Goal: Task Accomplishment & Management: Manage account settings

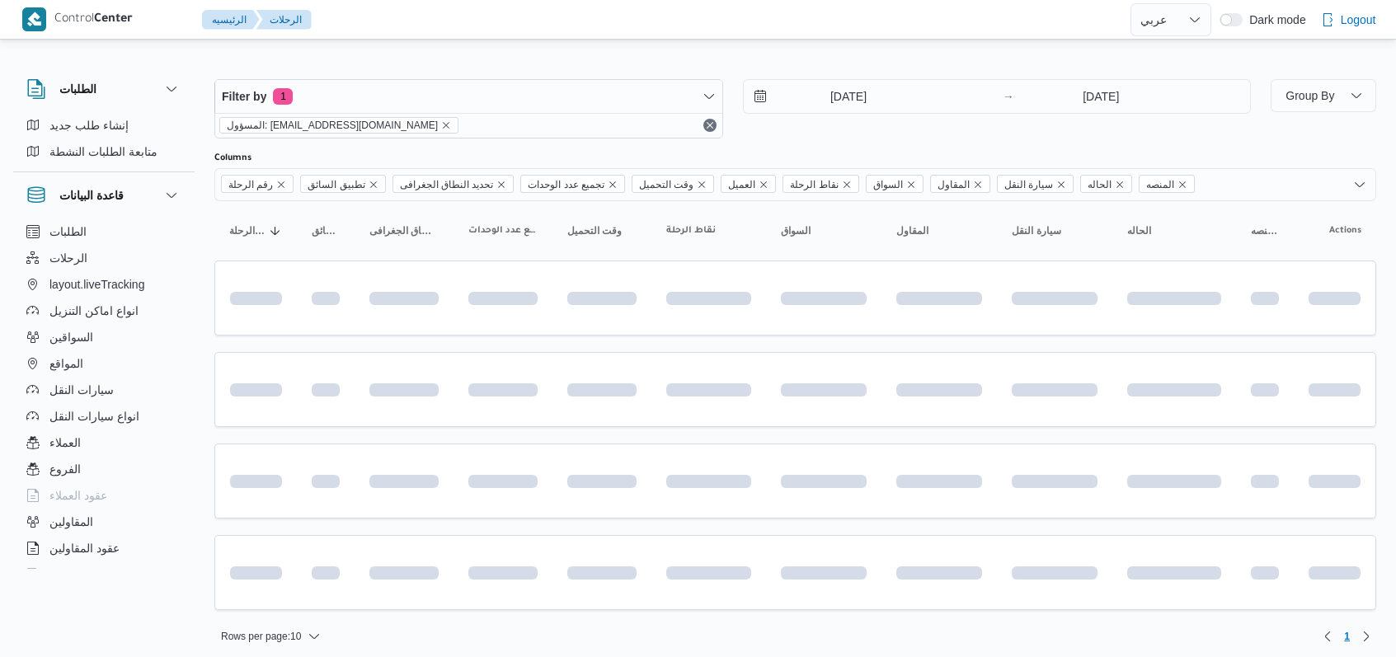
select select "ar"
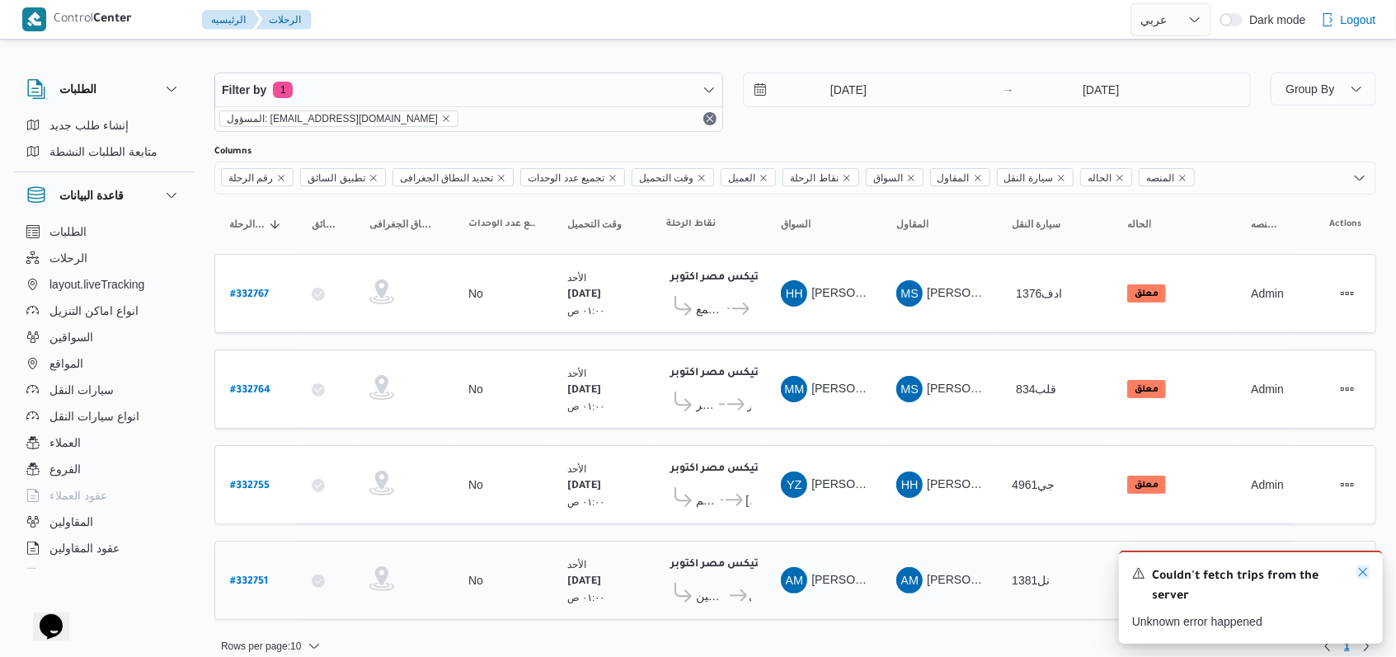
click at [1366, 574] on icon "Dismiss toast" at bounding box center [1363, 572] width 13 height 13
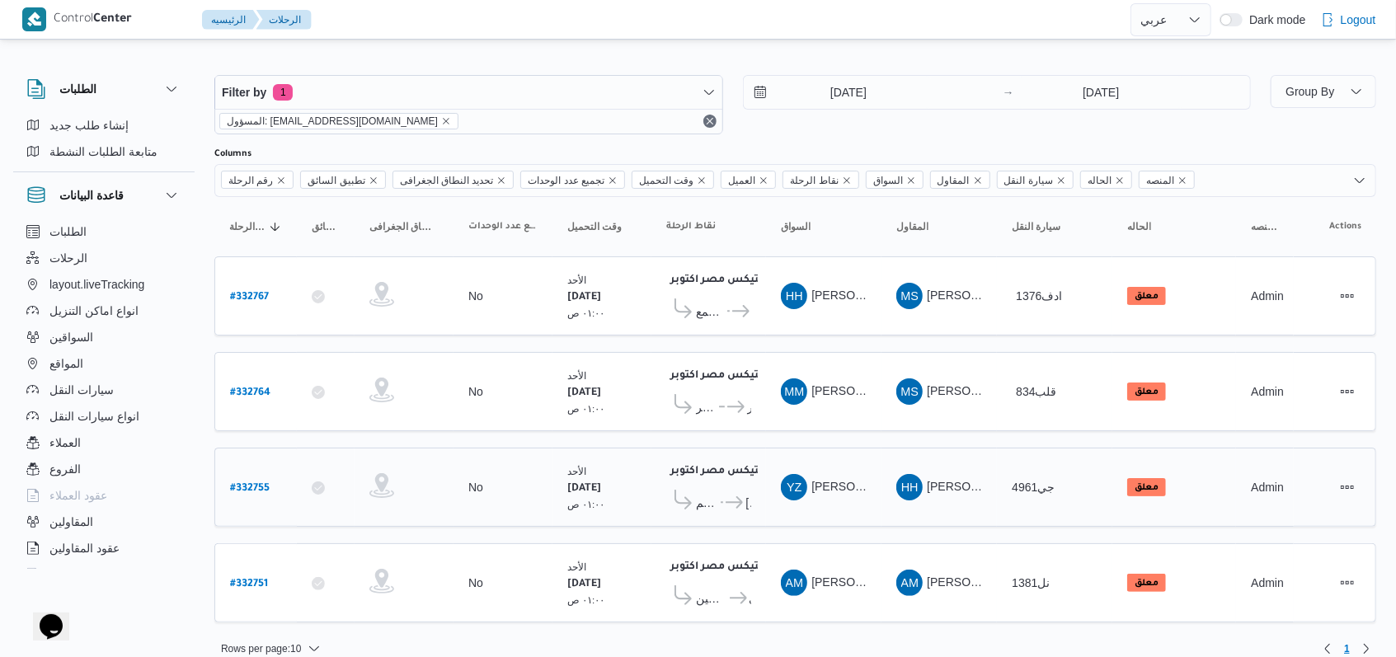
scroll to position [0, 0]
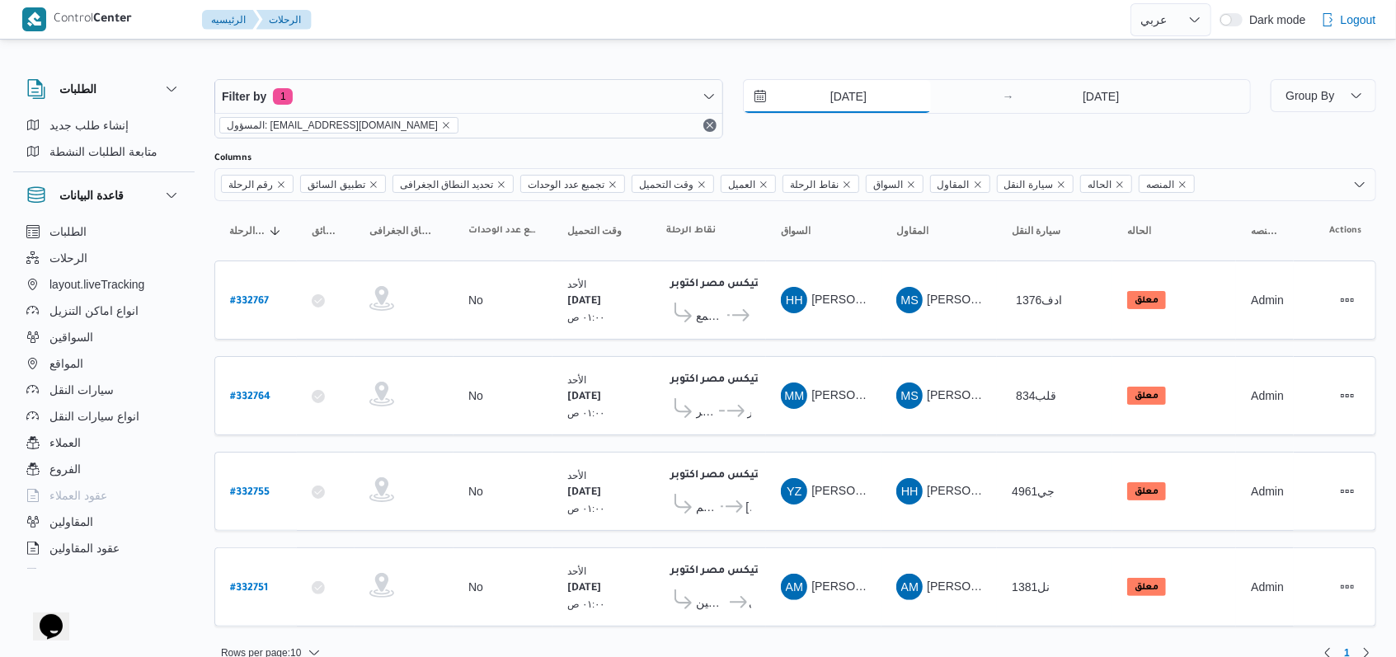
click at [846, 109] on input "23/8/2025" at bounding box center [837, 96] width 187 height 33
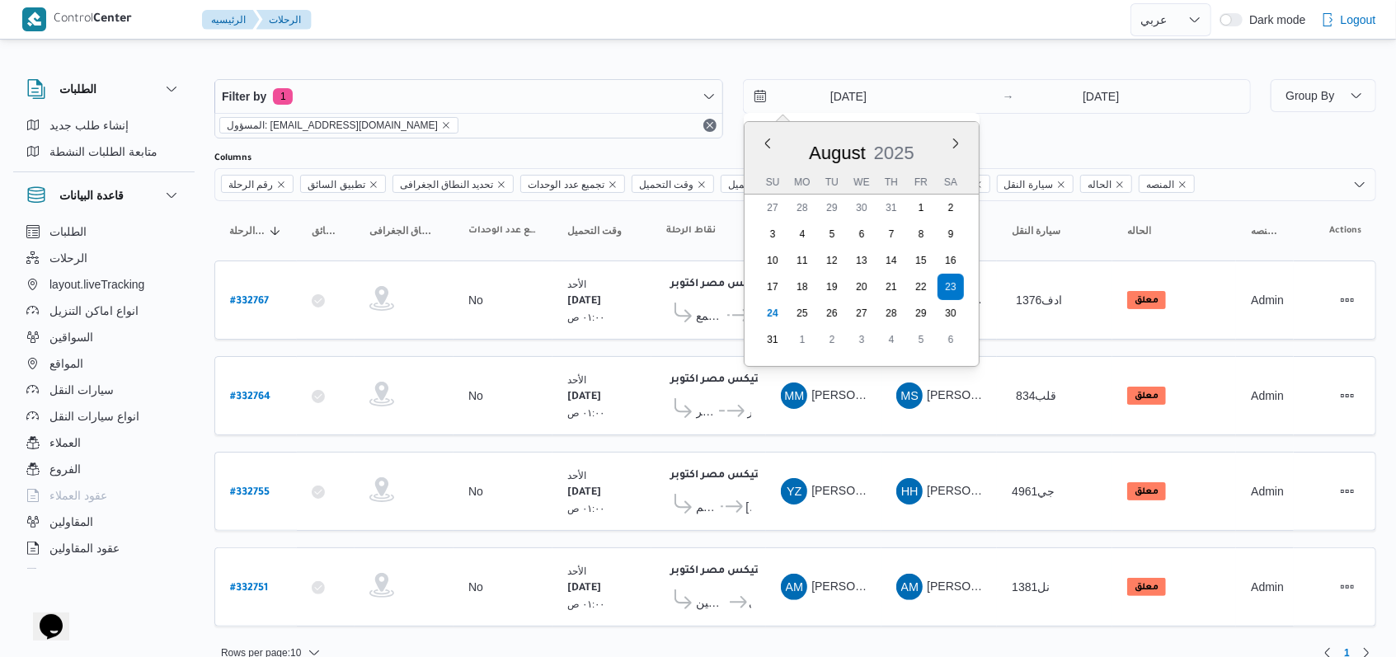
click at [1045, 130] on div "23/8/2025 Previous Month Next month August 2025 August 2025 Su Mo Tu We Th Fr S…" at bounding box center [997, 108] width 509 height 59
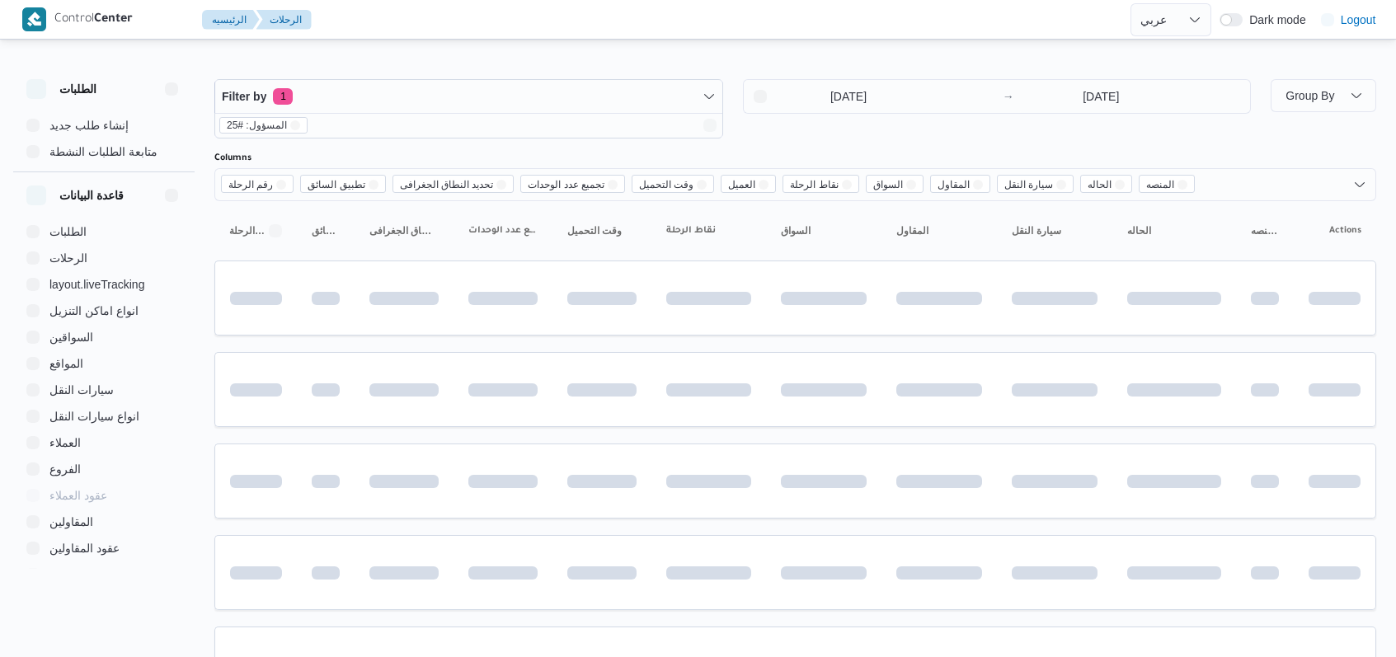
select select "ar"
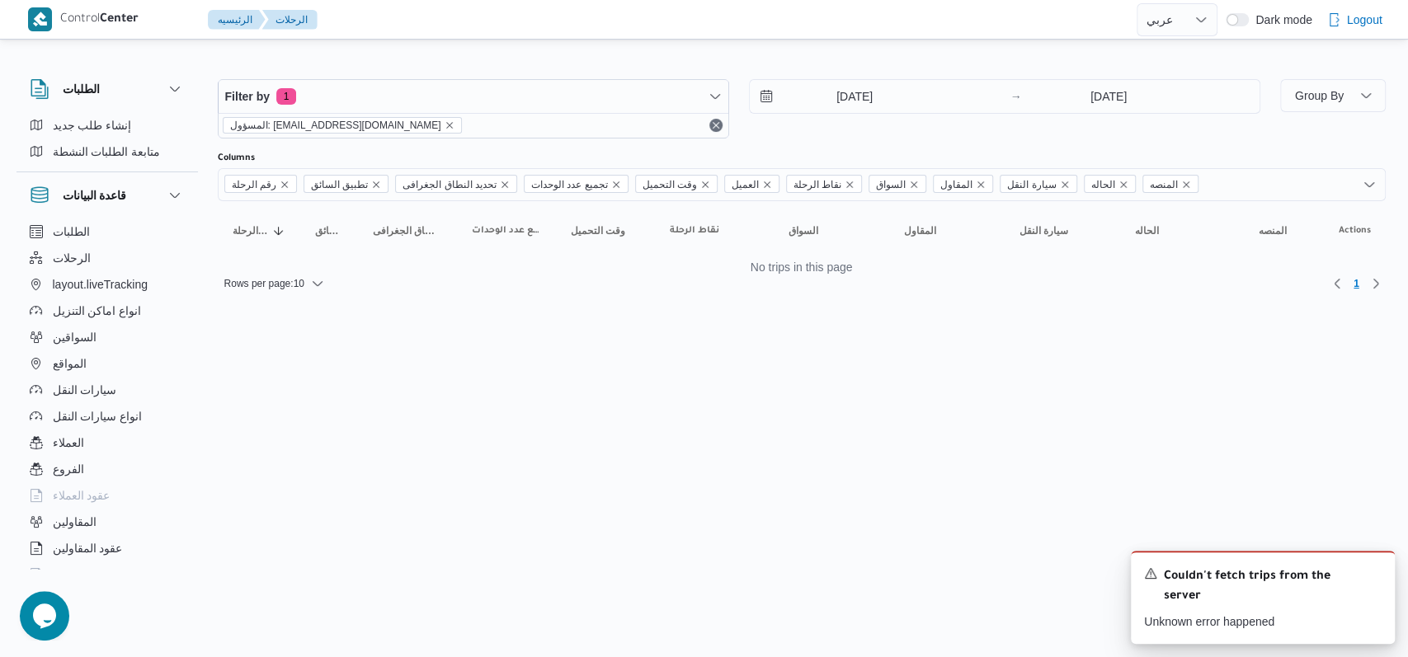
click at [929, 401] on html "Control Center الرئيسيه الرحلات English عربي Dark mode Logout الطلبات إنشاء طلب…" at bounding box center [704, 328] width 1408 height 657
click at [1377, 576] on icon "Dismiss toast" at bounding box center [1374, 572] width 13 height 13
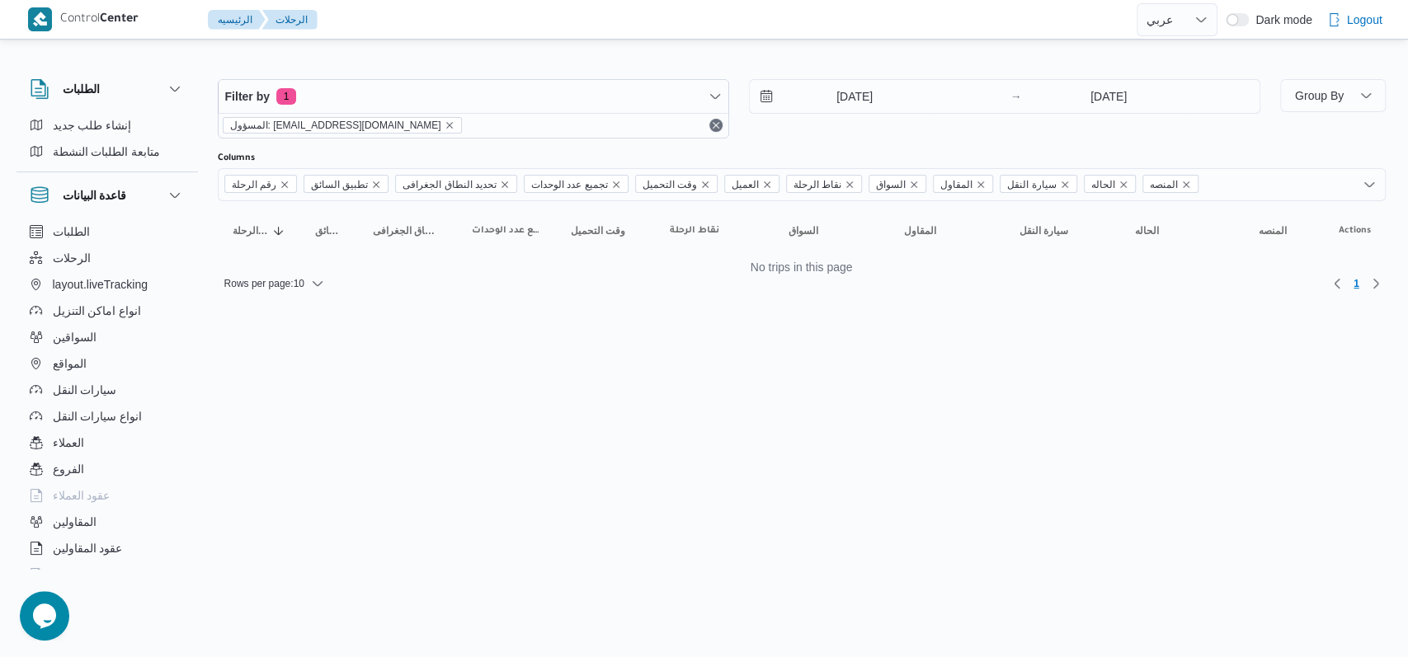
click at [832, 135] on div "23/8/2025 → 23/8/2025" at bounding box center [1004, 108] width 511 height 59
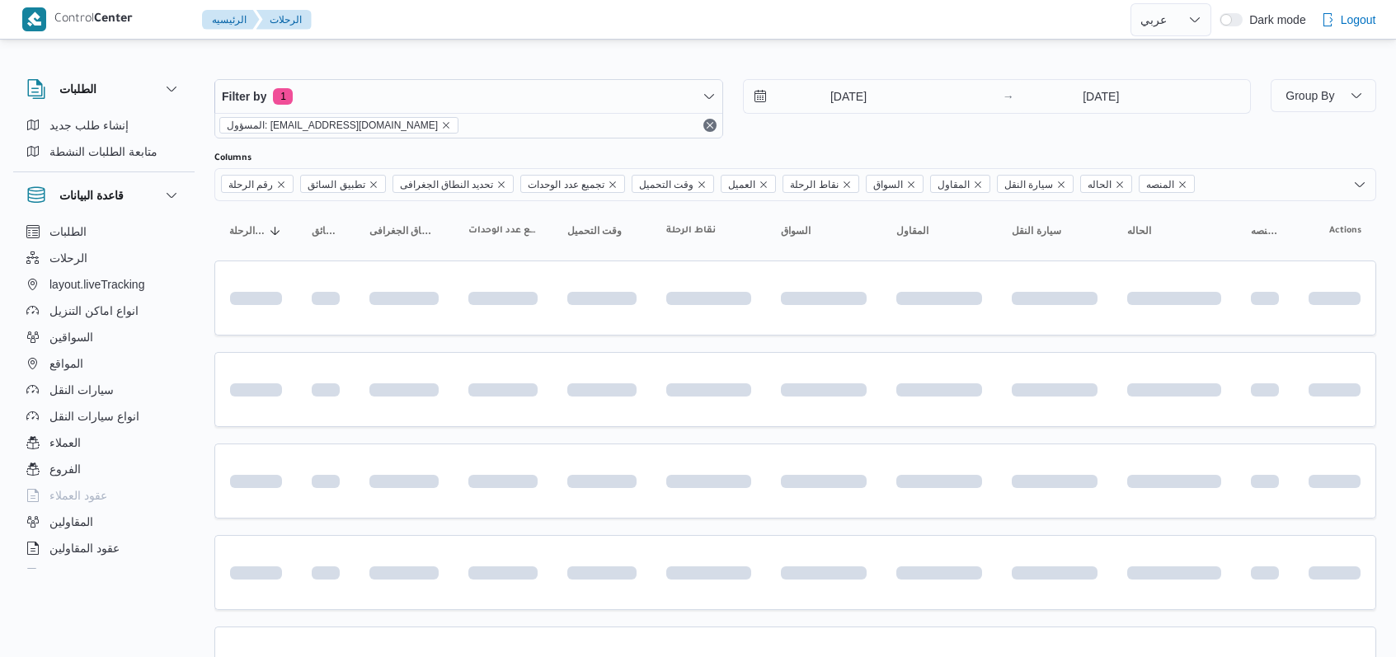
select select "ar"
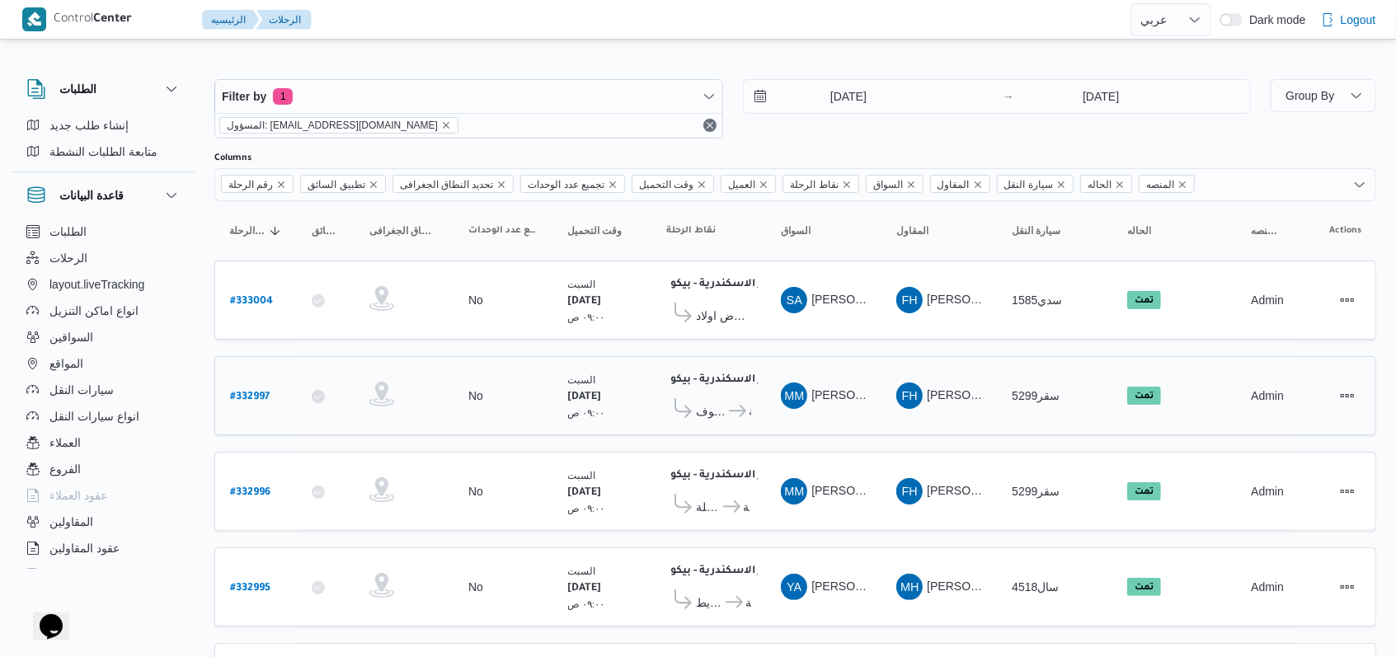
scroll to position [569, 0]
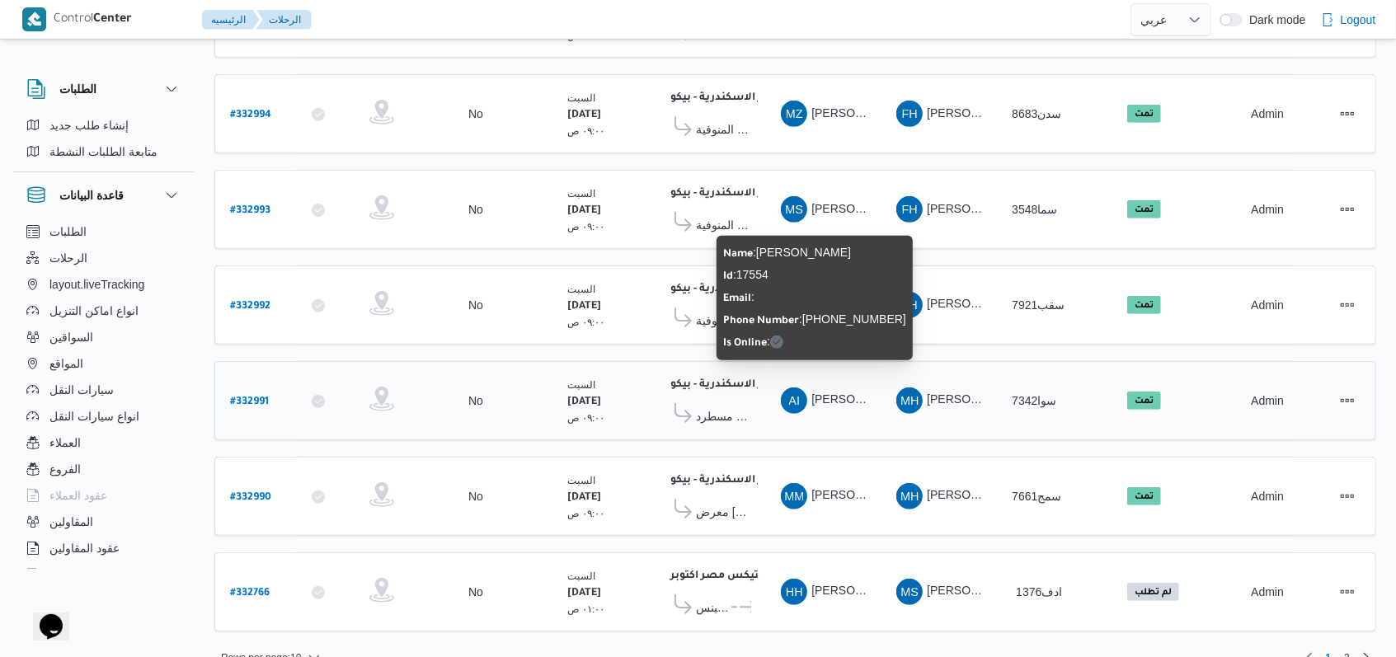
click at [834, 393] on span "احمد ابراهيم حسن علي" at bounding box center [859, 399] width 95 height 13
copy tr "احمد ابراهيم حسن علي المقاول"
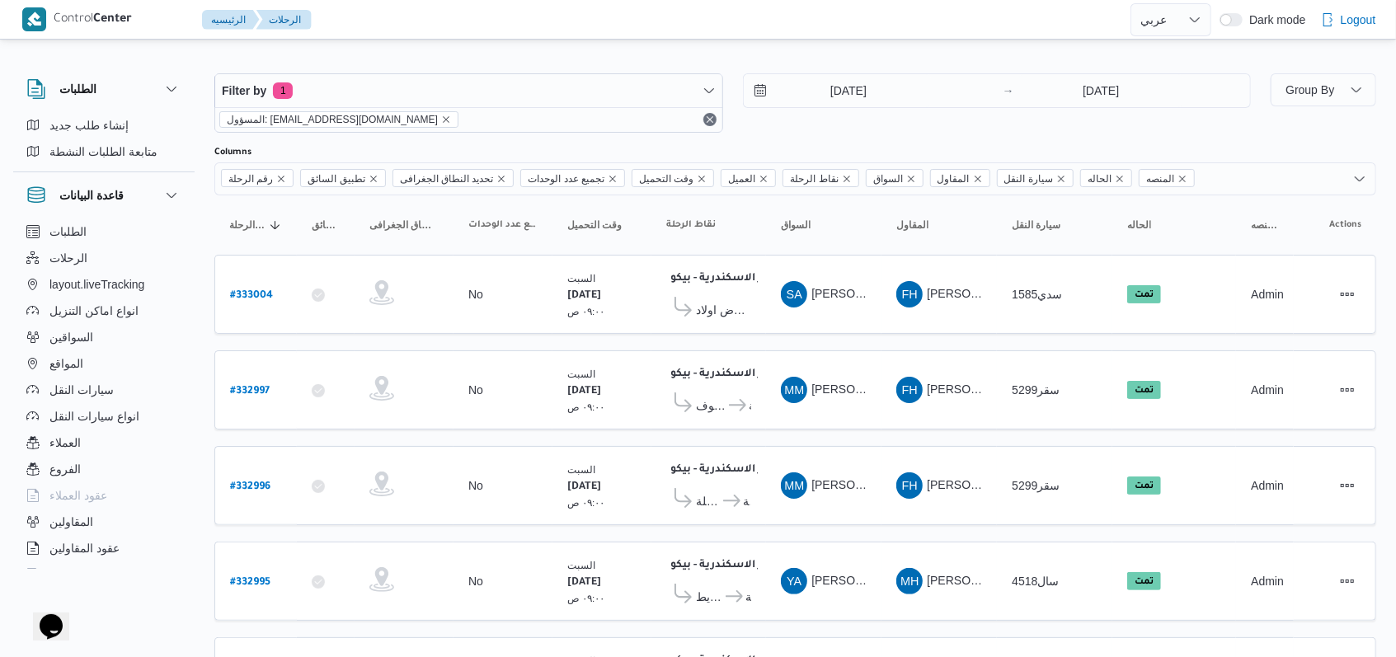
scroll to position [0, 0]
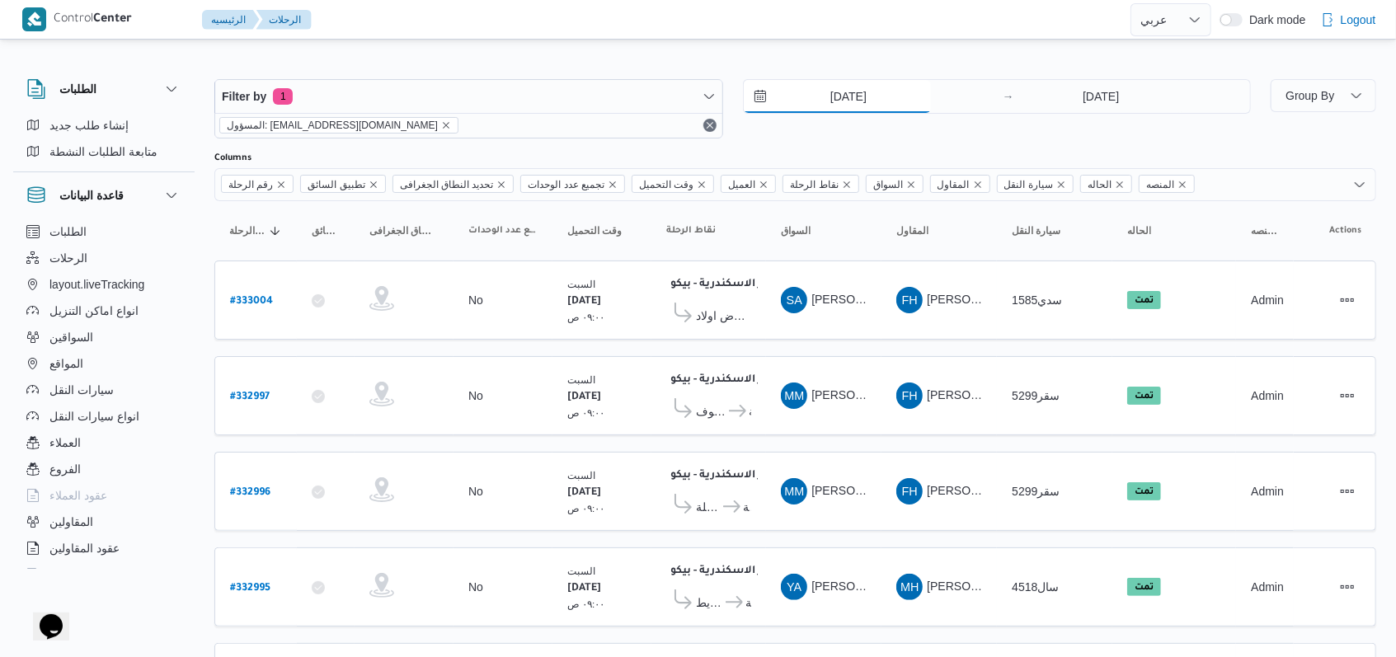
click at [837, 89] on input "[DATE]" at bounding box center [837, 96] width 187 height 33
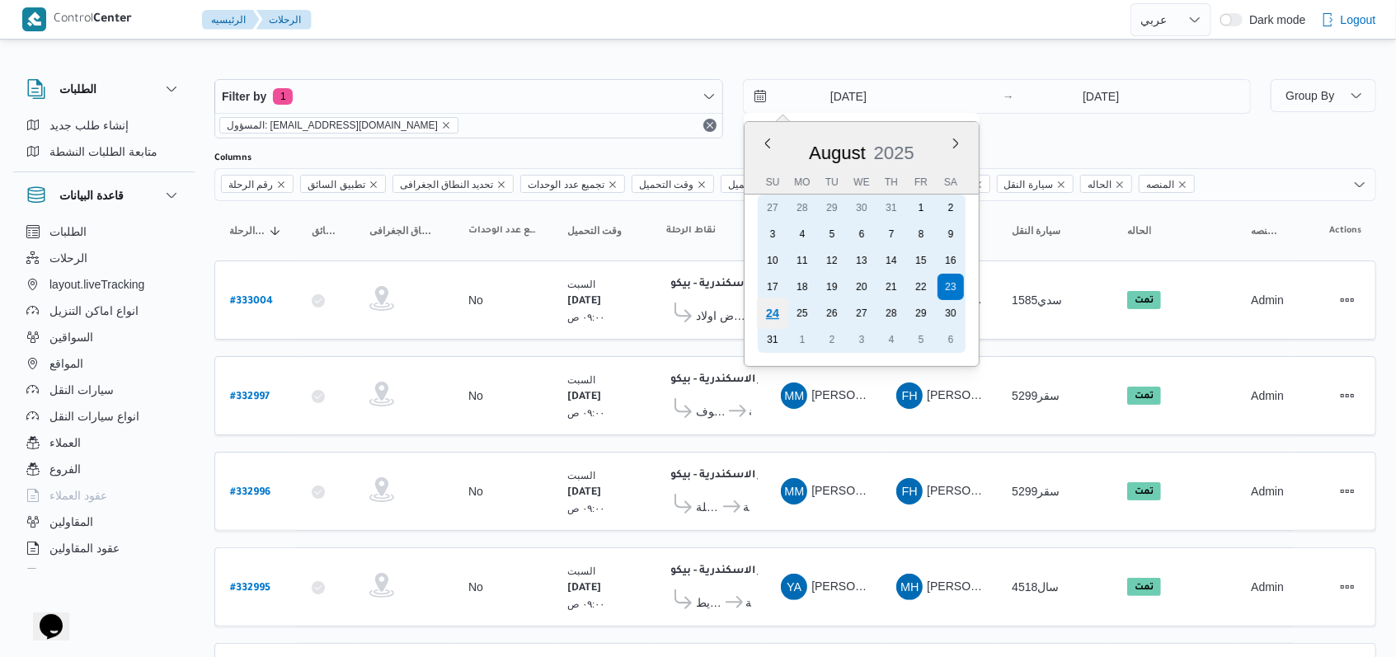
click at [769, 313] on div "24" at bounding box center [771, 313] width 31 height 31
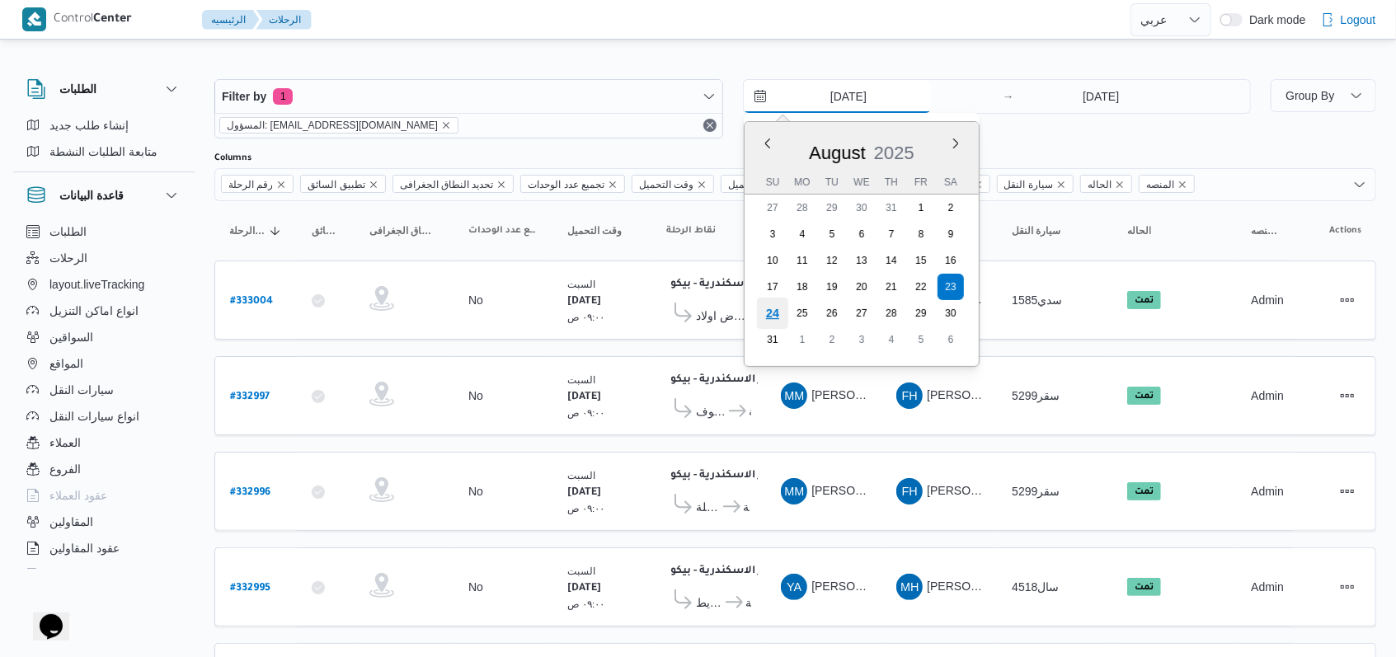
type input "[DATE]"
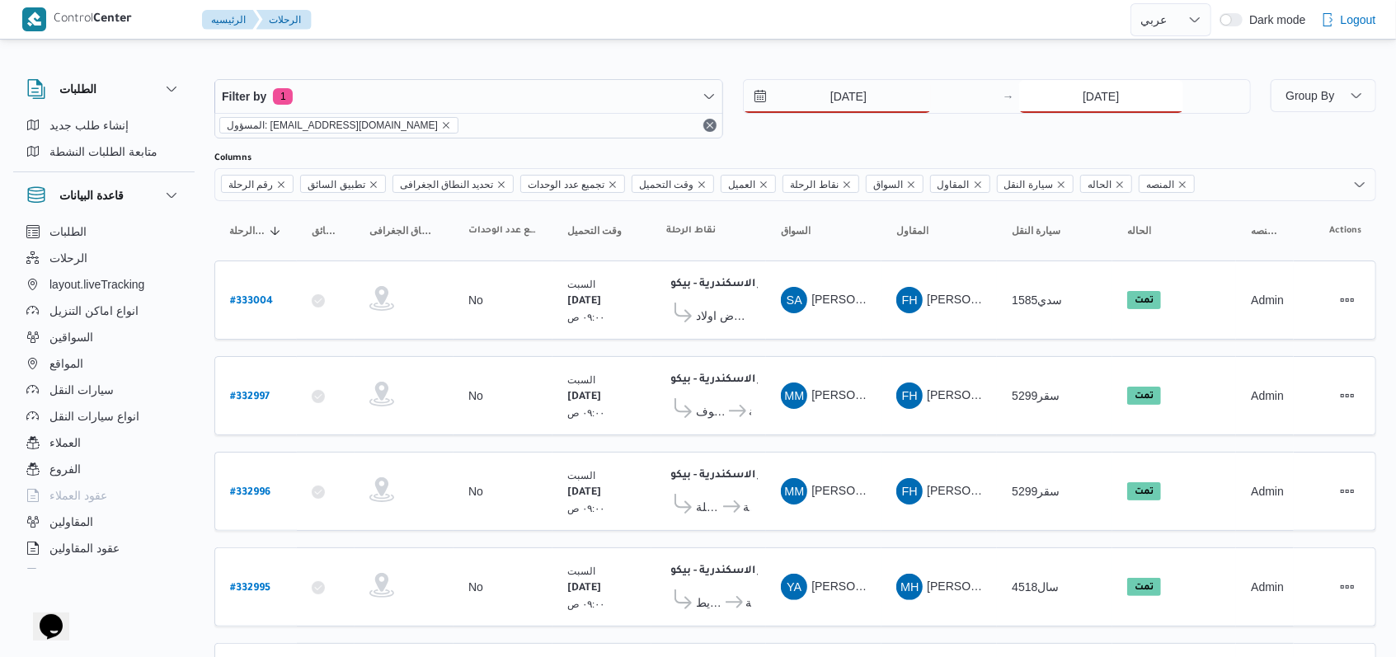
click at [1071, 101] on input "[DATE]" at bounding box center [1101, 96] width 164 height 33
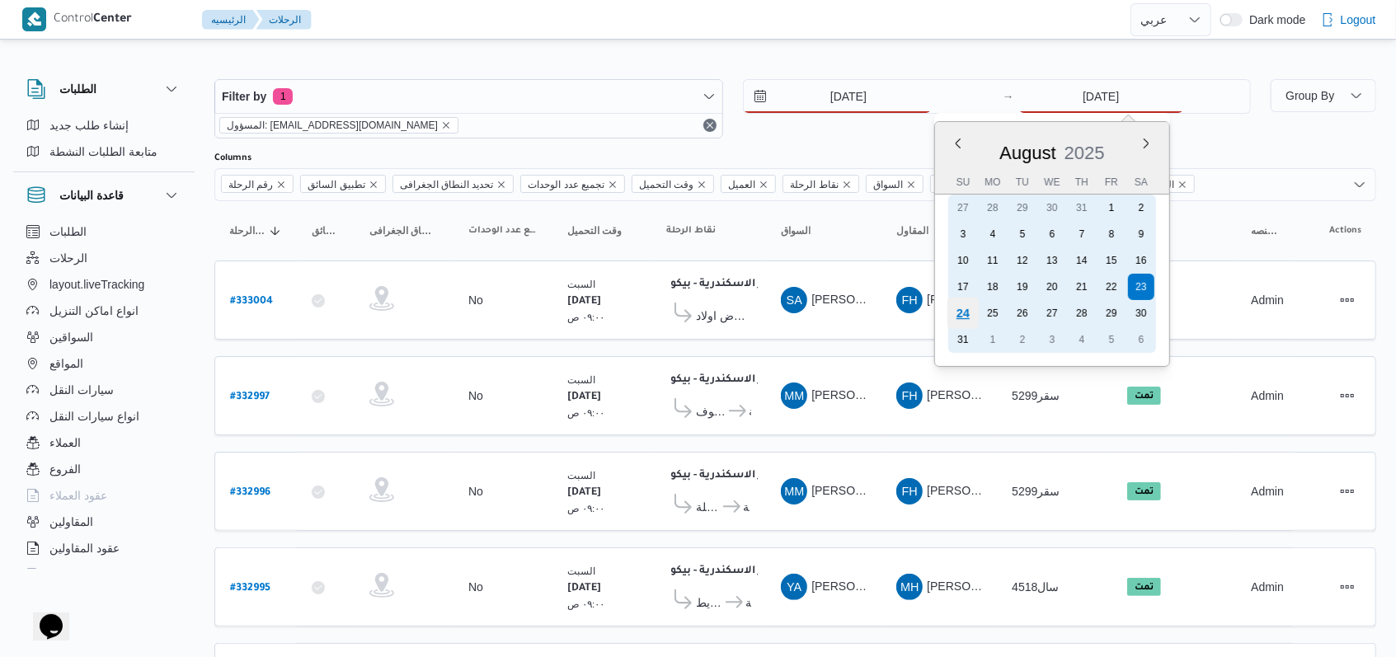
click at [967, 316] on div "24" at bounding box center [963, 313] width 31 height 31
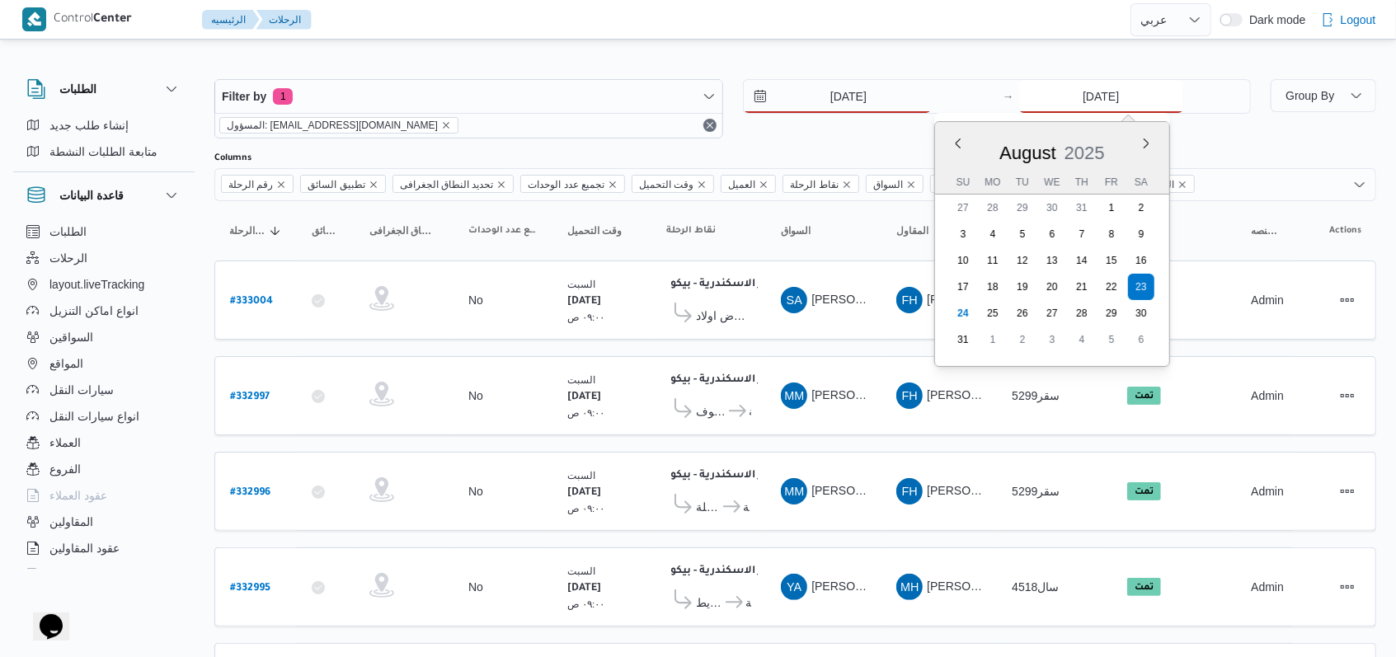
type input "[DATE]"
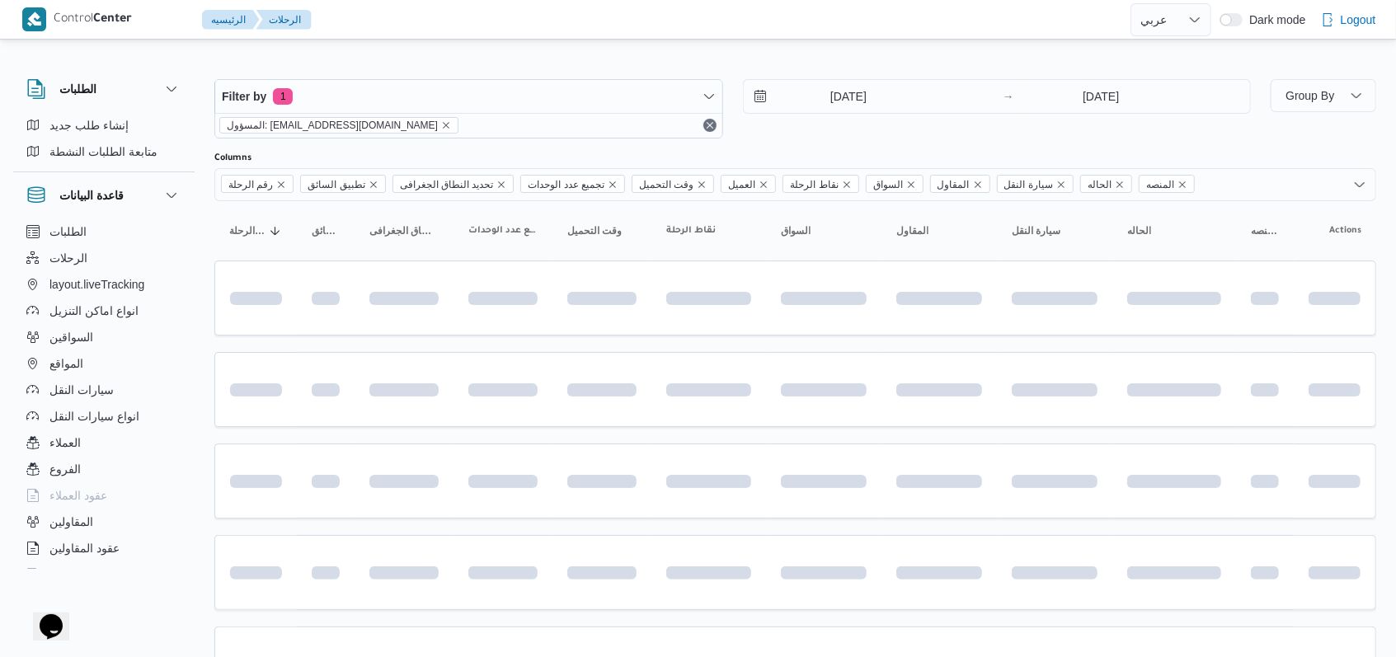
click at [882, 139] on div "Filter by 1 المسؤول: mostafa.elrouby@illa.com.eg 24/8/2025 → 24/8/2025" at bounding box center [733, 108] width 1057 height 79
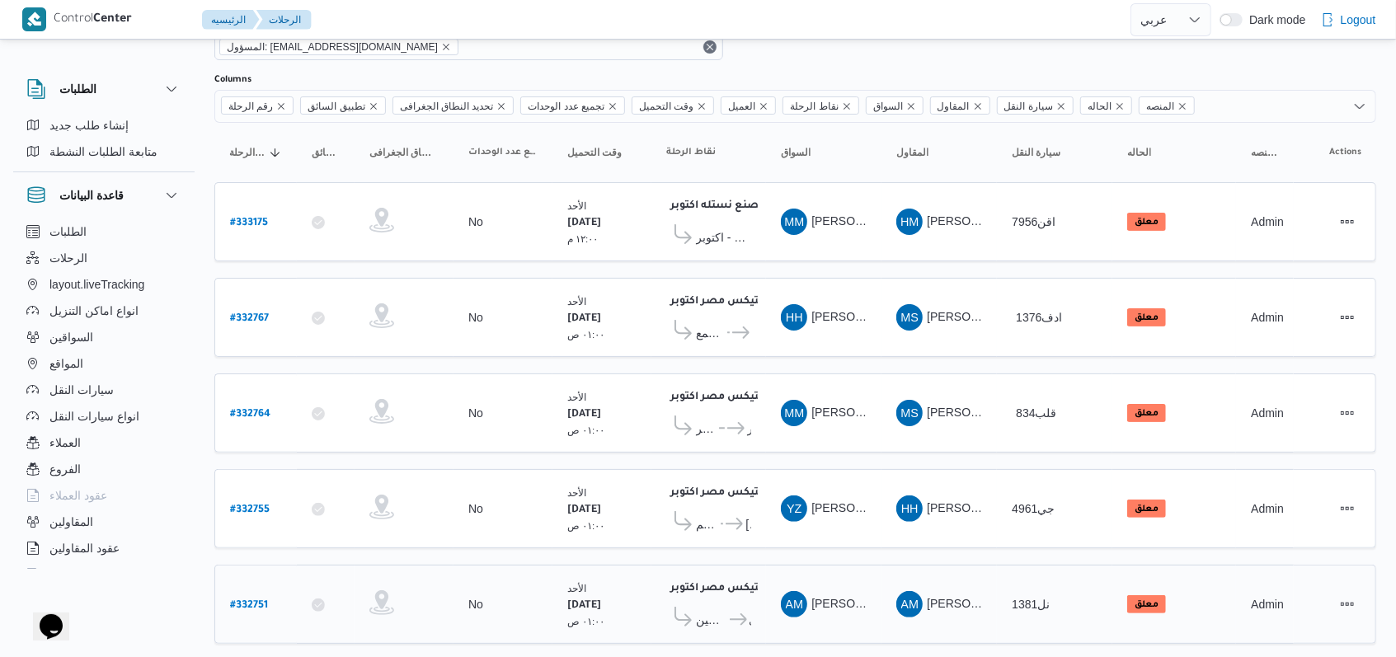
scroll to position [106, 0]
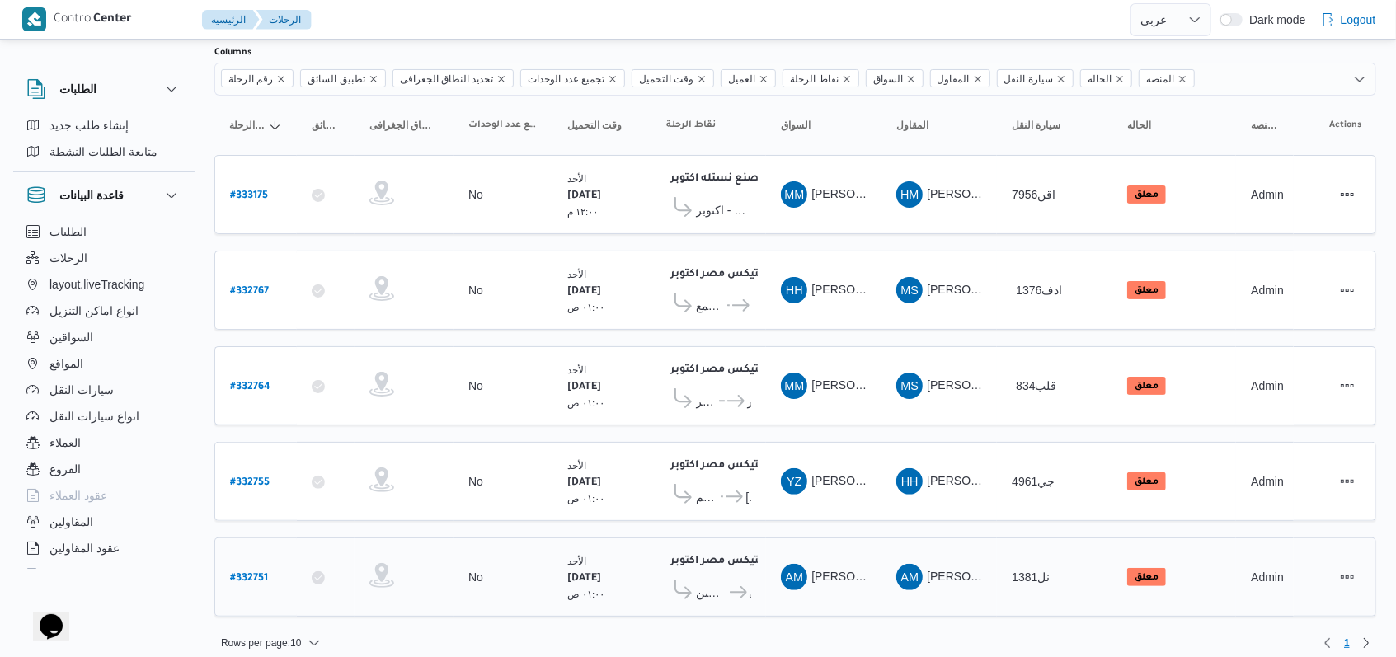
click at [245, 573] on b "# 332751" at bounding box center [249, 579] width 38 height 12
select select "ar"
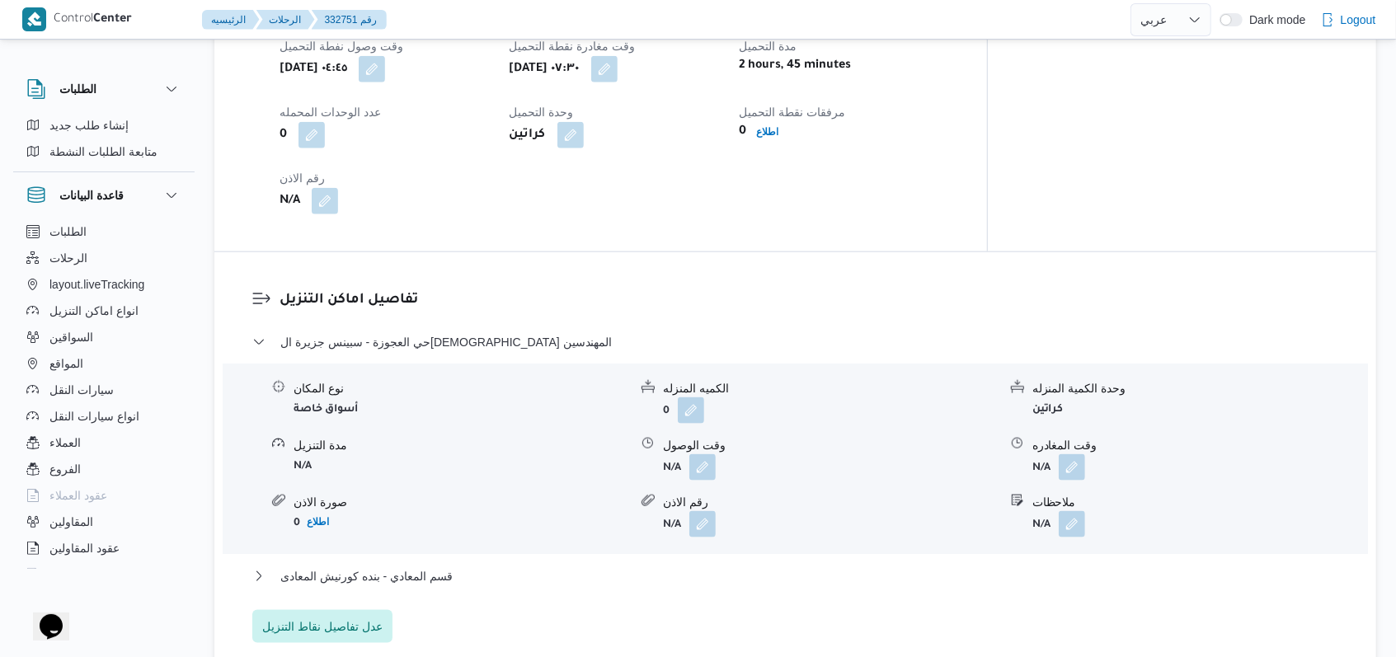
scroll to position [1209, 0]
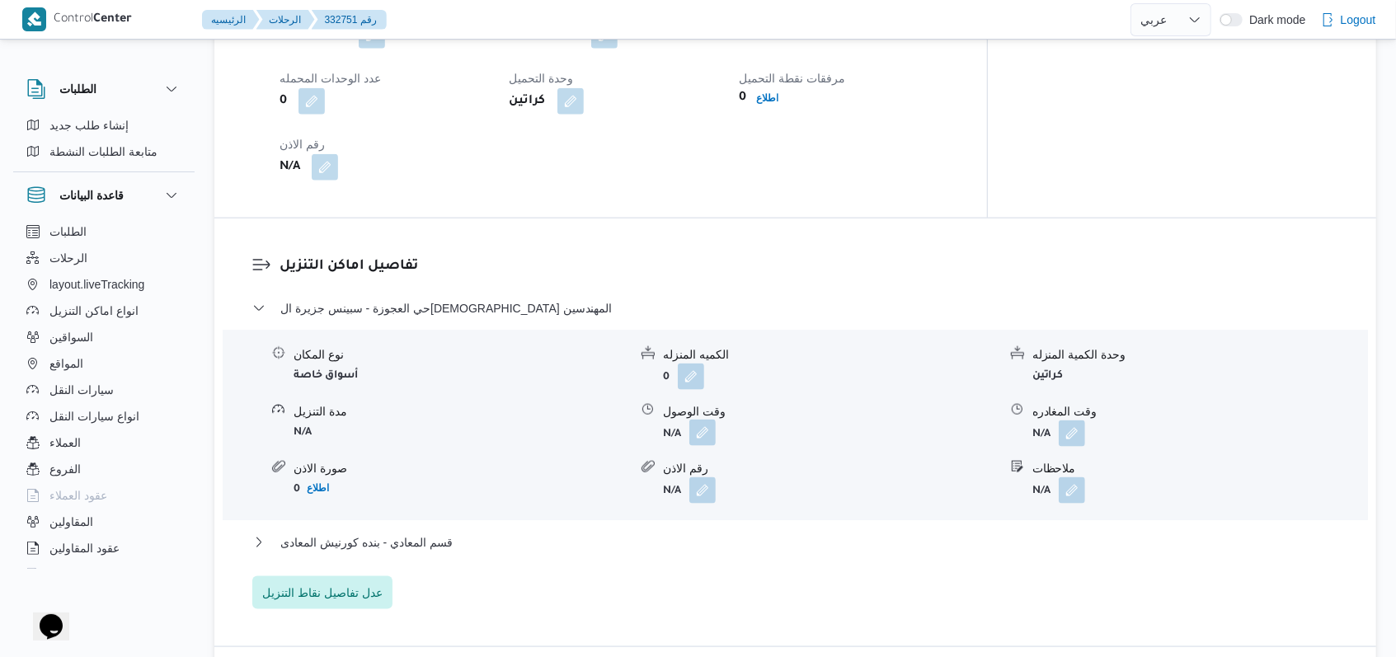
click at [702, 426] on button "button" at bounding box center [703, 433] width 26 height 26
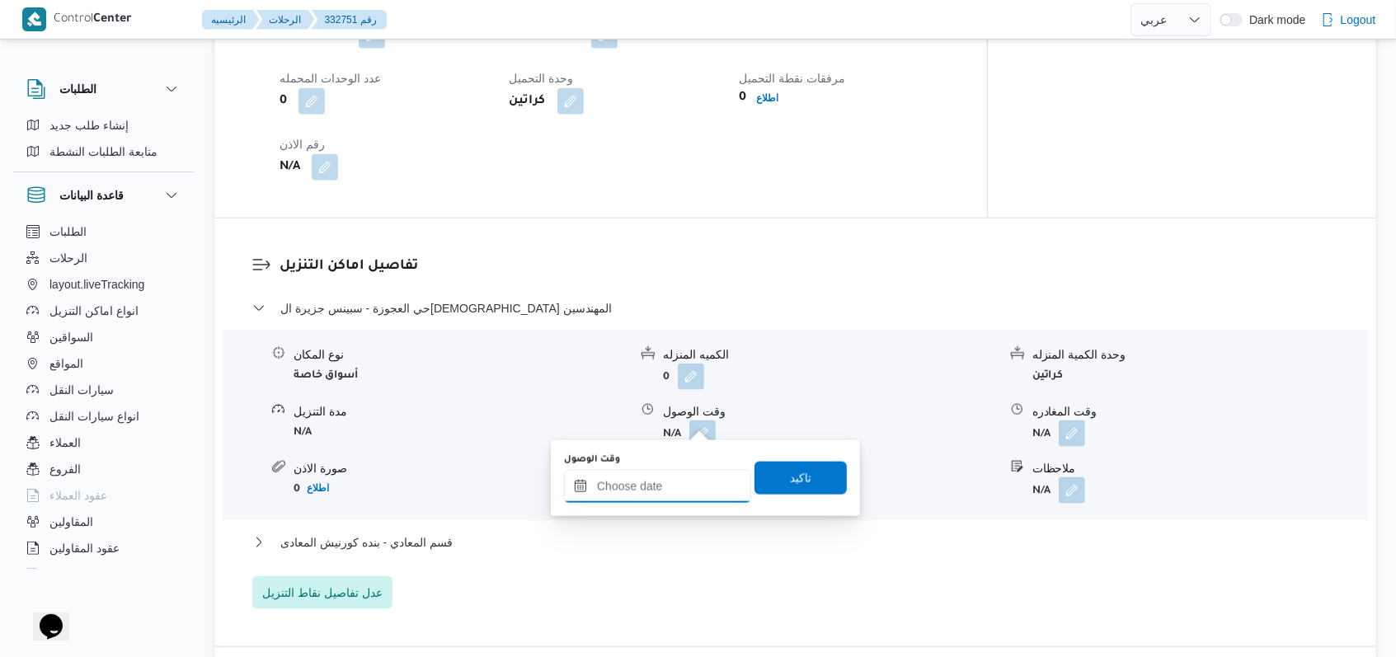
click at [658, 487] on input "وقت الوصول" at bounding box center [657, 486] width 187 height 33
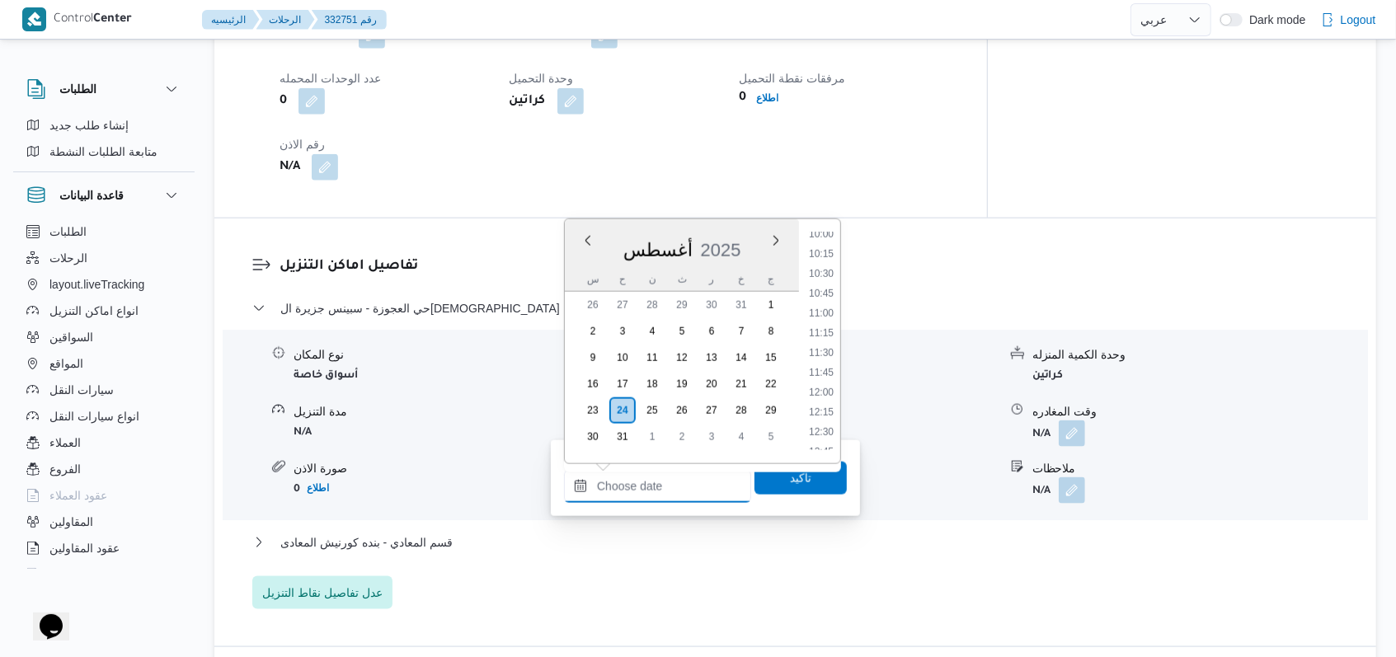
scroll to position [564, 0]
click at [825, 368] on li "08:45" at bounding box center [821, 369] width 38 height 16
type input "٢٤/٠٨/٢٠٢٥ ٠٨:٤٥"
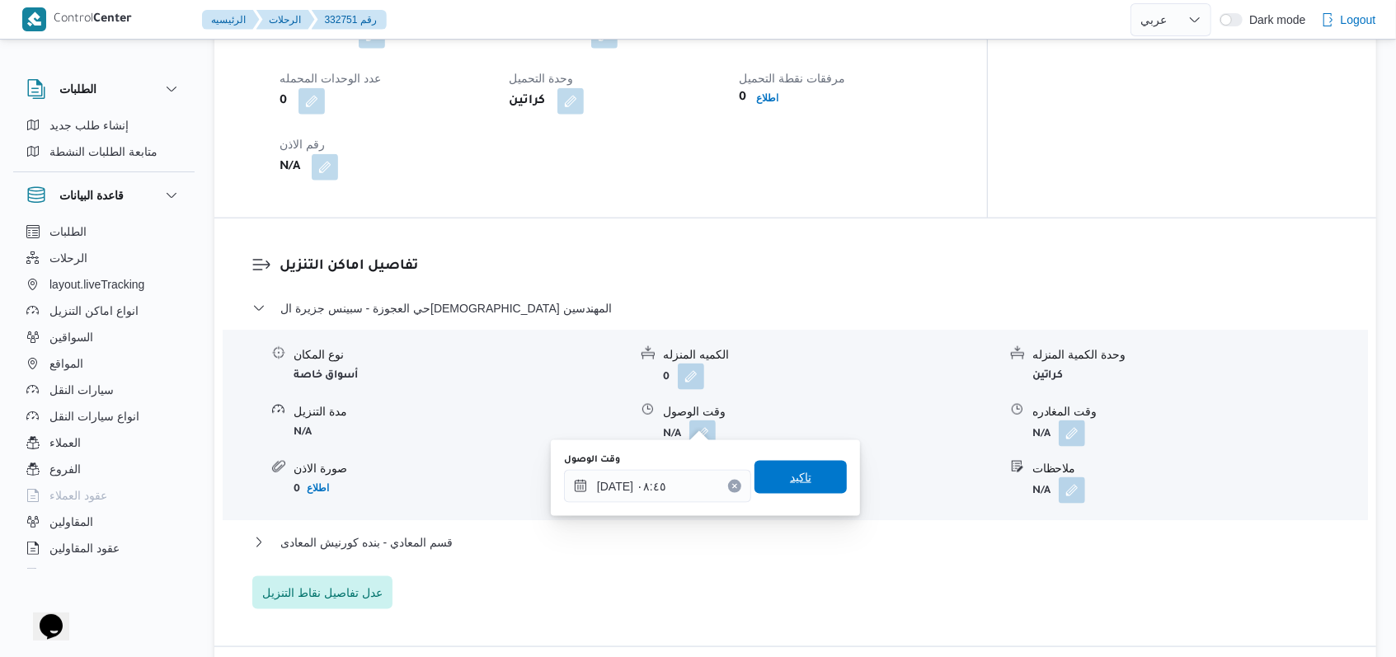
click at [794, 485] on span "تاكيد" at bounding box center [800, 478] width 21 height 20
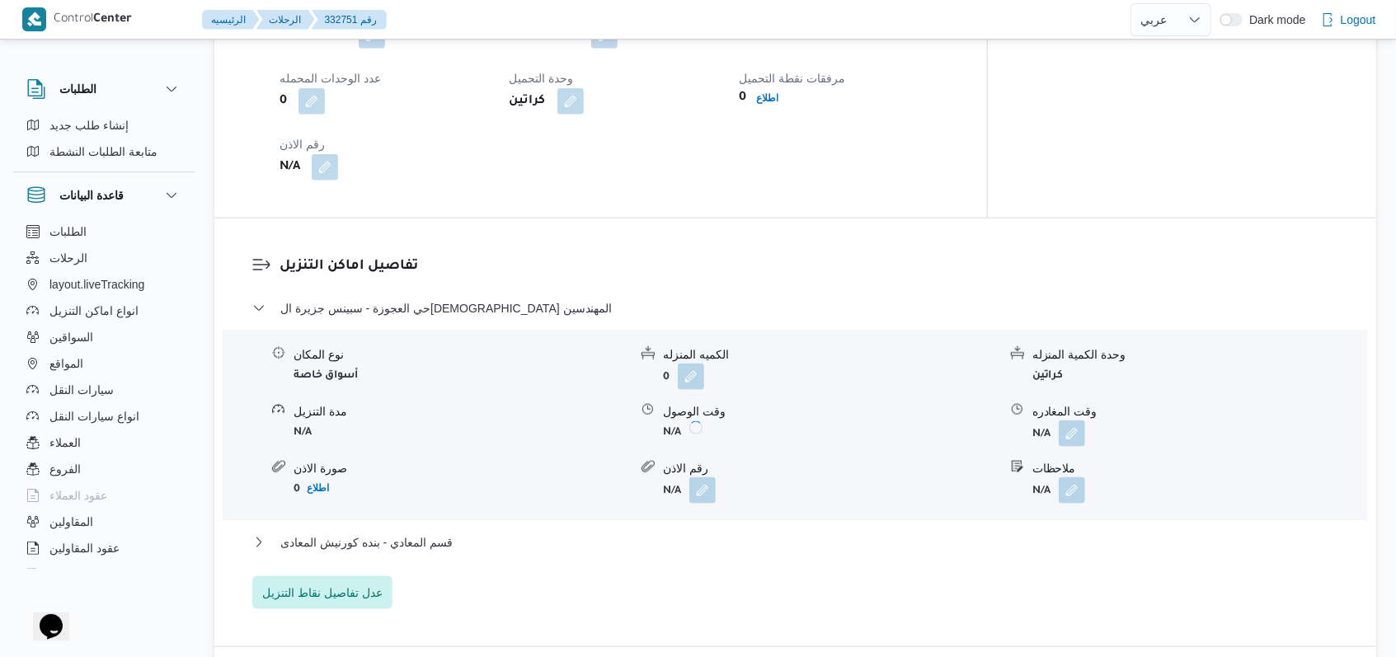
click at [1093, 428] on form "N/A" at bounding box center [1200, 434] width 335 height 26
click at [1084, 421] on button "button" at bounding box center [1072, 433] width 26 height 26
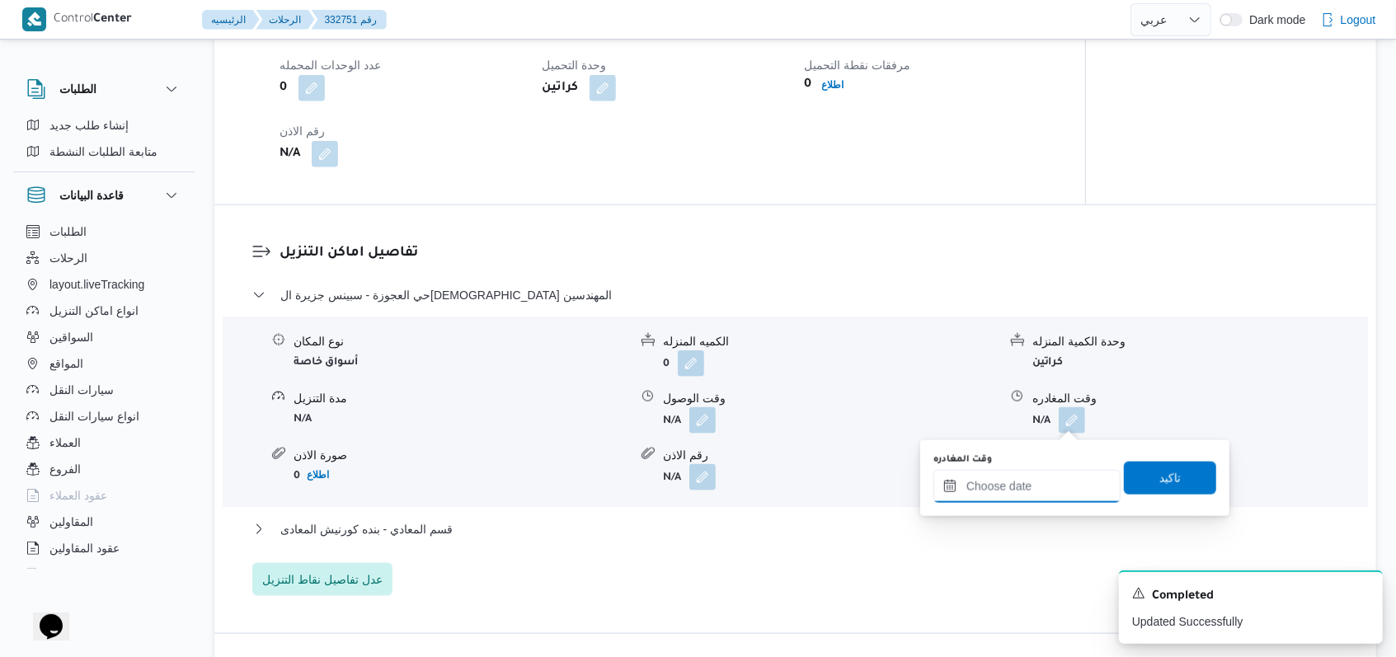
click at [1053, 473] on div at bounding box center [1027, 486] width 187 height 33
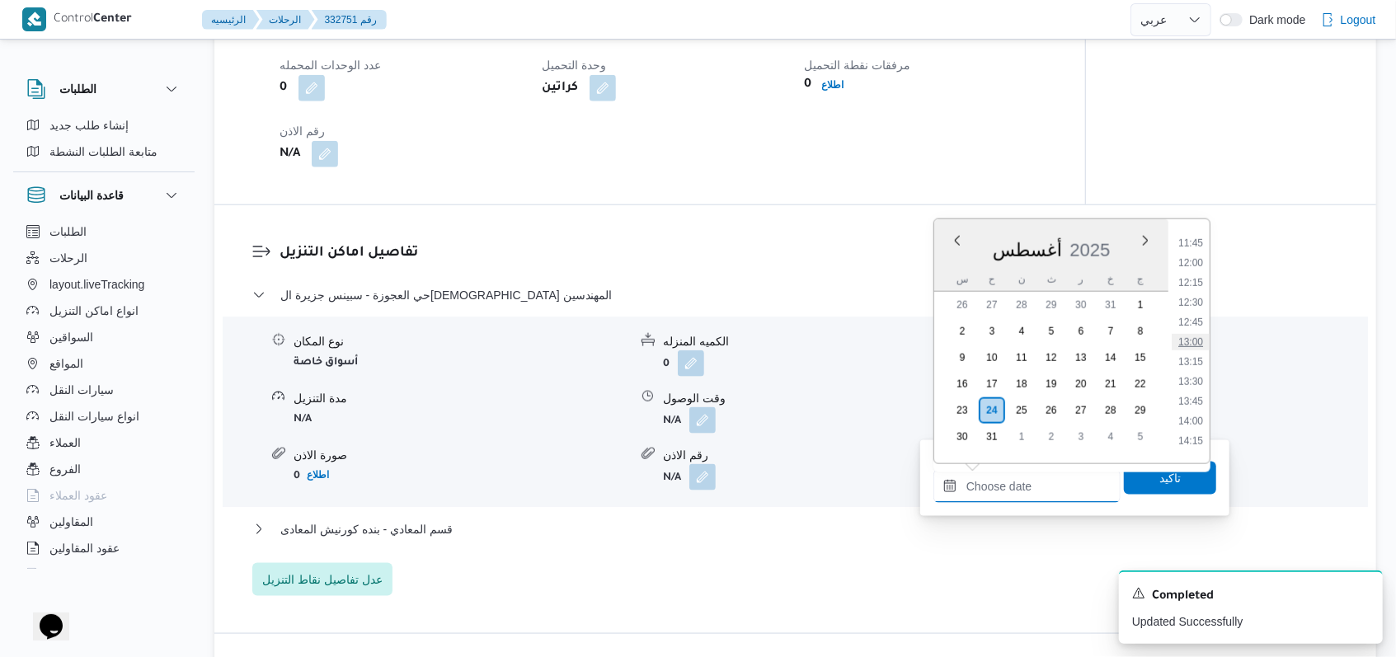
scroll to position [894, 0]
click at [1190, 318] on li "12:15" at bounding box center [1191, 316] width 38 height 16
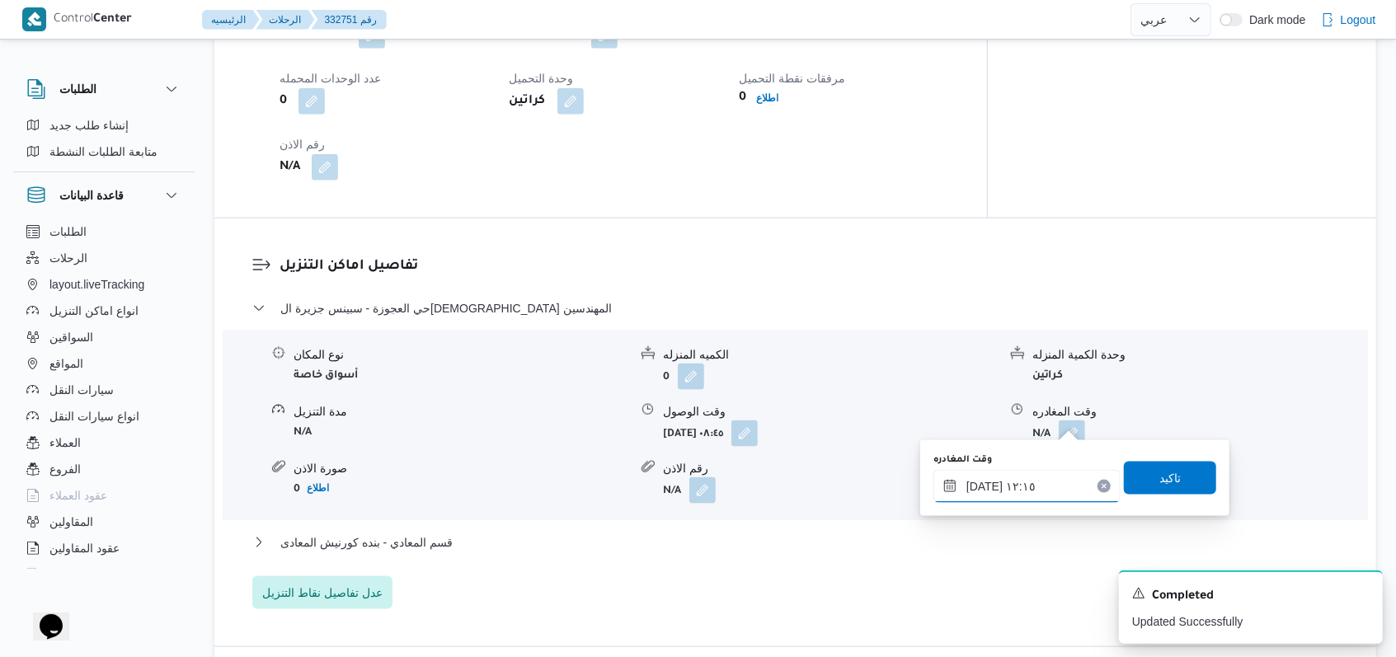
type input "٢٤/٠٨/٢٠٢٥ ١٢:١٥"
click at [1160, 476] on span "تاكيد" at bounding box center [1170, 478] width 21 height 20
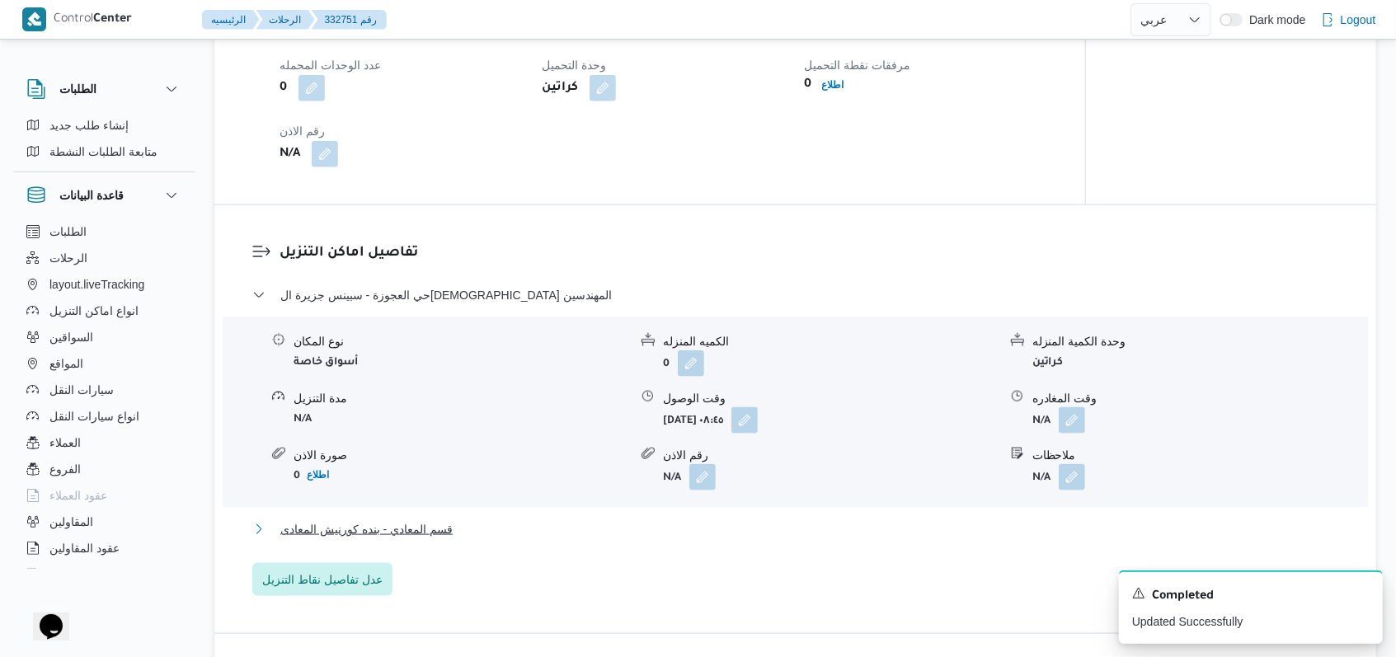
click at [451, 531] on span "قسم المعادي - بنده كورنيش المعادى" at bounding box center [366, 530] width 172 height 20
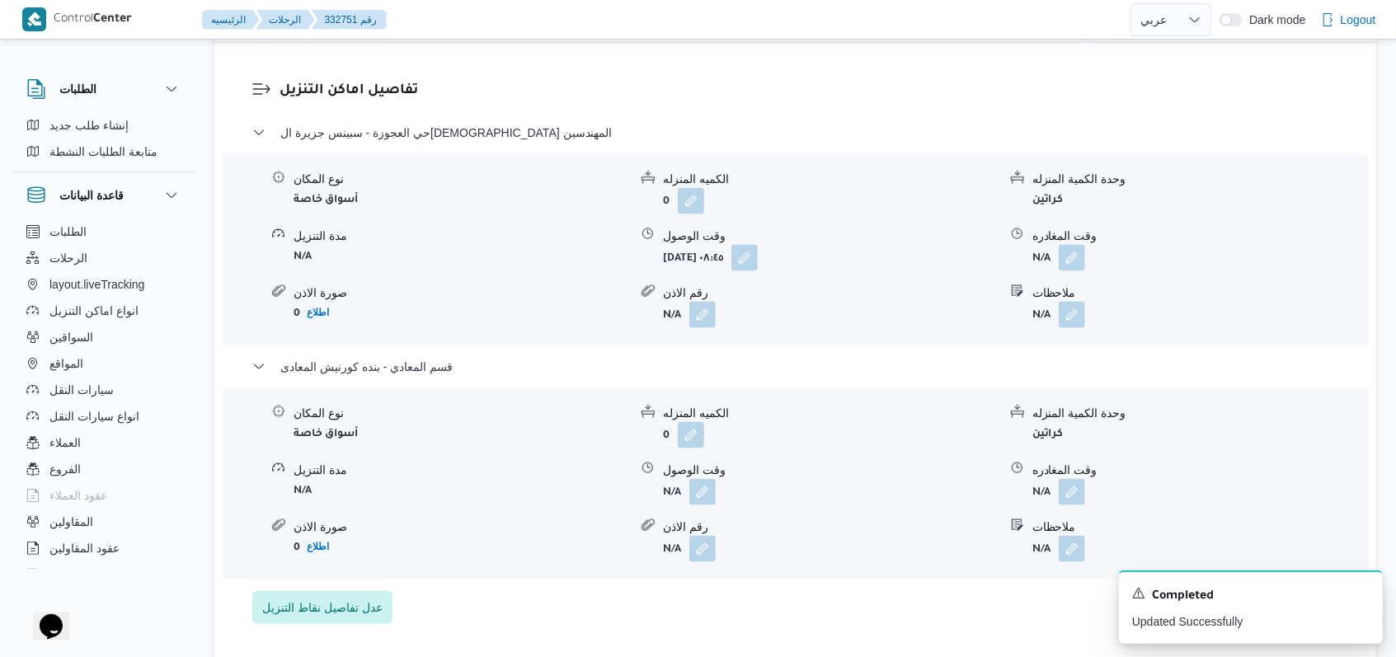
scroll to position [1429, 0]
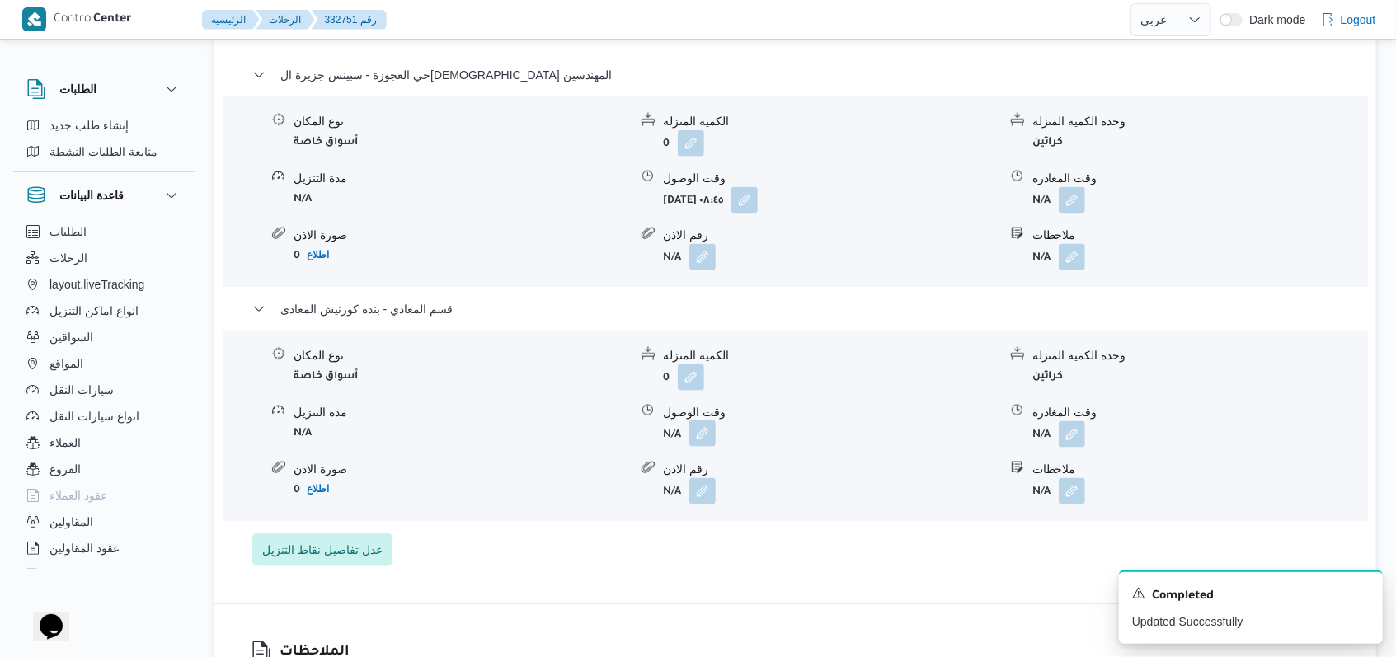
click at [706, 439] on button "button" at bounding box center [703, 434] width 26 height 26
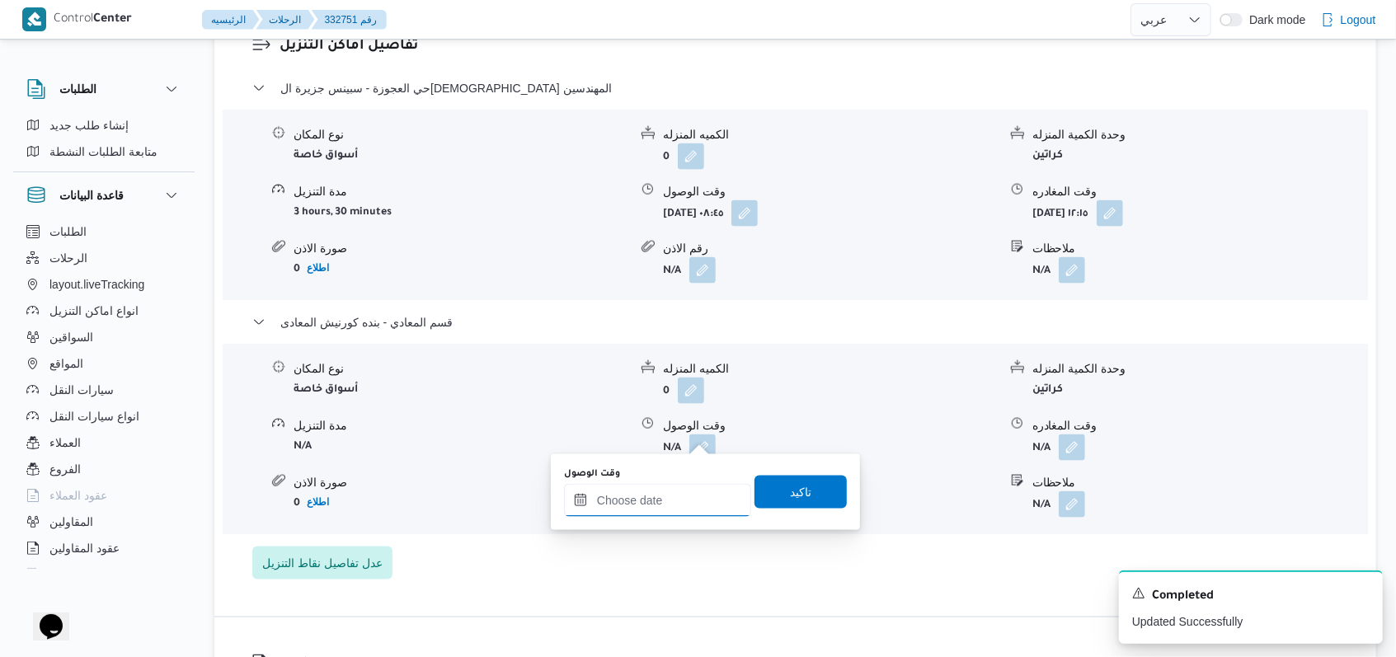
click at [666, 505] on input "وقت الوصول" at bounding box center [657, 500] width 187 height 33
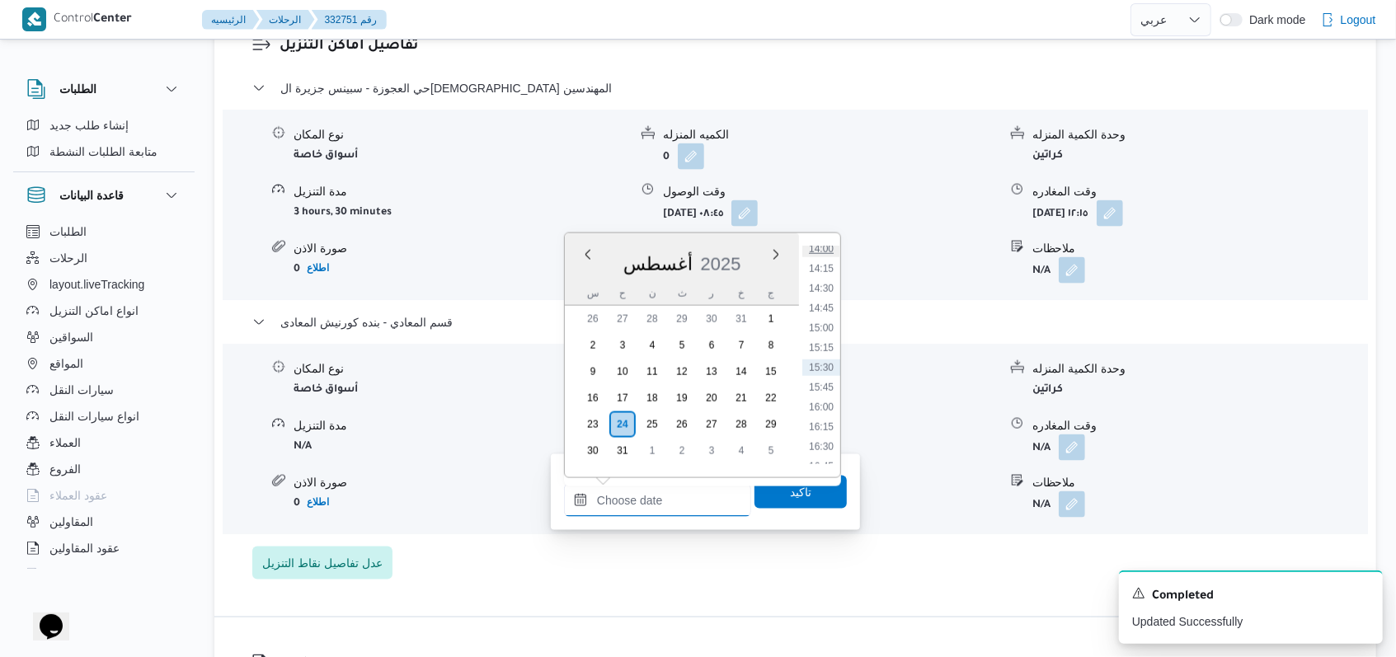
scroll to position [1004, 0]
click at [828, 274] on li "13:00" at bounding box center [821, 280] width 38 height 16
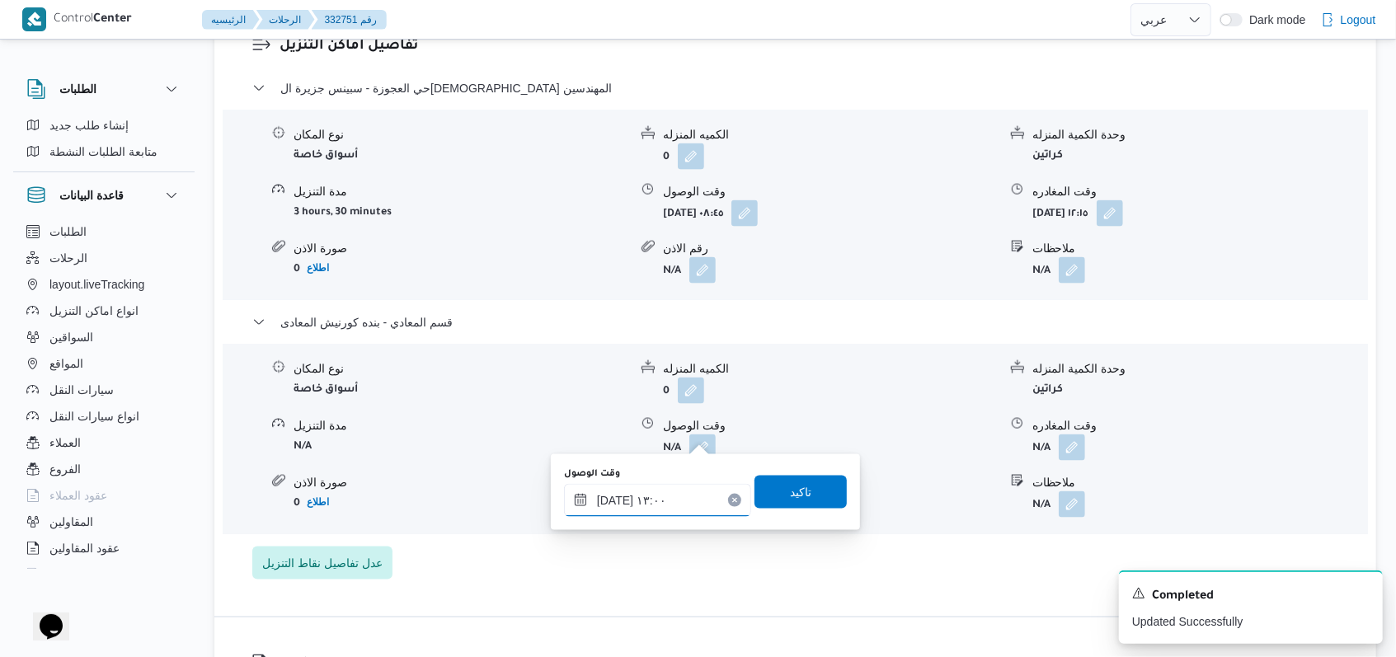
click at [692, 504] on input "٢٤/٠٨/٢٠٢٥ ١٣:٠٠" at bounding box center [657, 500] width 187 height 33
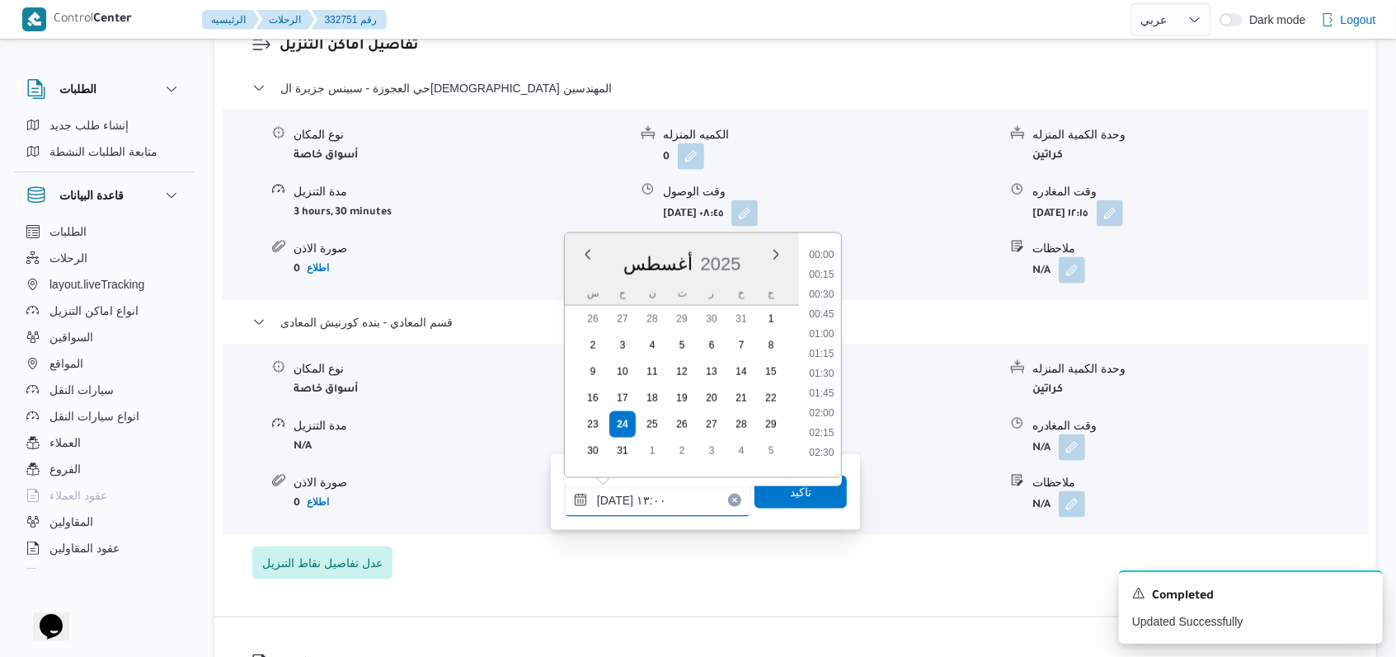
scroll to position [916, 0]
click at [826, 393] on li "13:15" at bounding box center [821, 387] width 38 height 16
type input "٢٤/٠٨/٢٠٢٥ ١٣:١٥"
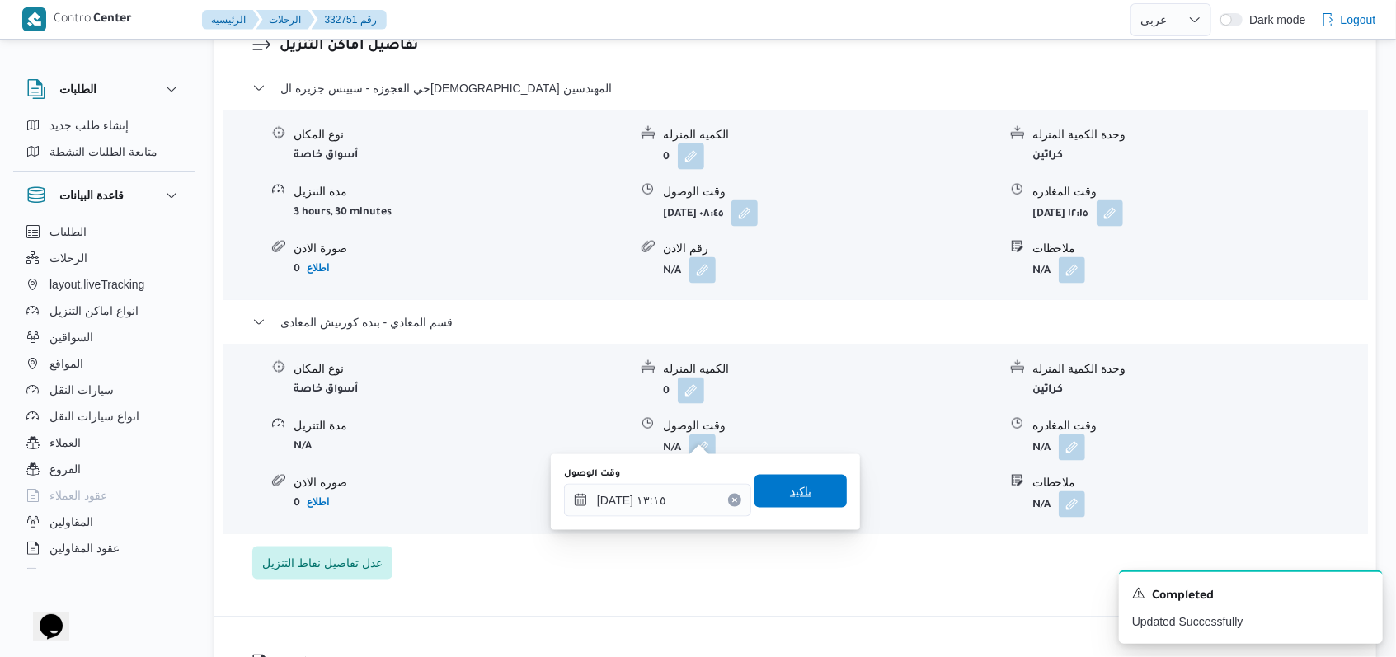
click at [808, 491] on span "تاكيد" at bounding box center [801, 491] width 92 height 33
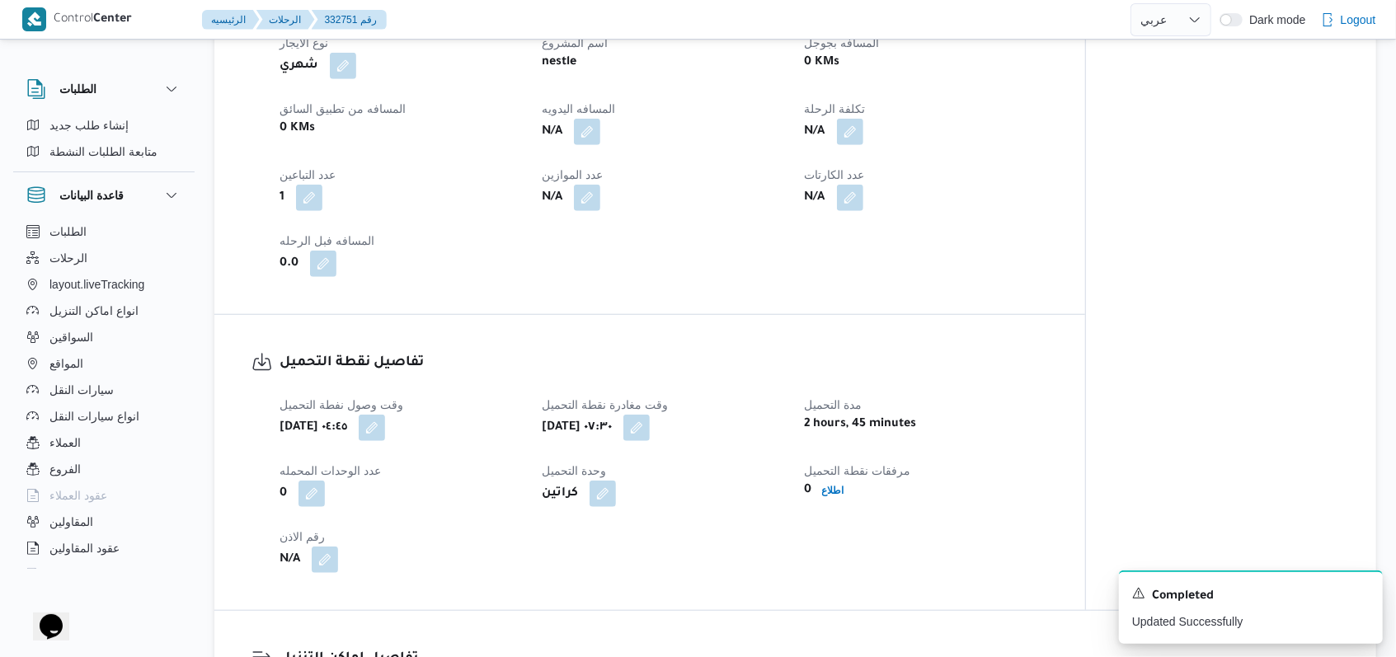
scroll to position [770, 0]
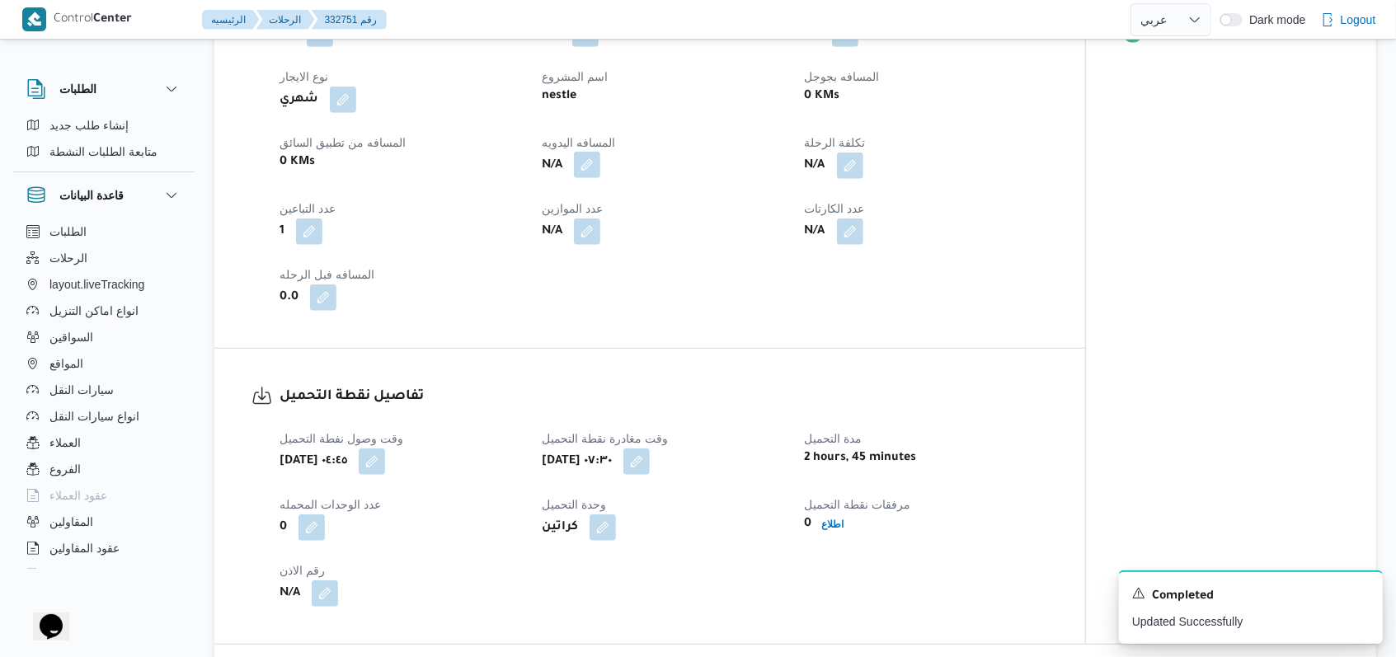
click at [593, 174] on button "button" at bounding box center [587, 165] width 26 height 26
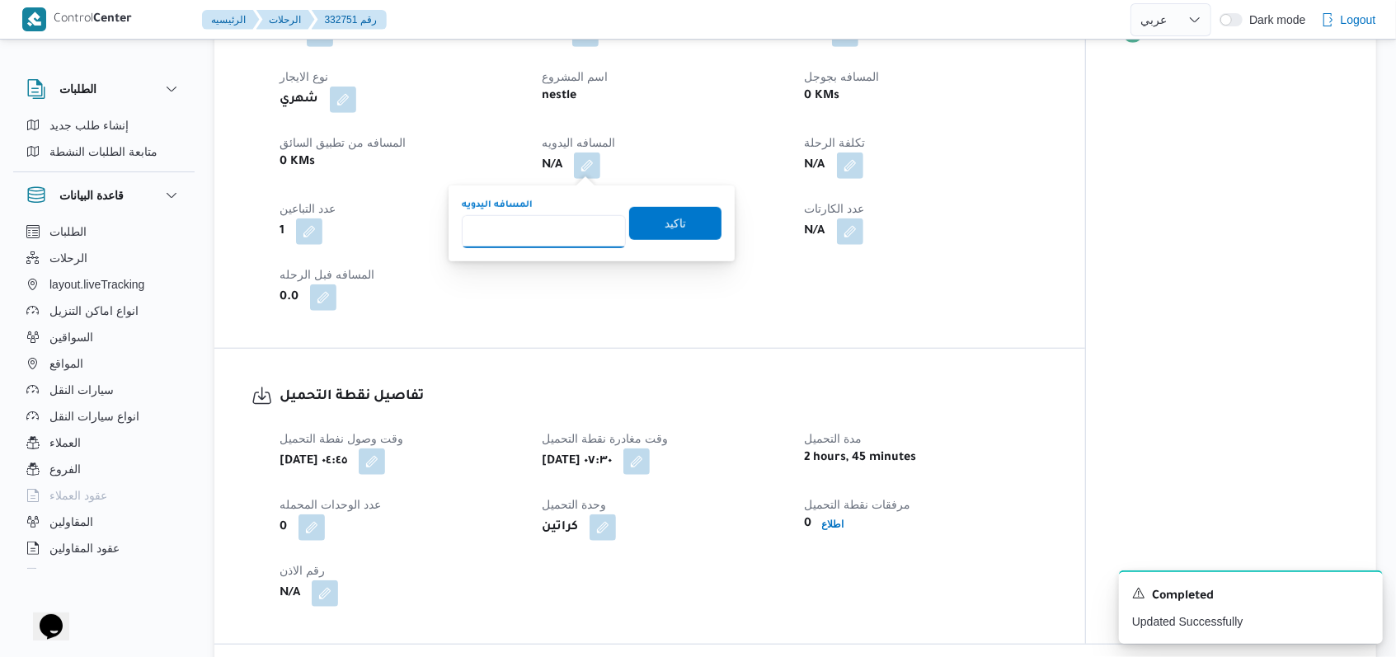
click at [553, 233] on input "المسافه اليدويه" at bounding box center [544, 231] width 164 height 33
type input "145"
click at [665, 228] on span "تاكيد" at bounding box center [675, 224] width 21 height 20
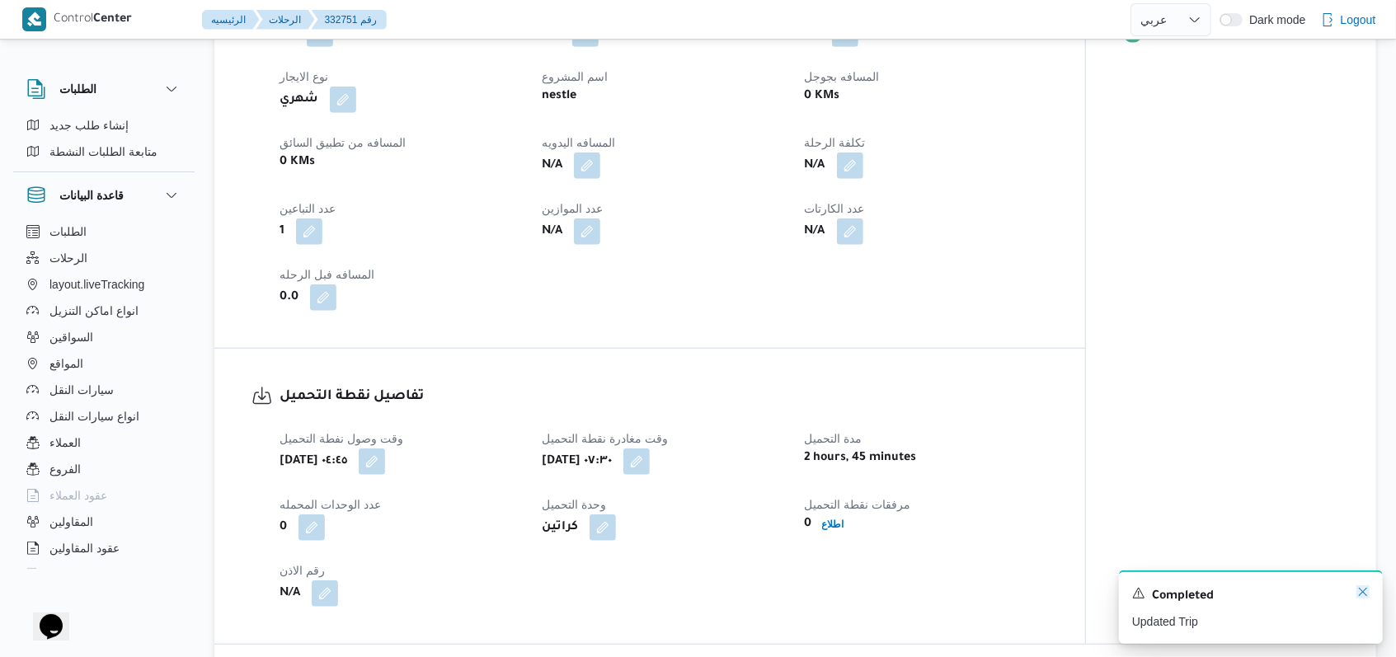
click at [1361, 597] on icon "Dismiss toast" at bounding box center [1363, 592] width 13 height 13
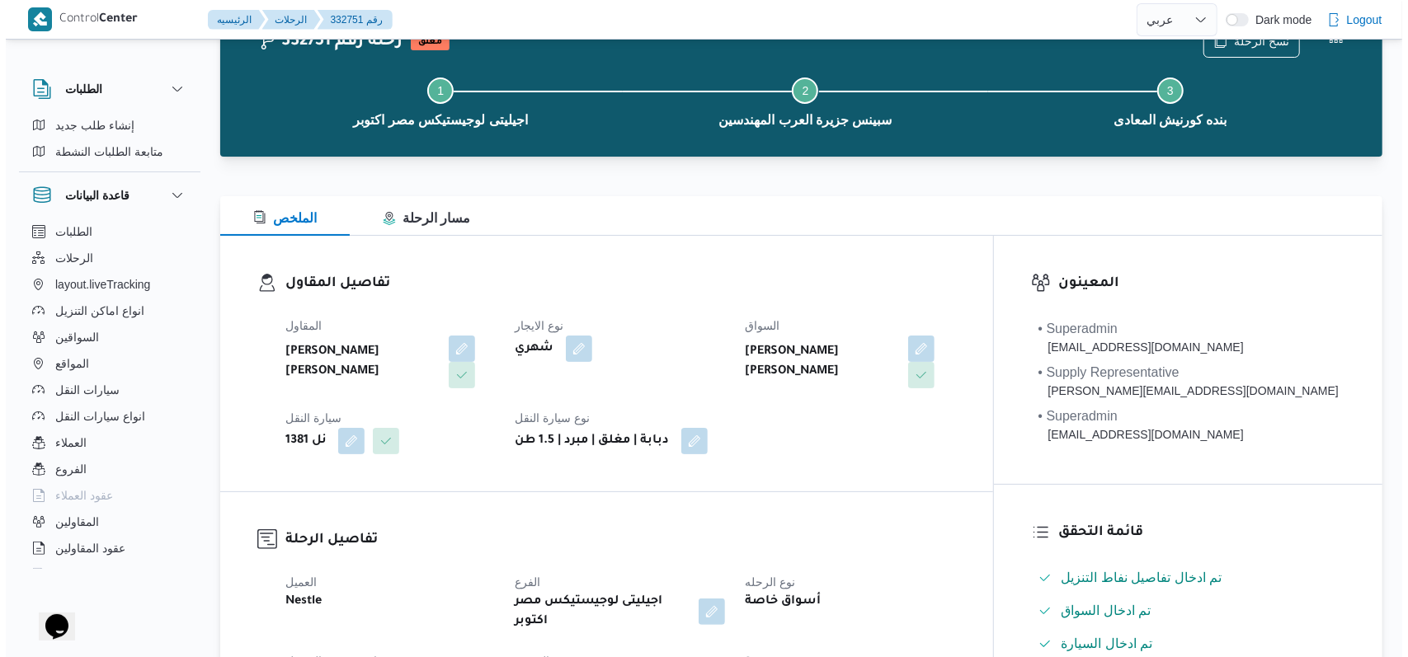
scroll to position [0, 0]
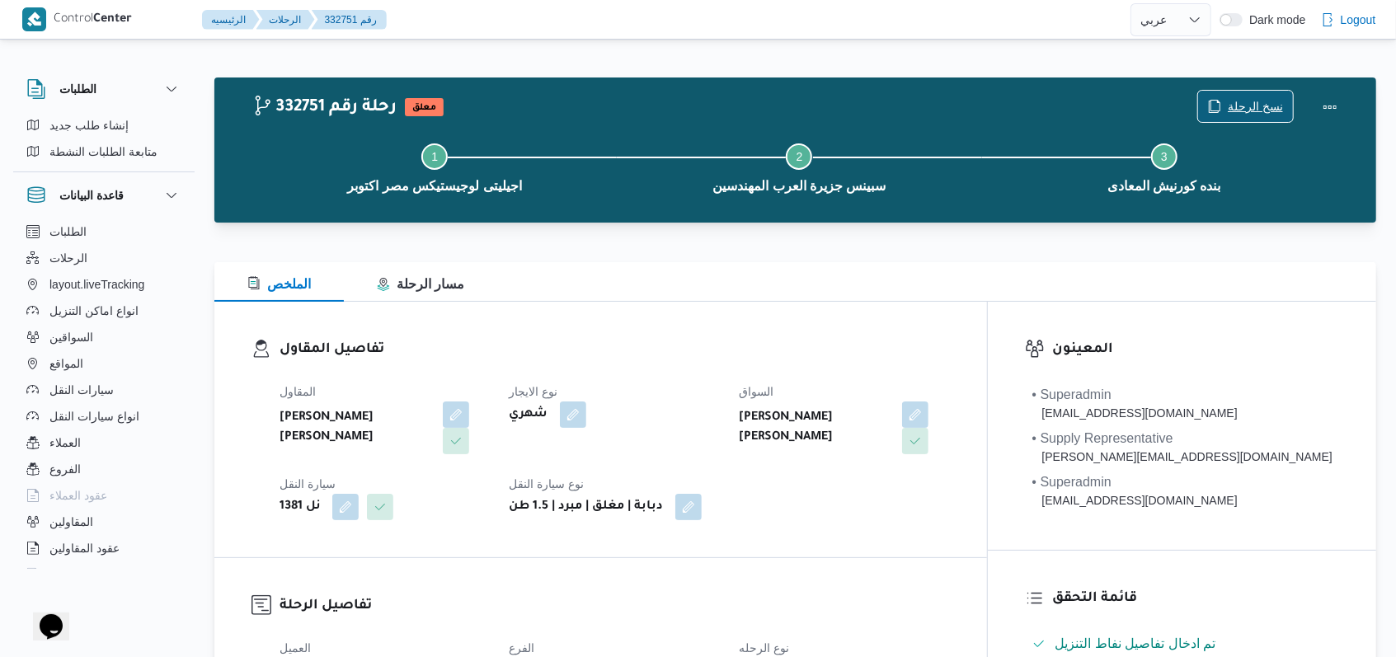
click at [1264, 95] on span "نسخ الرحلة" at bounding box center [1245, 106] width 95 height 31
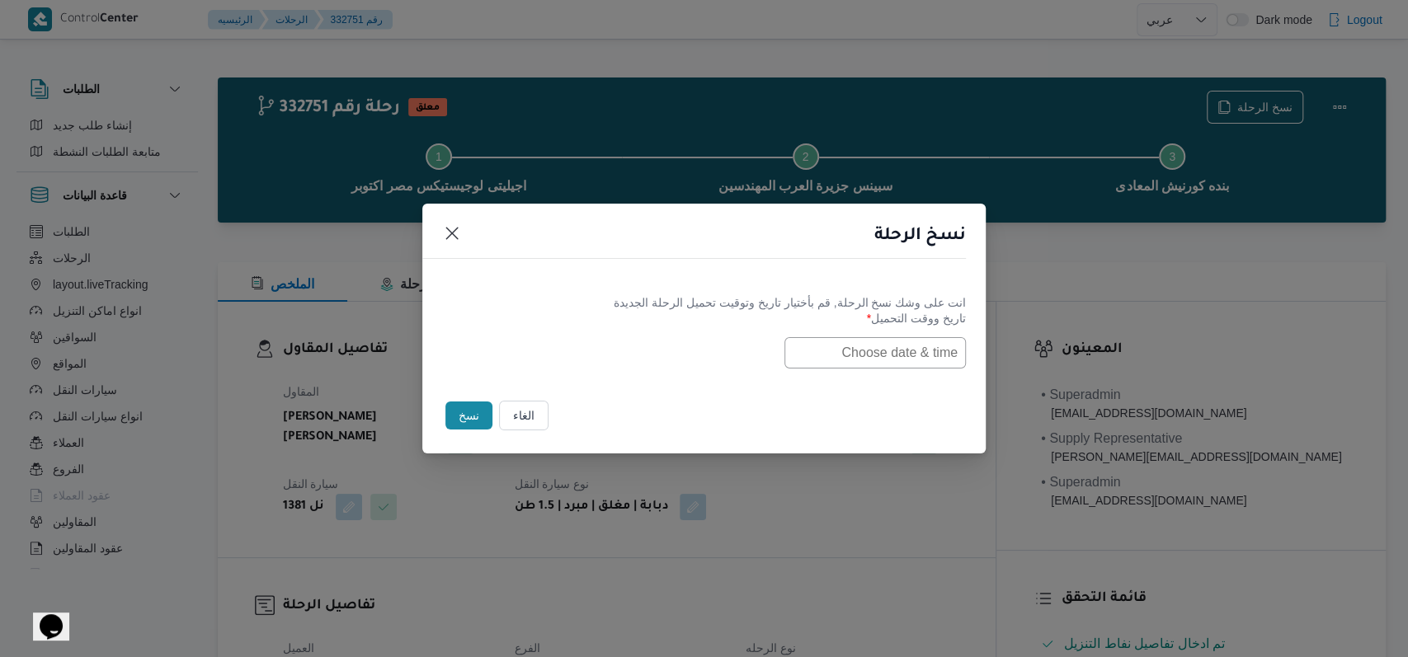
click at [843, 356] on input "text" at bounding box center [874, 352] width 181 height 31
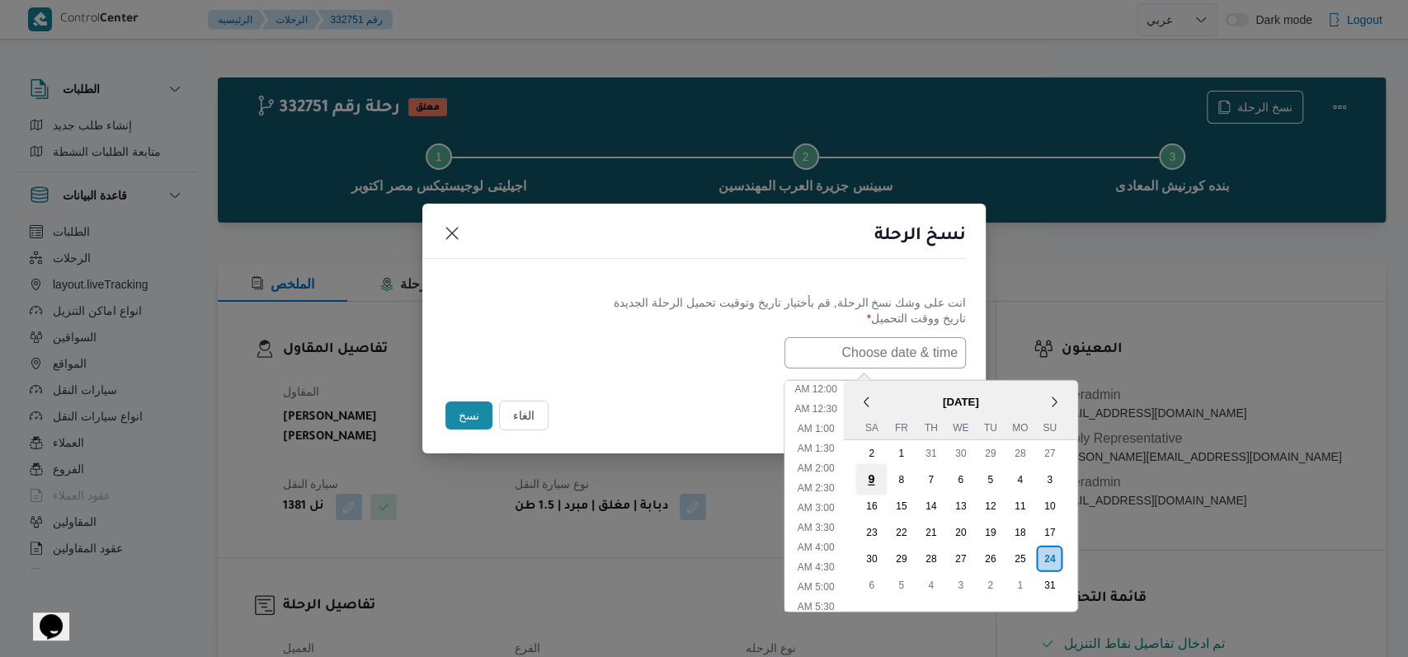
scroll to position [507, 0]
click at [1033, 548] on div "25" at bounding box center [1019, 558] width 31 height 31
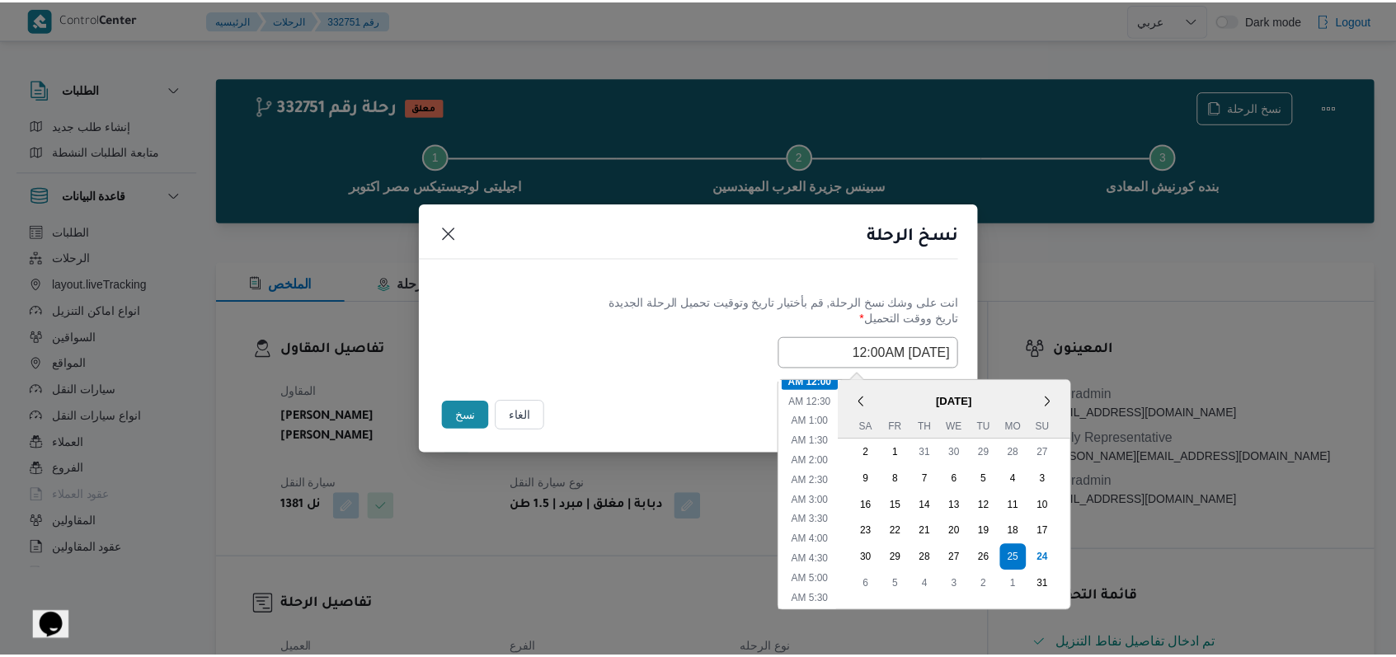
scroll to position [0, 0]
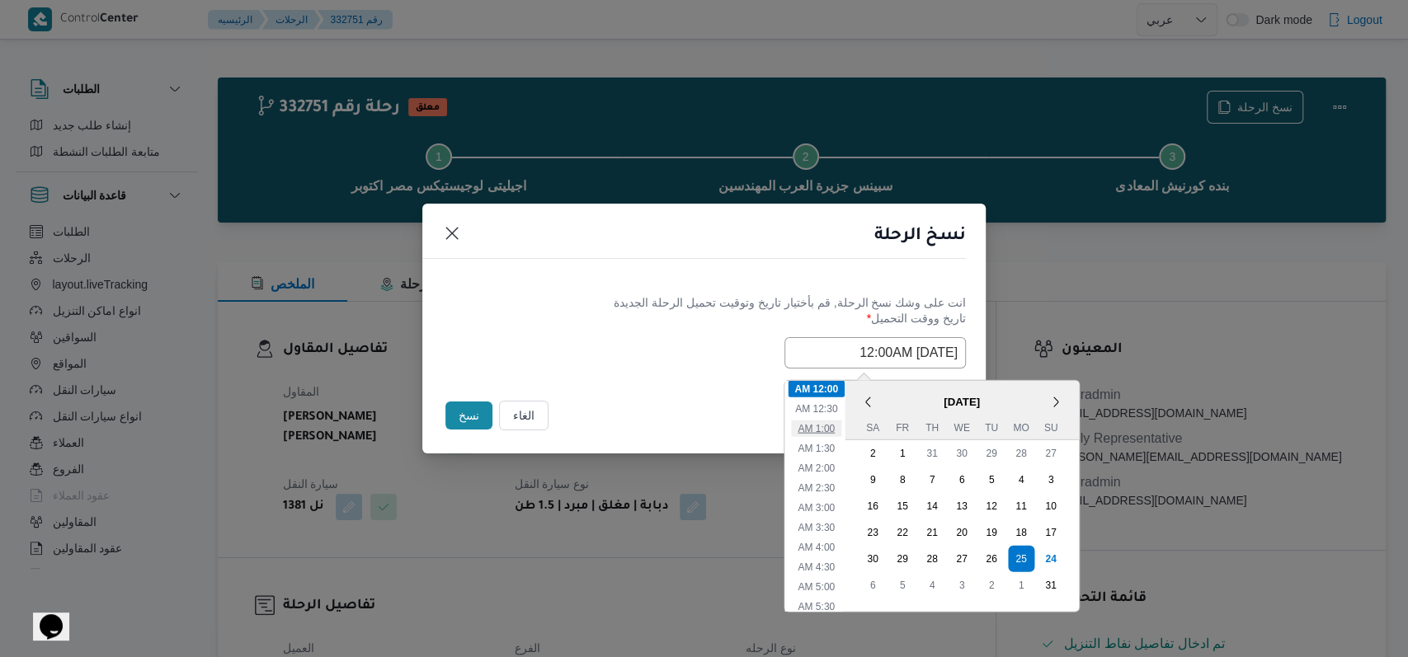
click at [837, 426] on li "1:00 AM" at bounding box center [816, 428] width 50 height 16
type input "25/08/2025 1:00AM"
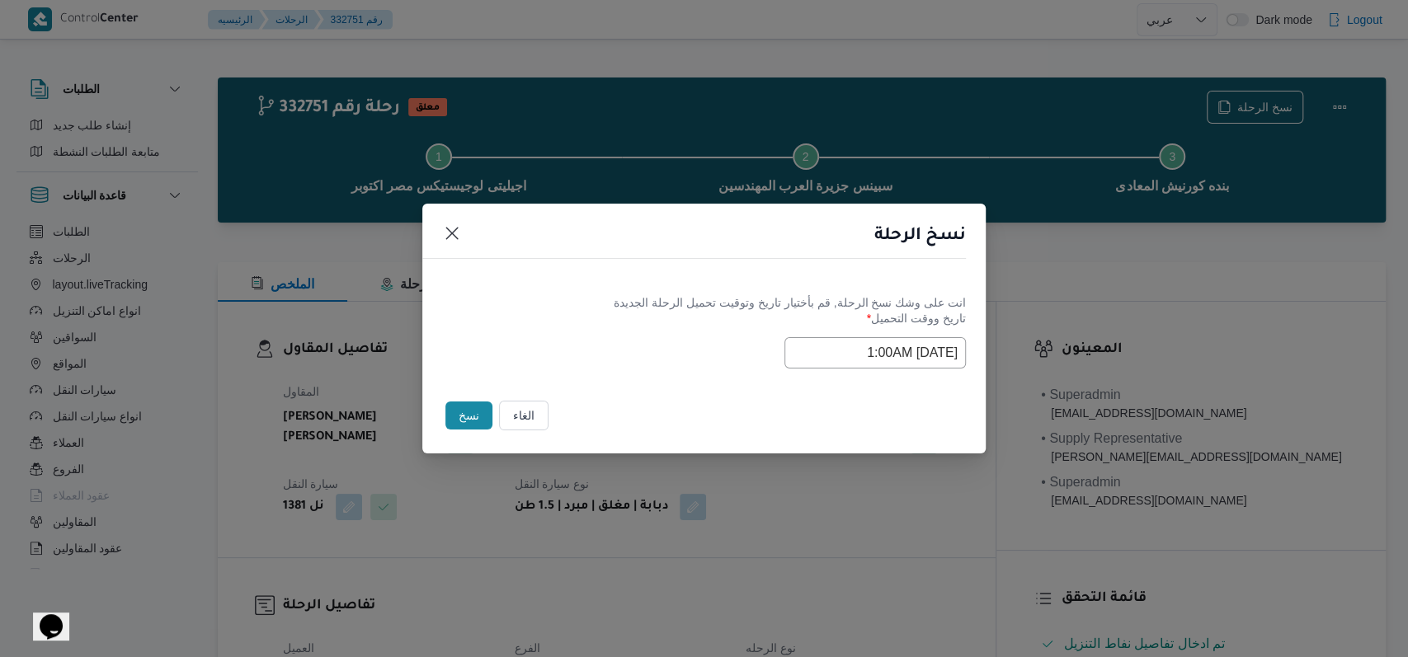
click at [456, 426] on button "نسخ" at bounding box center [468, 416] width 47 height 28
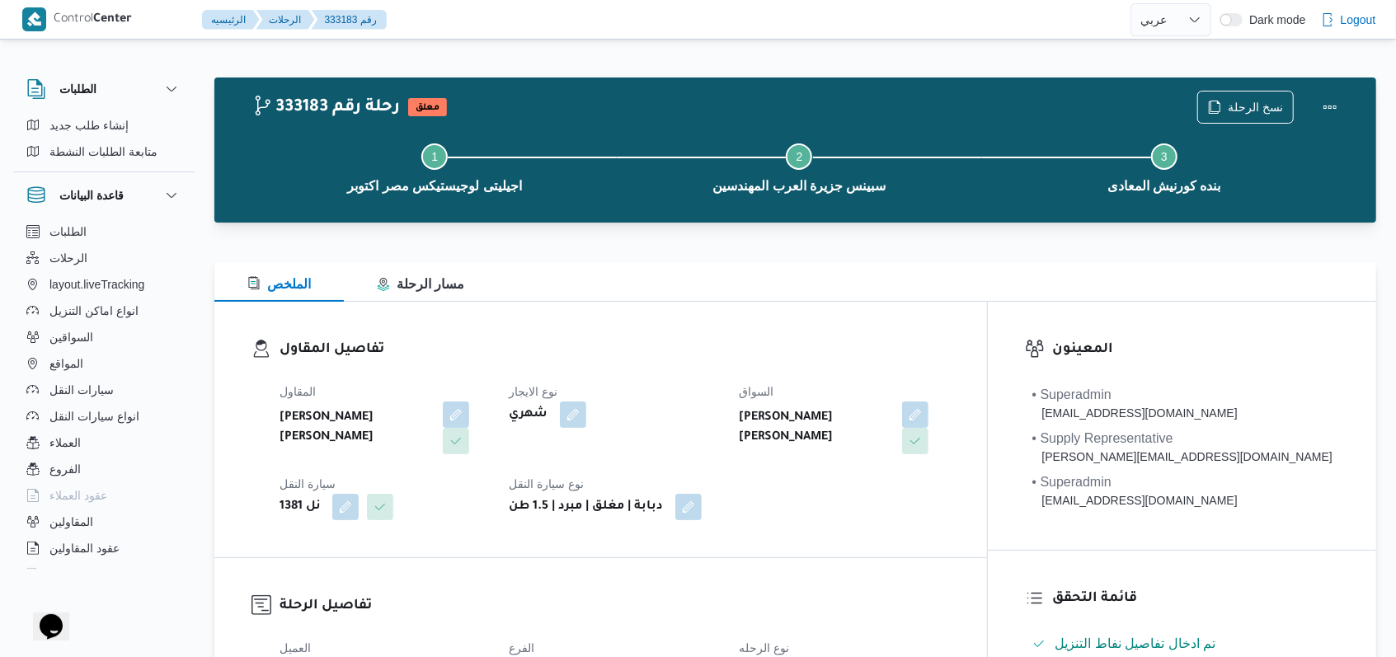
select select "ar"
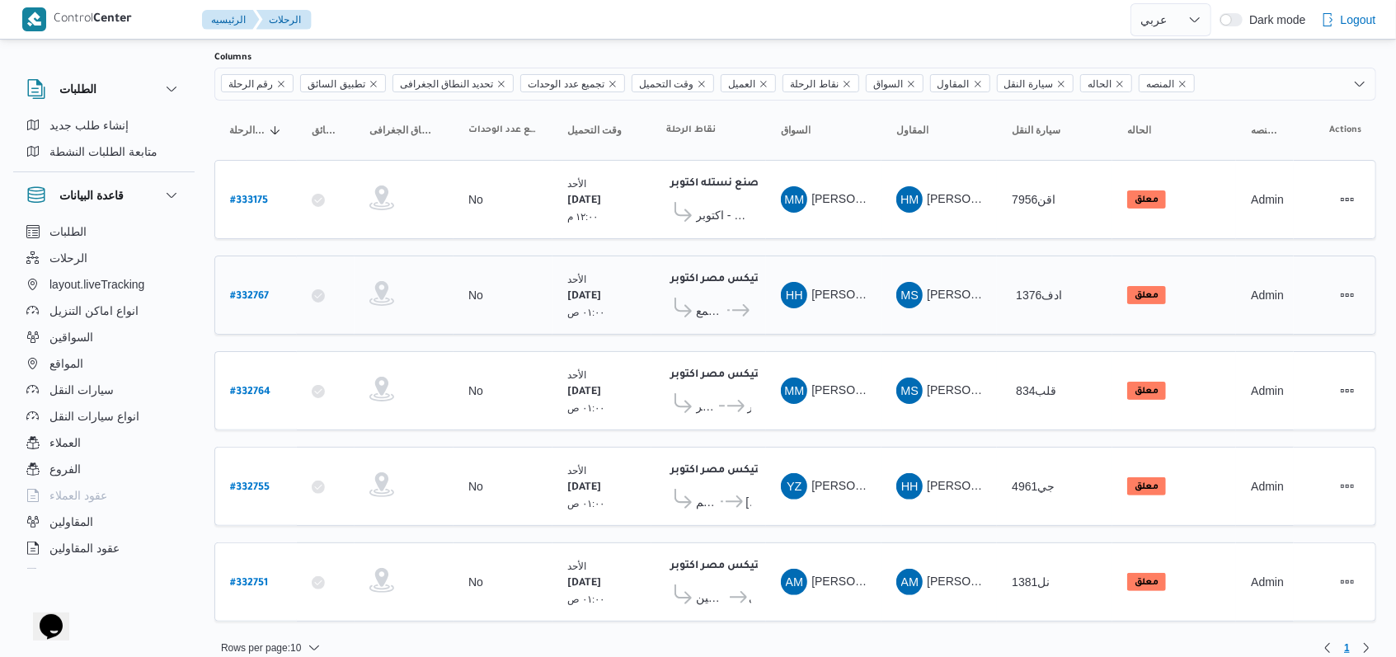
scroll to position [106, 0]
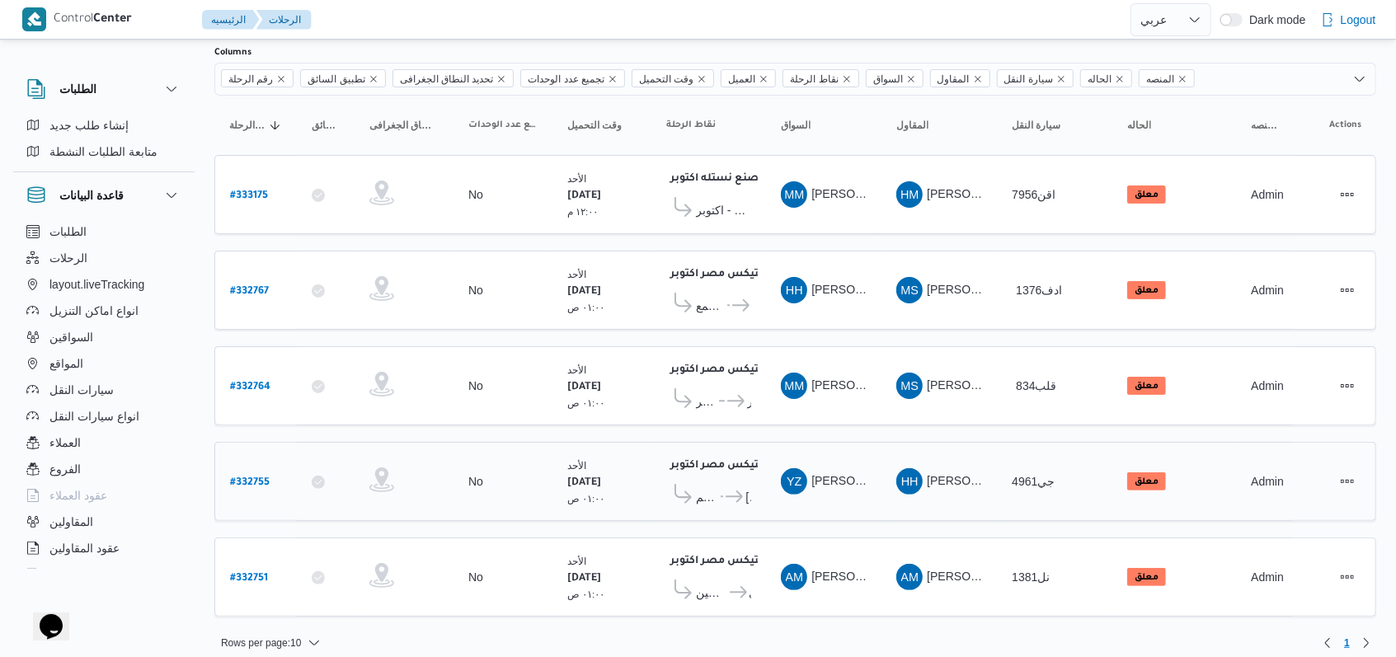
click at [251, 478] on b "# 332755" at bounding box center [250, 484] width 40 height 12
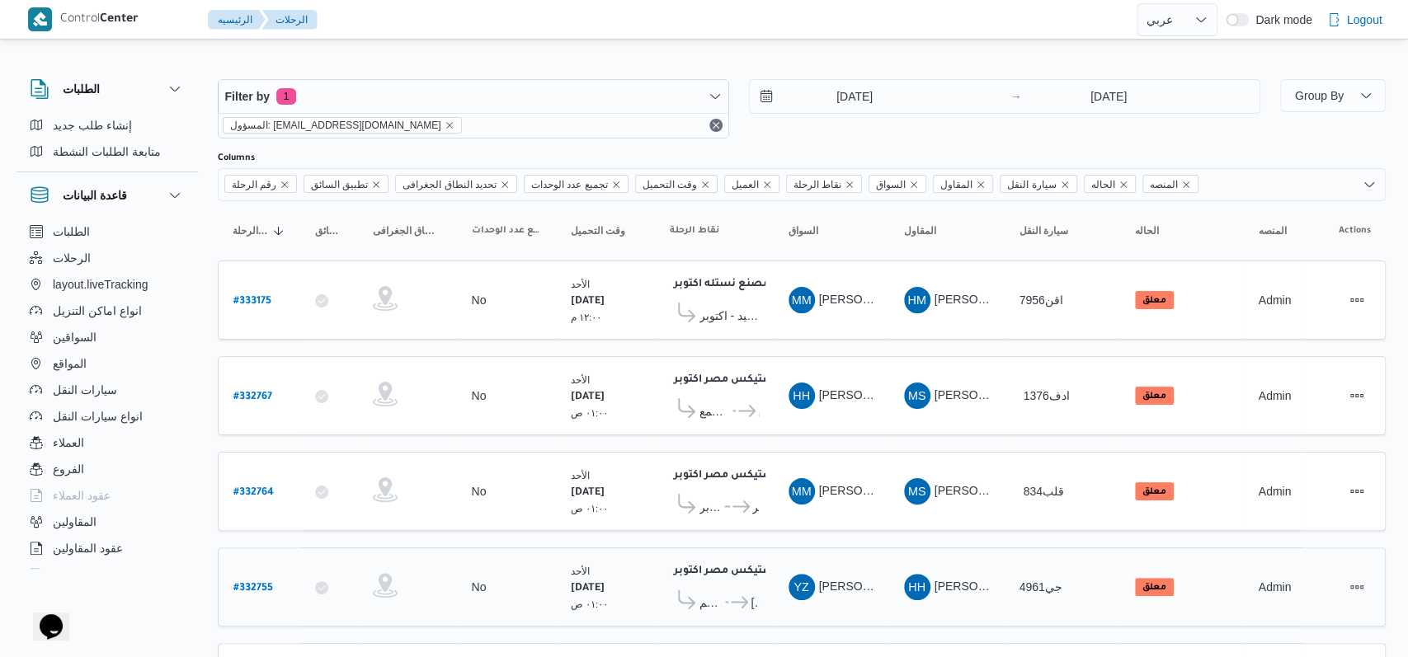
select select "ar"
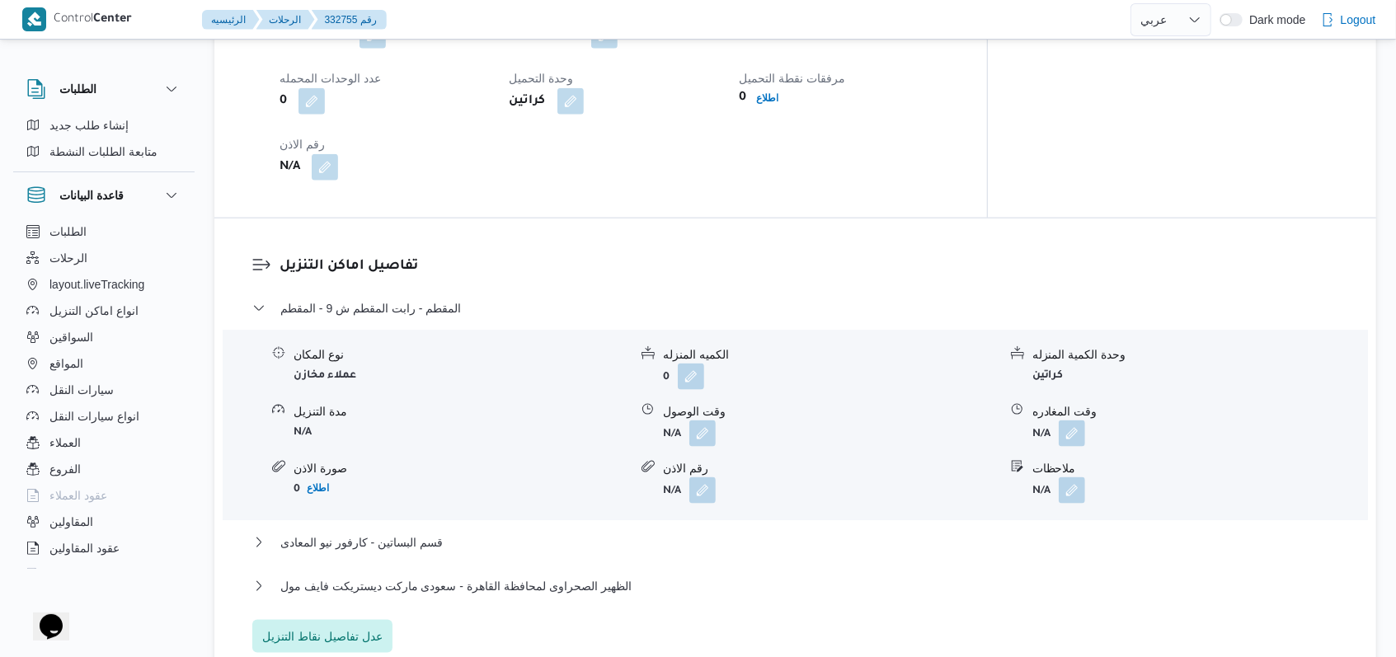
scroll to position [1099, 0]
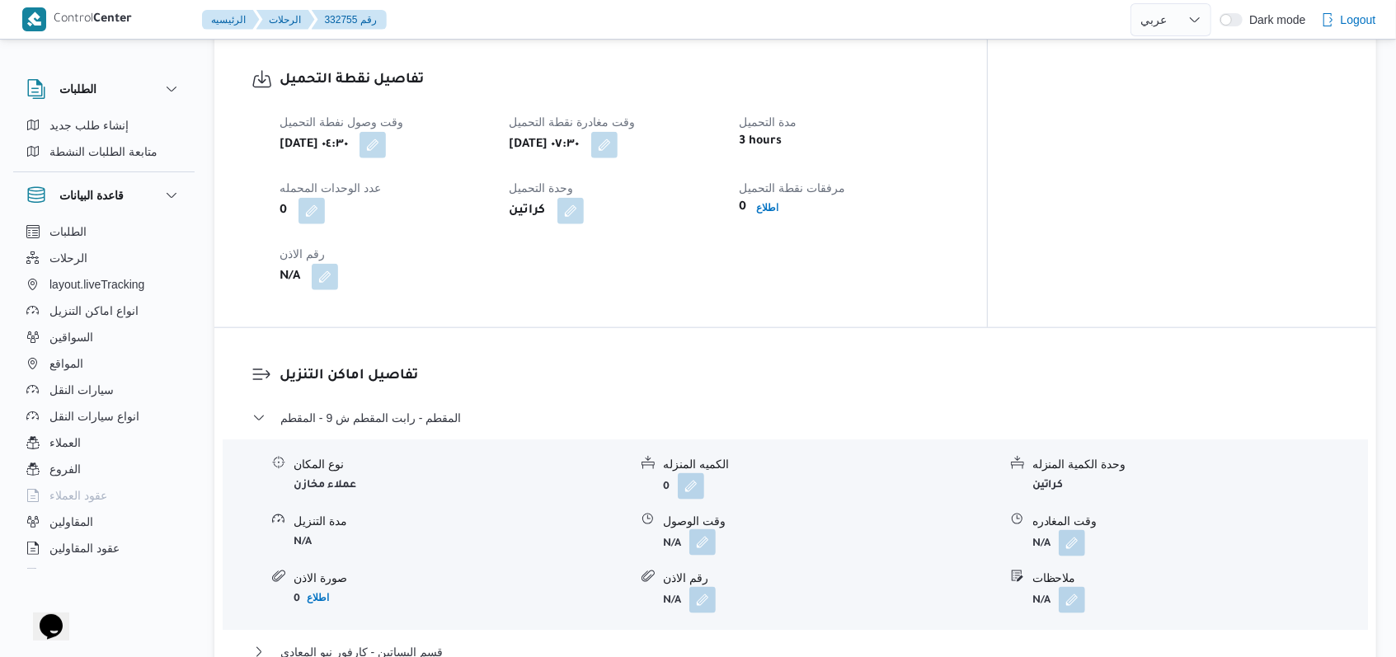
click at [702, 529] on button "button" at bounding box center [703, 542] width 26 height 26
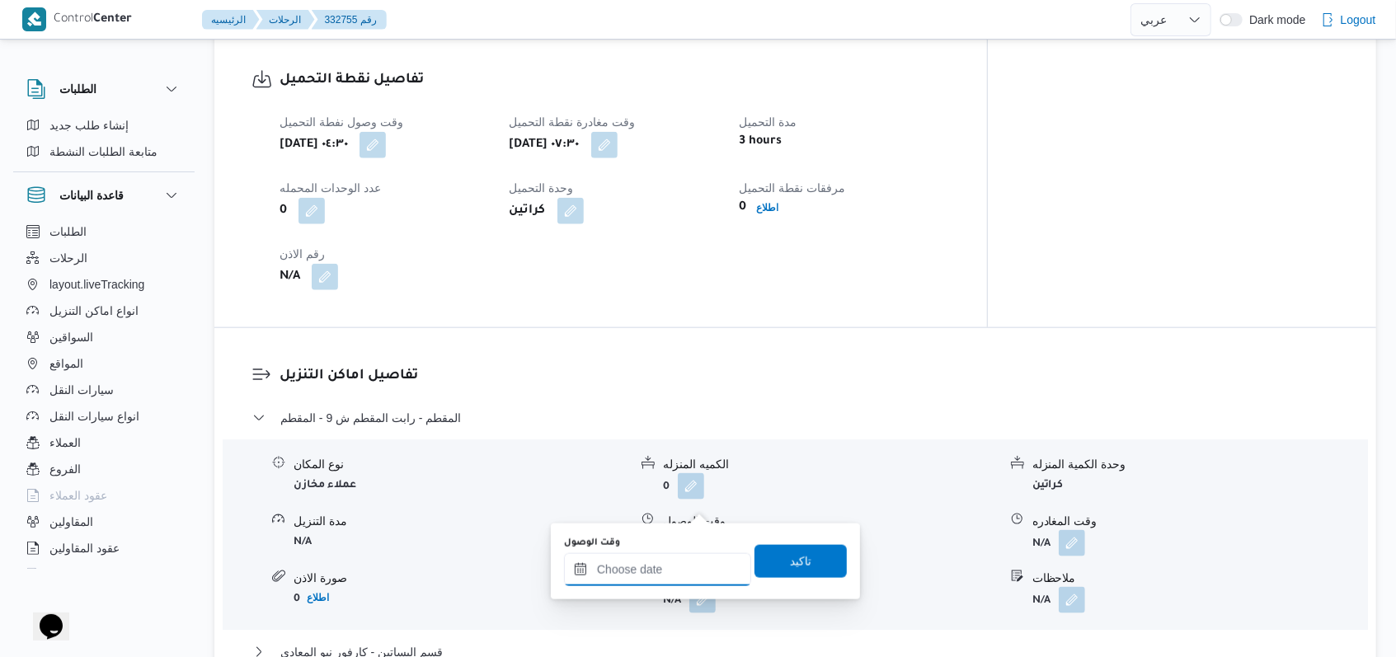
click at [665, 564] on input "وقت الوصول" at bounding box center [657, 569] width 187 height 33
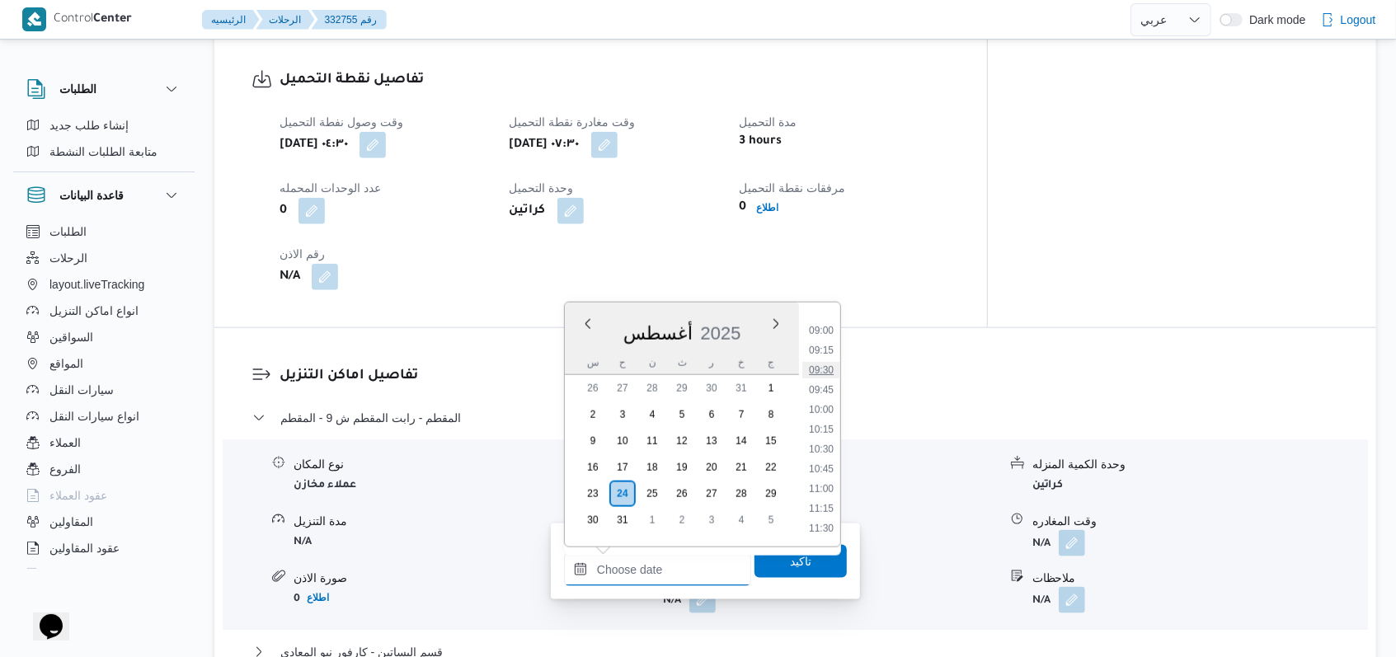
scroll to position [674, 0]
click at [824, 353] on ul "00:00 00:15 00:30 00:45 01:00 01:15 01:30 01:45 02:00 02:15 02:30 02:45 03:00 0…" at bounding box center [821, 425] width 38 height 218
click at [822, 362] on li "09:00" at bounding box center [821, 363] width 38 height 16
type input "٢٤/٠٨/٢٠٢٥ ٠٩:٠٠"
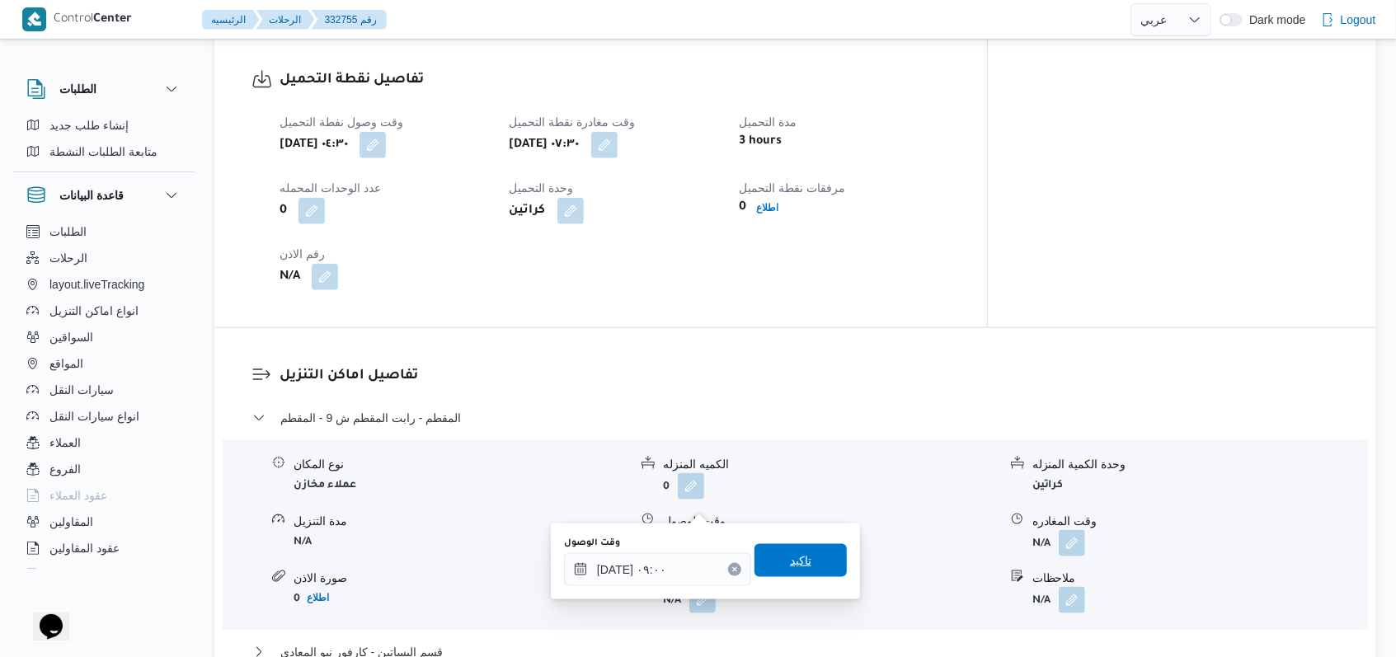
click at [784, 571] on span "تاكيد" at bounding box center [801, 560] width 92 height 33
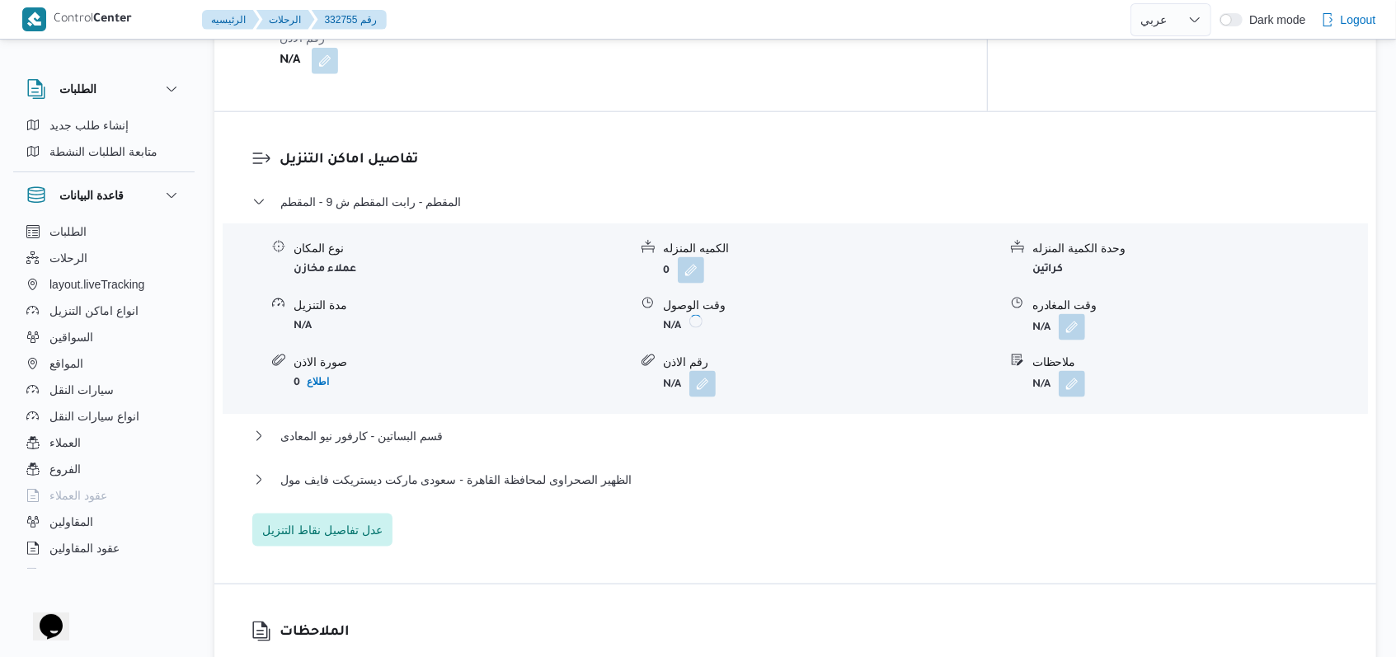
scroll to position [1320, 0]
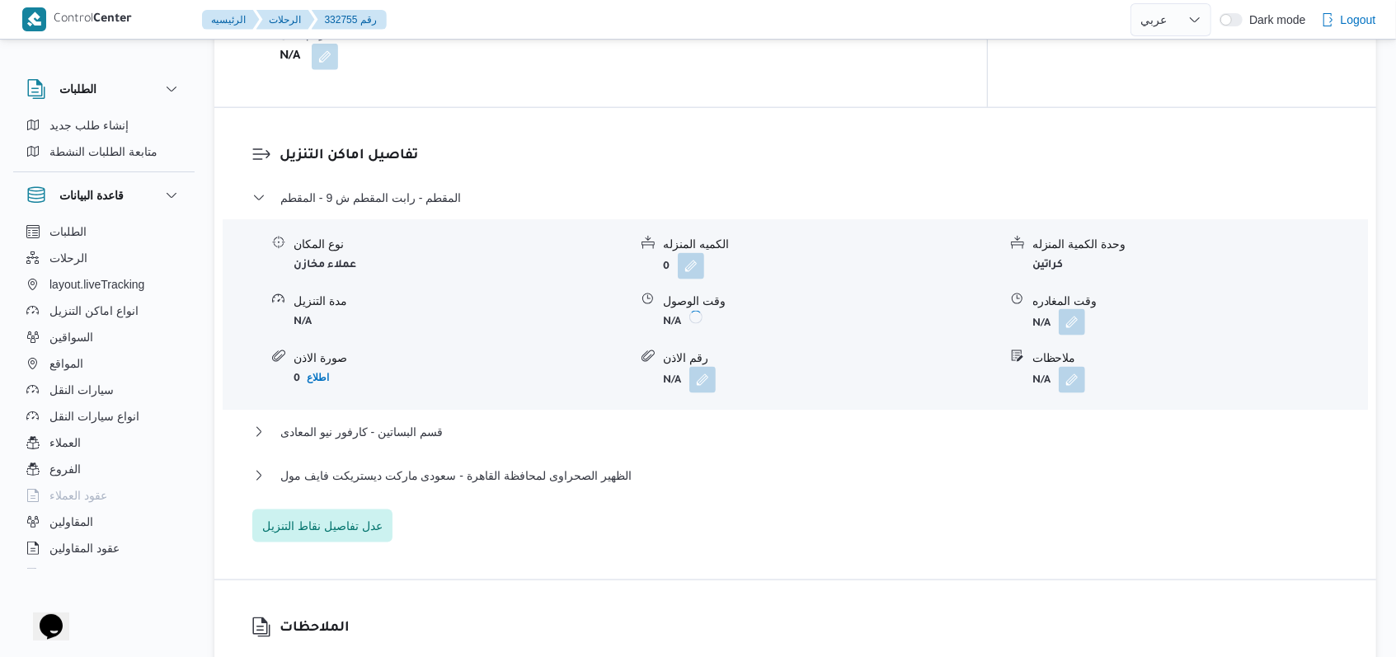
click at [1071, 309] on button "button" at bounding box center [1072, 322] width 26 height 26
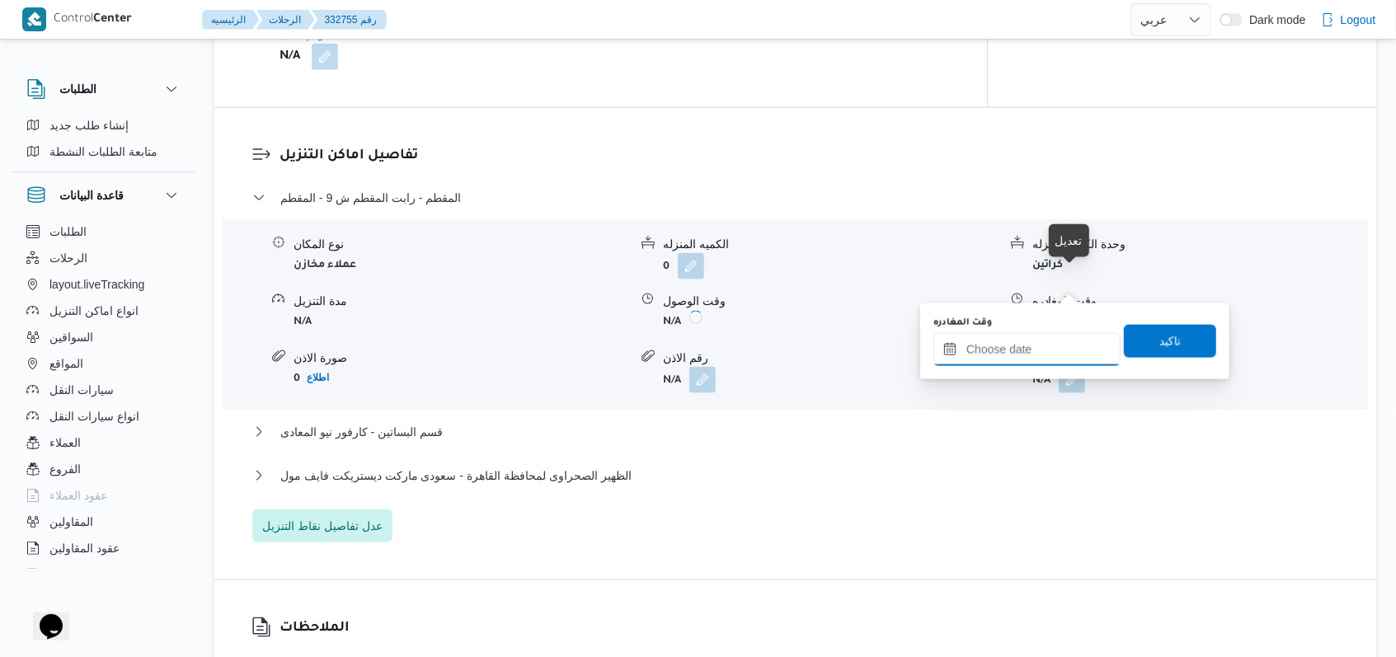
click at [1033, 341] on input "وقت المغادره" at bounding box center [1027, 349] width 187 height 33
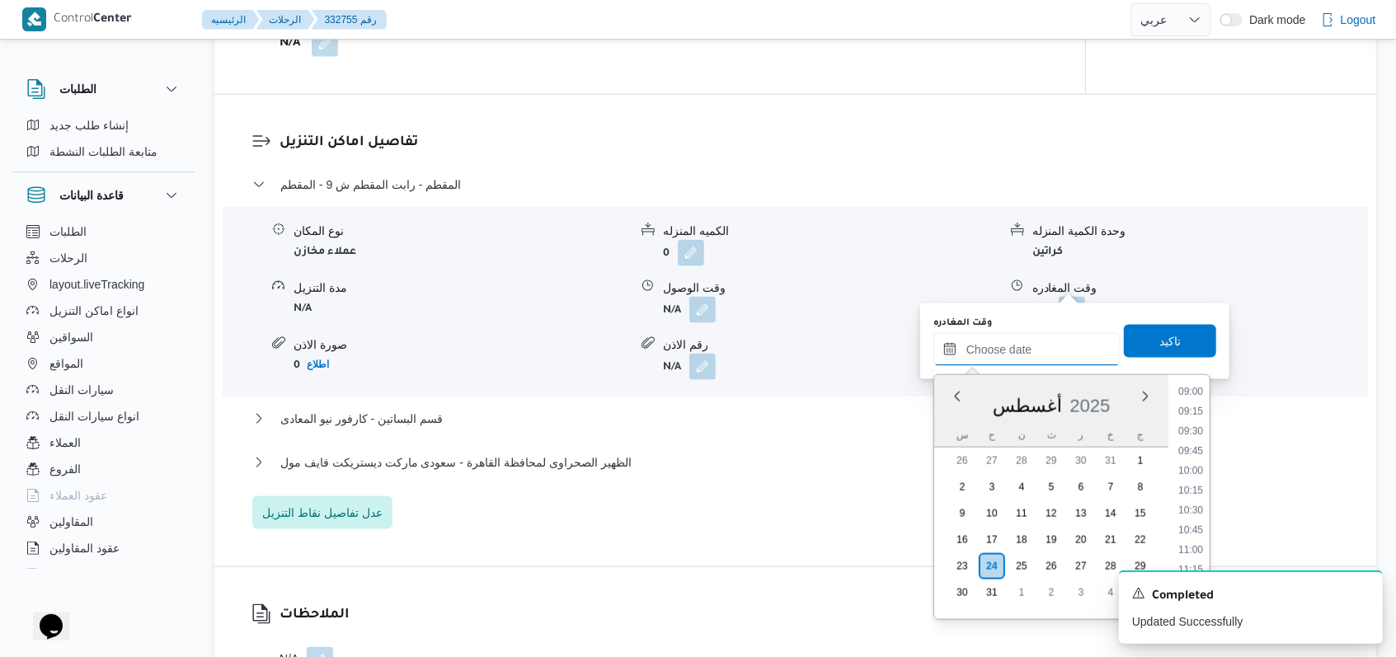
scroll to position [674, 0]
click at [1198, 468] on li "09:30" at bounding box center [1191, 475] width 38 height 16
type input "٢٤/٠٨/٢٠٢٥ ٠٩:٣٠"
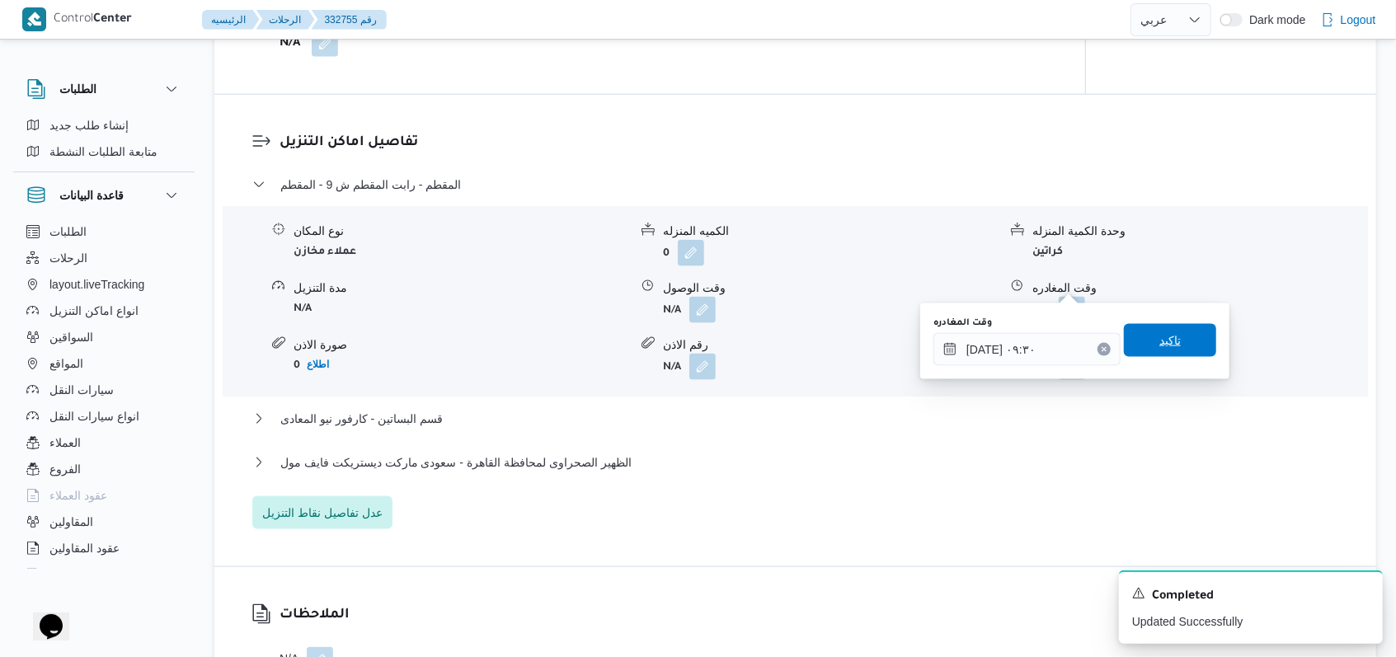
click at [1177, 355] on span "تاكيد" at bounding box center [1170, 340] width 92 height 33
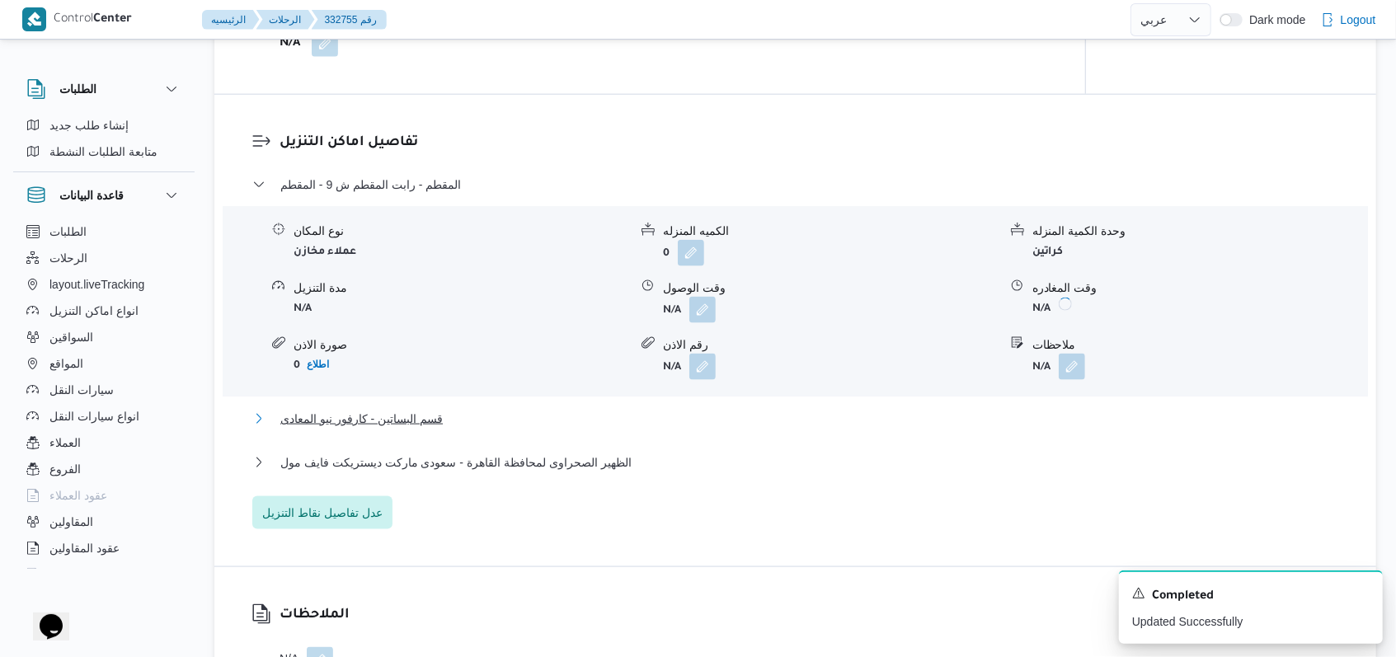
click at [412, 409] on span "قسم البساتين - كارفور نيو المعادى" at bounding box center [361, 419] width 162 height 20
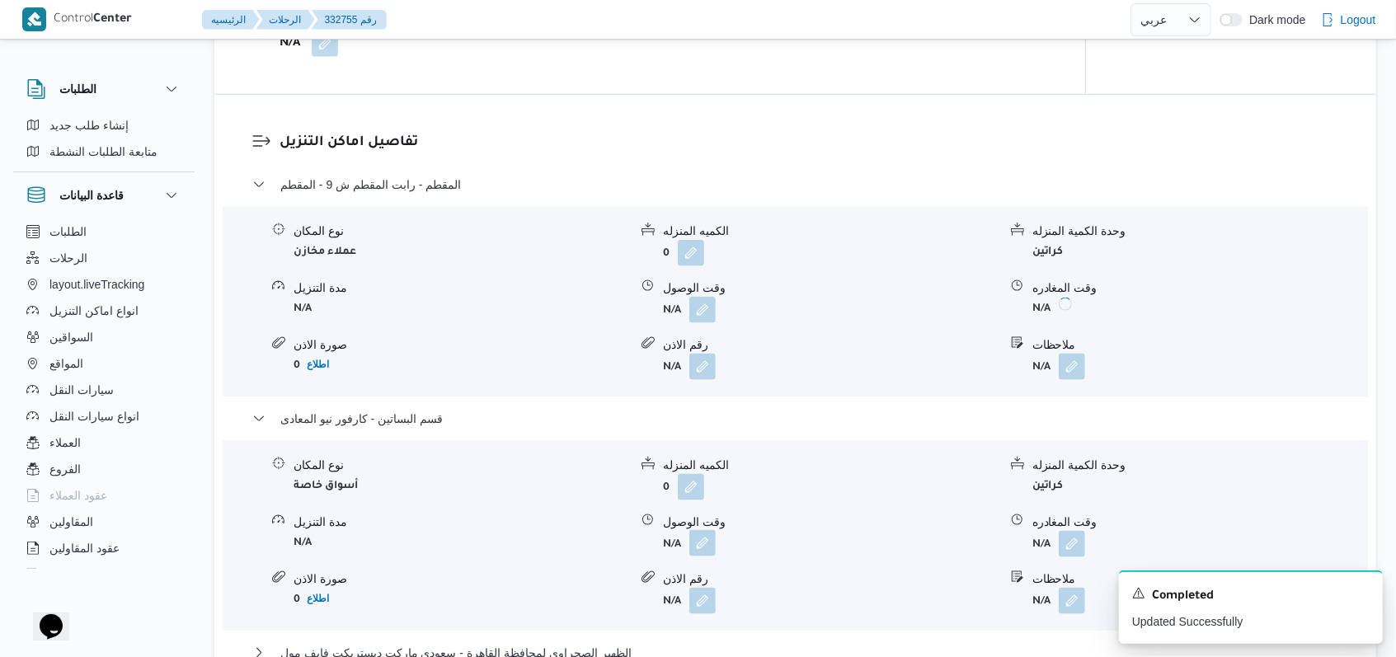
click at [704, 530] on button "button" at bounding box center [703, 543] width 26 height 26
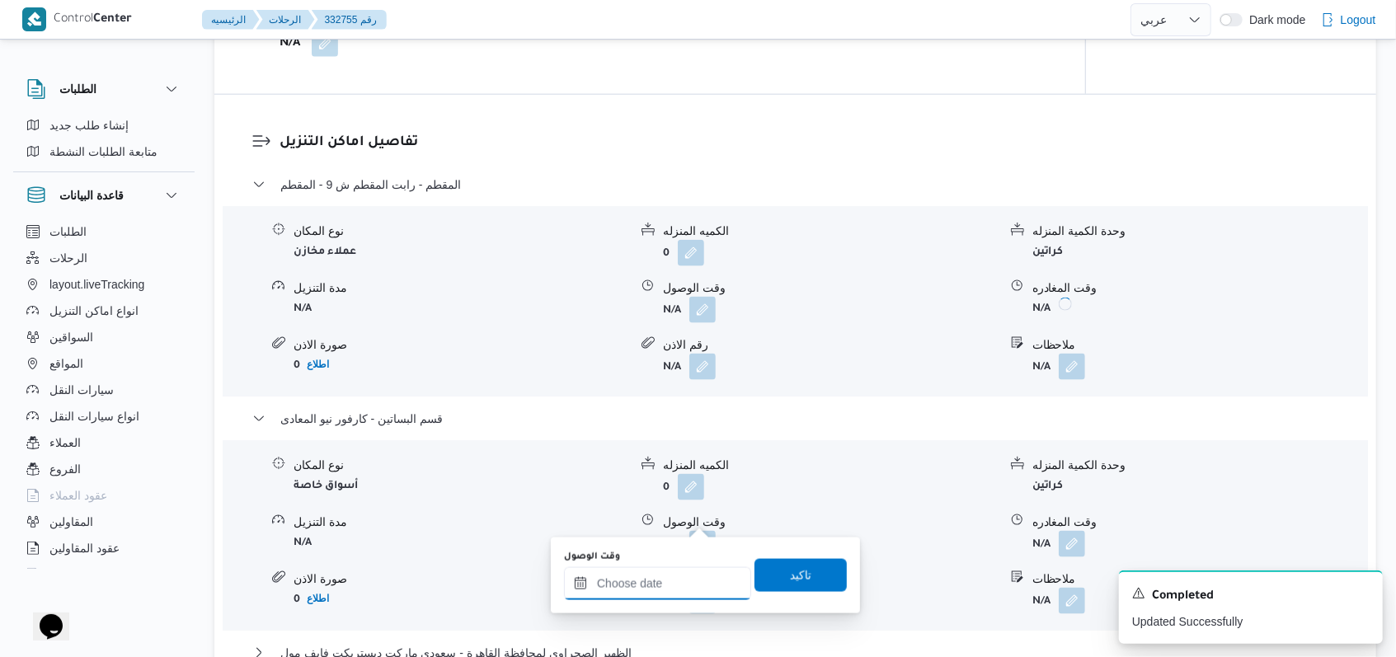
click at [667, 571] on div at bounding box center [657, 583] width 187 height 33
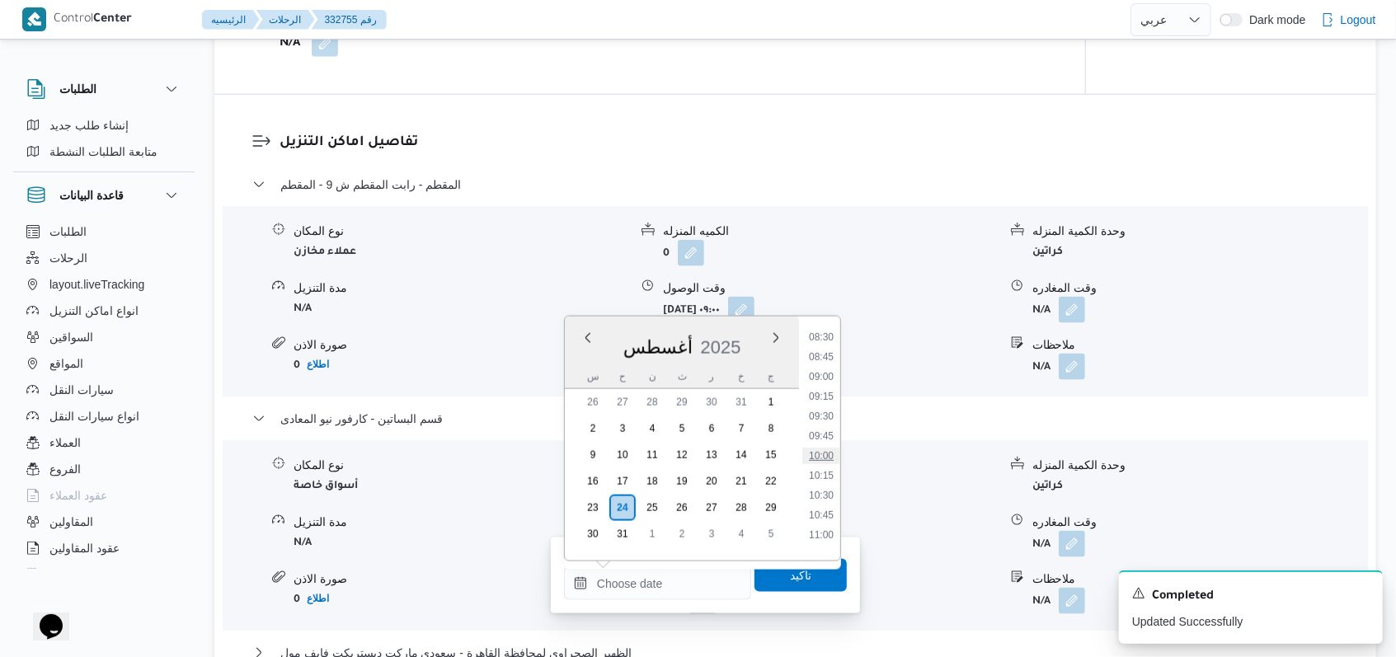
click at [824, 455] on li "10:00" at bounding box center [821, 456] width 38 height 16
type input "٢٤/٠٨/٢٠٢٥ ١٠:٠٠"
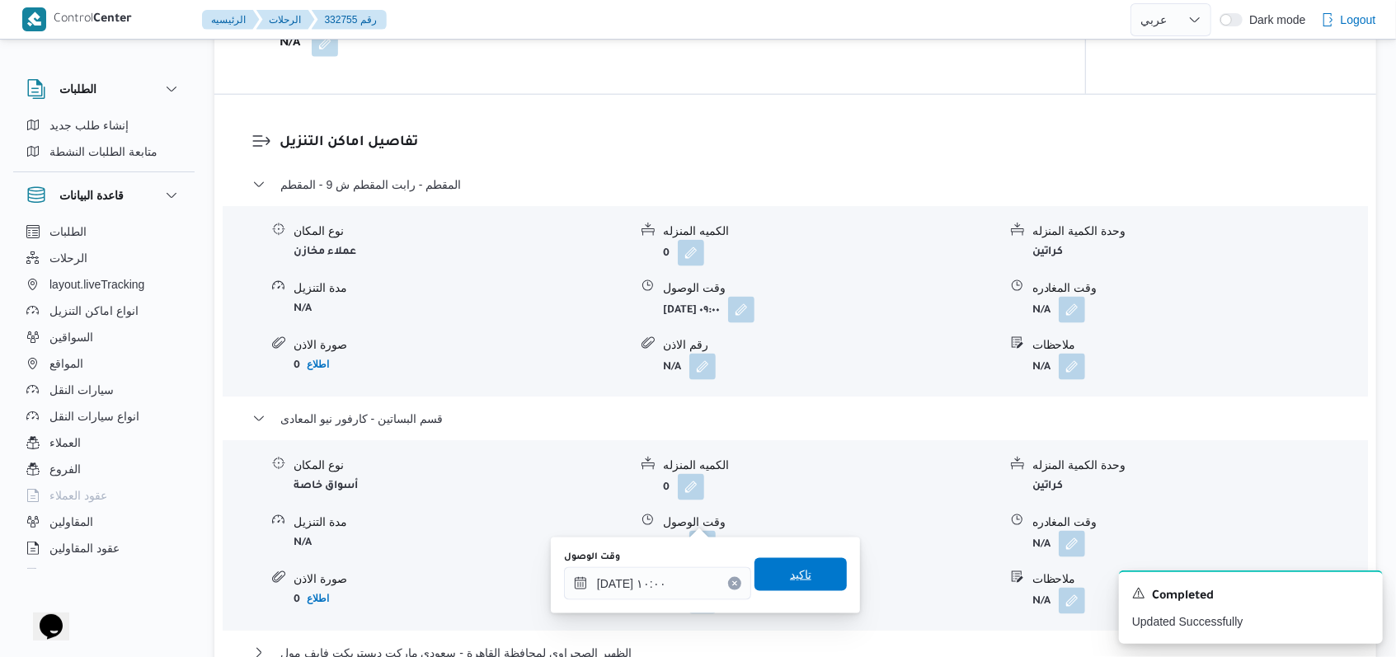
click at [790, 567] on span "تاكيد" at bounding box center [800, 575] width 21 height 20
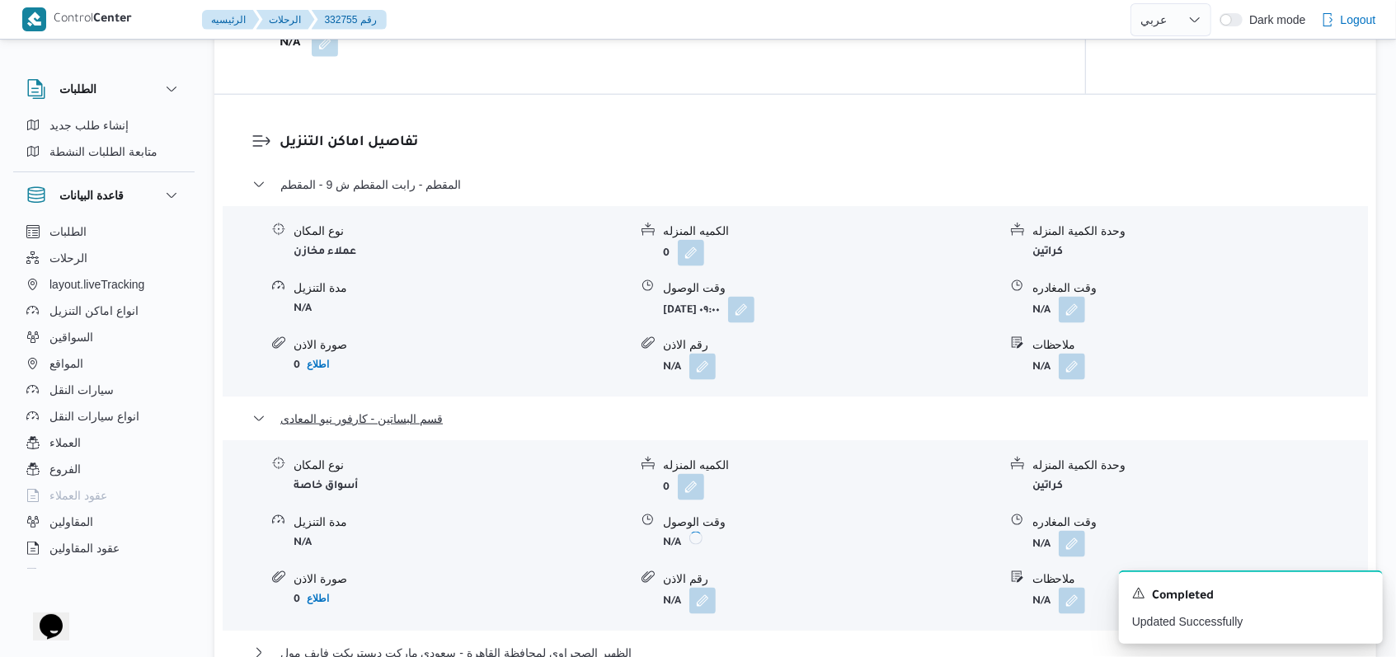
scroll to position [1539, 0]
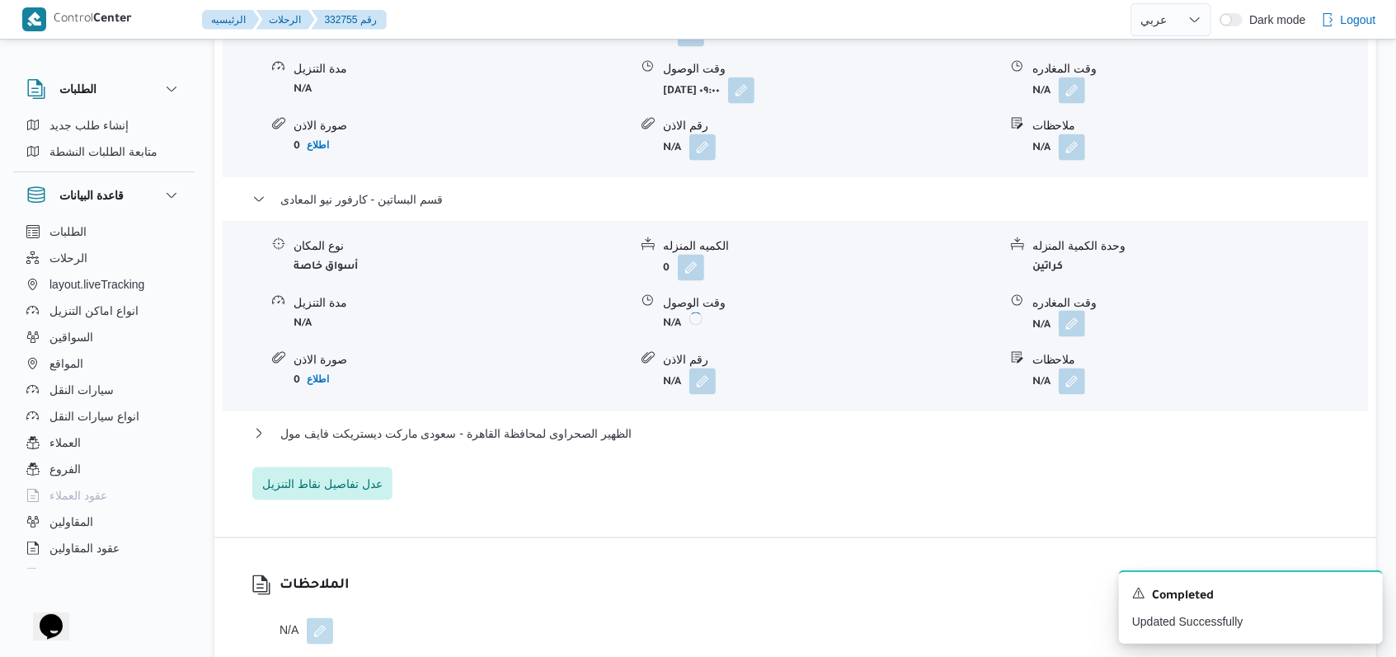
click at [1079, 311] on button "button" at bounding box center [1072, 324] width 26 height 26
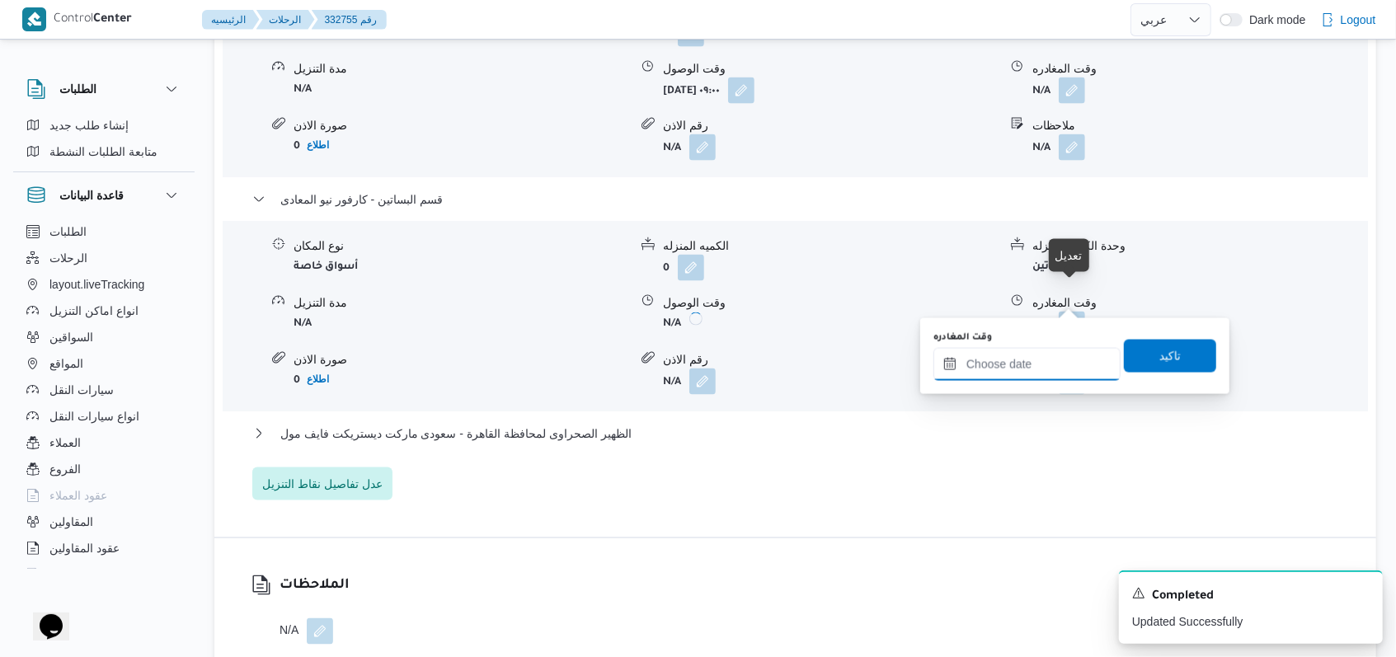
click at [1034, 357] on input "وقت المغادره" at bounding box center [1027, 364] width 187 height 33
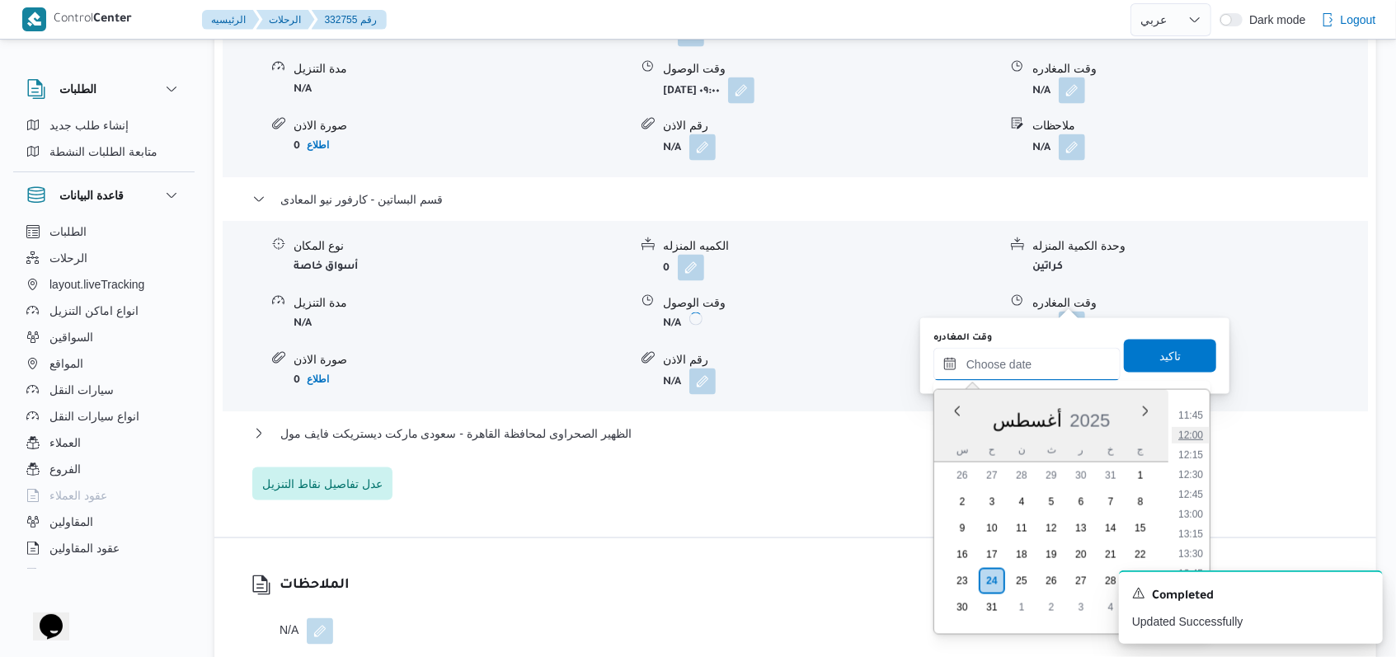
scroll to position [894, 0]
click at [1194, 468] on li "12:00" at bounding box center [1191, 467] width 38 height 16
type input "٢٤/٠٨/٢٠٢٥ ١٢:٠٠"
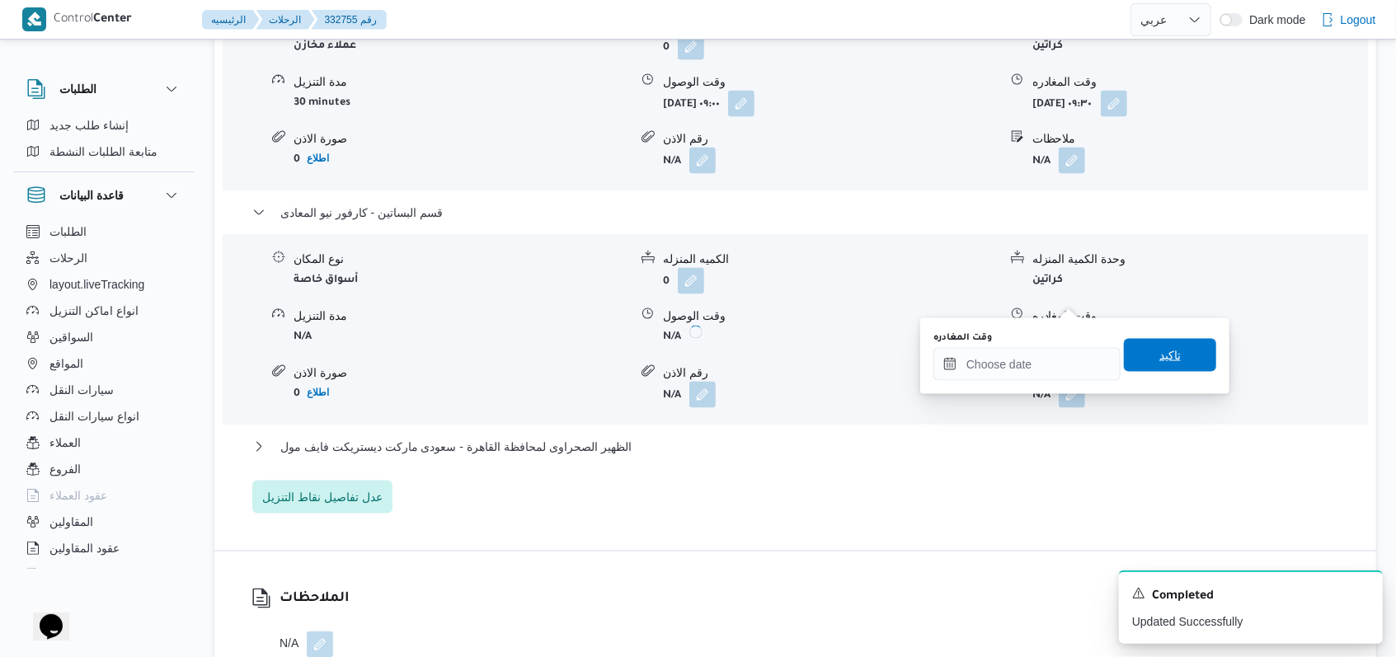
click at [1177, 359] on span "تاكيد" at bounding box center [1170, 355] width 92 height 33
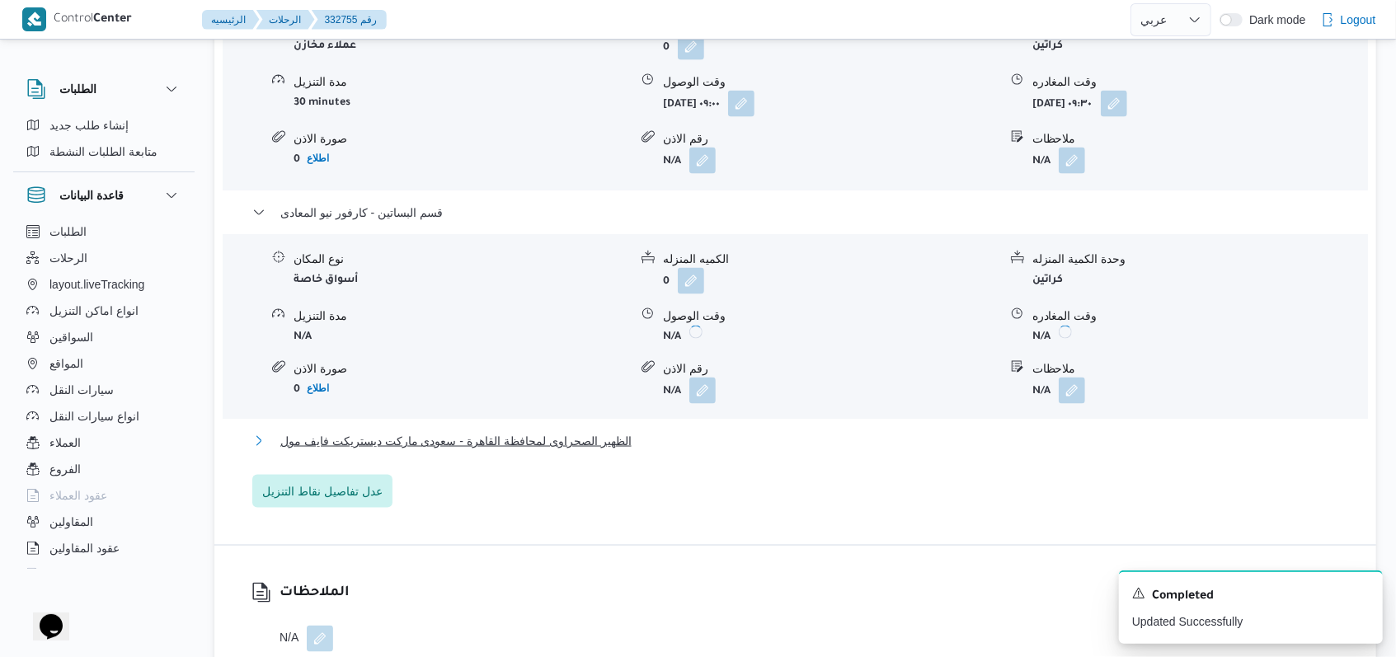
click at [601, 431] on span "الظهير الصحراوى لمحافظة القاهرة - سعودى ماركت ديستريكت فايف مول" at bounding box center [455, 441] width 351 height 20
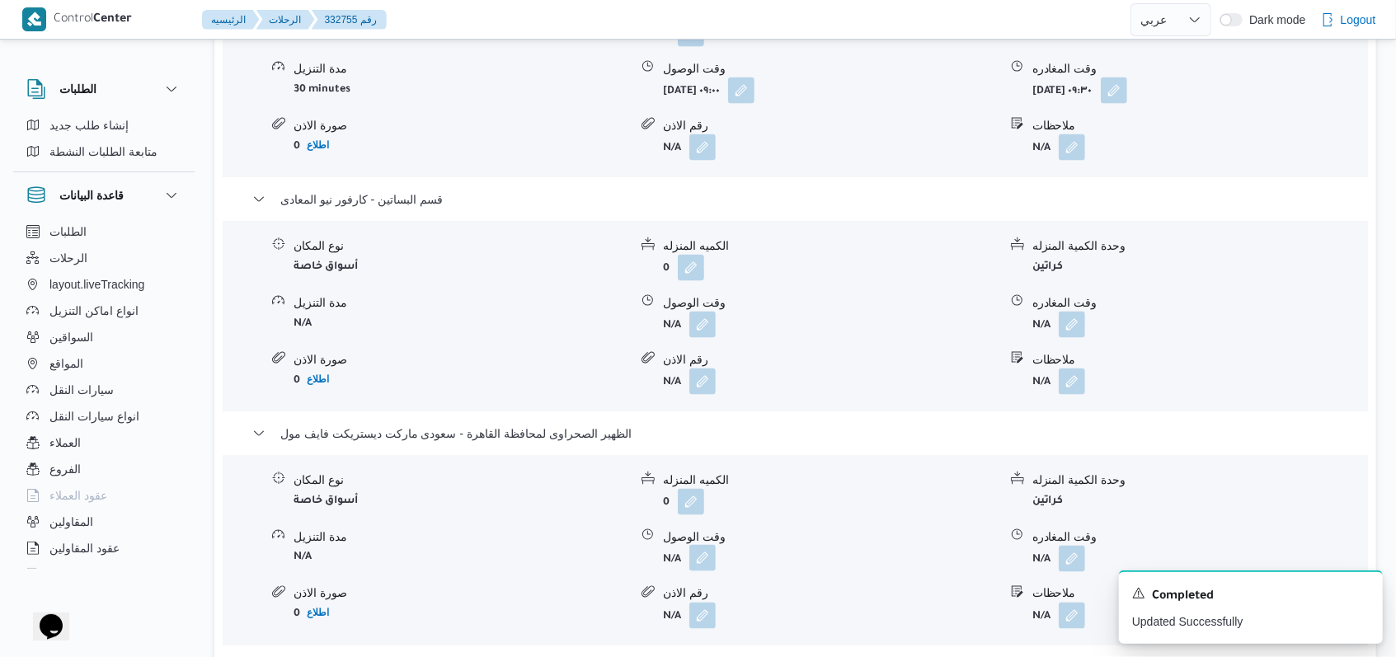
click at [699, 545] on button "button" at bounding box center [703, 558] width 26 height 26
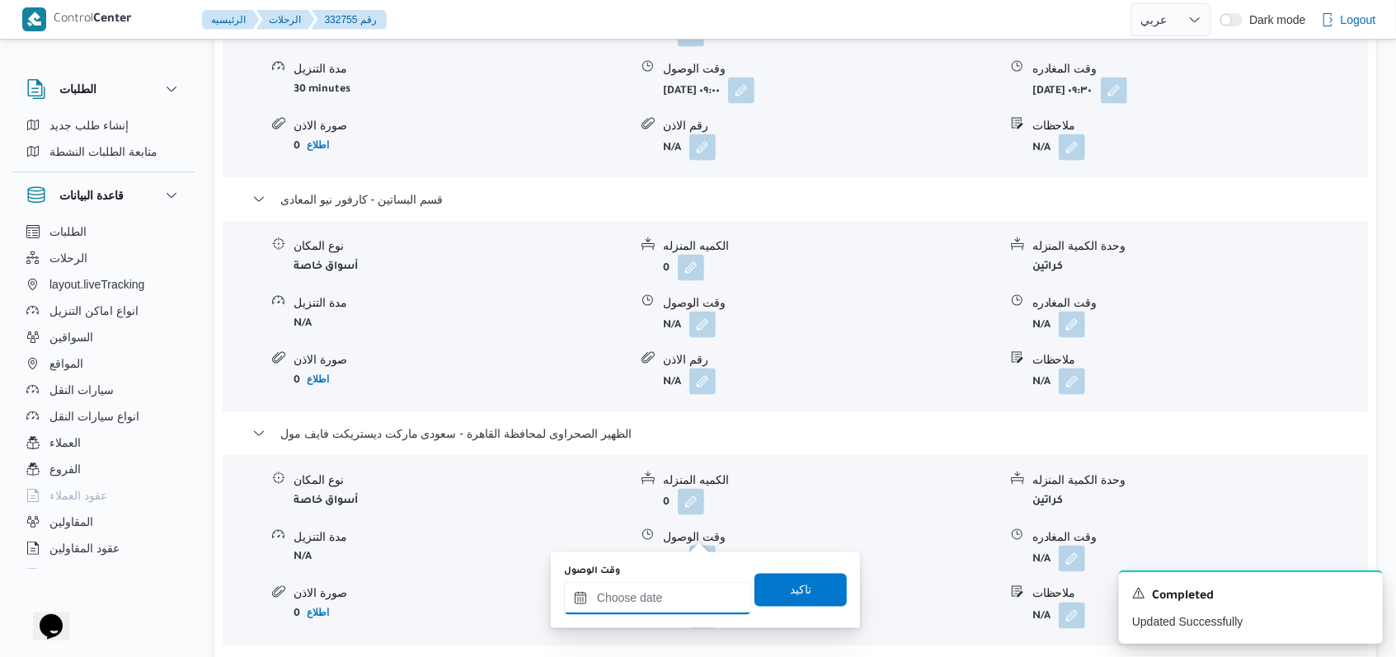
click at [667, 586] on div at bounding box center [657, 598] width 187 height 33
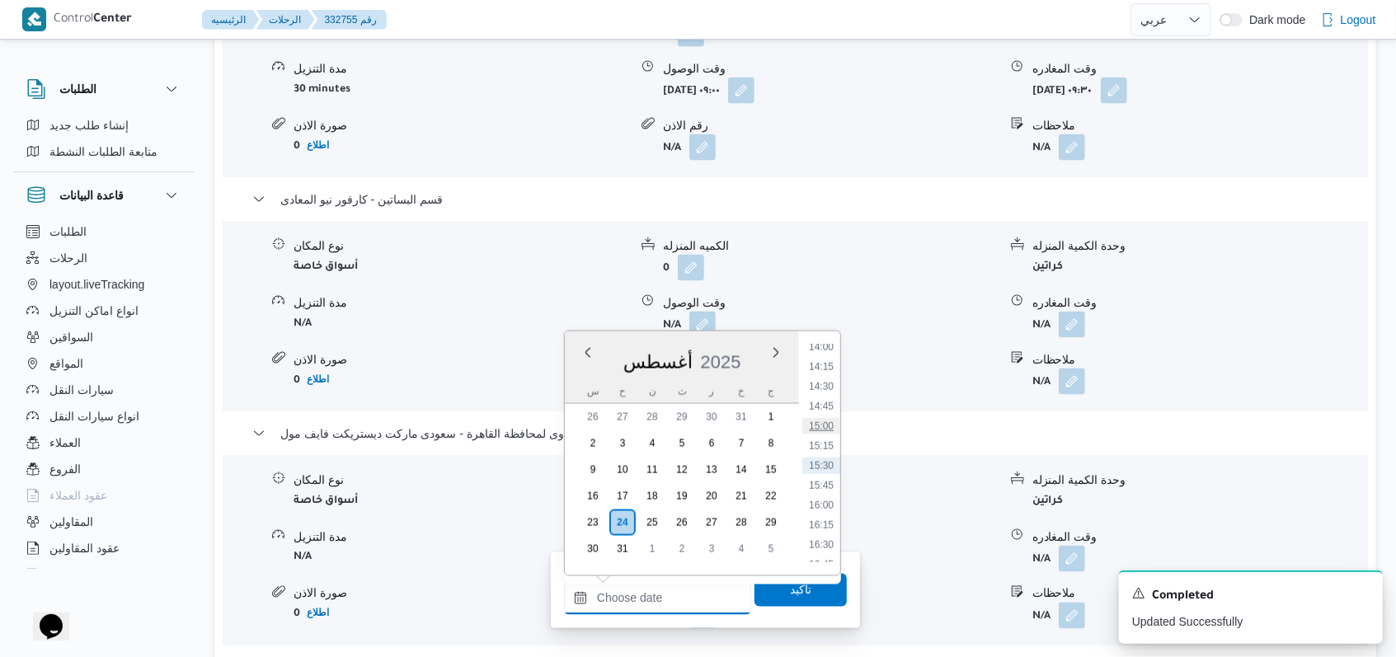
scroll to position [1004, 0]
click at [824, 363] on li "12:45" at bounding box center [821, 359] width 38 height 16
type input "٢٤/٠٨/٢٠٢٥ ١٢:٤٥"
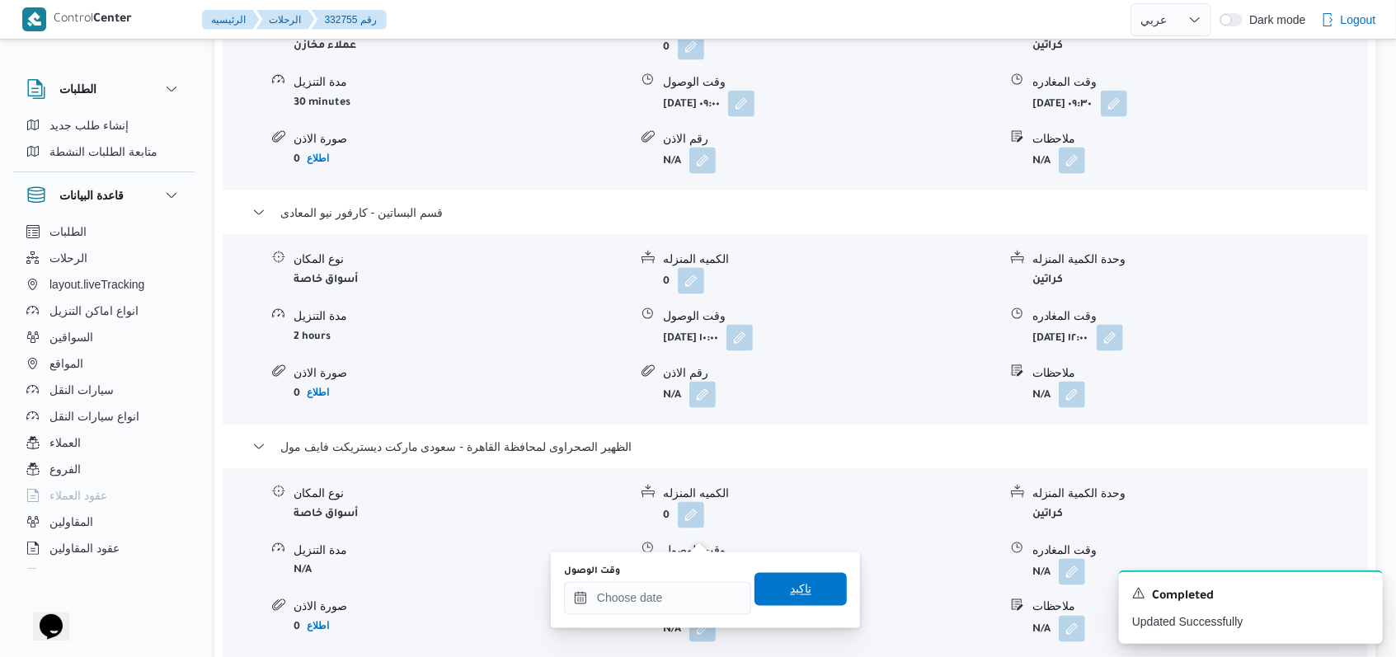
click at [790, 595] on span "تاكيد" at bounding box center [800, 590] width 21 height 20
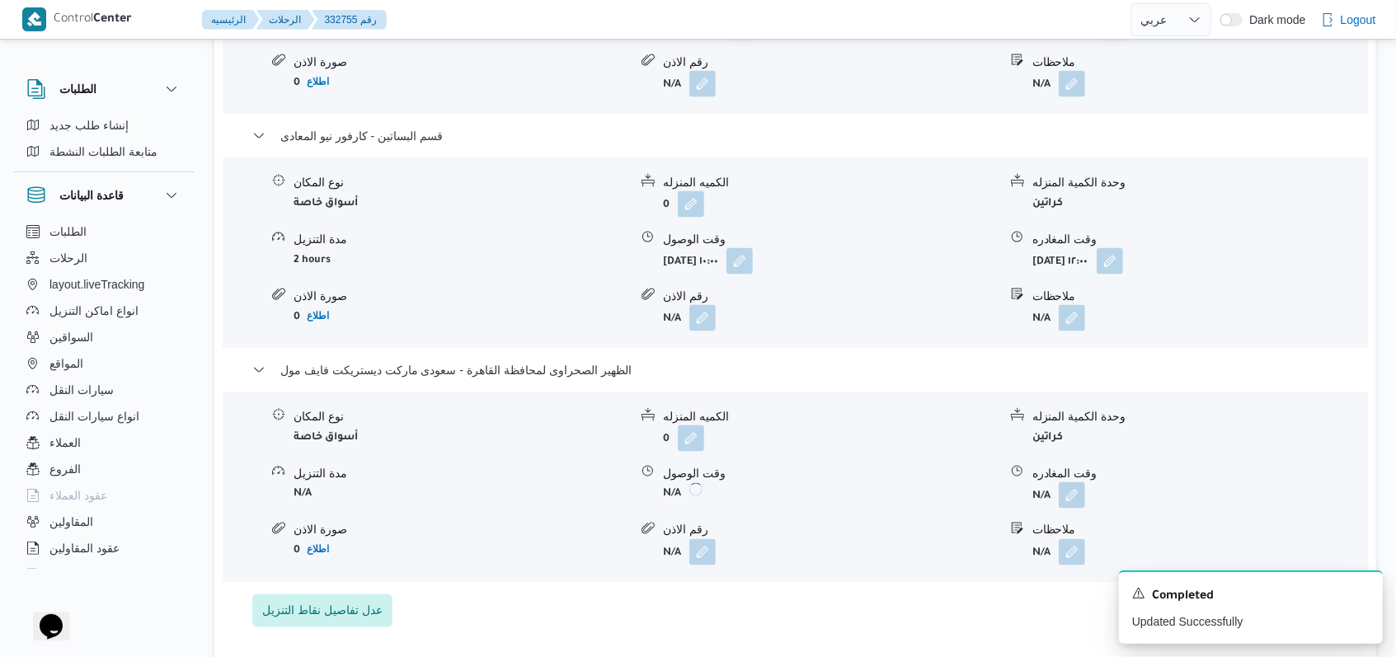
scroll to position [1650, 0]
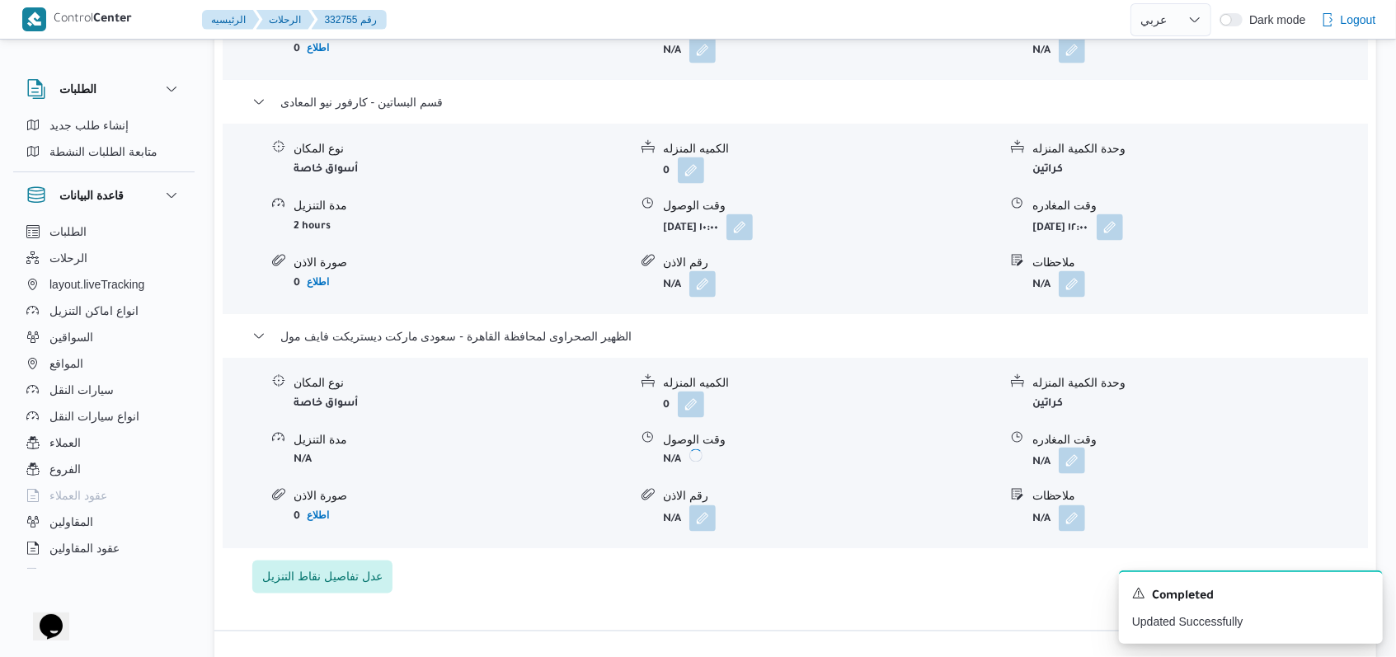
click at [1074, 448] on button "button" at bounding box center [1072, 461] width 26 height 26
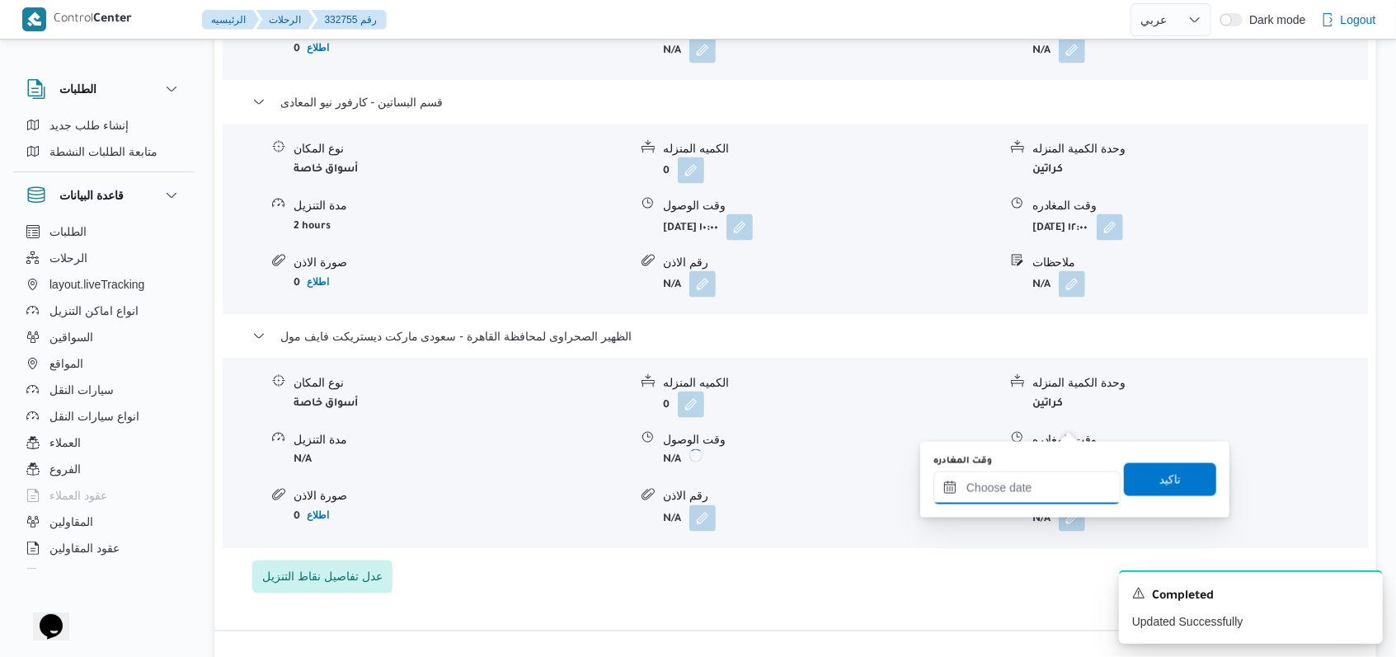
click at [1033, 478] on input "وقت المغادره" at bounding box center [1027, 488] width 187 height 33
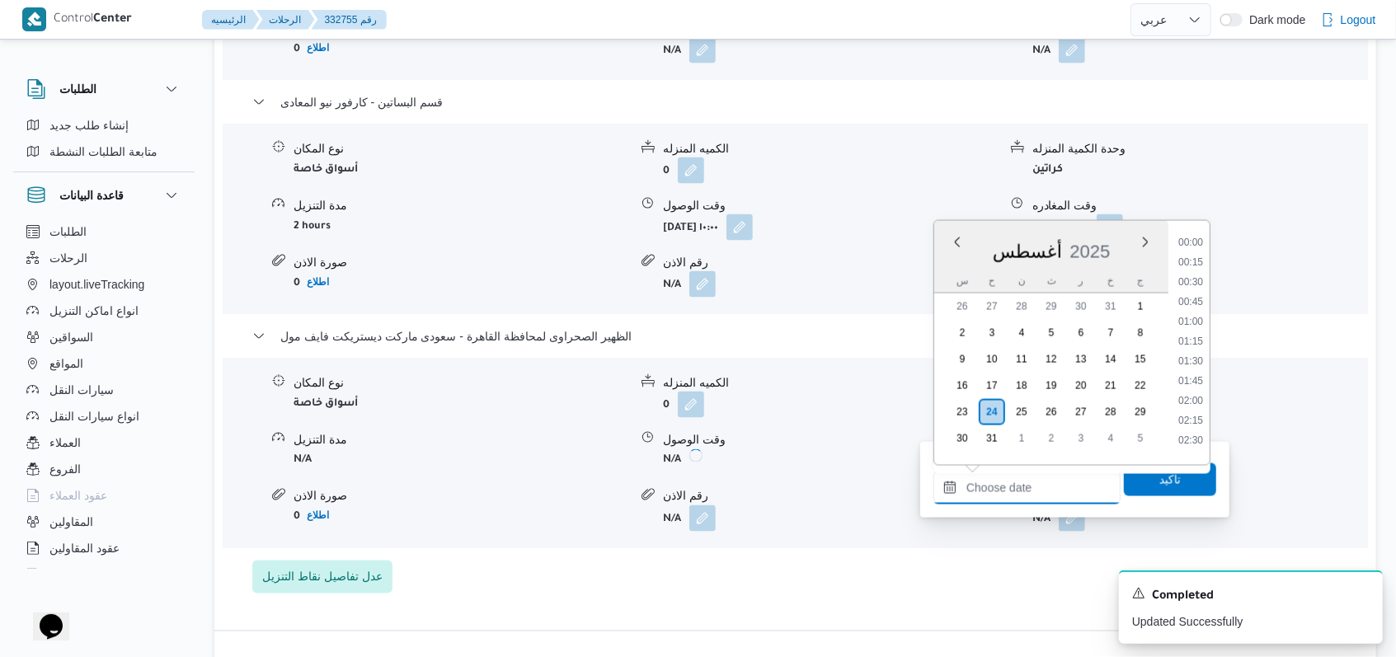
scroll to position [1114, 0]
click at [1194, 276] on li "14:30" at bounding box center [1191, 276] width 38 height 16
type input "٢٤/٠٨/٢٠٢٥ ١٤:٣٠"
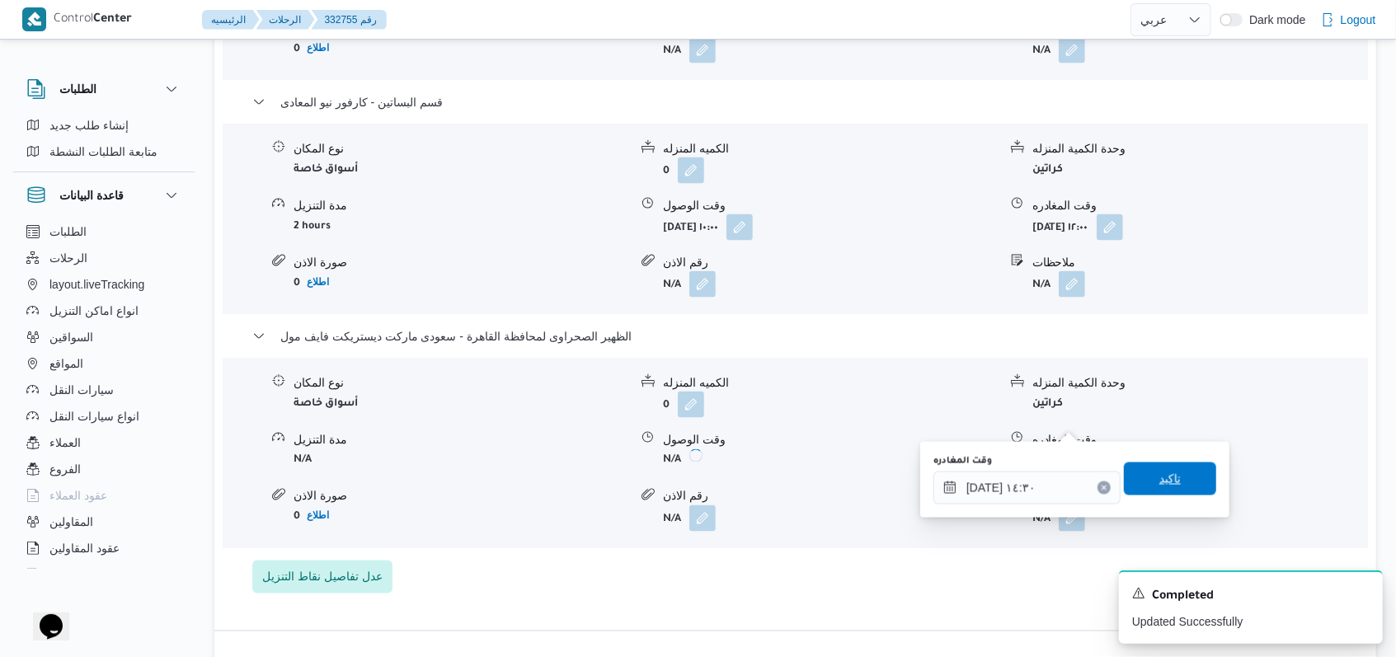
click at [1160, 485] on span "تاكيد" at bounding box center [1170, 479] width 21 height 20
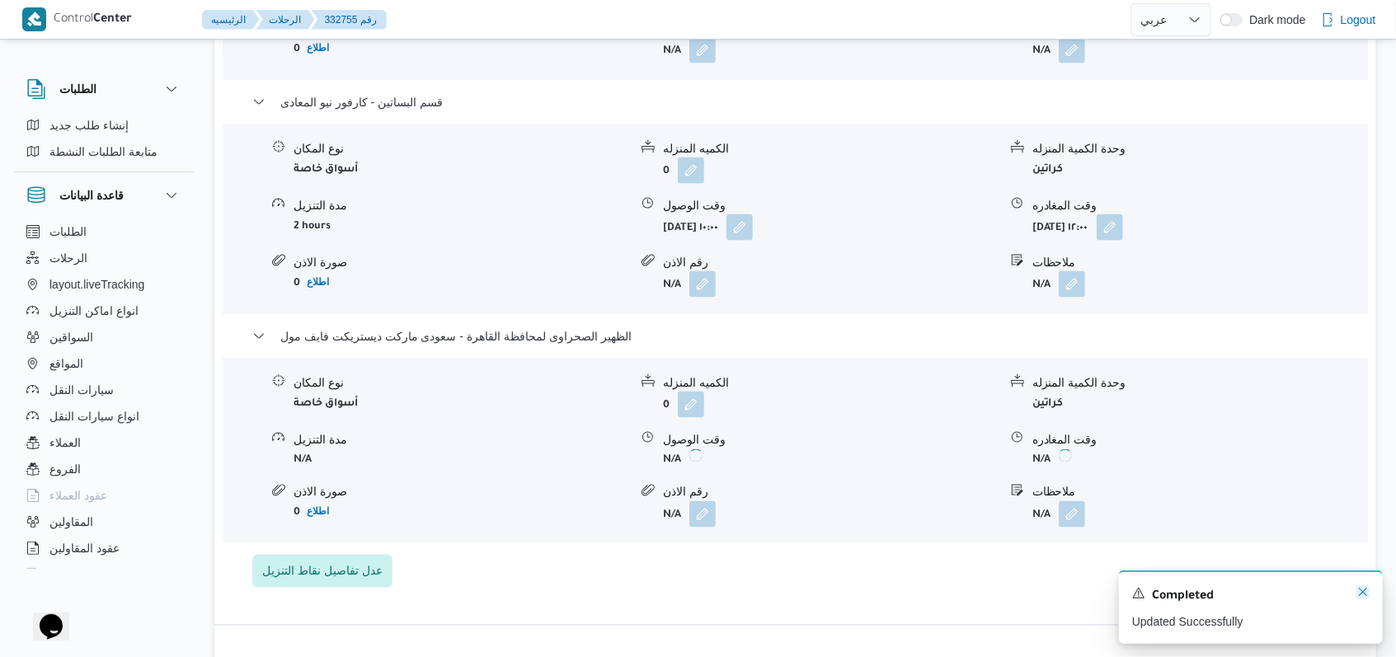
click at [1361, 596] on icon "Dismiss toast" at bounding box center [1363, 592] width 8 height 8
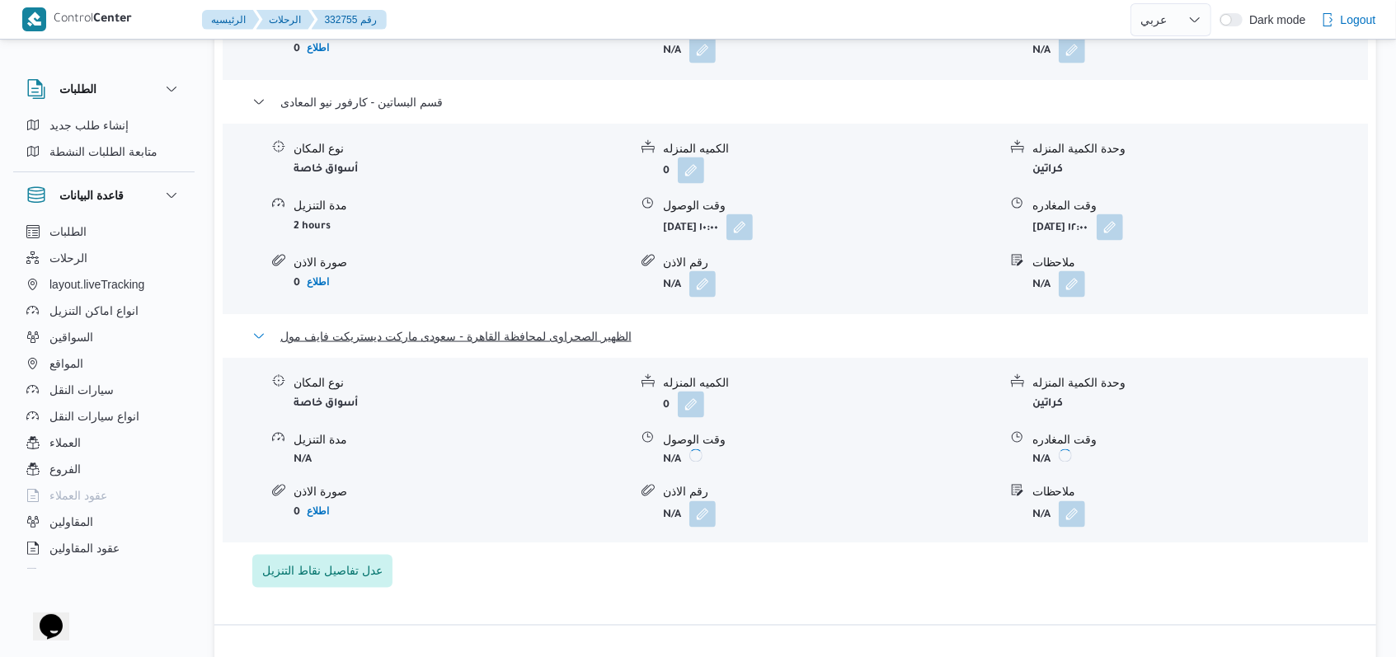
click at [610, 327] on span "الظهير الصحراوى لمحافظة القاهرة - سعودى ماركت ديستريكت فايف مول" at bounding box center [455, 337] width 351 height 20
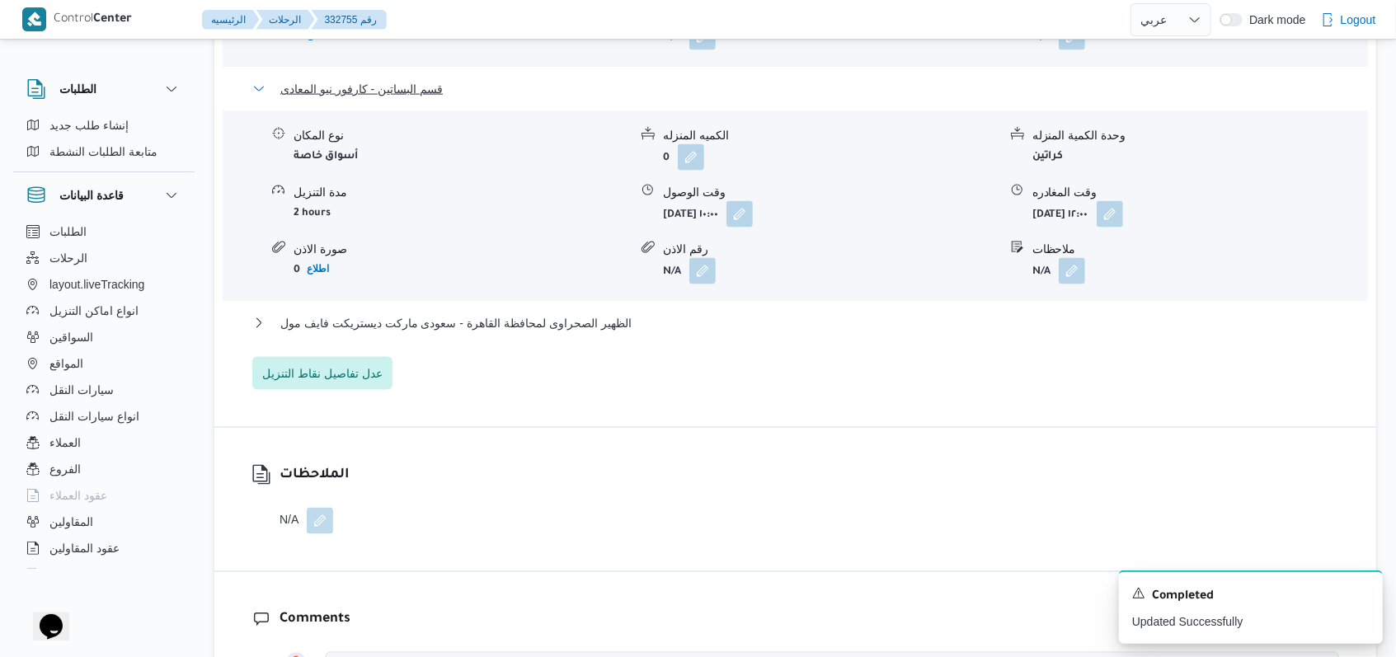
click at [436, 79] on span "قسم البساتين - كارفور نيو المعادى" at bounding box center [361, 89] width 162 height 20
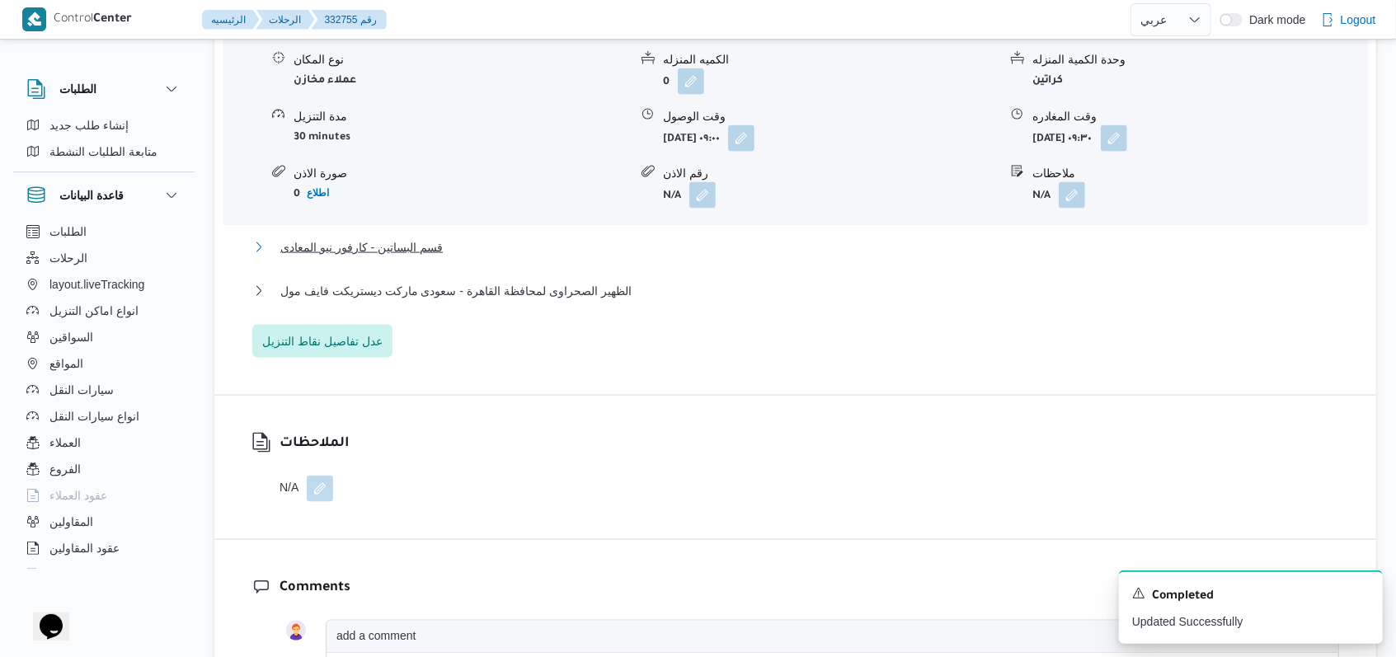
scroll to position [1320, 0]
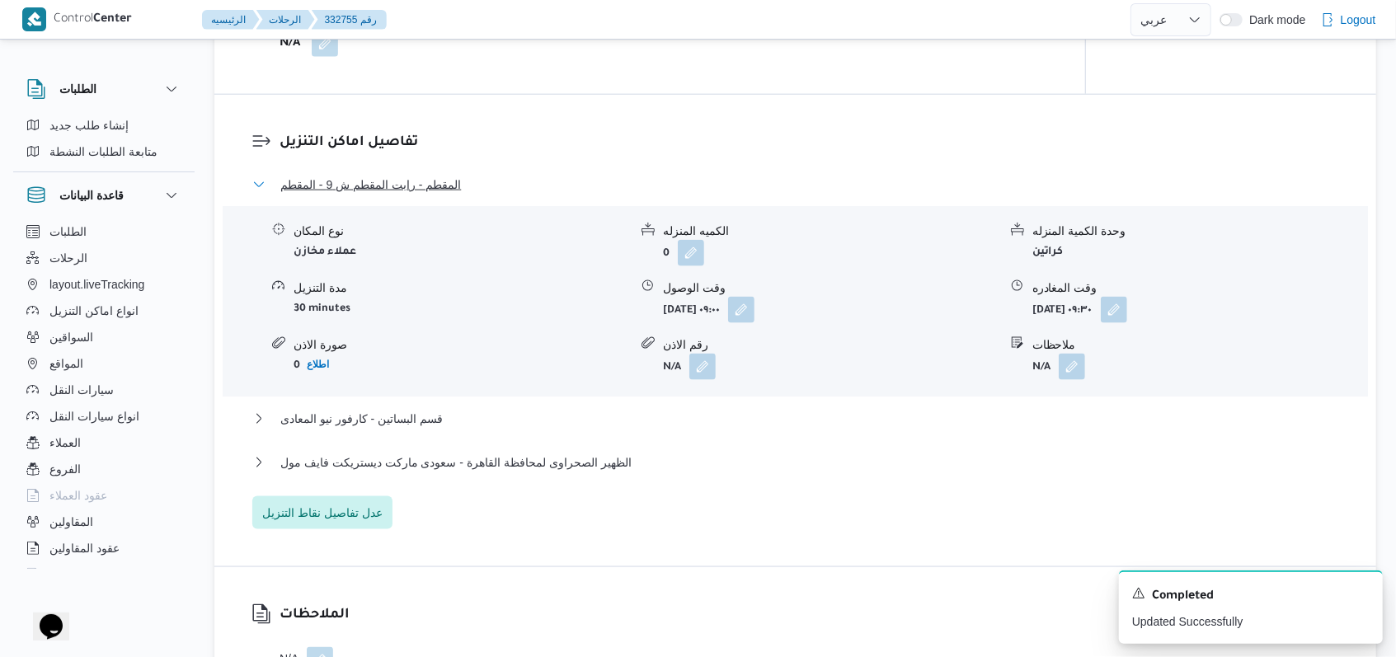
click at [429, 175] on span "المقطم - رابت المقطم ش 9 - المقطم" at bounding box center [370, 185] width 181 height 20
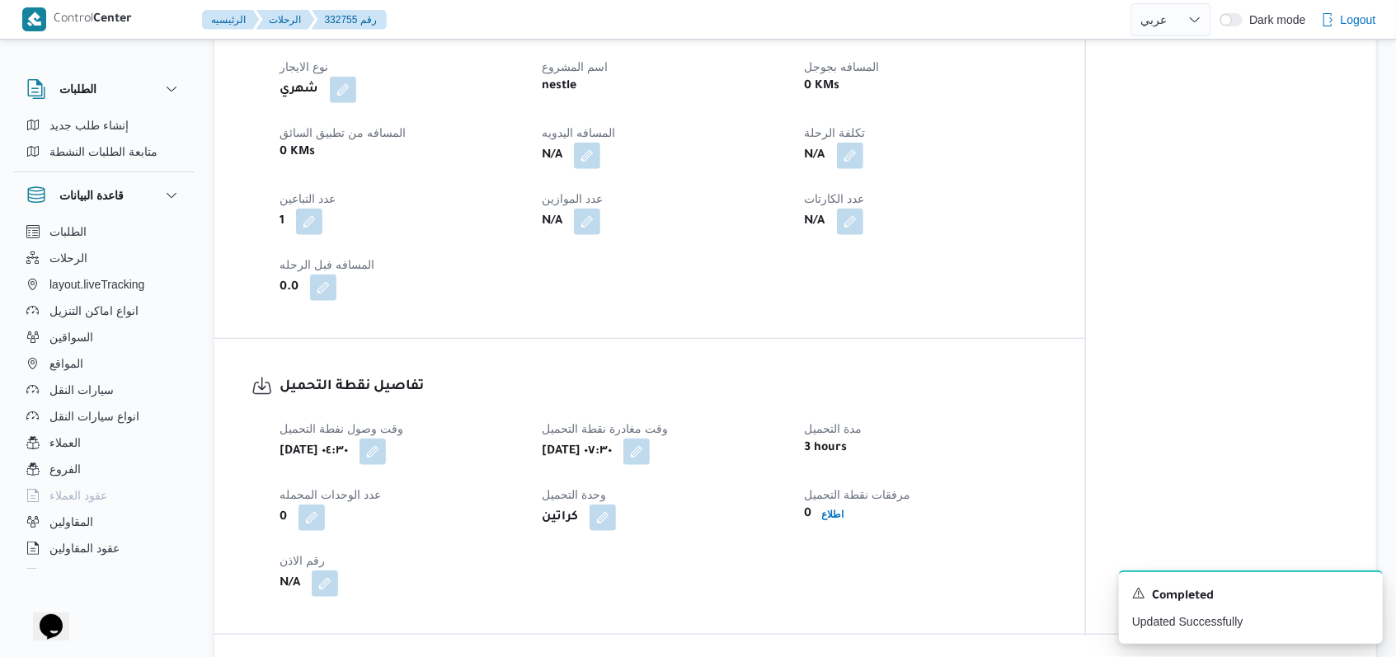
scroll to position [660, 0]
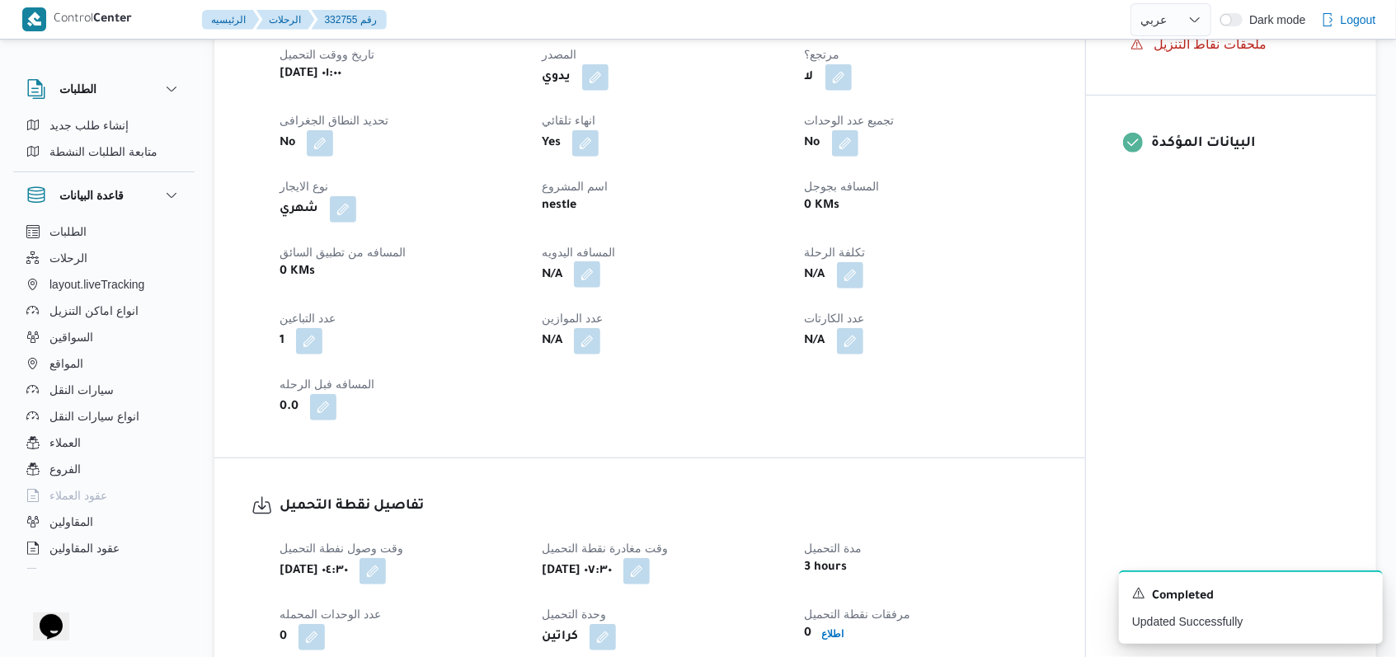
drag, startPoint x: 572, startPoint y: 247, endPoint x: 581, endPoint y: 249, distance: 9.2
click at [573, 262] on span at bounding box center [583, 275] width 35 height 26
click at [581, 261] on button "button" at bounding box center [587, 274] width 26 height 26
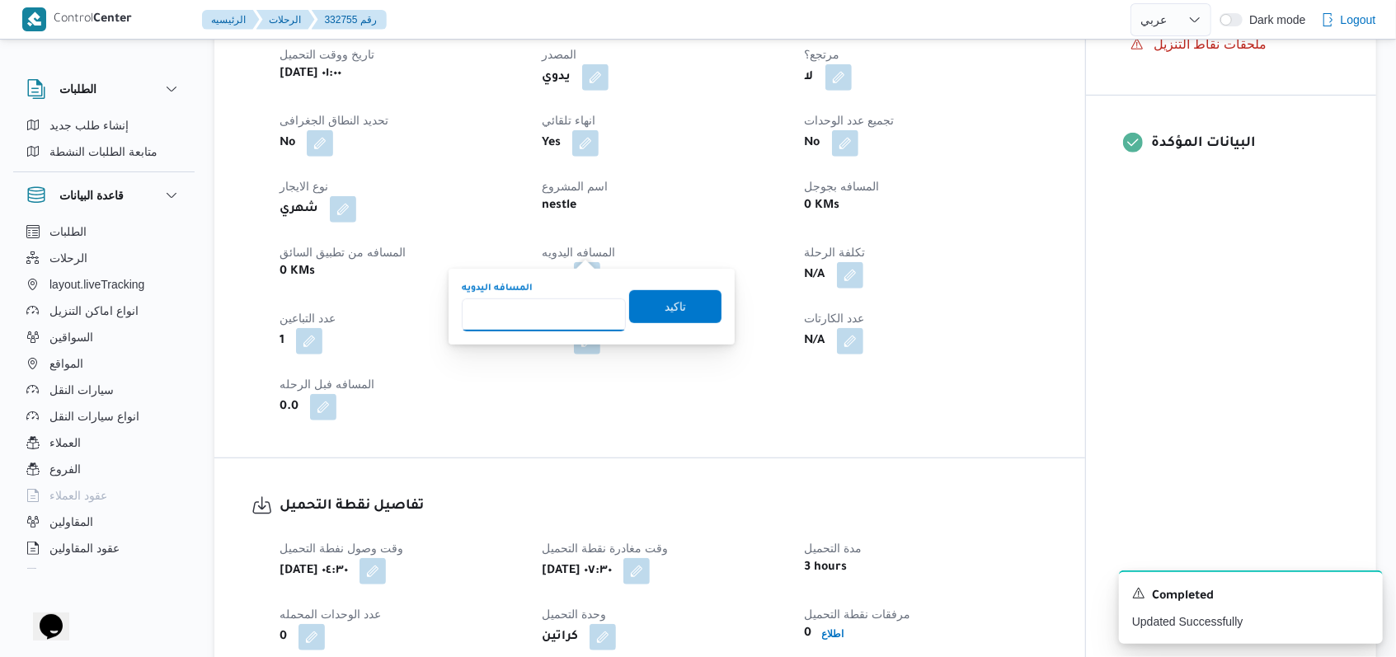
click at [547, 318] on input "المسافه اليدويه" at bounding box center [544, 315] width 164 height 33
type input "162"
click at [641, 306] on span "تاكيد" at bounding box center [675, 305] width 92 height 33
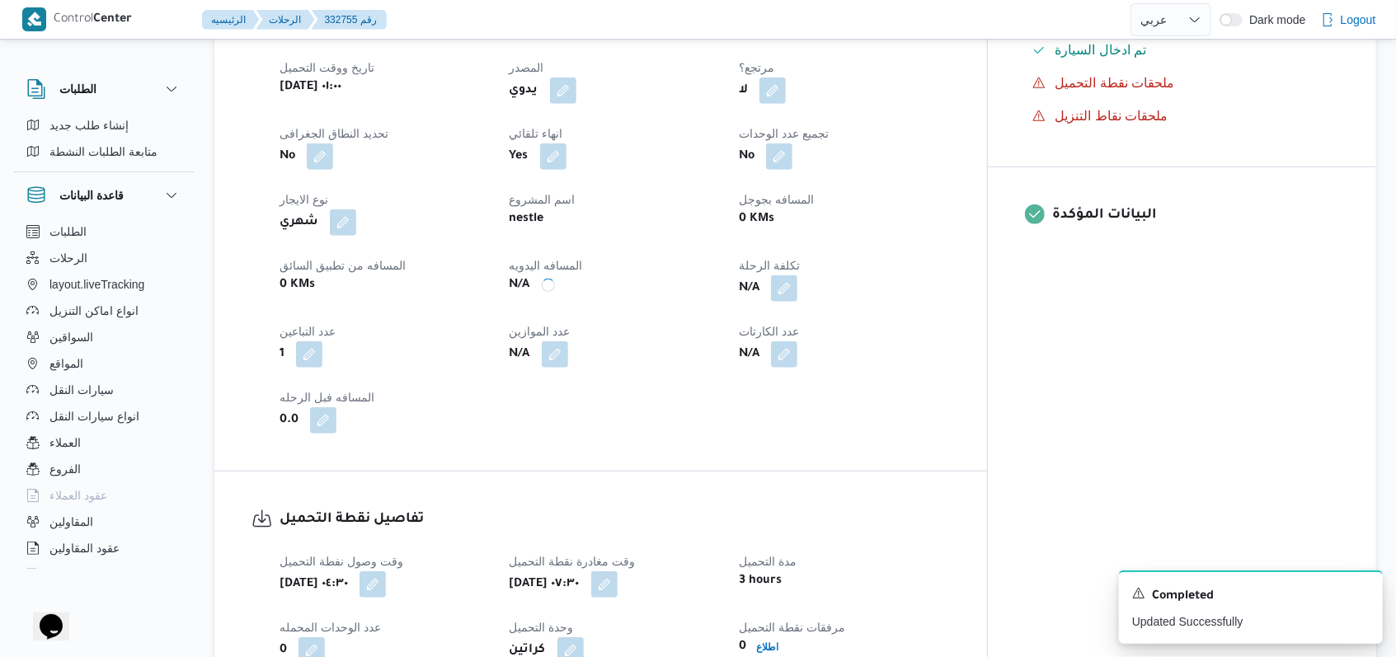
scroll to position [1099, 0]
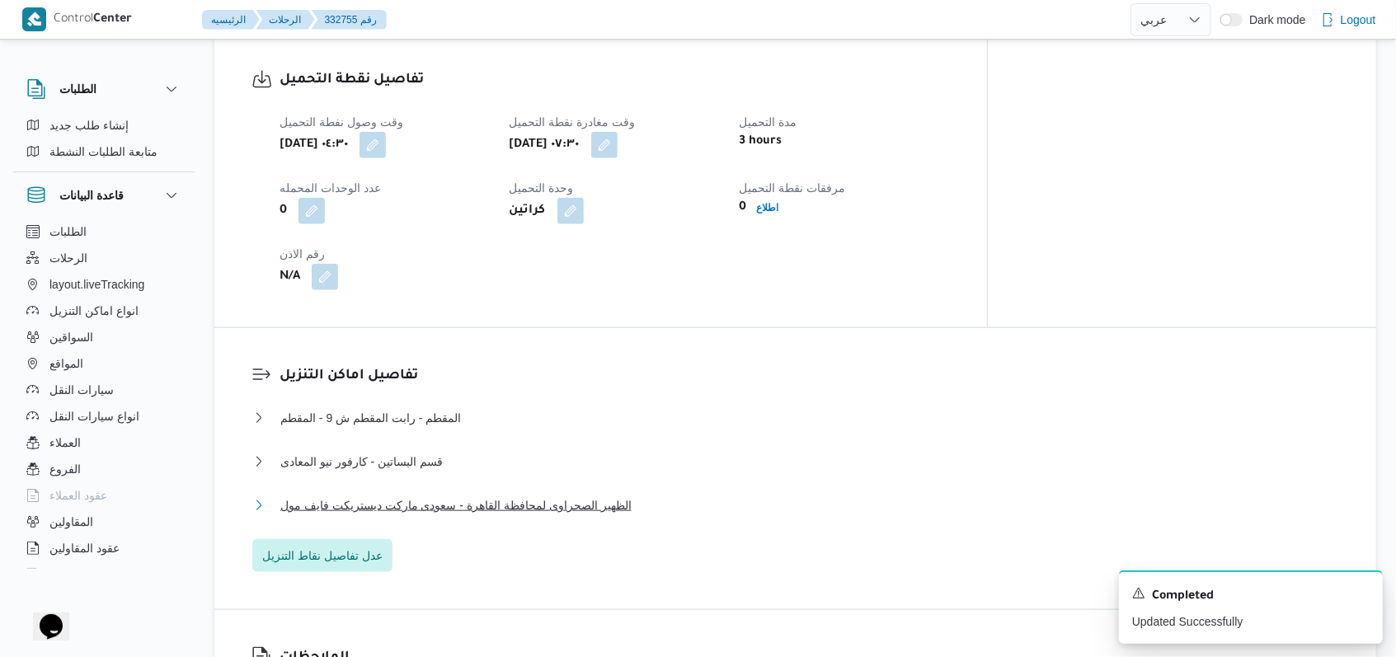
click at [544, 496] on span "الظهير الصحراوى لمحافظة القاهرة - سعودى ماركت ديستريكت فايف مول" at bounding box center [455, 506] width 351 height 20
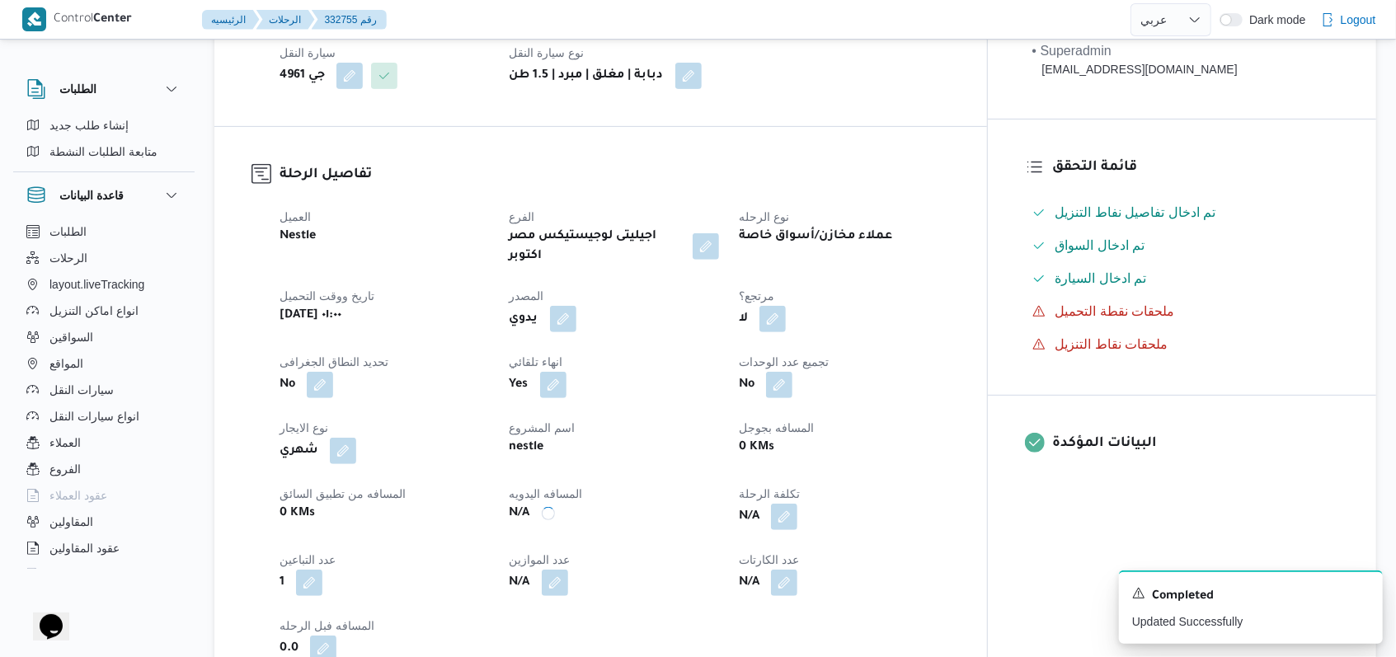
scroll to position [440, 0]
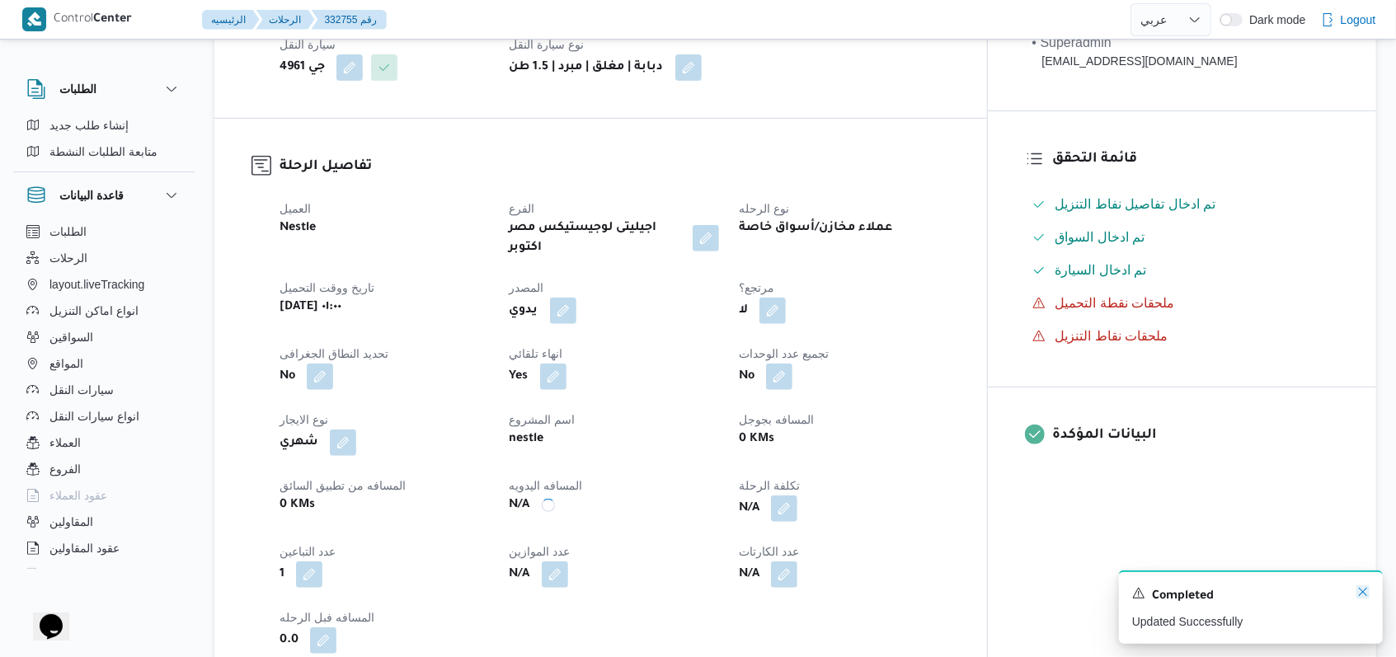
click at [1367, 593] on icon "Dismiss toast" at bounding box center [1363, 592] width 13 height 13
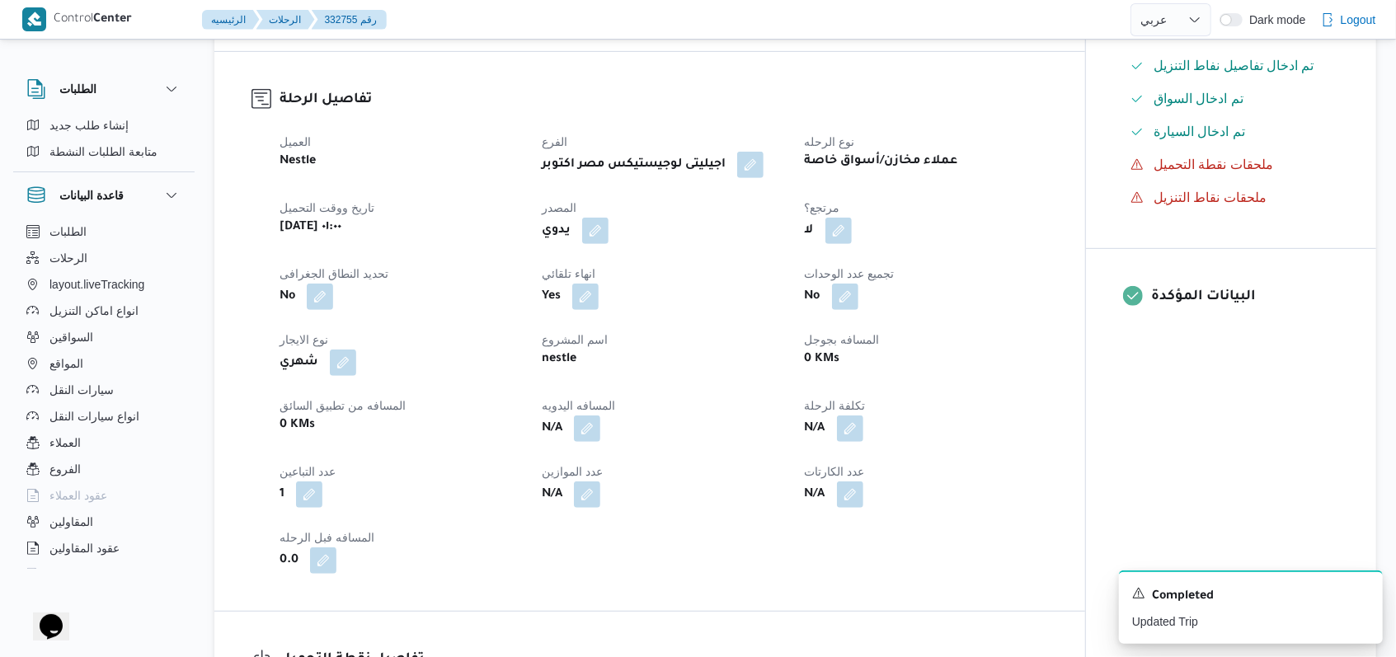
scroll to position [549, 0]
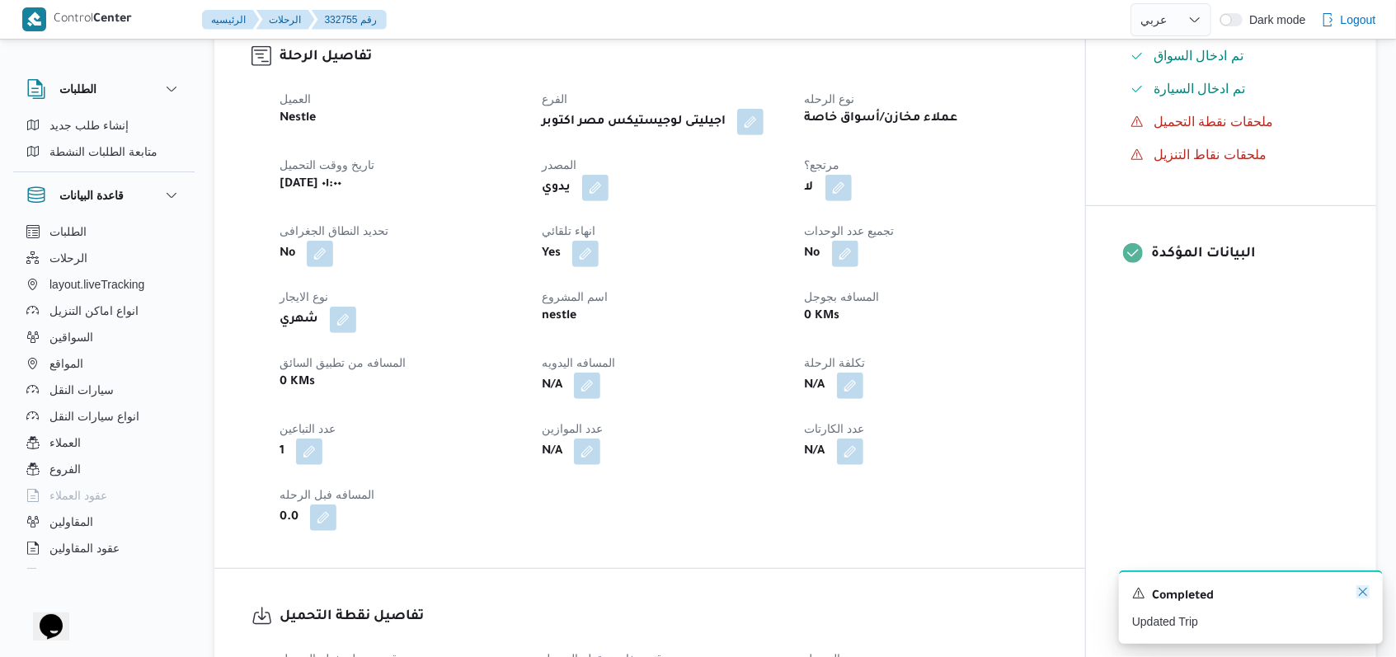
click at [1363, 597] on icon "Dismiss toast" at bounding box center [1363, 592] width 13 height 13
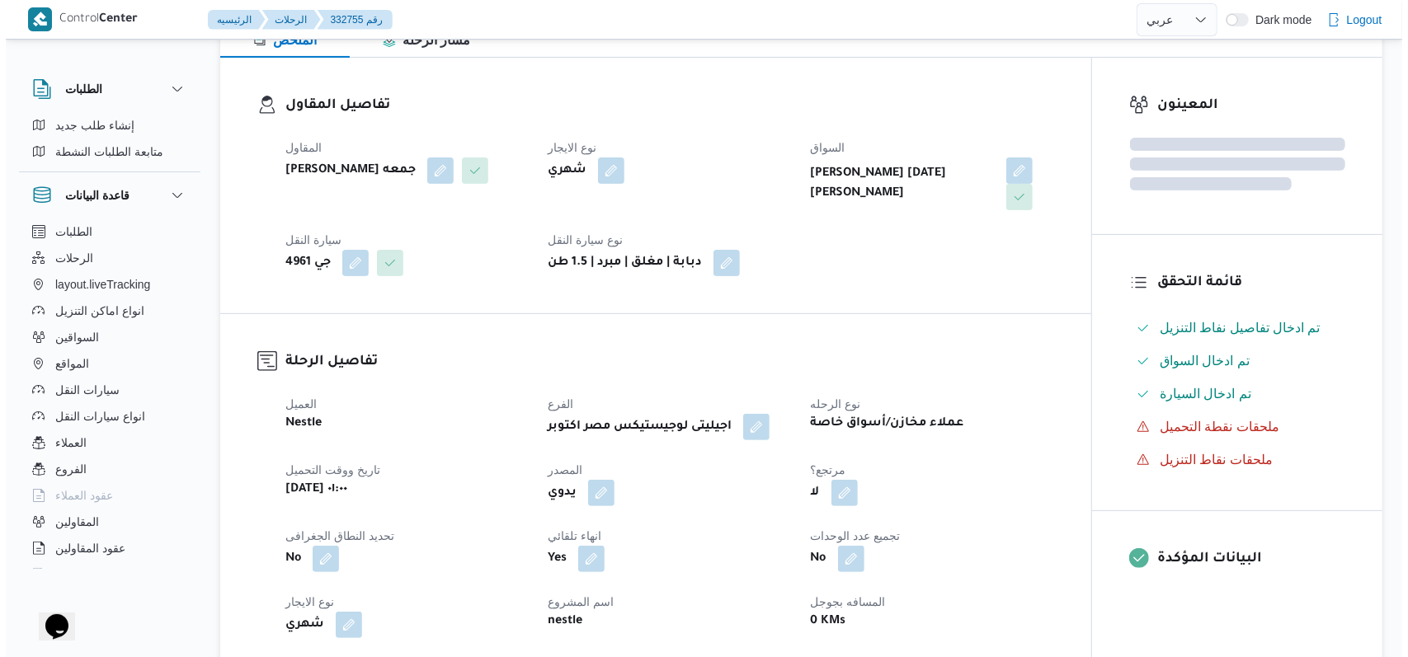
scroll to position [0, 0]
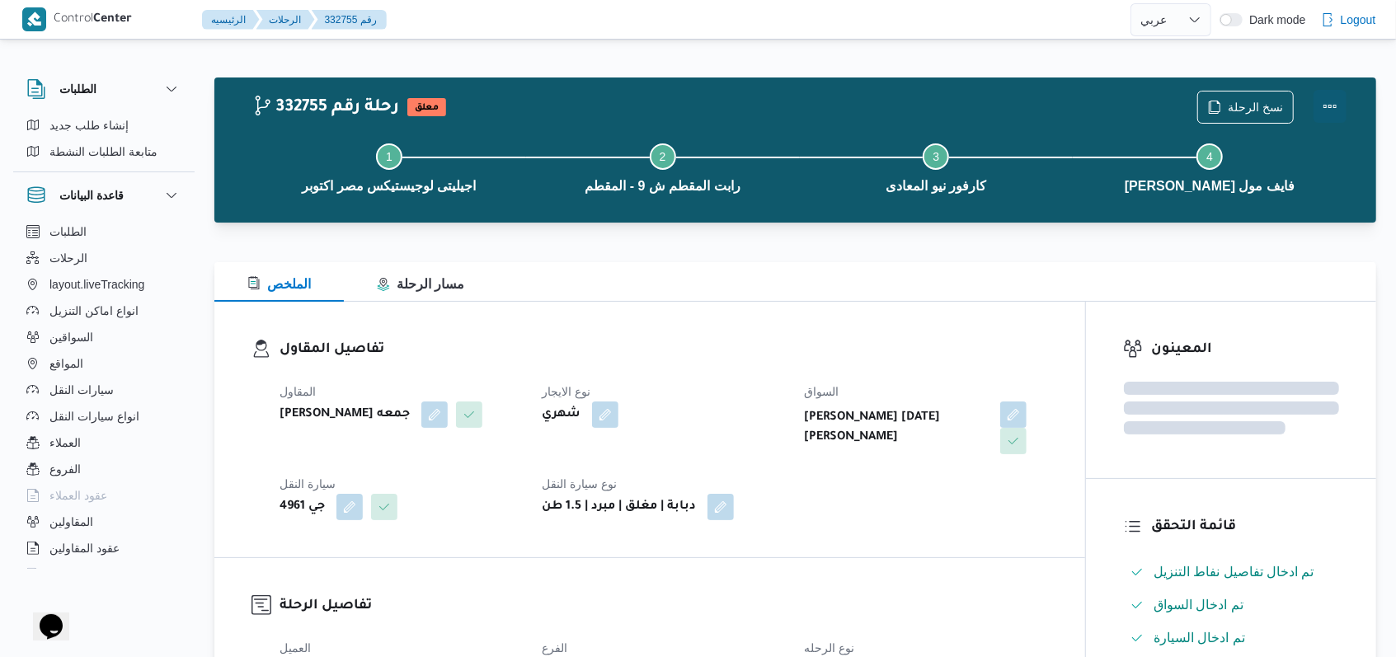
click at [1333, 109] on button "Actions" at bounding box center [1330, 106] width 33 height 33
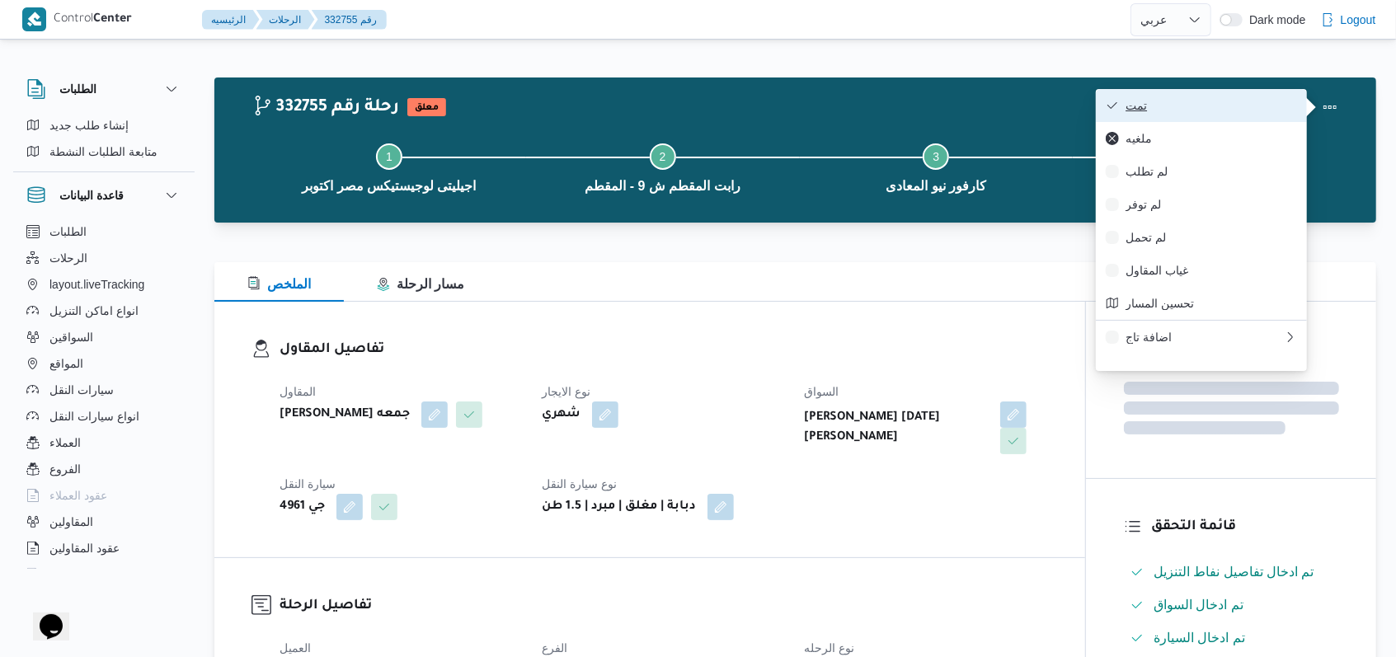
click at [1242, 102] on span "تمت" at bounding box center [1212, 105] width 172 height 13
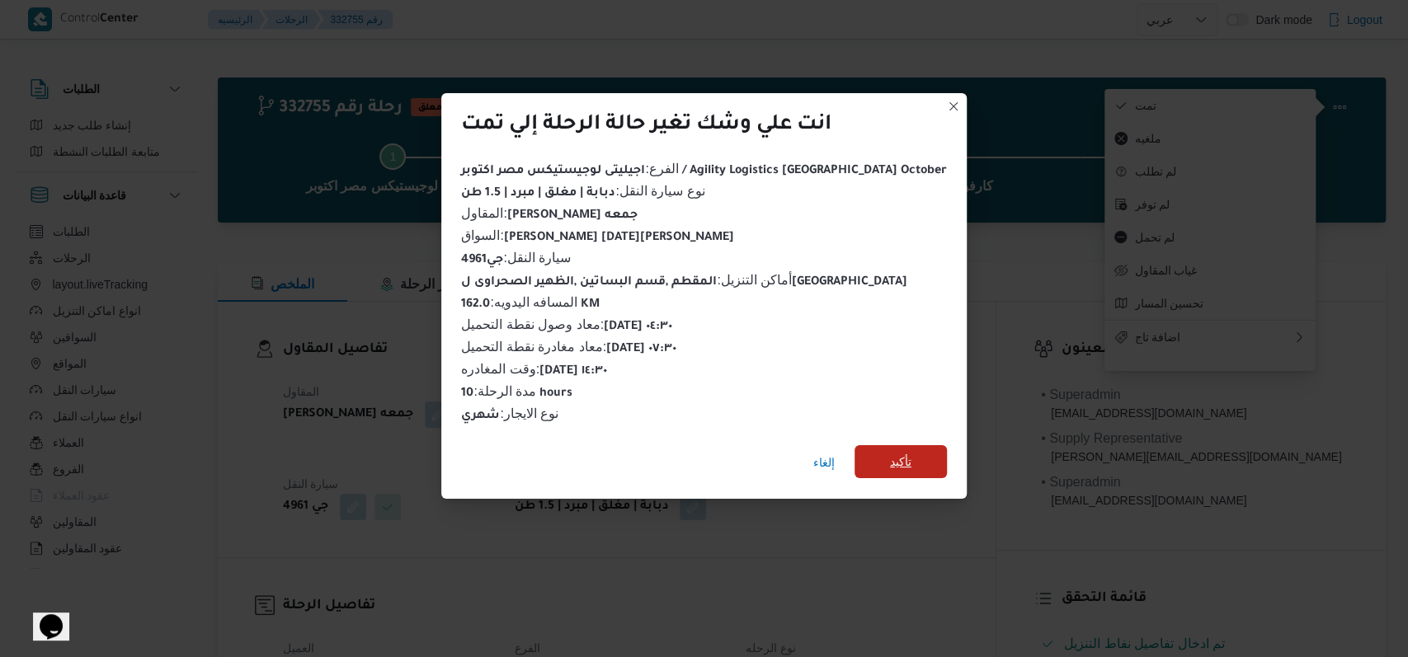
click at [854, 455] on span "تأكيد" at bounding box center [900, 461] width 92 height 33
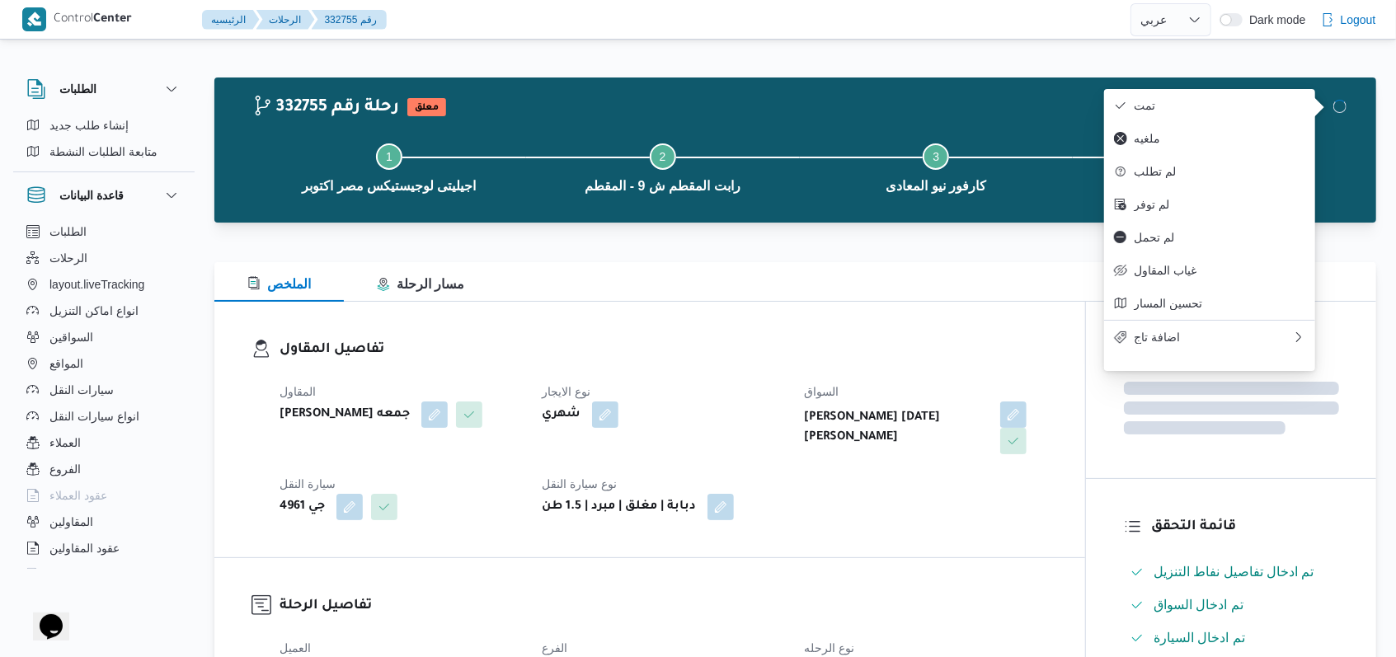
click at [899, 515] on div "تفاصيل المقاول المقاول حسام حسن زين جمعه نوع الايجار شهري السواق ياسر زين جمعة …" at bounding box center [649, 430] width 871 height 256
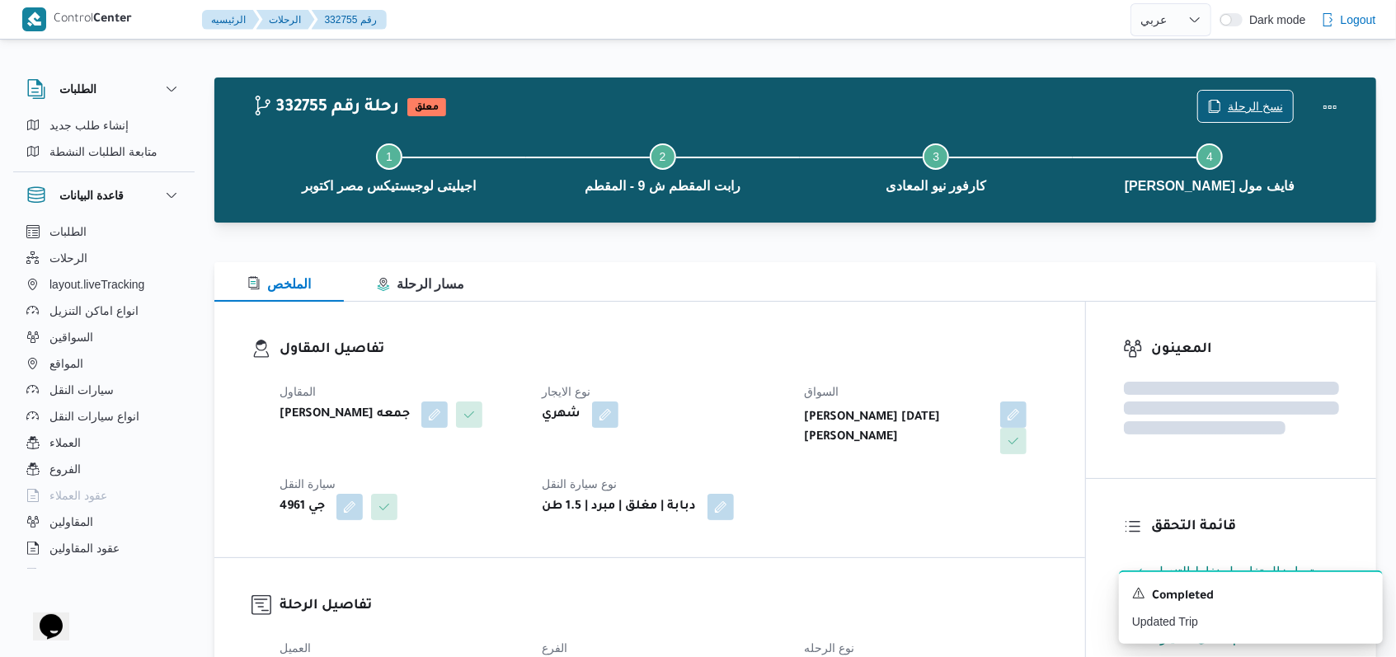
click at [1240, 105] on span "نسخ الرحلة" at bounding box center [1255, 106] width 55 height 20
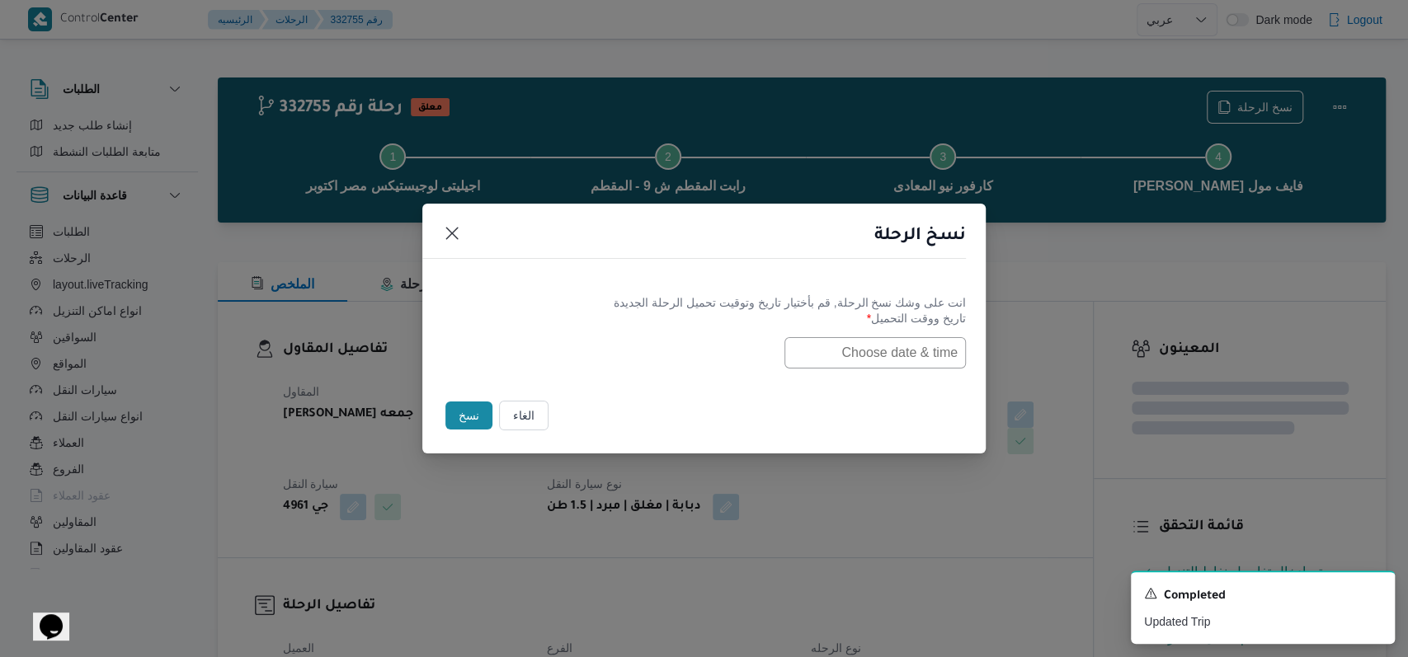
click at [873, 346] on input "text" at bounding box center [874, 352] width 181 height 31
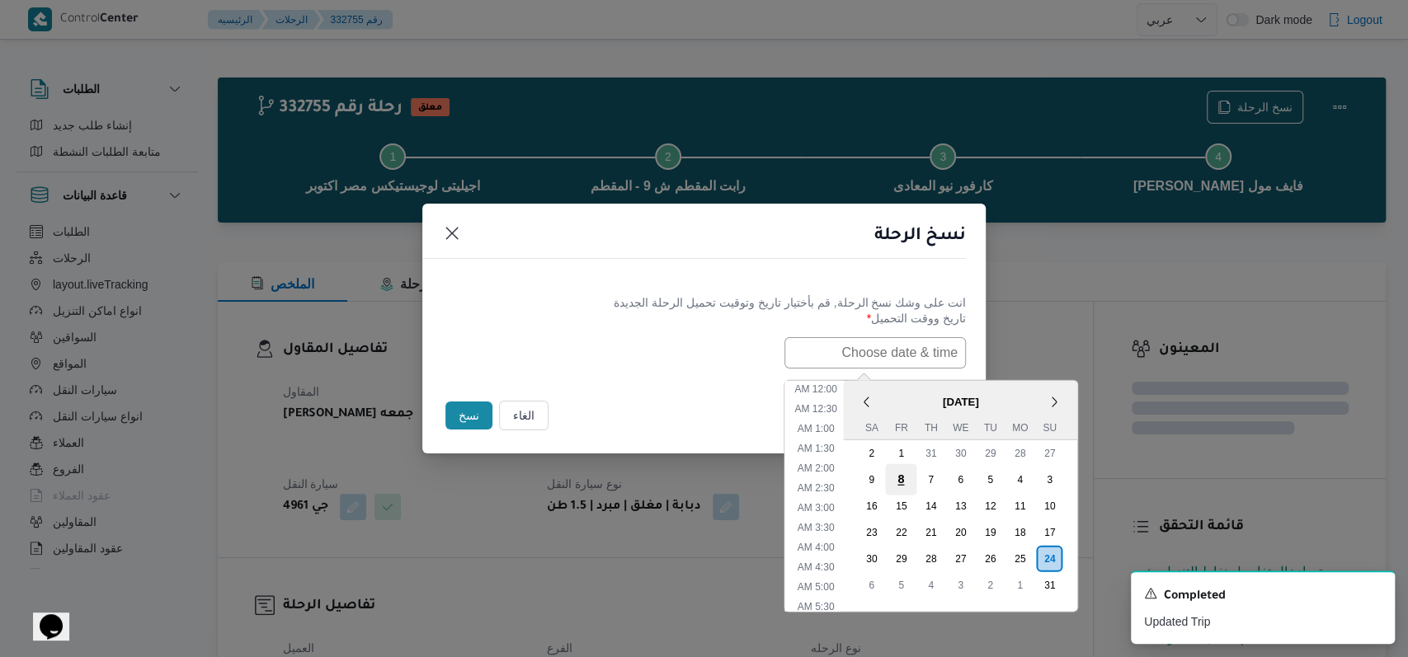
scroll to position [507, 0]
click at [1025, 554] on div "25" at bounding box center [1019, 558] width 31 height 31
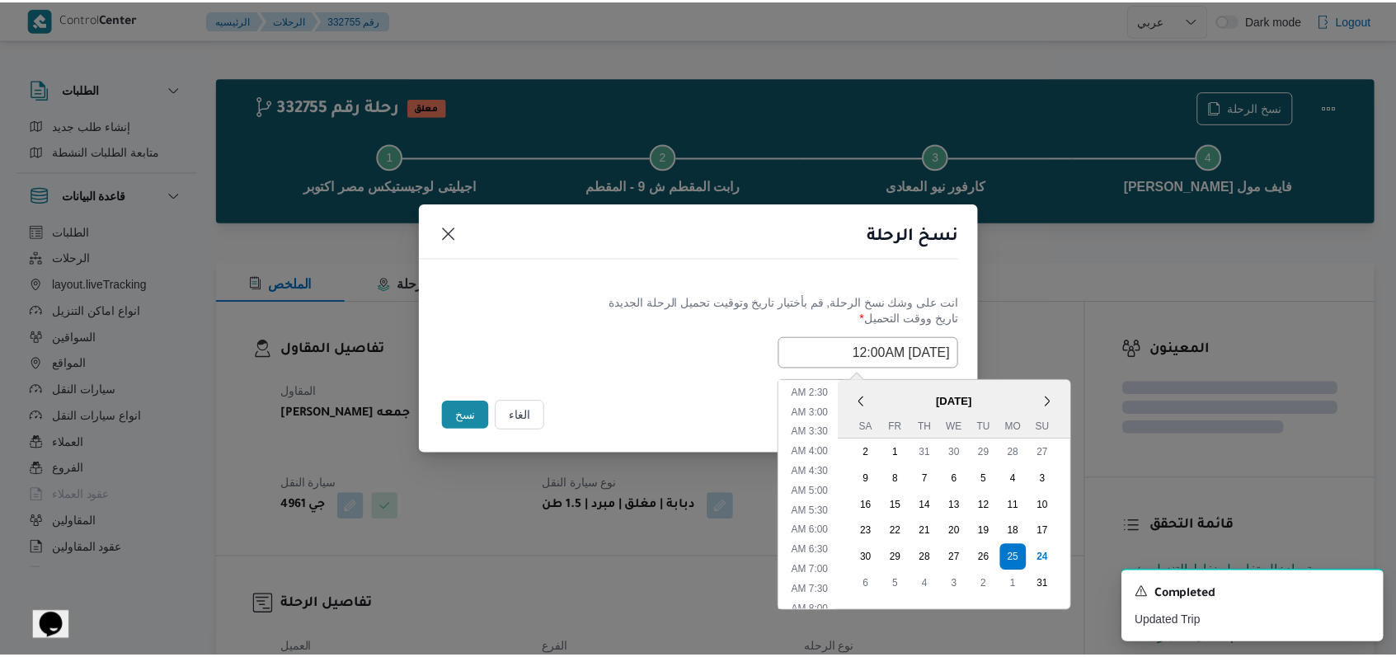
scroll to position [0, 0]
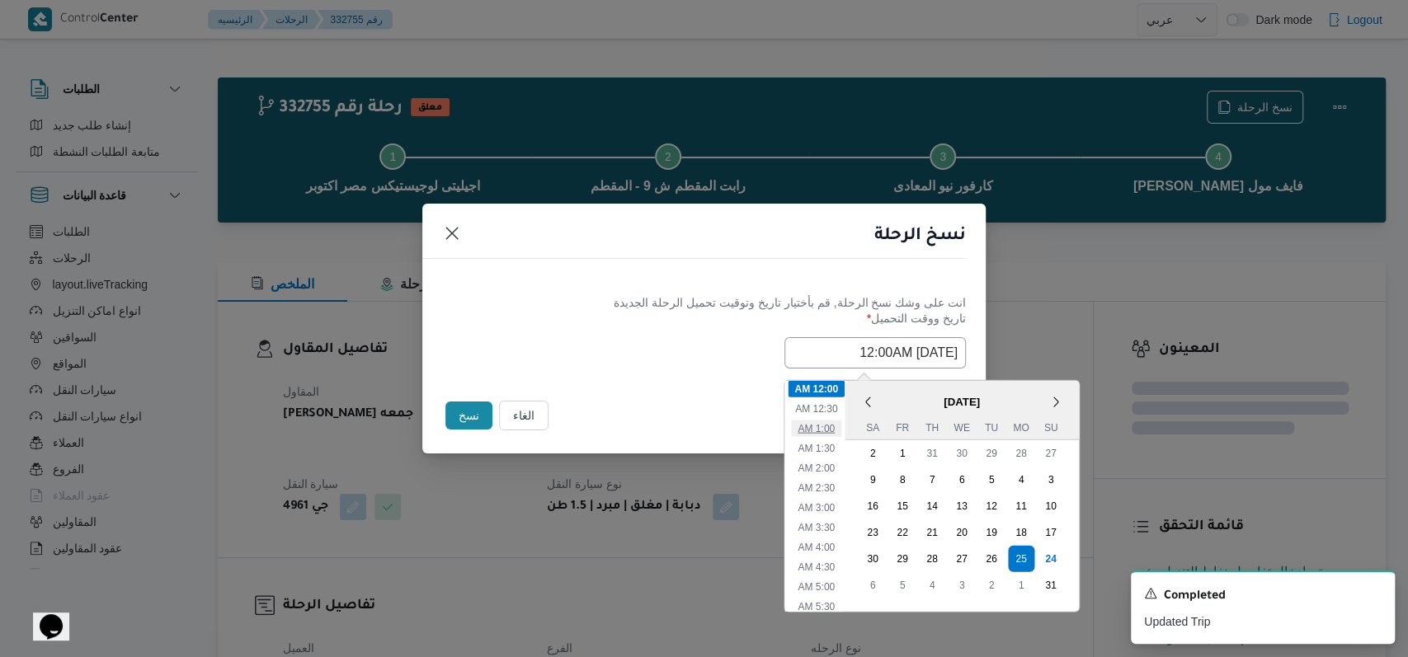
click at [831, 431] on li "1:00 AM" at bounding box center [816, 428] width 50 height 16
type input "25/08/2025 1:00AM"
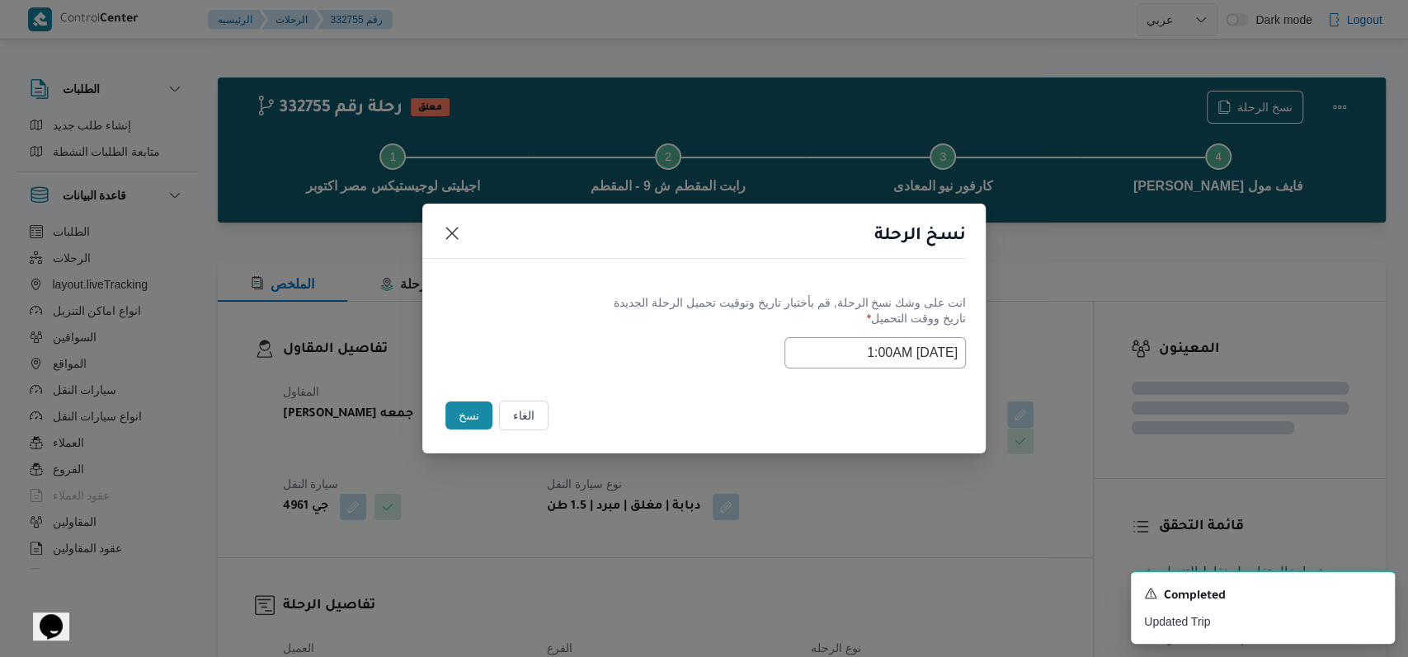
click at [626, 343] on div "Selected date: Monday, August 25th, 2025 at 1:00 AM 25/08/2025 1:00AM" at bounding box center [704, 352] width 524 height 31
click at [464, 413] on button "نسخ" at bounding box center [468, 416] width 47 height 28
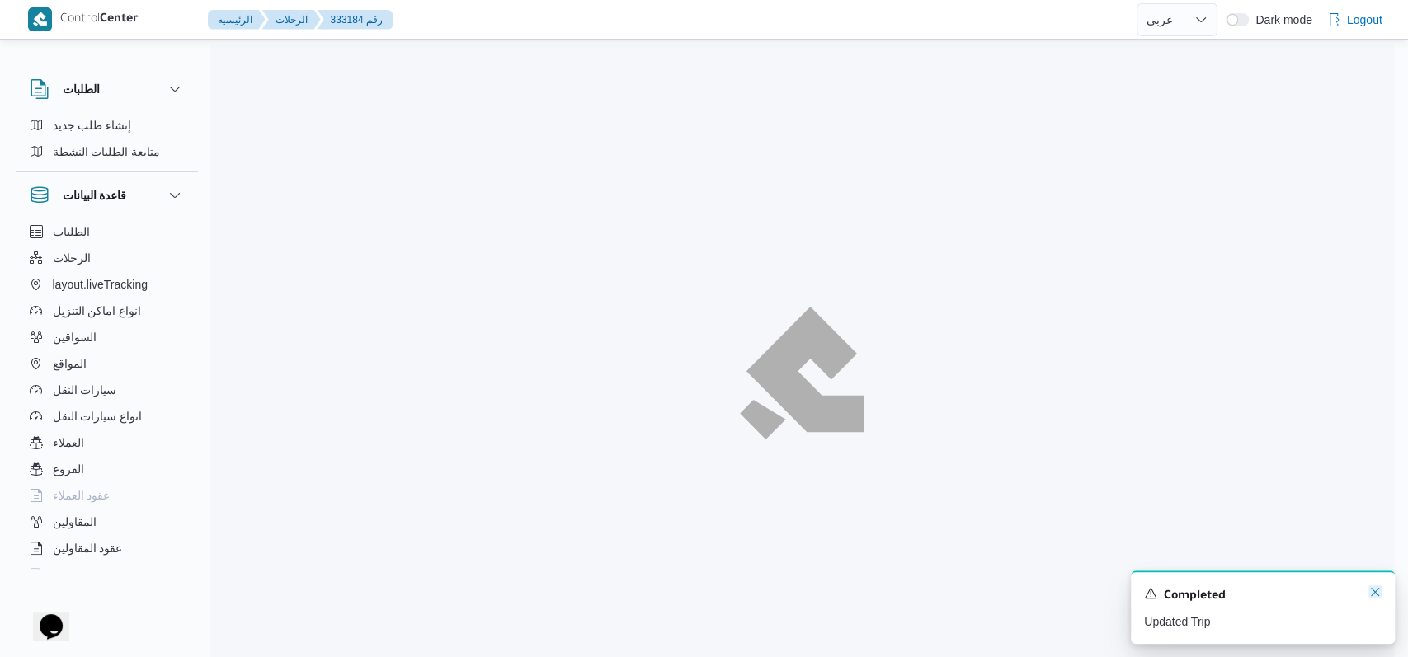
click at [1372, 597] on icon "Dismiss toast" at bounding box center [1374, 592] width 13 height 13
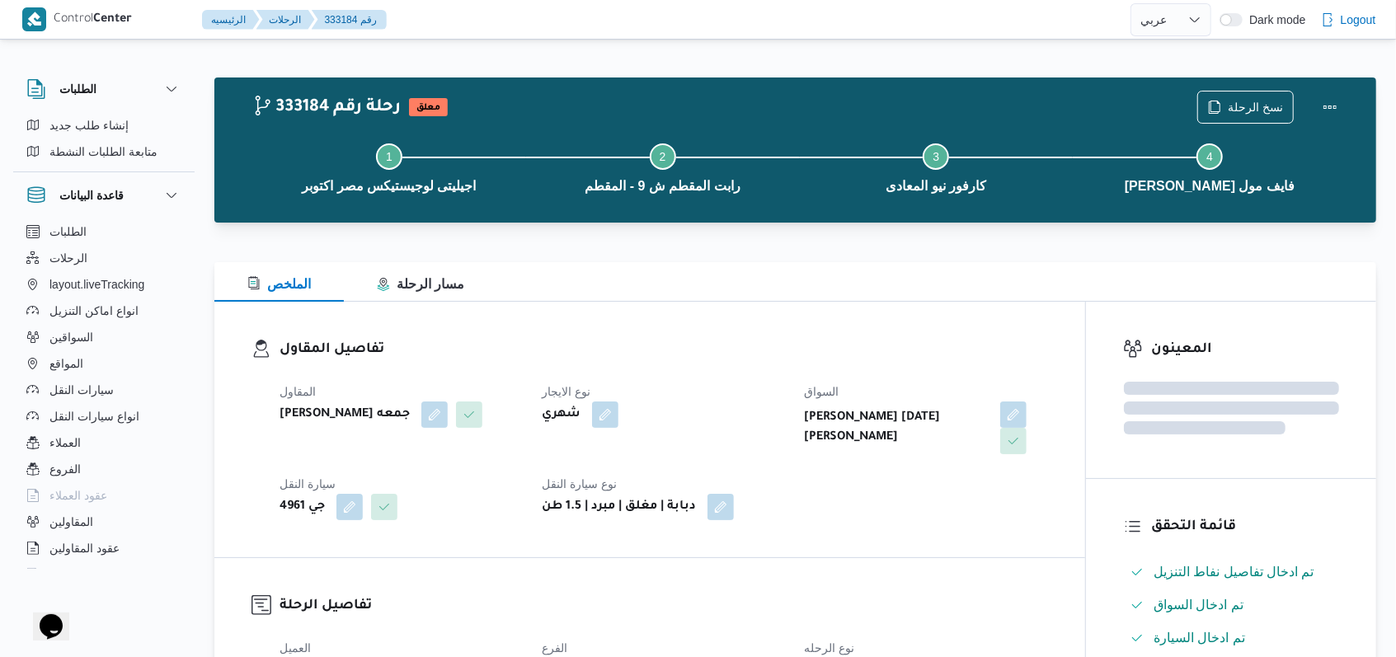
select select "ar"
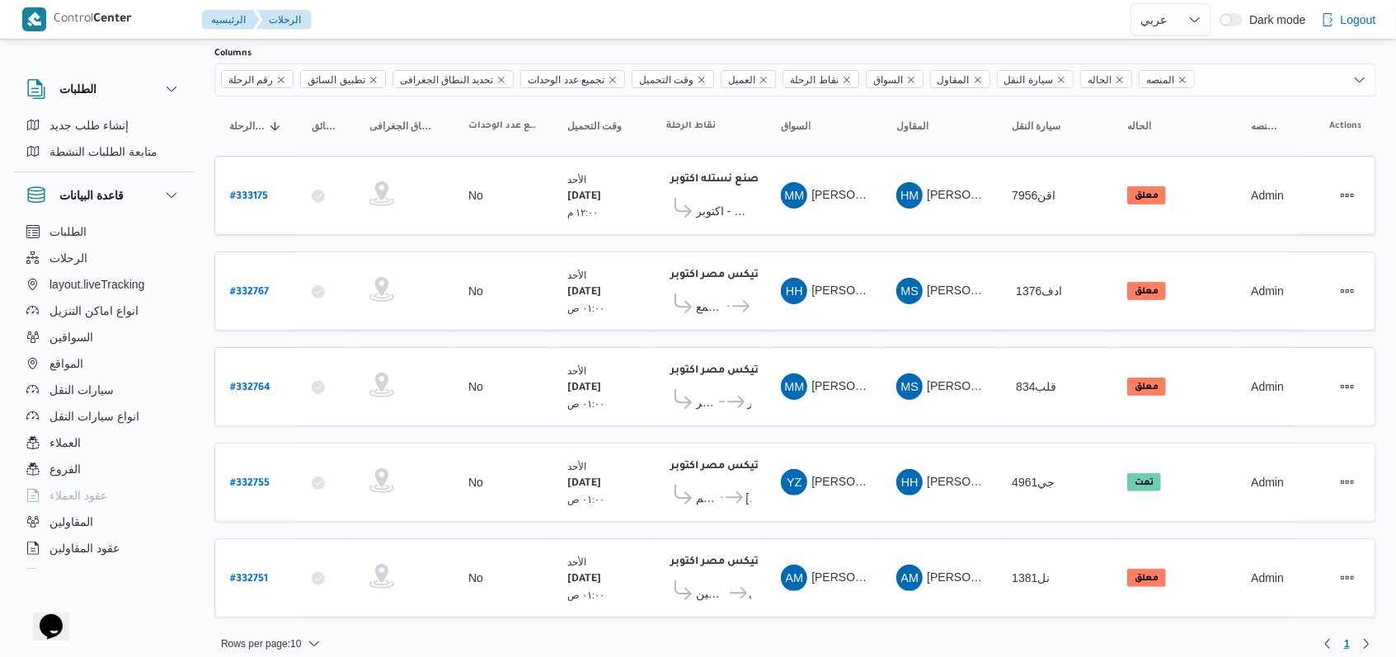
scroll to position [106, 0]
click at [260, 382] on b "# 332764" at bounding box center [250, 388] width 40 height 12
select select "ar"
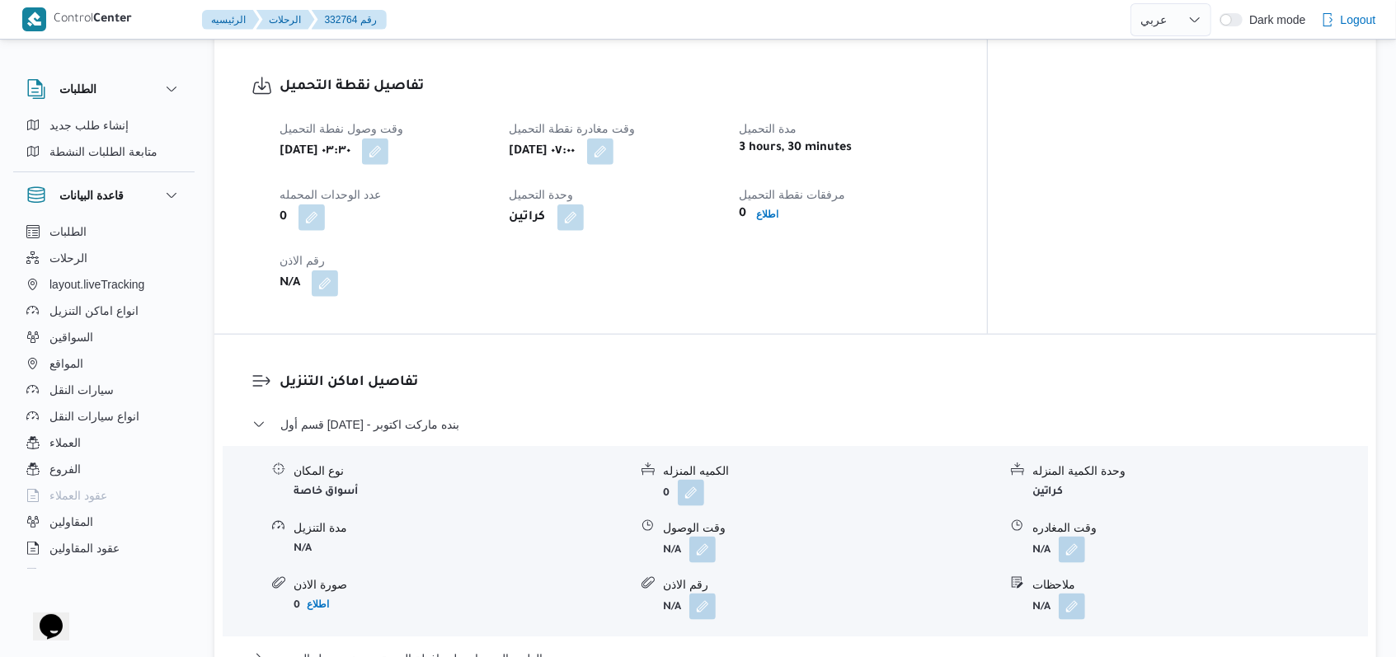
scroll to position [1209, 0]
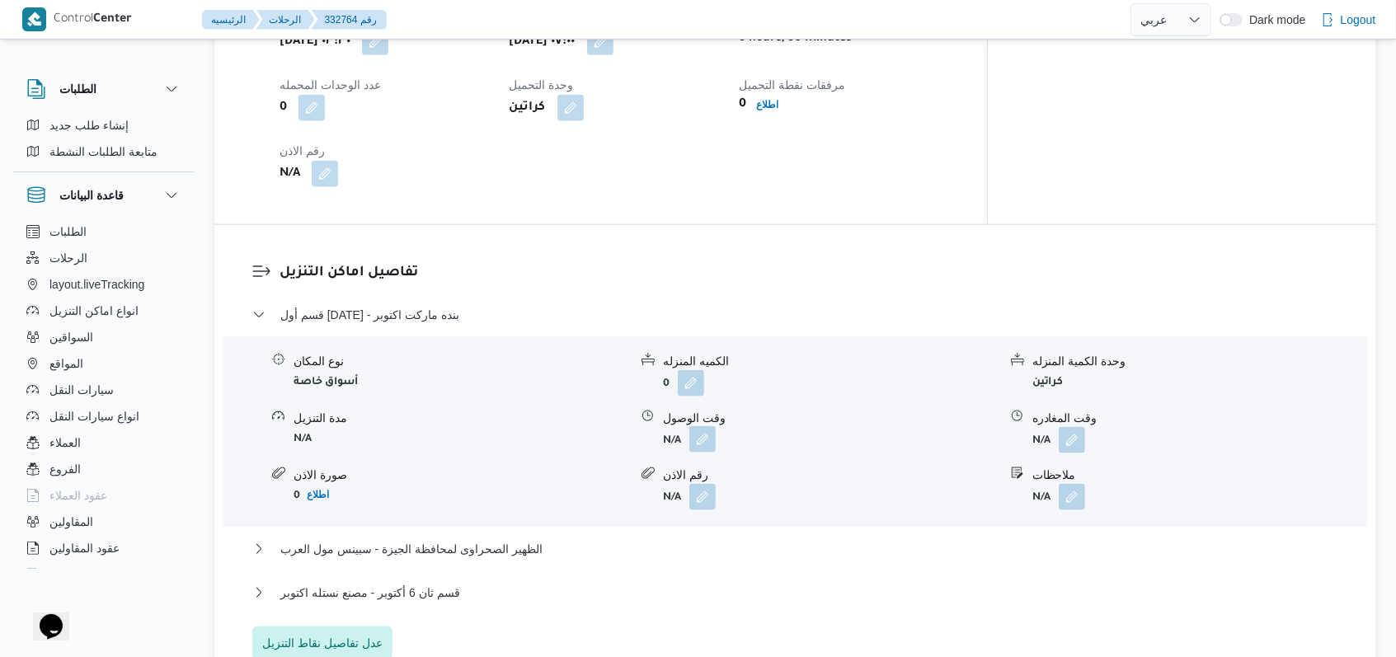
click at [694, 426] on button "button" at bounding box center [703, 439] width 26 height 26
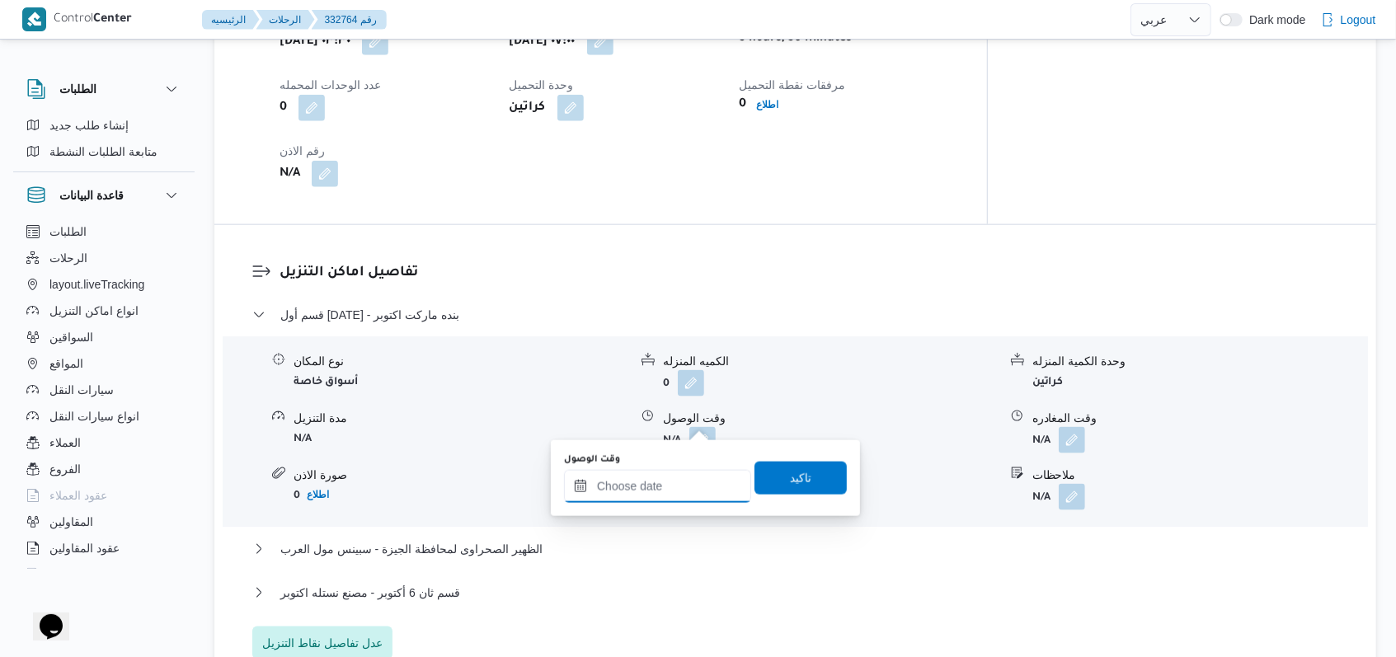
click at [654, 482] on input "وقت الوصول" at bounding box center [657, 486] width 187 height 33
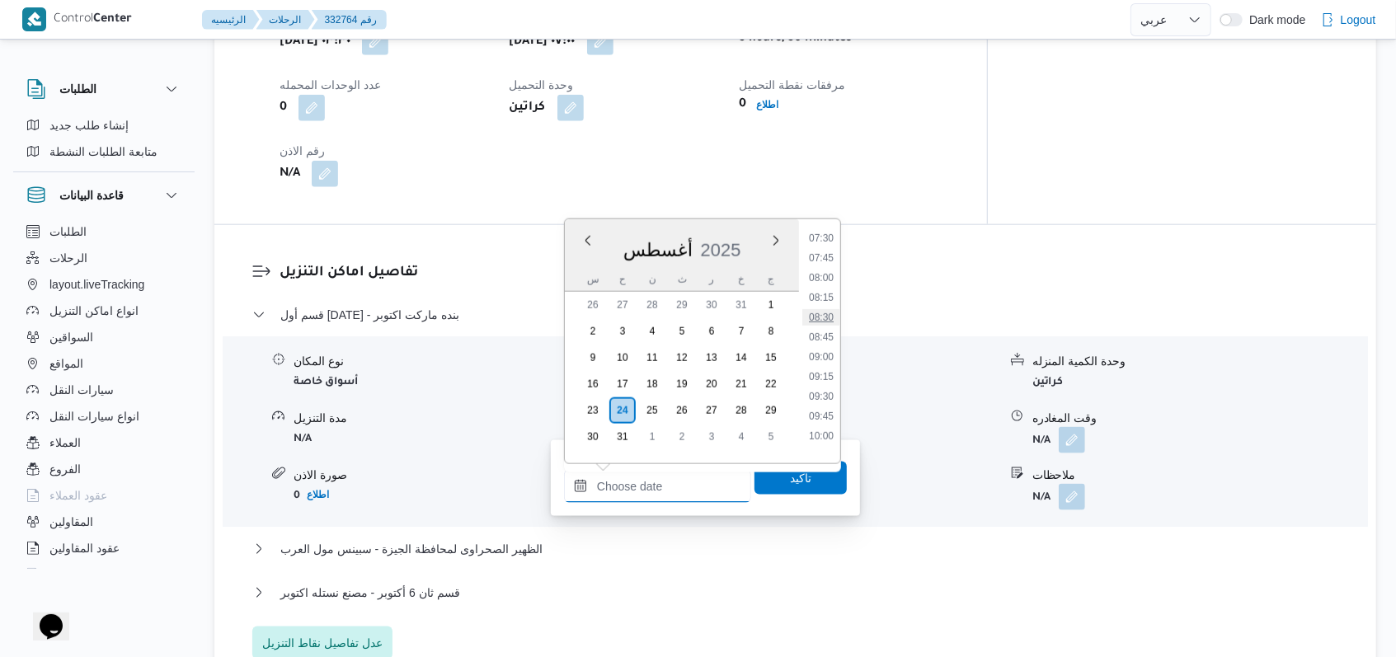
scroll to position [564, 0]
click at [826, 327] on li "08:15" at bounding box center [821, 330] width 38 height 16
type input "٢٤/٠٨/٢٠٢٥ ٠٨:١٥"
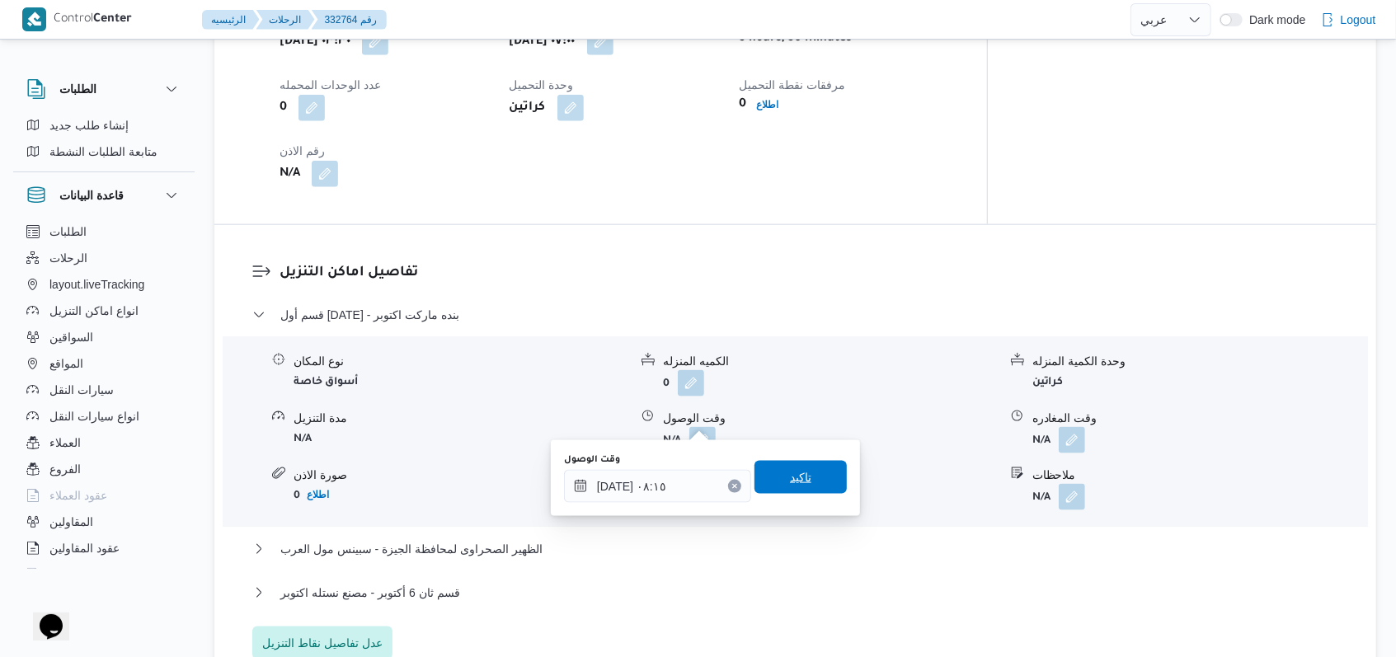
click at [790, 476] on span "تاكيد" at bounding box center [800, 478] width 21 height 20
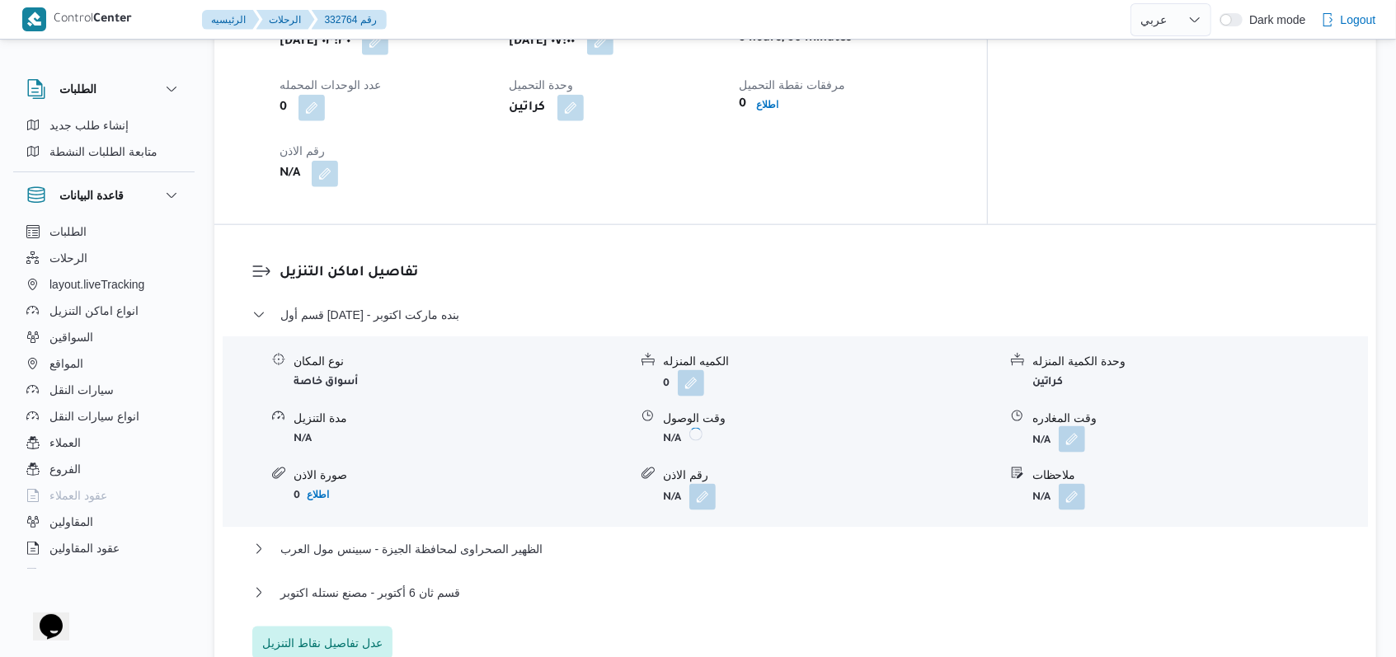
click at [1069, 426] on button "button" at bounding box center [1072, 439] width 26 height 26
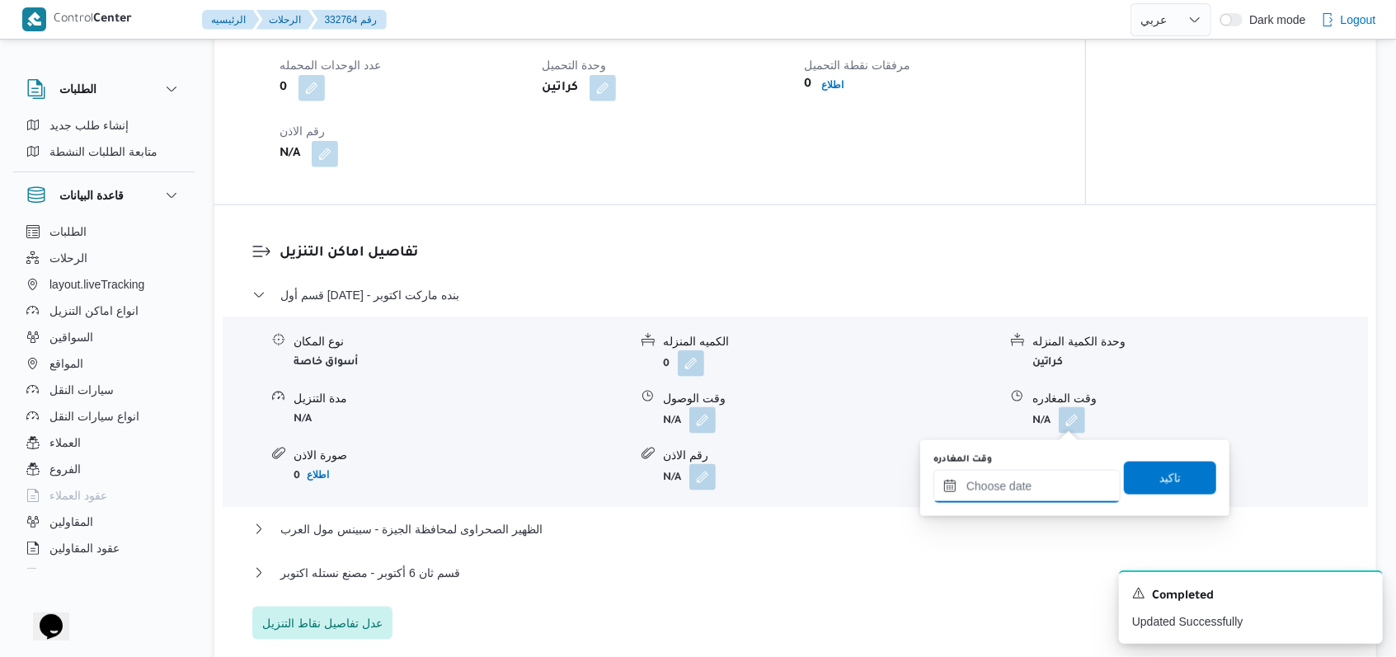
click at [1029, 482] on input "وقت المغادره" at bounding box center [1027, 486] width 187 height 33
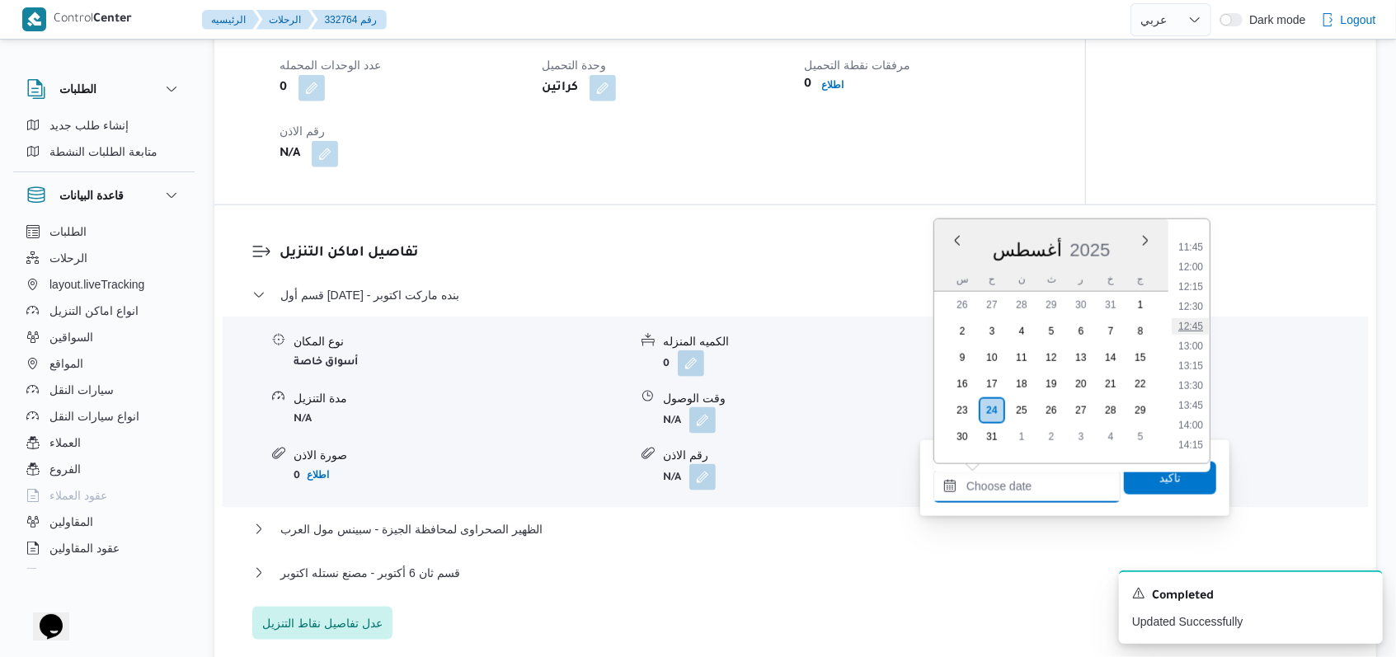
scroll to position [674, 0]
click at [1198, 255] on li "08:45" at bounding box center [1191, 260] width 38 height 16
type input "٢٤/٠٨/٢٠٢٥ ٠٨:٤٥"
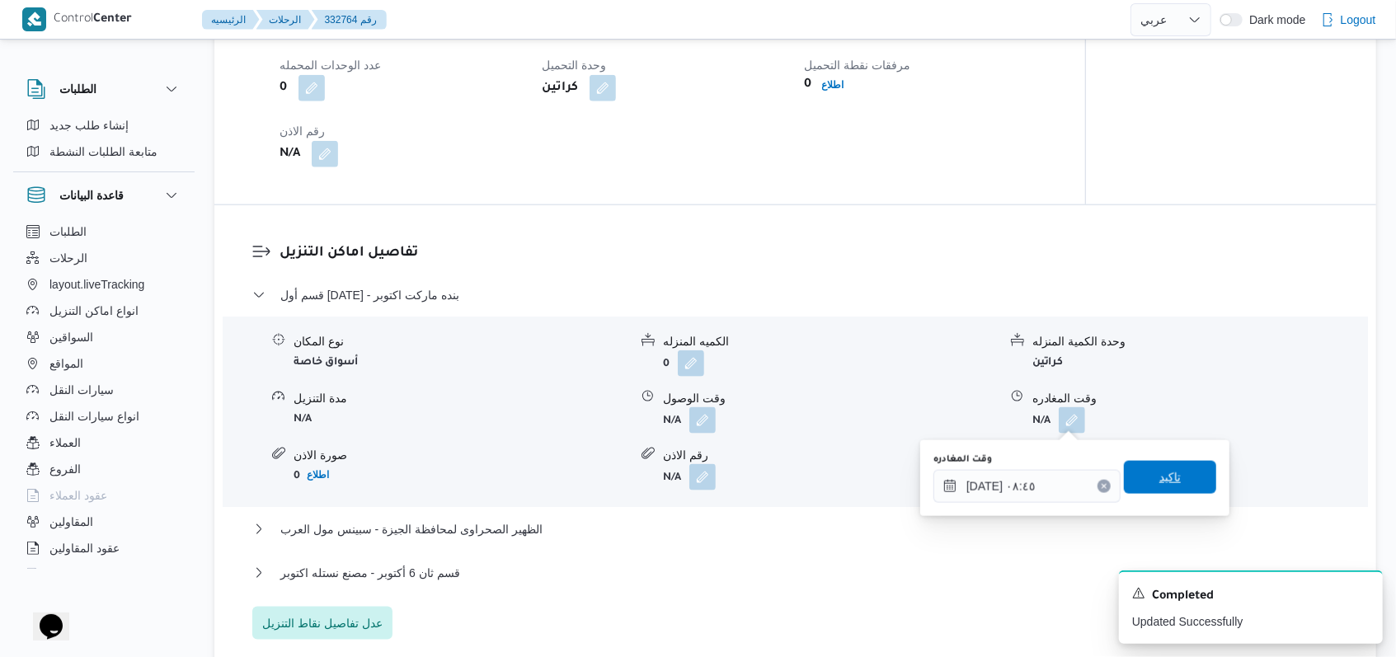
click at [1169, 464] on span "تاكيد" at bounding box center [1170, 477] width 92 height 33
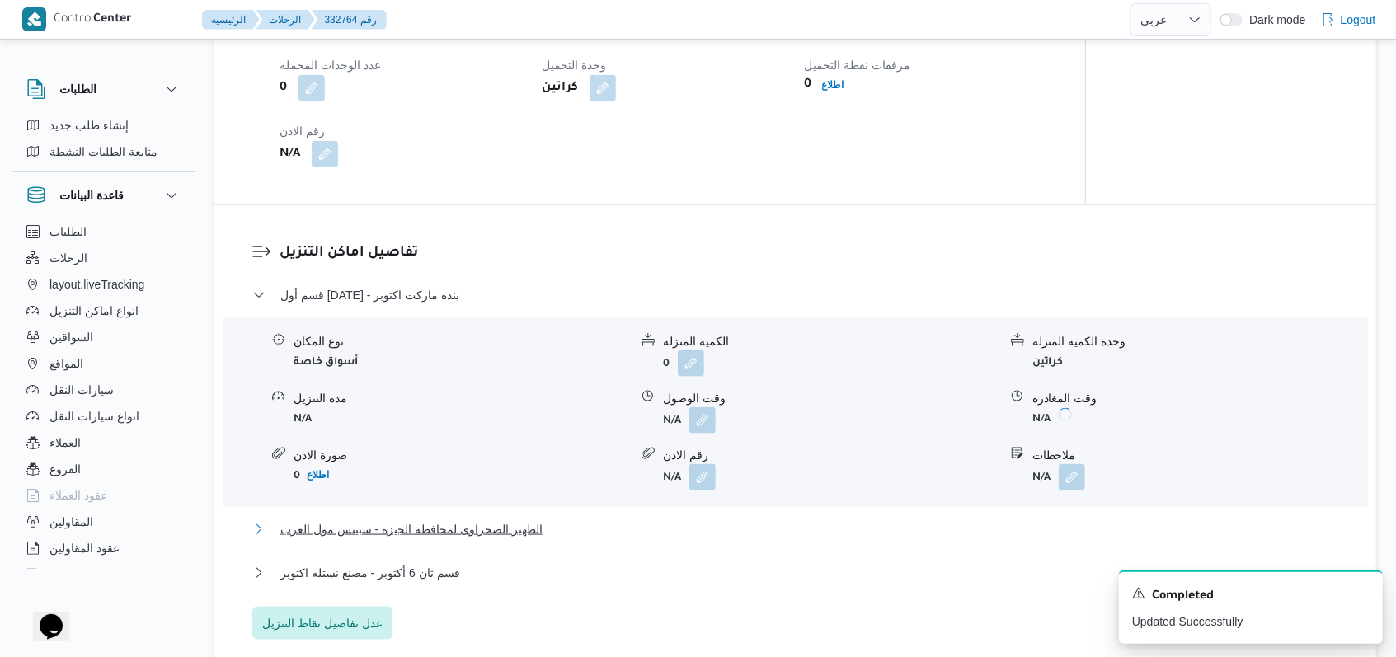
click at [473, 520] on span "الظهير الصحراوى لمحافظة الجيزة - سبينس مول العرب" at bounding box center [411, 530] width 262 height 20
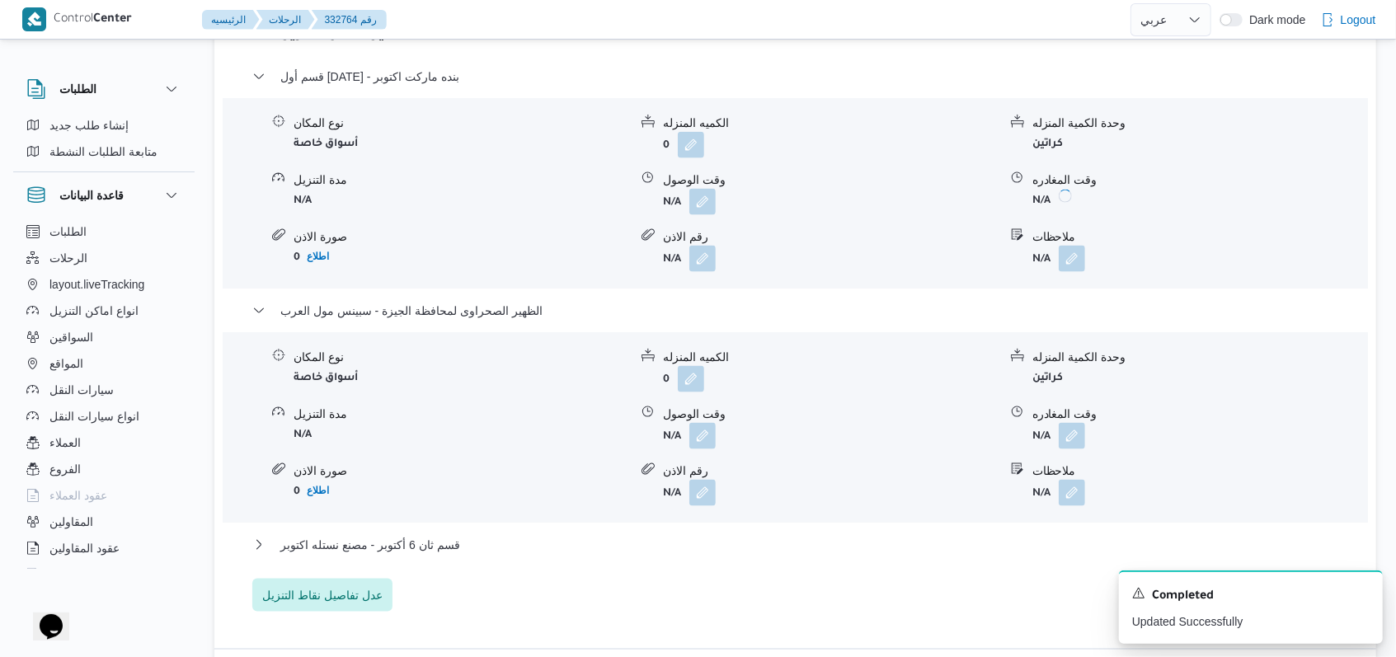
scroll to position [1429, 0]
click at [699, 438] on button "button" at bounding box center [703, 434] width 26 height 26
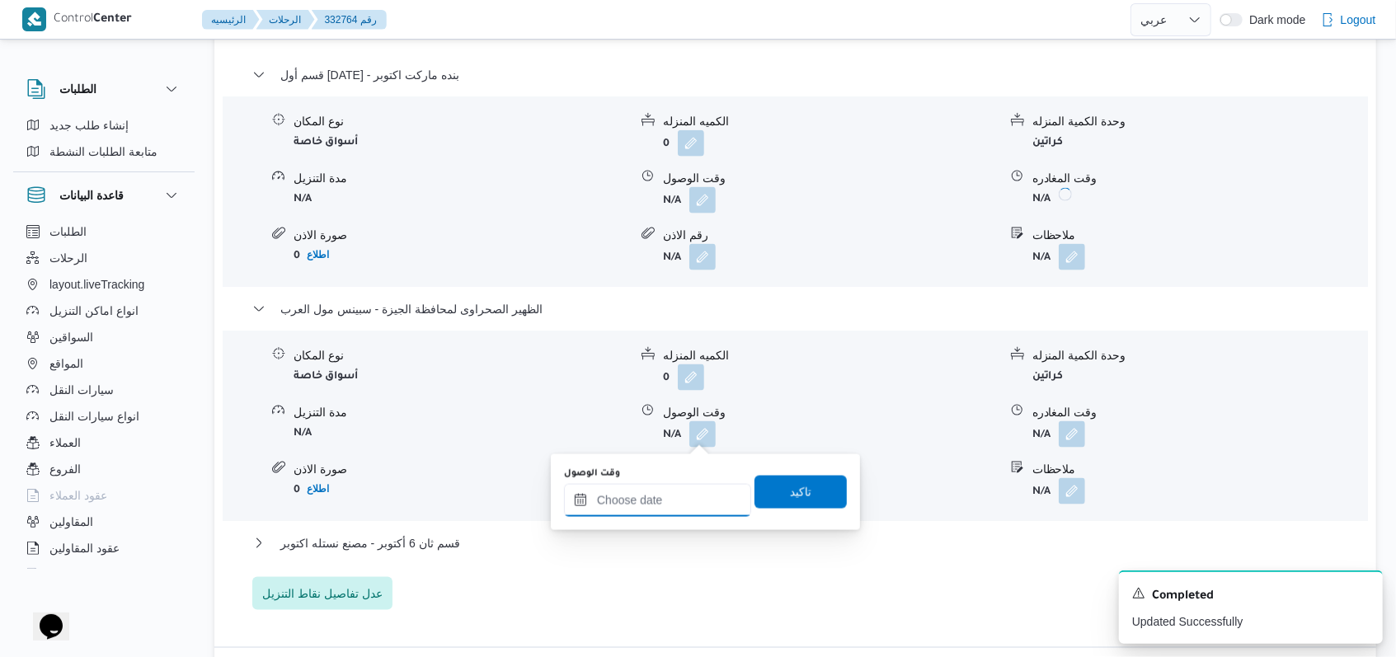
click at [669, 496] on input "وقت الوصول" at bounding box center [657, 500] width 187 height 33
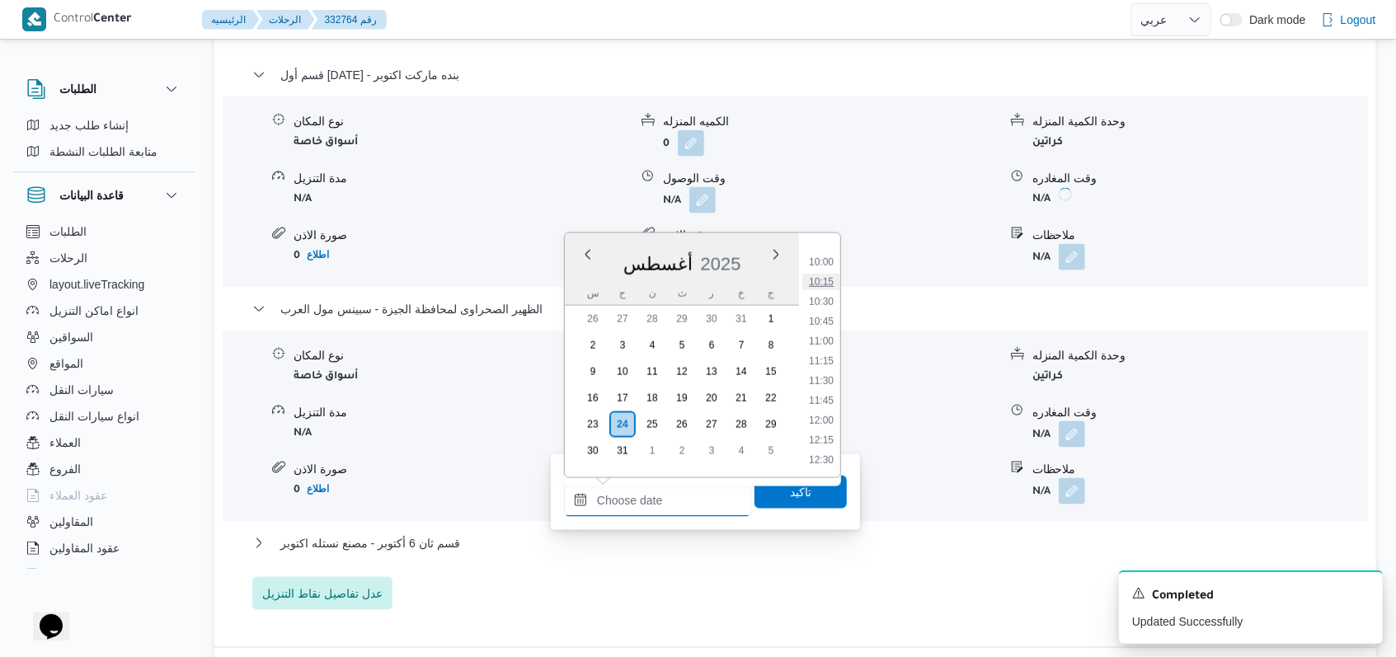
scroll to position [674, 0]
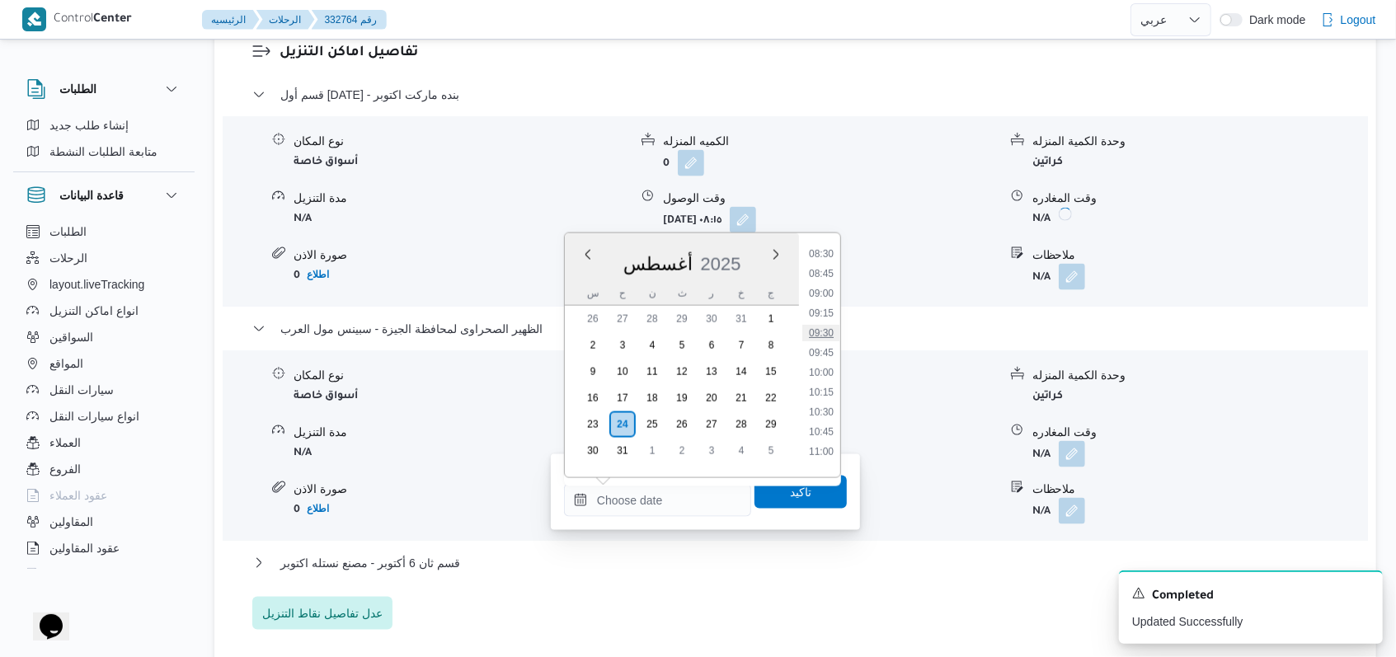
click at [826, 333] on li "09:30" at bounding box center [821, 333] width 38 height 16
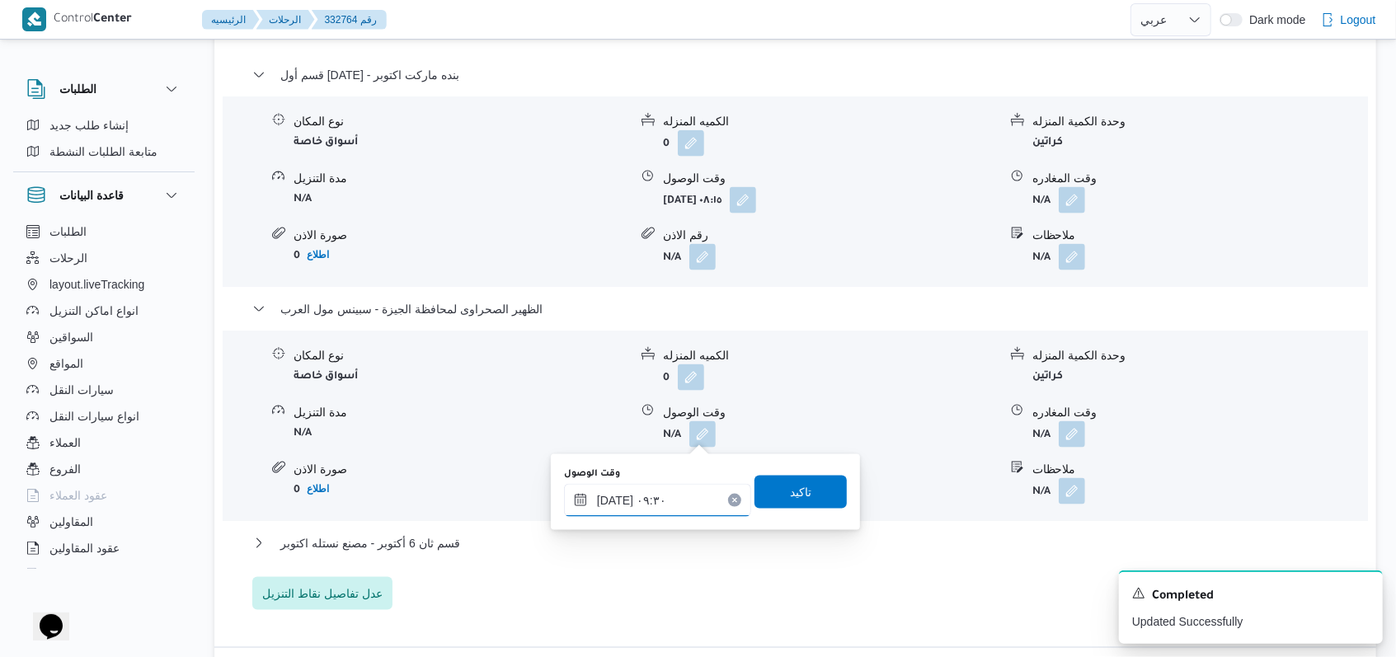
type input "٢٤/٠٨/٢٠٢٥ ٠٩:٣٠"
click at [795, 478] on span "تاكيد" at bounding box center [801, 491] width 92 height 33
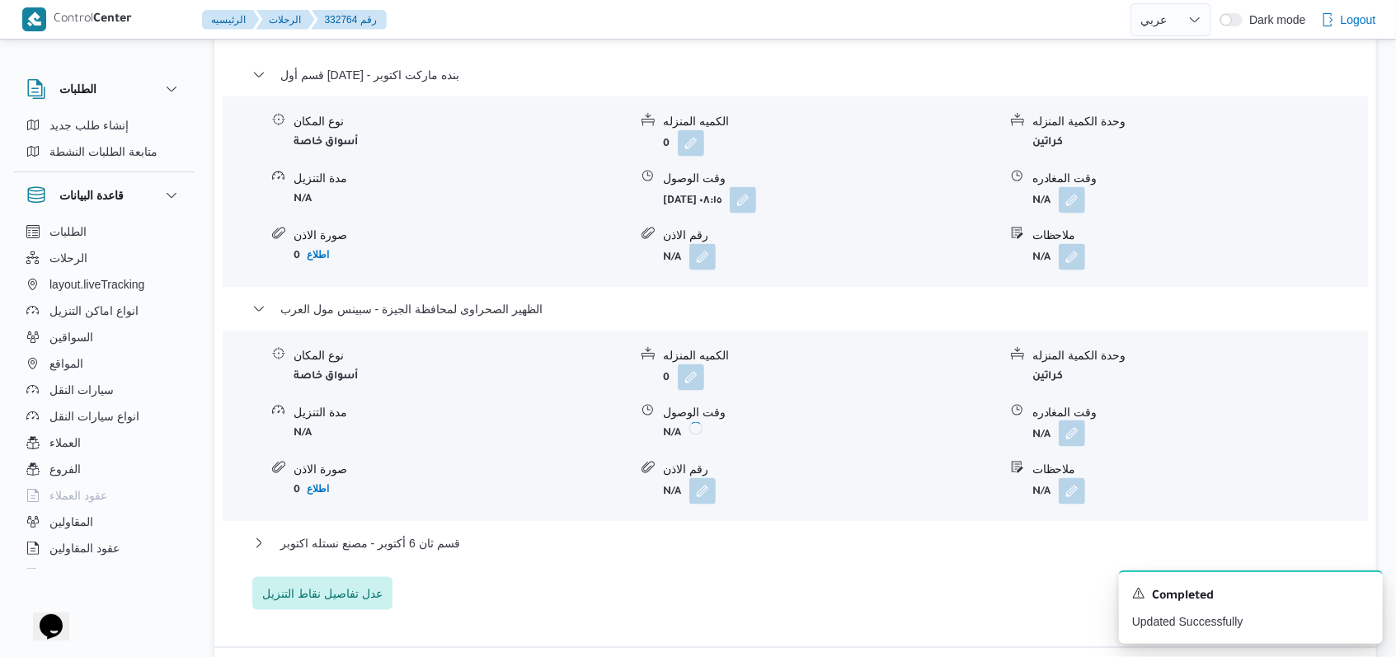
click at [1069, 434] on button "button" at bounding box center [1072, 434] width 26 height 26
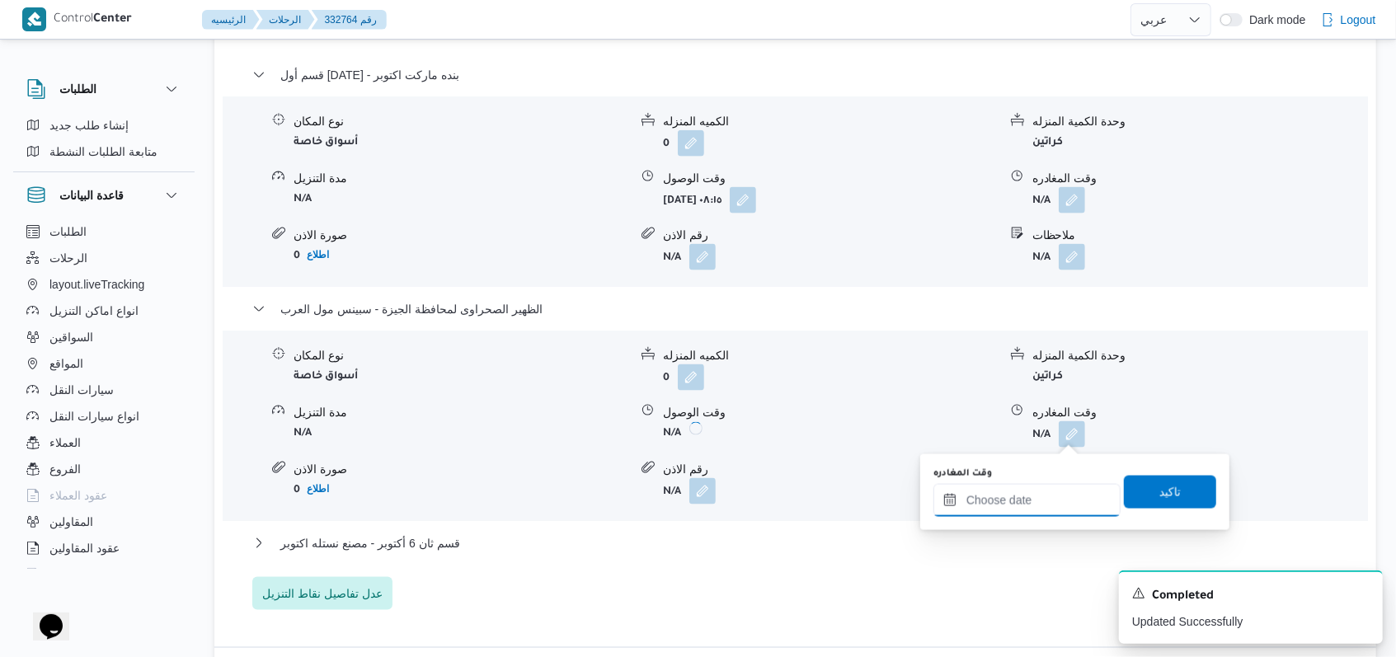
click at [1028, 506] on input "وقت المغادره" at bounding box center [1027, 500] width 187 height 33
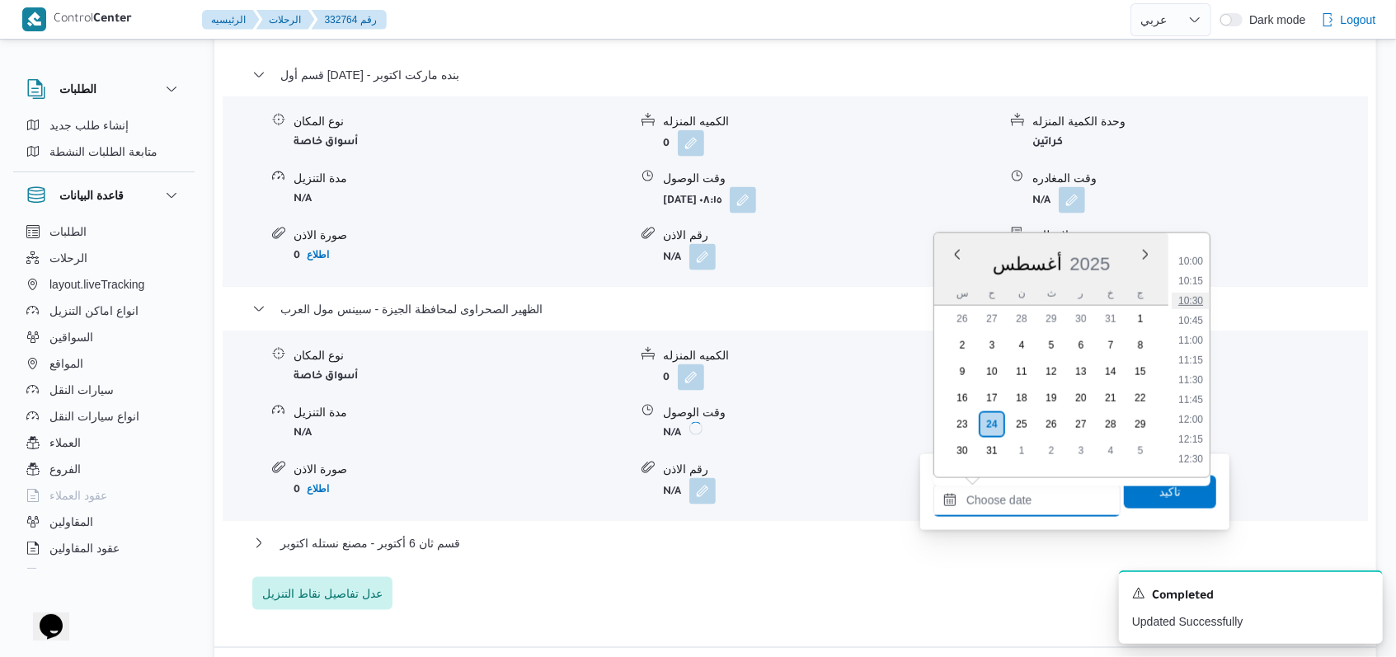
scroll to position [784, 0]
click at [1194, 456] on li "12:30" at bounding box center [1191, 460] width 38 height 16
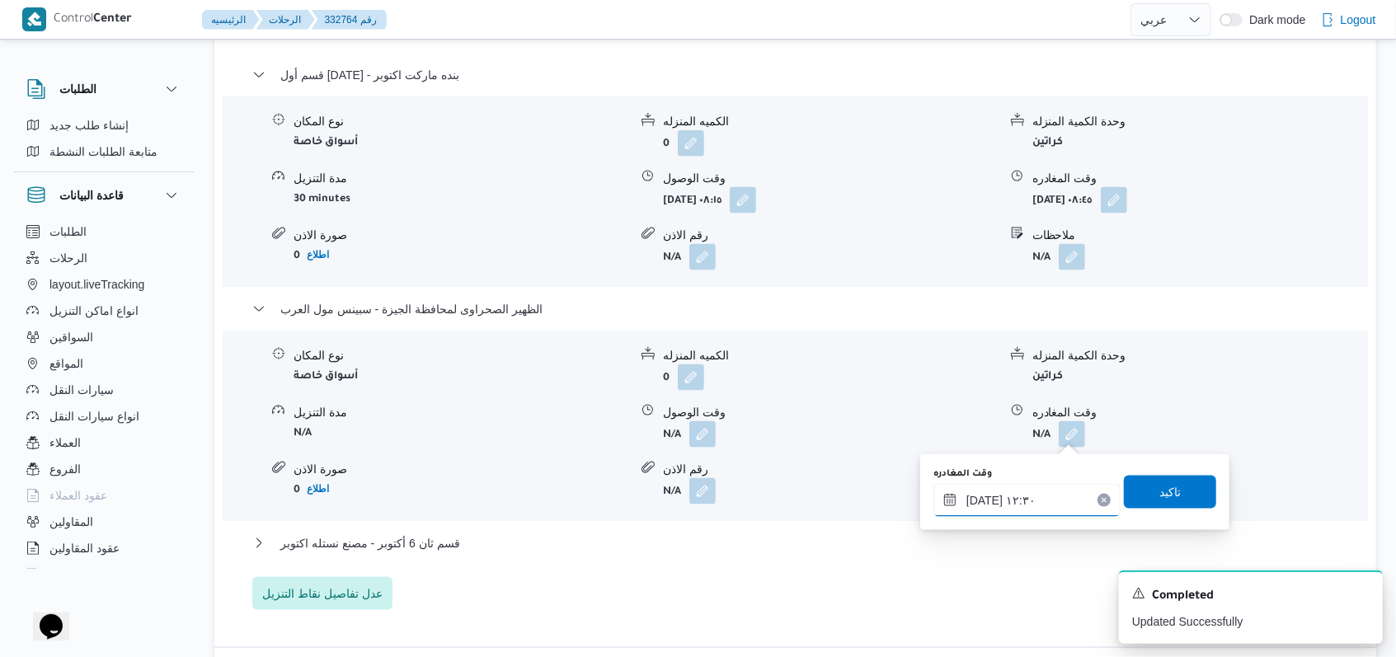
click at [1049, 498] on input "٢٤/٠٨/٢٠٢٥ ١٢:٣٠" at bounding box center [1027, 500] width 187 height 33
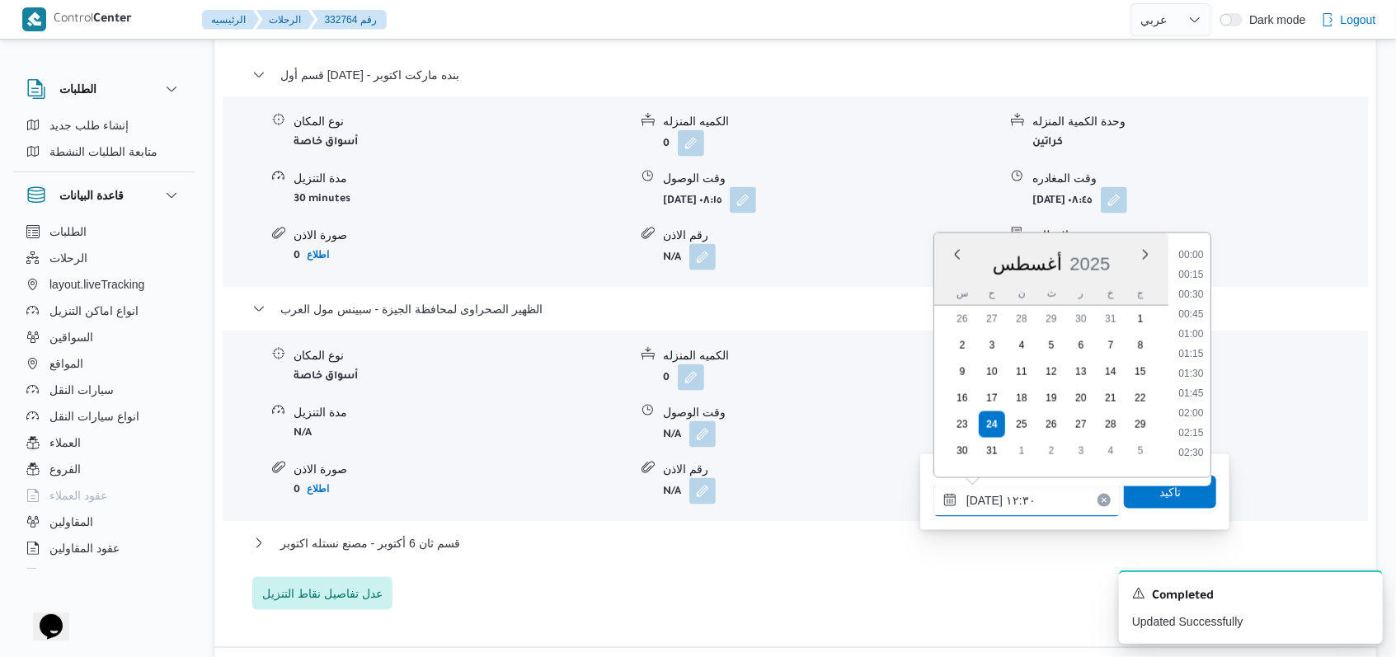
scroll to position [877, 0]
click at [1193, 408] on li "13:00" at bounding box center [1191, 407] width 38 height 16
type input "٢٤/٠٨/٢٠٢٥ ١٣:٠٠"
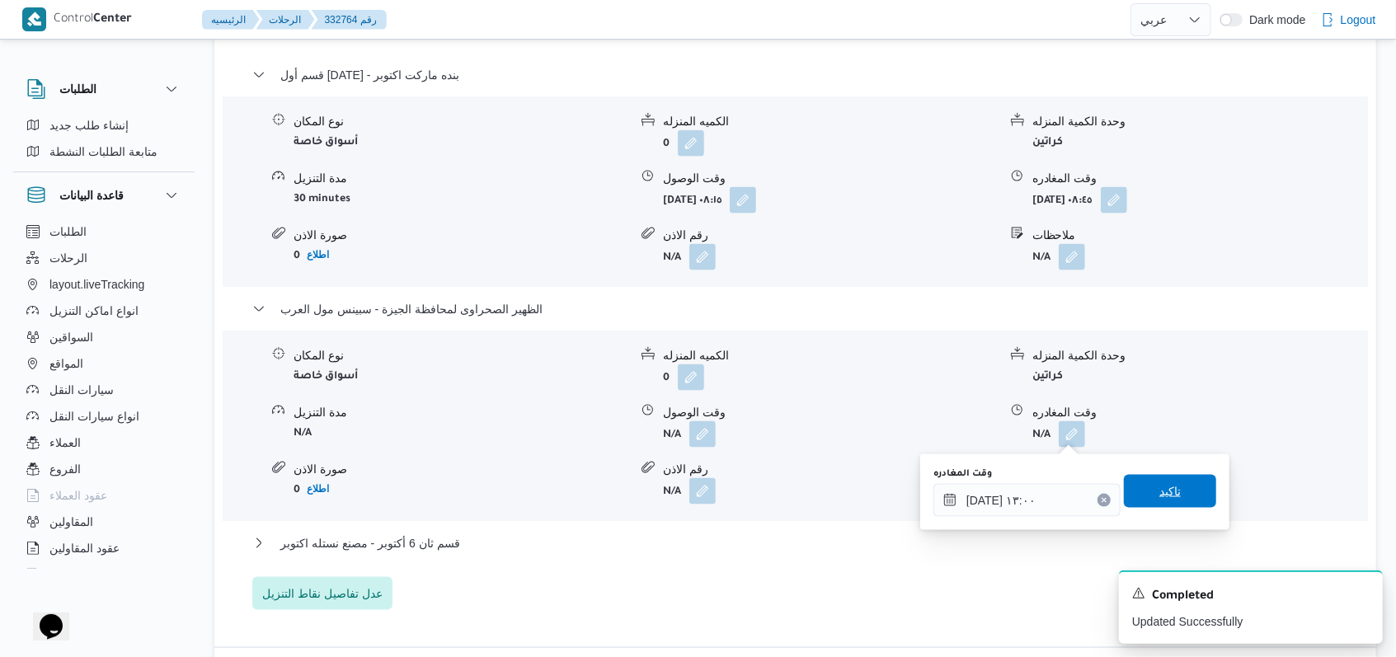
click at [1173, 494] on span "تاكيد" at bounding box center [1170, 491] width 92 height 33
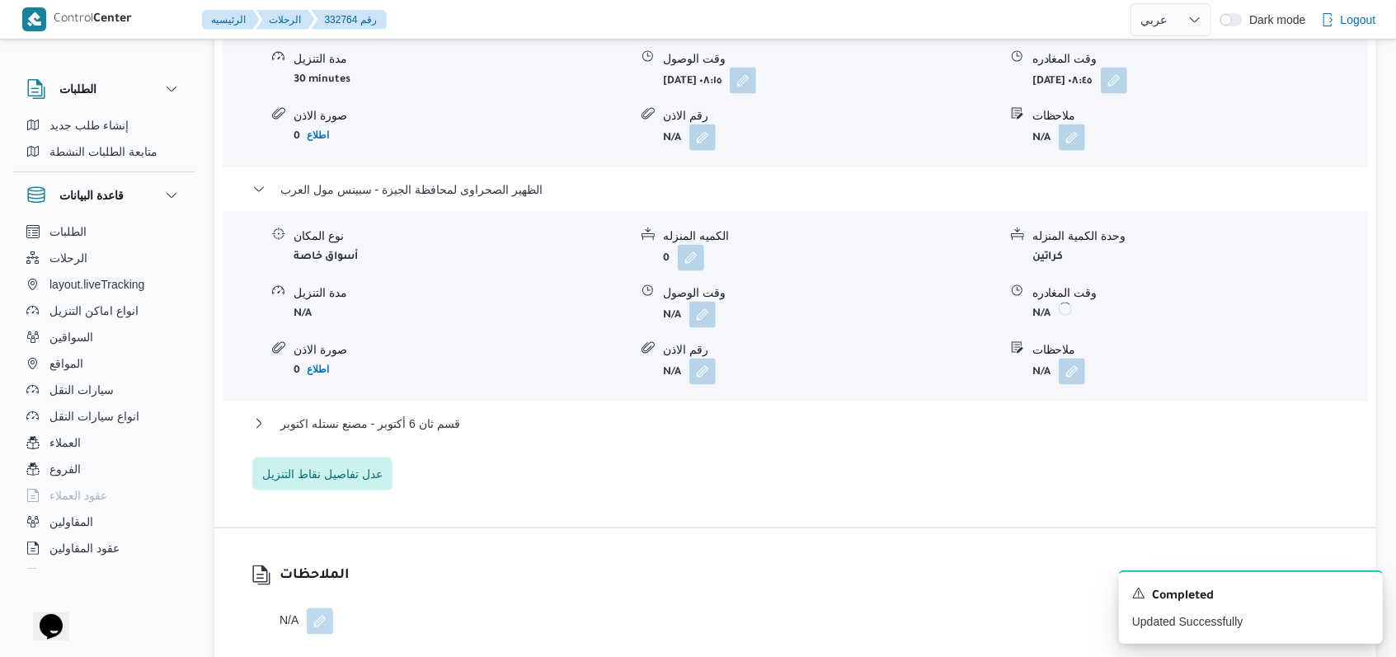
scroll to position [1759, 0]
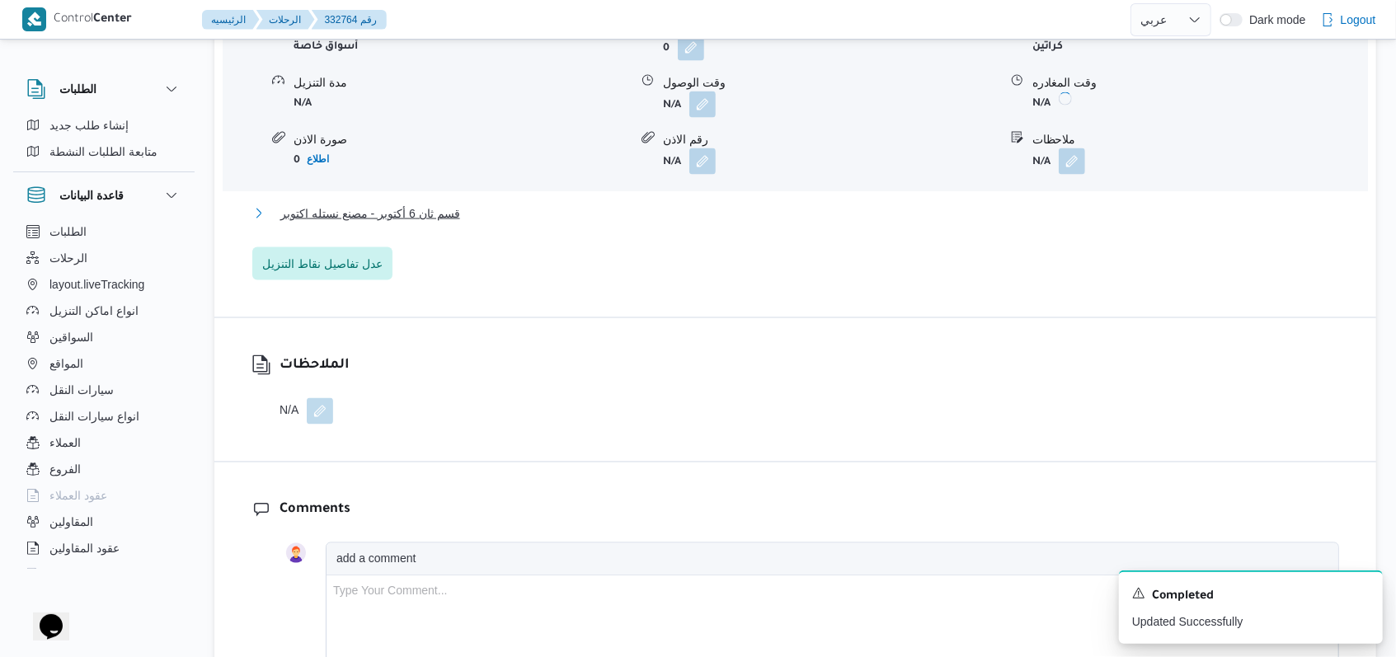
click at [435, 214] on span "قسم ثان 6 أكتوبر - مصنع نستله اكتوبر" at bounding box center [370, 214] width 180 height 20
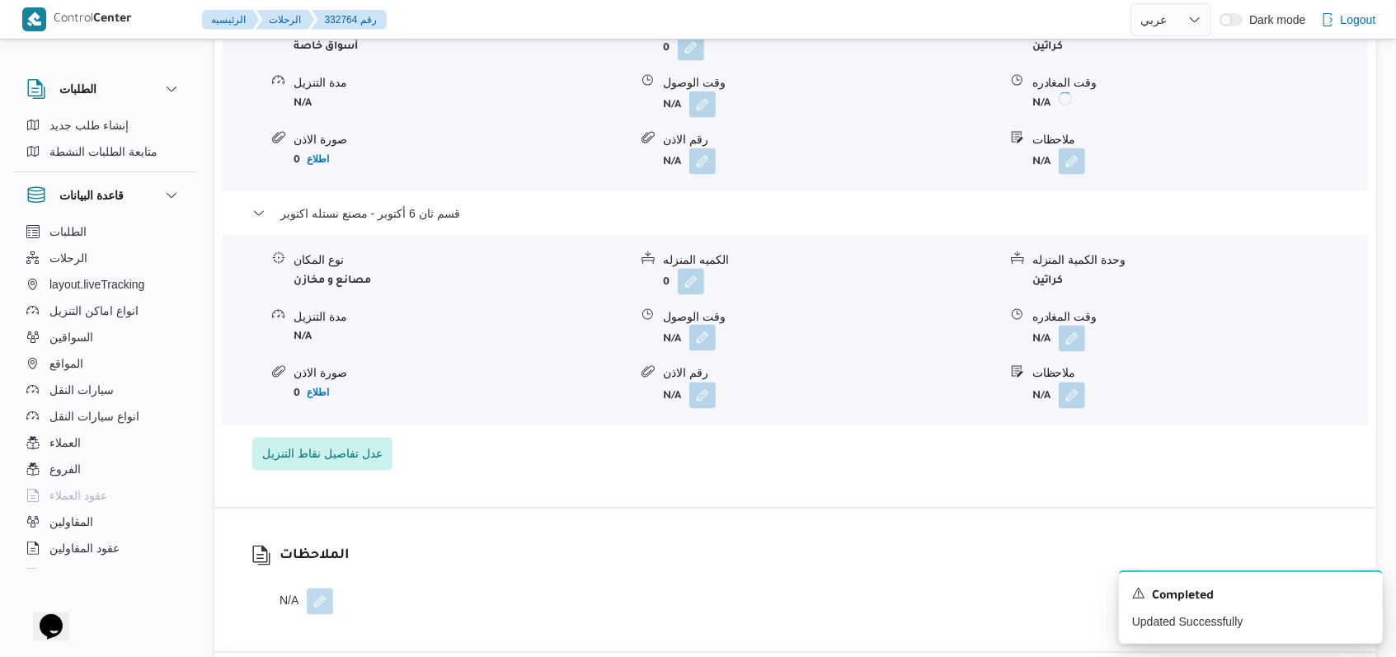
click at [694, 342] on button "button" at bounding box center [703, 338] width 26 height 26
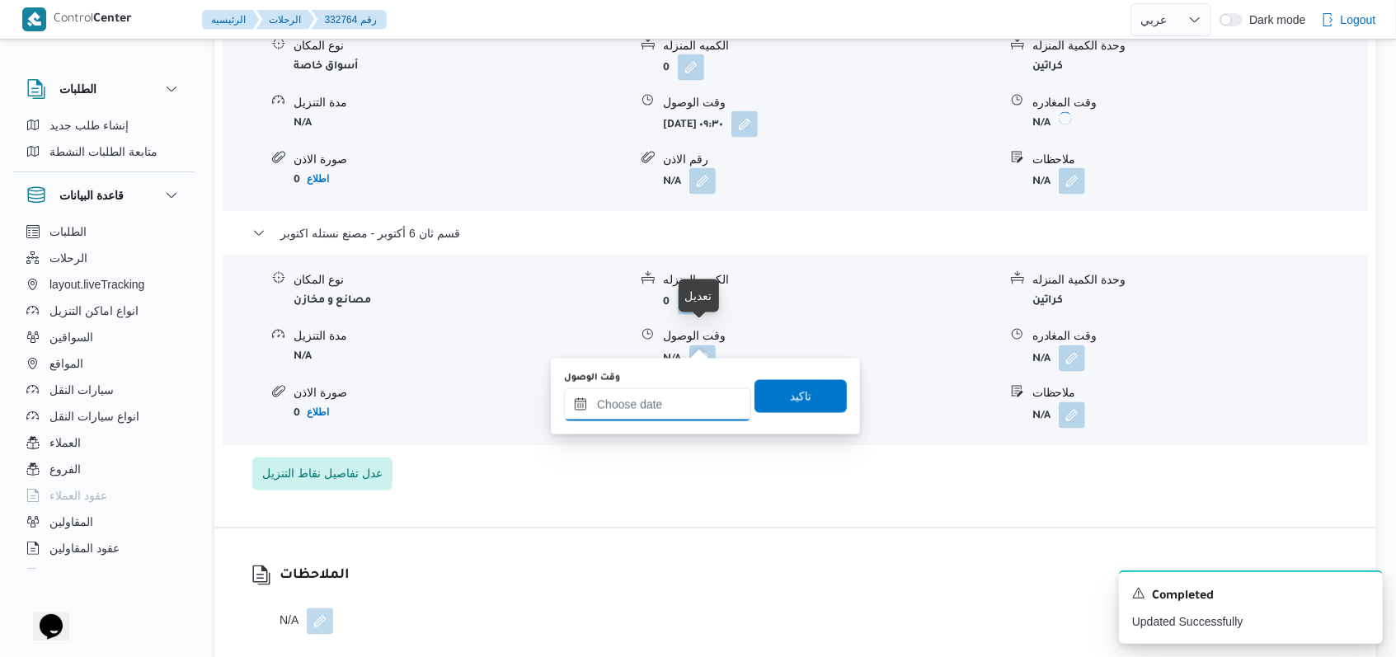
click at [659, 400] on input "وقت الوصول" at bounding box center [657, 404] width 187 height 33
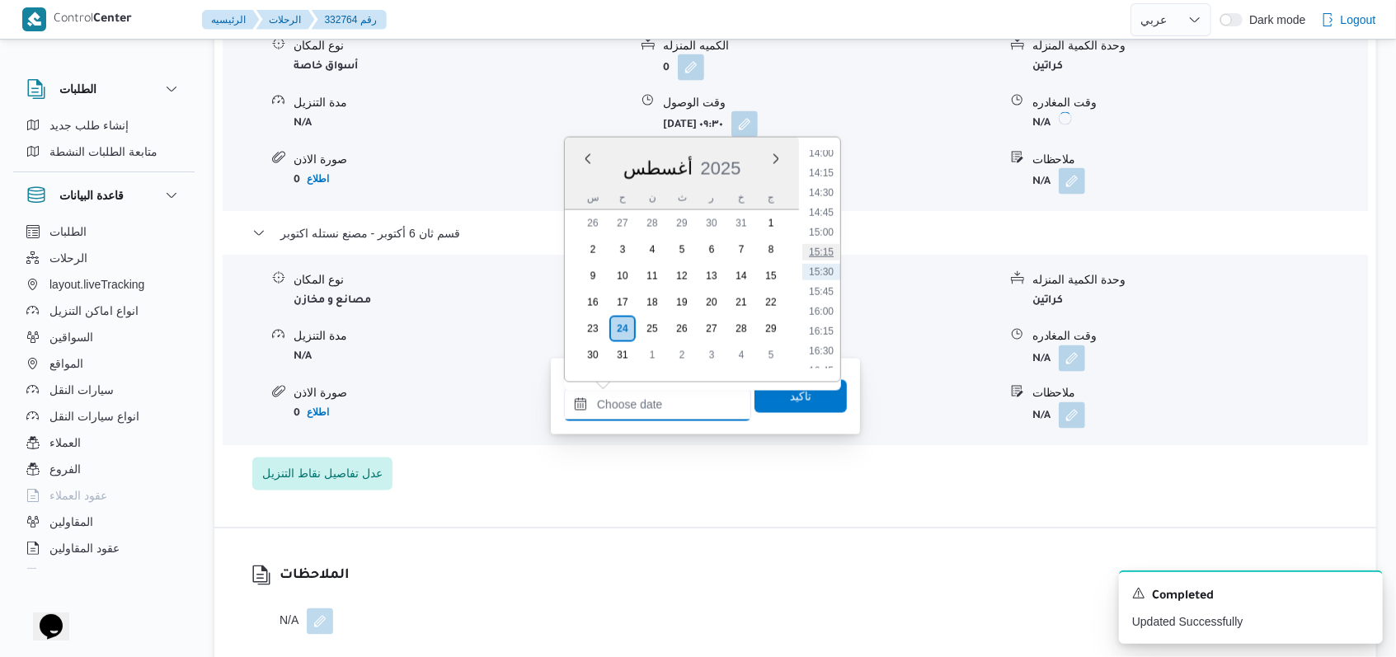
scroll to position [1004, 0]
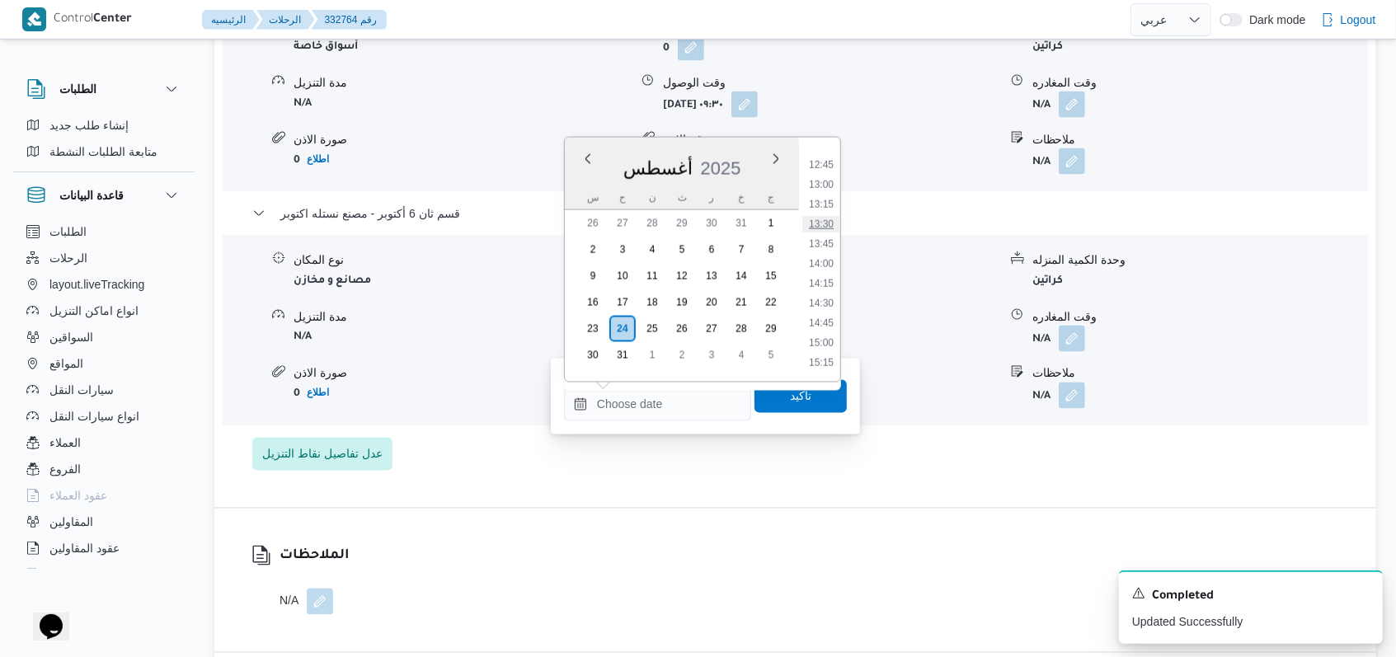
click at [828, 220] on li "13:30" at bounding box center [821, 224] width 38 height 16
type input "٢٤/٠٨/٢٠٢٥ ١٣:٣٠"
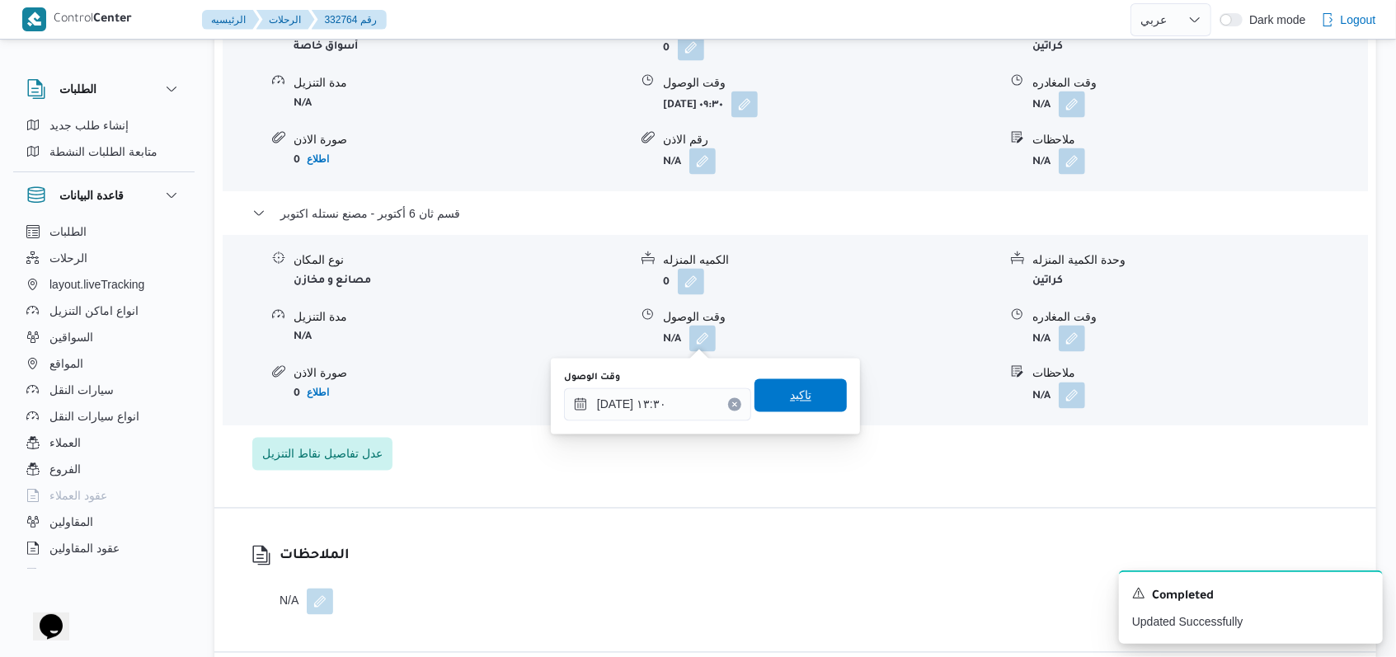
click at [798, 391] on span "تاكيد" at bounding box center [801, 395] width 92 height 33
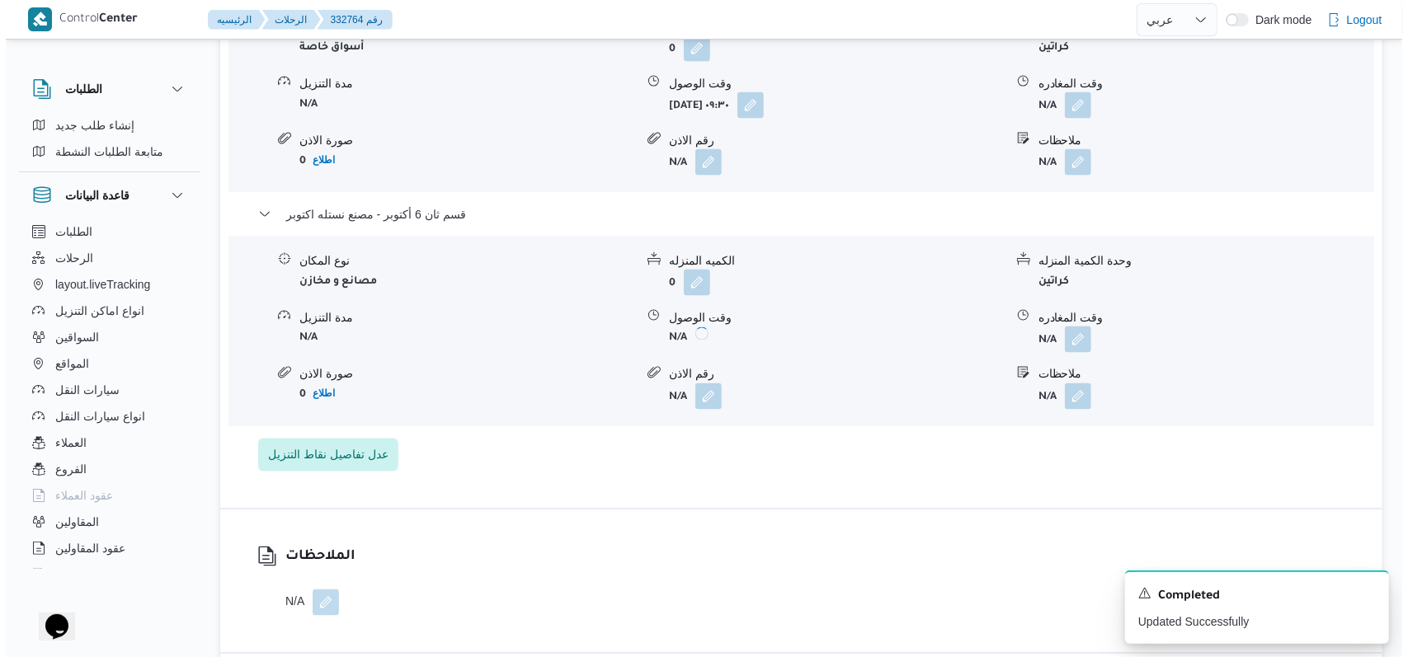
scroll to position [1759, 0]
click at [342, 464] on span "عدل تفاصيل نقاط التنزيل" at bounding box center [322, 453] width 140 height 33
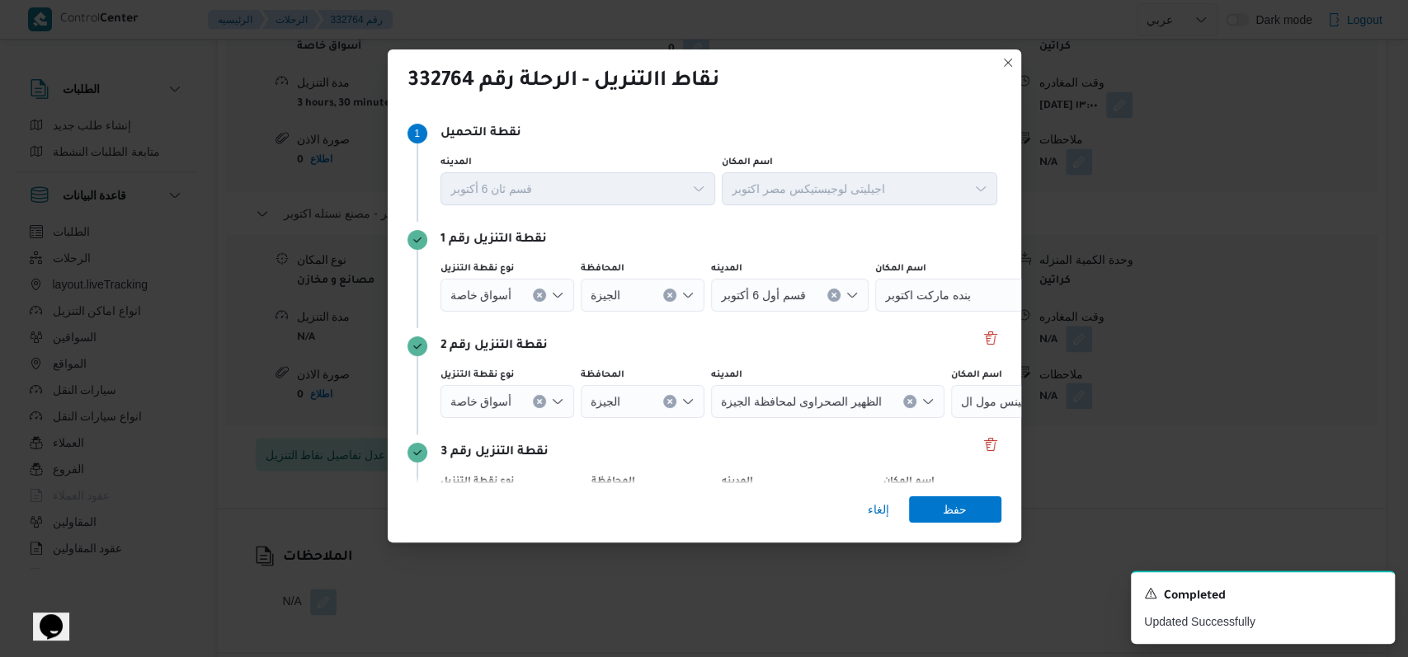
click at [538, 297] on icon "Clear input" at bounding box center [539, 295] width 7 height 7
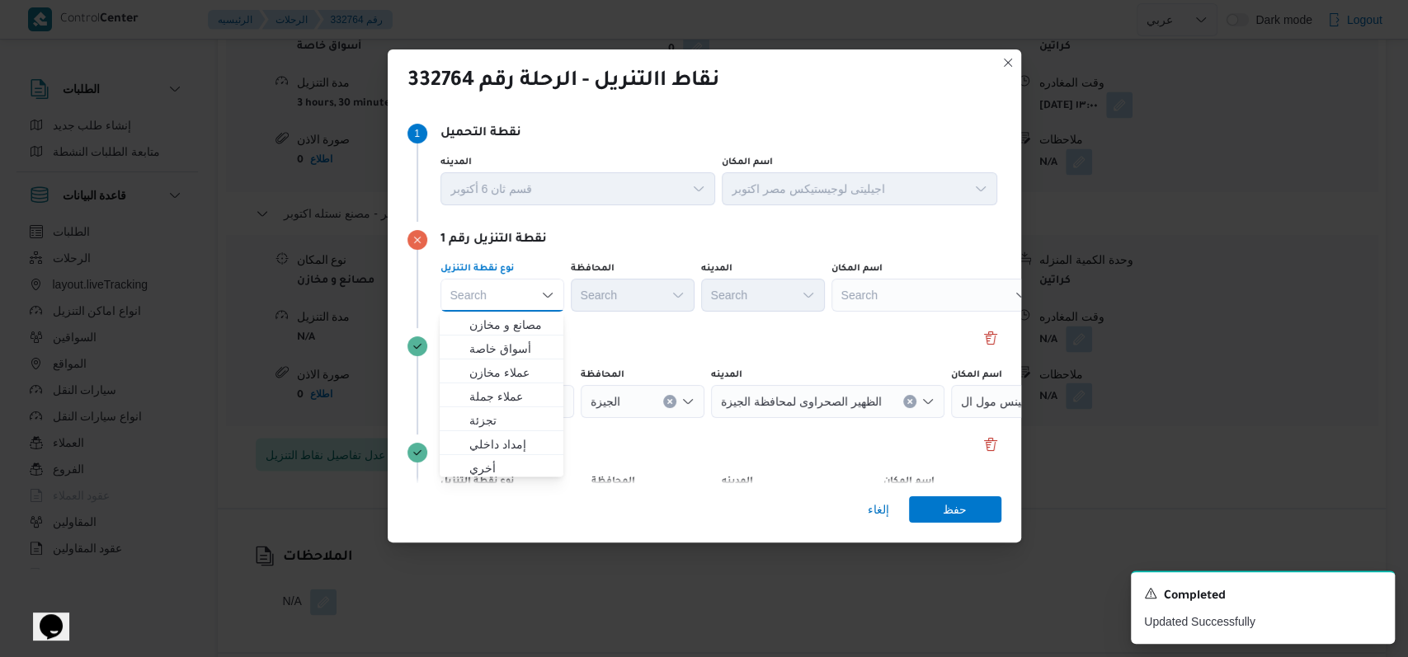
click at [652, 328] on div "نقطة التنزيل رقم 2 نوع نقطة التنزيل أسواق خاصة المحافظة الجيزة المدينه الظهير ا…" at bounding box center [704, 381] width 594 height 106
click at [904, 298] on div "Search" at bounding box center [934, 295] width 206 height 33
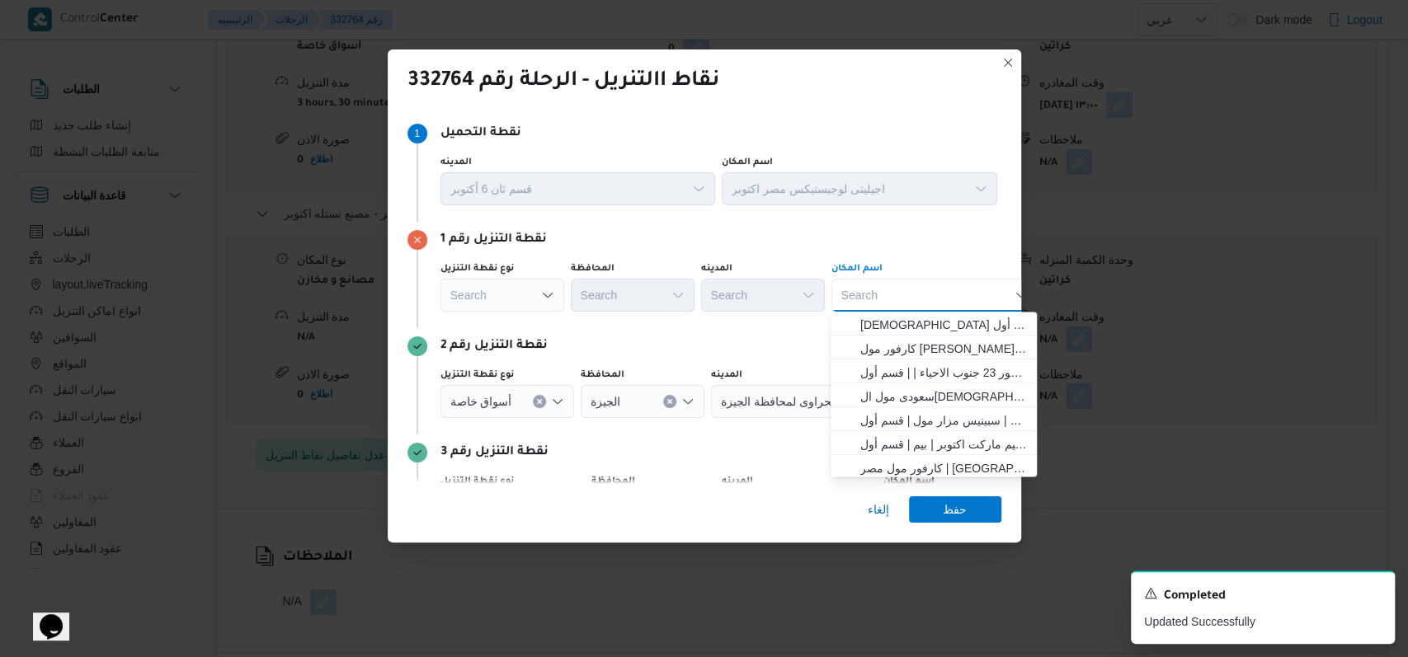
click at [510, 303] on div "Search" at bounding box center [502, 295] width 124 height 33
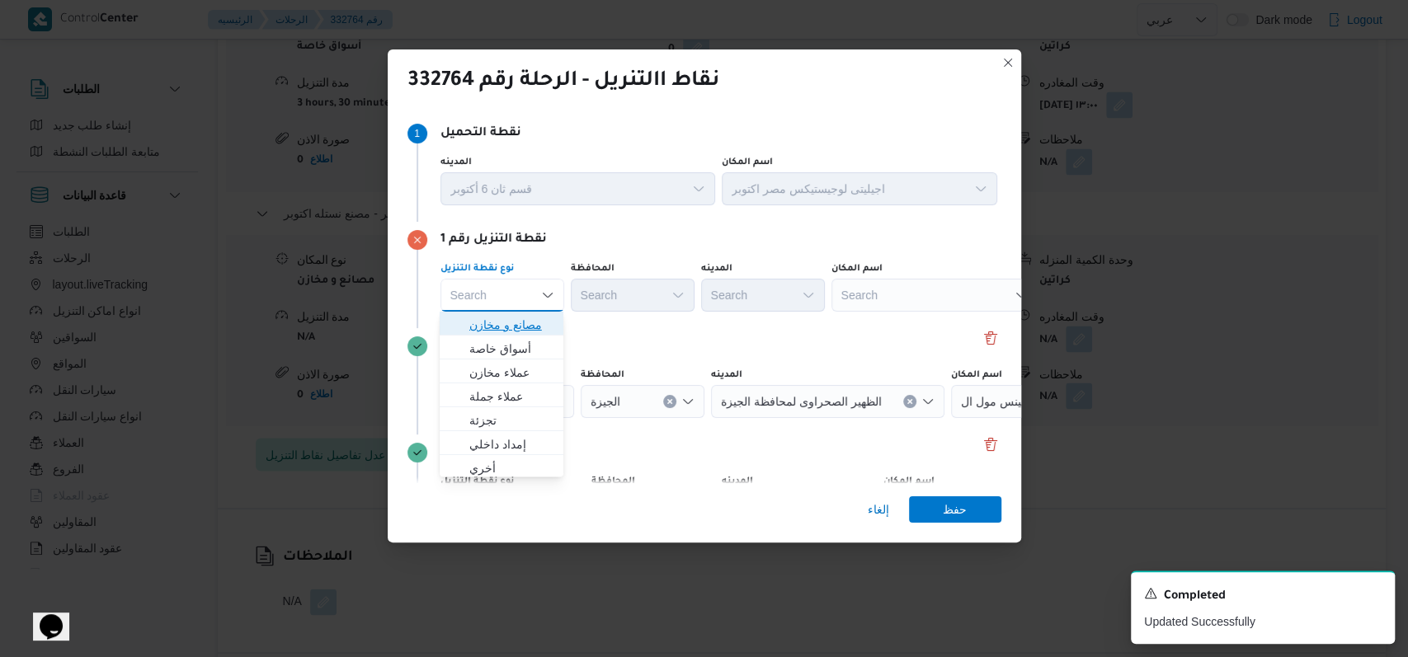
click at [512, 316] on span "مصانع و مخازن" at bounding box center [511, 325] width 84 height 20
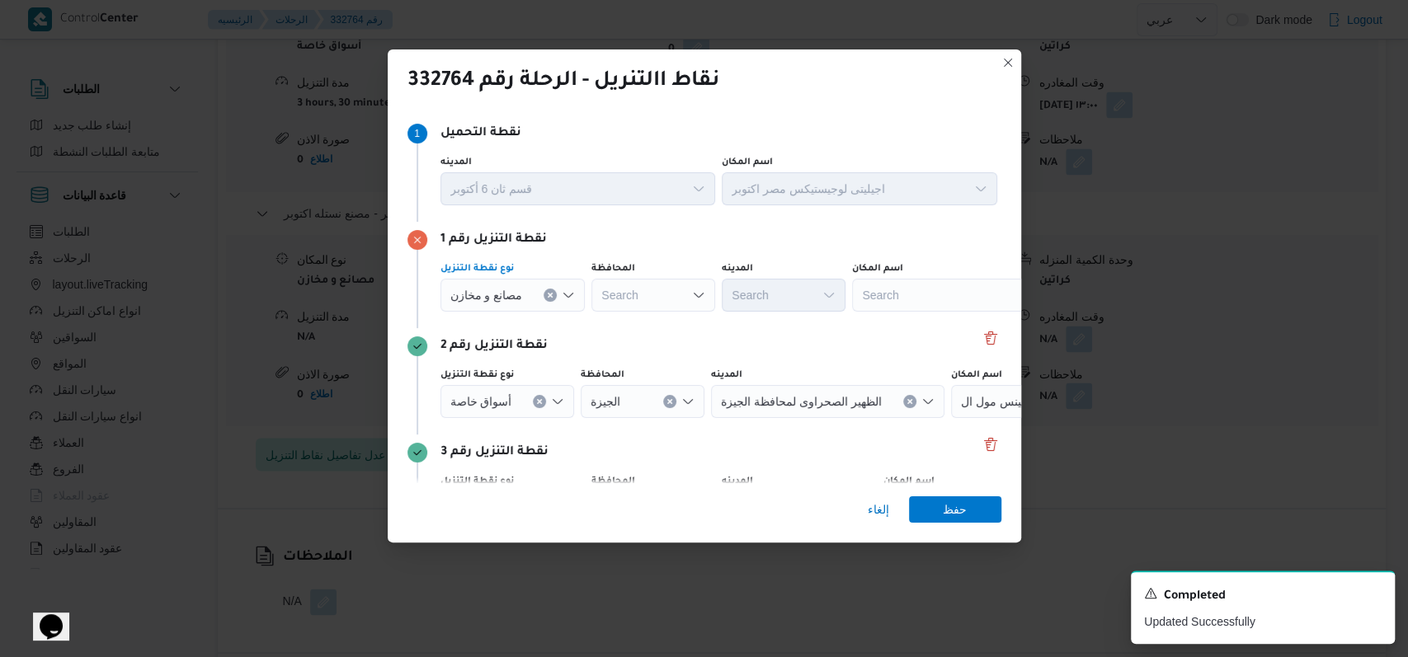
click at [870, 289] on div "Search" at bounding box center [955, 295] width 206 height 33
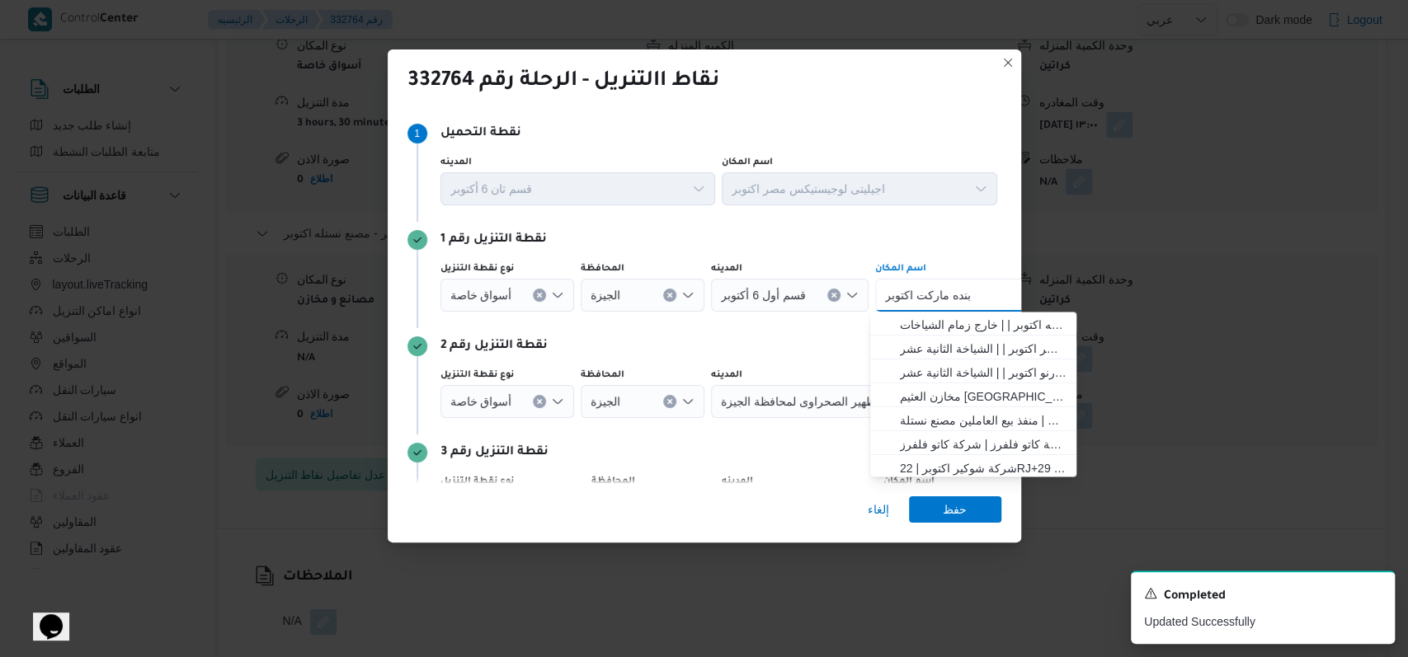
click at [536, 297] on icon "Clear input" at bounding box center [539, 295] width 7 height 7
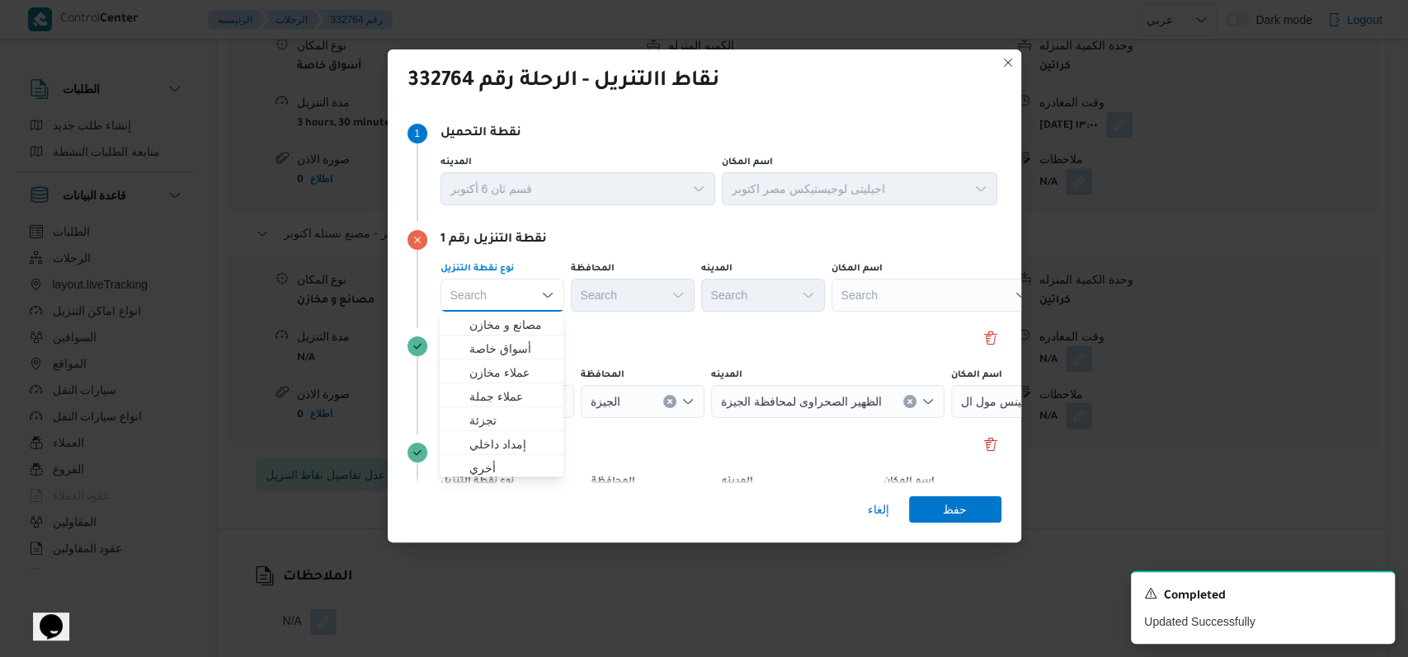
click at [713, 333] on div "نقطة التنزيل رقم 2 نوع نقطة التنزيل أسواق خاصة المحافظة الجيزة المدينه الظهير ا…" at bounding box center [704, 381] width 594 height 106
click at [510, 292] on div "Search" at bounding box center [502, 295] width 124 height 33
click at [510, 327] on span "مصانع و مخازن" at bounding box center [511, 325] width 84 height 20
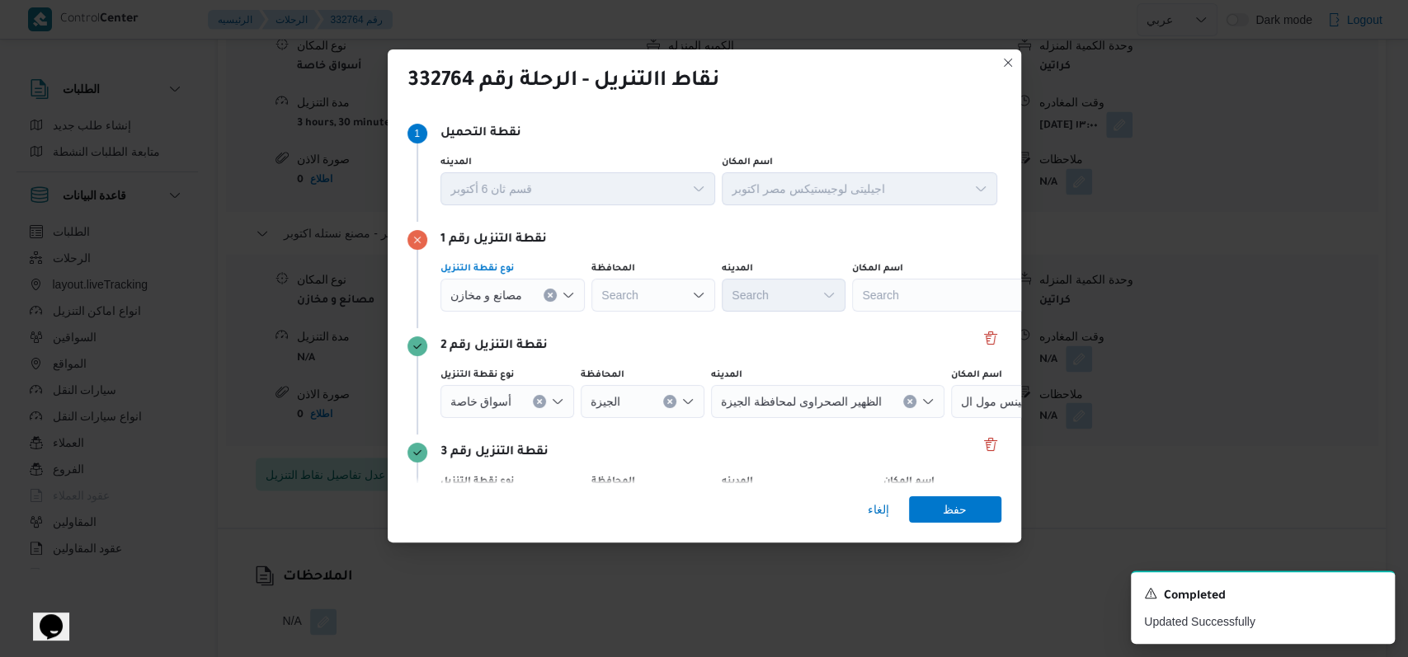
click at [955, 293] on div "Search" at bounding box center [955, 295] width 206 height 33
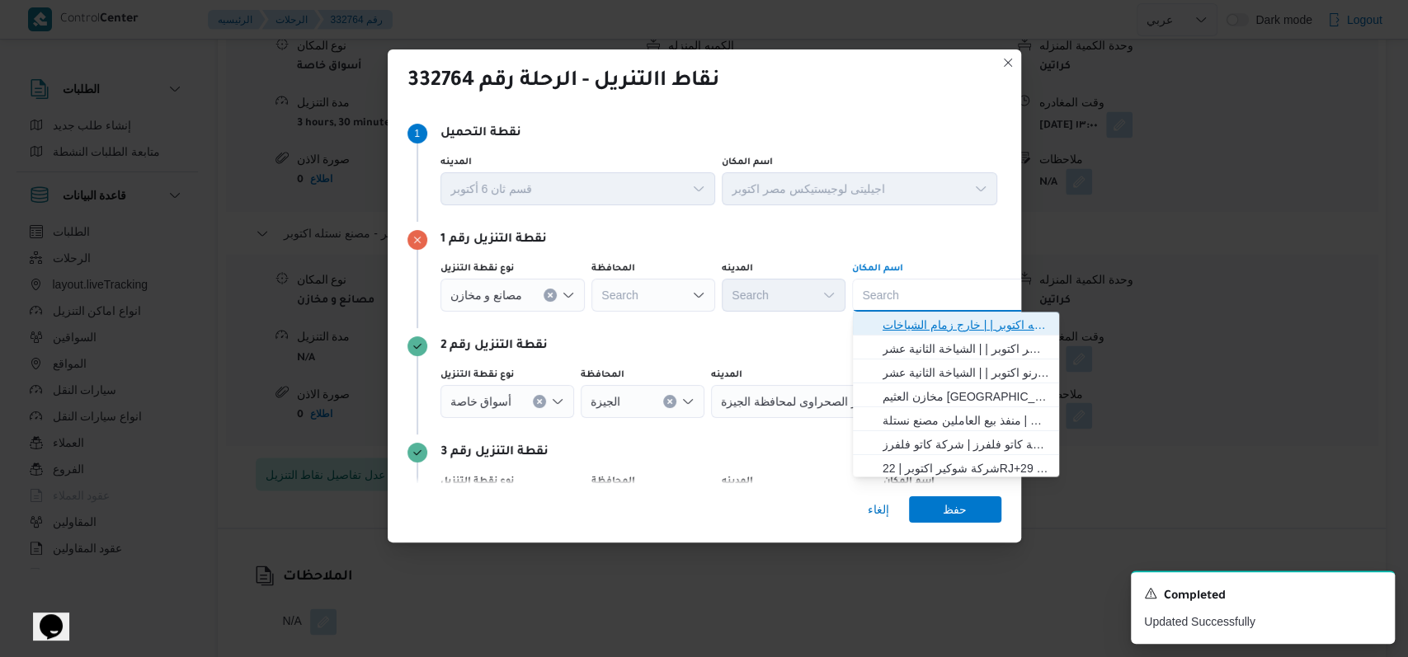
click at [948, 315] on span "مصنع نستله اكتوبر | | خارج زمام الشياخات" at bounding box center [965, 325] width 167 height 20
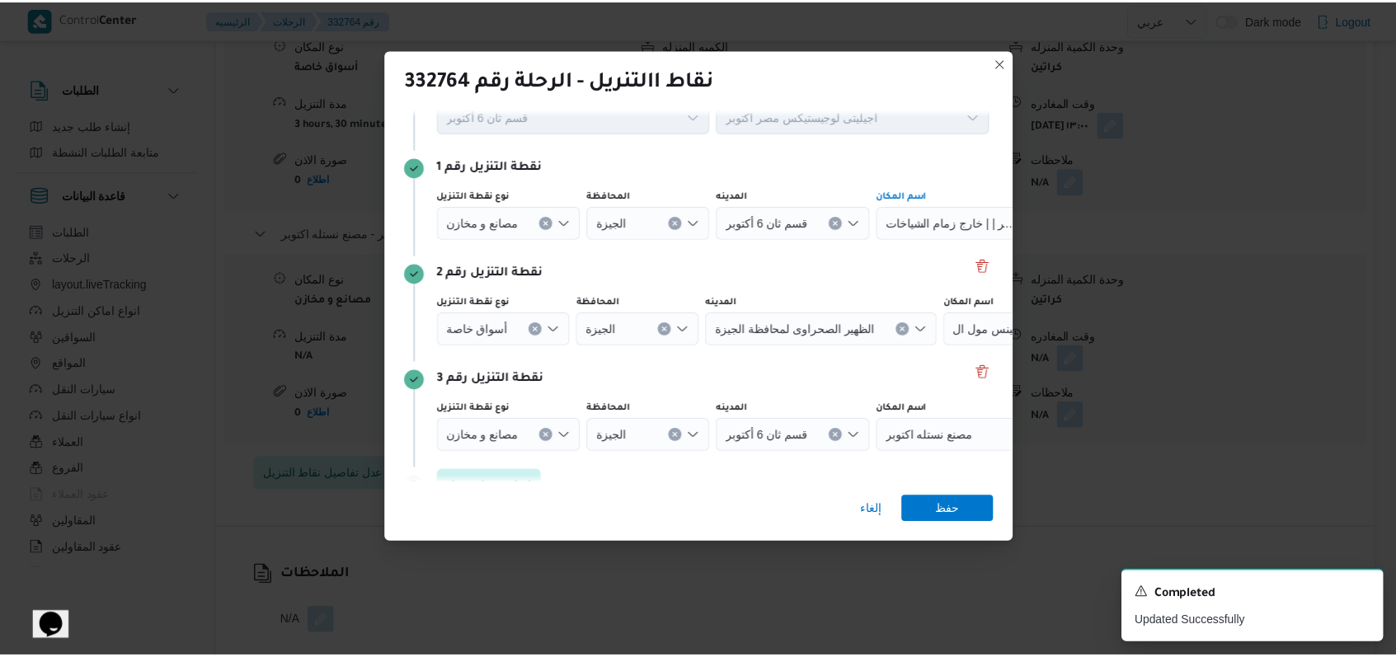
scroll to position [106, 0]
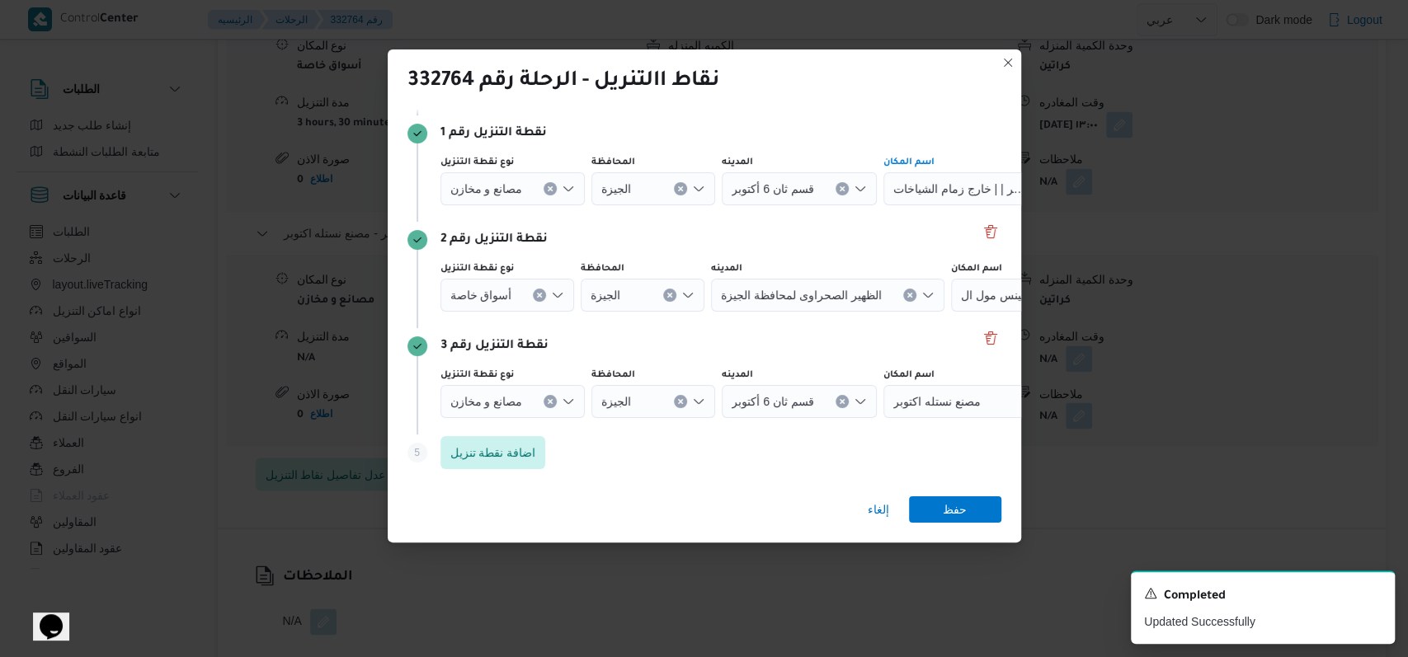
click at [551, 398] on icon "Clear input" at bounding box center [550, 401] width 7 height 7
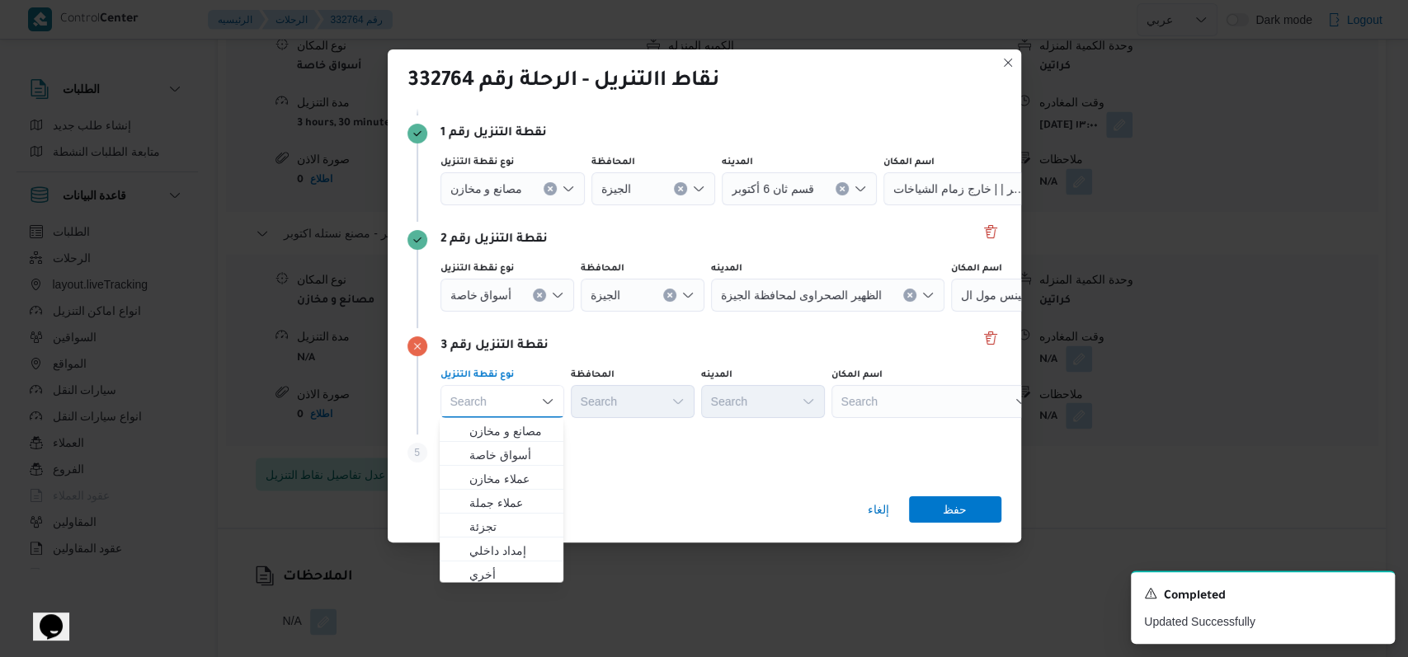
click at [891, 414] on div "Search" at bounding box center [934, 401] width 206 height 33
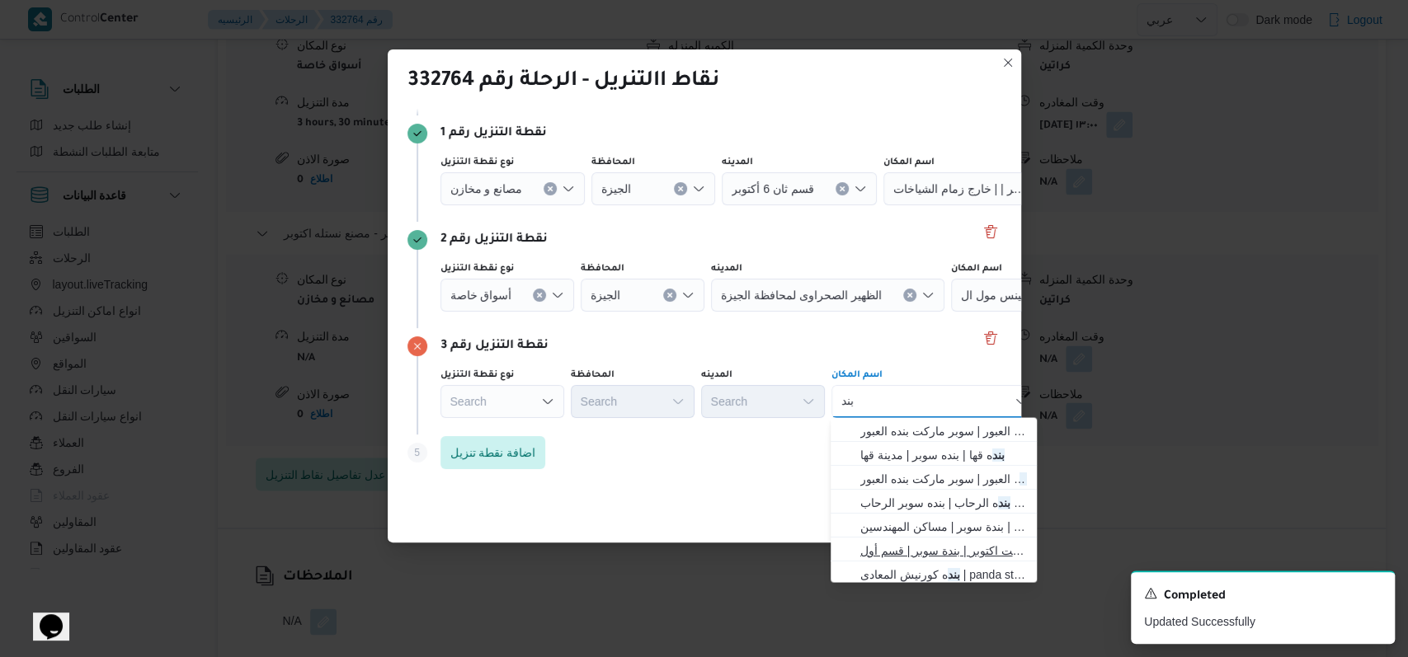
type input "بند"
click at [922, 547] on span "بند ه ماركت اكتوبر | بندة سوبر | قسم أول 6 أكتوبر" at bounding box center [943, 550] width 167 height 20
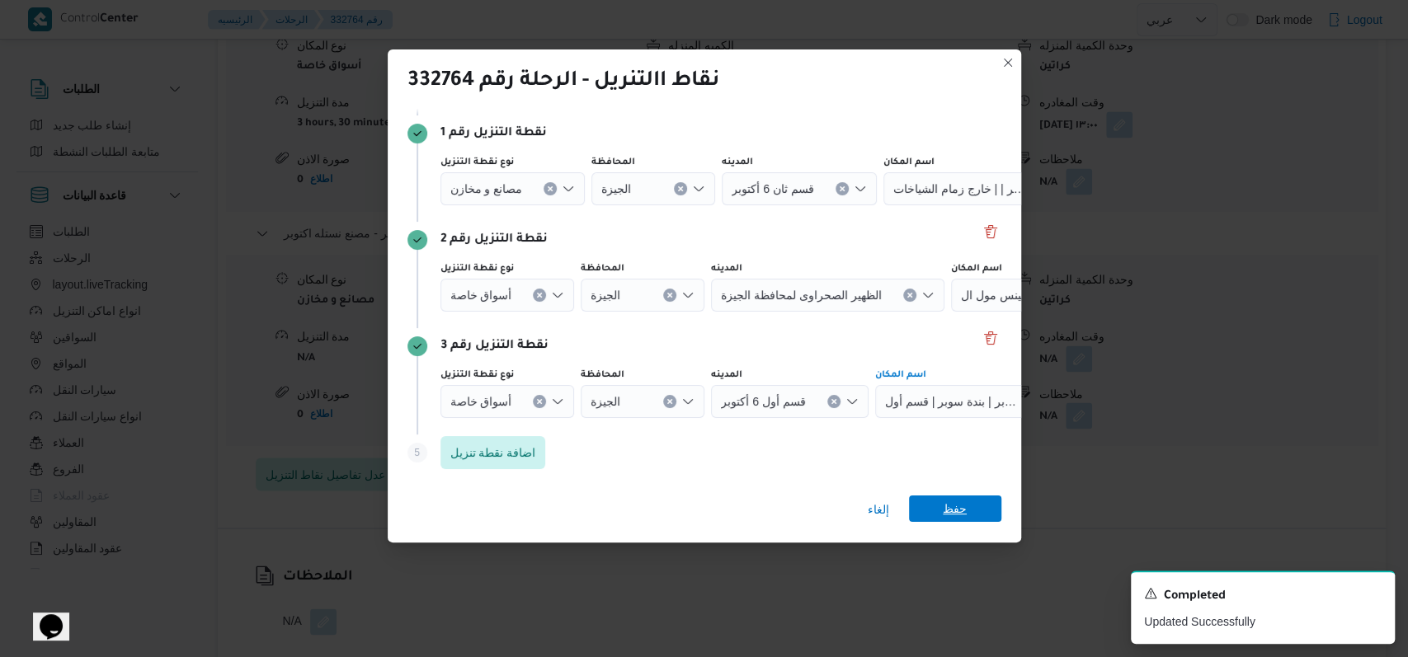
click at [960, 507] on span "حفظ" at bounding box center [955, 509] width 24 height 26
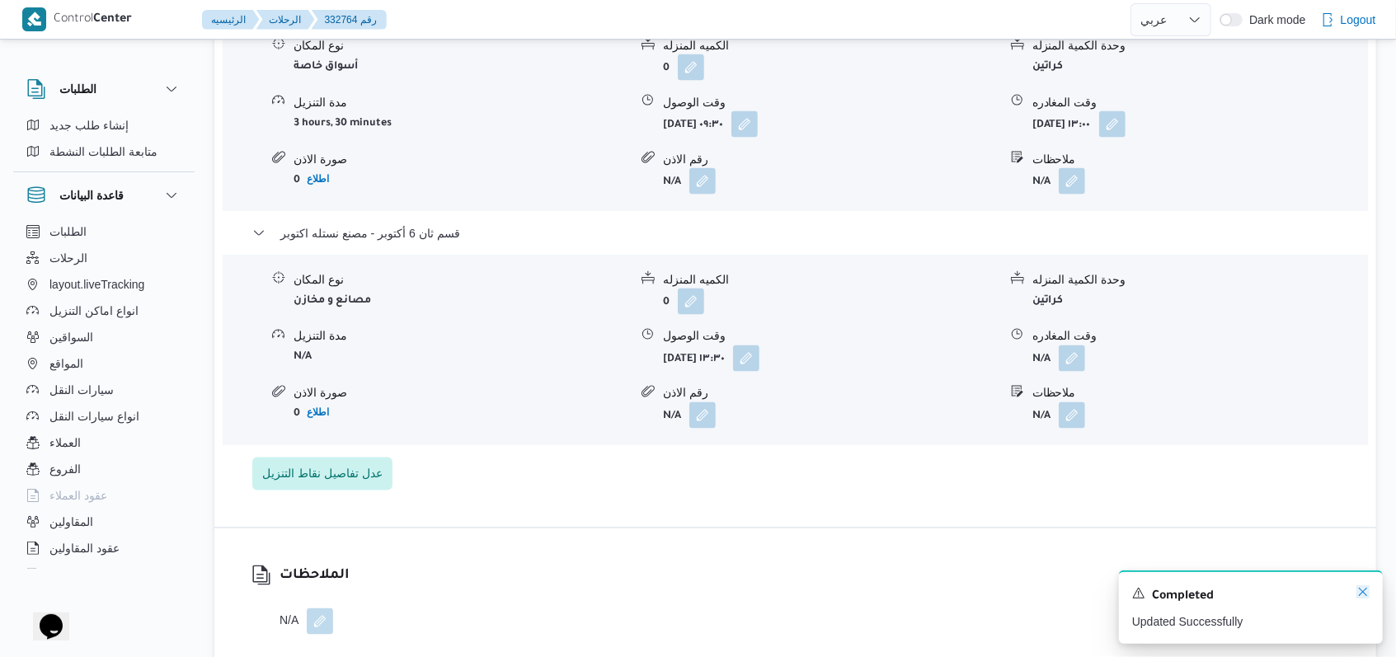
click at [1366, 594] on icon "Dismiss toast" at bounding box center [1363, 592] width 13 height 13
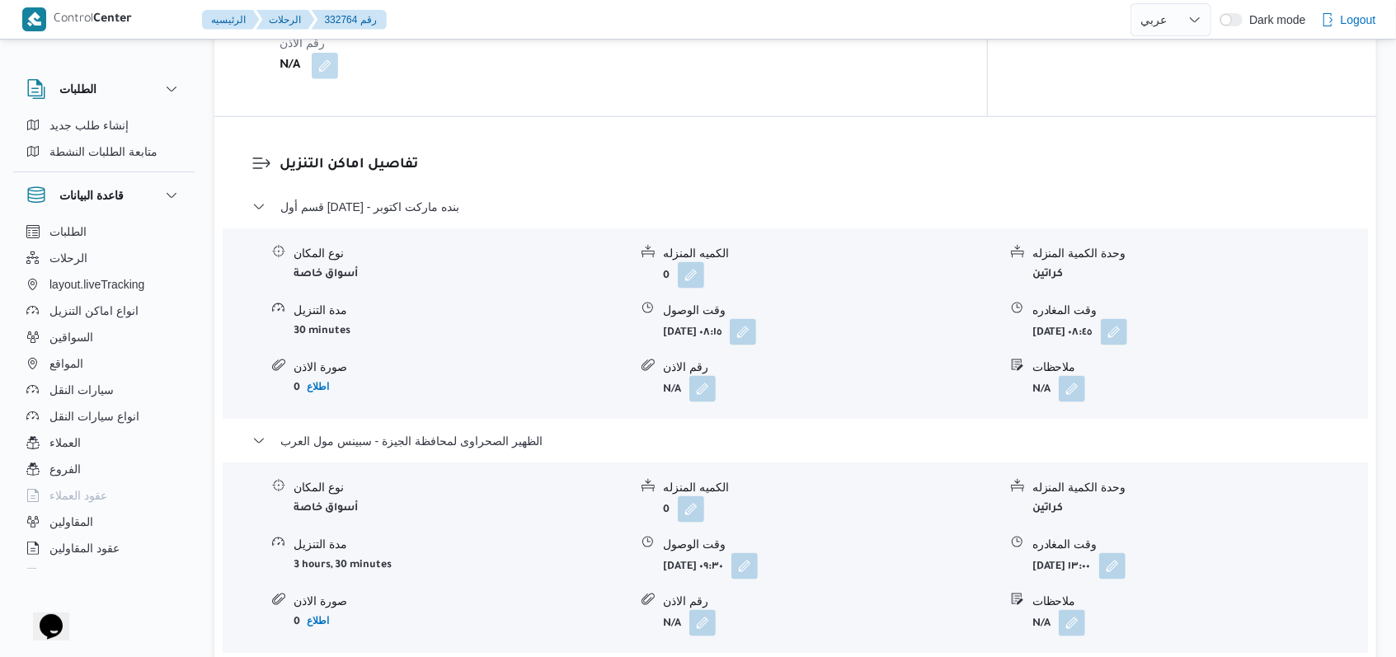
scroll to position [1320, 0]
click at [501, 429] on span "الظهير الصحراوى لمحافظة الجيزة - سبينس مول العرب" at bounding box center [411, 439] width 262 height 20
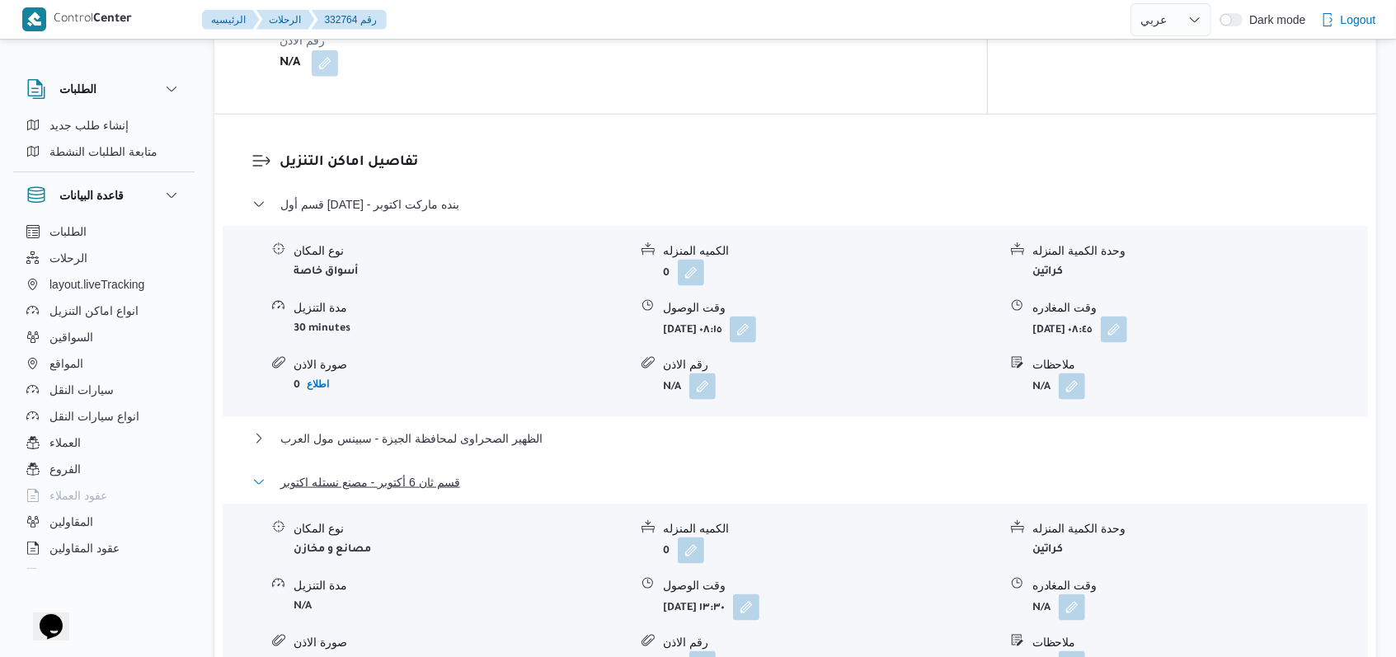
click at [437, 473] on span "قسم ثان 6 أكتوبر - مصنع نستله اكتوبر" at bounding box center [370, 483] width 180 height 20
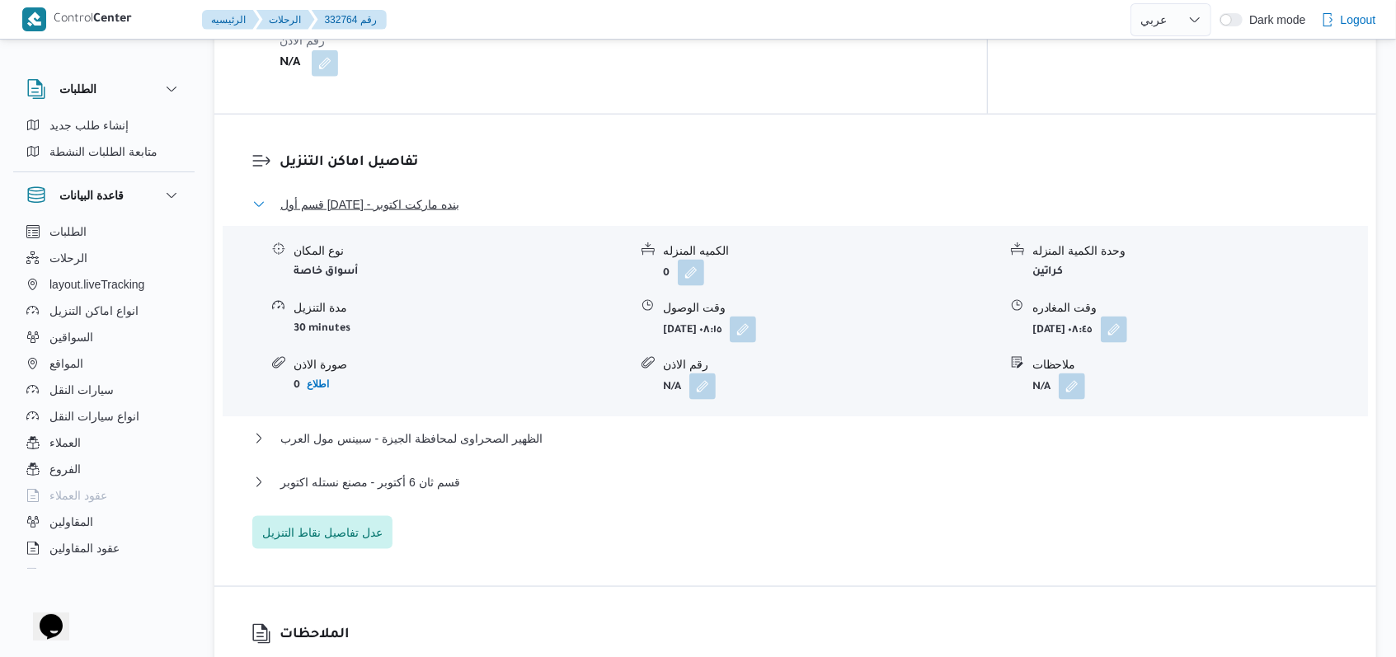
click at [434, 195] on span "قسم أول 6 أكتوبر - بنده ماركت اكتوبر" at bounding box center [369, 205] width 179 height 20
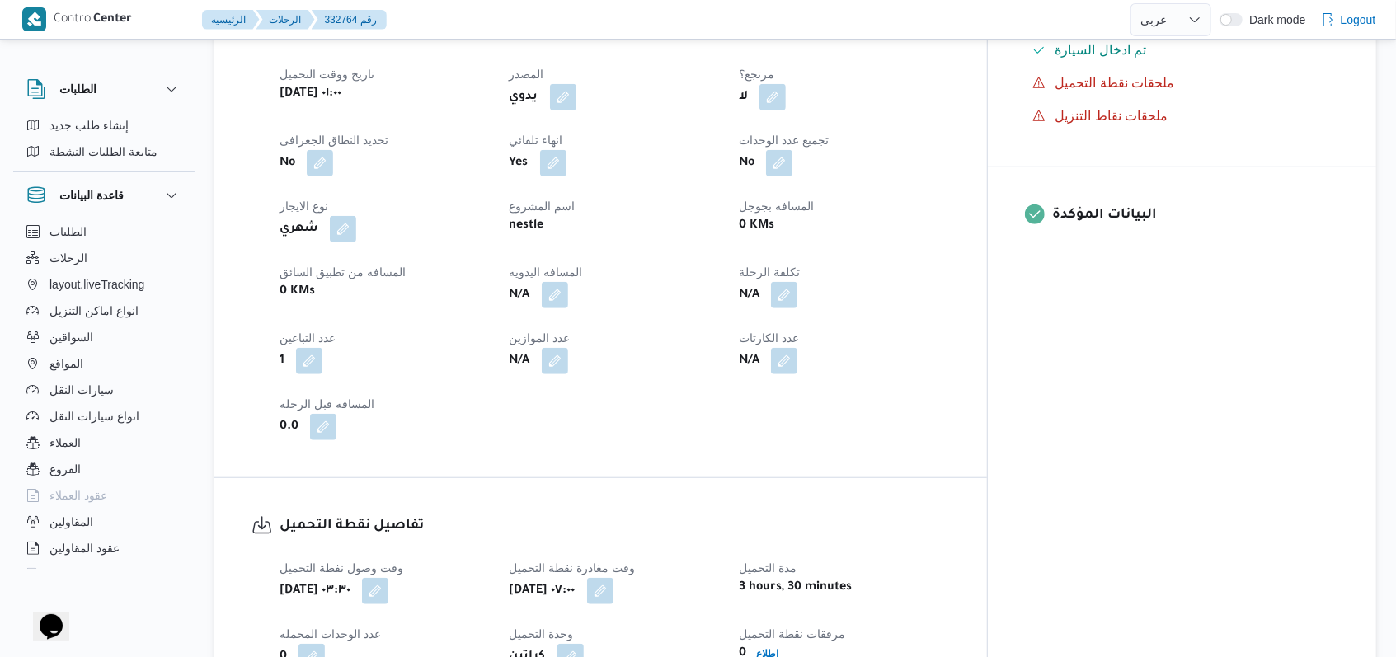
scroll to position [660, 0]
click at [568, 285] on button "button" at bounding box center [555, 294] width 26 height 26
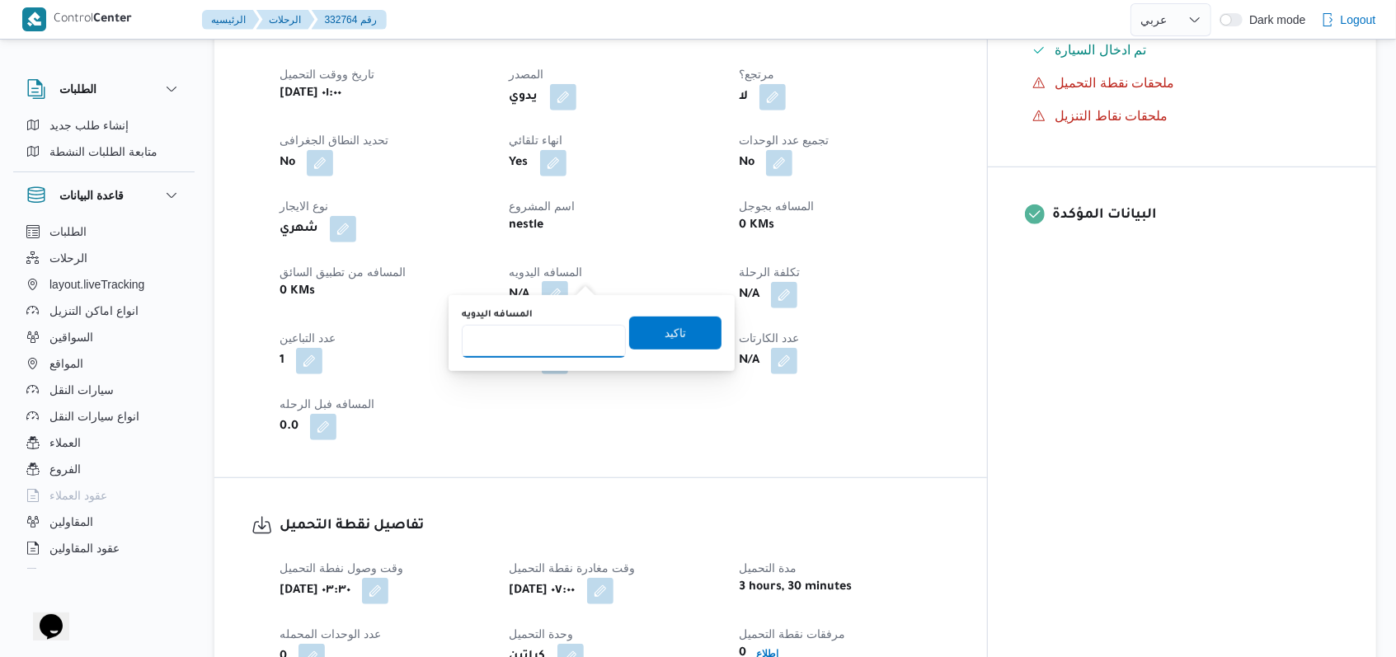
click at [557, 337] on input "المسافه اليدويه" at bounding box center [544, 341] width 164 height 33
type input "77"
click at [651, 329] on span "تاكيد" at bounding box center [675, 333] width 92 height 33
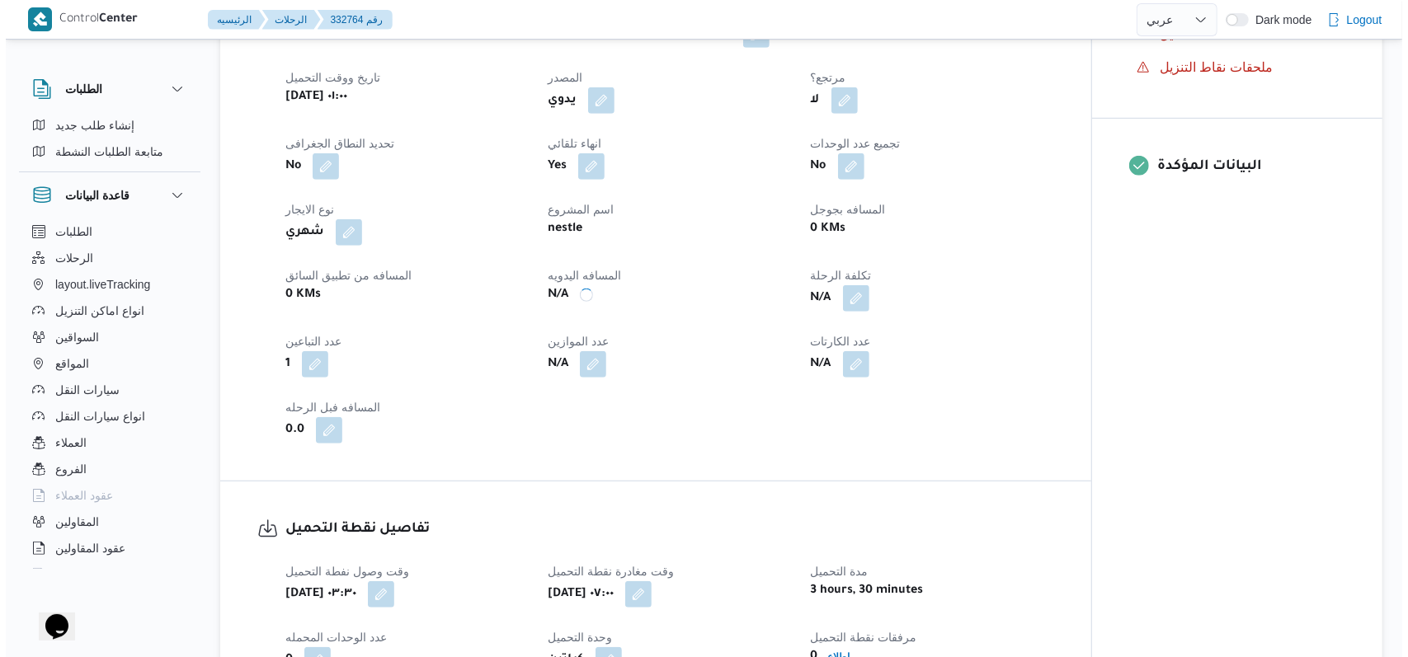
scroll to position [0, 0]
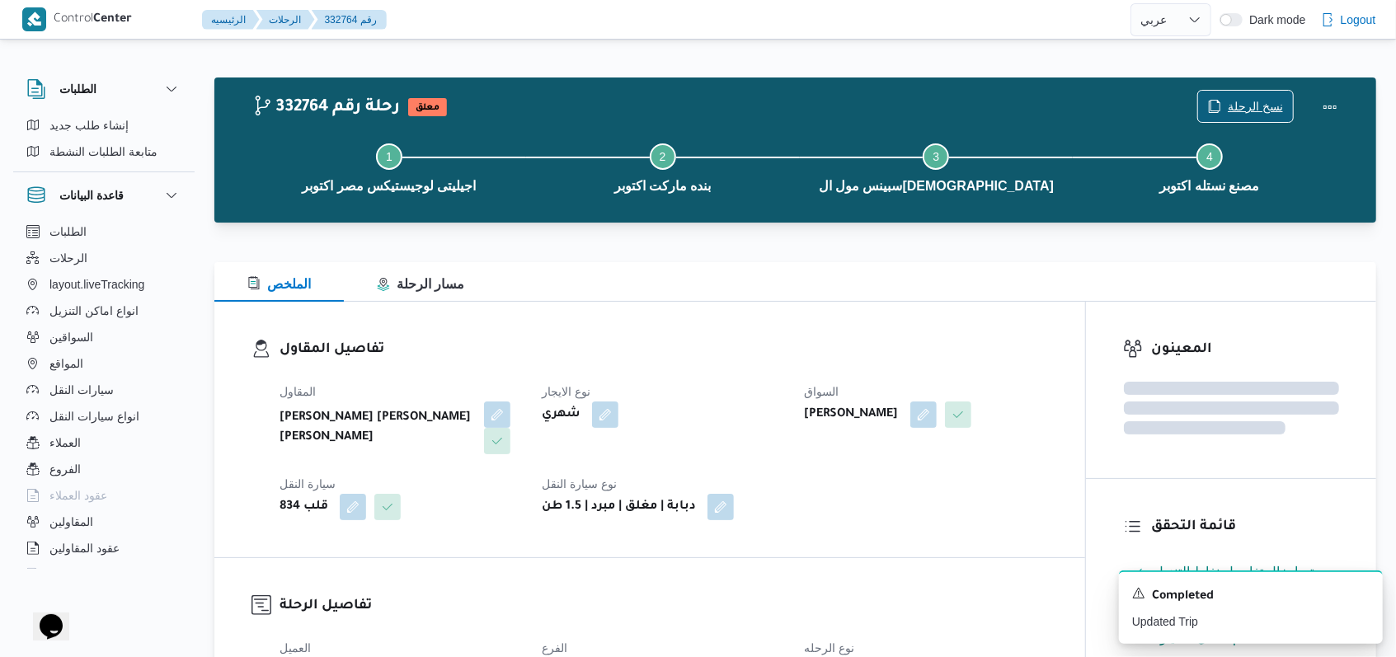
click at [1254, 103] on span "نسخ الرحلة" at bounding box center [1255, 106] width 55 height 20
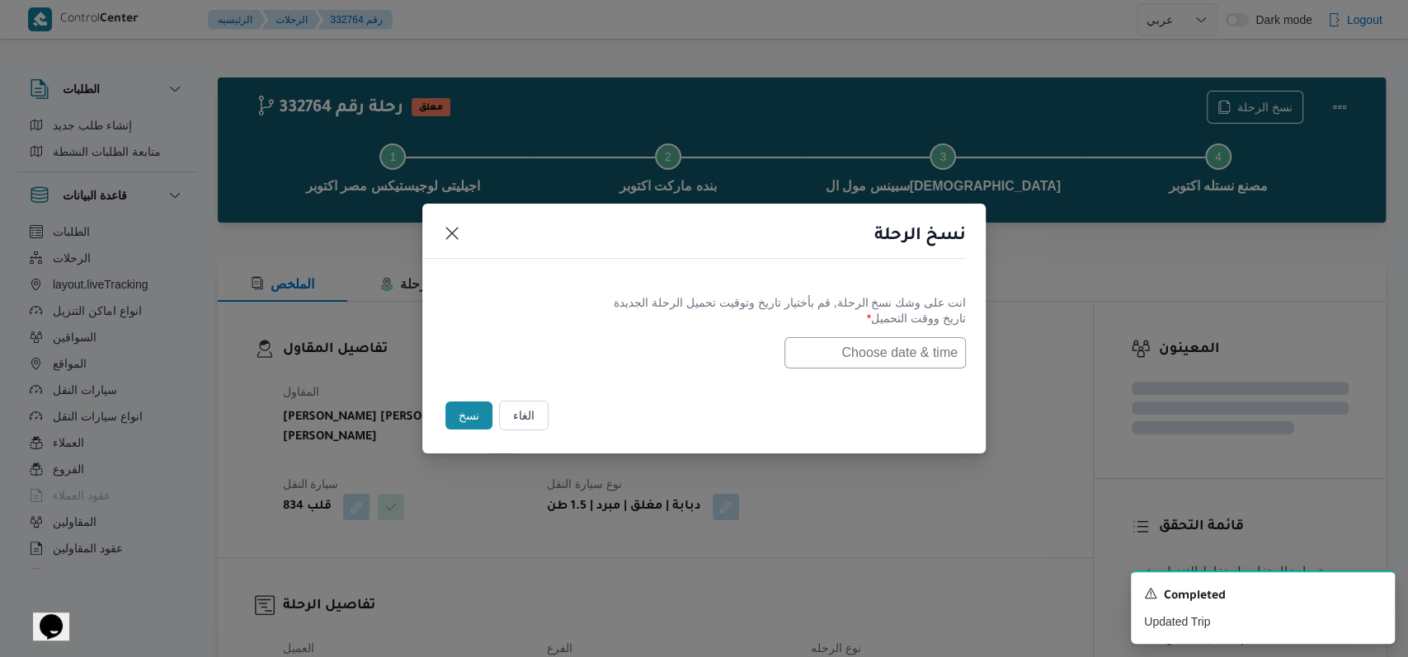
click at [886, 346] on input "text" at bounding box center [874, 352] width 181 height 31
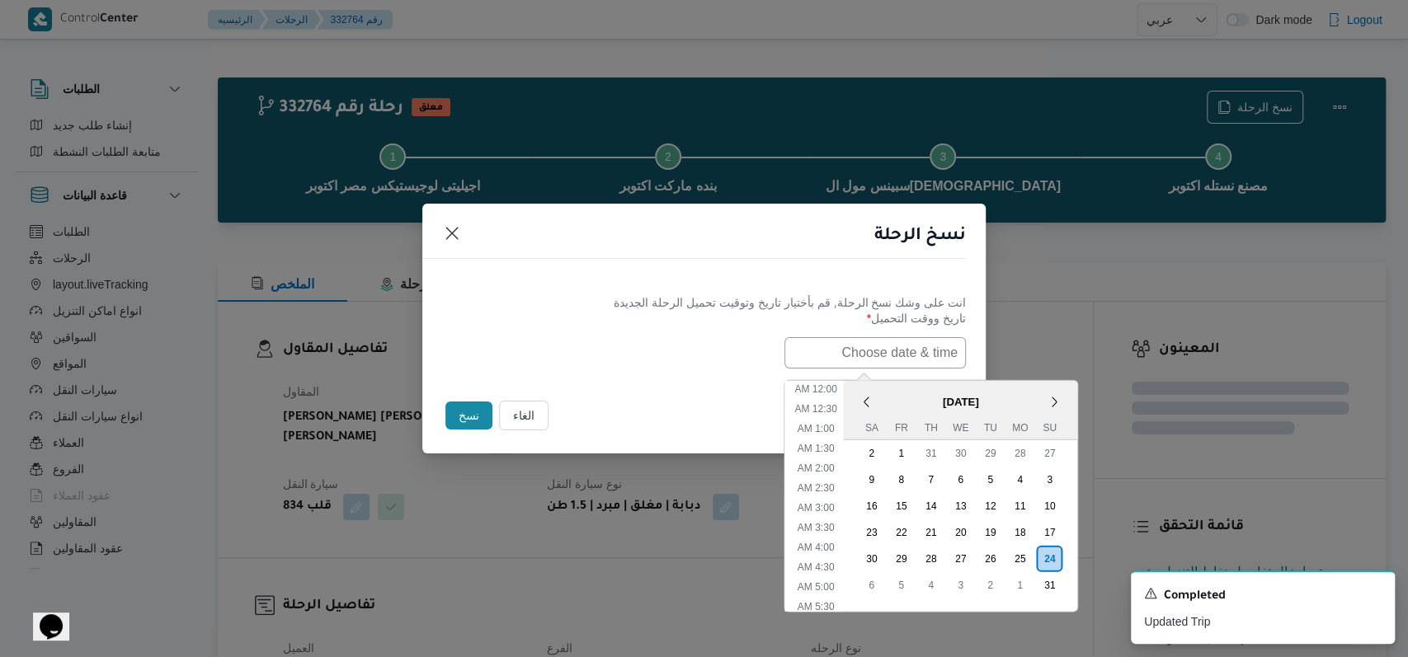
scroll to position [507, 0]
click at [1025, 551] on div "25" at bounding box center [1019, 558] width 31 height 31
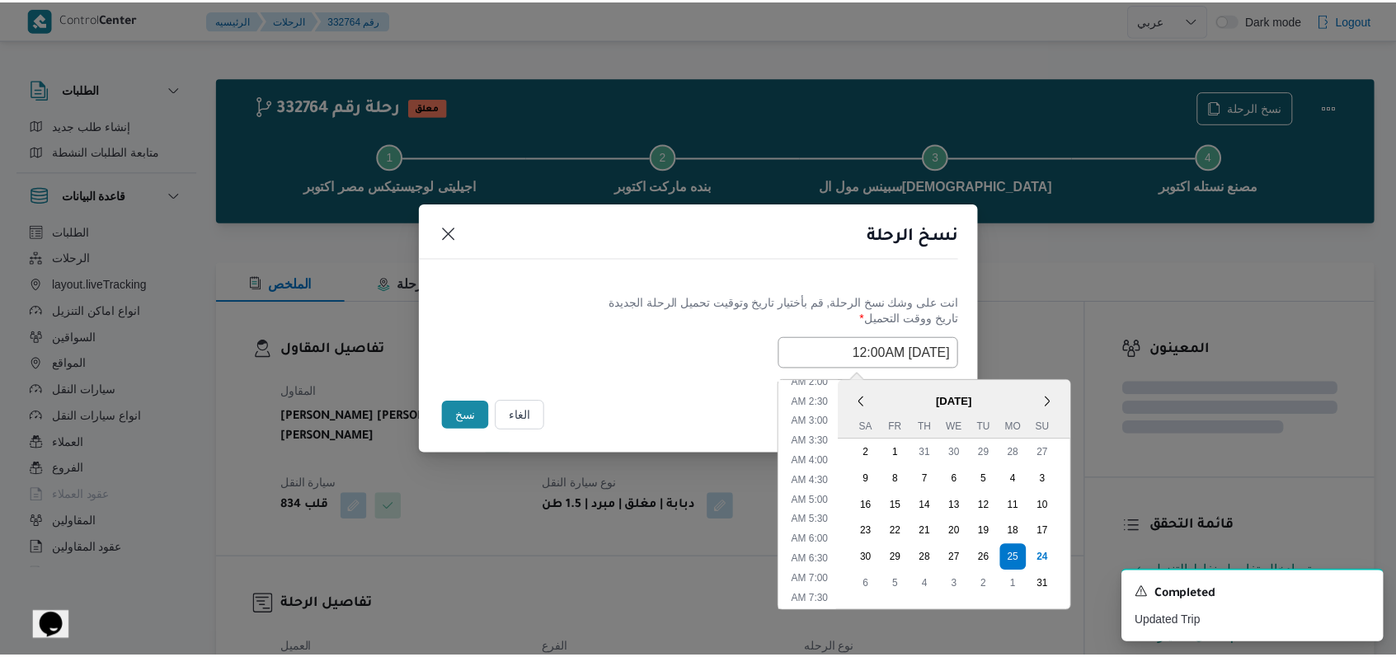
scroll to position [0, 0]
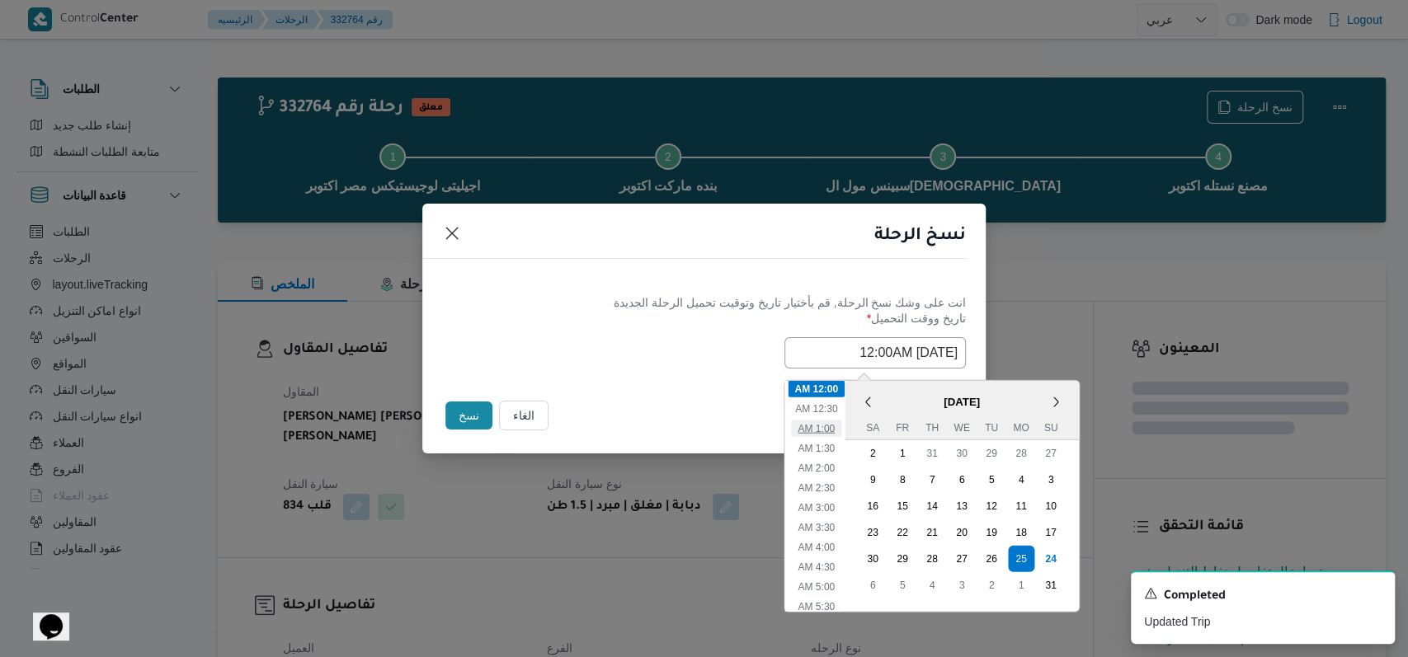
click at [838, 426] on li "1:00 AM" at bounding box center [816, 428] width 50 height 16
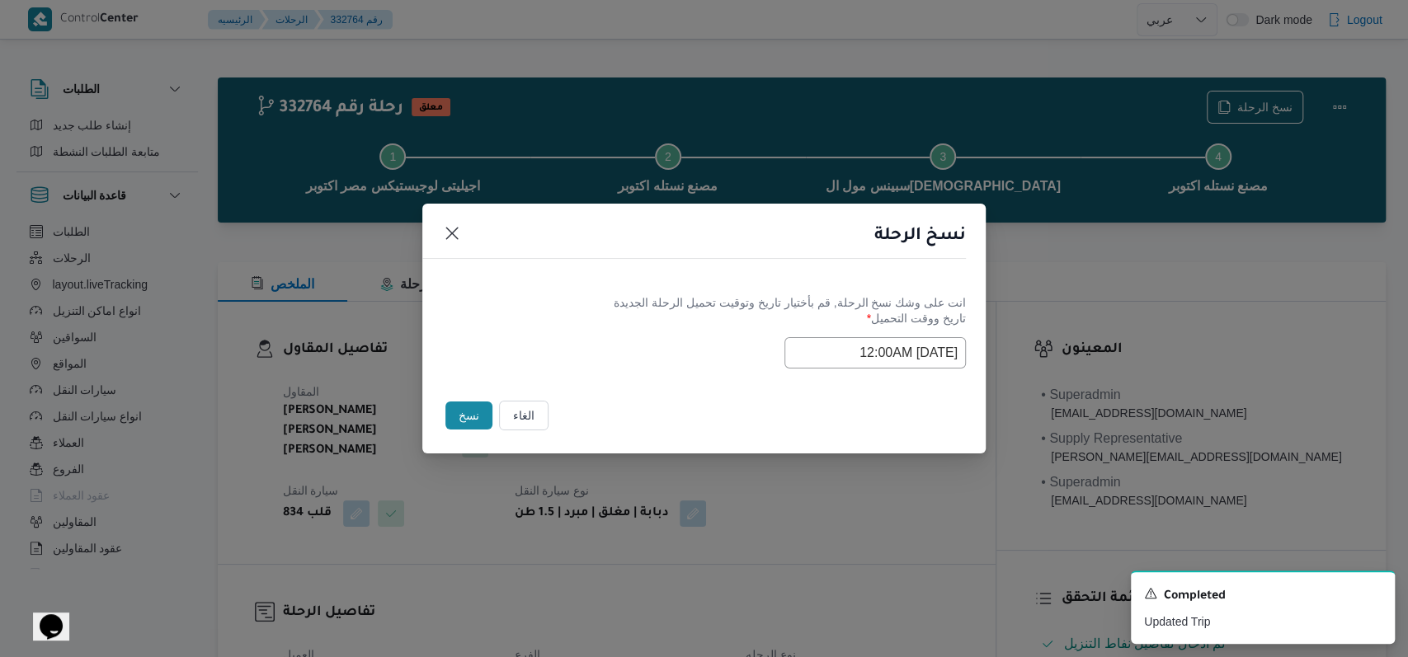
type input "25/08/2025 1:00AM"
click at [456, 419] on button "نسخ" at bounding box center [468, 416] width 47 height 28
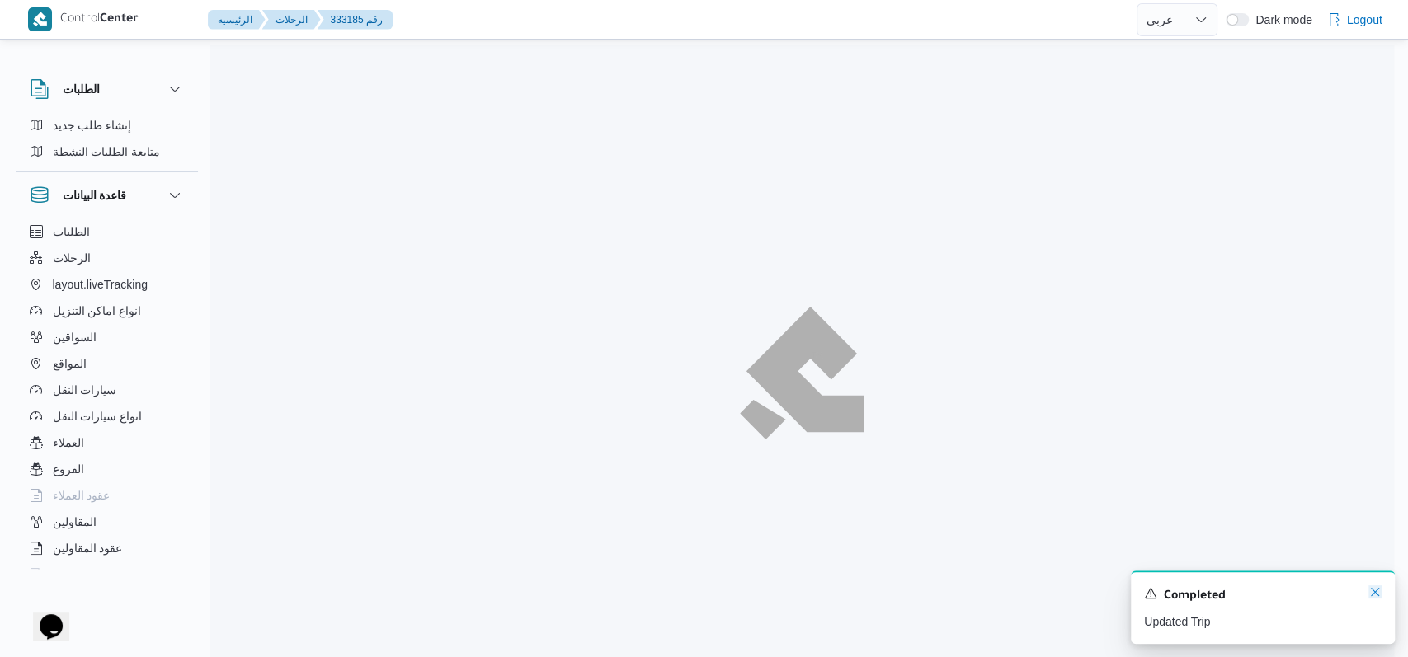
click at [1372, 595] on icon "Dismiss toast" at bounding box center [1374, 592] width 13 height 13
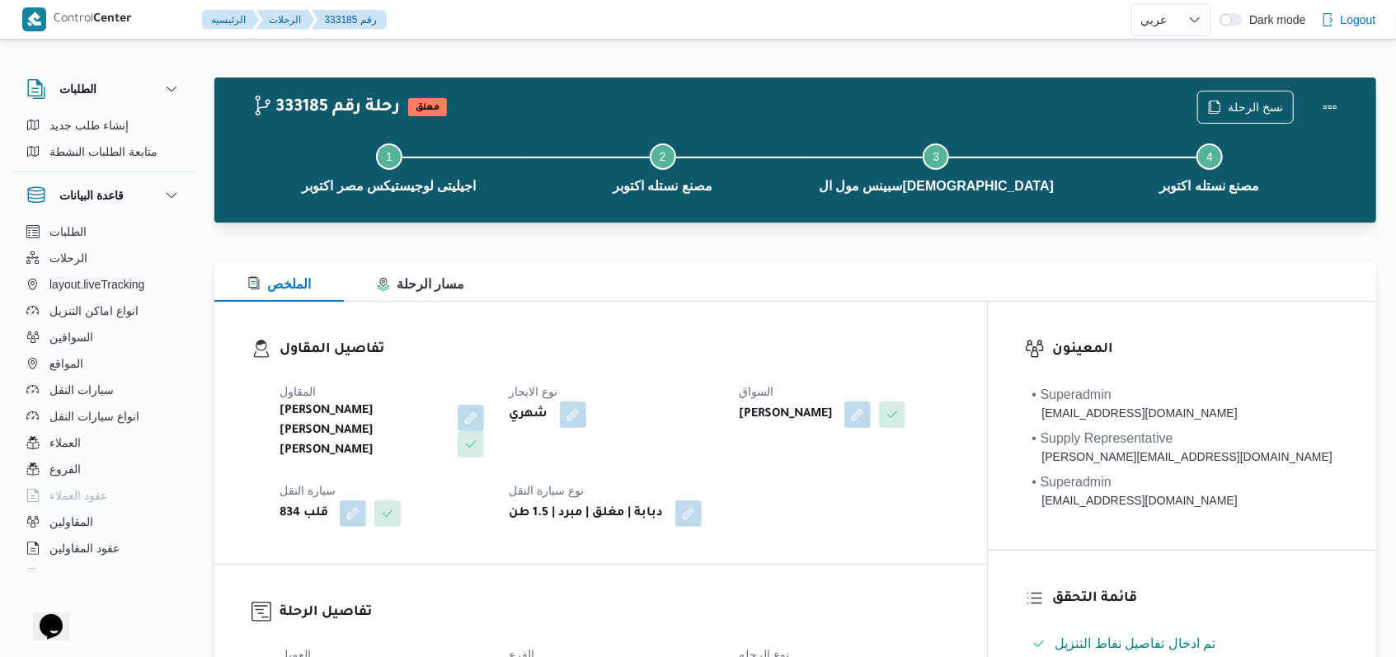
select select "ar"
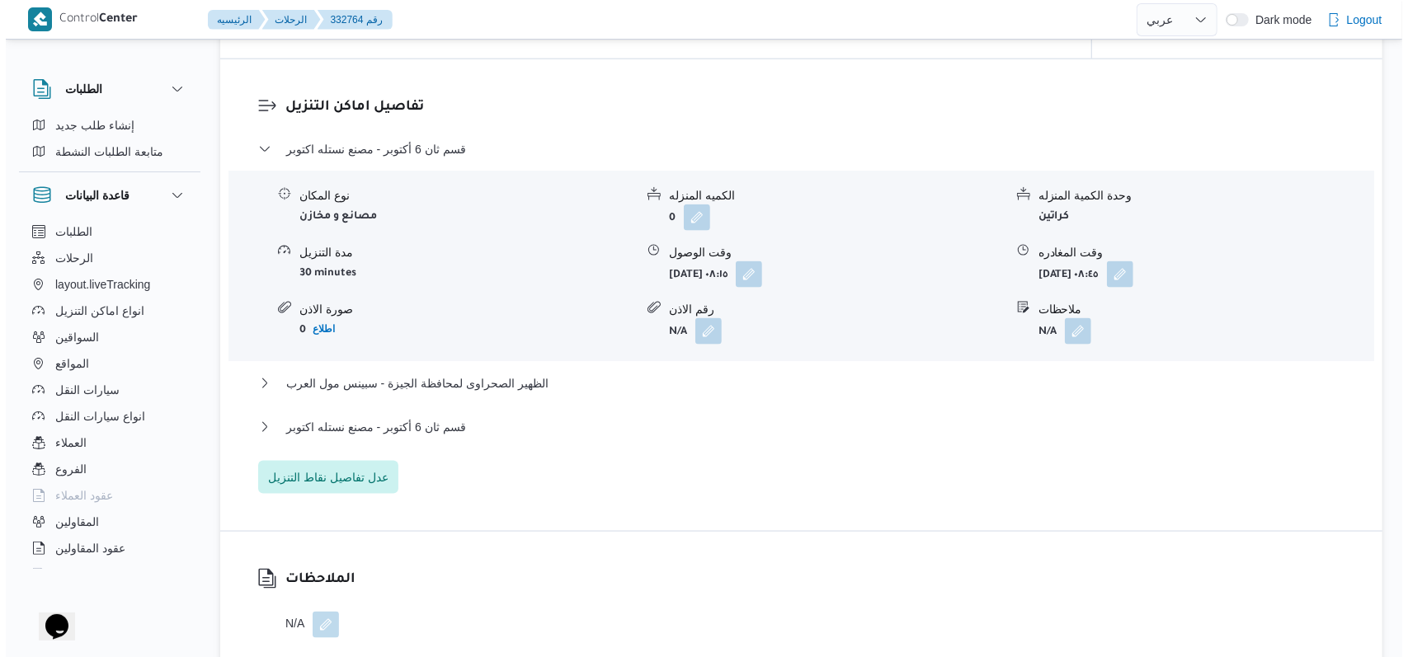
scroll to position [1429, 0]
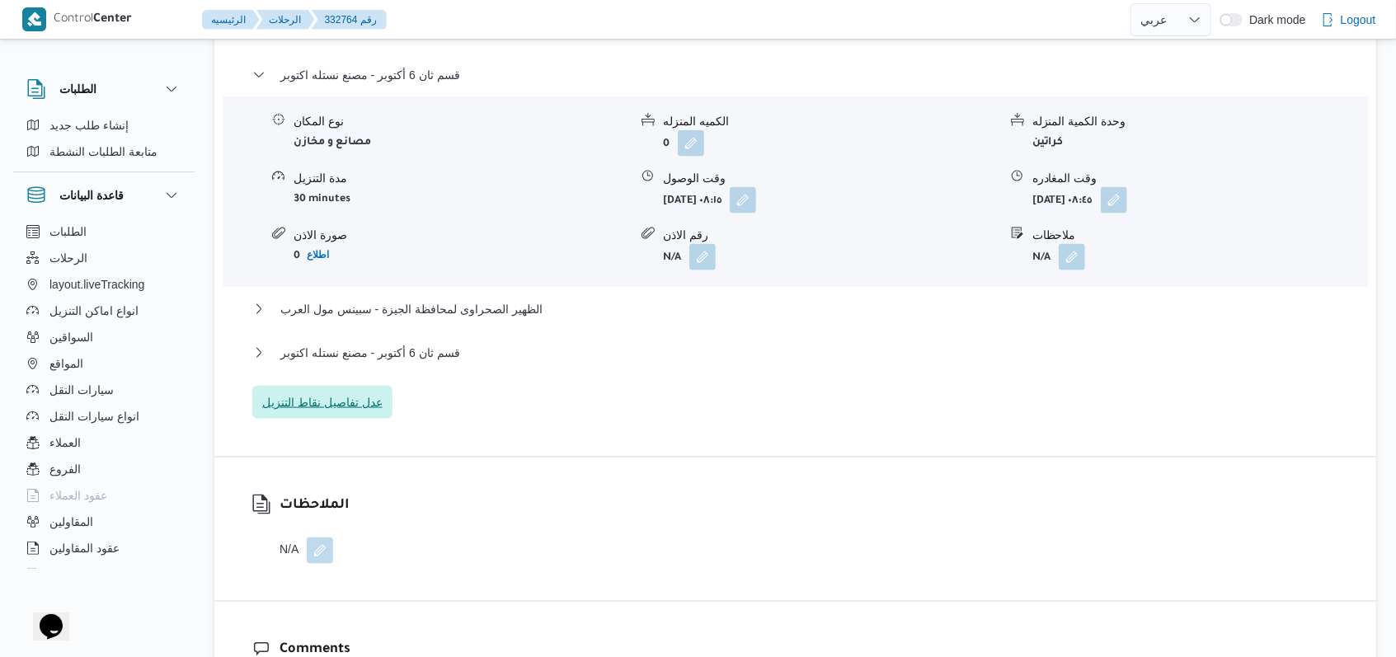
click at [326, 409] on span "عدل تفاصيل نقاط التنزيل" at bounding box center [322, 403] width 120 height 20
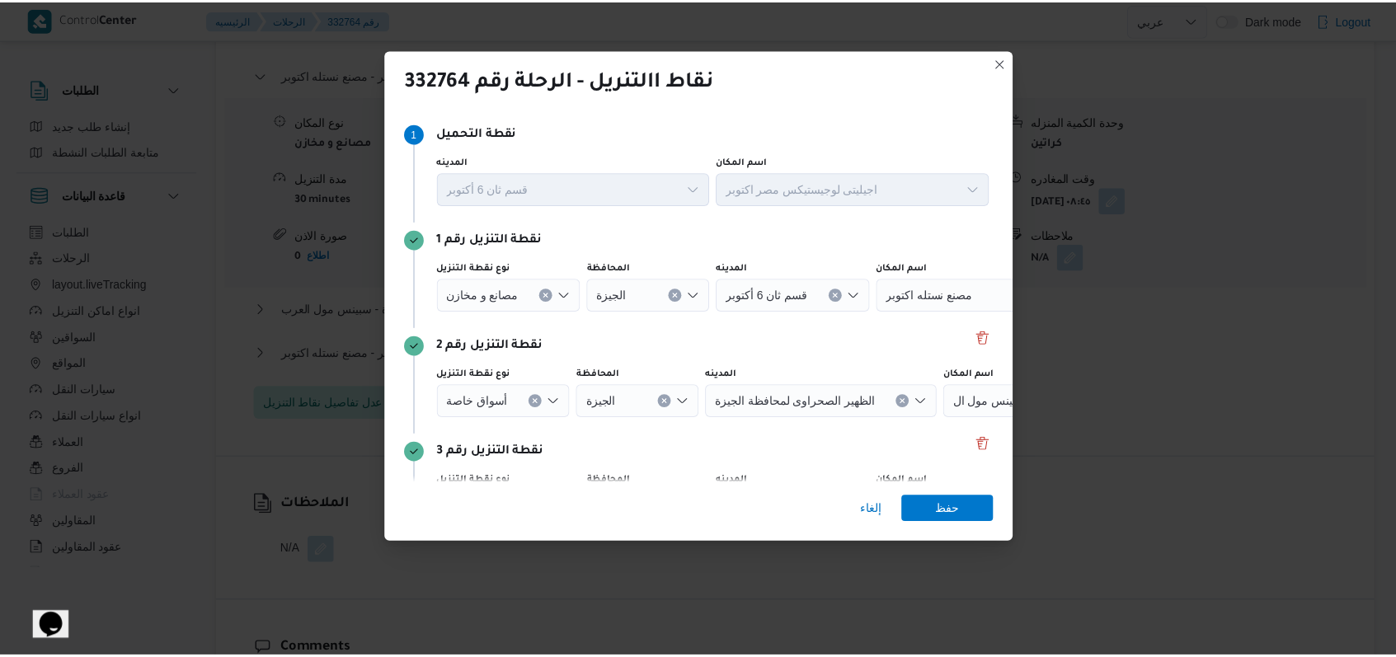
scroll to position [106, 0]
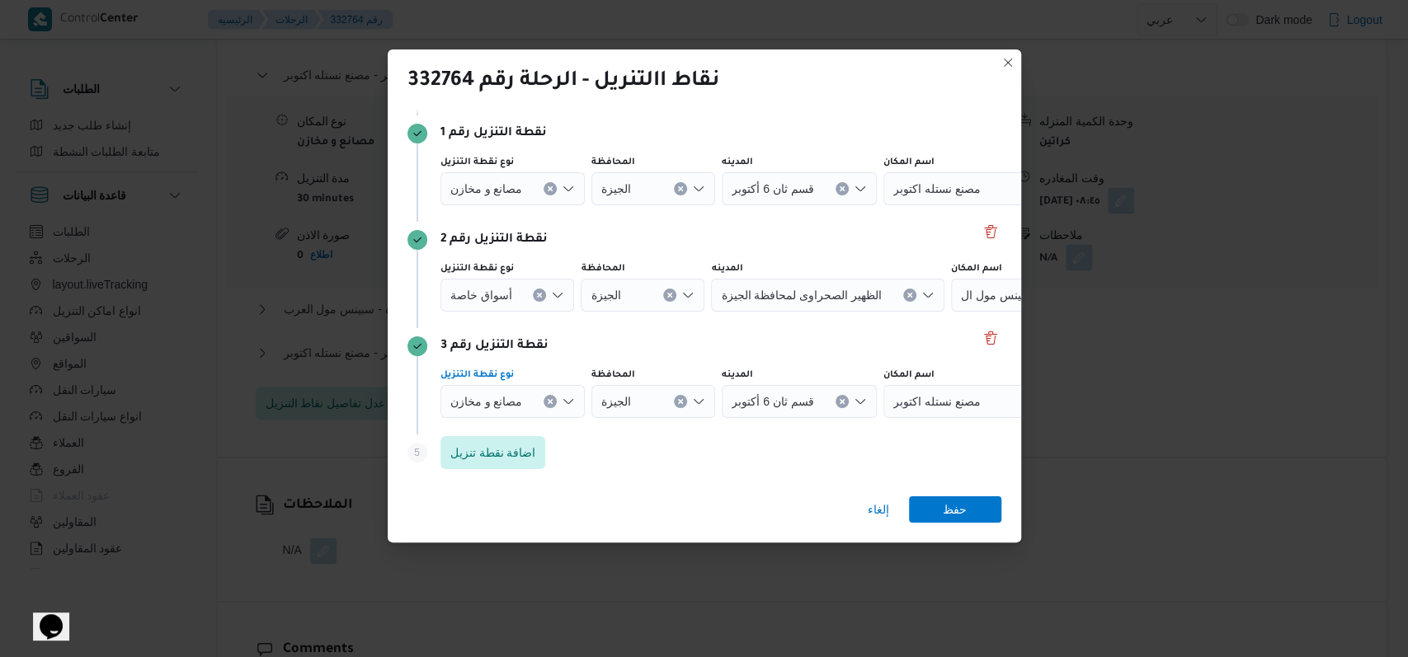
click at [548, 399] on icon "Clear input" at bounding box center [550, 401] width 7 height 7
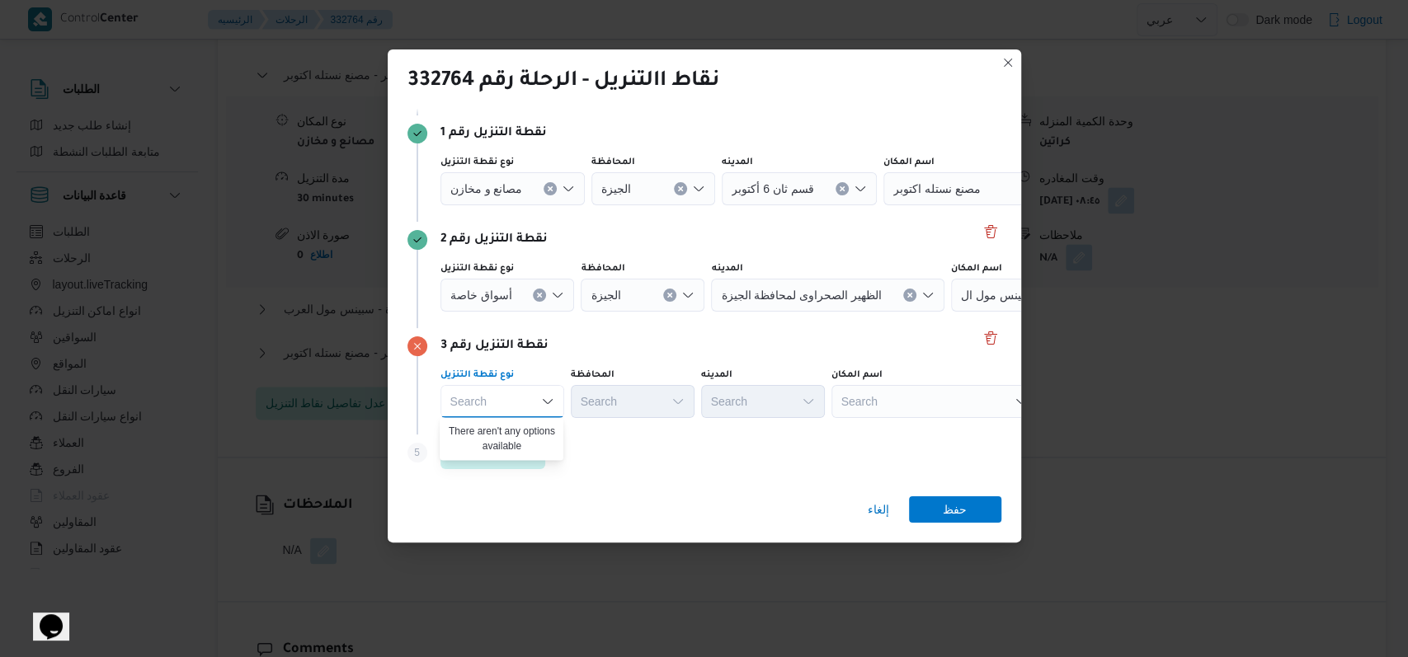
click at [844, 402] on div at bounding box center [842, 401] width 8 height 26
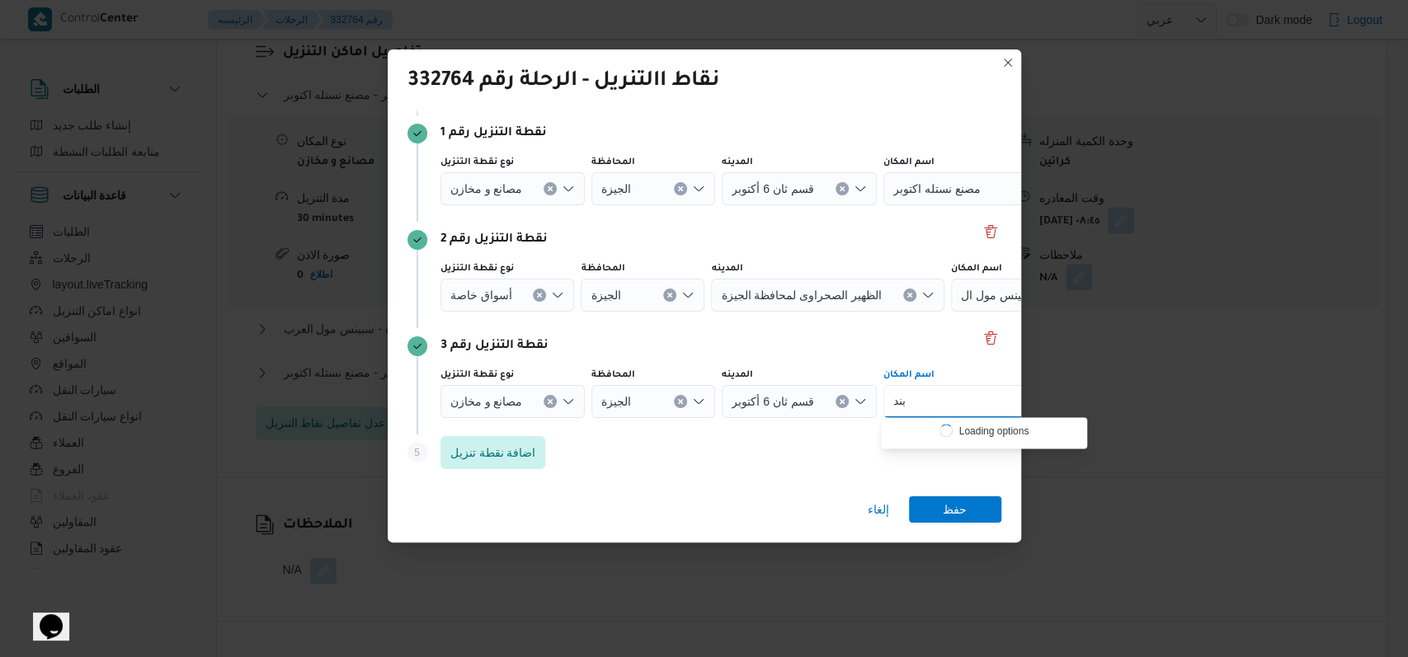
click at [550, 401] on icon "Clear input" at bounding box center [550, 401] width 4 height 4
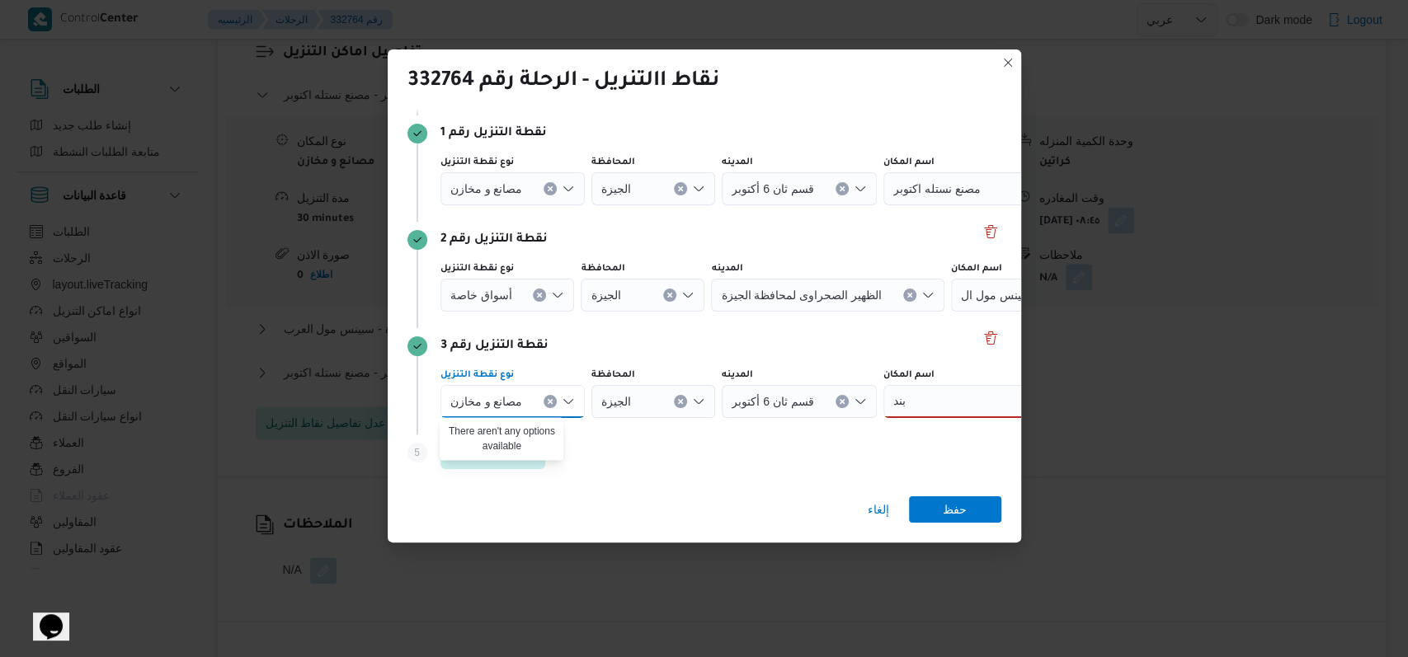
click at [948, 400] on div "بند بند" at bounding box center [986, 401] width 206 height 33
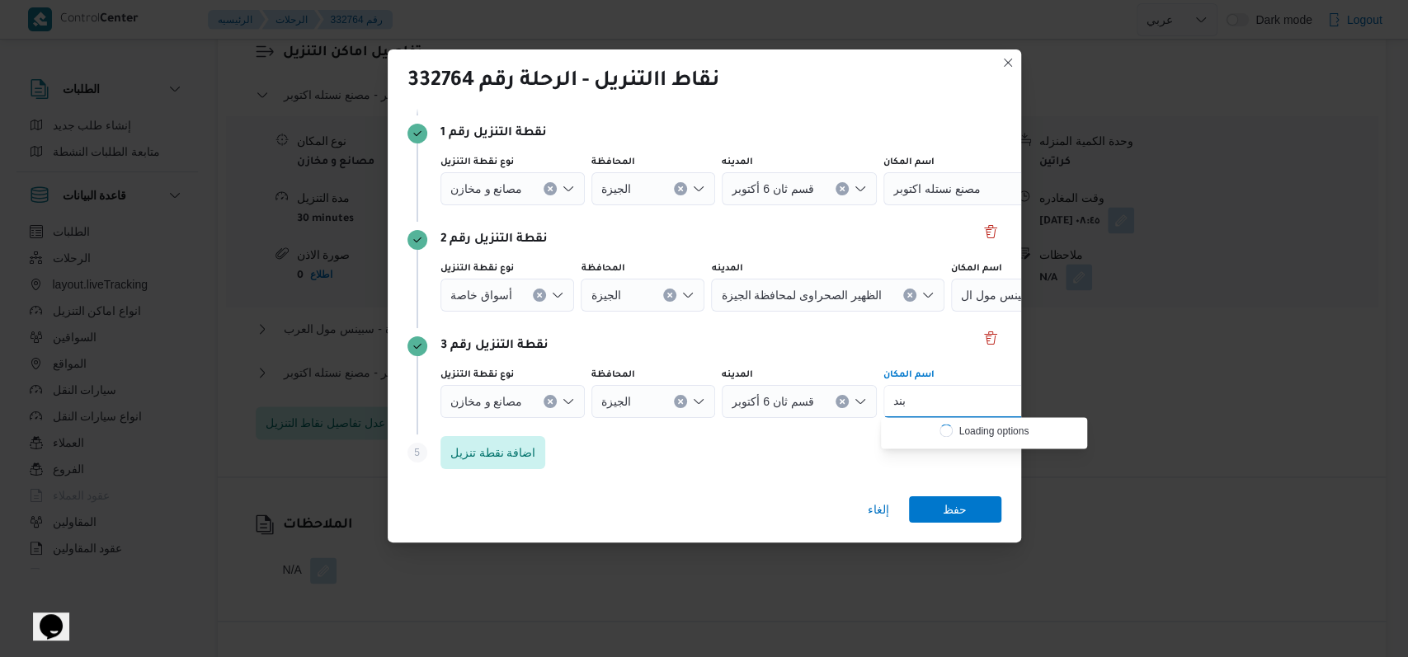
click at [544, 399] on button "Clear input" at bounding box center [550, 401] width 13 height 13
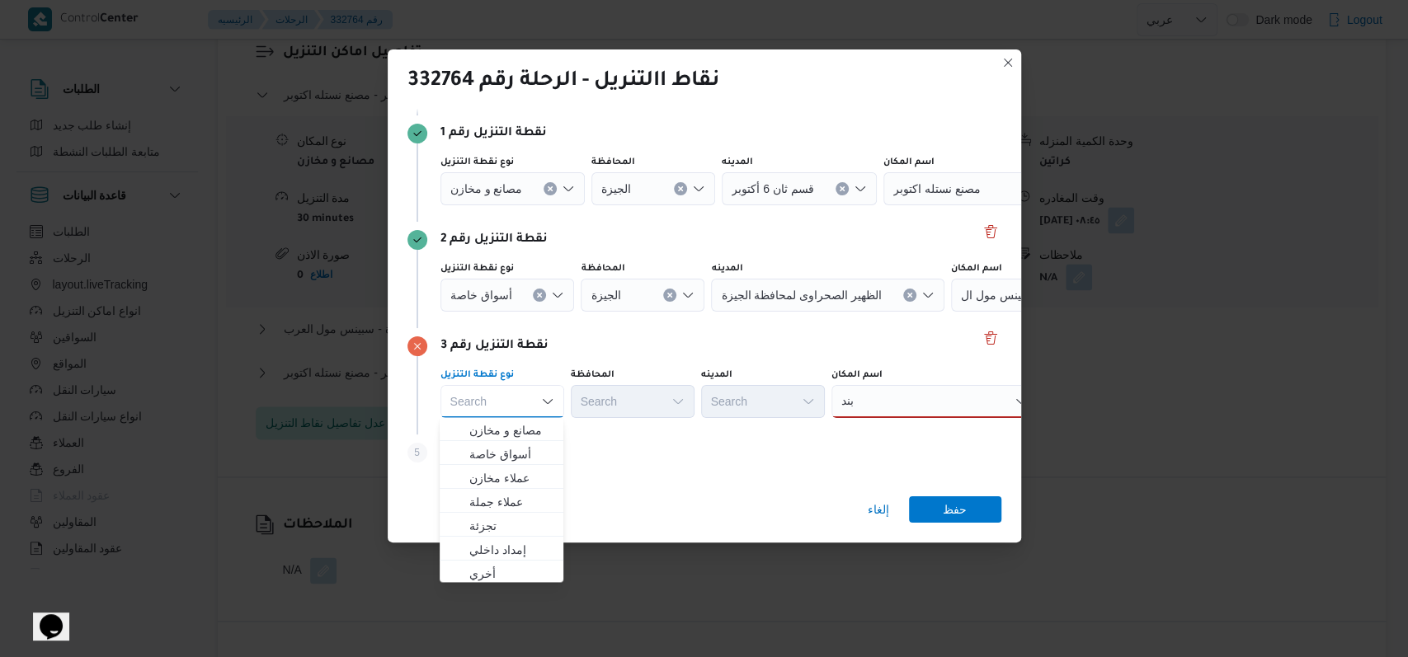
click at [547, 399] on icon "Close list of options" at bounding box center [547, 401] width 13 height 13
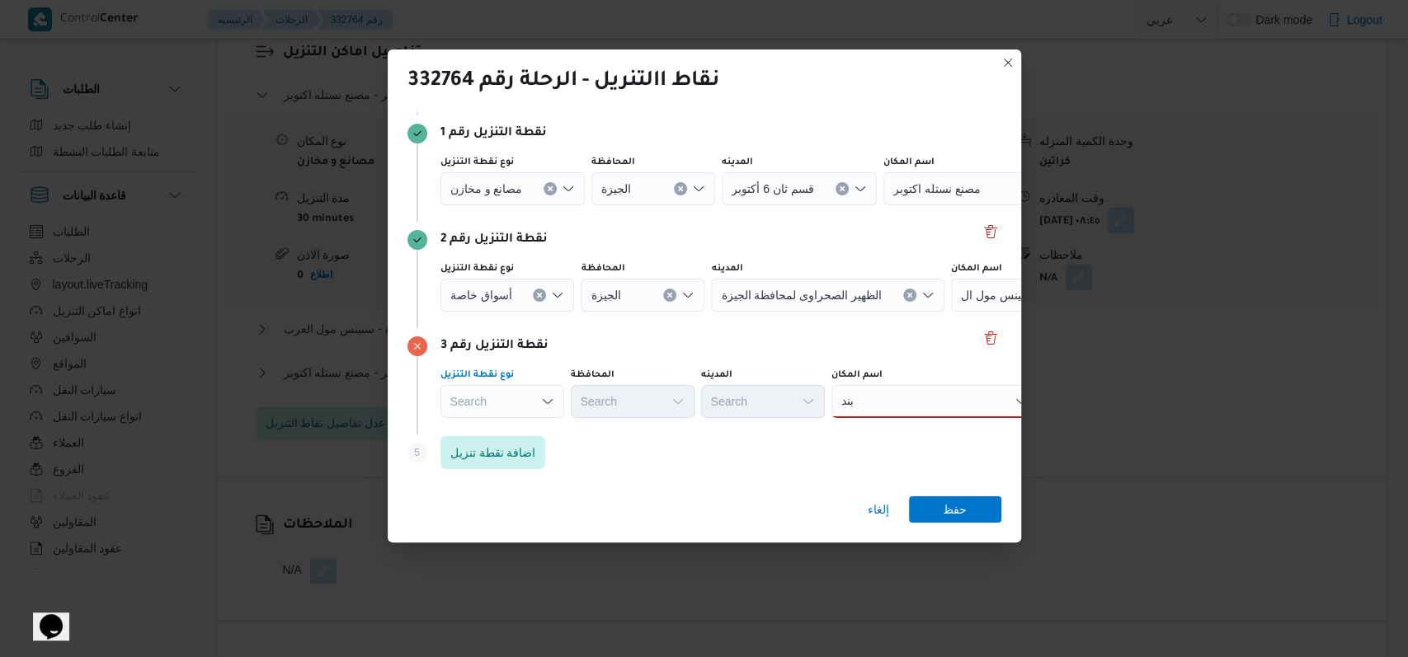
click at [870, 393] on div "بند بند" at bounding box center [934, 401] width 206 height 33
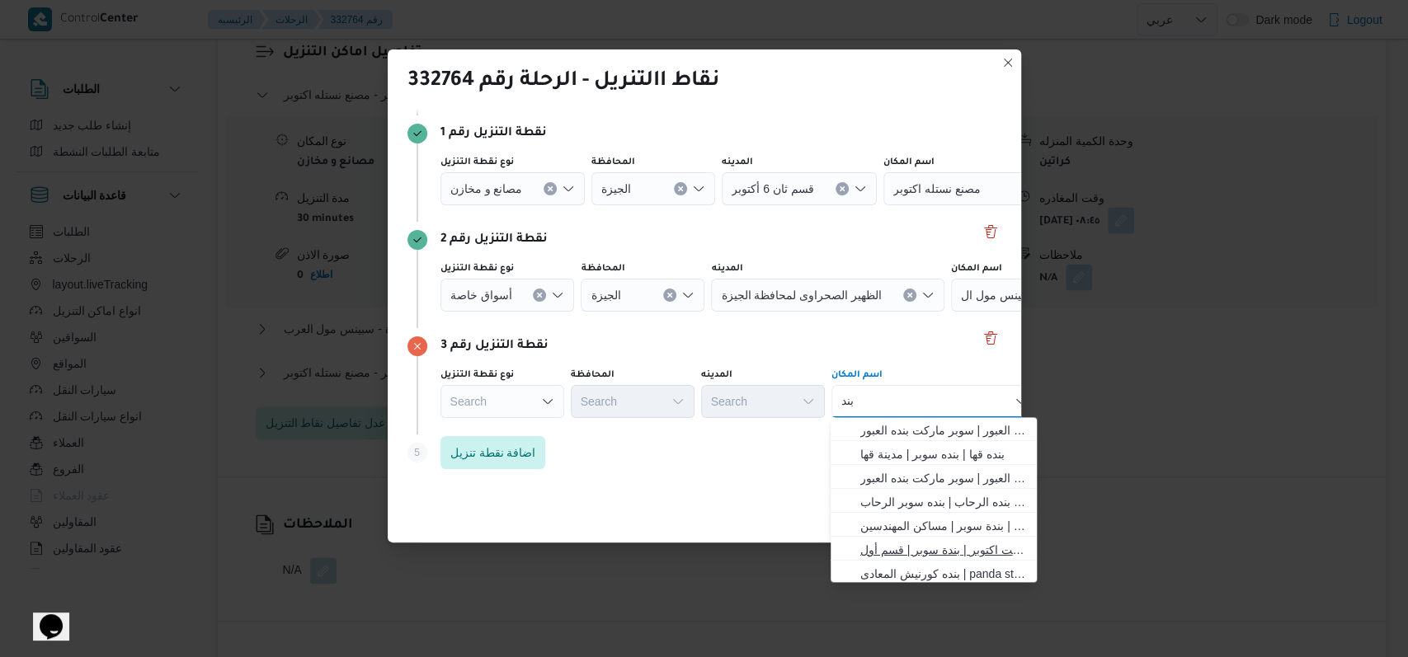
type input "بند"
click at [900, 550] on span "بنده ماركت اكتوبر | بندة سوبر | قسم أول 6 أكتوبر" at bounding box center [943, 550] width 167 height 20
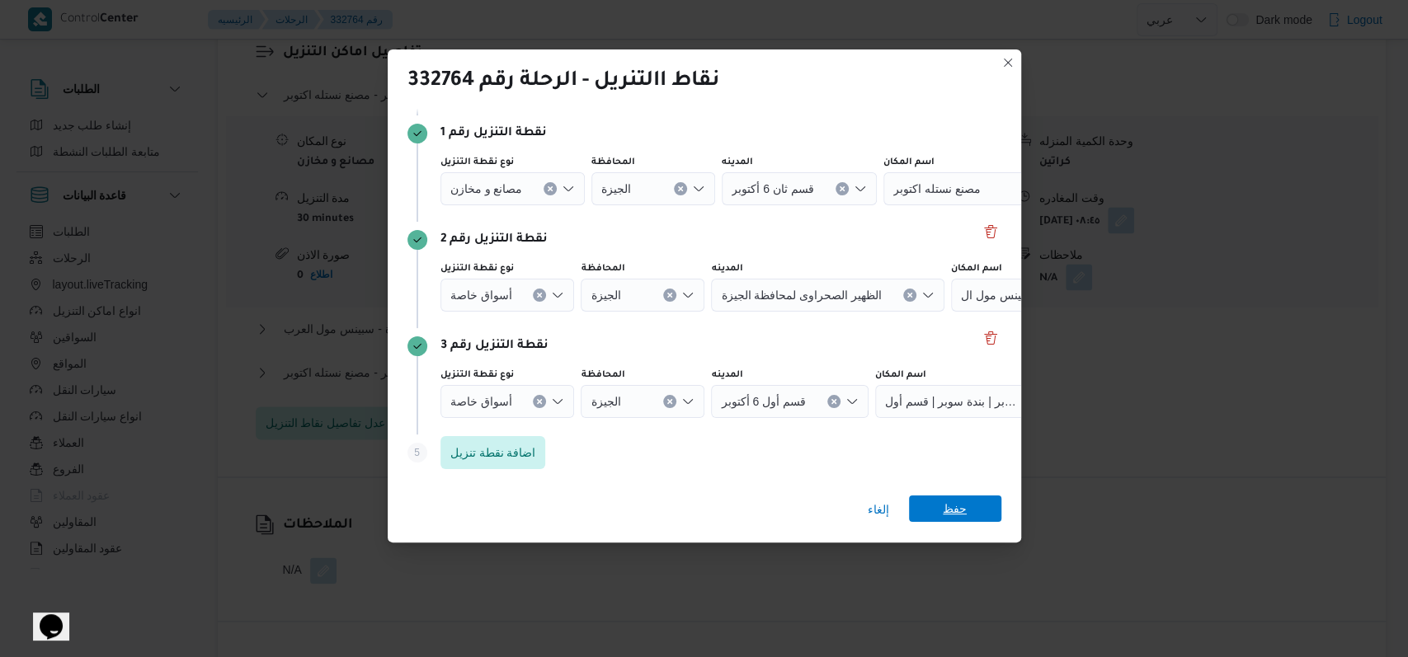
click at [956, 521] on span "حفظ" at bounding box center [955, 509] width 24 height 26
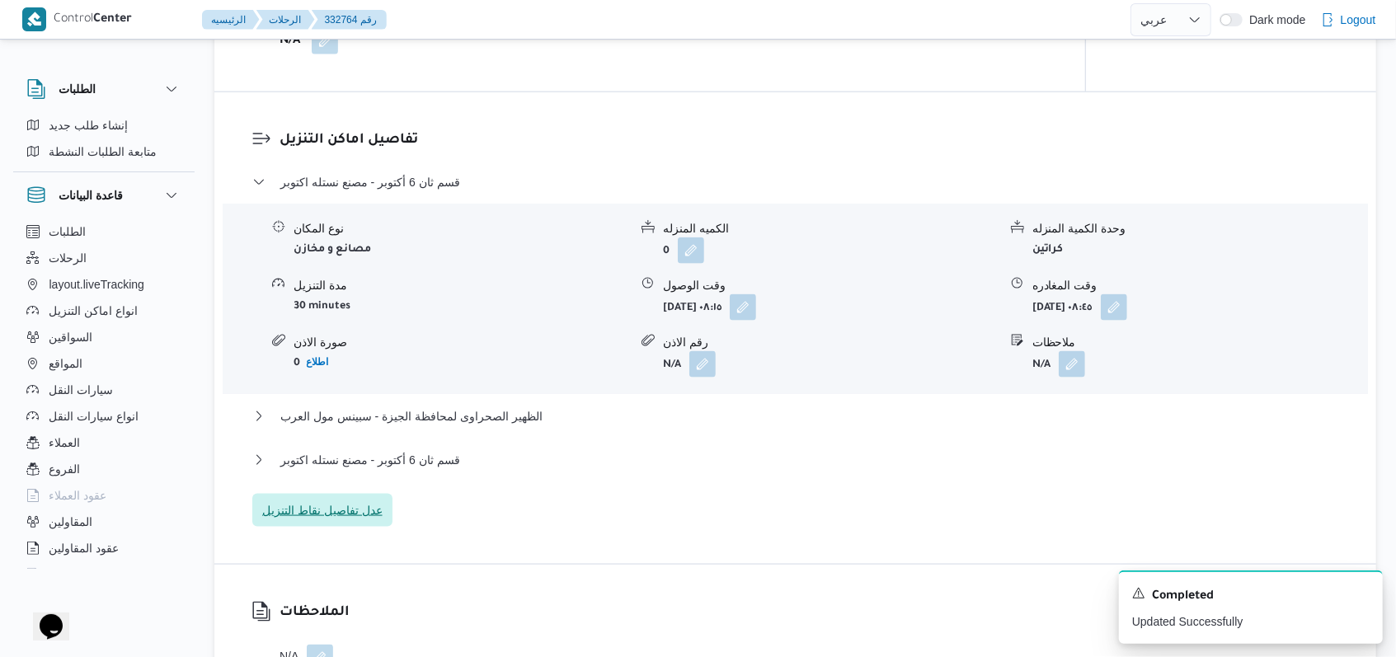
scroll to position [1320, 0]
click at [410, 181] on span "قسم ثان 6 أكتوبر - مصنع نستله اكتوبر" at bounding box center [370, 185] width 180 height 20
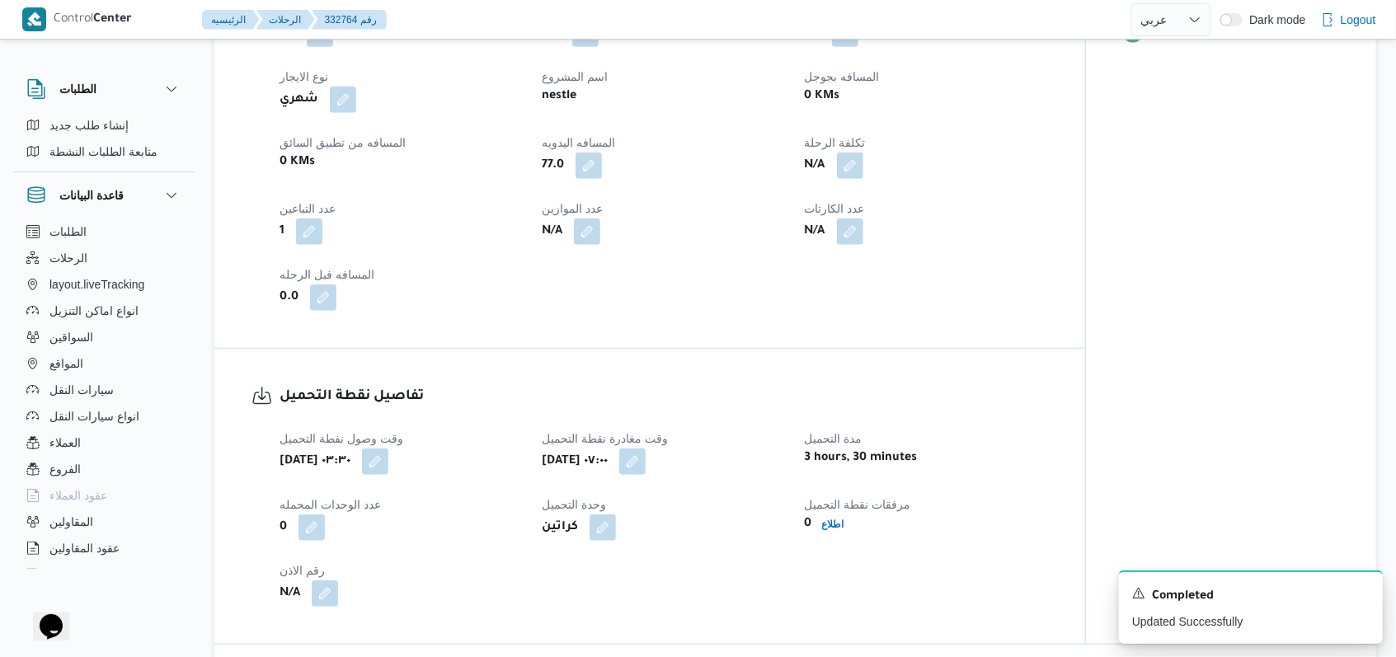
scroll to position [1209, 0]
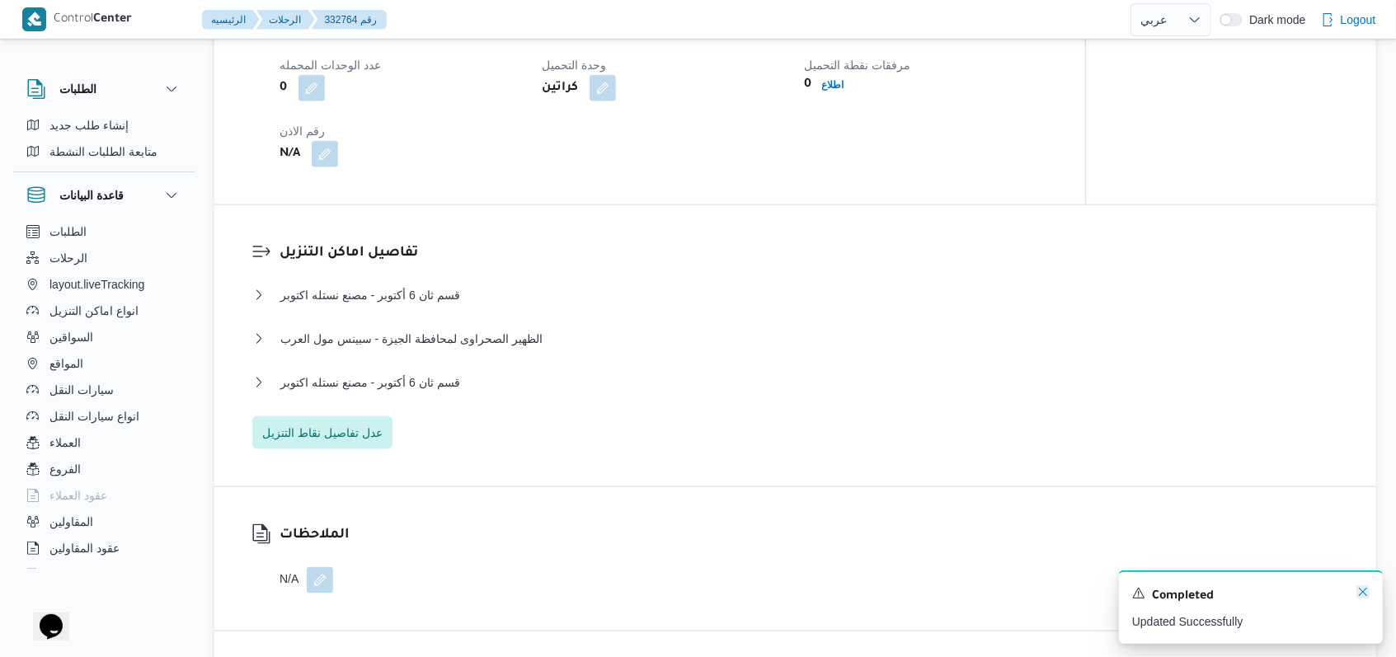
click at [1367, 591] on icon "Dismiss toast" at bounding box center [1363, 592] width 13 height 13
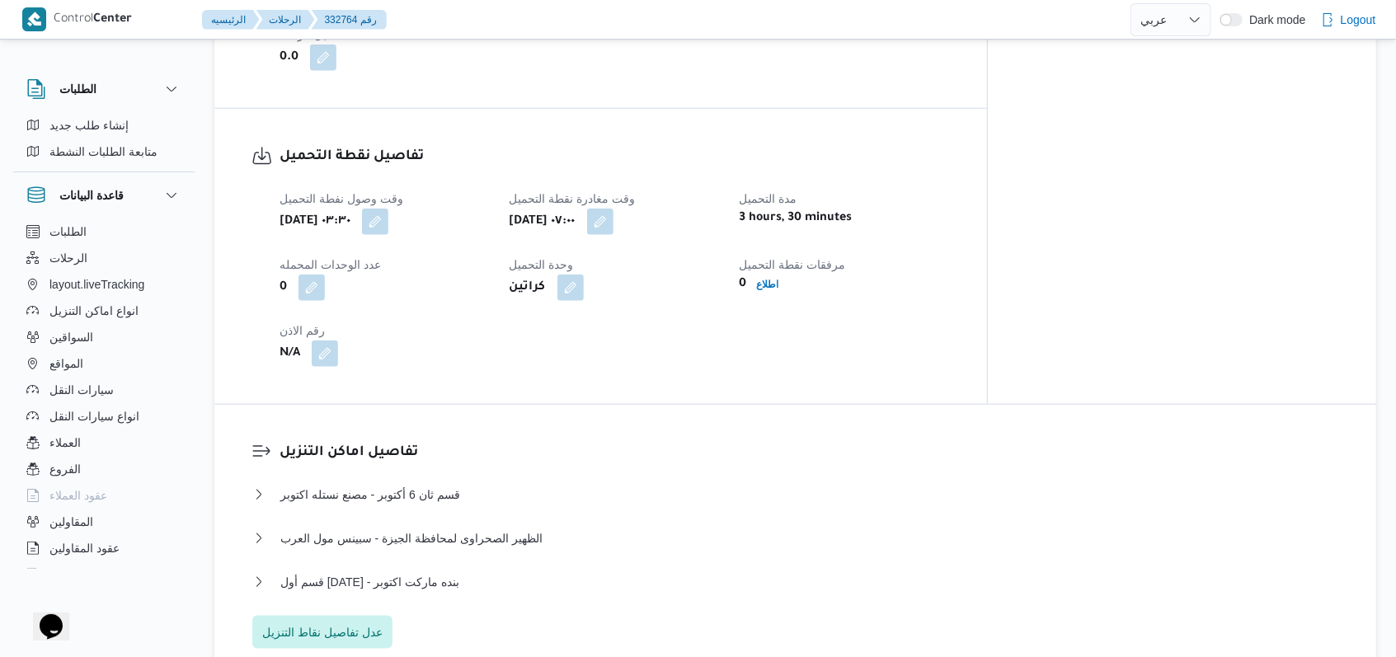
scroll to position [1320, 0]
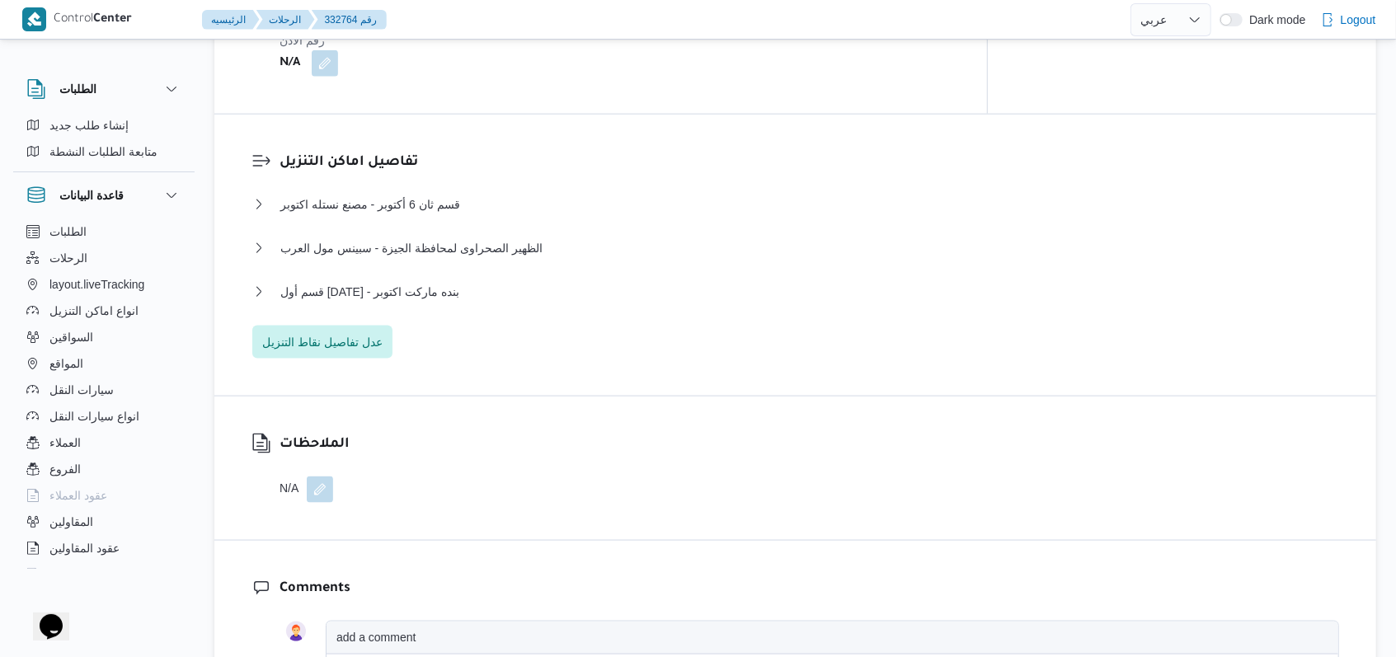
select select "ar"
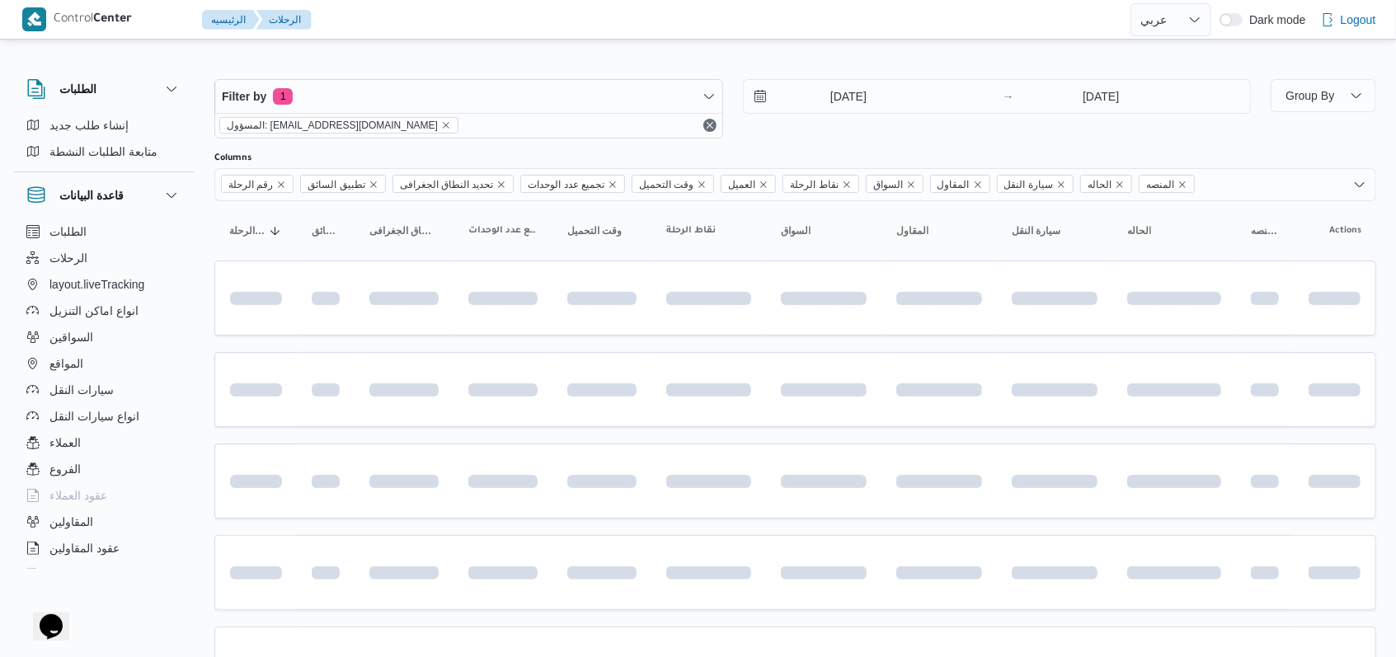
click at [865, 143] on div "Filter by 1 المسؤول: mostafa.elrouby@illa.com.eg 24/8/2025 → 24/8/2025" at bounding box center [733, 108] width 1057 height 79
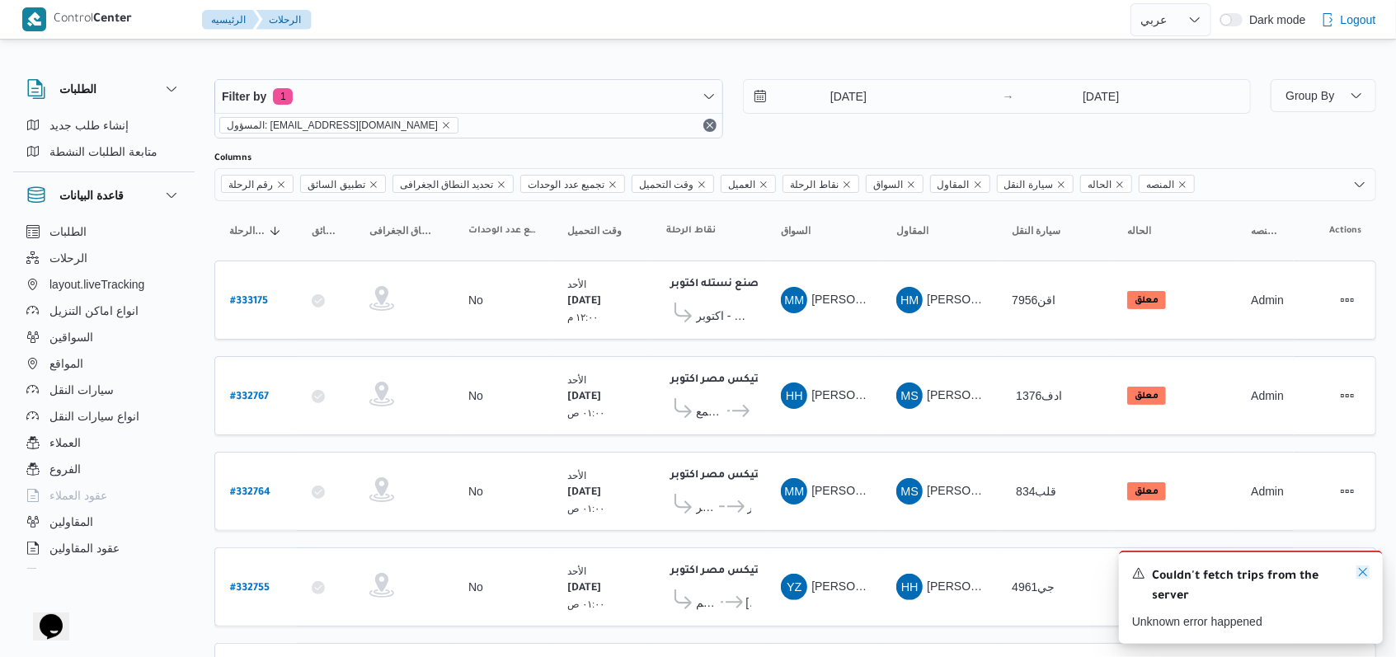
click at [1359, 573] on icon "Dismiss toast" at bounding box center [1363, 572] width 13 height 13
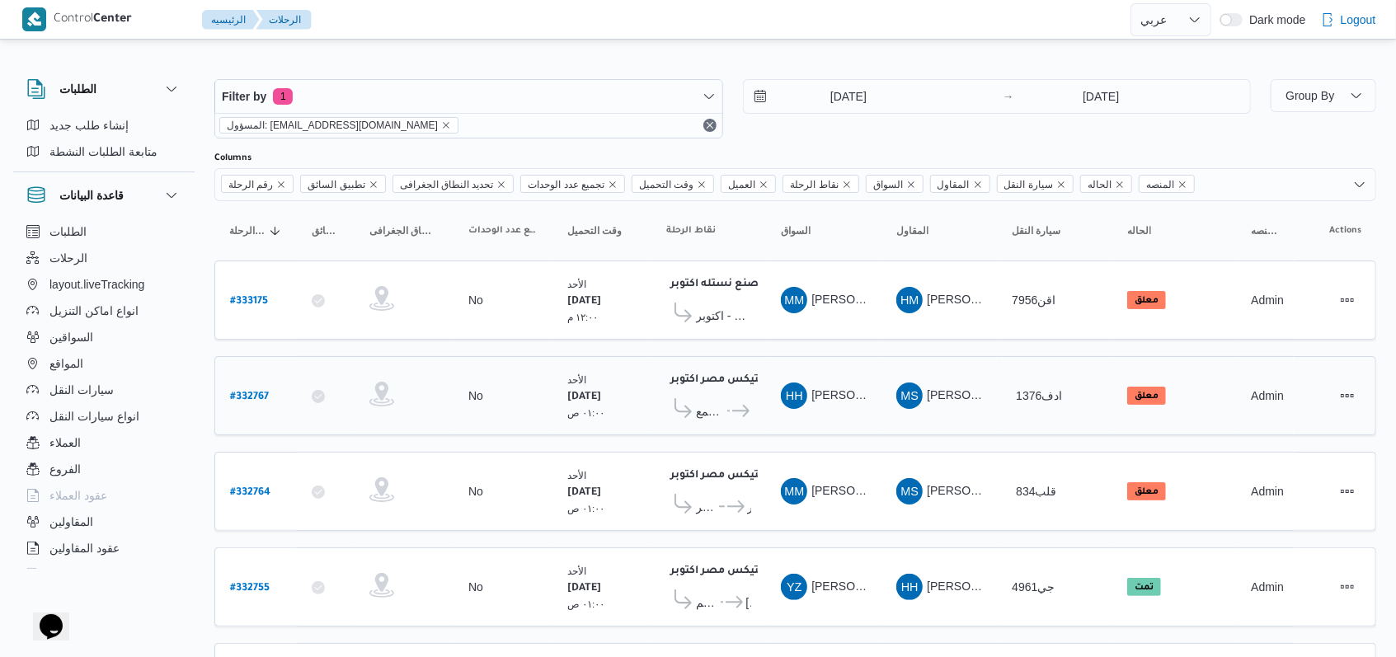
click at [257, 392] on b "# 332767" at bounding box center [249, 398] width 39 height 12
select select "ar"
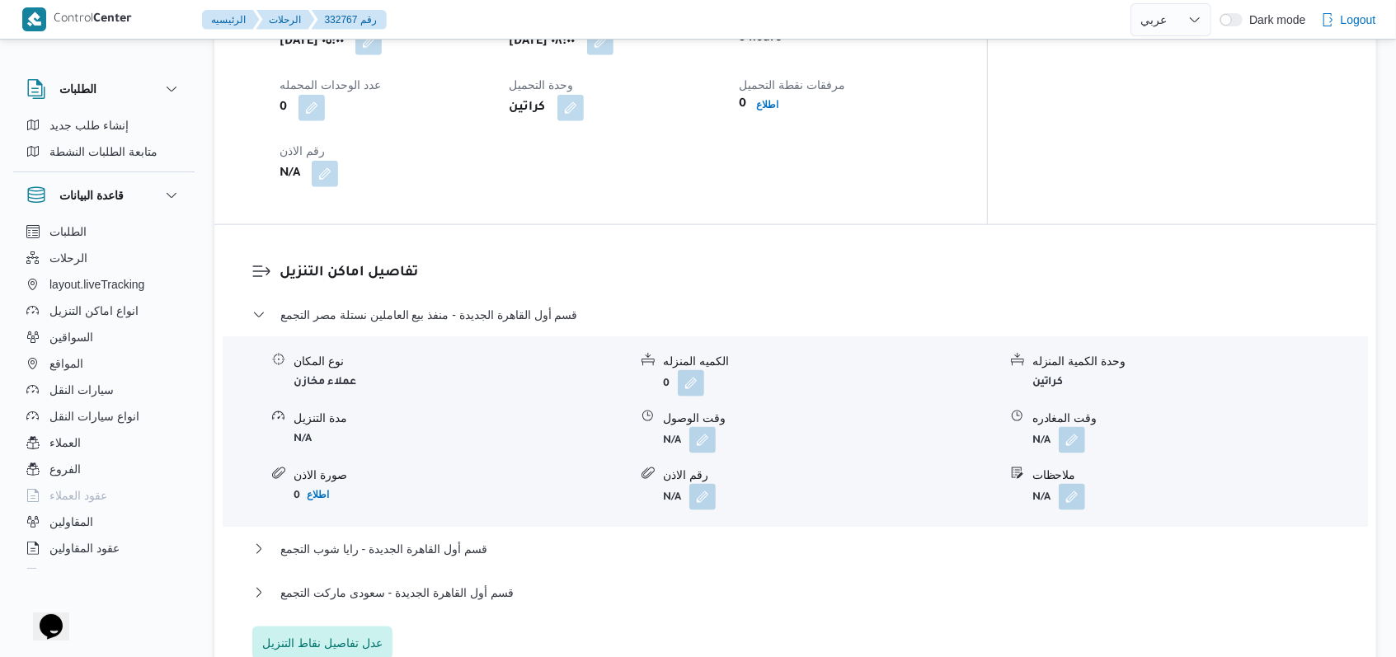
scroll to position [1099, 0]
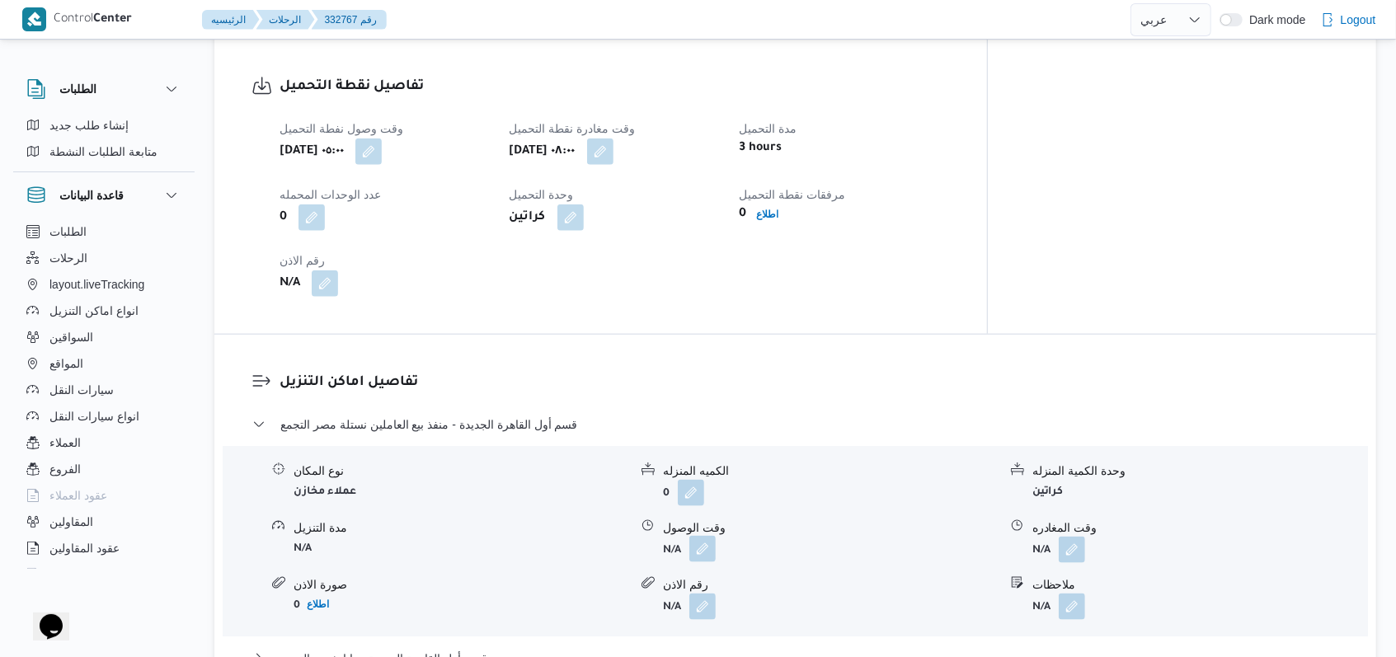
click at [699, 536] on button "button" at bounding box center [703, 549] width 26 height 26
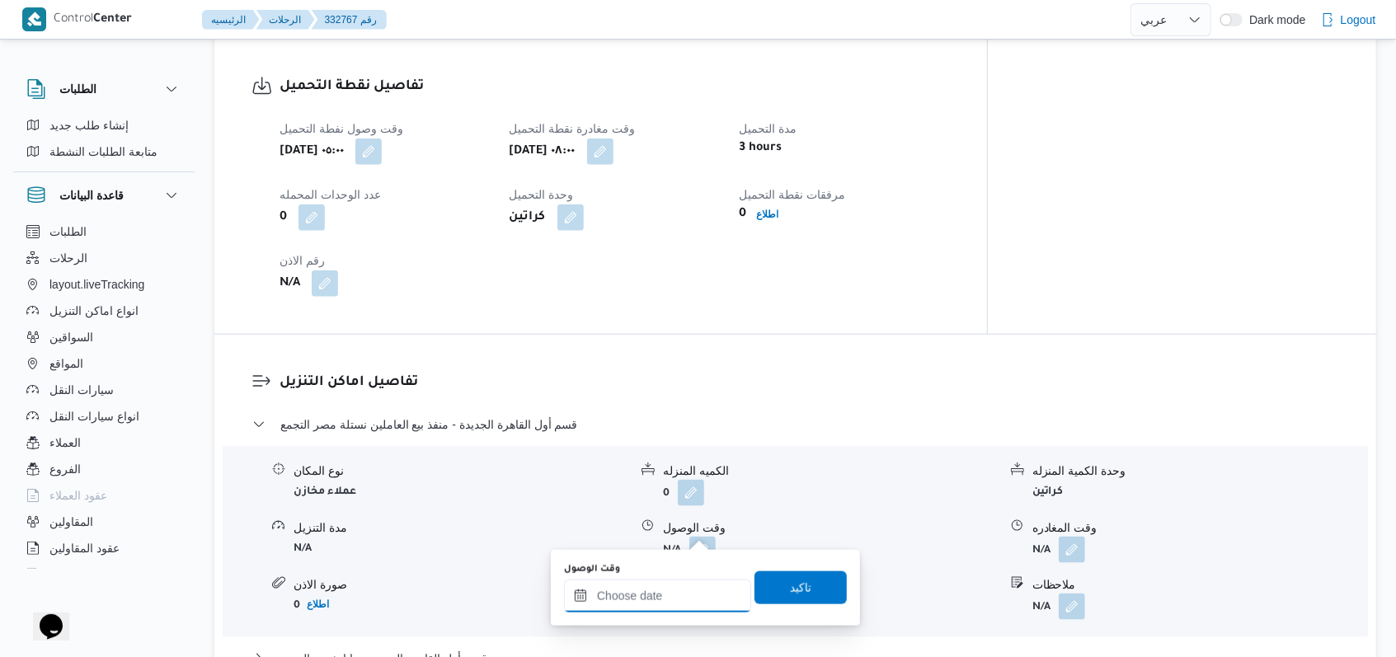
click at [669, 581] on input "وقت الوصول" at bounding box center [657, 596] width 187 height 33
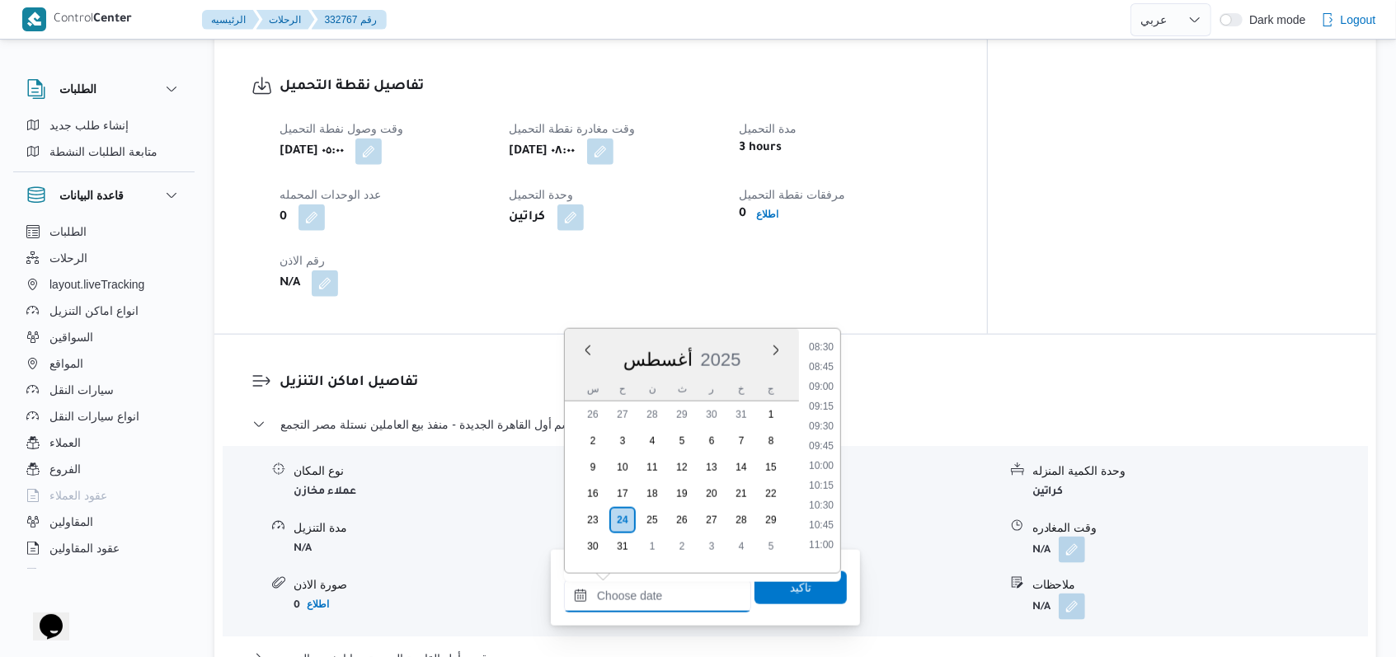
scroll to position [674, 0]
click at [832, 421] on li "09:30" at bounding box center [821, 429] width 38 height 16
type input "٢٤/٠٨/٢٠٢٥ ٠٩:٣٠"
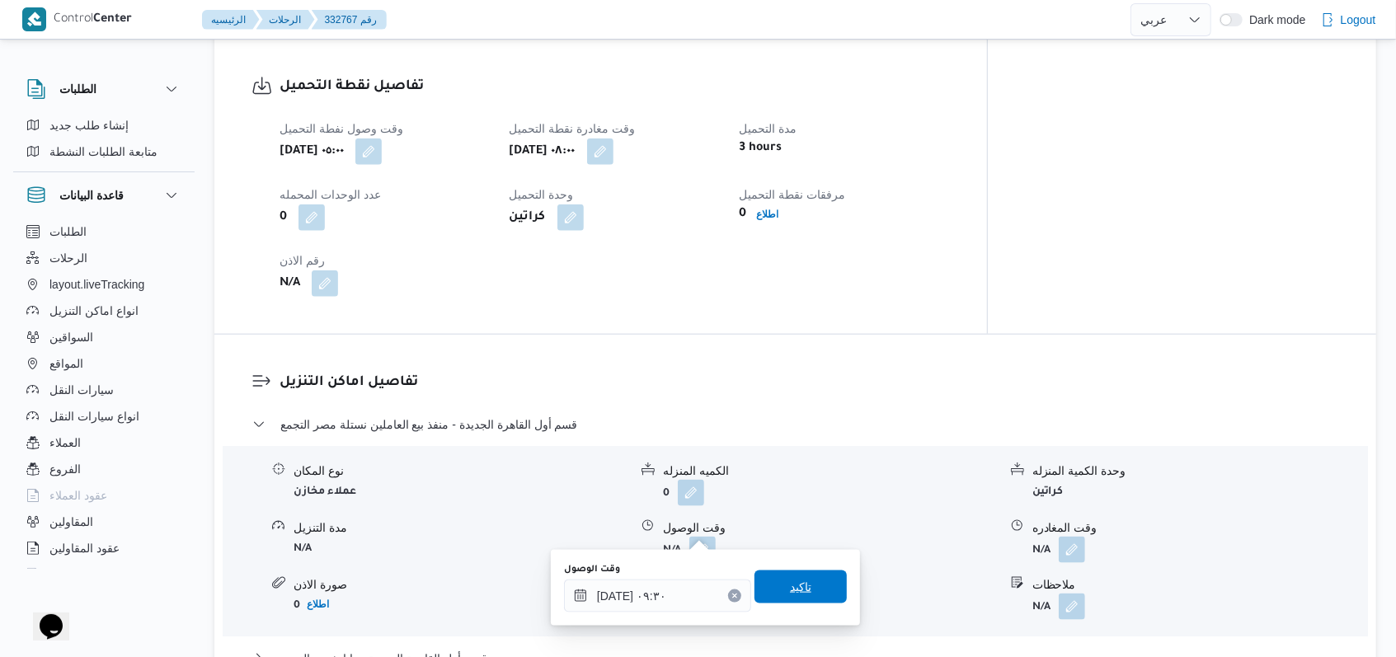
click at [798, 591] on span "تاكيد" at bounding box center [801, 587] width 92 height 33
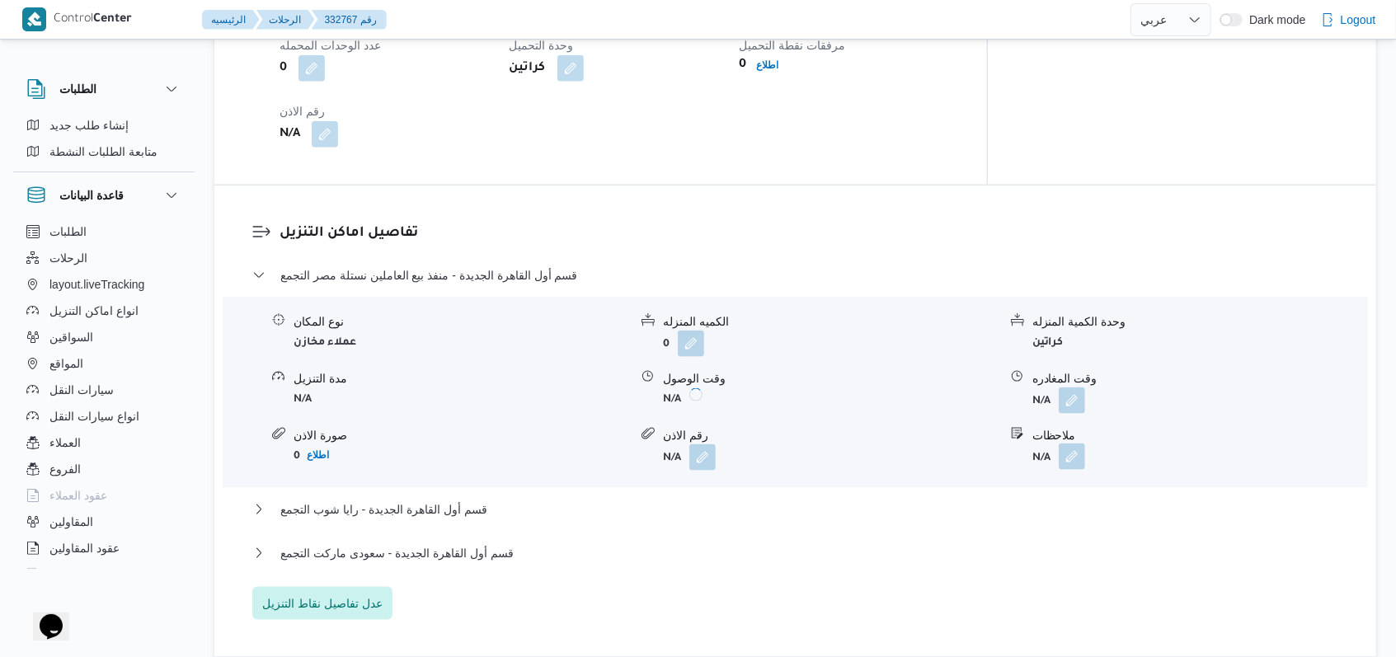
scroll to position [1429, 0]
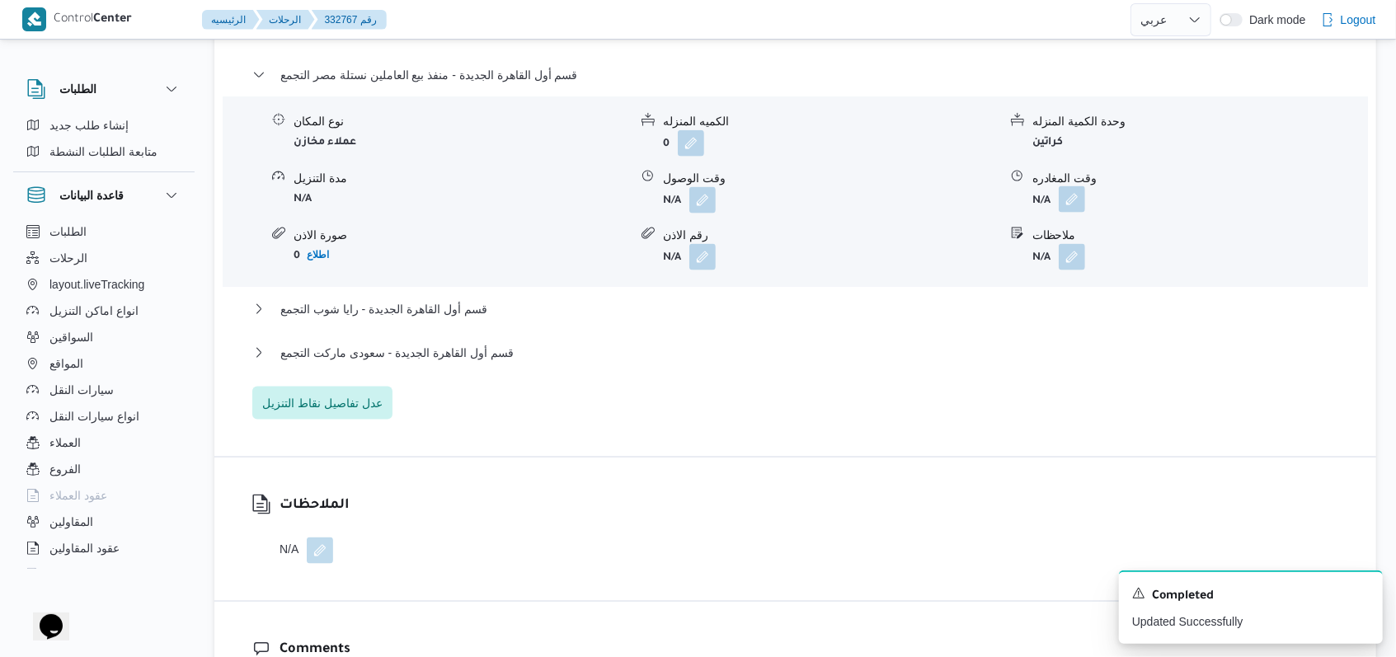
click at [1072, 189] on button "button" at bounding box center [1072, 199] width 26 height 26
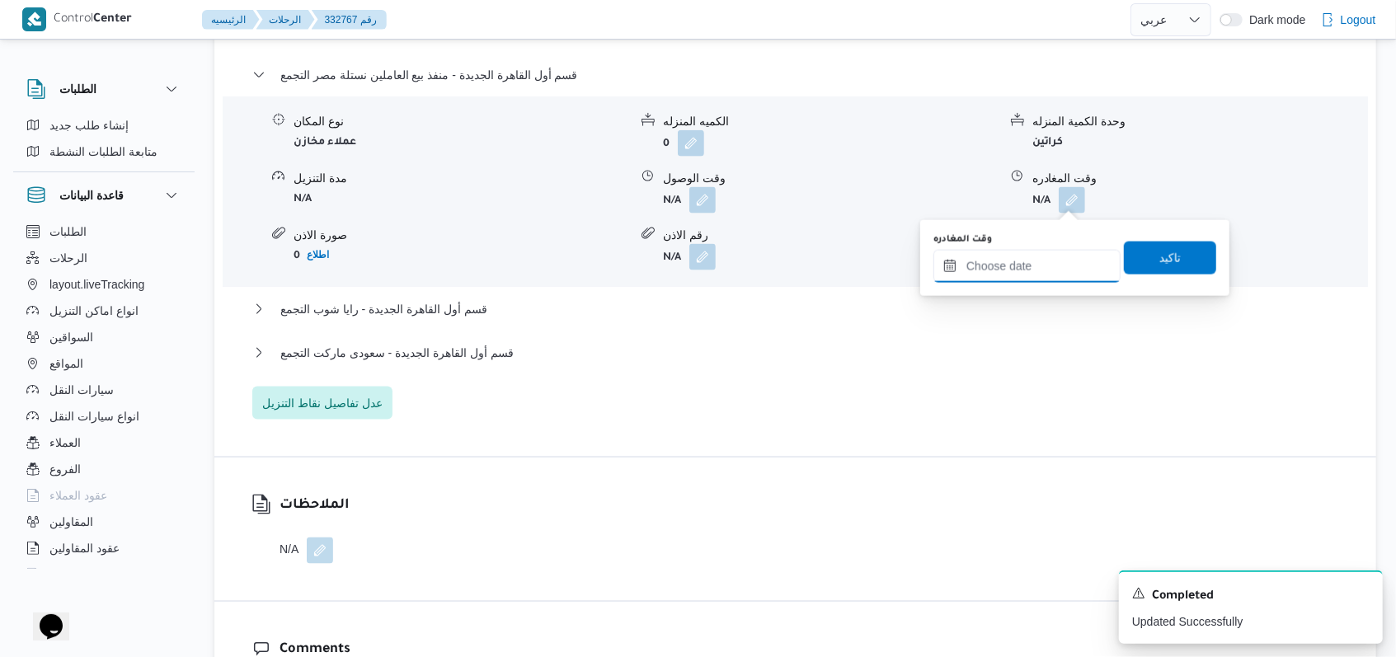
click at [1016, 268] on input "وقت المغادره" at bounding box center [1027, 266] width 187 height 33
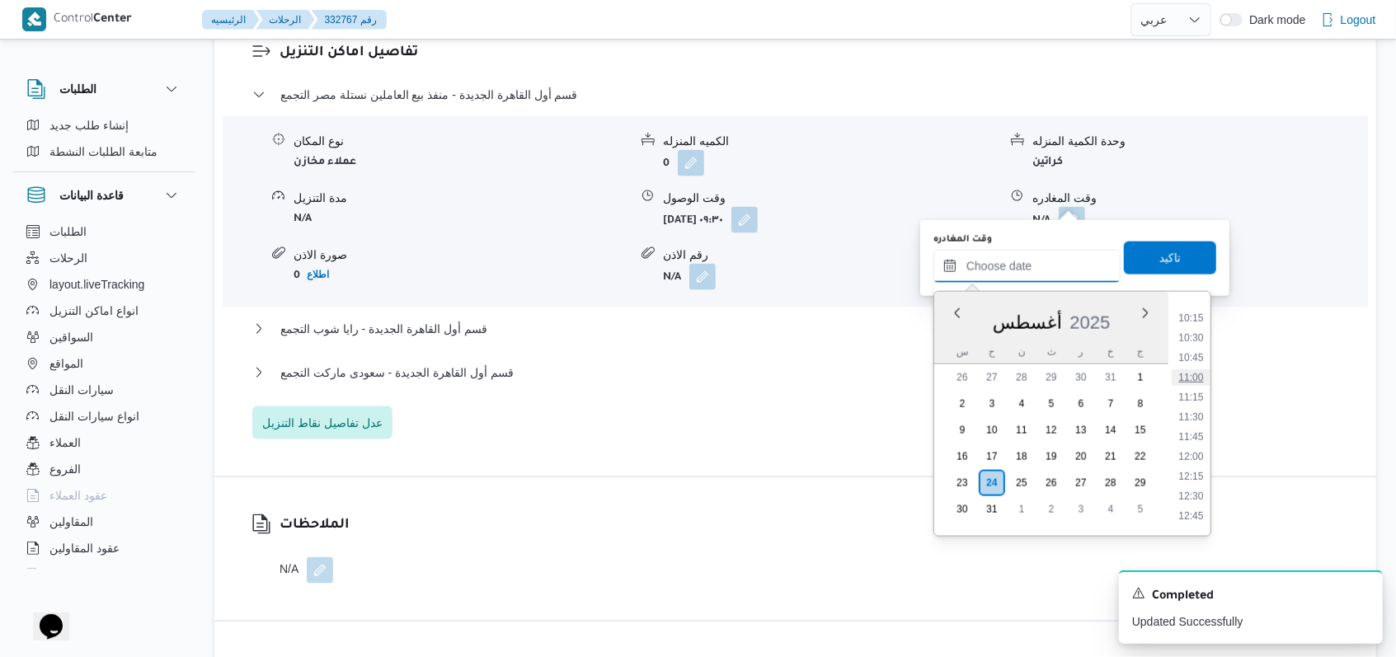
scroll to position [804, 0]
click at [1199, 352] on li "10:45" at bounding box center [1191, 360] width 38 height 16
type input "٢٤/٠٨/٢٠٢٥ ١٠:٤٥"
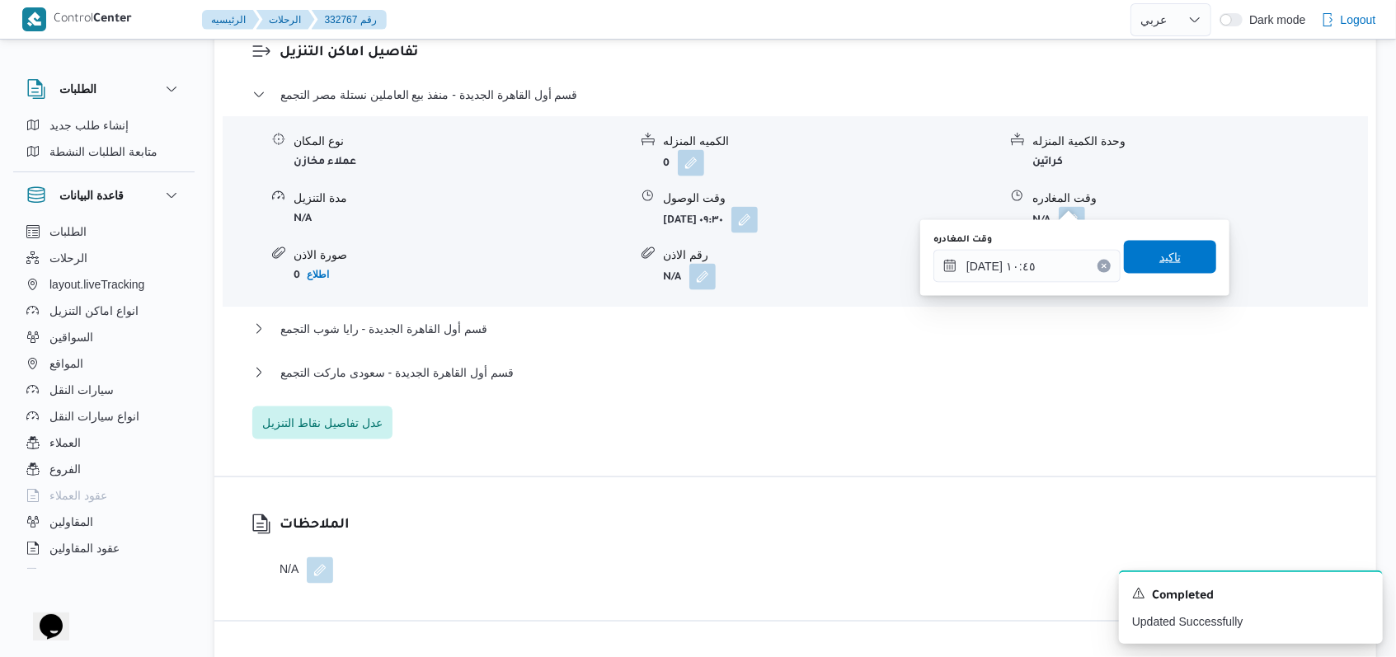
click at [1185, 270] on span "تاكيد" at bounding box center [1170, 257] width 92 height 33
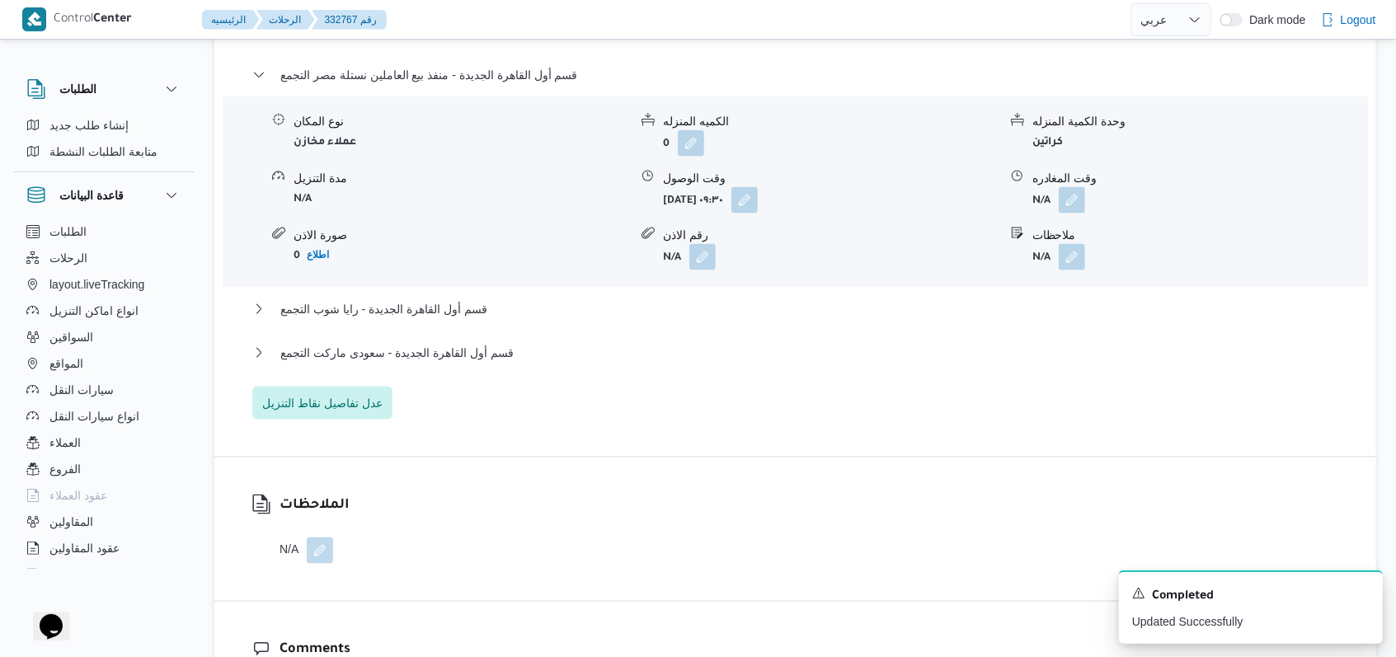
click at [473, 323] on div "قسم أول القاهرة الجديدة - رايا شوب التجمع" at bounding box center [795, 314] width 1087 height 31
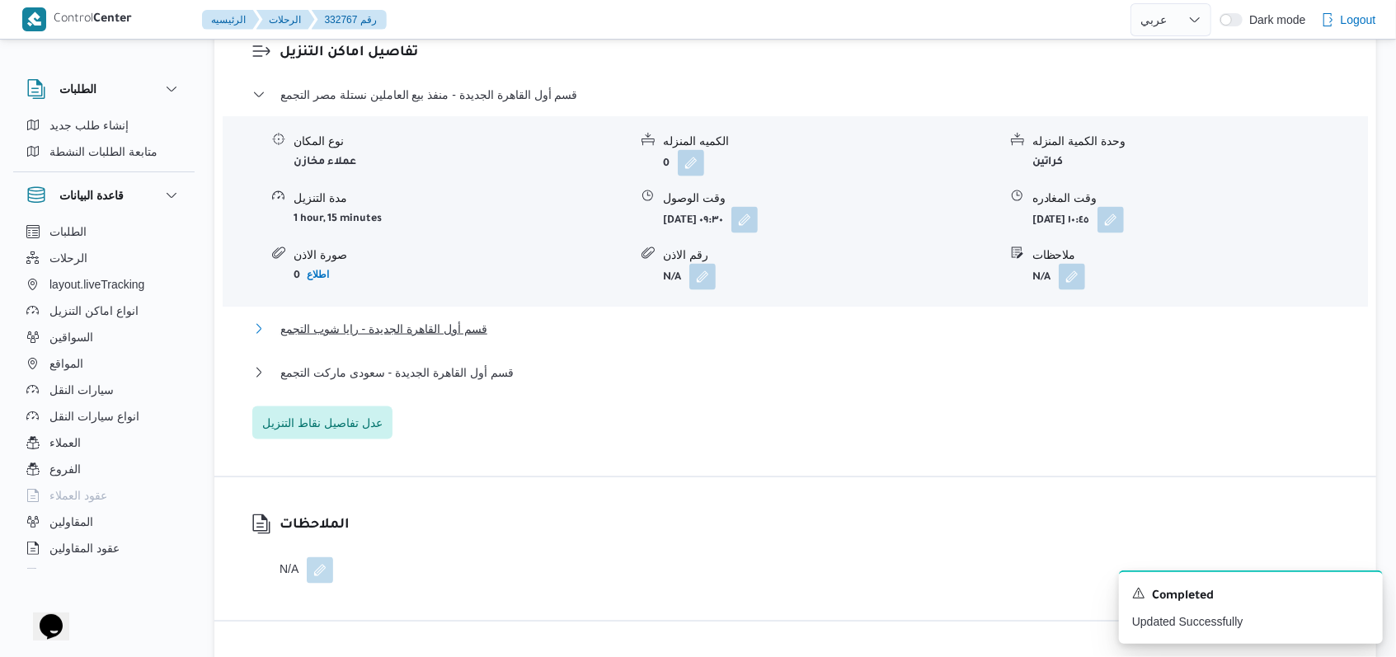
click at [468, 319] on span "قسم أول القاهرة الجديدة - رايا شوب التجمع" at bounding box center [383, 329] width 207 height 20
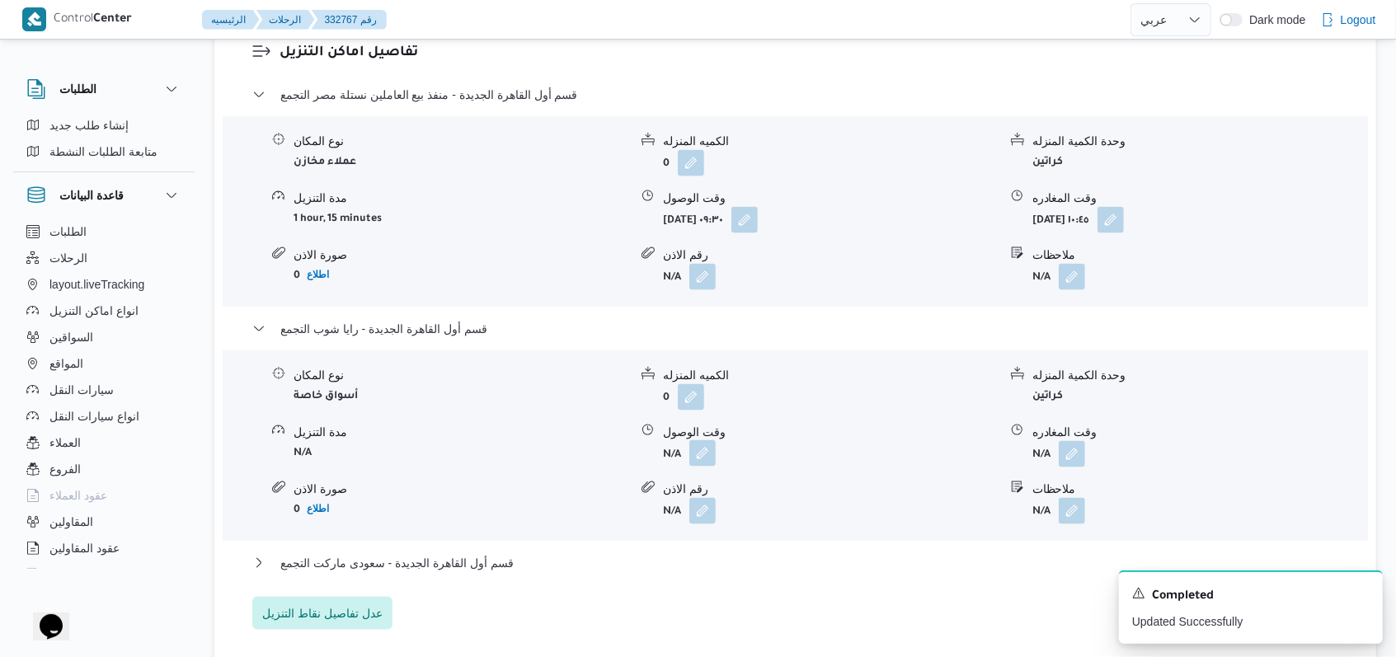
click at [698, 440] on button "button" at bounding box center [703, 453] width 26 height 26
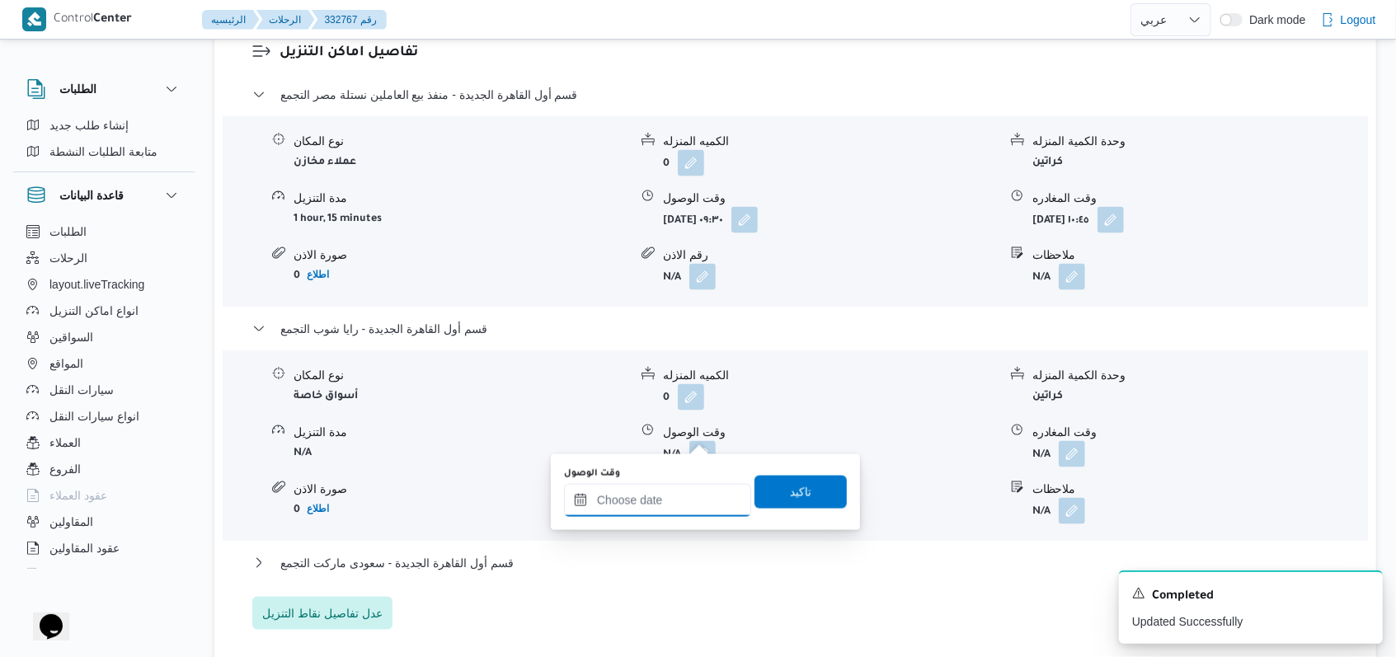
click at [671, 506] on input "وقت الوصول" at bounding box center [657, 500] width 187 height 33
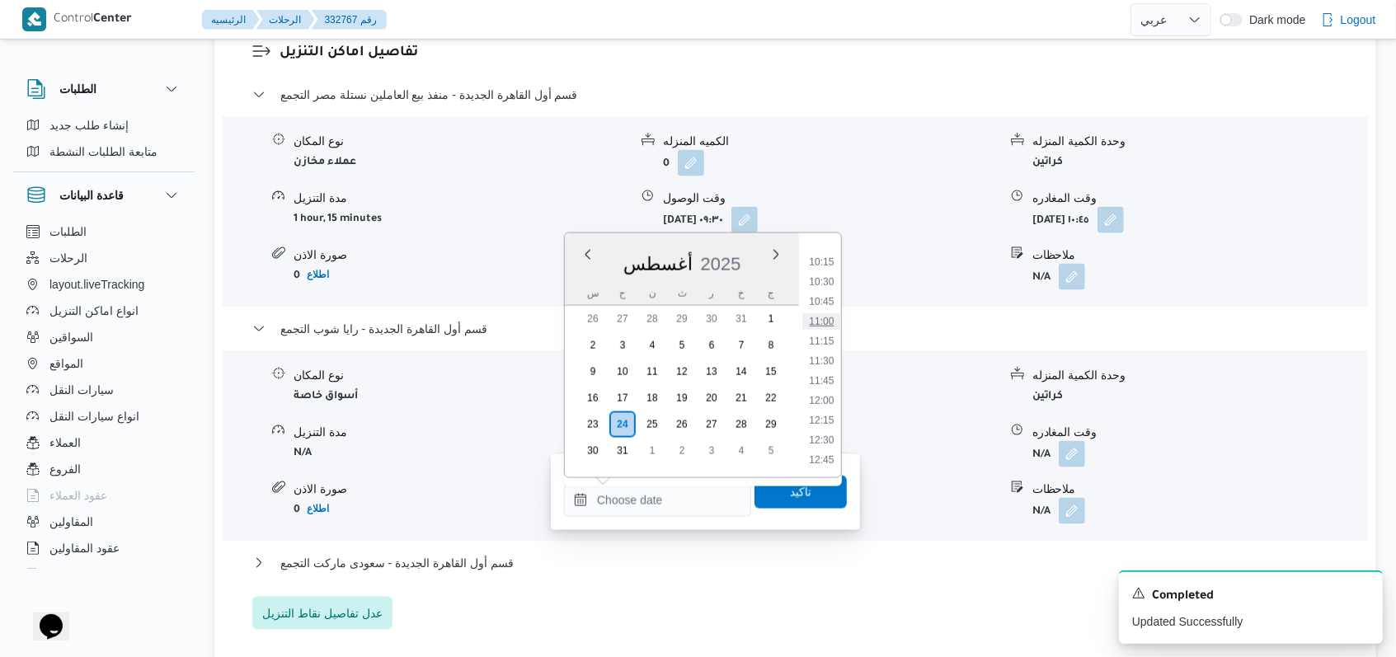
click at [826, 327] on li "11:00" at bounding box center [821, 321] width 38 height 16
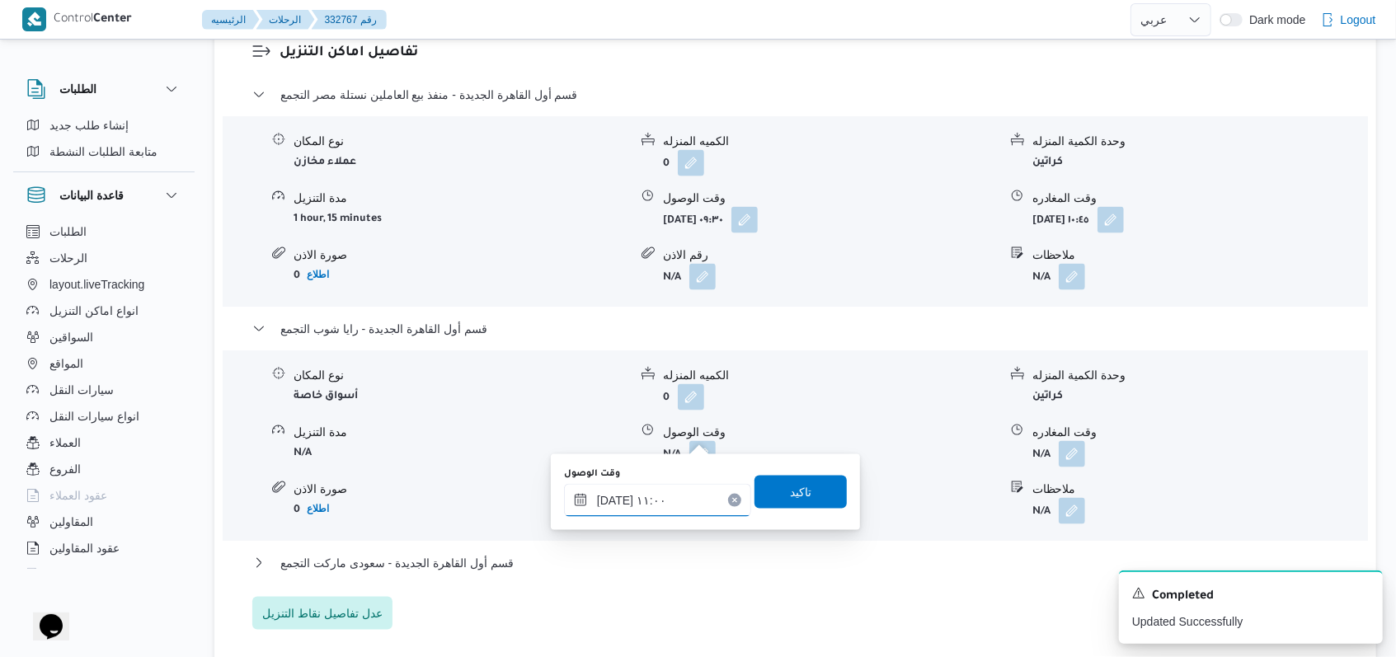
click at [676, 503] on input "٢٤/٠٨/٢٠٢٥ ١١:٠٠" at bounding box center [657, 500] width 187 height 33
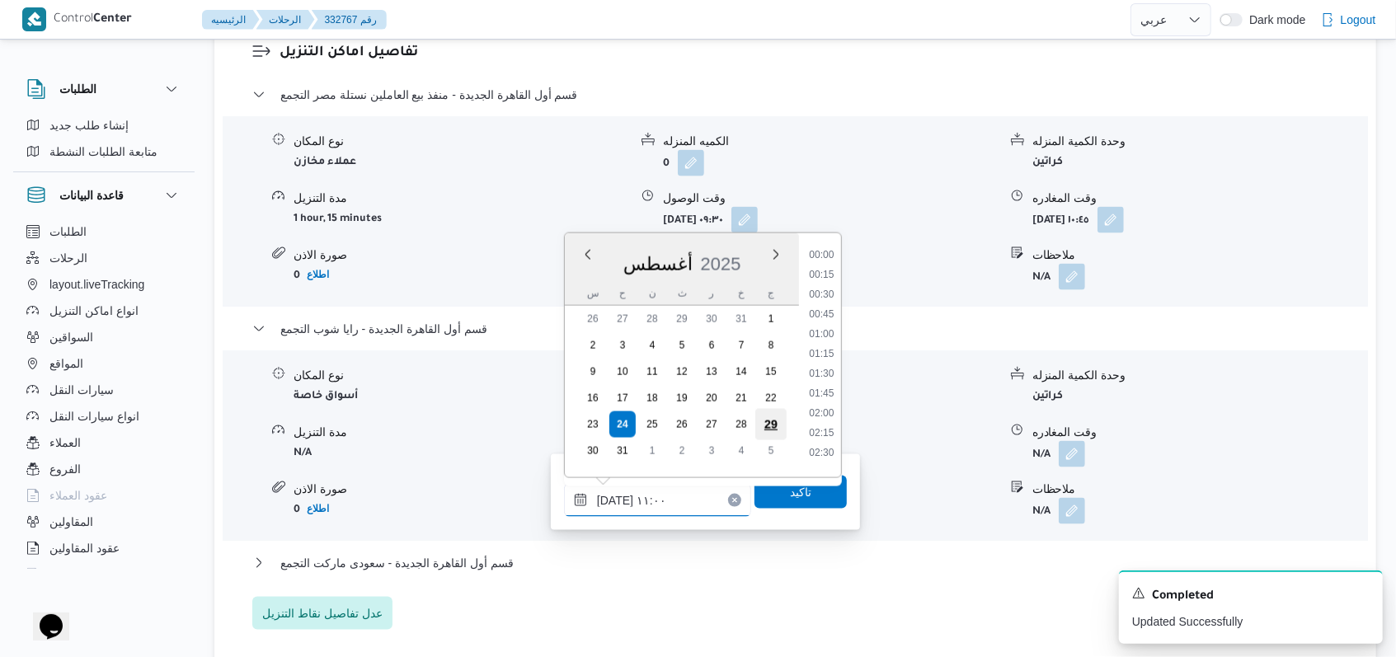
scroll to position [758, 0]
click at [818, 392] on li "11:15" at bounding box center [821, 387] width 38 height 16
type input "٢٤/٠٨/٢٠٢٥ ١١:١٥"
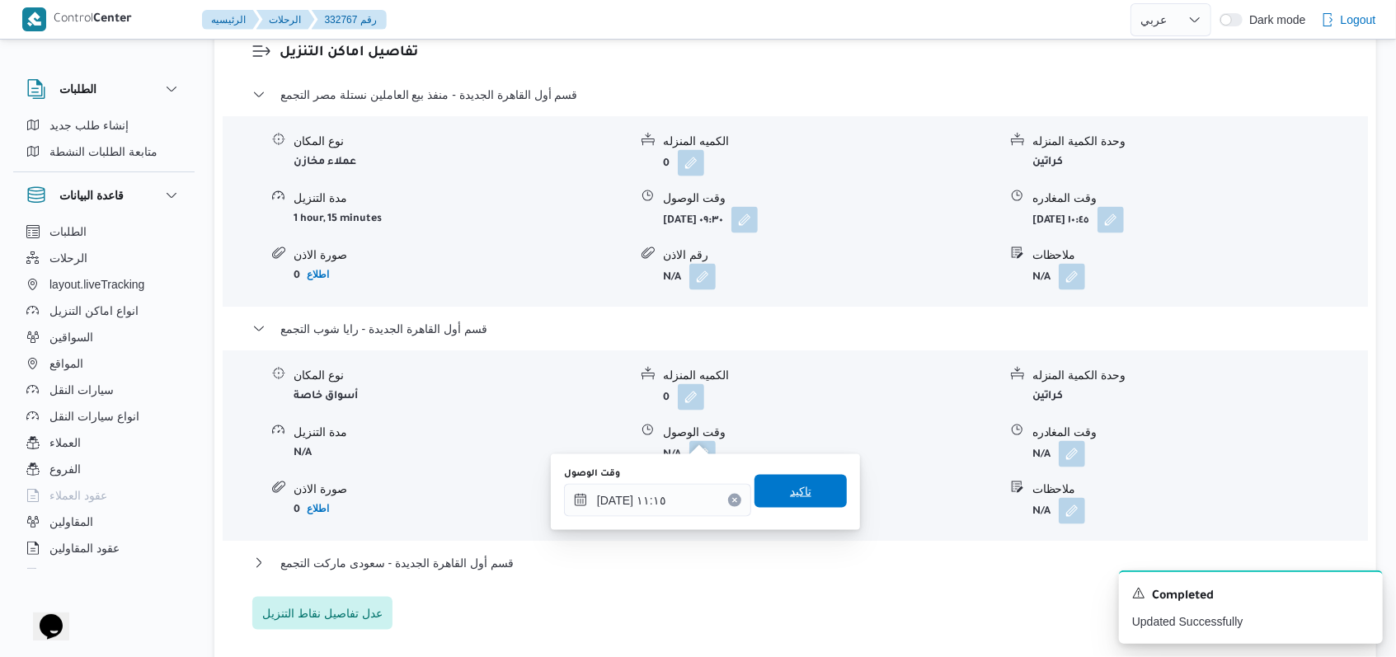
click at [810, 492] on span "تاكيد" at bounding box center [801, 491] width 92 height 33
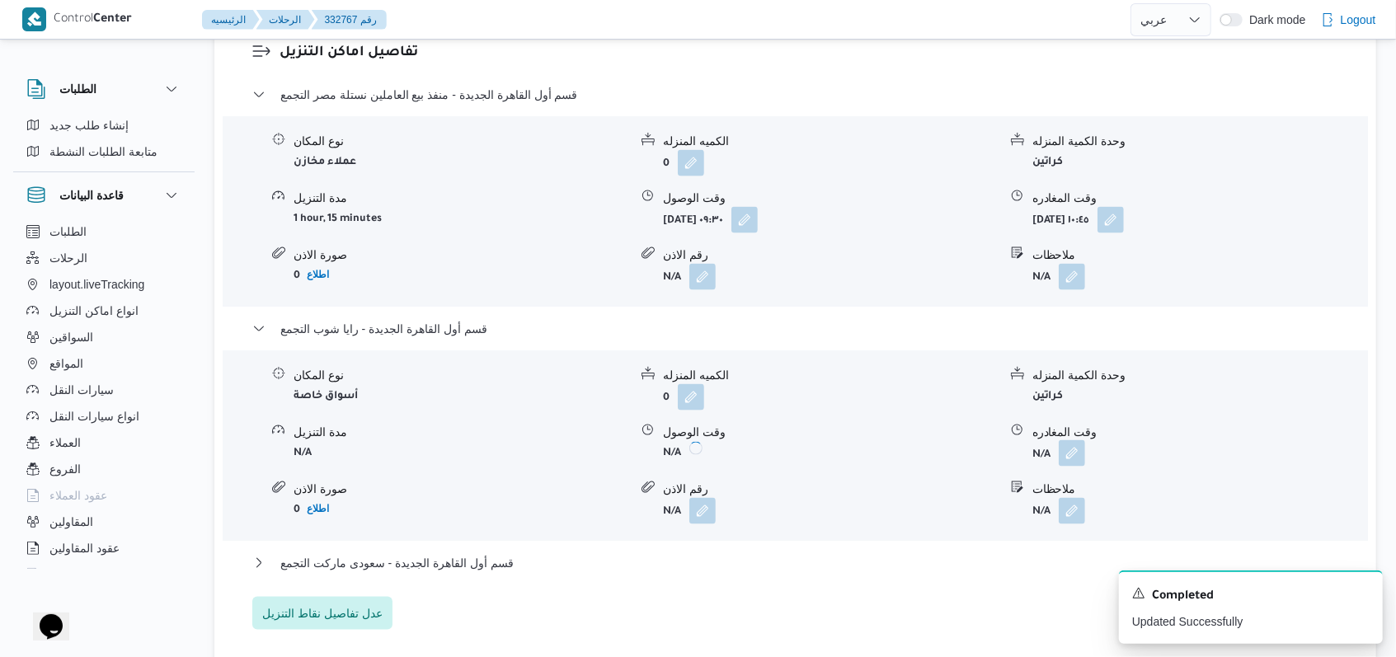
click at [1071, 440] on button "button" at bounding box center [1072, 453] width 26 height 26
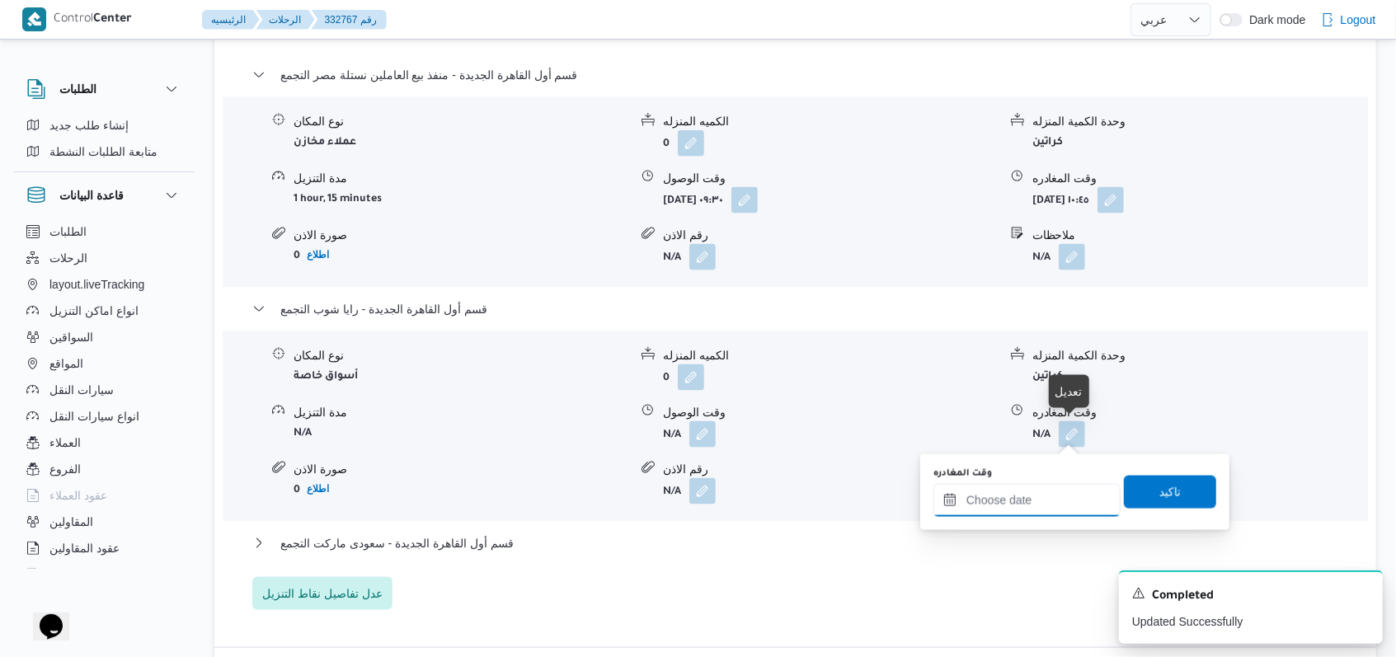
click at [1044, 498] on input "وقت المغادره" at bounding box center [1027, 500] width 187 height 33
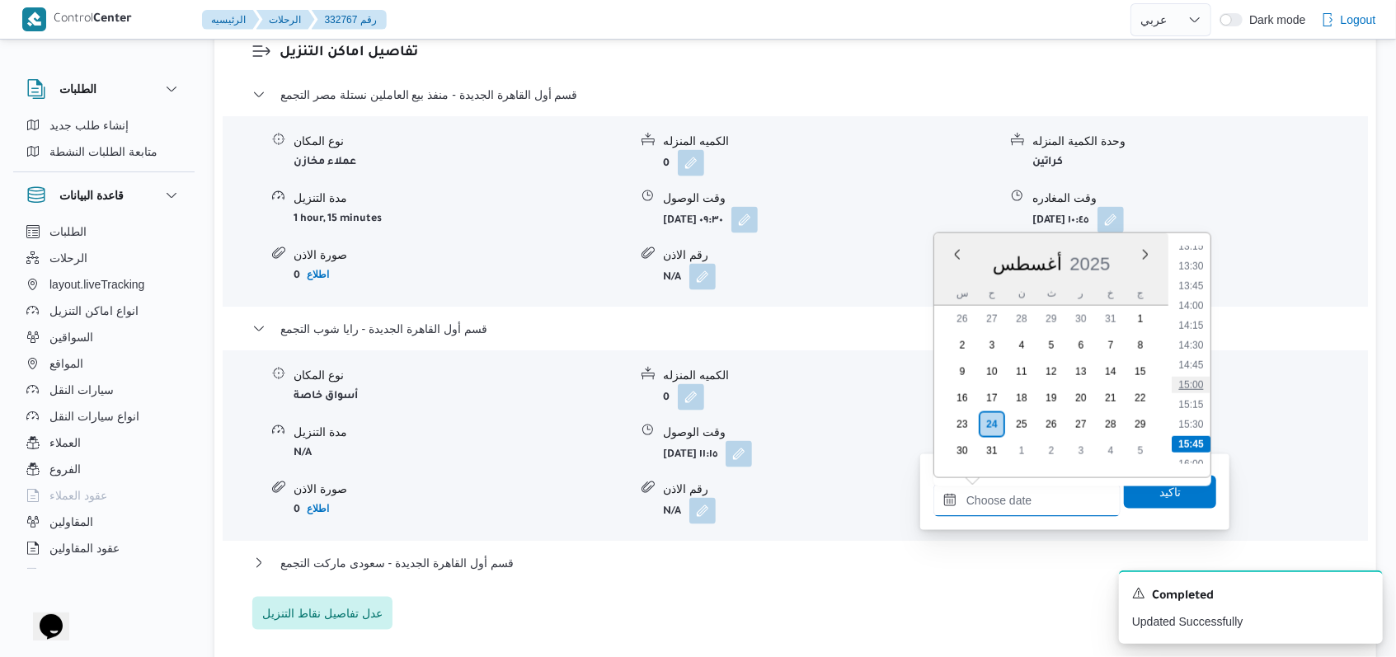
scroll to position [1024, 0]
click at [1200, 281] on li "13:15" at bounding box center [1191, 280] width 38 height 16
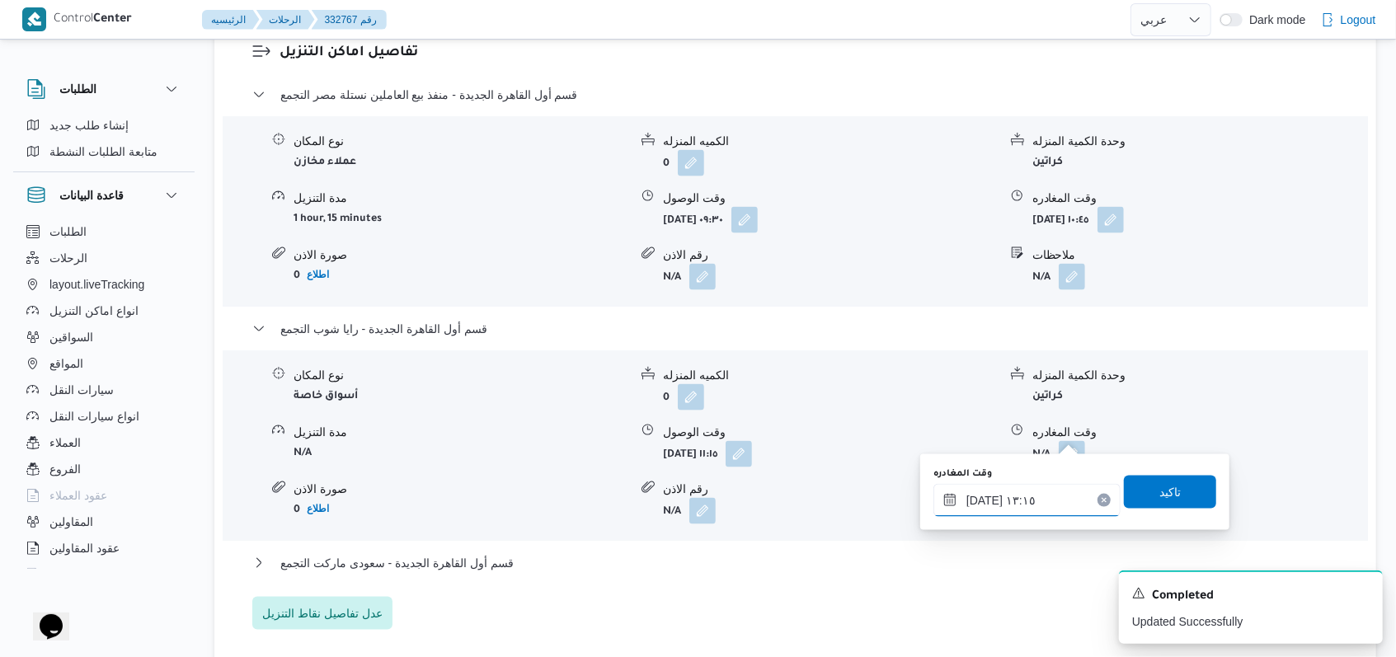
click at [1056, 511] on input "٢٤/٠٨/٢٠٢٥ ١٣:١٥" at bounding box center [1027, 500] width 187 height 33
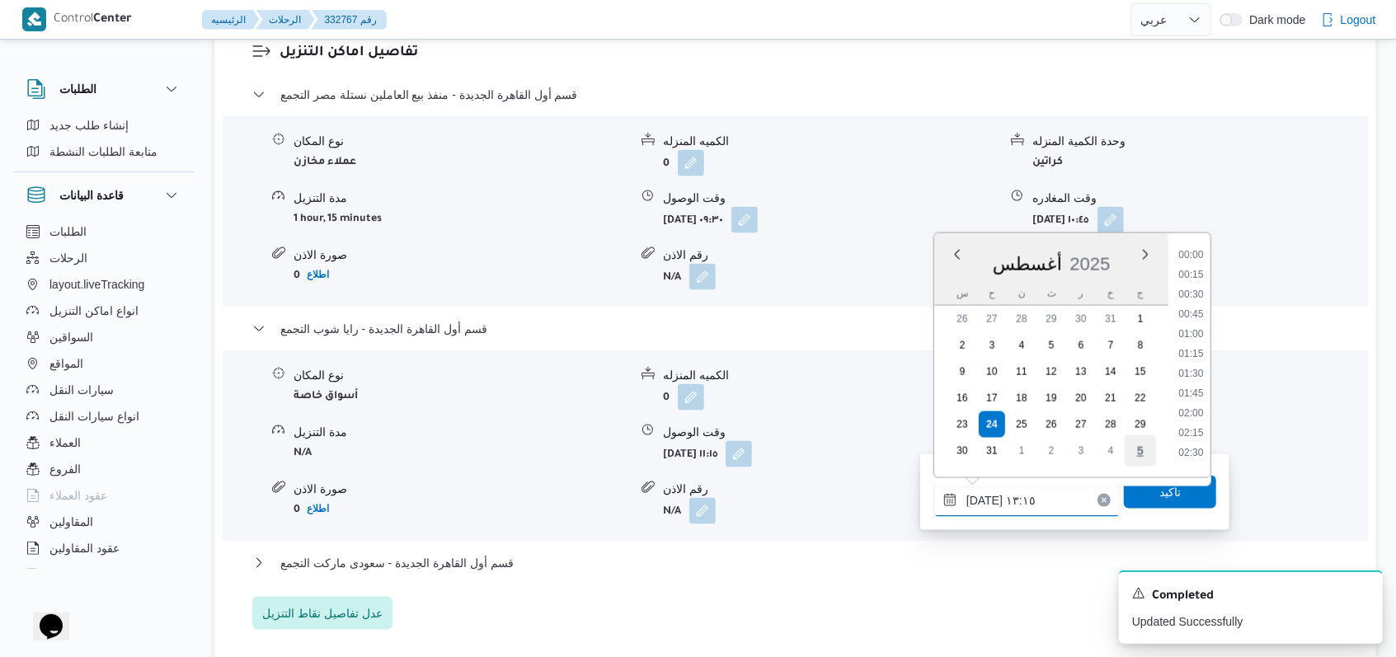
scroll to position [936, 0]
click at [1195, 390] on li "13:30" at bounding box center [1191, 387] width 38 height 16
type input "٢٤/٠٨/٢٠٢٥ ١٣:٣٠"
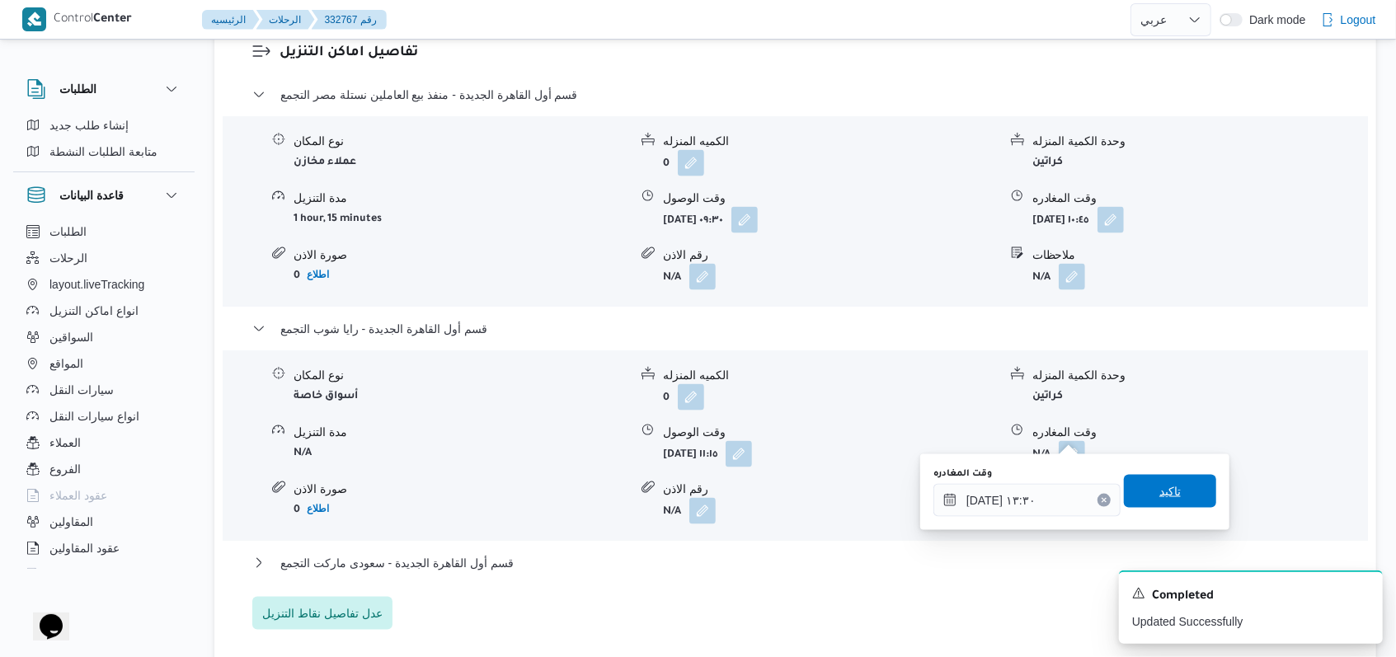
click at [1166, 488] on span "تاكيد" at bounding box center [1170, 492] width 21 height 20
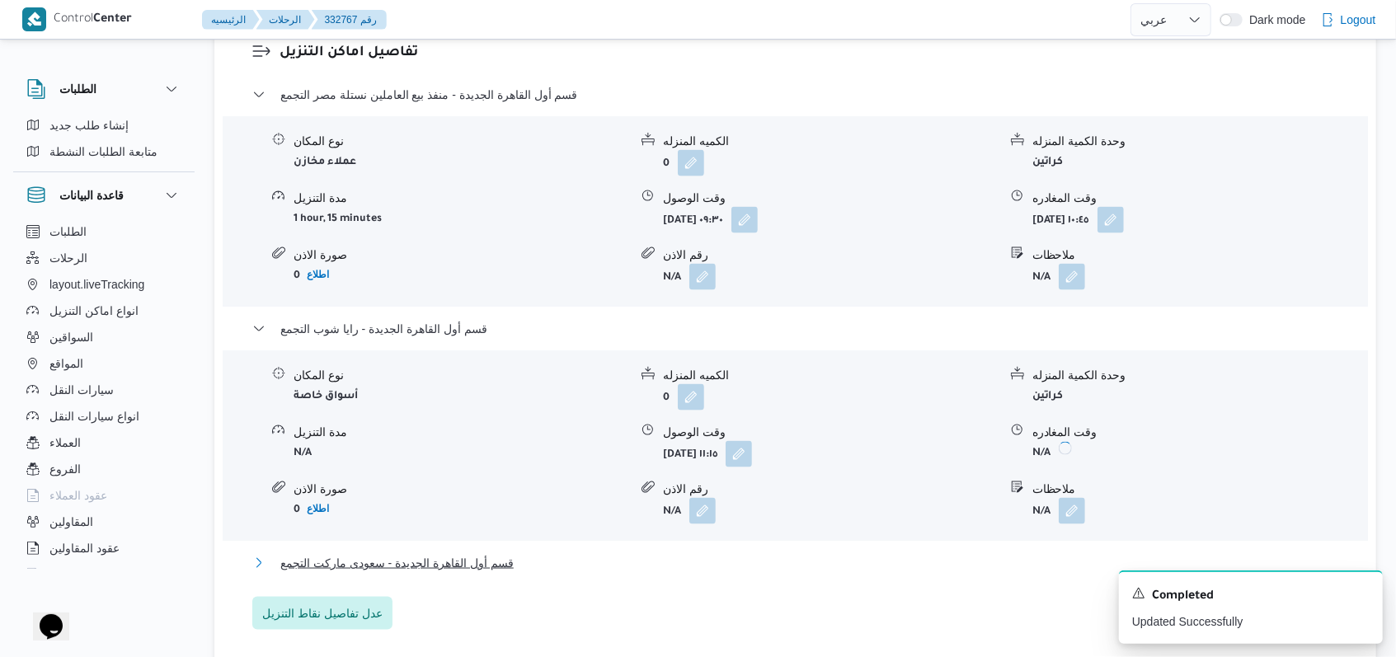
click at [495, 553] on span "قسم أول القاهرة الجديدة - سعودى ماركت التجمع" at bounding box center [396, 563] width 233 height 20
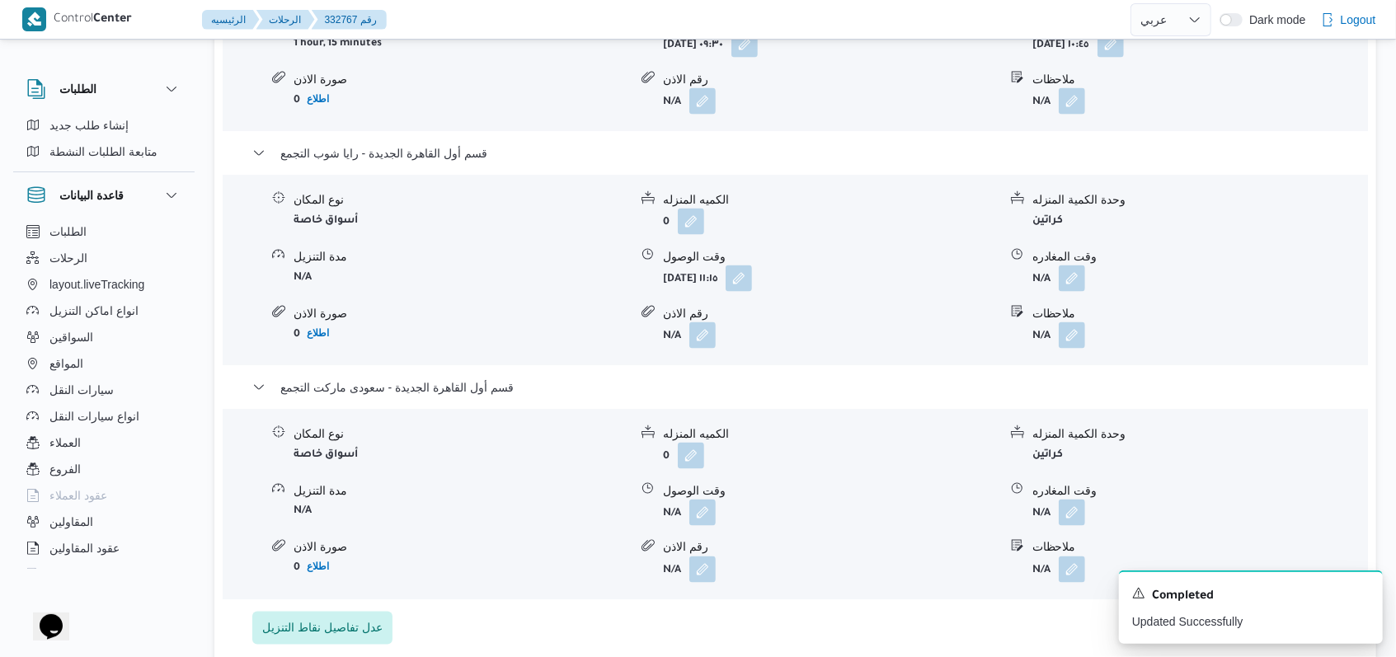
scroll to position [1759, 0]
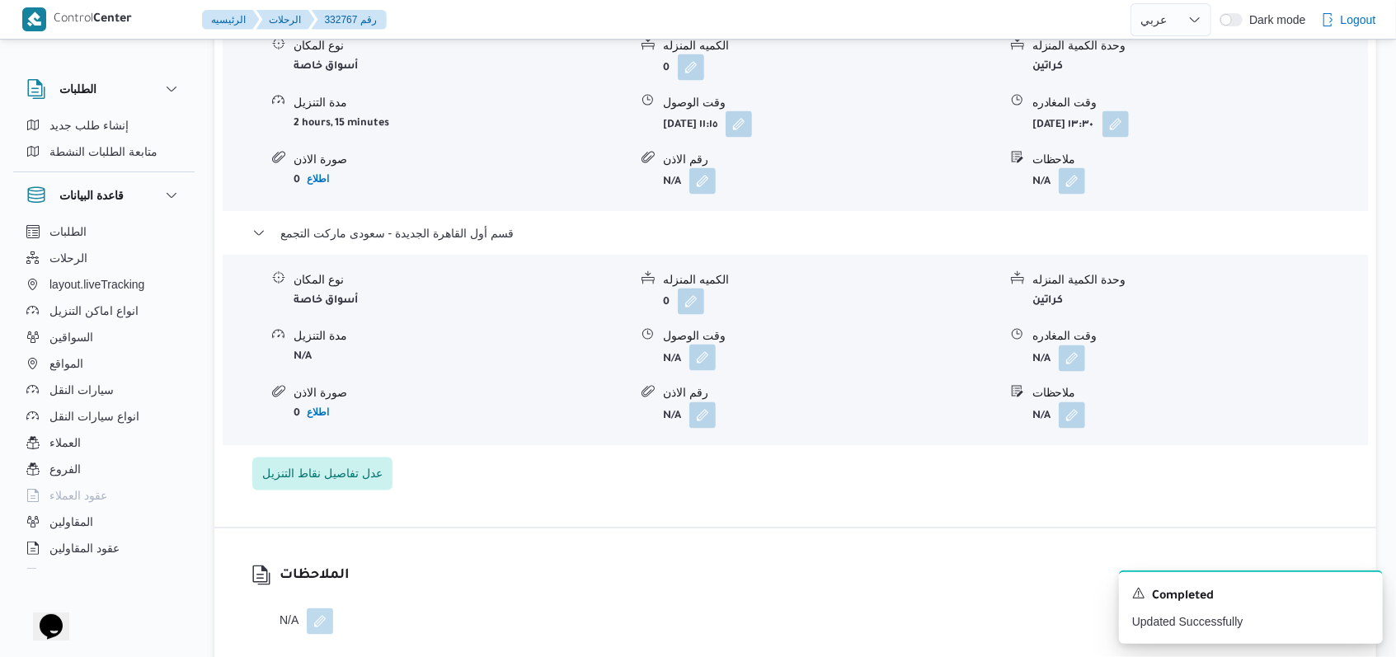
click at [702, 345] on button "button" at bounding box center [703, 358] width 26 height 26
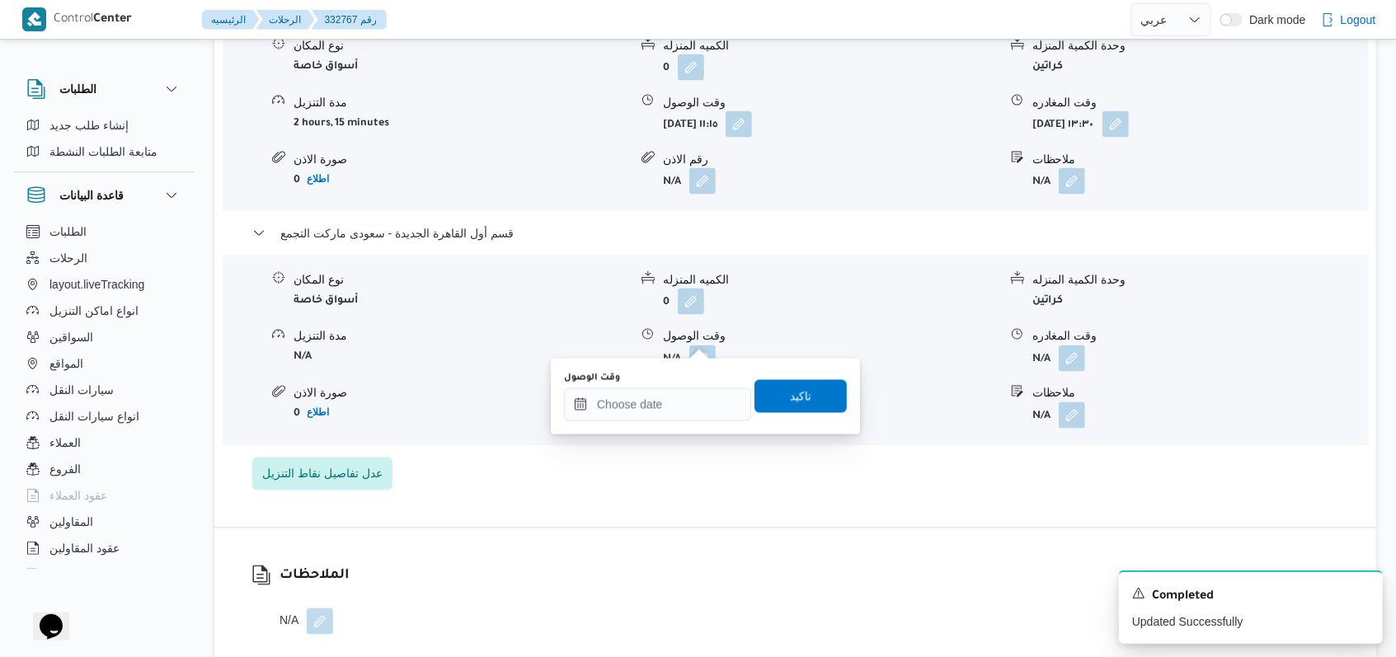
click at [680, 386] on div "وقت الوصول" at bounding box center [657, 396] width 187 height 49
click at [675, 408] on input "وقت الوصول" at bounding box center [657, 404] width 187 height 33
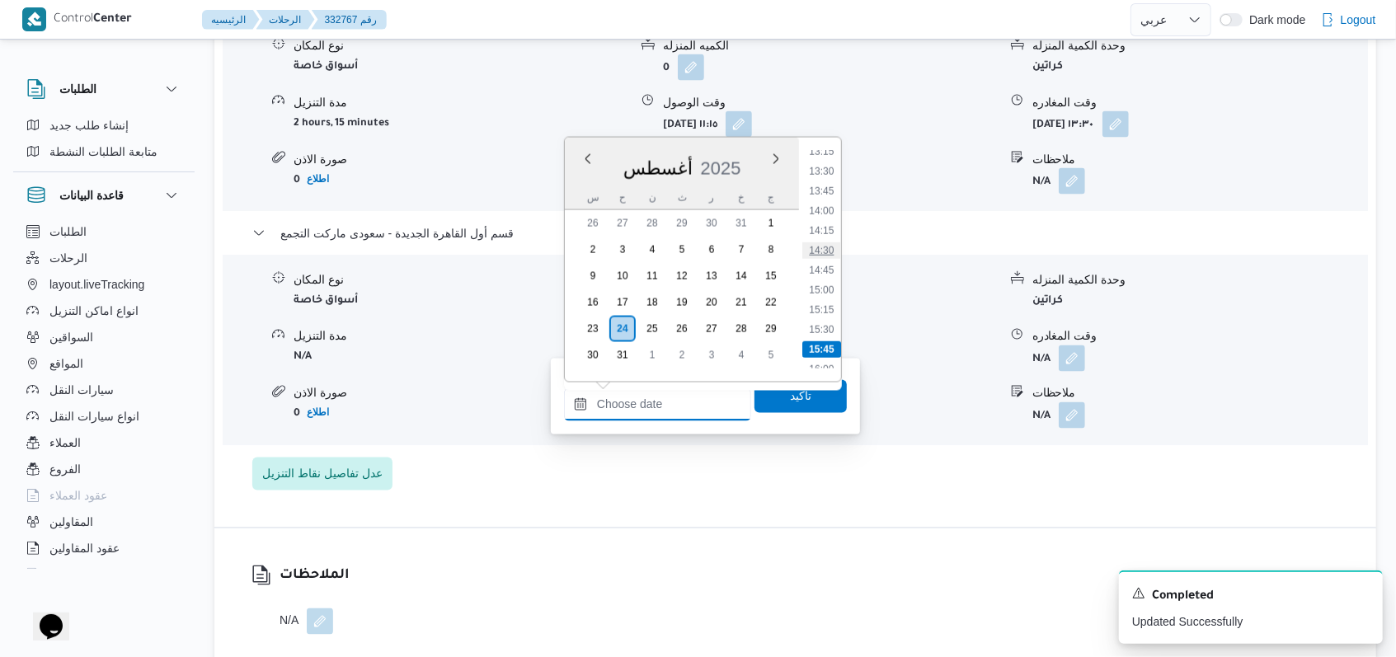
scroll to position [1024, 0]
click at [828, 242] on li "14:00" at bounding box center [821, 244] width 38 height 16
type input "٢٤/٠٨/٢٠٢٥ ١٤:٠٠"
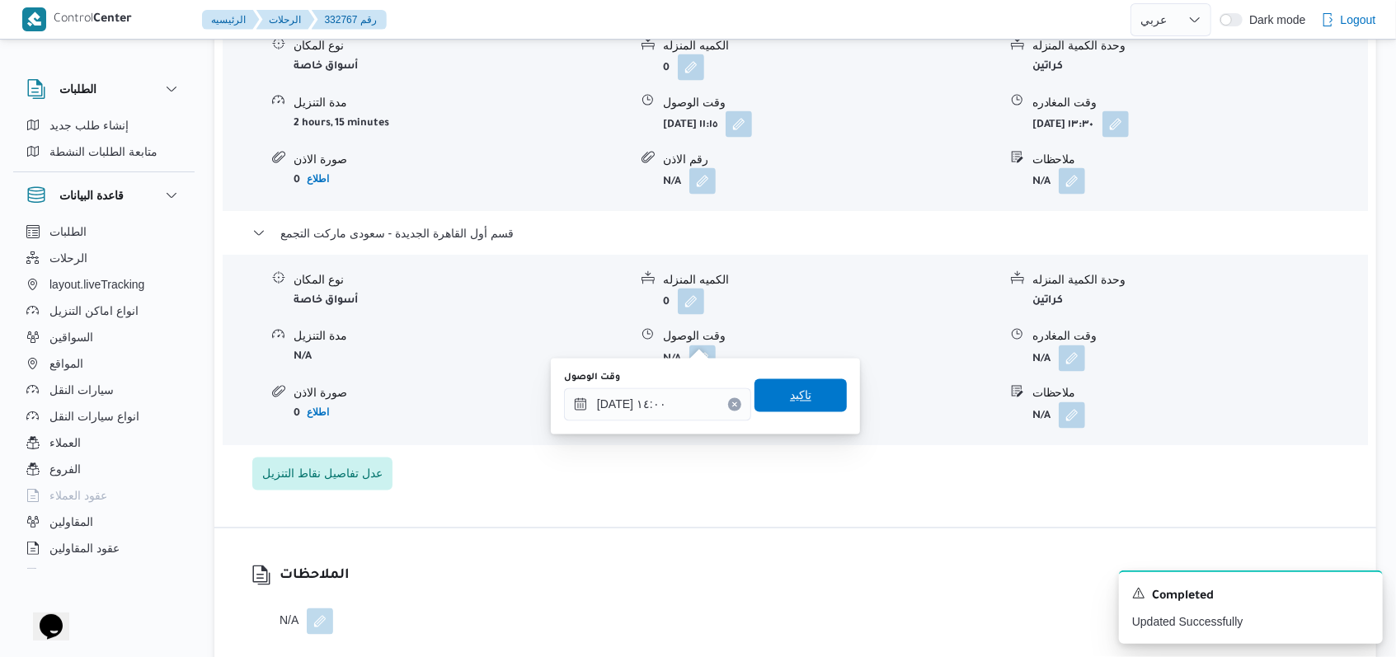
click at [798, 381] on span "تاكيد" at bounding box center [801, 395] width 92 height 33
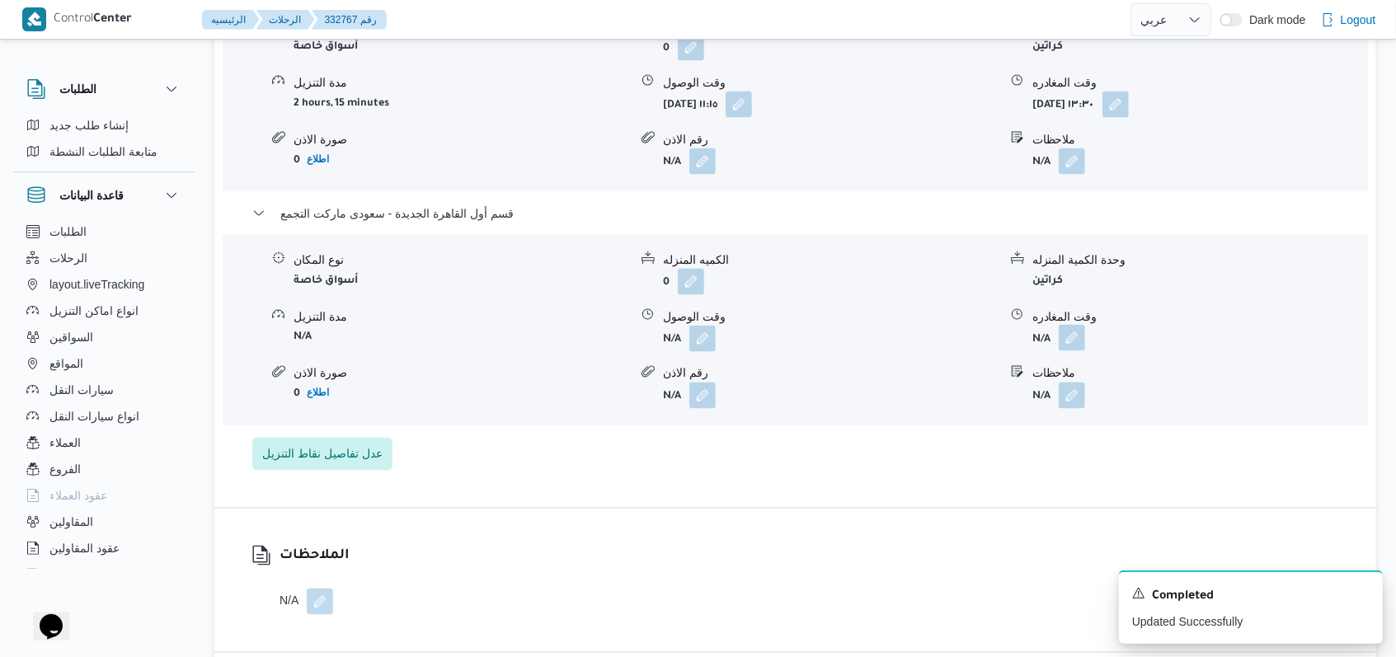
click at [1062, 337] on button "button" at bounding box center [1072, 338] width 26 height 26
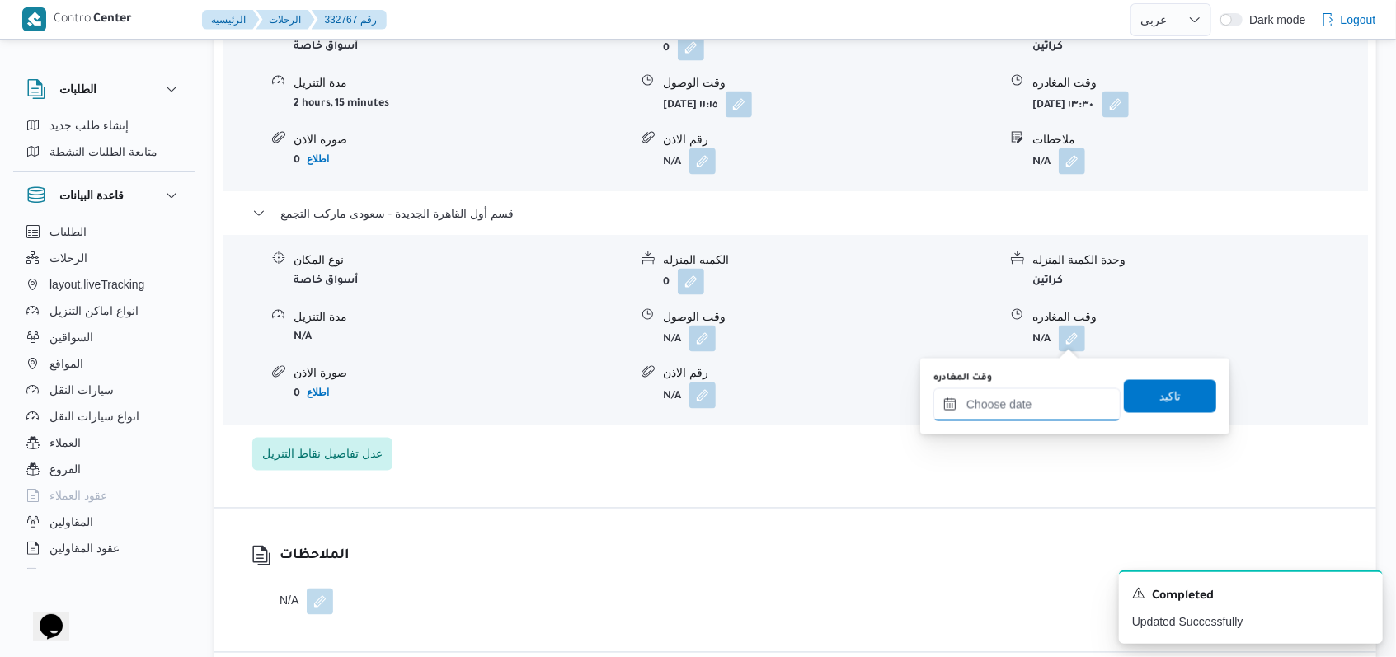
click at [1030, 417] on input "وقت المغادره" at bounding box center [1027, 404] width 187 height 33
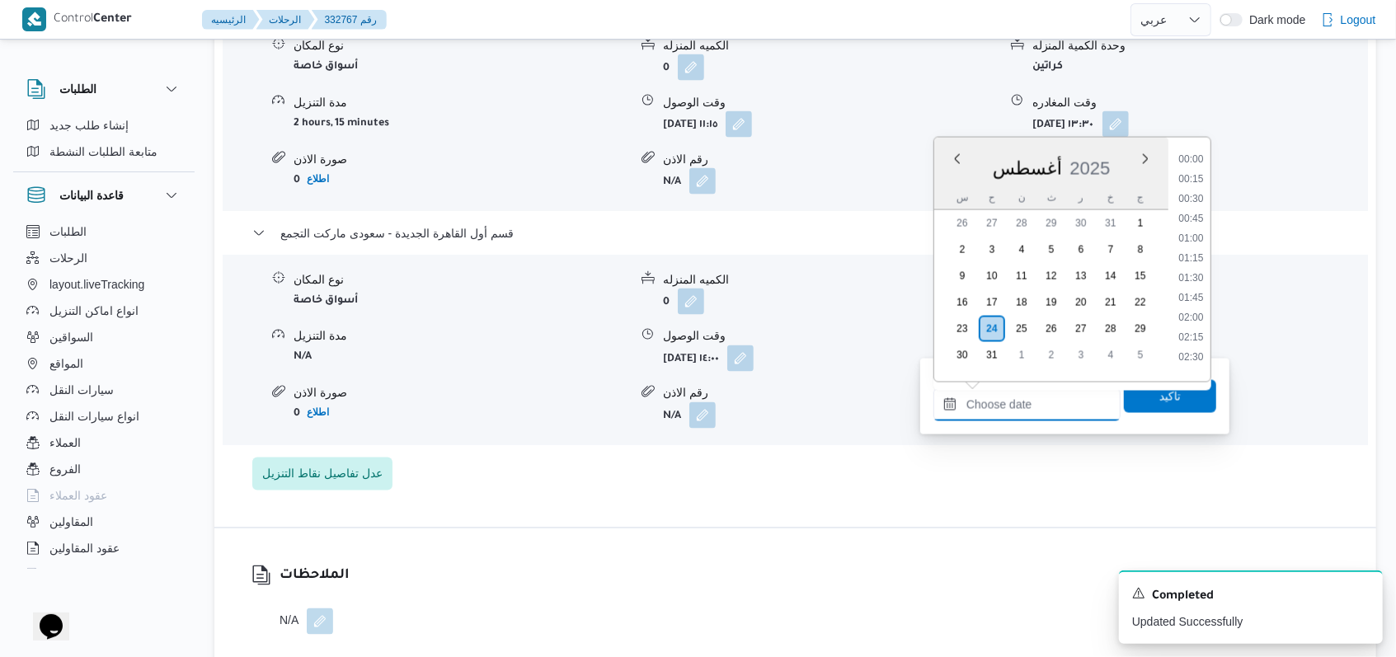
scroll to position [1134, 0]
click at [1191, 179] on li "14:30" at bounding box center [1191, 173] width 38 height 16
type input "٢٤/٠٨/٢٠٢٥ ١٤:٣٠"
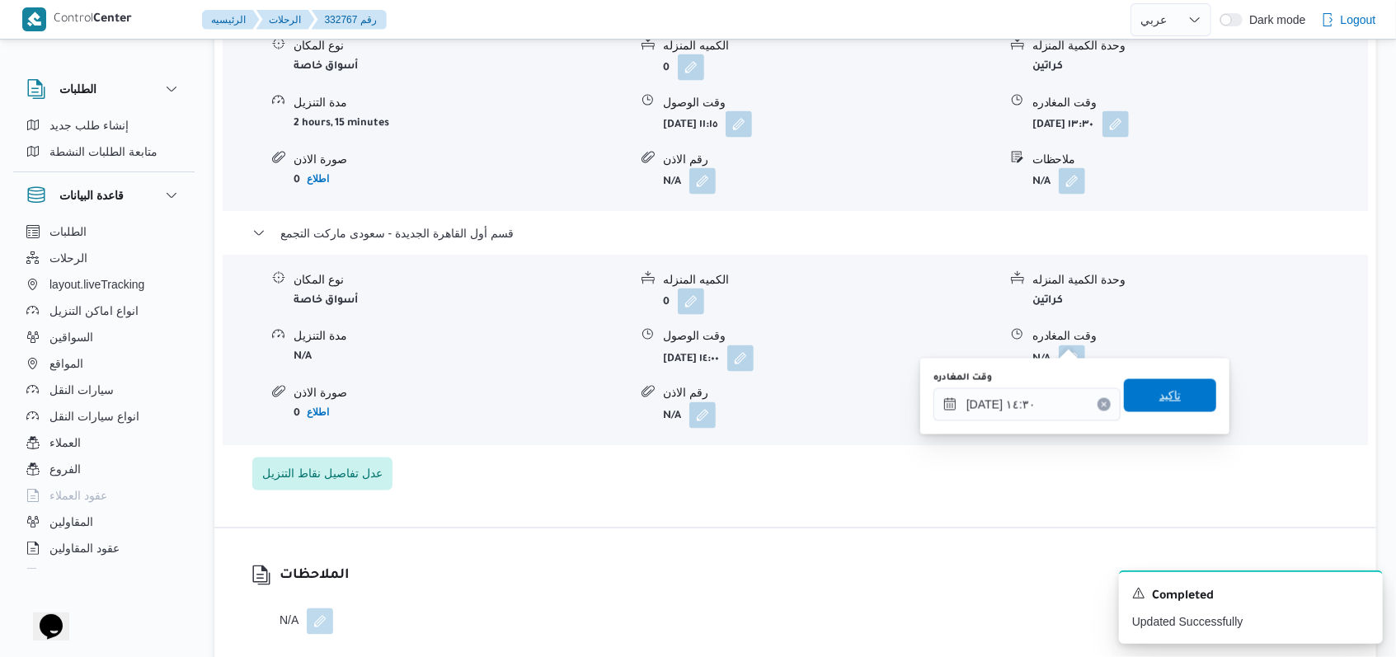
click at [1167, 387] on span "تاكيد" at bounding box center [1170, 396] width 21 height 20
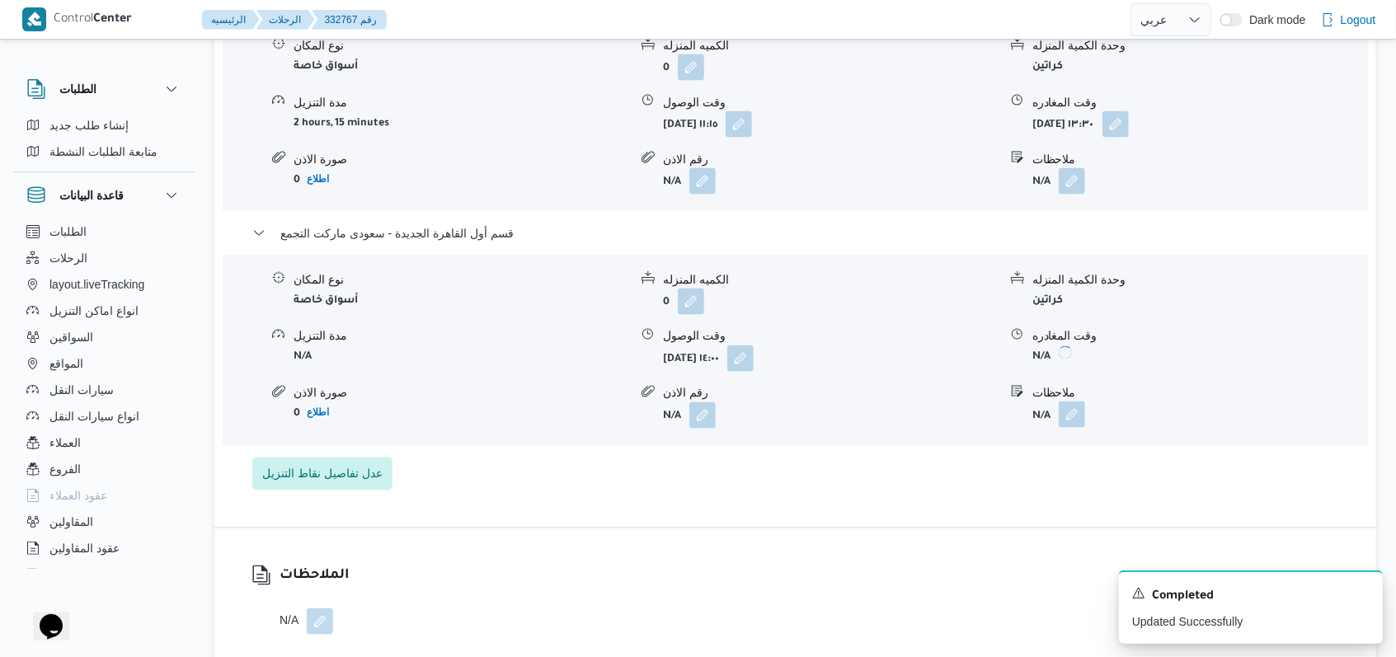
click at [1067, 402] on button "button" at bounding box center [1072, 415] width 26 height 26
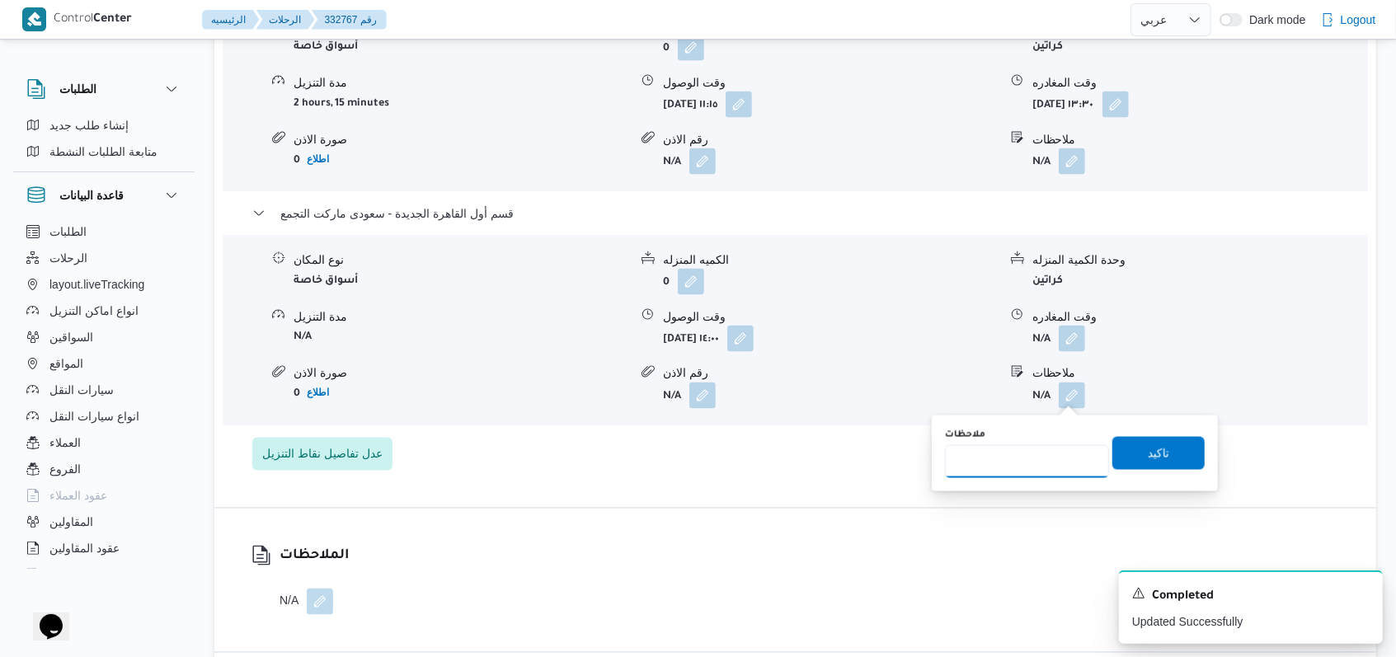
click at [1003, 474] on input "ملاحظات" at bounding box center [1027, 461] width 164 height 33
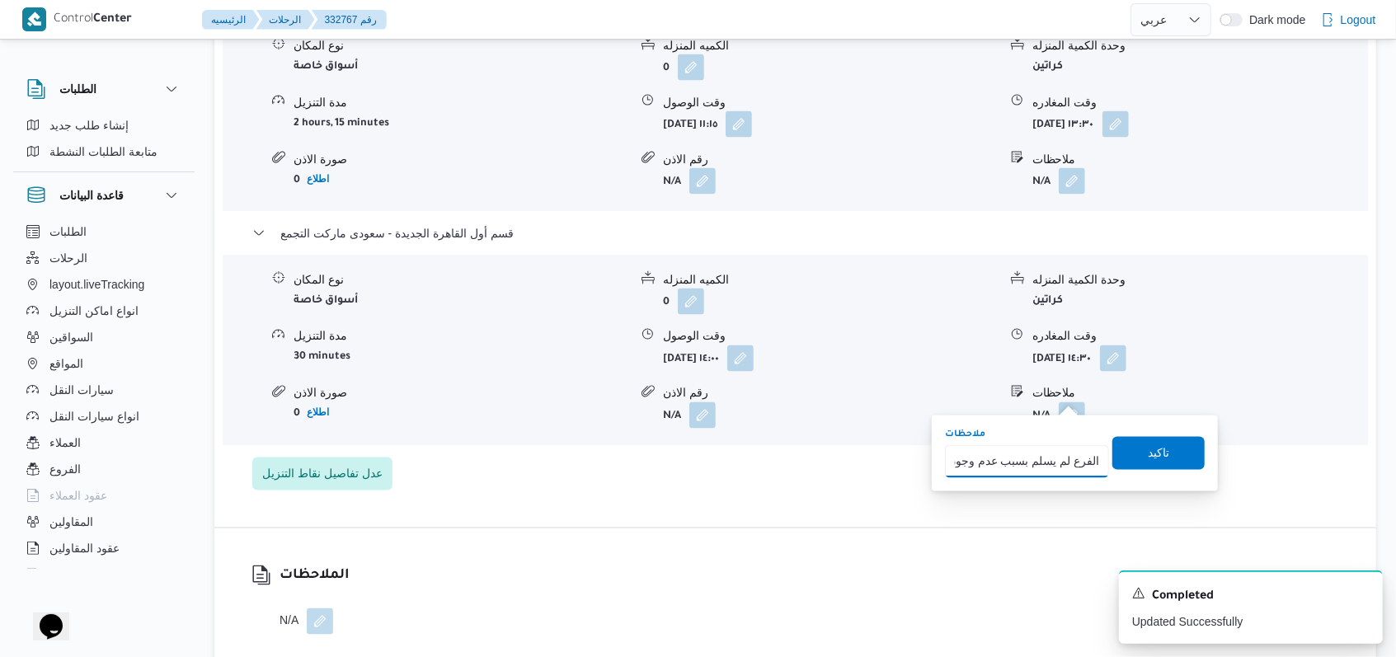
scroll to position [0, 44]
type input "الفرع لم يسلم بسبب عدم وجود مكان بالفرع"
click at [1128, 452] on span "تاكيد" at bounding box center [1159, 452] width 92 height 33
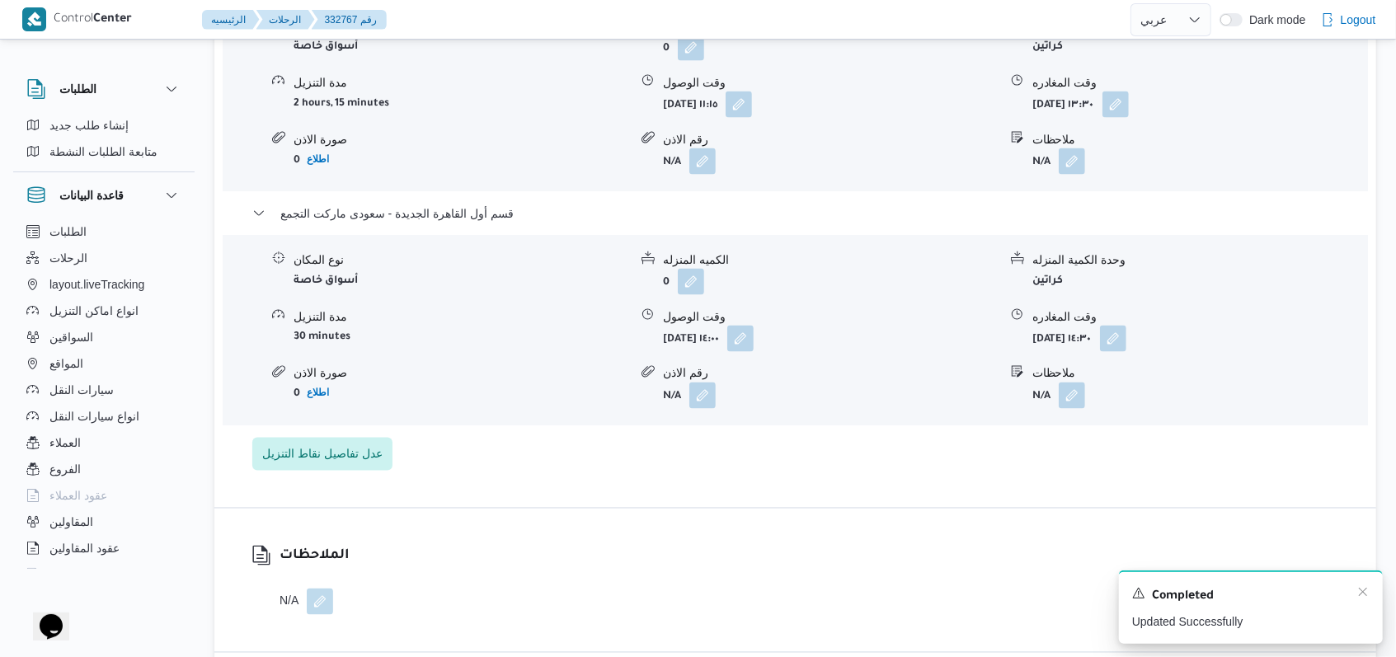
click at [1372, 600] on div "A new notification appears Completed Updated Successfully" at bounding box center [1251, 607] width 264 height 73
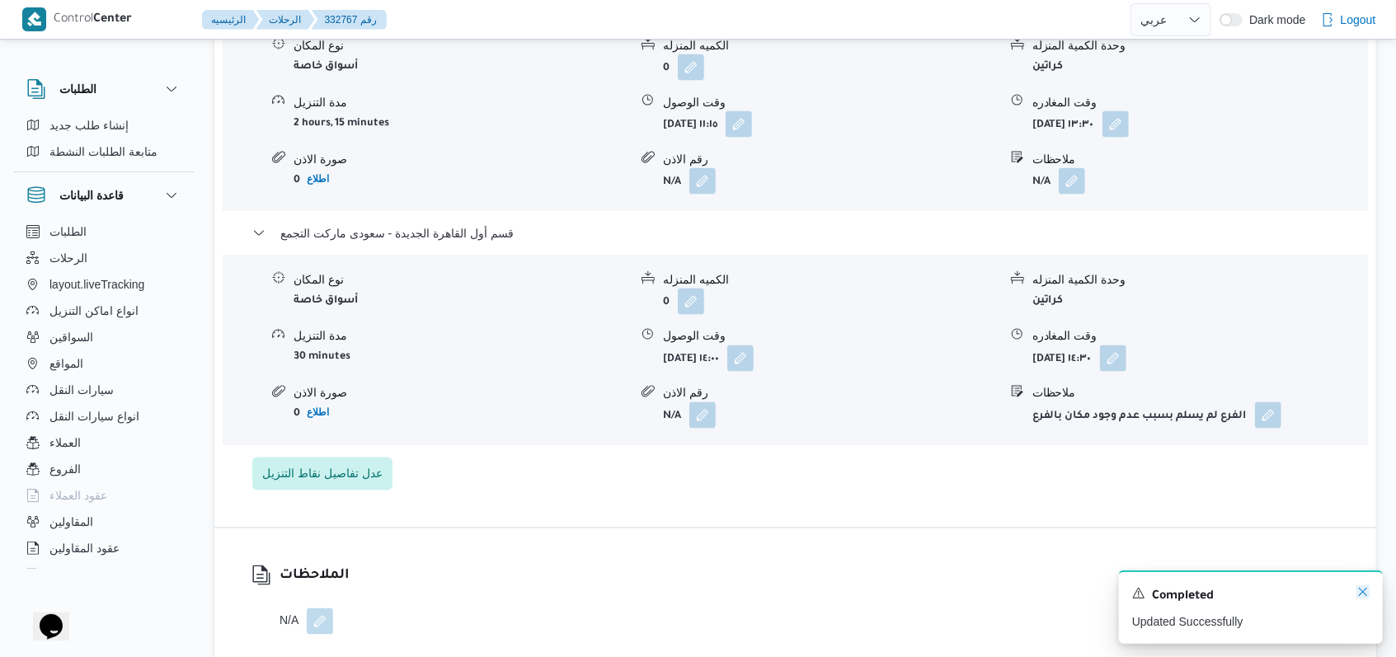
click at [1367, 595] on icon "Dismiss toast" at bounding box center [1363, 592] width 13 height 13
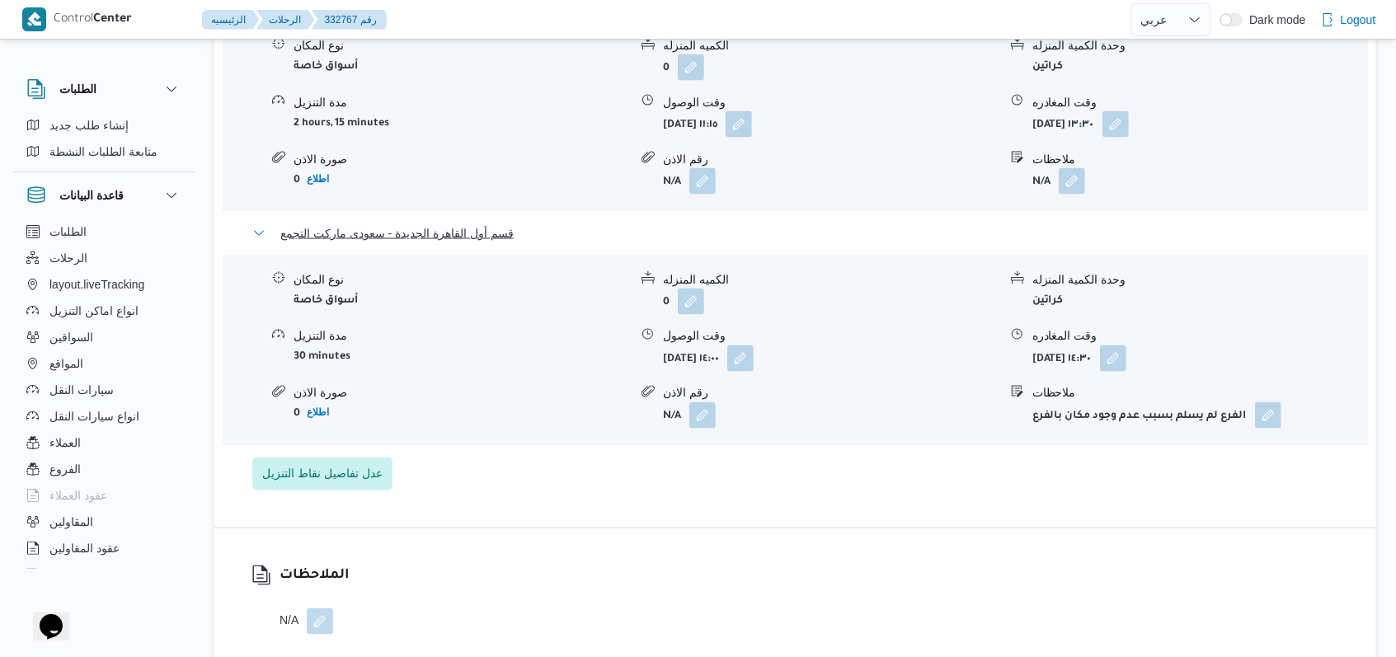
click at [497, 224] on span "قسم أول القاهرة الجديدة - سعودى ماركت التجمع" at bounding box center [396, 234] width 233 height 20
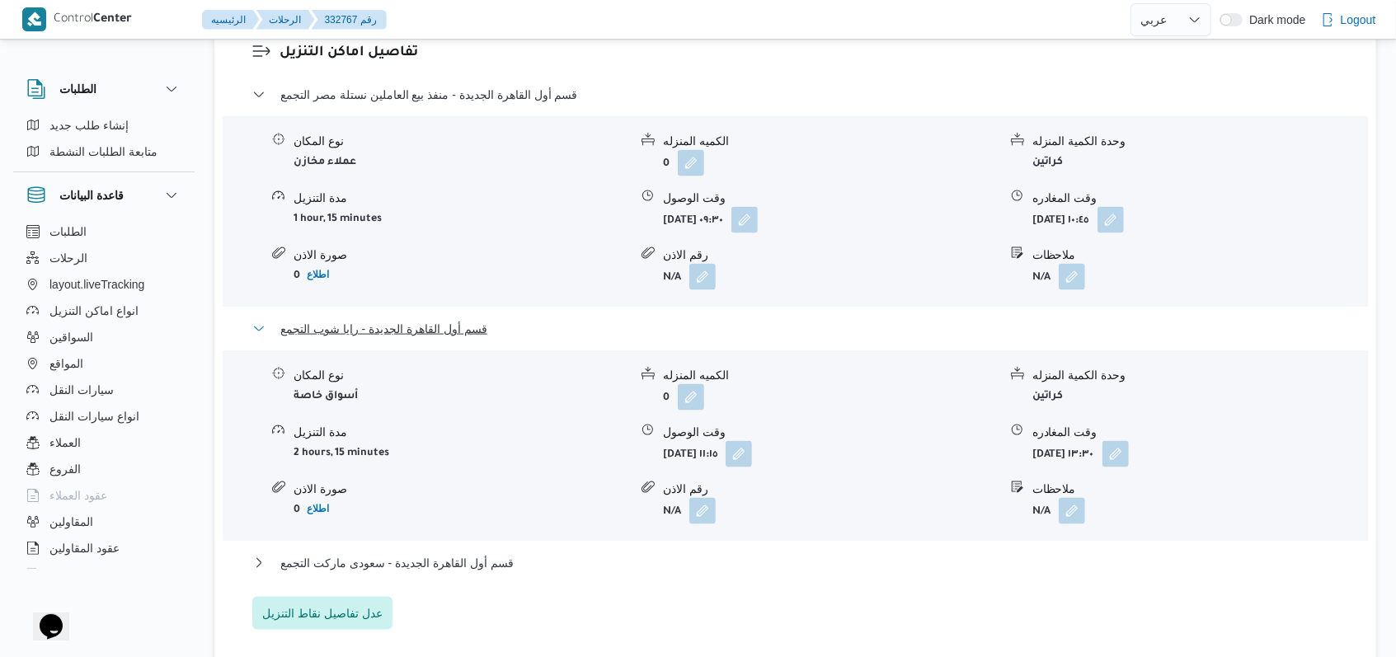
click at [487, 319] on button "قسم أول القاهرة الجديدة - رايا شوب التجمع" at bounding box center [795, 329] width 1087 height 20
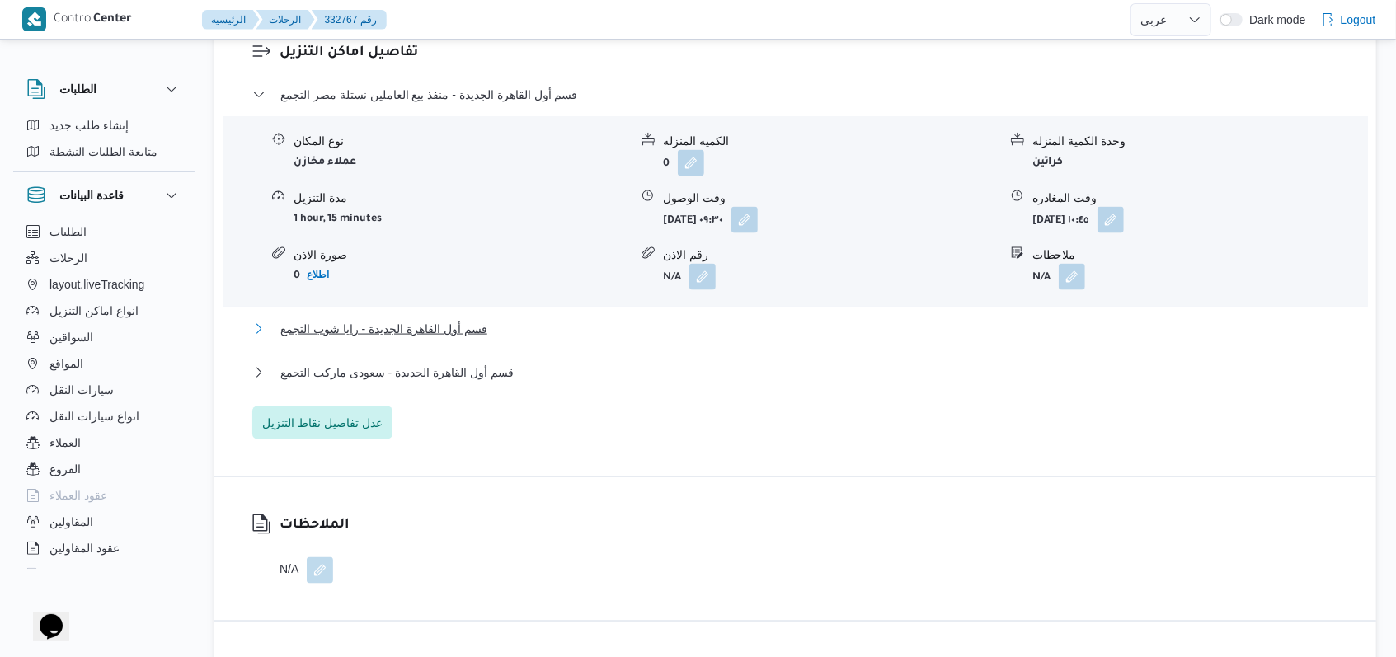
scroll to position [1209, 0]
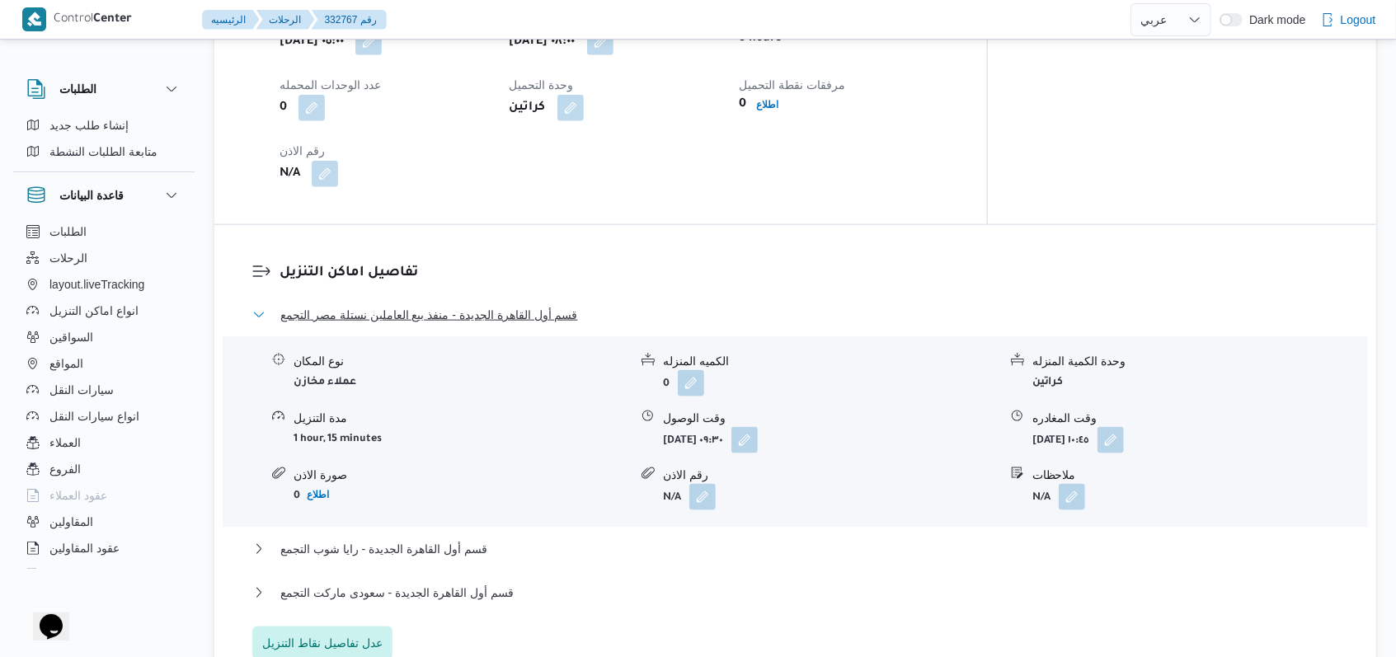
click at [492, 305] on span "قسم أول القاهرة الجديدة - منفذ بيع العاملين نستلة مصر التجمع" at bounding box center [429, 315] width 298 height 20
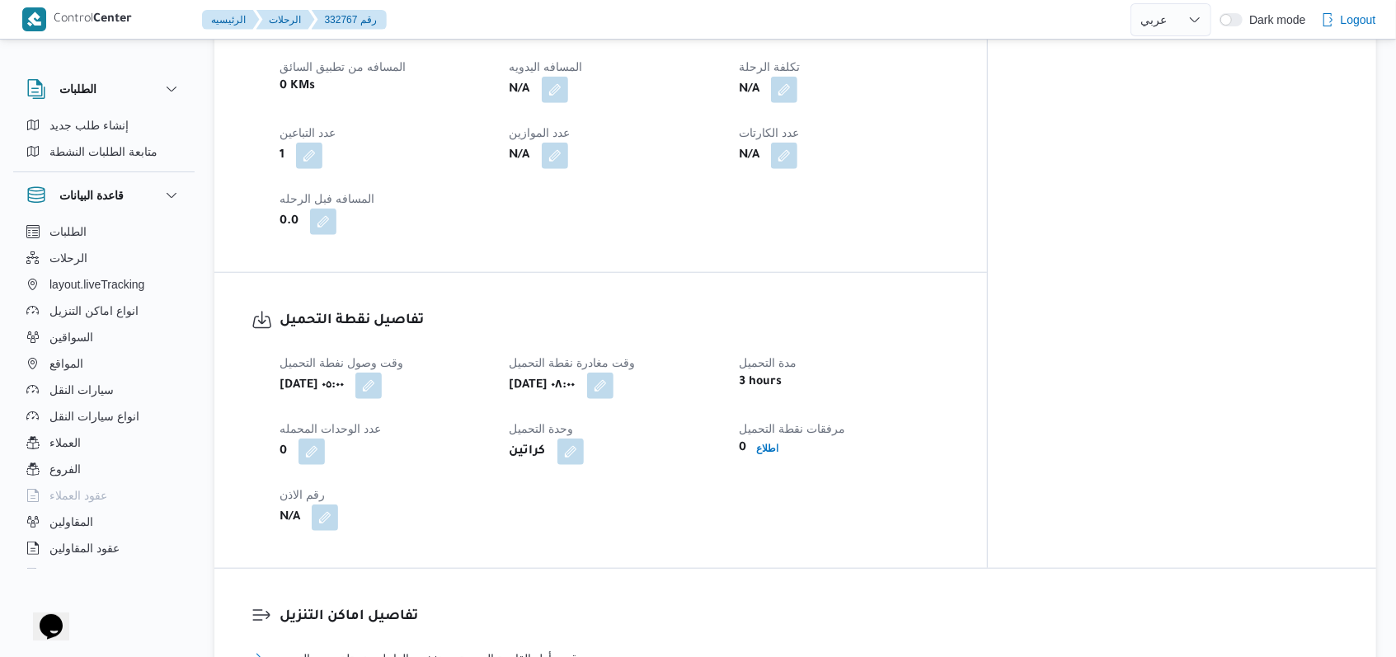
scroll to position [770, 0]
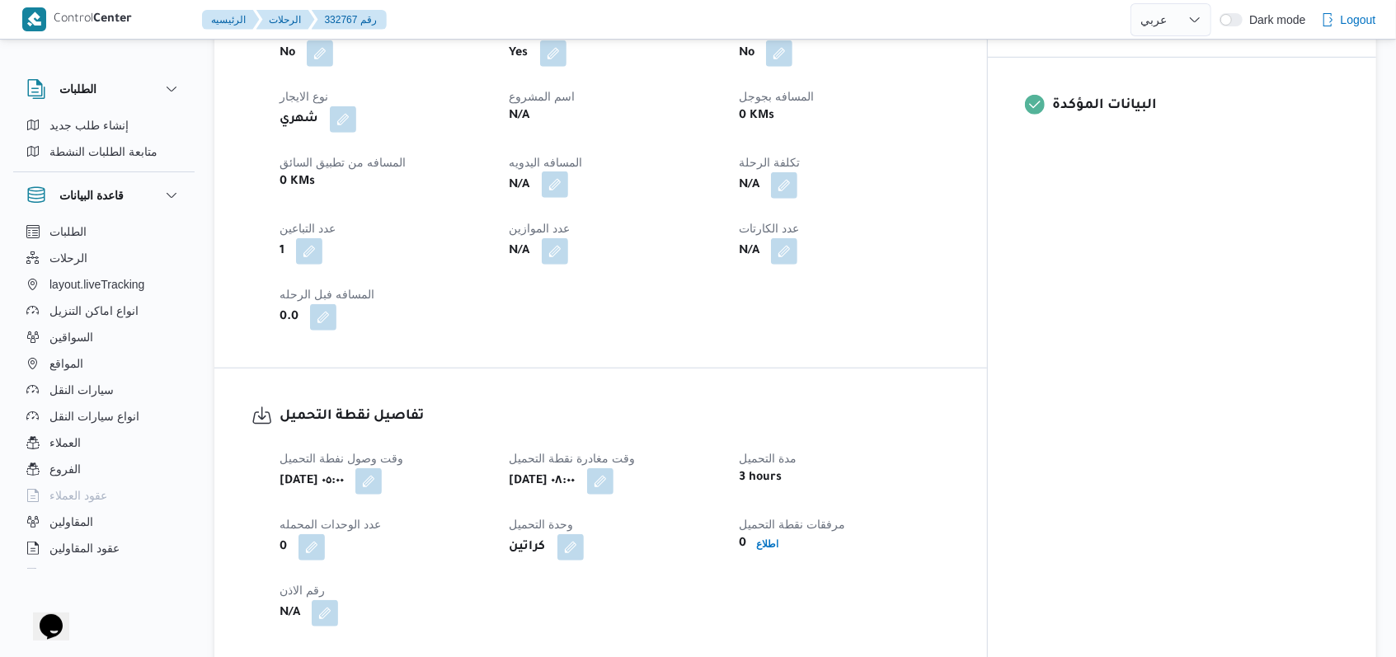
click at [568, 172] on button "button" at bounding box center [555, 185] width 26 height 26
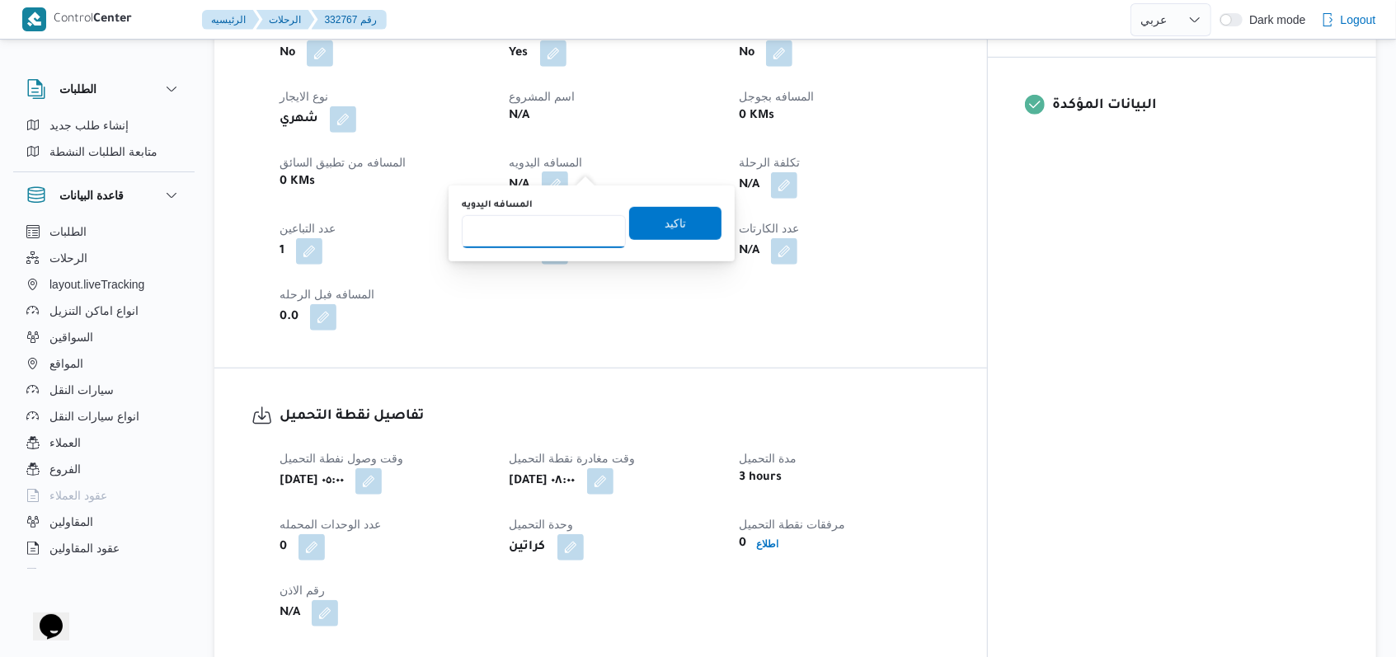
click at [534, 238] on input "المسافه اليدويه" at bounding box center [544, 231] width 164 height 33
type input "167"
click at [629, 233] on span "تاكيد" at bounding box center [675, 222] width 92 height 33
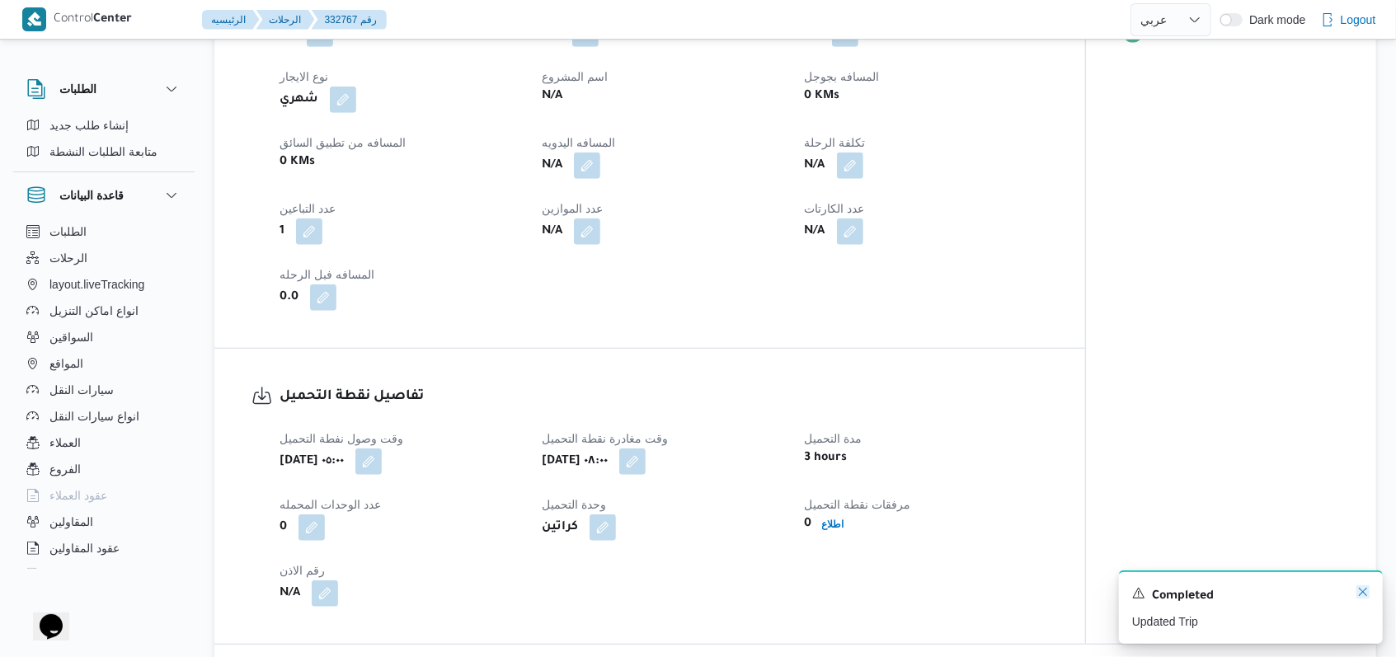
click at [1365, 595] on icon "Dismiss toast" at bounding box center [1363, 592] width 8 height 8
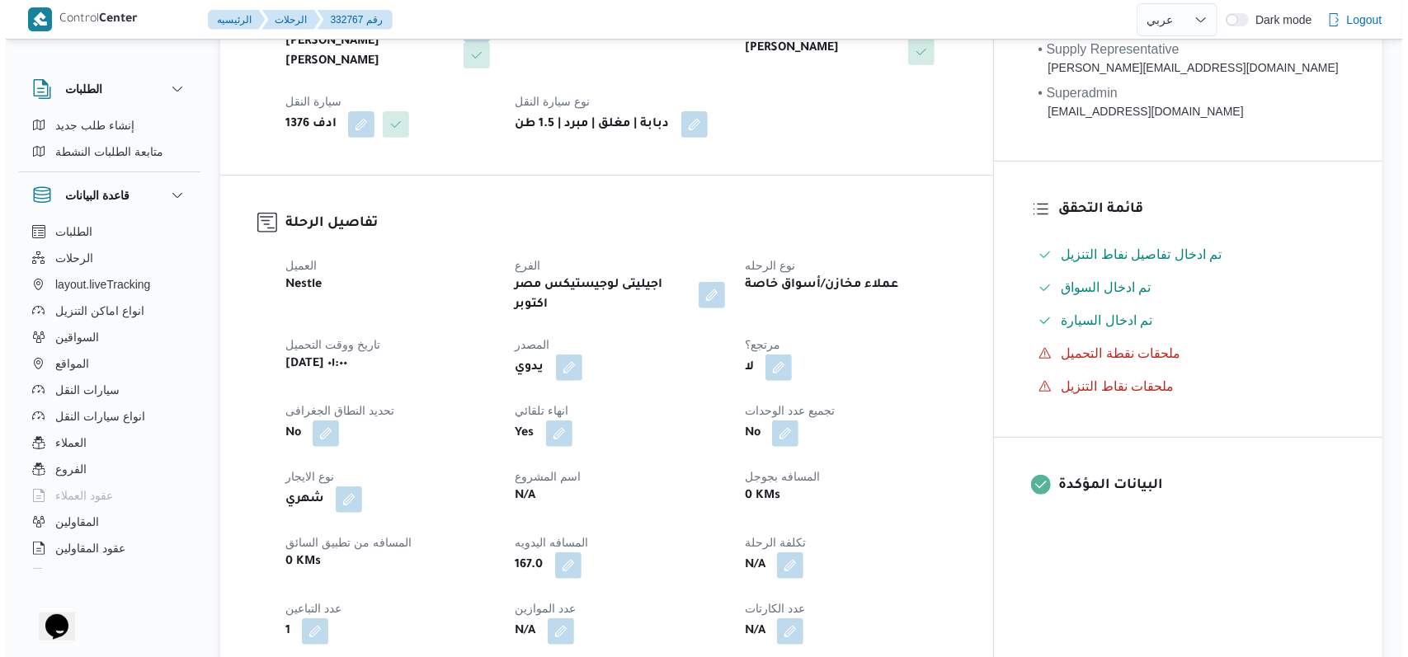
scroll to position [0, 0]
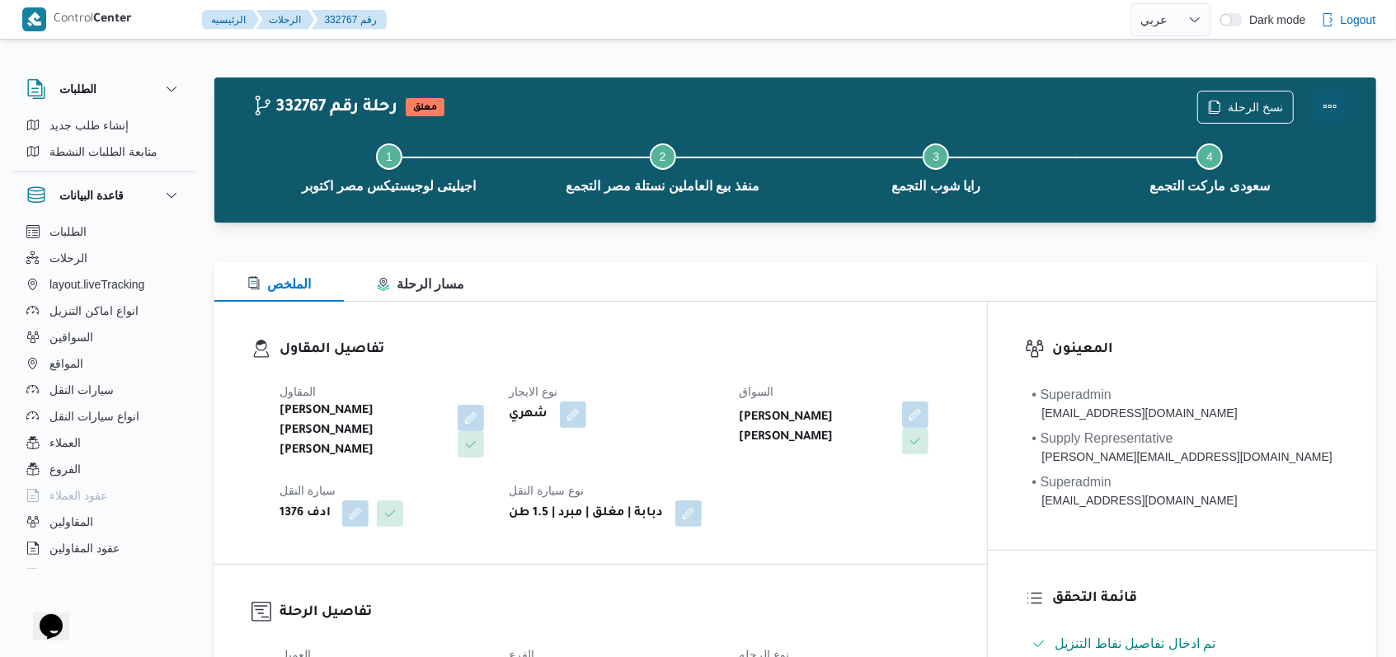
click at [1345, 101] on button "Actions" at bounding box center [1330, 106] width 33 height 33
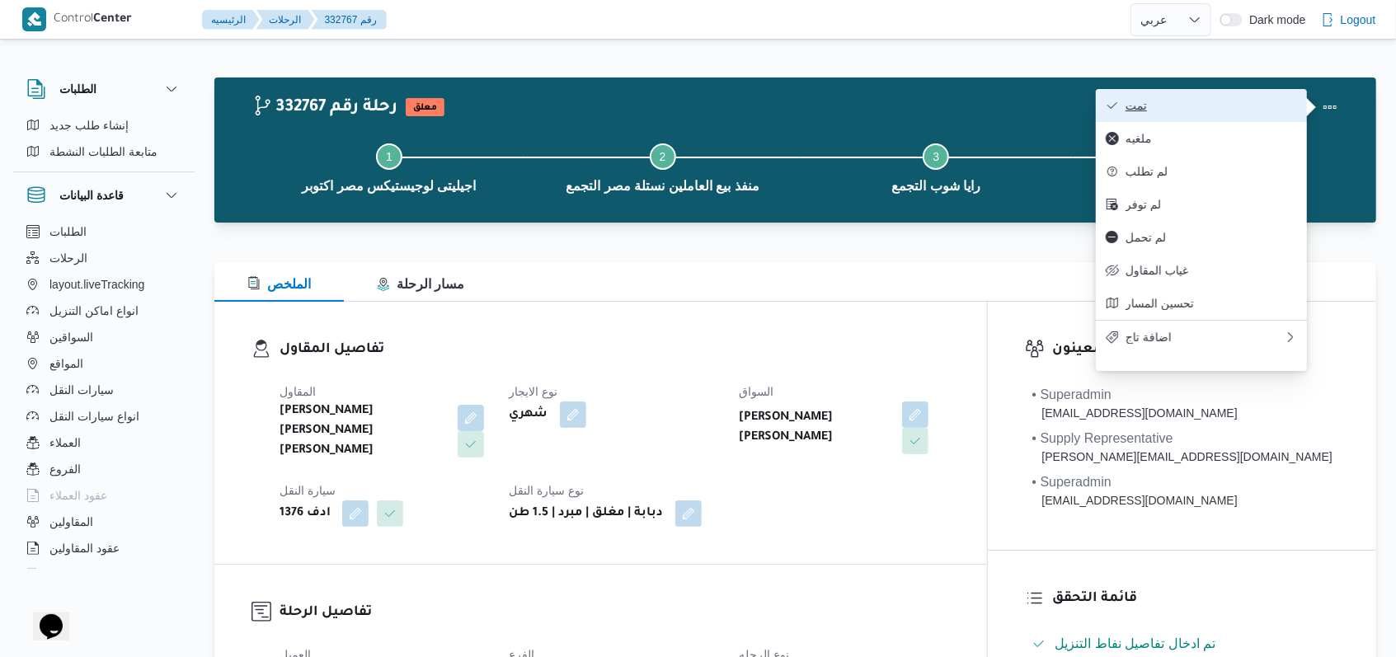
click at [1284, 100] on span "تمت" at bounding box center [1212, 105] width 172 height 13
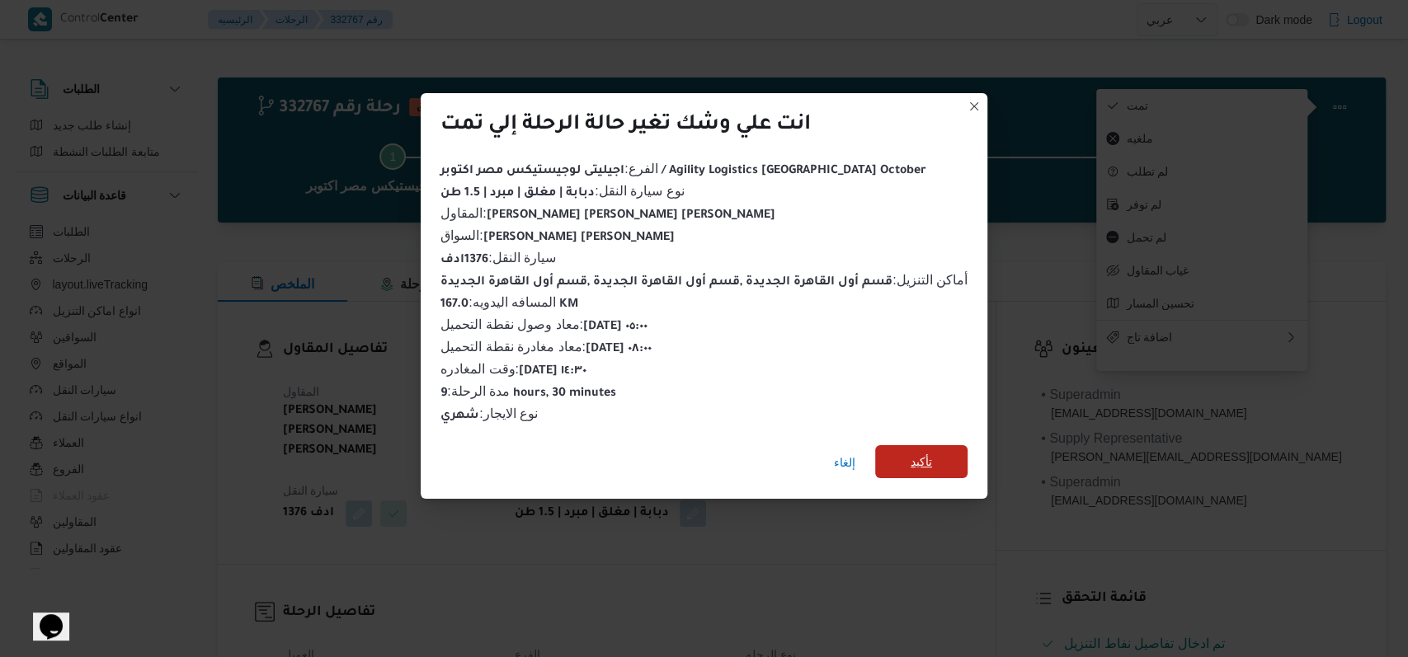
click at [911, 452] on span "تأكيد" at bounding box center [921, 462] width 21 height 20
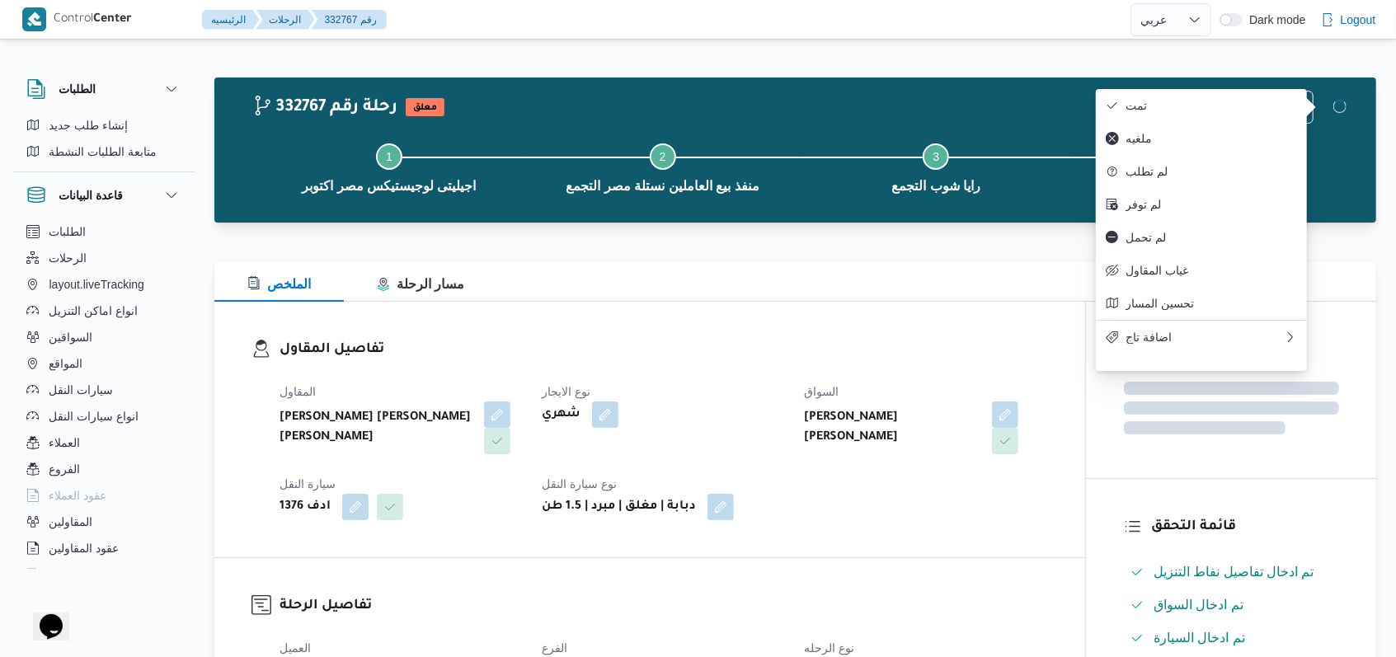
click at [939, 374] on div "المقاول محمد صلاح عبد الهادى عبد الحميد نوع الايجار شهري السواق هادى حسن حسن مح…" at bounding box center [664, 451] width 788 height 158
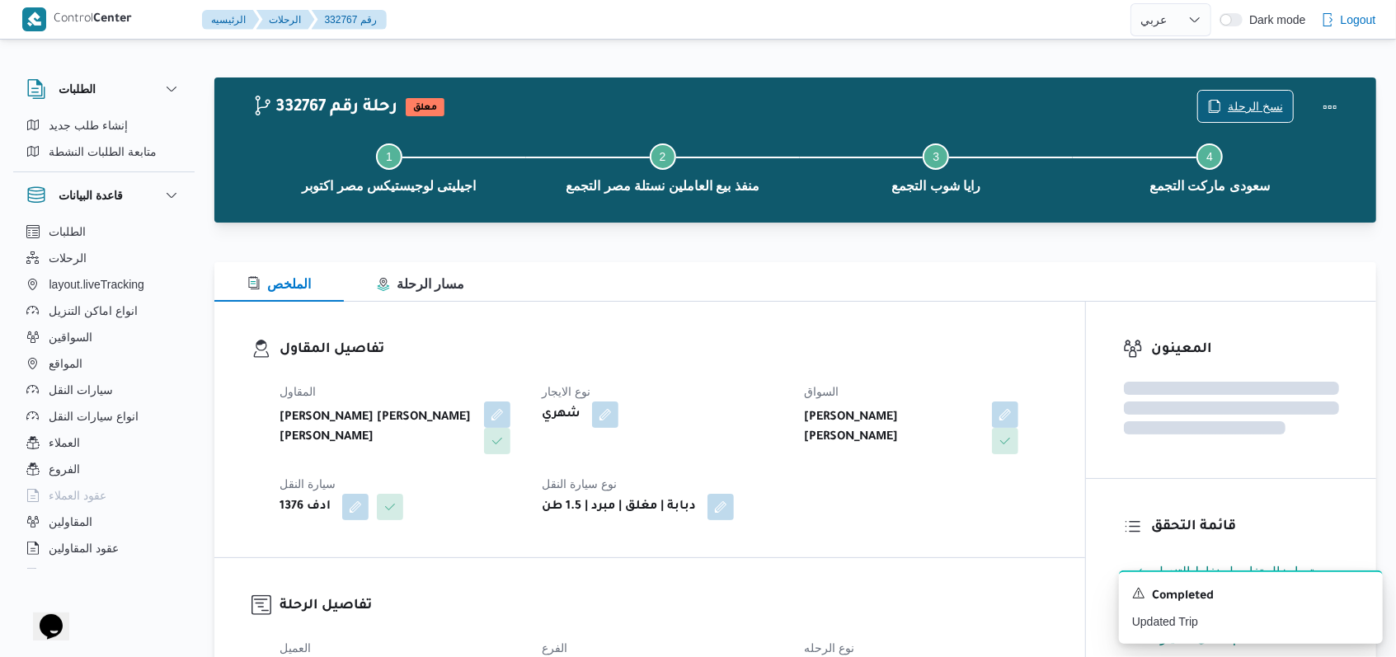
click at [1244, 94] on span "نسخ الرحلة" at bounding box center [1245, 106] width 95 height 31
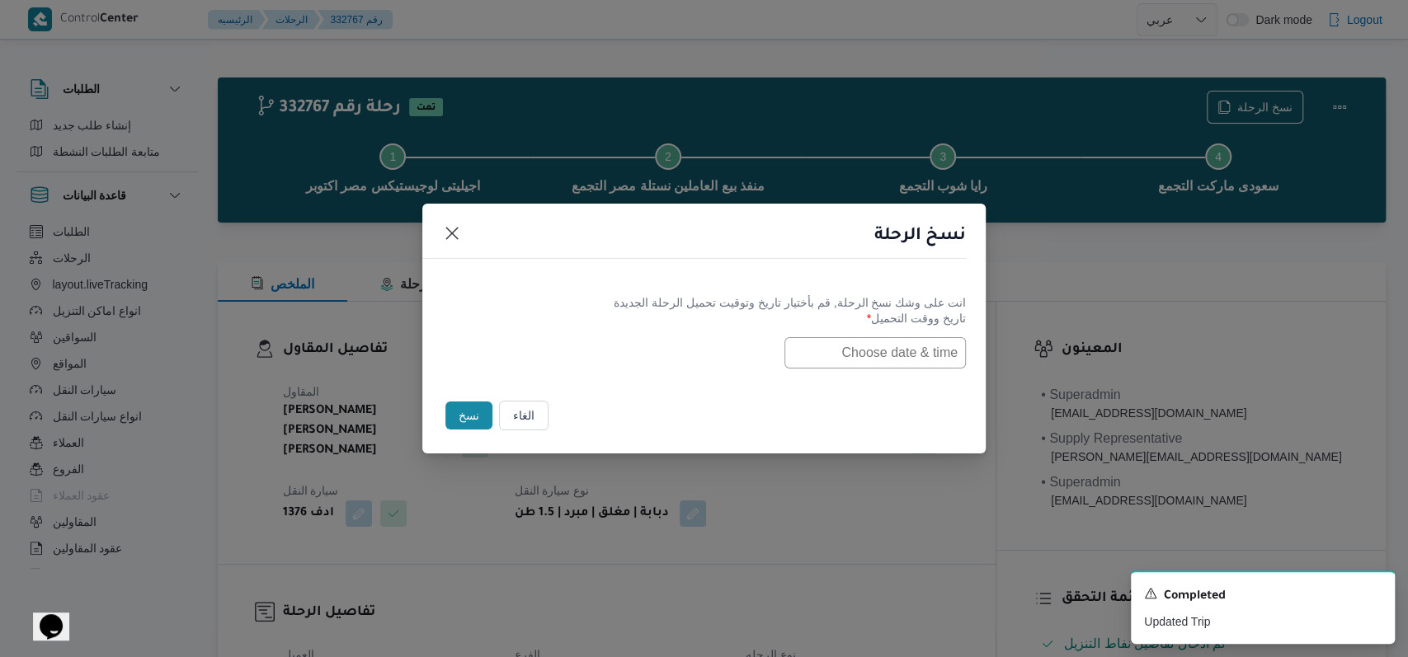
click at [897, 352] on input "text" at bounding box center [874, 352] width 181 height 31
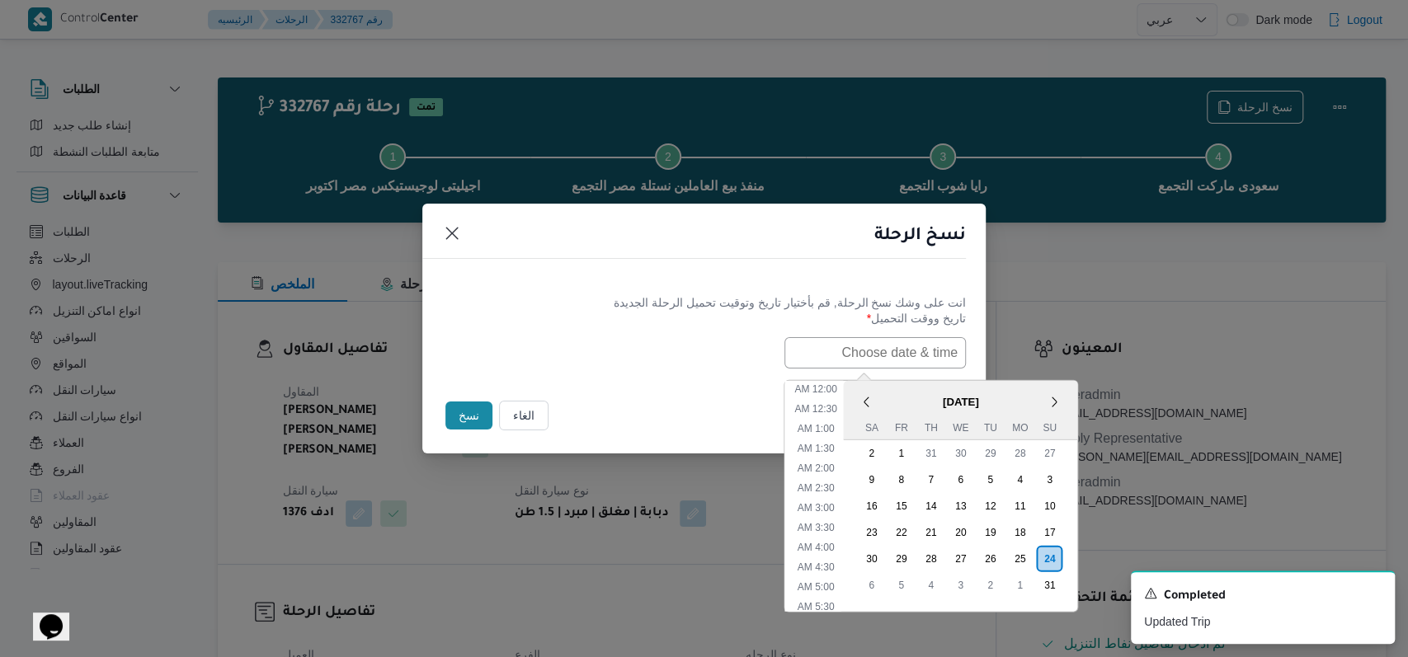
scroll to position [507, 0]
click at [1028, 554] on div "25" at bounding box center [1019, 558] width 31 height 31
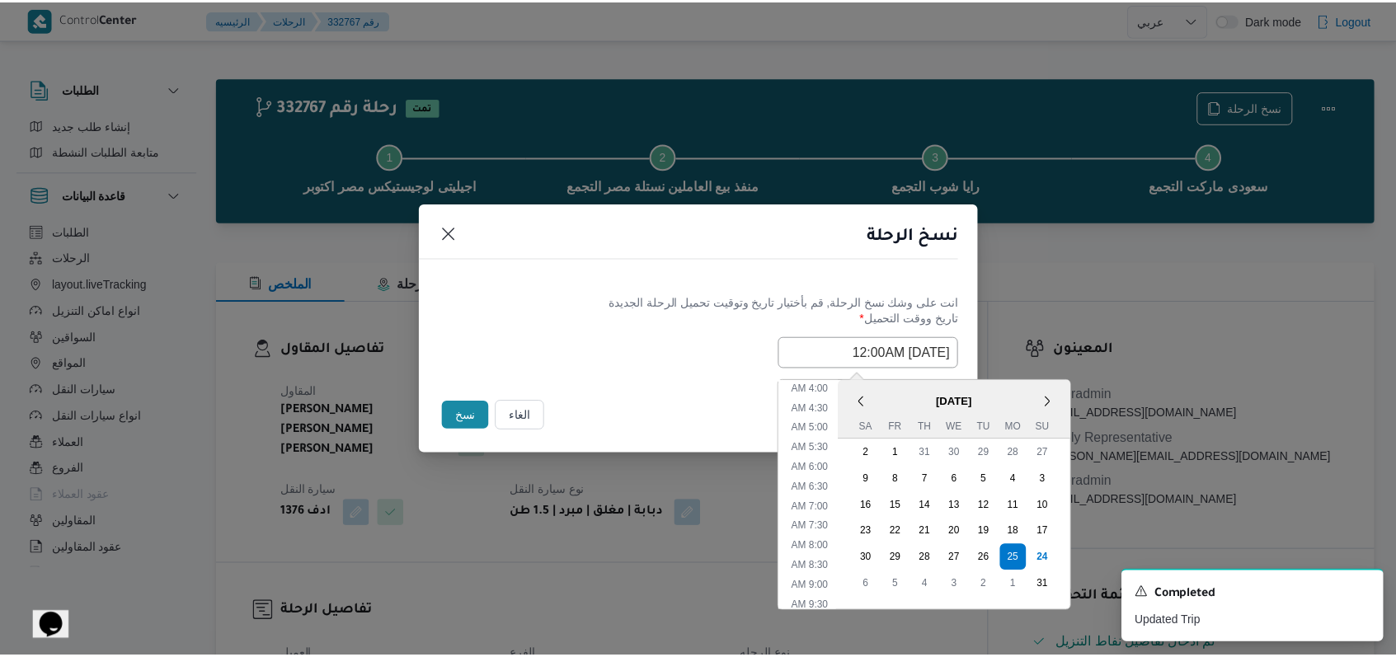
scroll to position [0, 0]
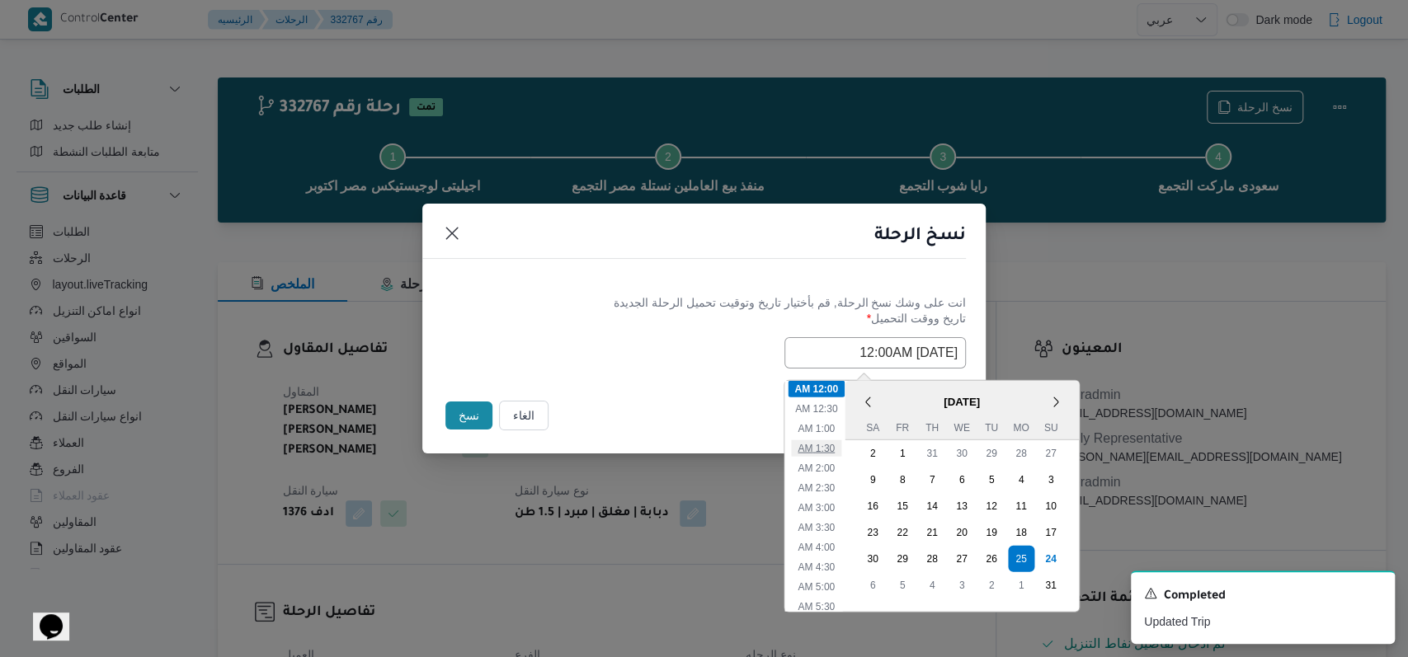
click at [839, 440] on li "1:30 AM" at bounding box center [816, 448] width 50 height 16
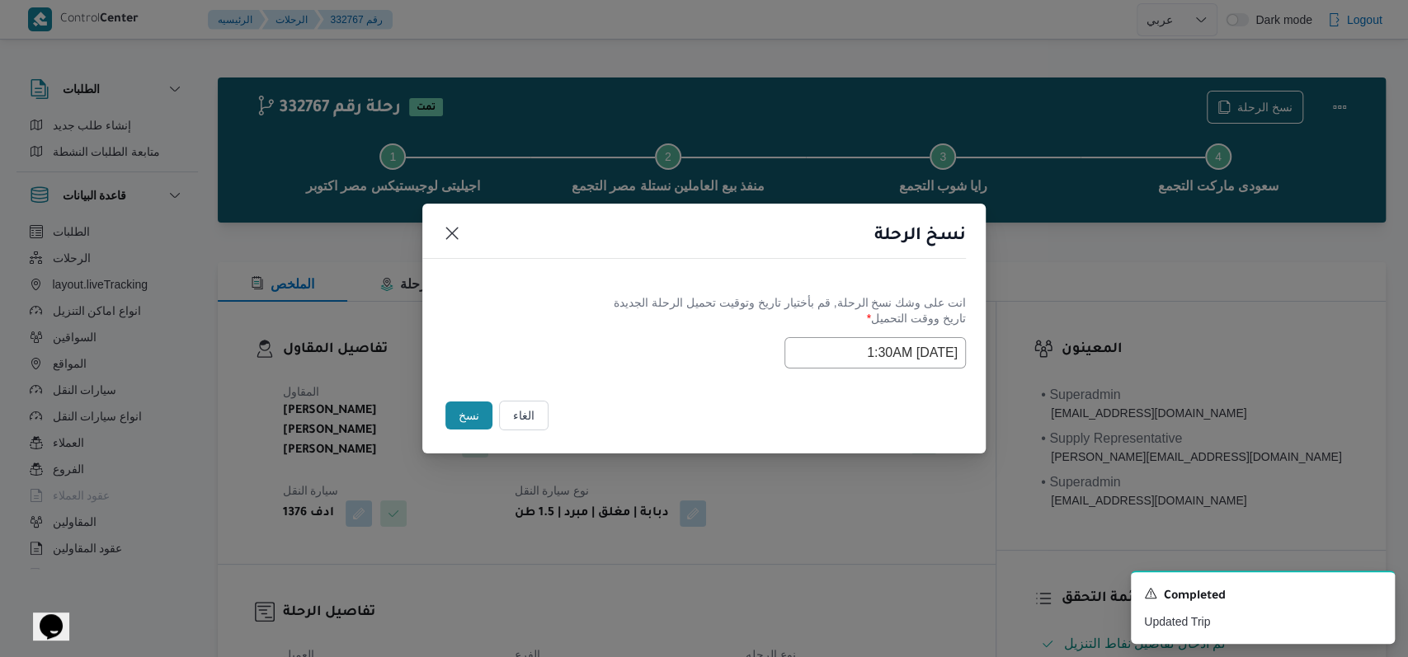
click at [830, 360] on input "25/08/2025 1:30AM" at bounding box center [874, 352] width 181 height 31
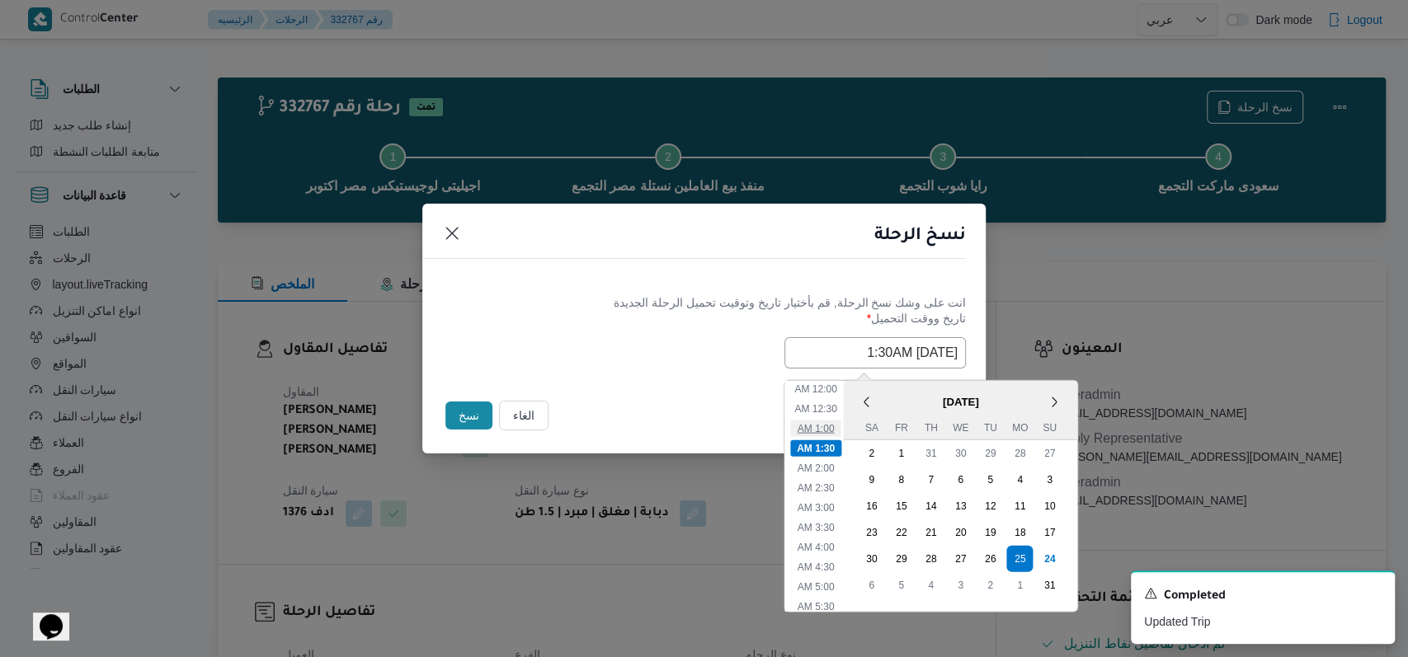
click at [835, 426] on li "1:00 AM" at bounding box center [816, 428] width 50 height 16
type input "25/08/2025 1:00AM"
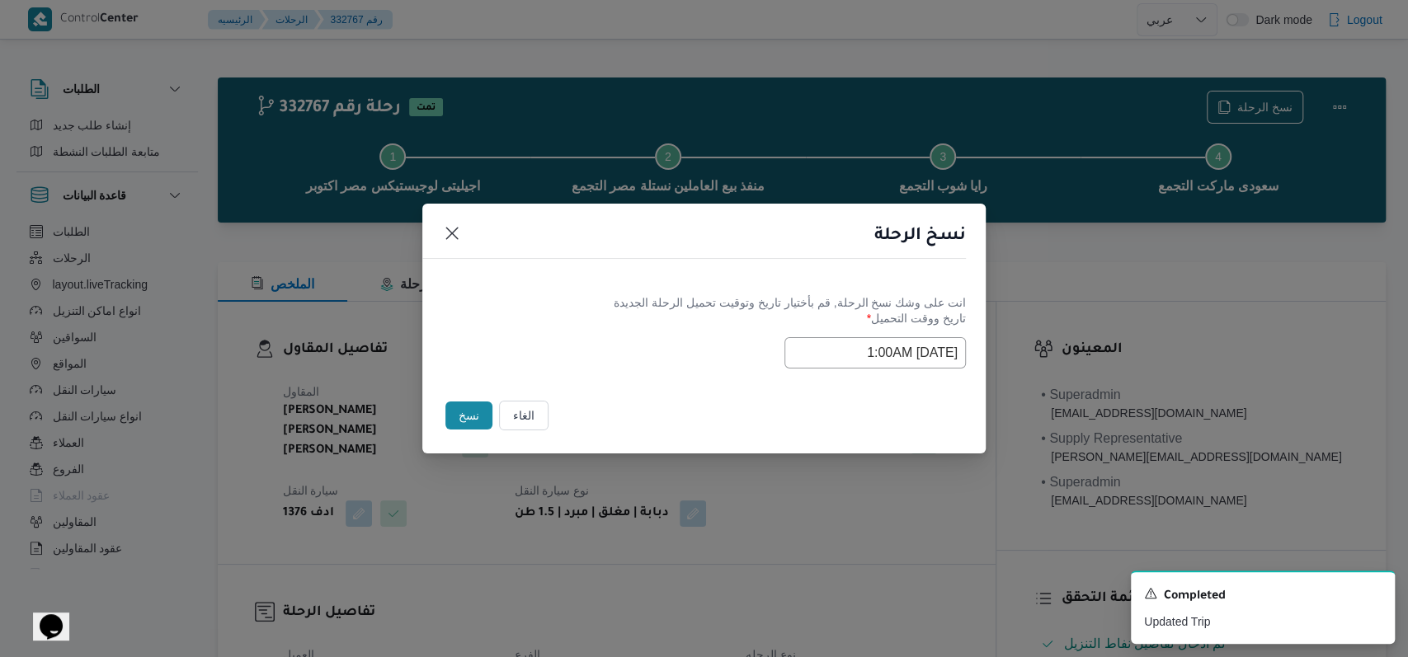
click at [681, 340] on div "Selected date: Monday, August 25th, 2025 at 1:00 AM 25/08/2025 1:00AM" at bounding box center [704, 352] width 524 height 31
click at [460, 411] on button "نسخ" at bounding box center [468, 416] width 47 height 28
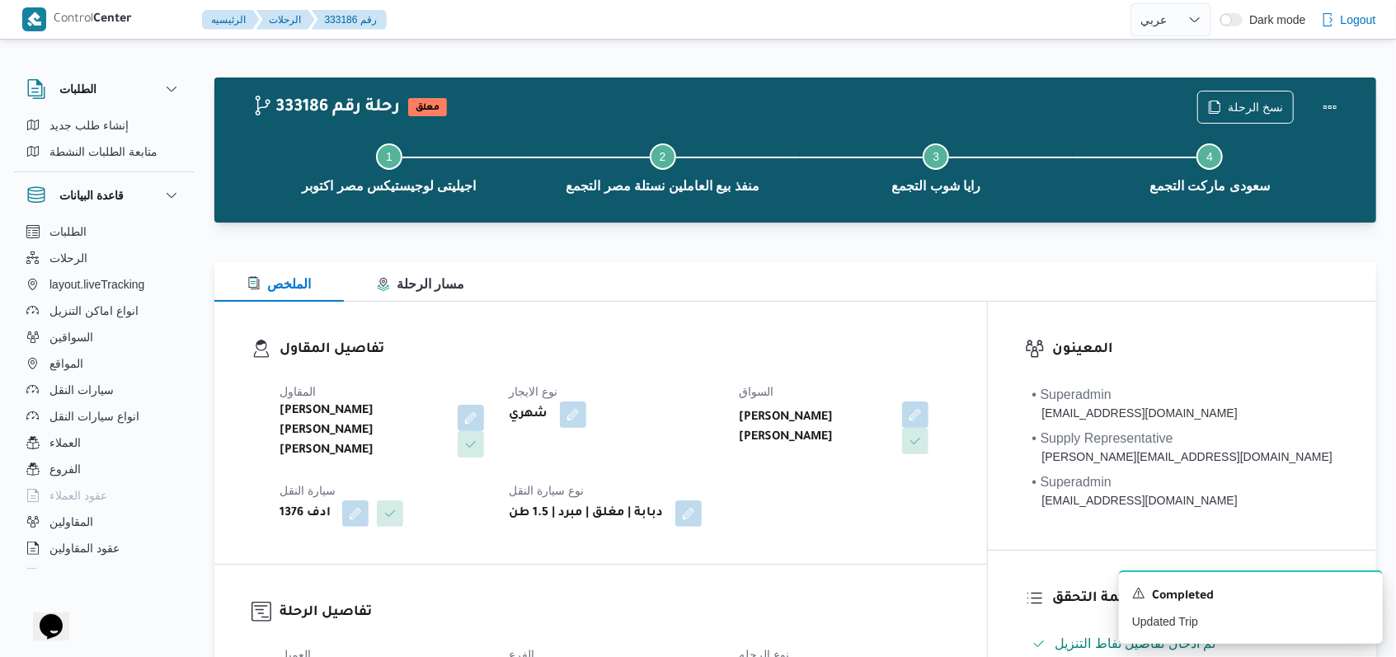
select select "ar"
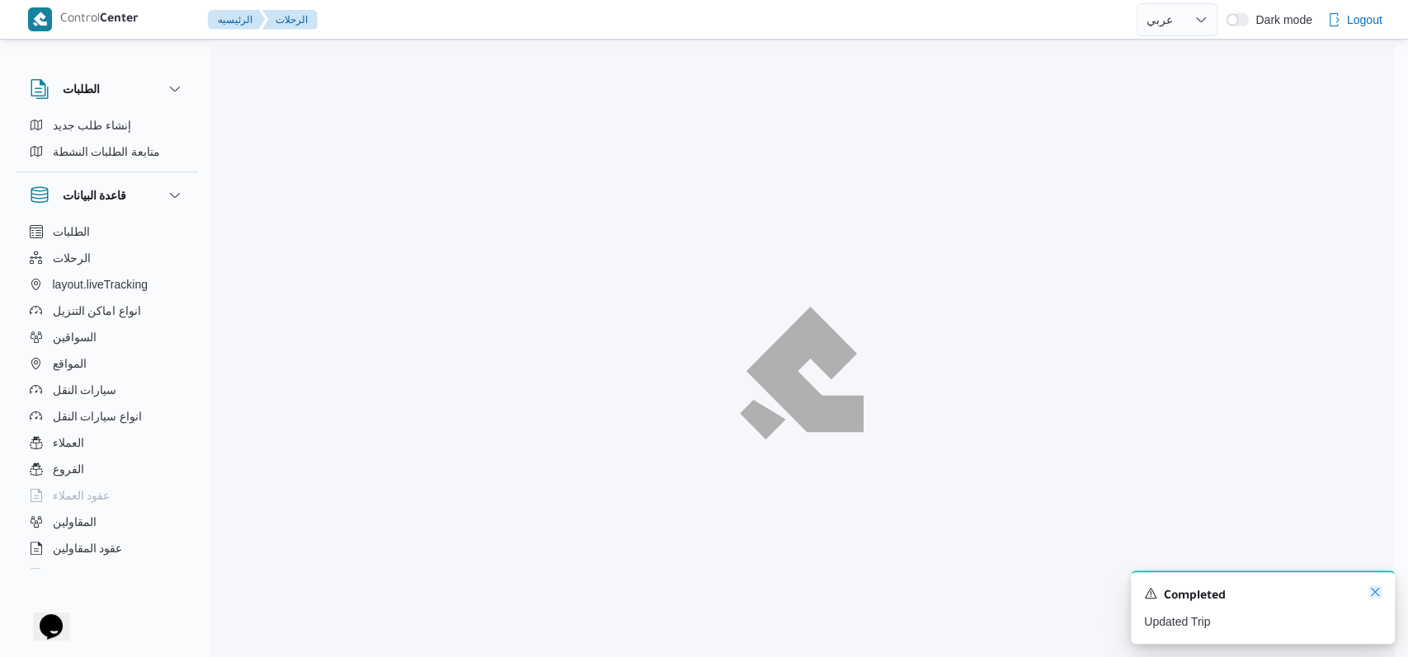
click at [1371, 596] on icon "Dismiss toast" at bounding box center [1374, 592] width 13 height 13
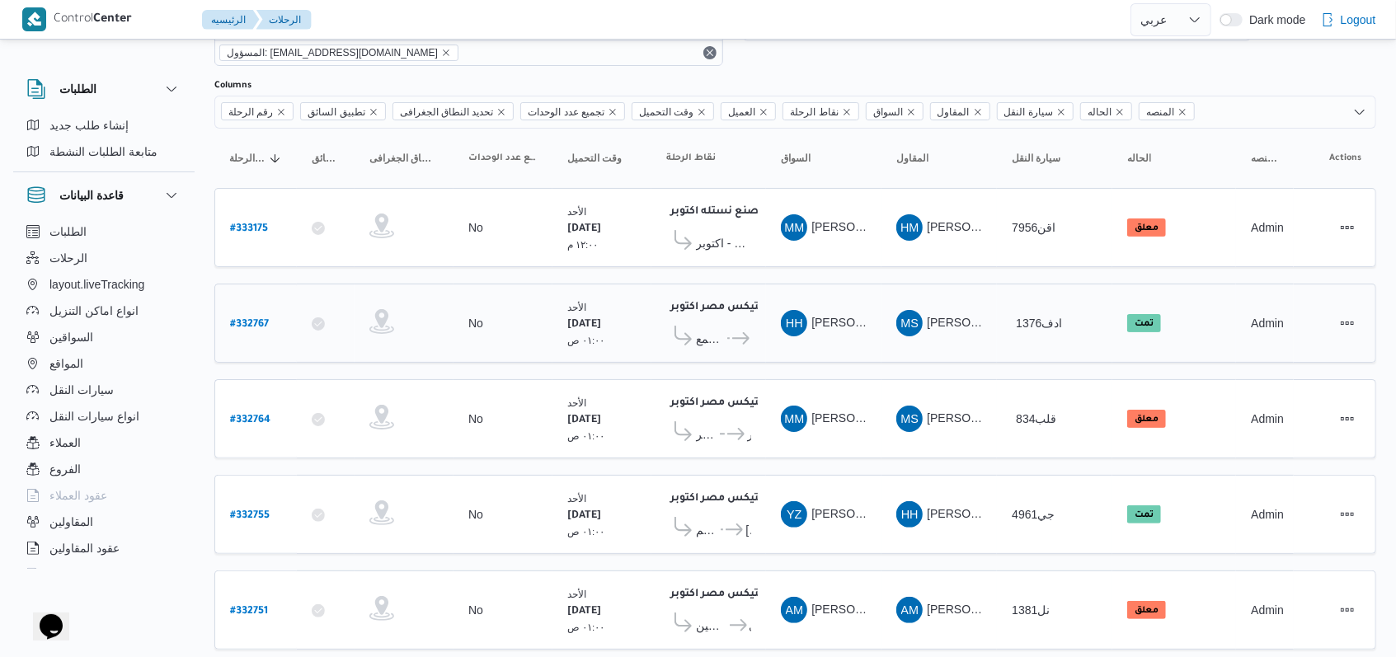
scroll to position [106, 0]
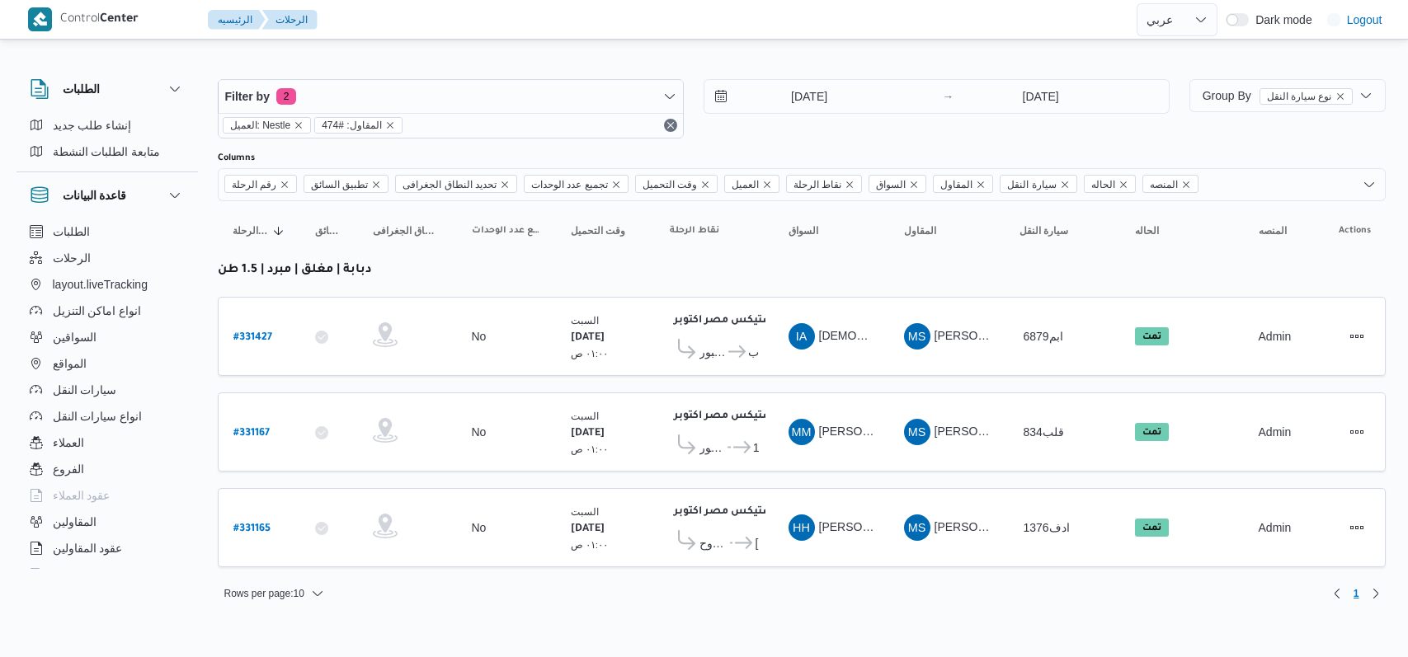
select select "ar"
click at [392, 65] on div at bounding box center [802, 66] width 1168 height 26
click at [394, 82] on span "Filter by 2" at bounding box center [451, 96] width 464 height 33
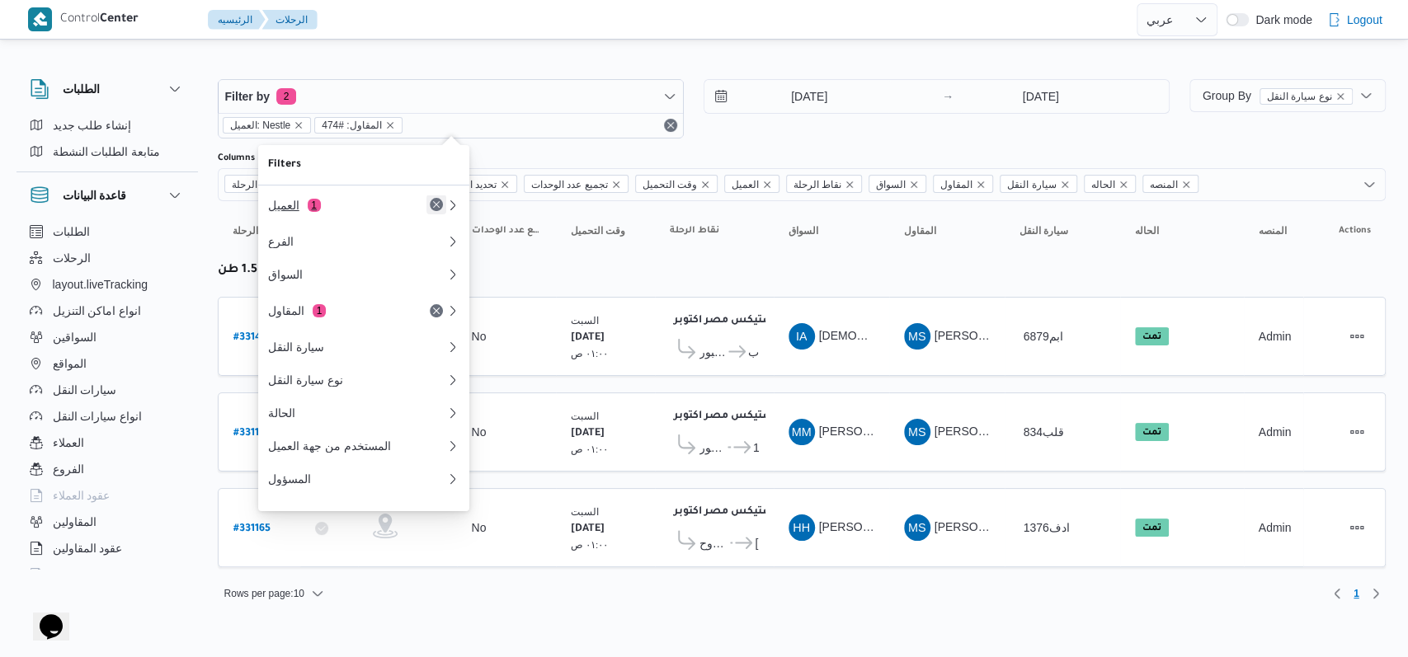
click at [437, 204] on button "Remove" at bounding box center [436, 205] width 20 height 20
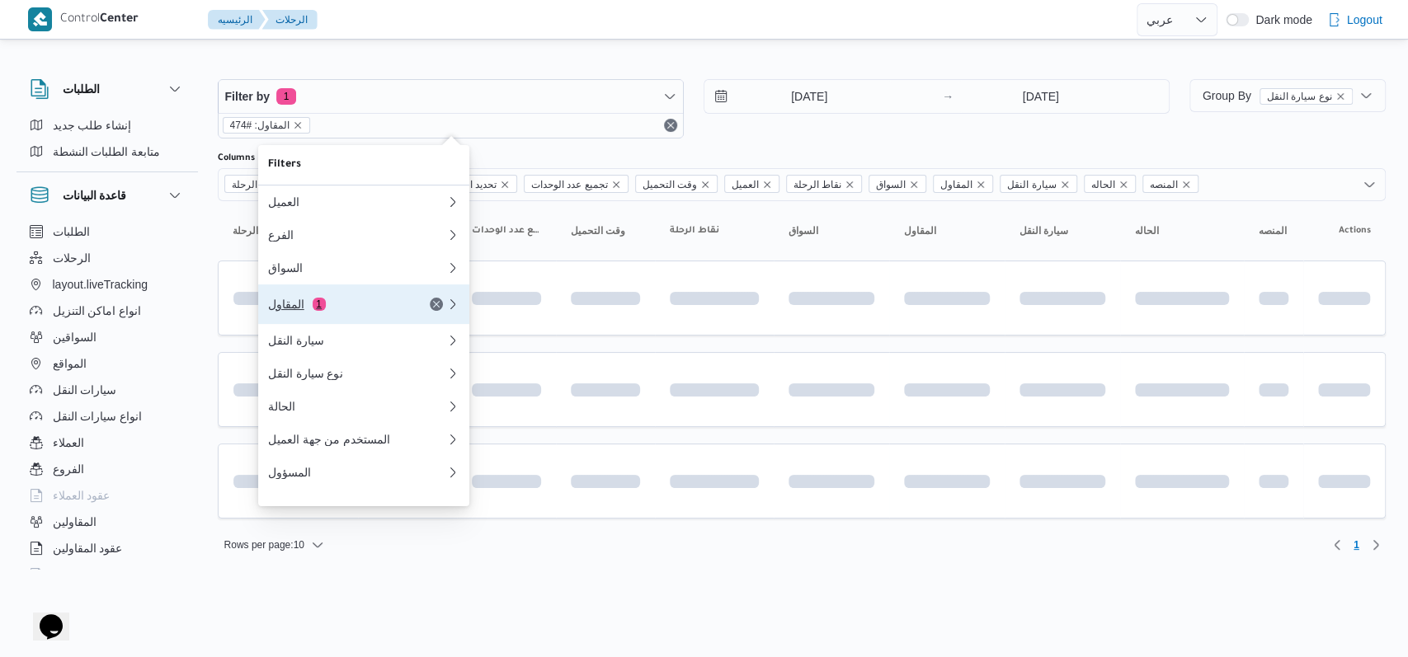
click at [329, 311] on div "المقاول 1" at bounding box center [337, 304] width 139 height 13
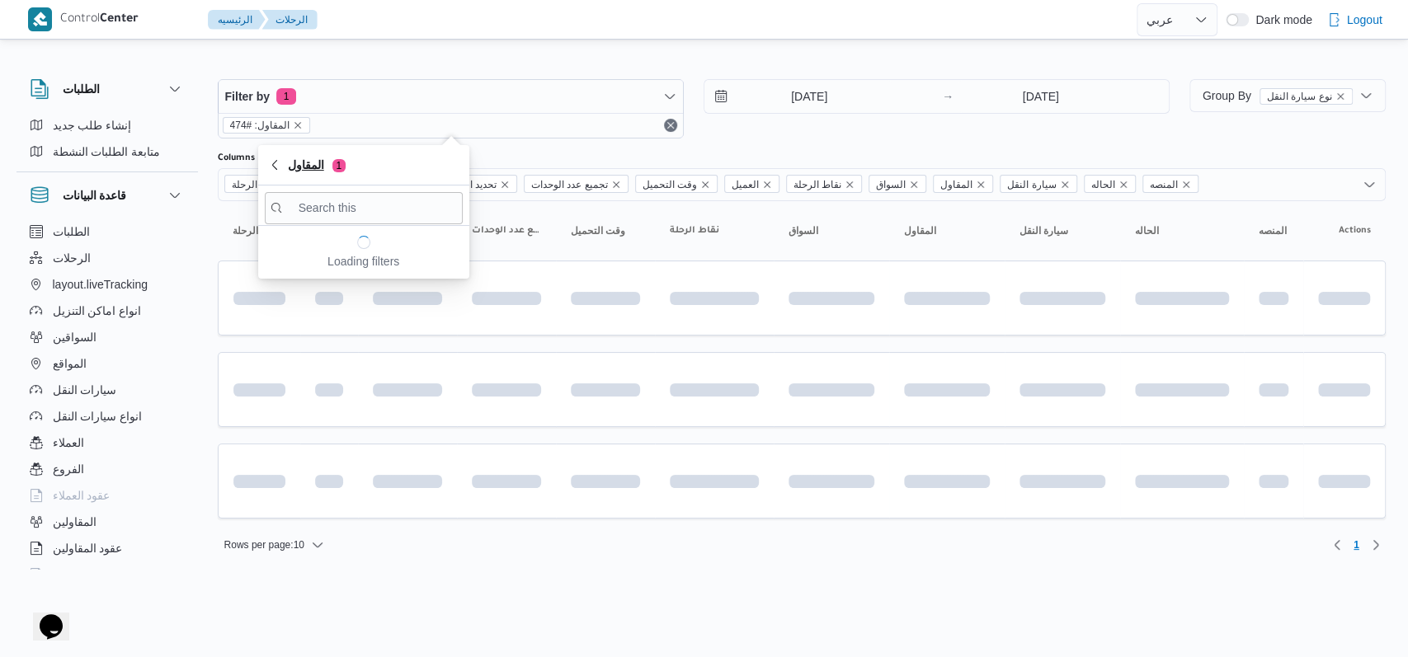
click at [293, 161] on span "المقاول 1" at bounding box center [317, 165] width 58 height 20
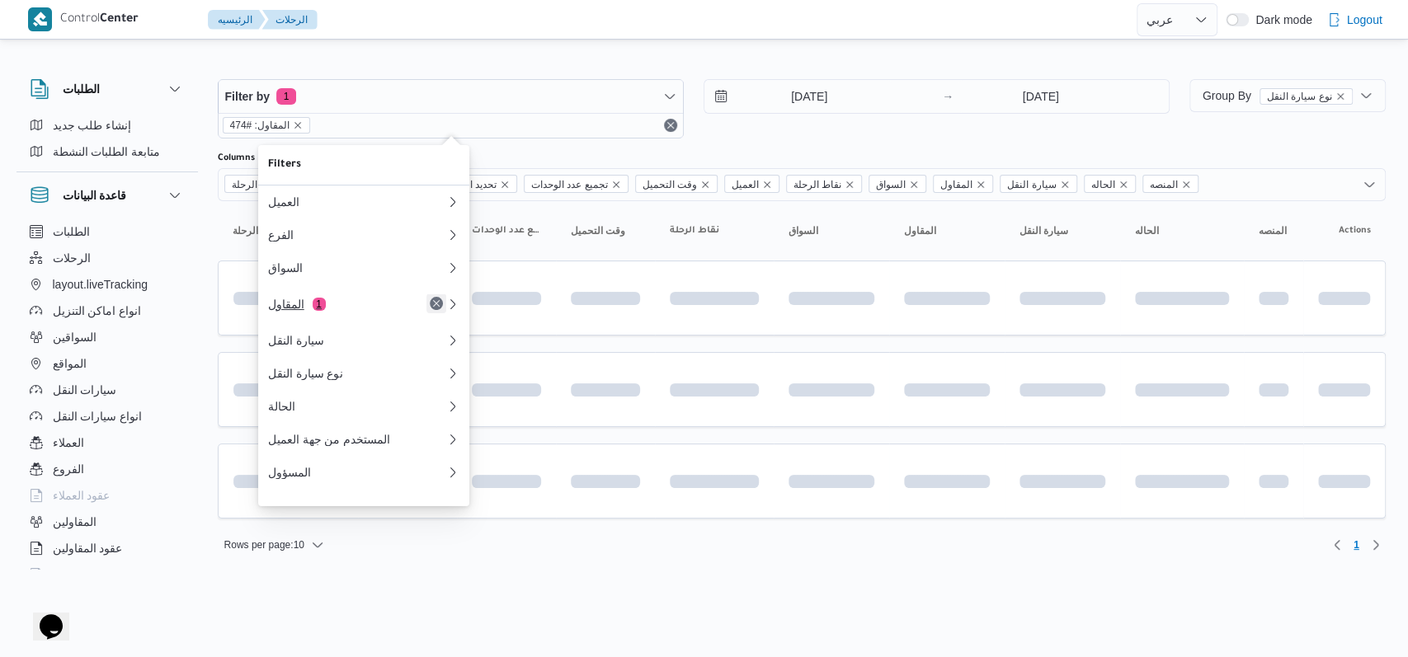
click at [435, 310] on button "Remove" at bounding box center [436, 304] width 20 height 20
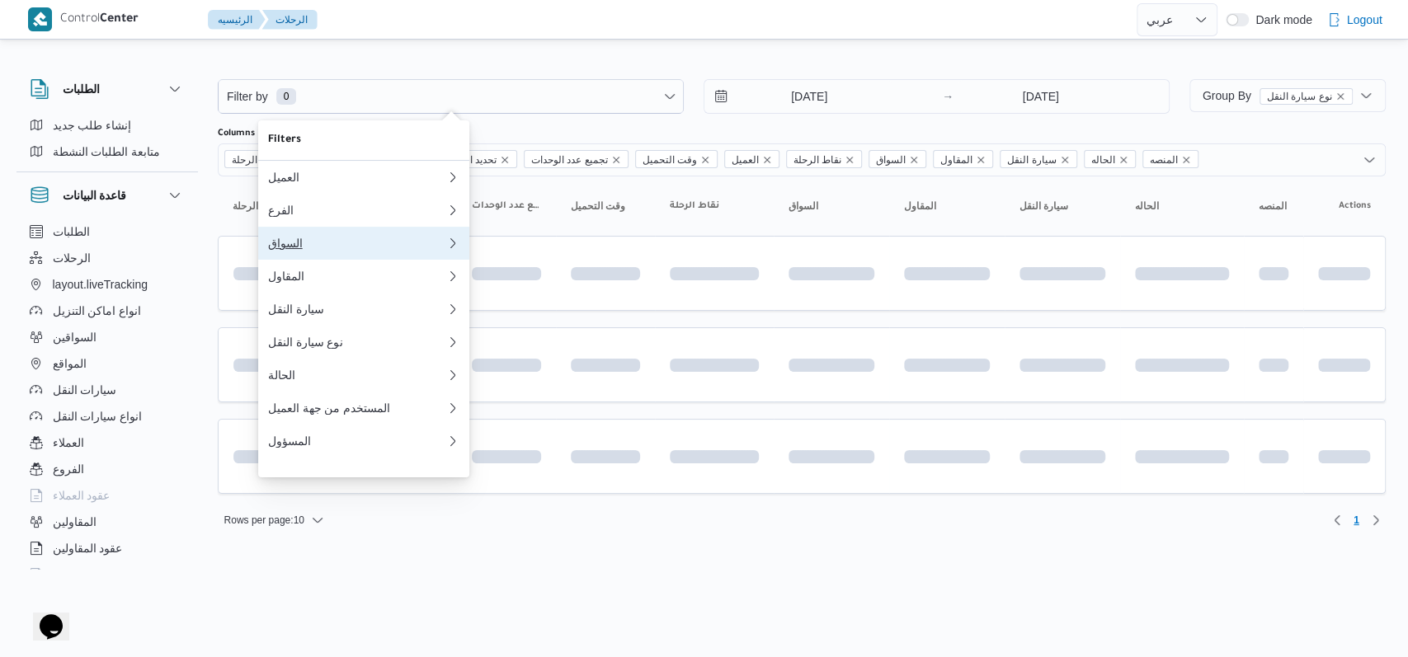
click at [337, 242] on div "السواق" at bounding box center [357, 243] width 178 height 13
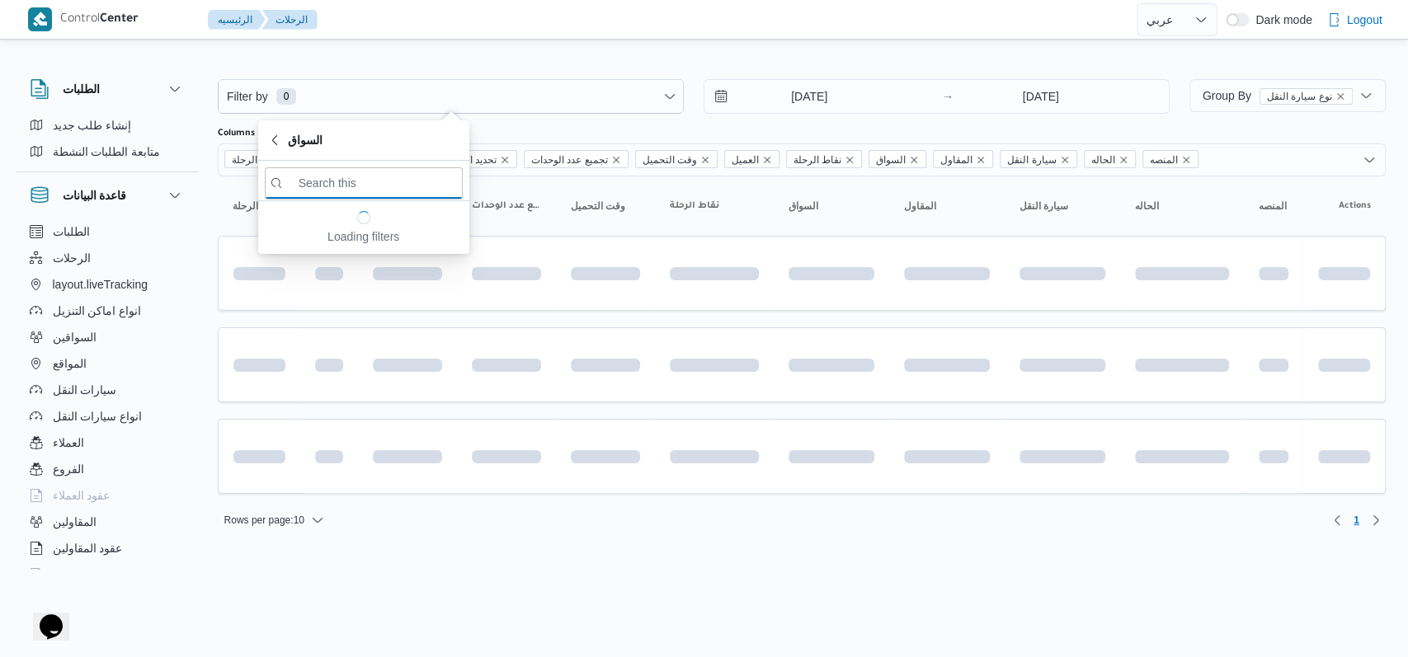
paste input "احمد ابراهيم حسن علي"
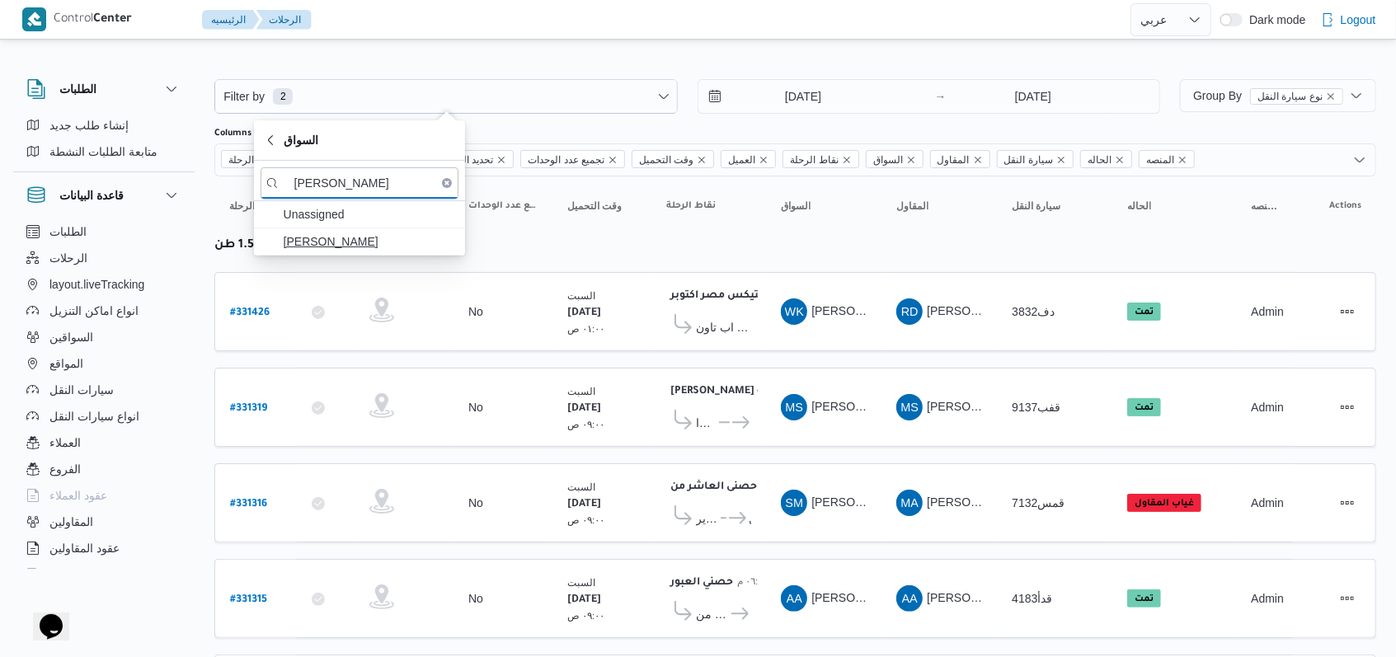
type input "احمد ابراهيم حسن علي"
click at [362, 239] on span "احمد ابراهيم حسن علي" at bounding box center [370, 242] width 172 height 20
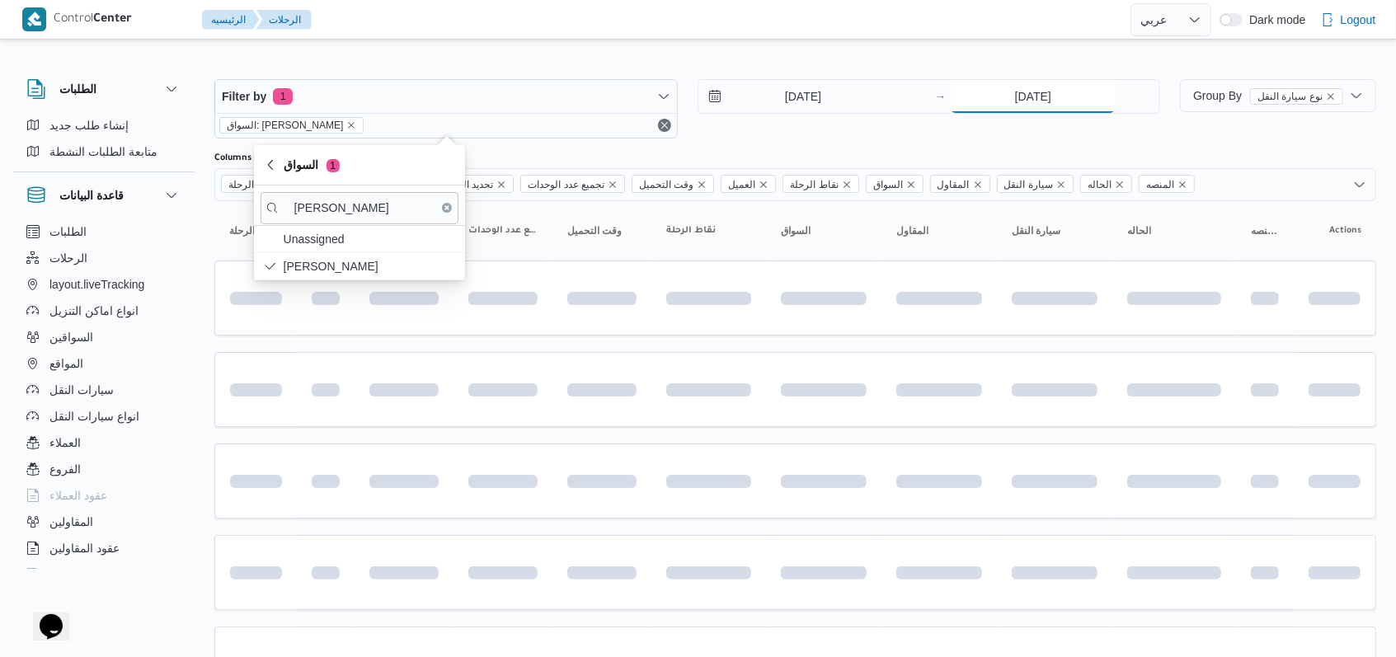
click at [1006, 96] on input "16/8/2025" at bounding box center [1033, 96] width 164 height 33
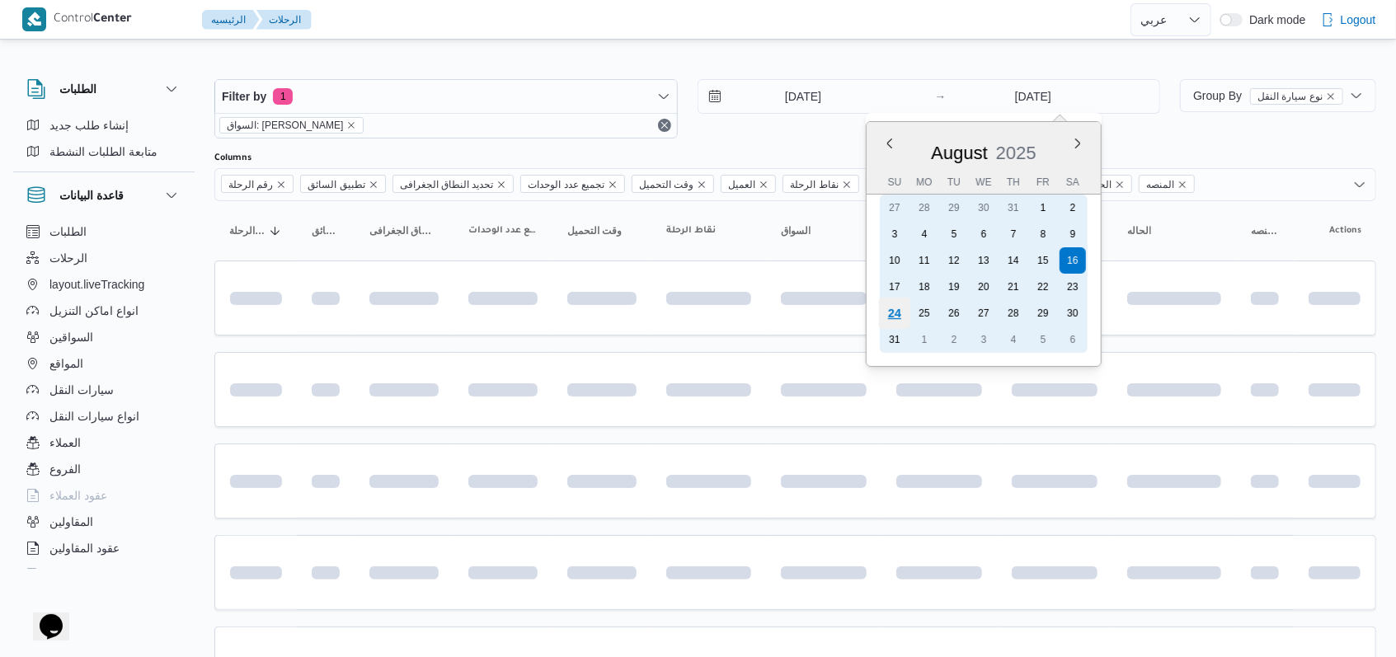
click at [892, 312] on div "24" at bounding box center [894, 313] width 31 height 31
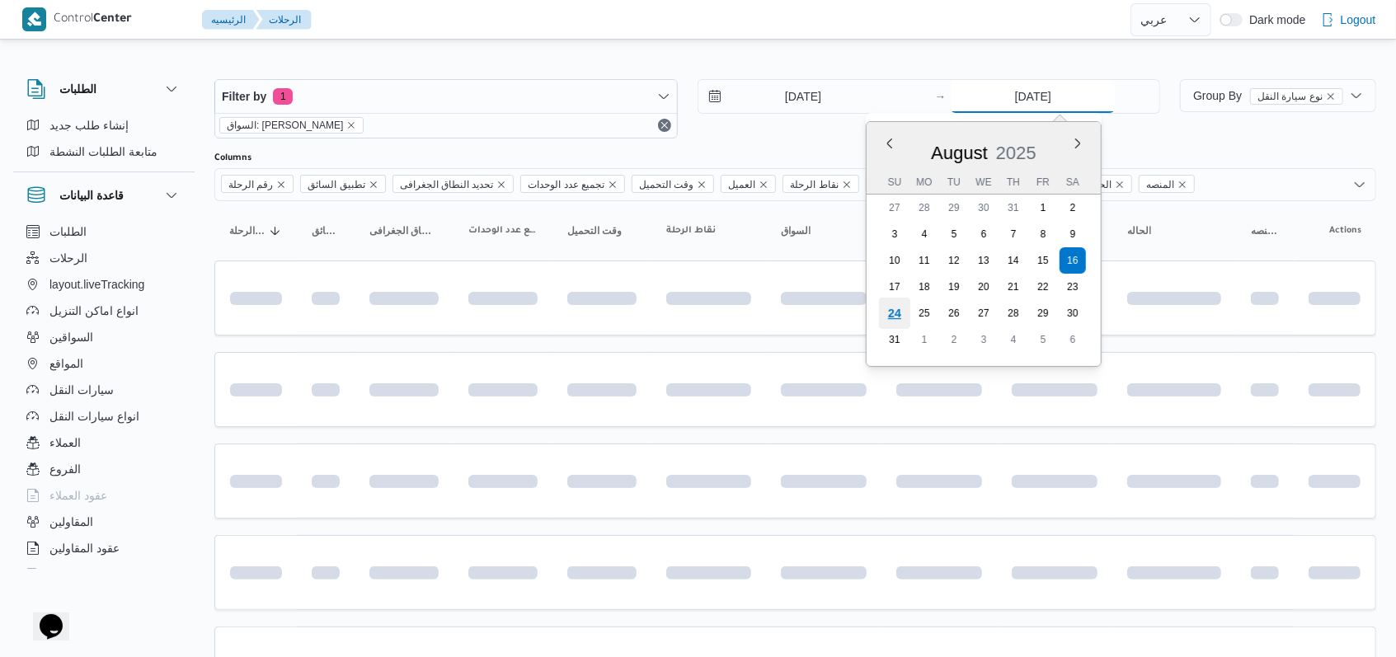
type input "[DATE]"
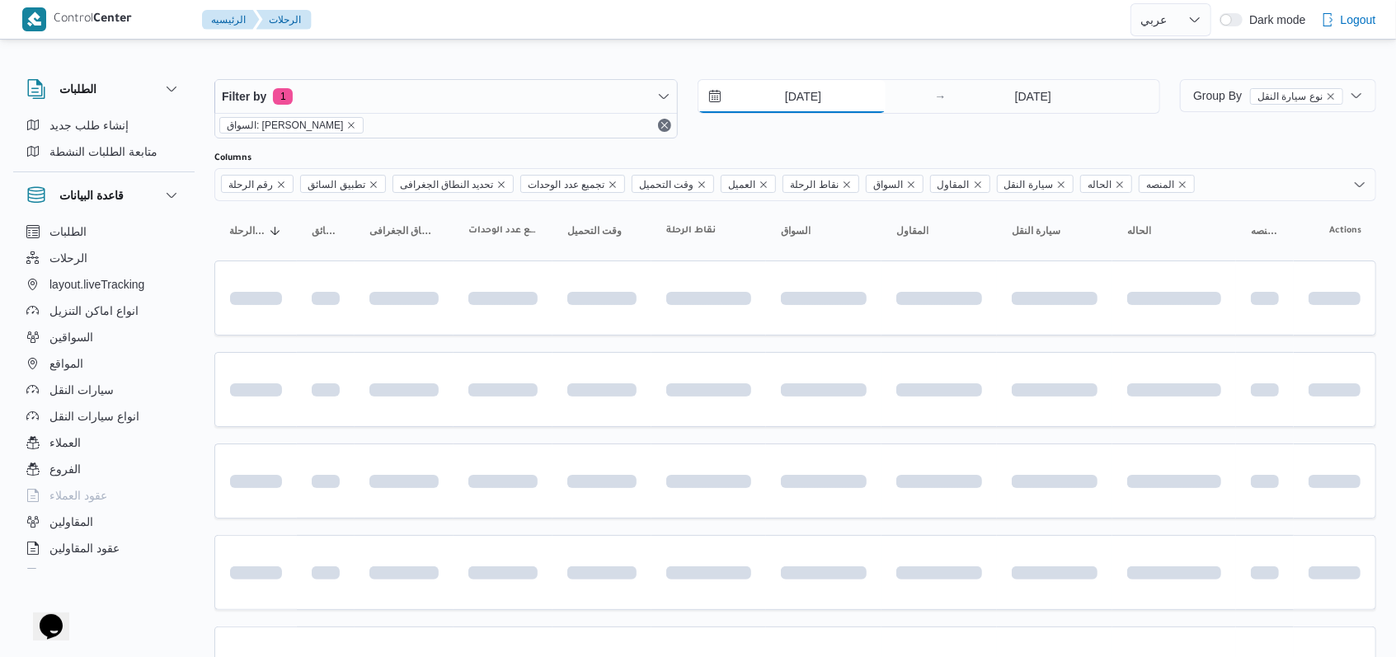
click at [815, 106] on input "16/8/2025" at bounding box center [792, 96] width 187 height 33
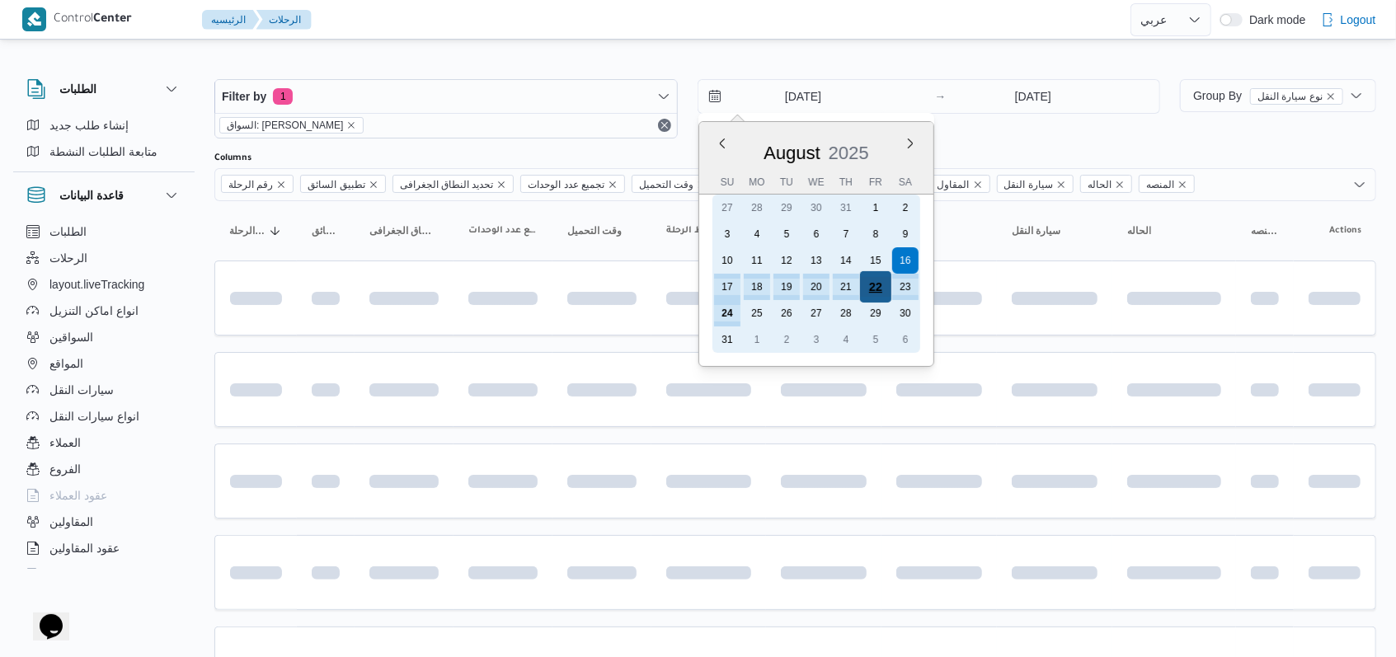
click at [877, 289] on div "22" at bounding box center [874, 286] width 31 height 31
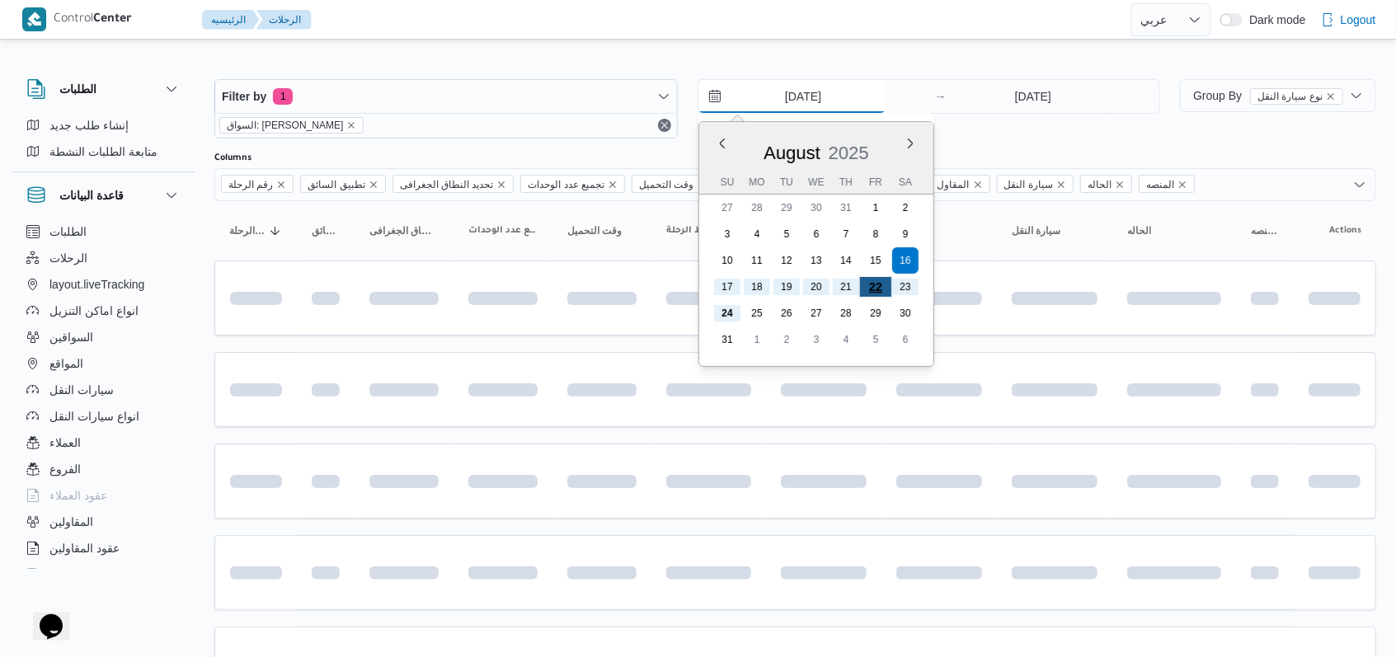
type input "22/8/2025"
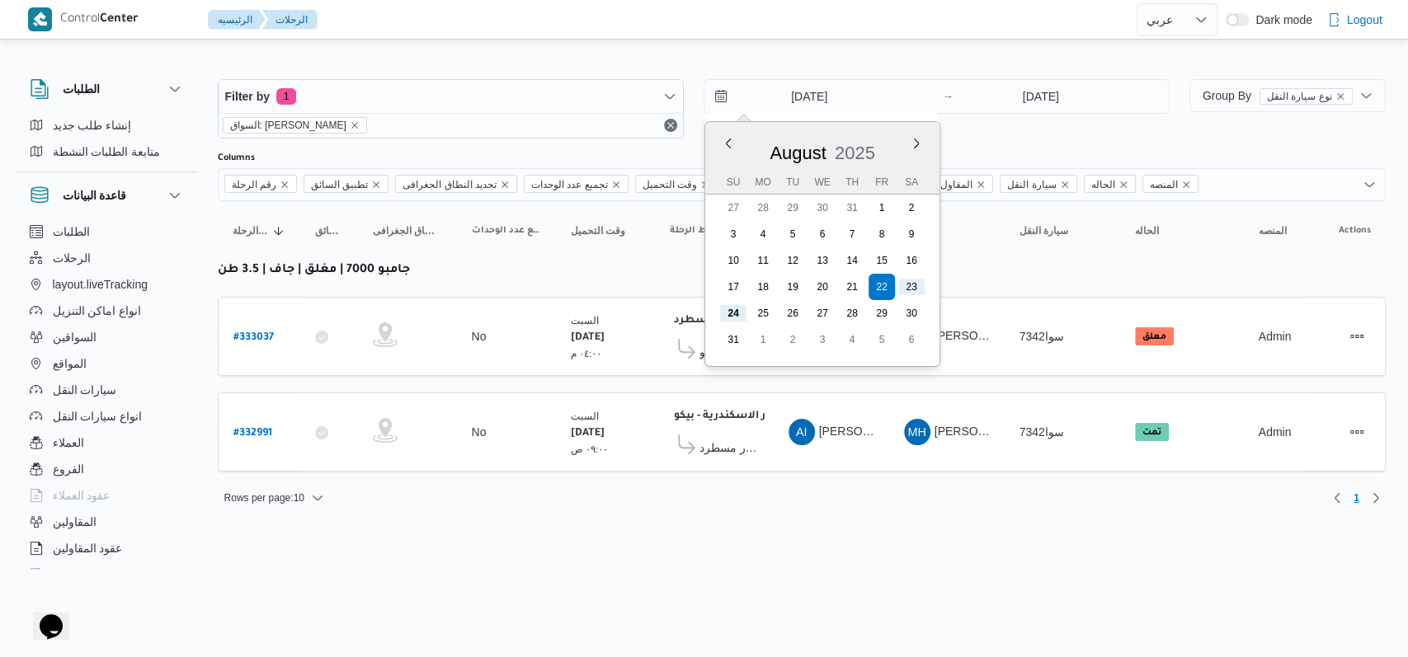
click at [834, 507] on div "Rows per page : 10 1" at bounding box center [802, 498] width 1188 height 40
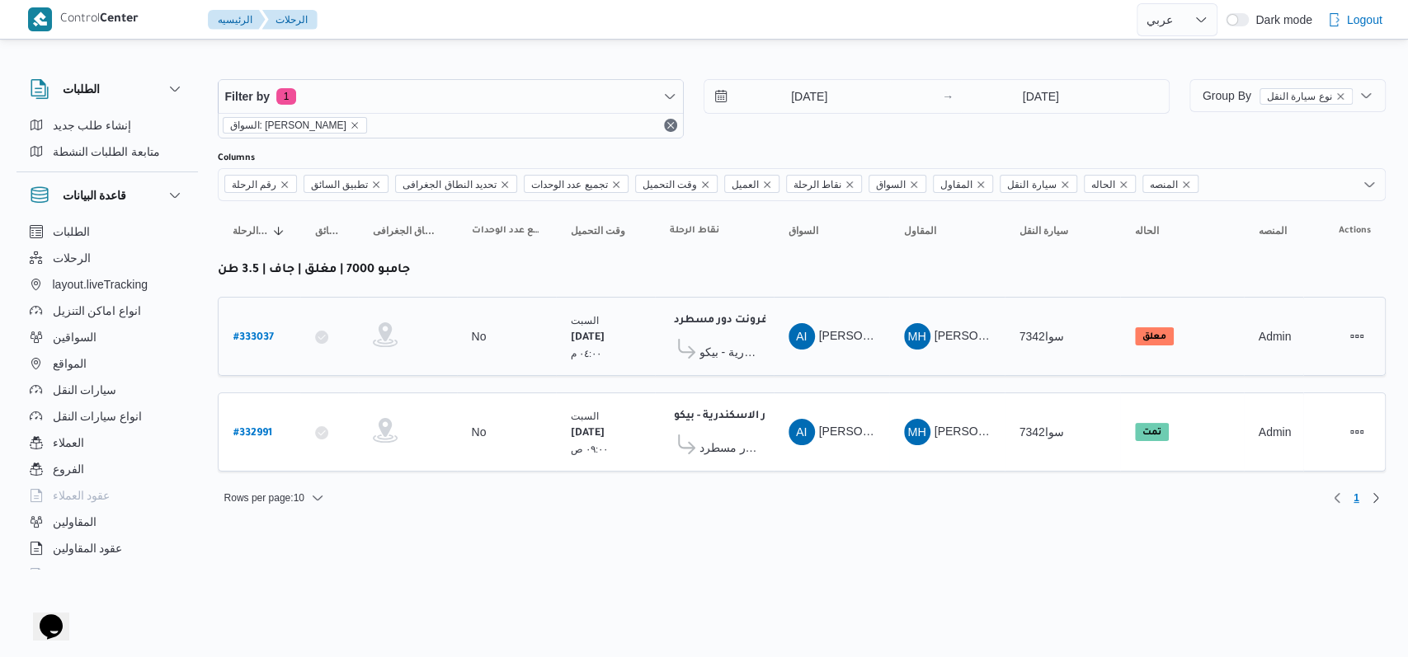
click at [741, 355] on span "مخزن فرونت دور الاسكندرية - بيكو" at bounding box center [728, 352] width 59 height 20
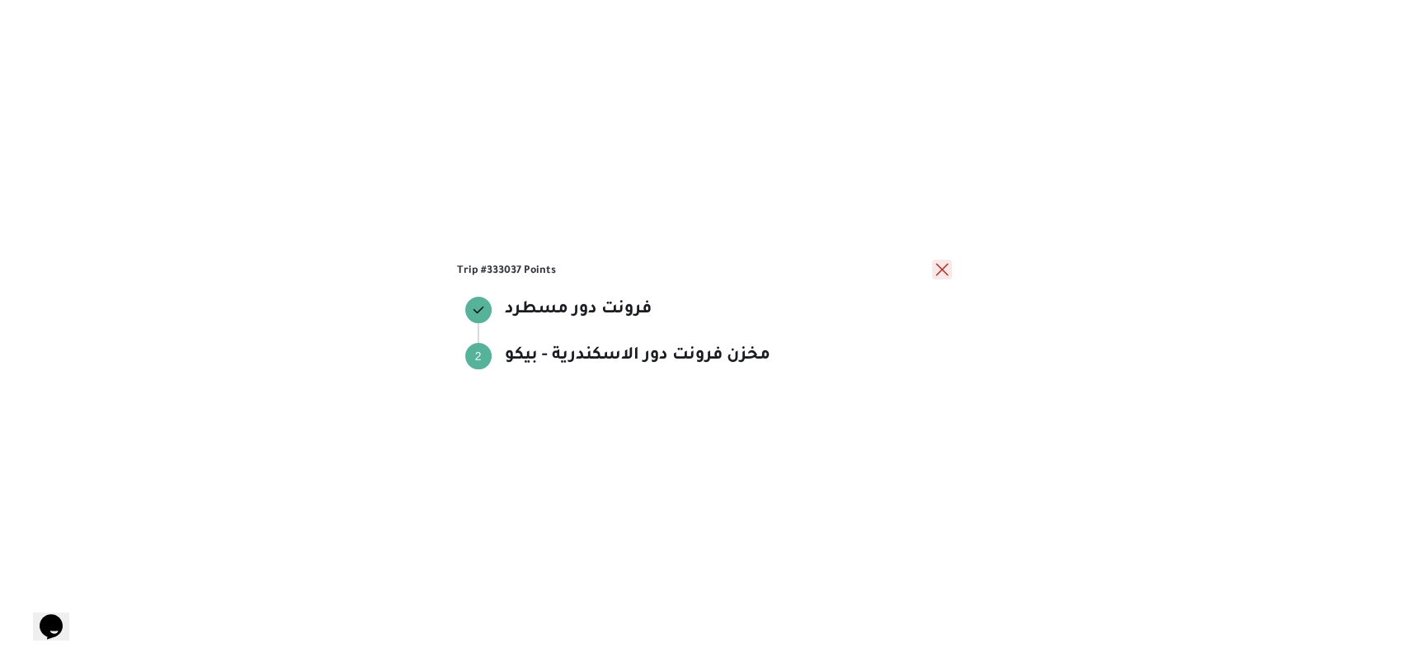
click at [940, 272] on button "close" at bounding box center [942, 270] width 20 height 20
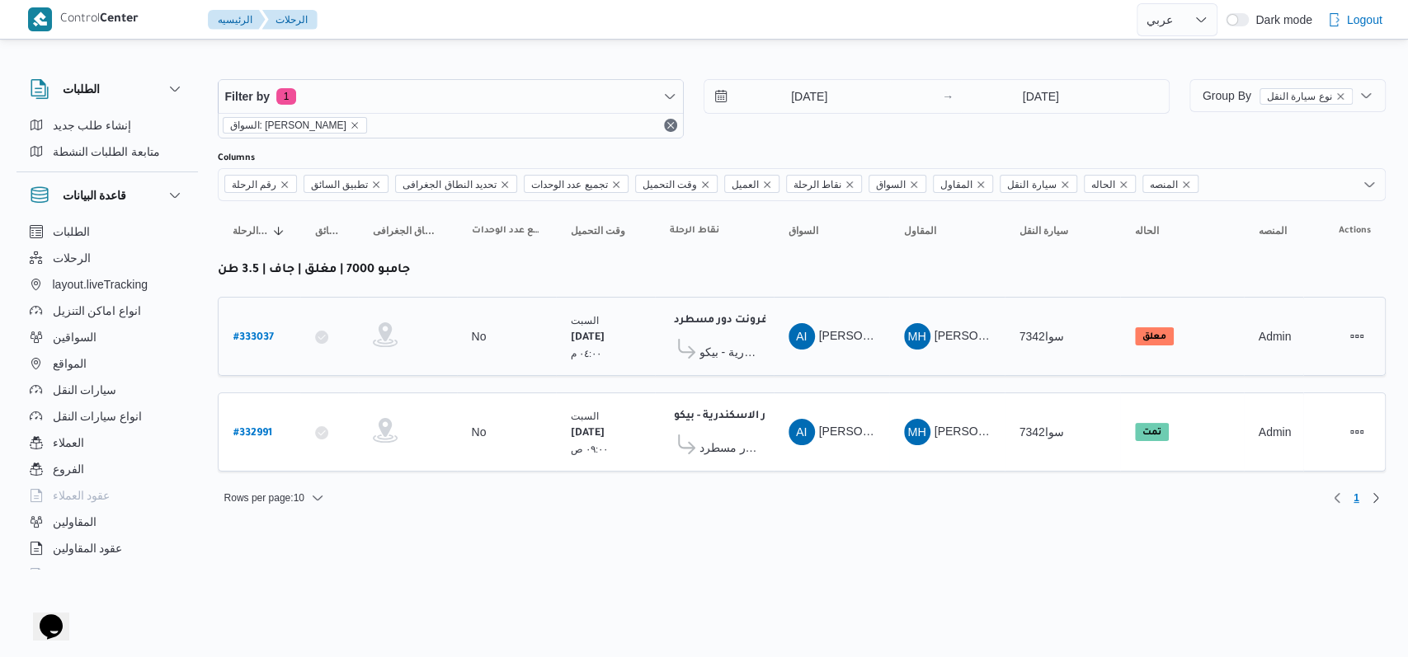
click at [241, 333] on b "# 333037" at bounding box center [253, 338] width 40 height 12
select select "ar"
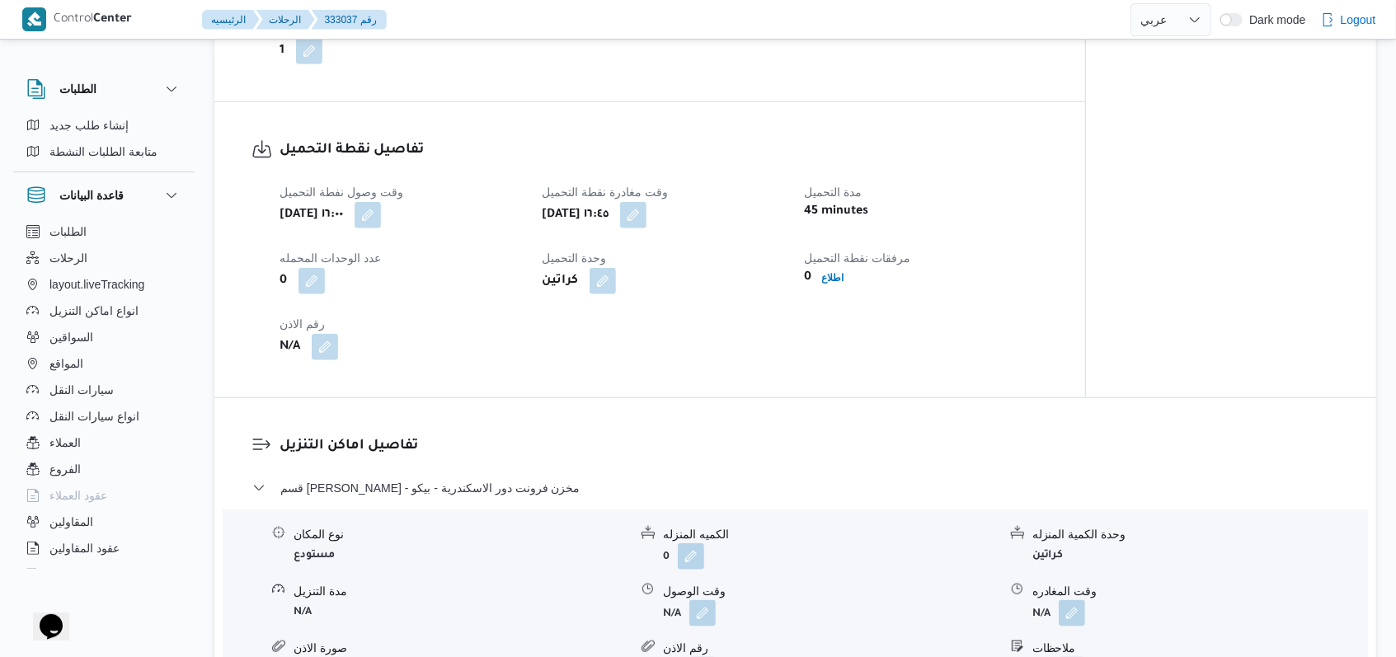
scroll to position [1209, 0]
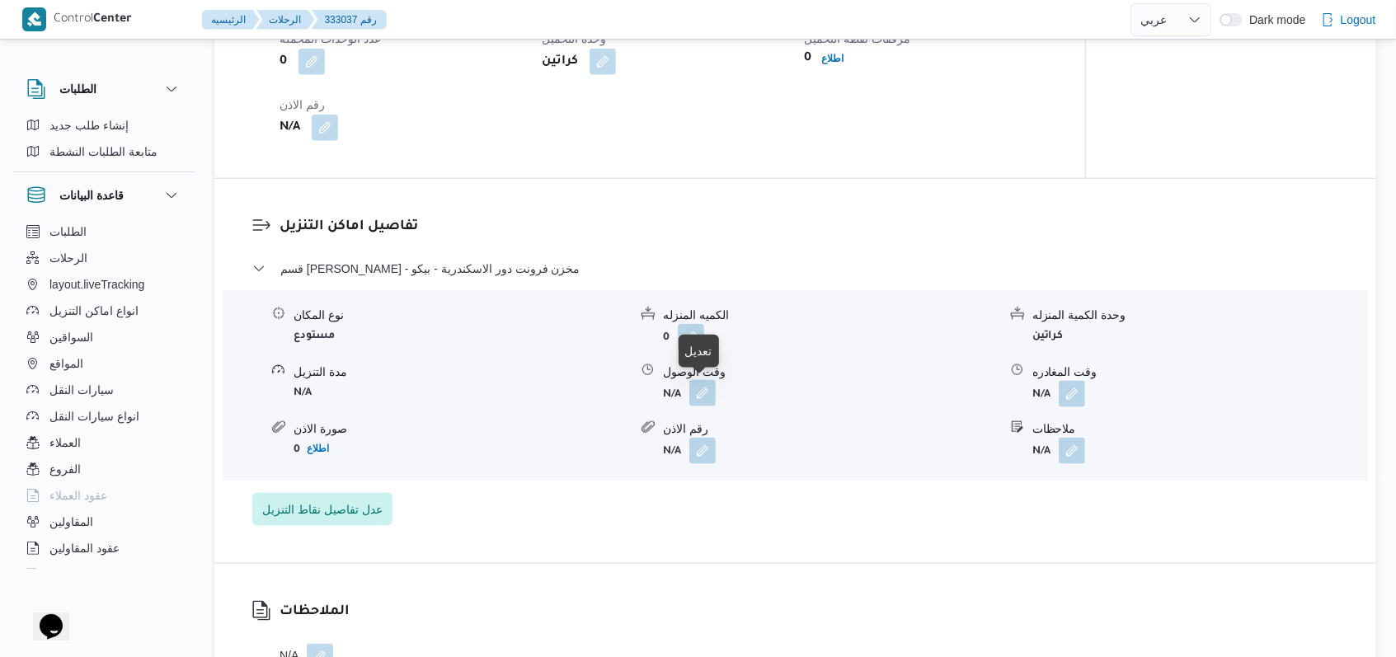
click at [715, 386] on button "button" at bounding box center [703, 393] width 26 height 26
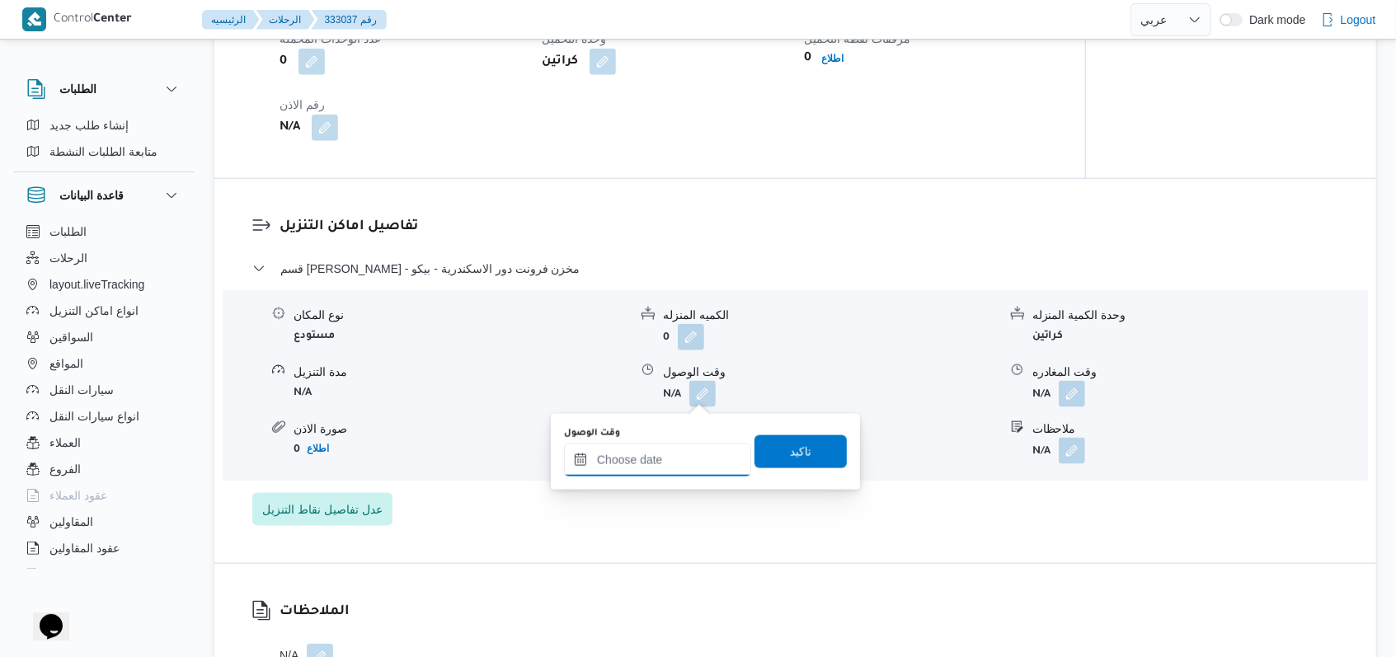
click at [669, 456] on input "وقت الوصول" at bounding box center [657, 460] width 187 height 33
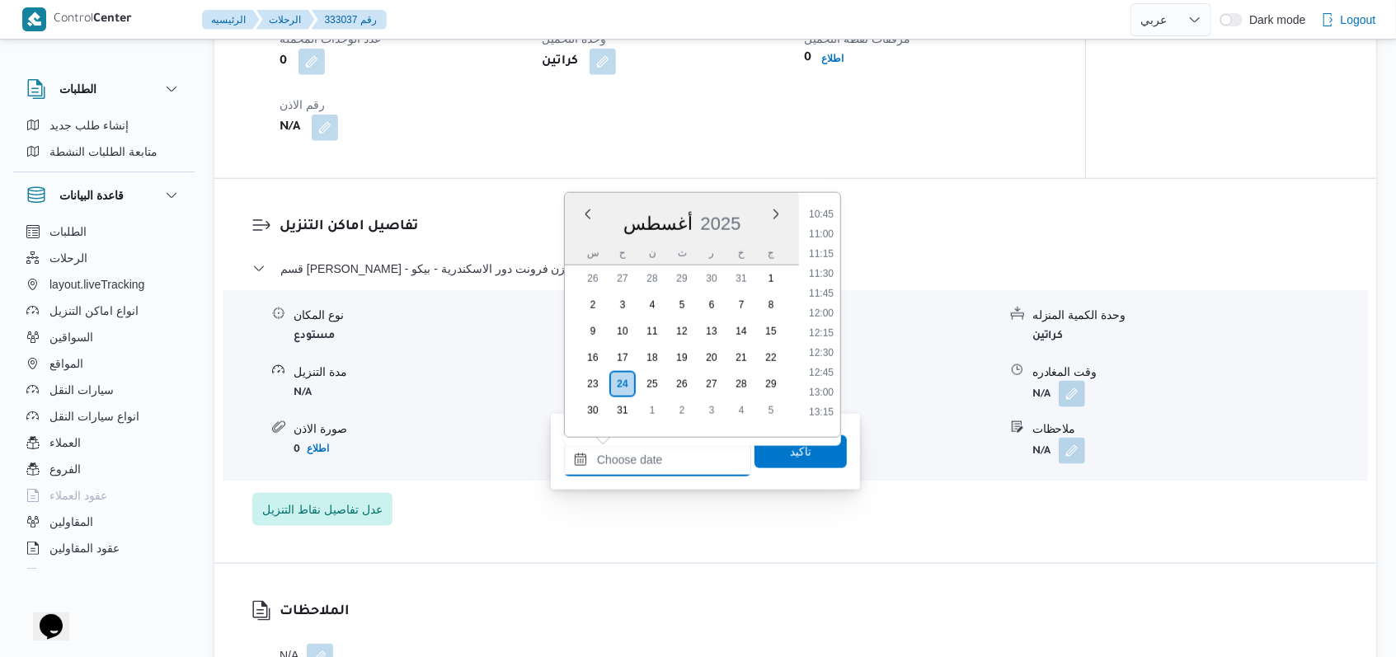
scroll to position [614, 0]
click at [830, 235] on li "08:00" at bounding box center [821, 233] width 38 height 16
type input "٢٤/٠٨/٢٠٢٥ ٠٨:٠٠"
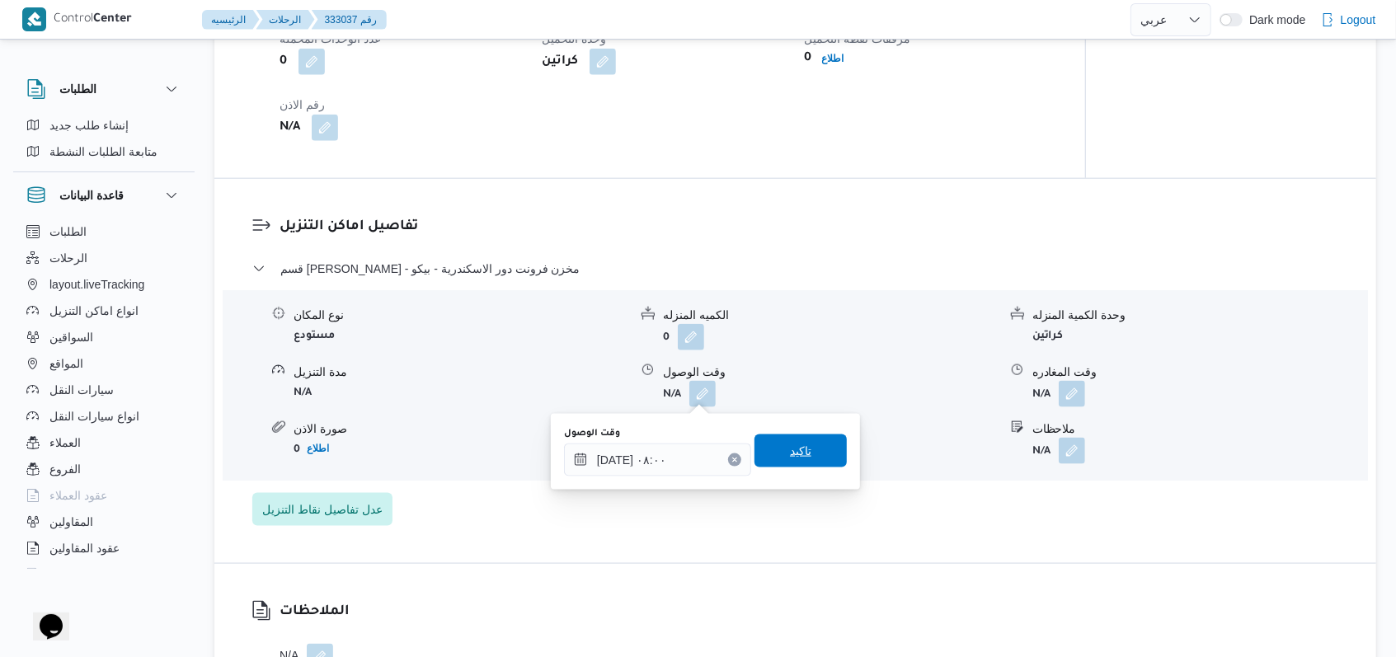
click at [802, 440] on span "تاكيد" at bounding box center [801, 451] width 92 height 33
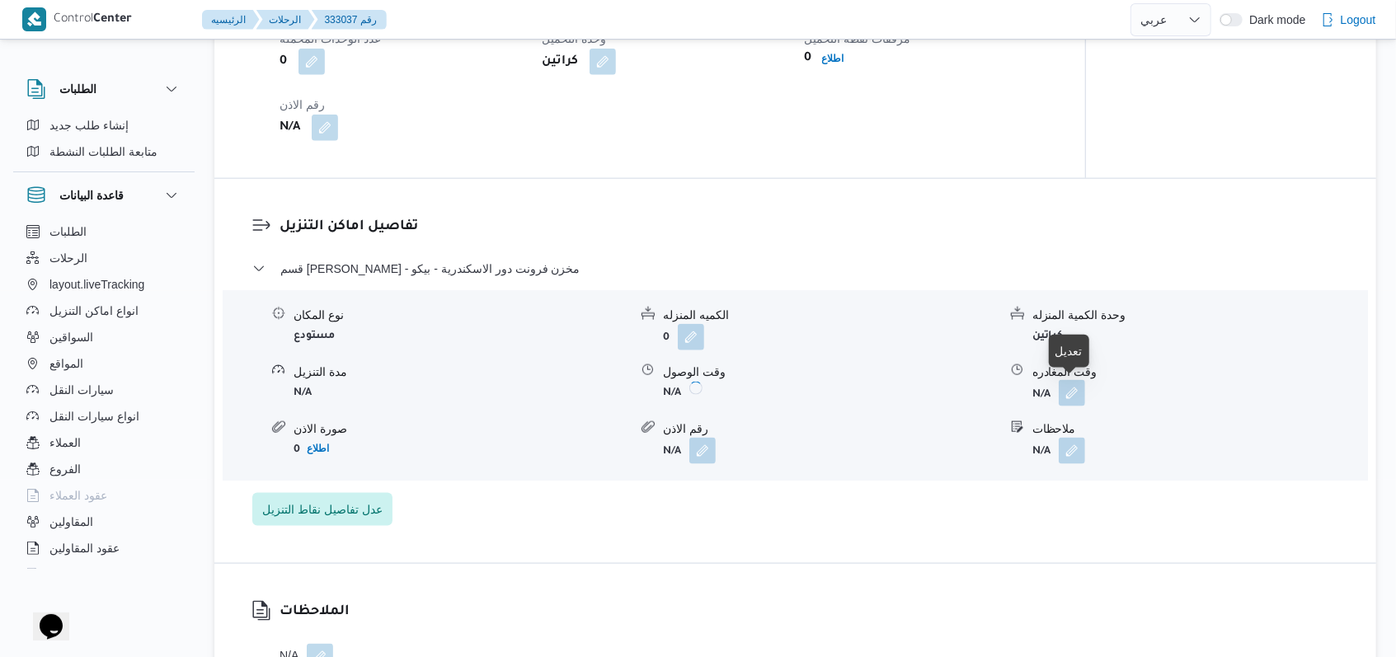
click at [1080, 394] on button "button" at bounding box center [1072, 393] width 26 height 26
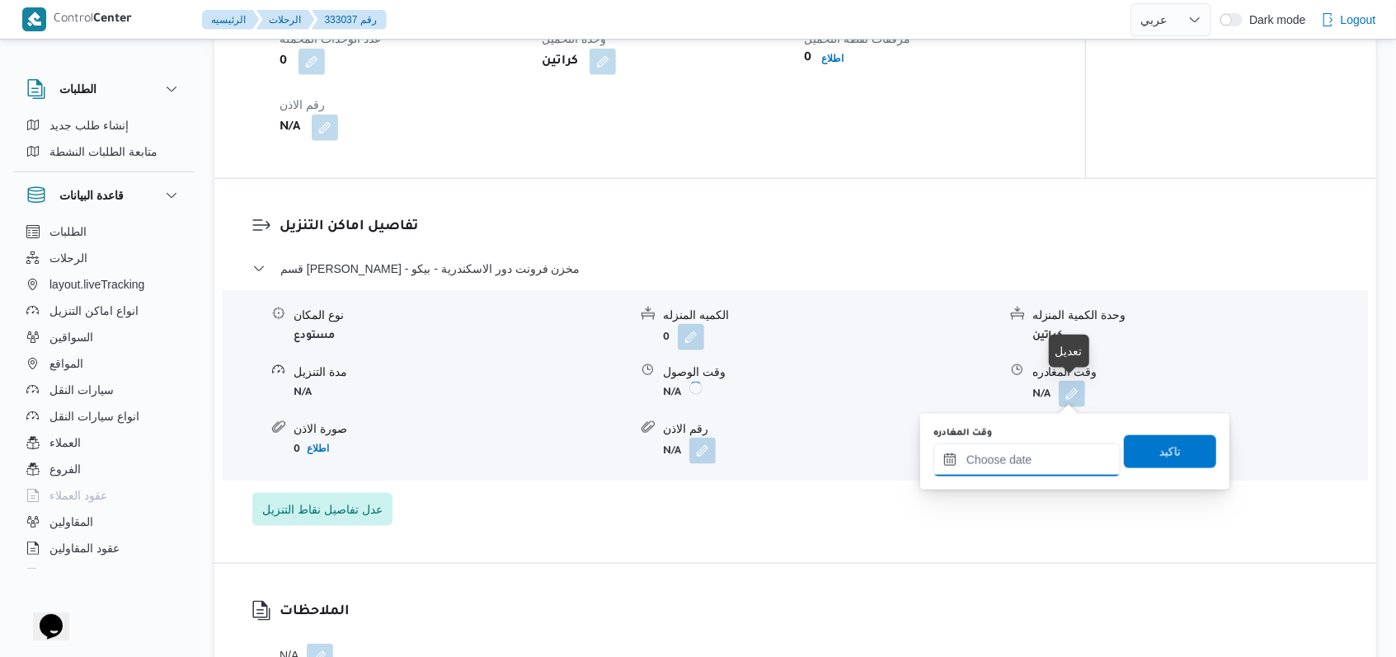
click at [1028, 452] on input "وقت المغادره" at bounding box center [1027, 460] width 187 height 33
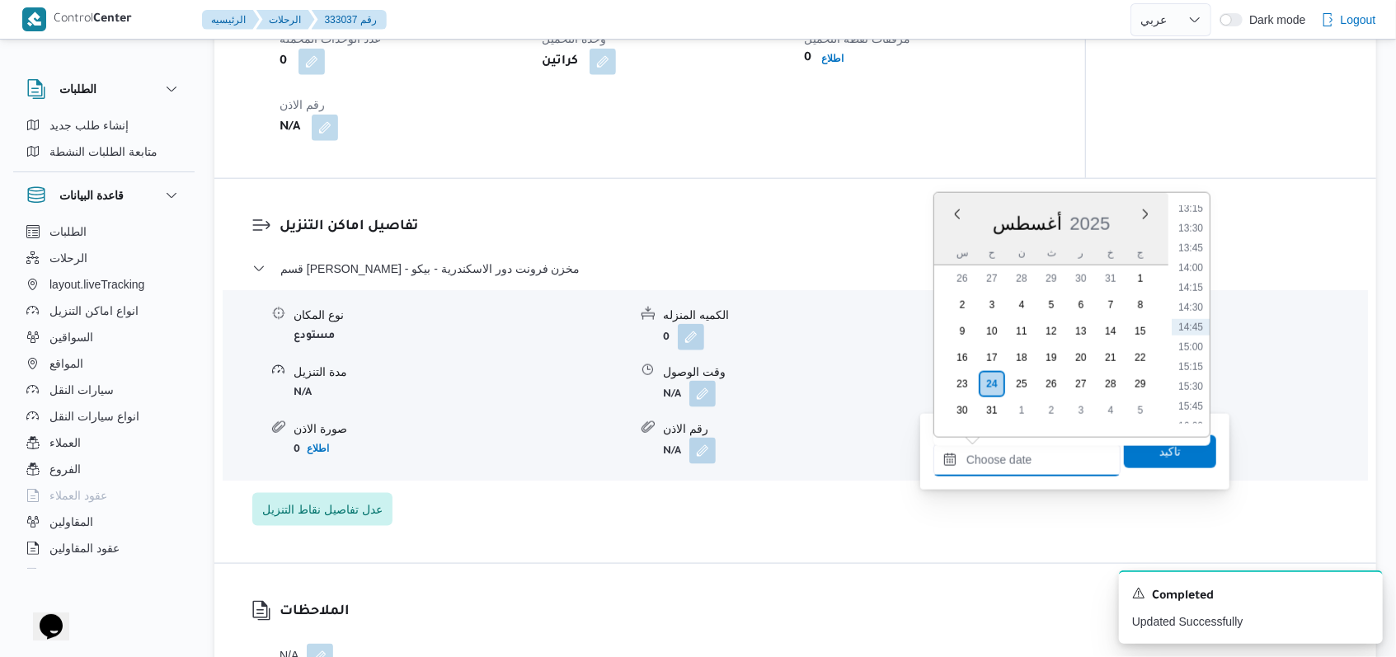
scroll to position [505, 0]
click at [1198, 414] on li "09:00" at bounding box center [1191, 422] width 38 height 16
type input "٢٤/٠٨/٢٠٢٥ ٠٩:٠٠"
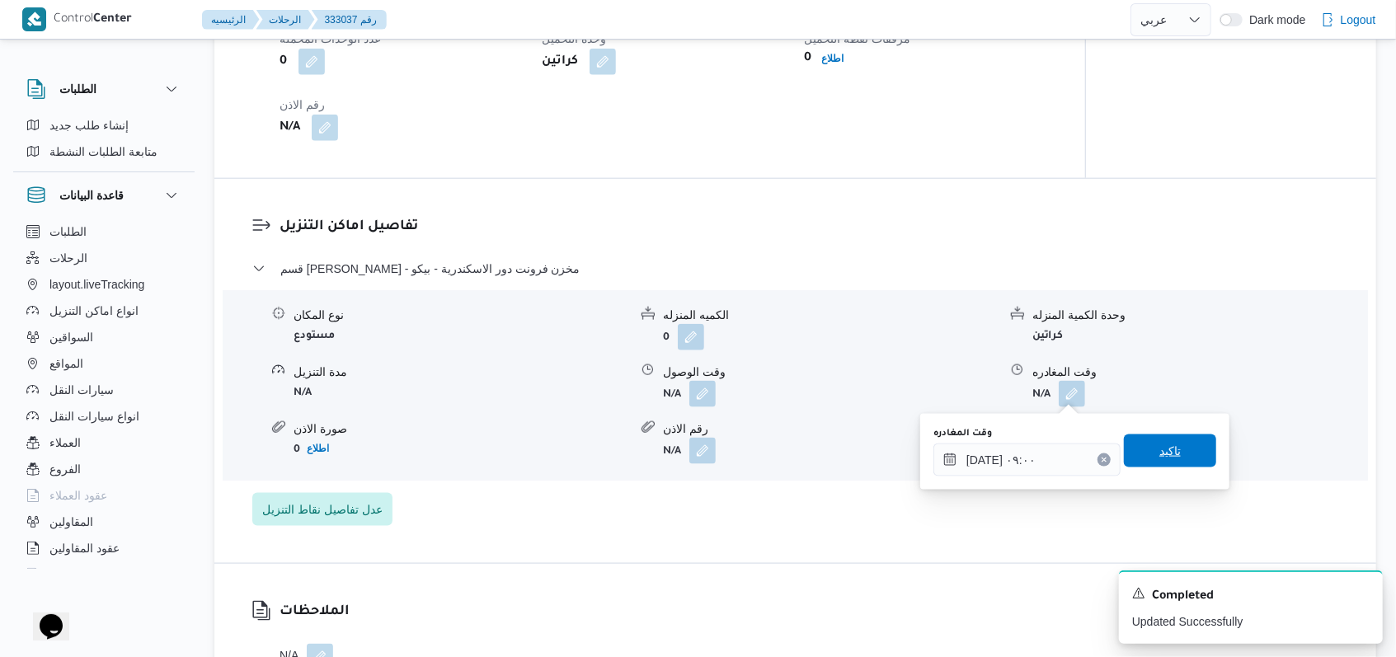
click at [1174, 449] on span "تاكيد" at bounding box center [1170, 451] width 92 height 33
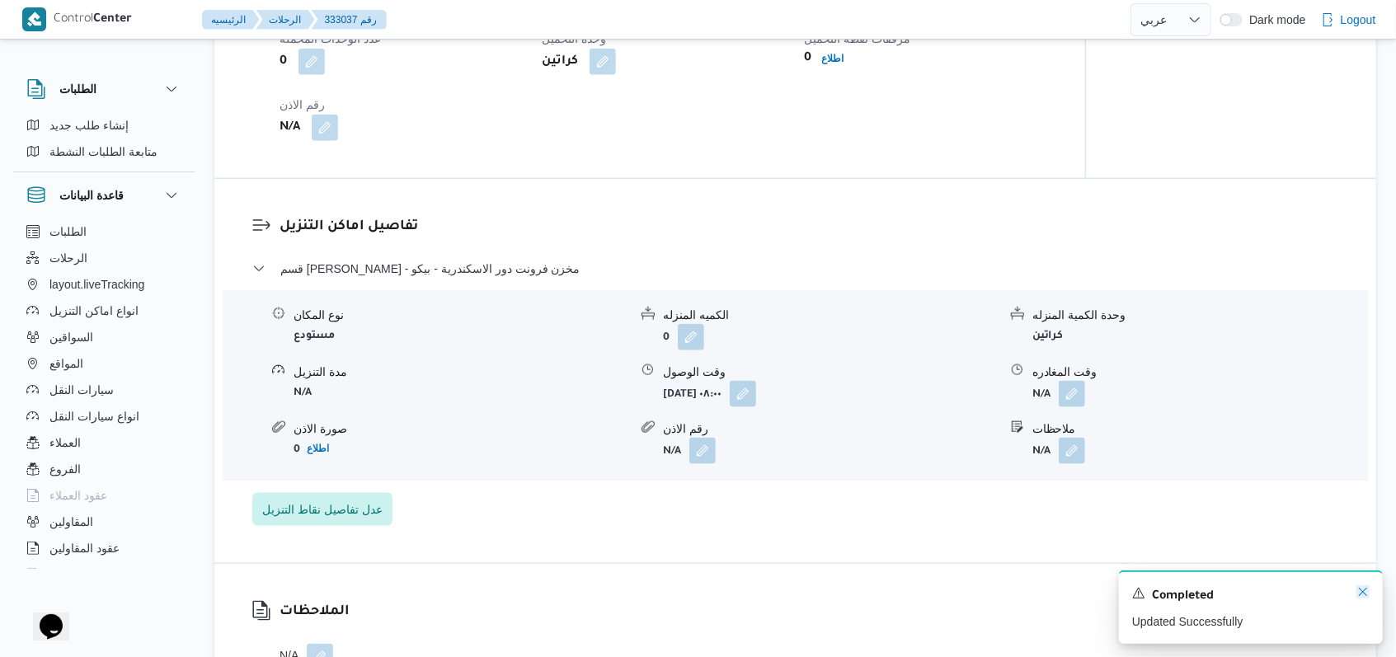
click at [1366, 594] on icon "Dismiss toast" at bounding box center [1363, 592] width 13 height 13
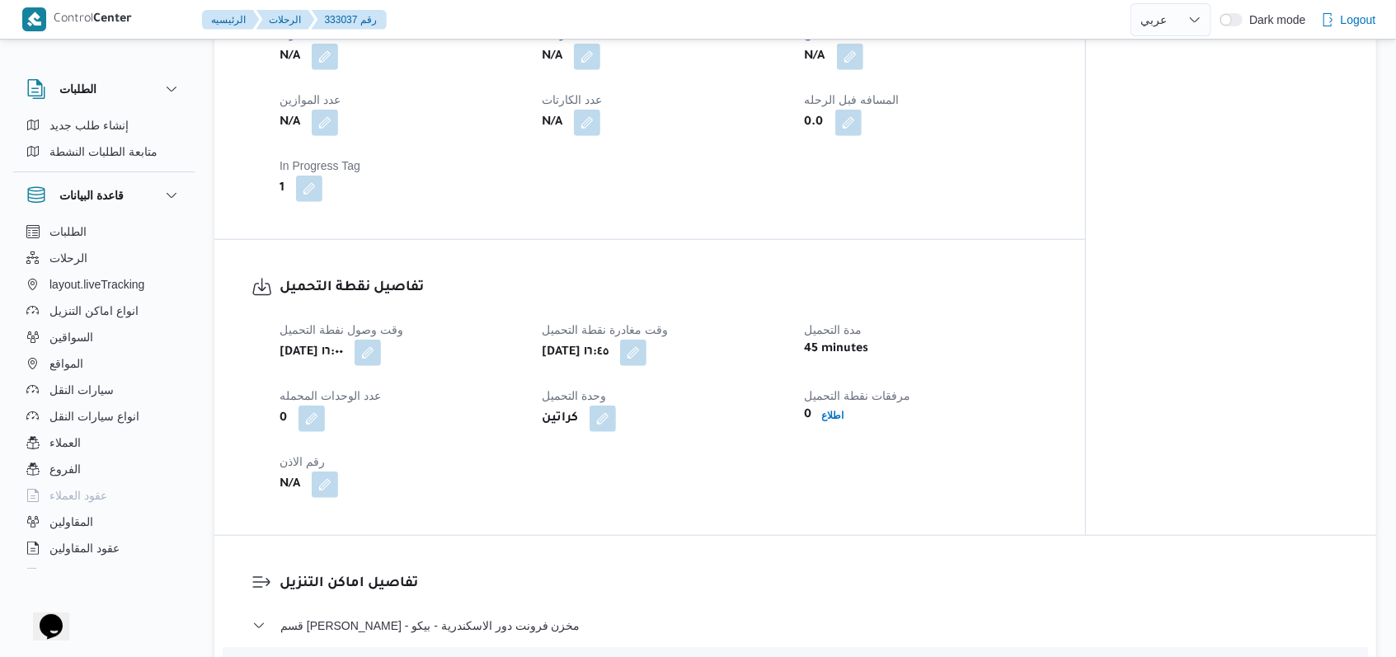
scroll to position [549, 0]
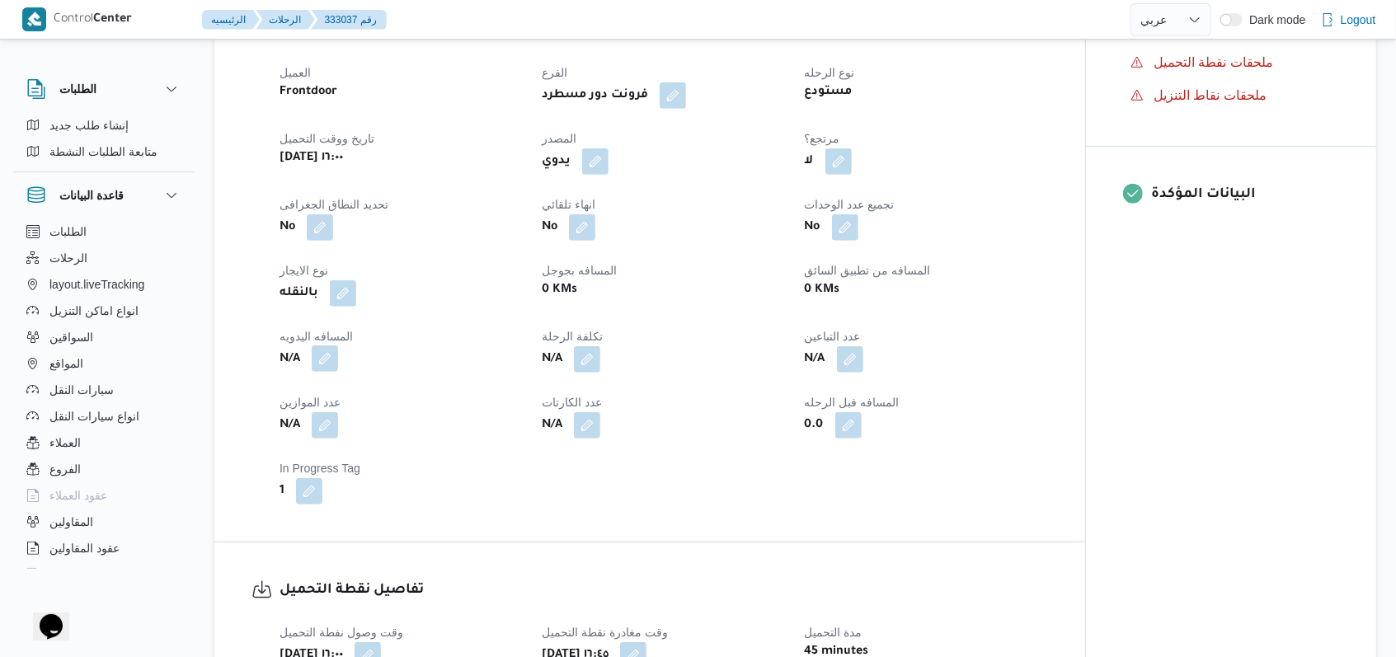
click at [333, 355] on button "button" at bounding box center [325, 359] width 26 height 26
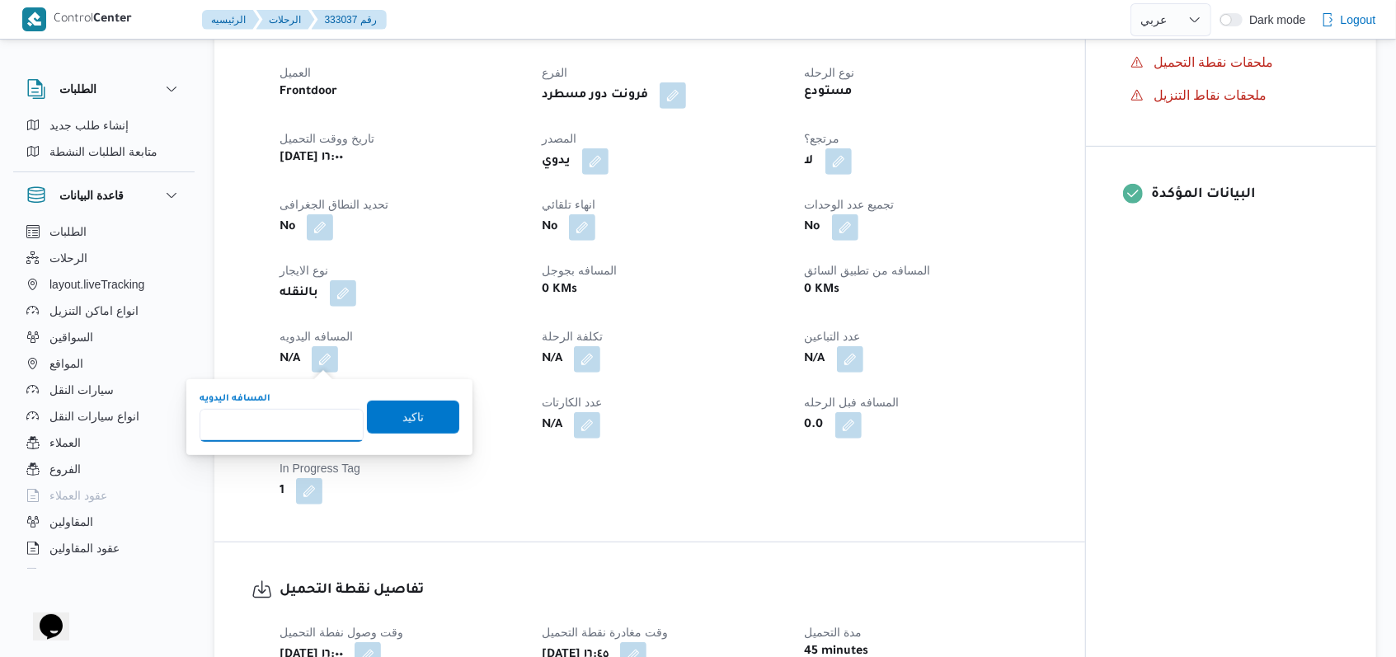
click at [280, 421] on input "المسافه اليدويه" at bounding box center [282, 425] width 164 height 33
type input "230"
click at [407, 414] on span "تاكيد" at bounding box center [412, 417] width 21 height 20
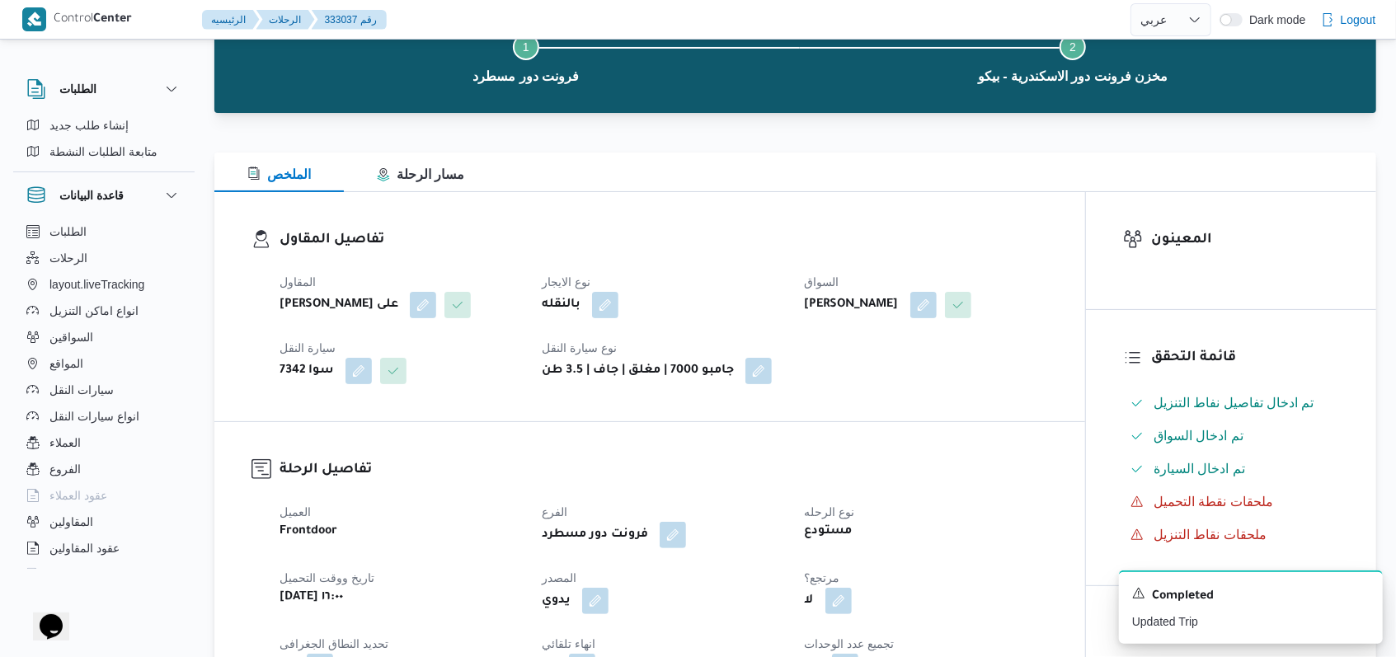
scroll to position [0, 0]
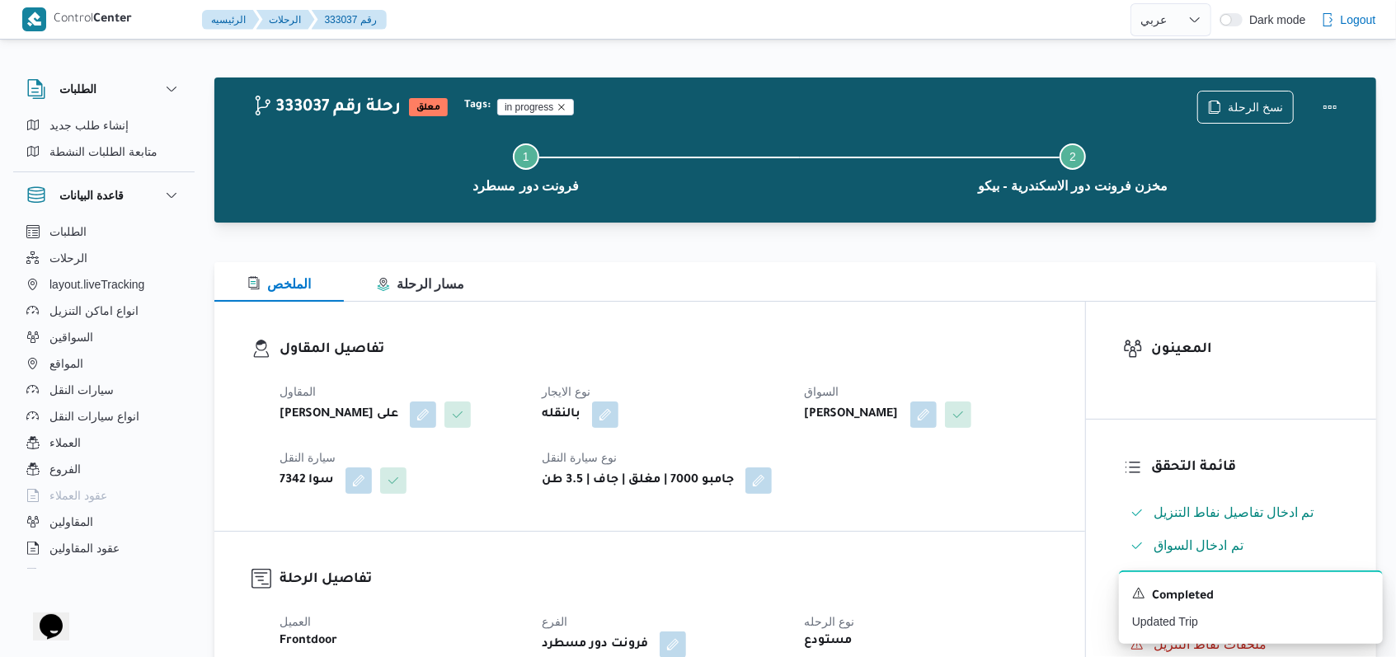
click at [562, 106] on icon "Remove trip tag" at bounding box center [562, 107] width 10 height 10
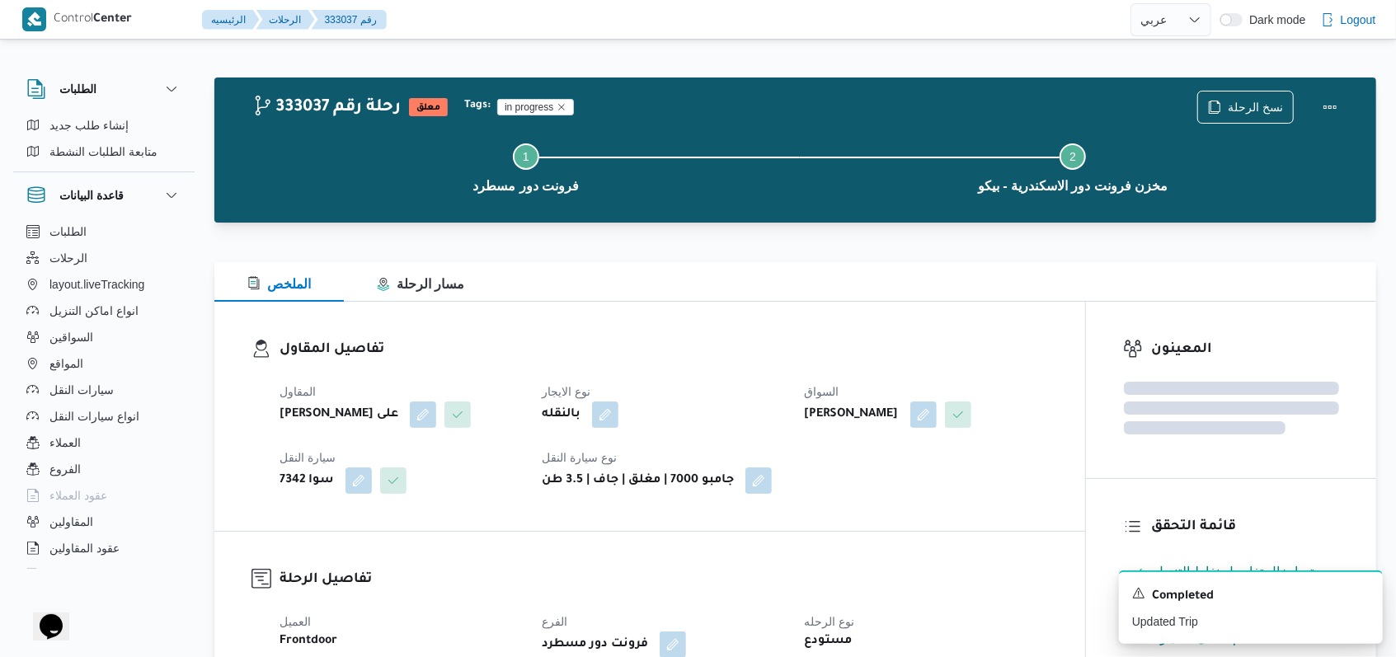
click at [738, 114] on div "Step 1 is incomplete 1 فرونت دور مسطرد Step 2 is incomplete 2 مخزن فرونت دور ال…" at bounding box center [799, 167] width 1114 height 106
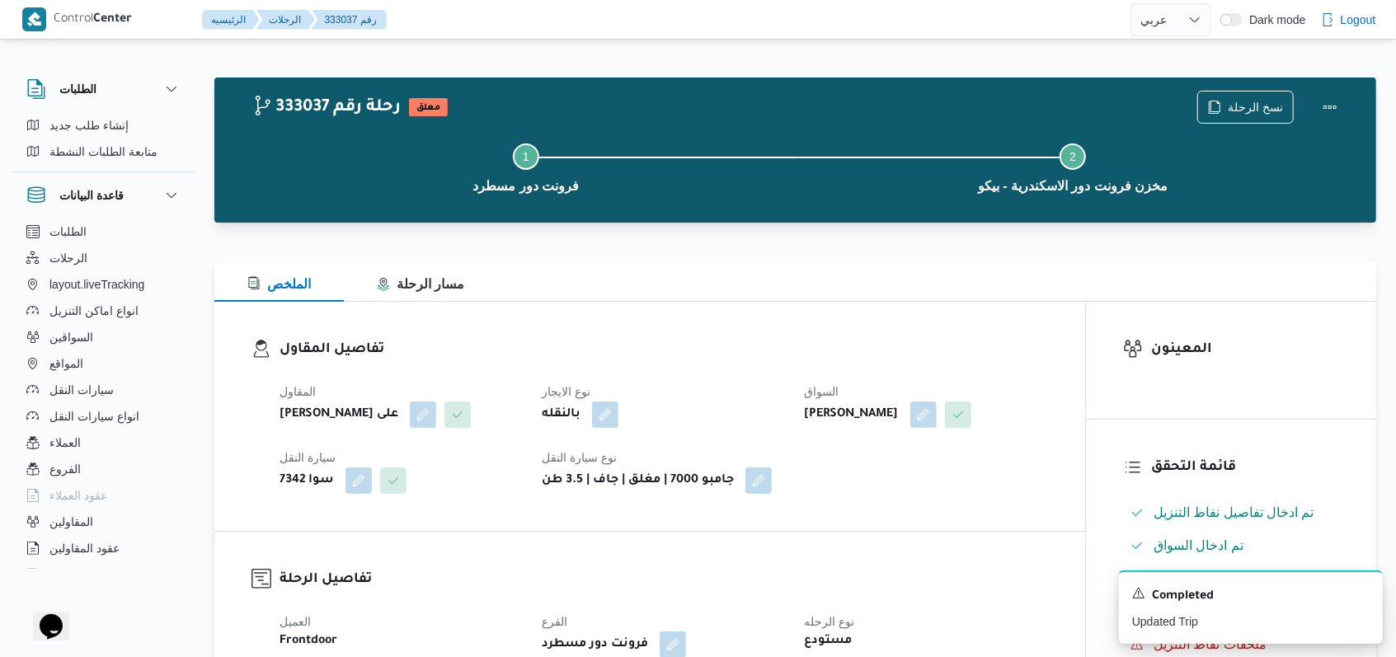
click at [925, 111] on div "333037 رحلة رقم معلق نسخ الرحلة" at bounding box center [799, 107] width 1094 height 33
click at [1333, 107] on button "Actions" at bounding box center [1330, 106] width 33 height 33
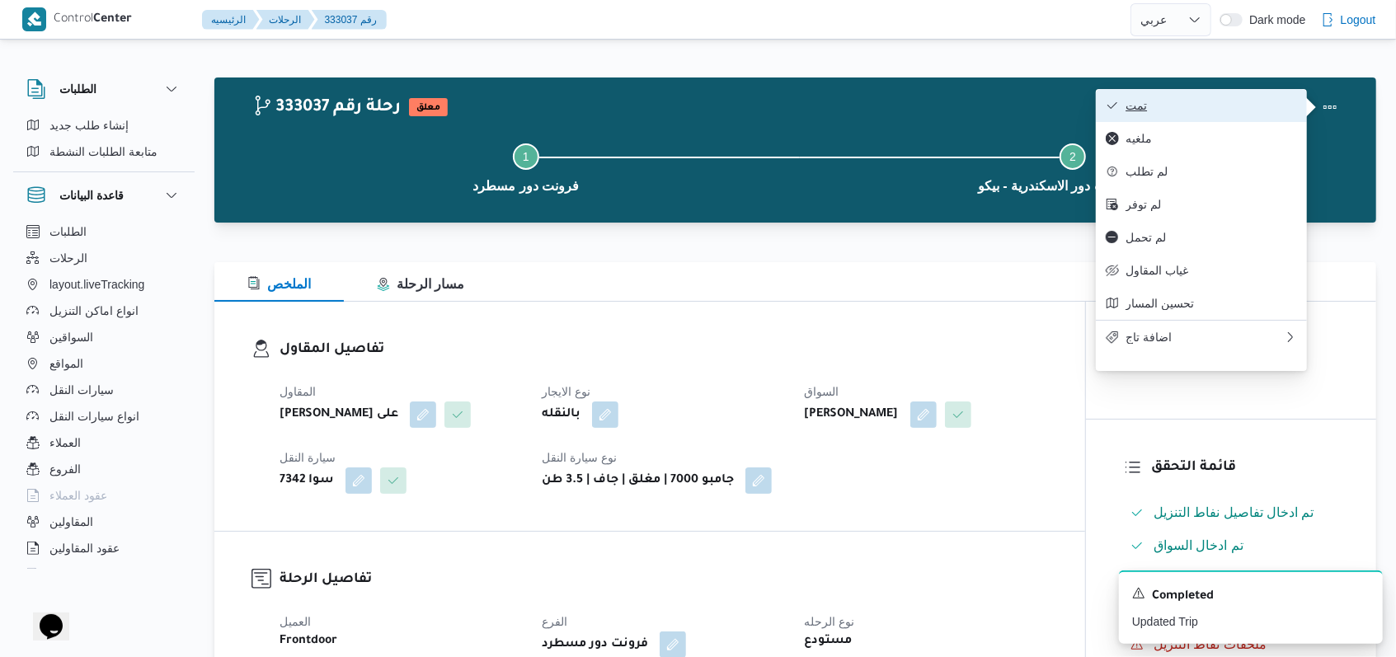
click at [1254, 102] on span "تمت" at bounding box center [1212, 105] width 172 height 13
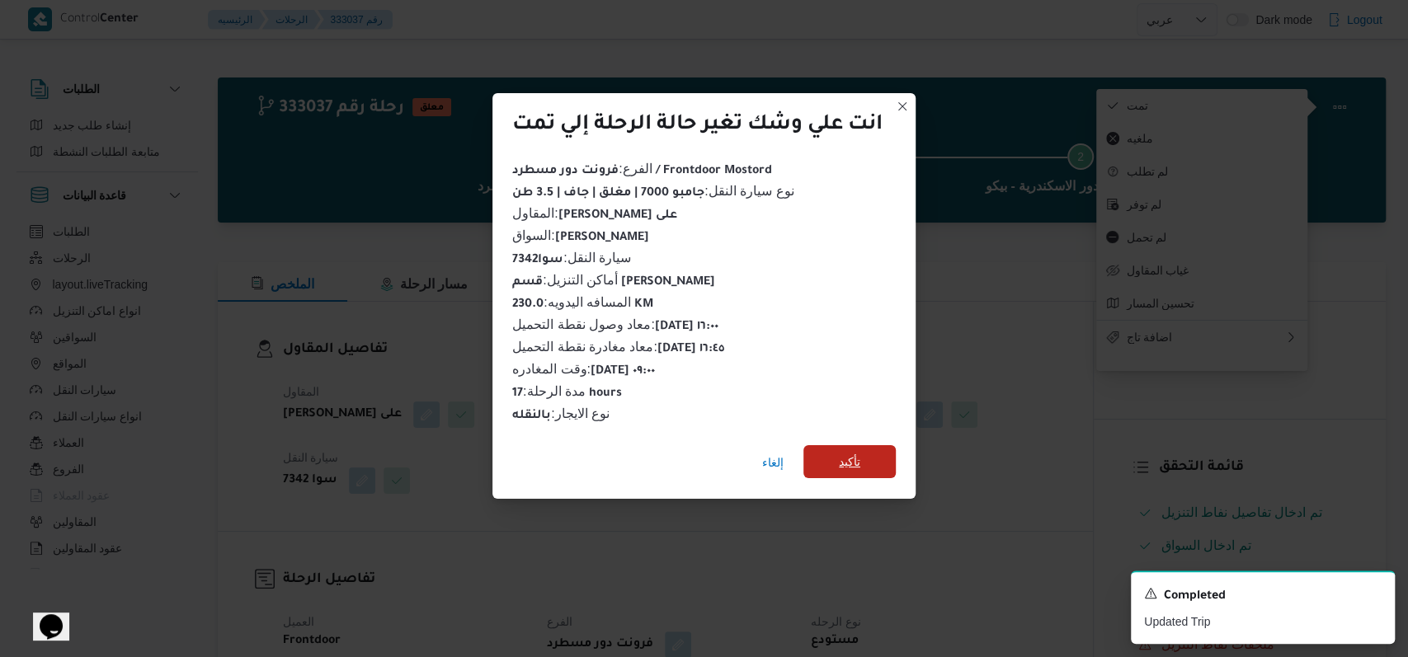
click at [845, 452] on span "تأكيد" at bounding box center [849, 462] width 21 height 20
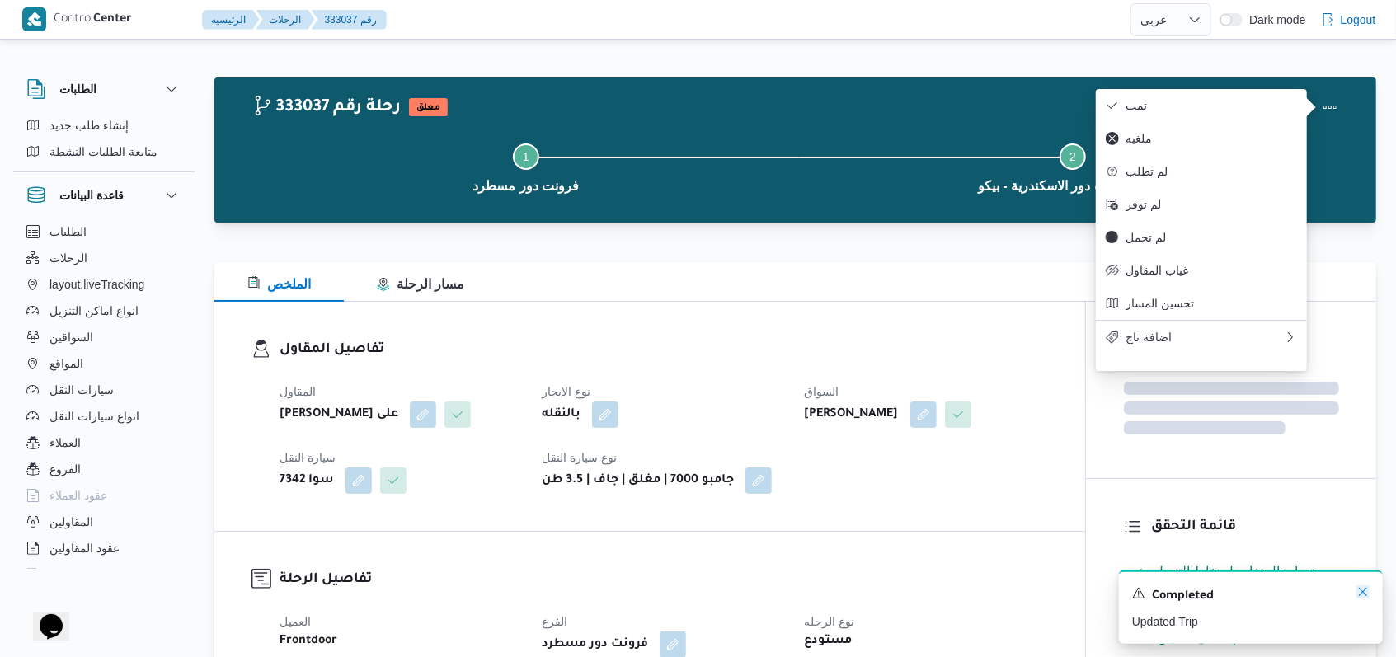
click at [1361, 597] on icon "Dismiss toast" at bounding box center [1363, 592] width 13 height 13
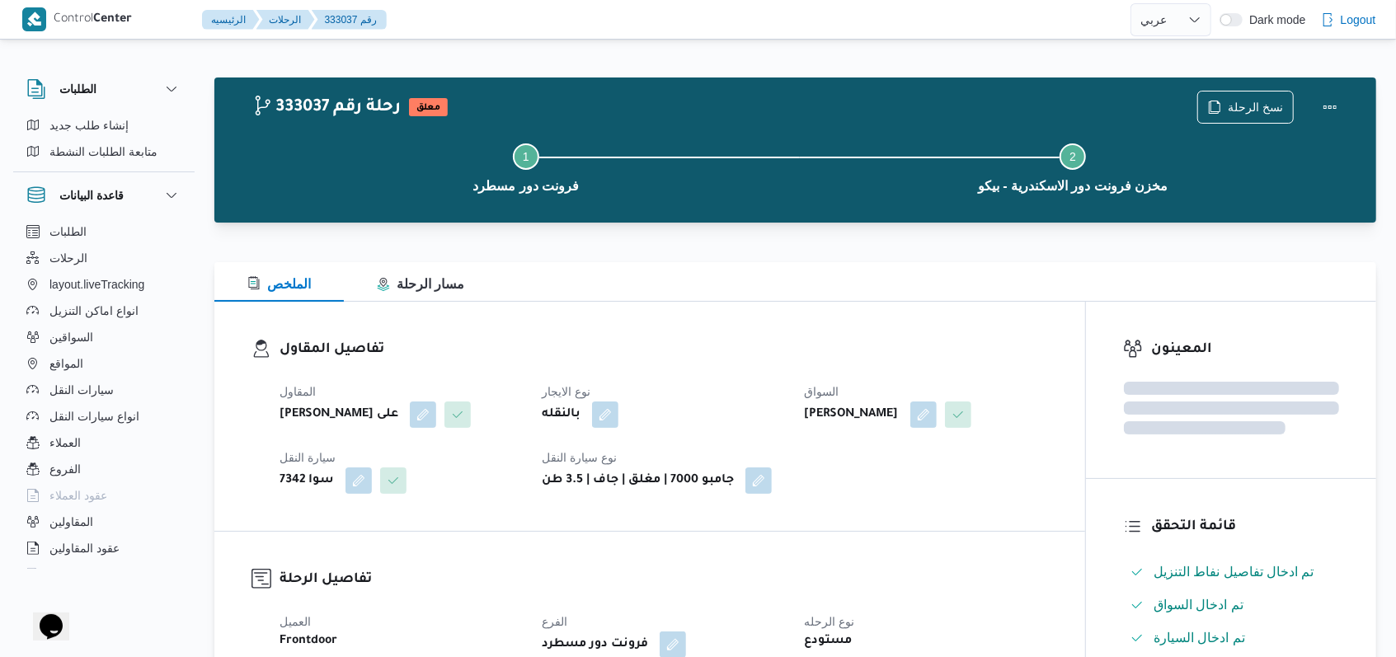
click at [770, 318] on div "تفاصيل المقاول المقاول مروه حسام الدين سعد على نوع الايجار بالنقله السواق احمد …" at bounding box center [649, 416] width 871 height 229
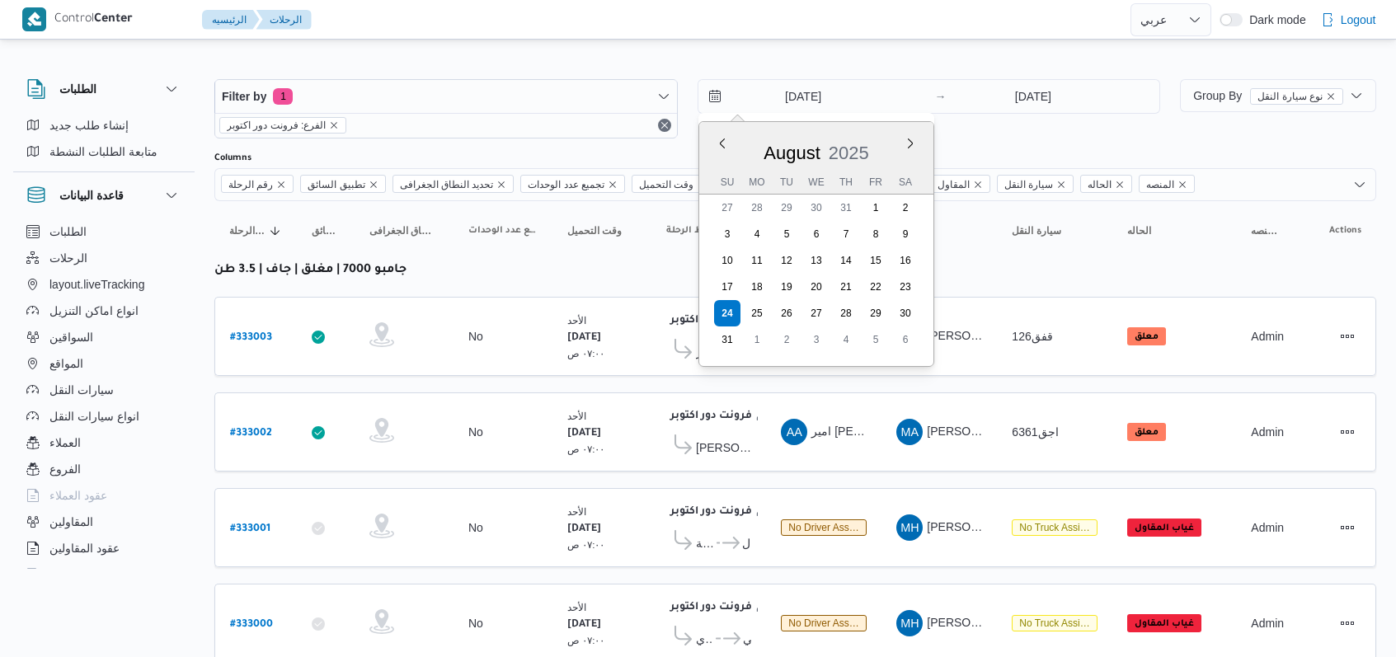
select select "ar"
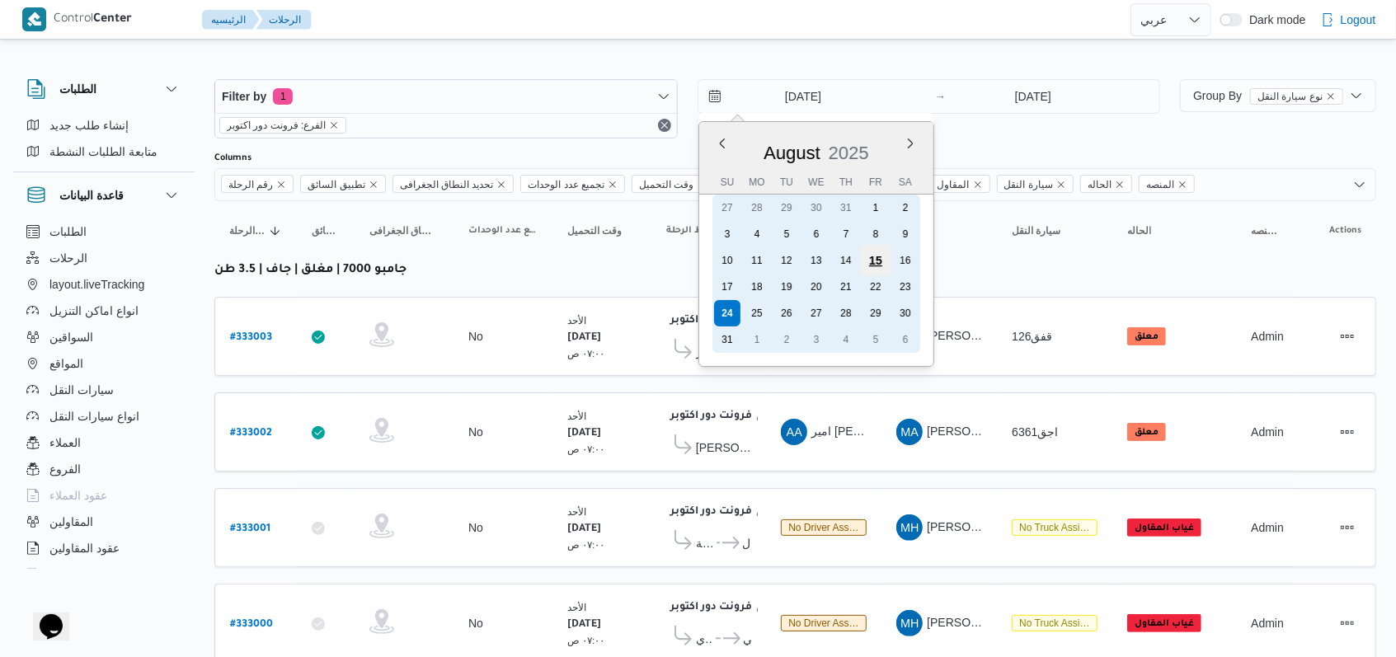
click at [884, 268] on div "15" at bounding box center [874, 260] width 31 height 31
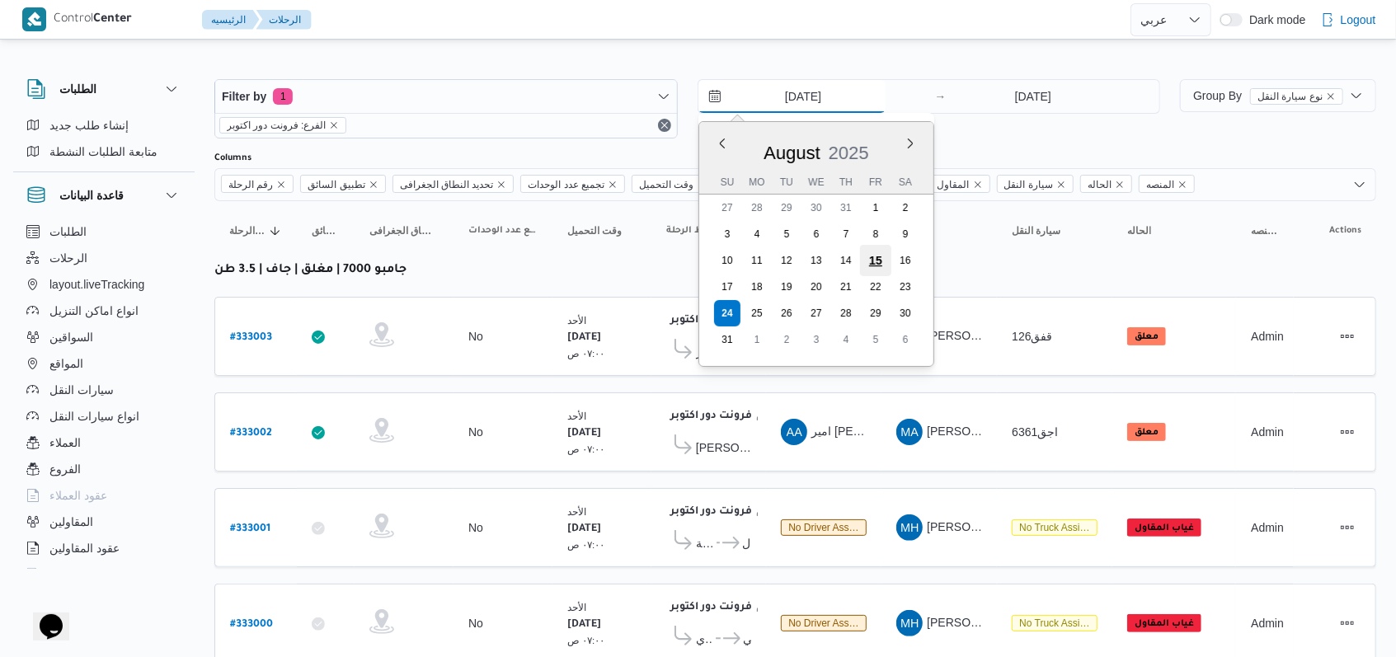
type input "15/8/2025"
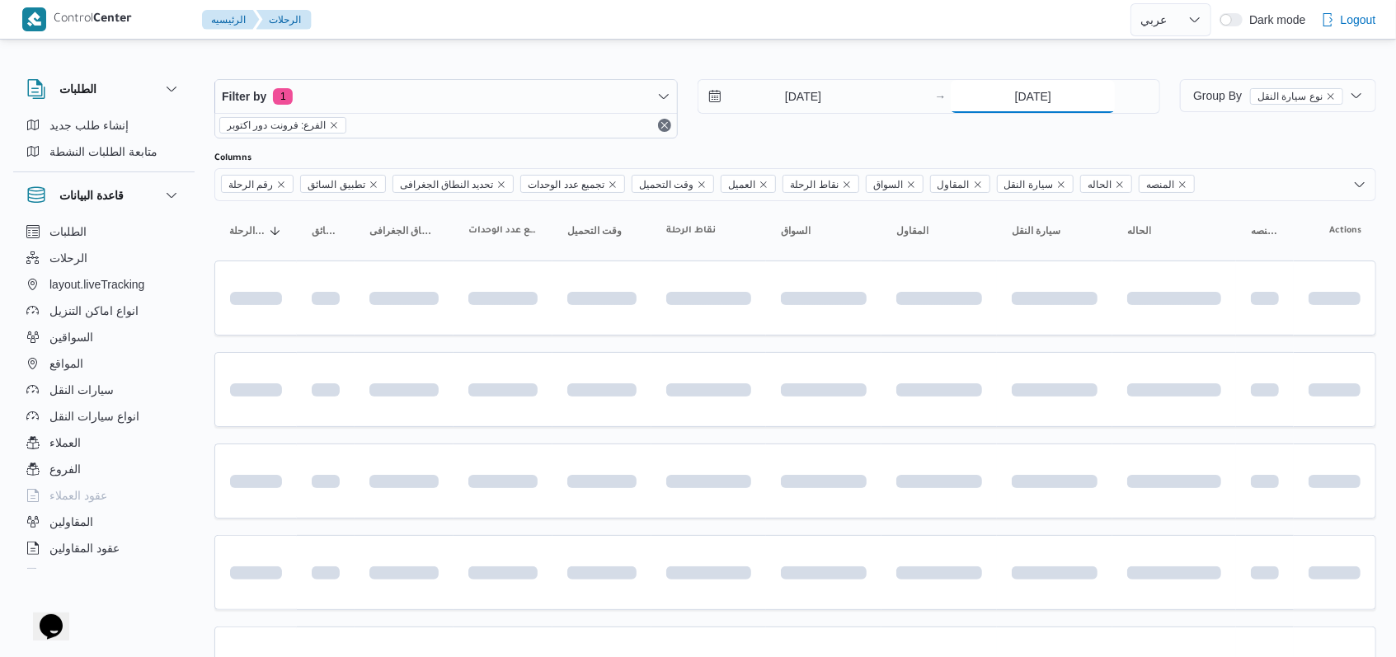
click at [1038, 97] on input "[DATE]" at bounding box center [1033, 96] width 164 height 33
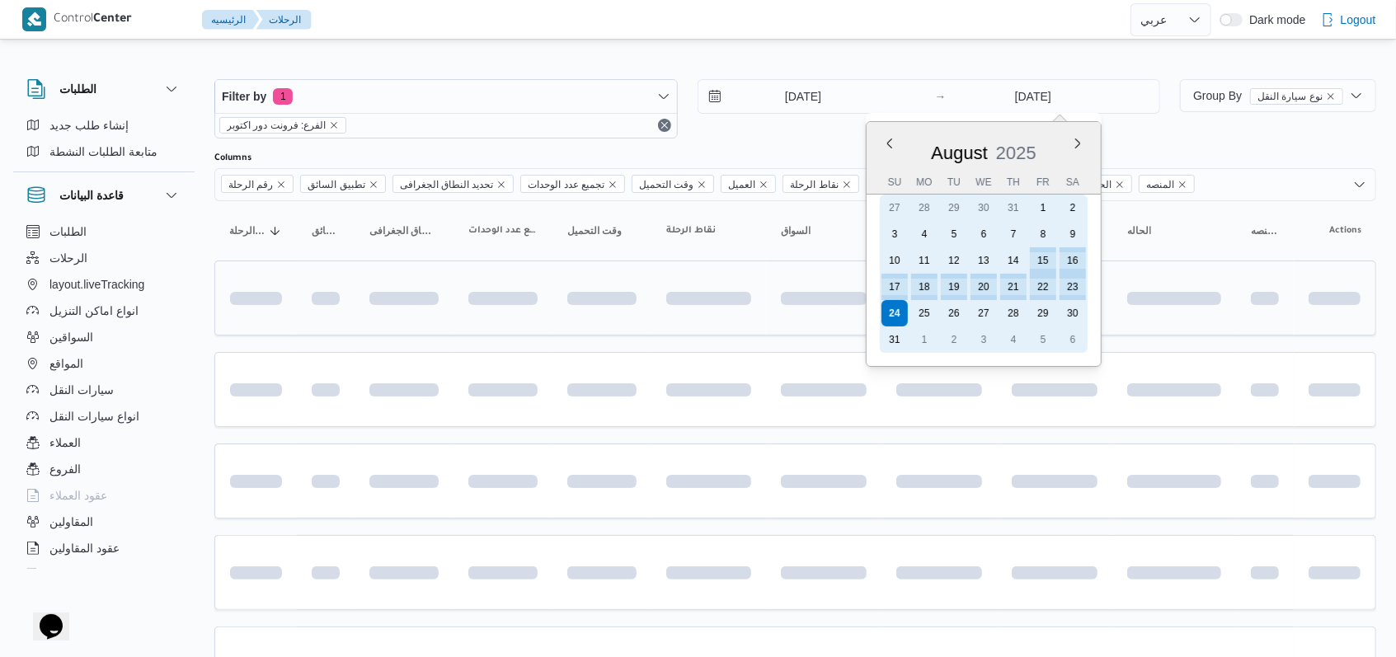
click at [1051, 262] on div "15" at bounding box center [1043, 260] width 26 height 26
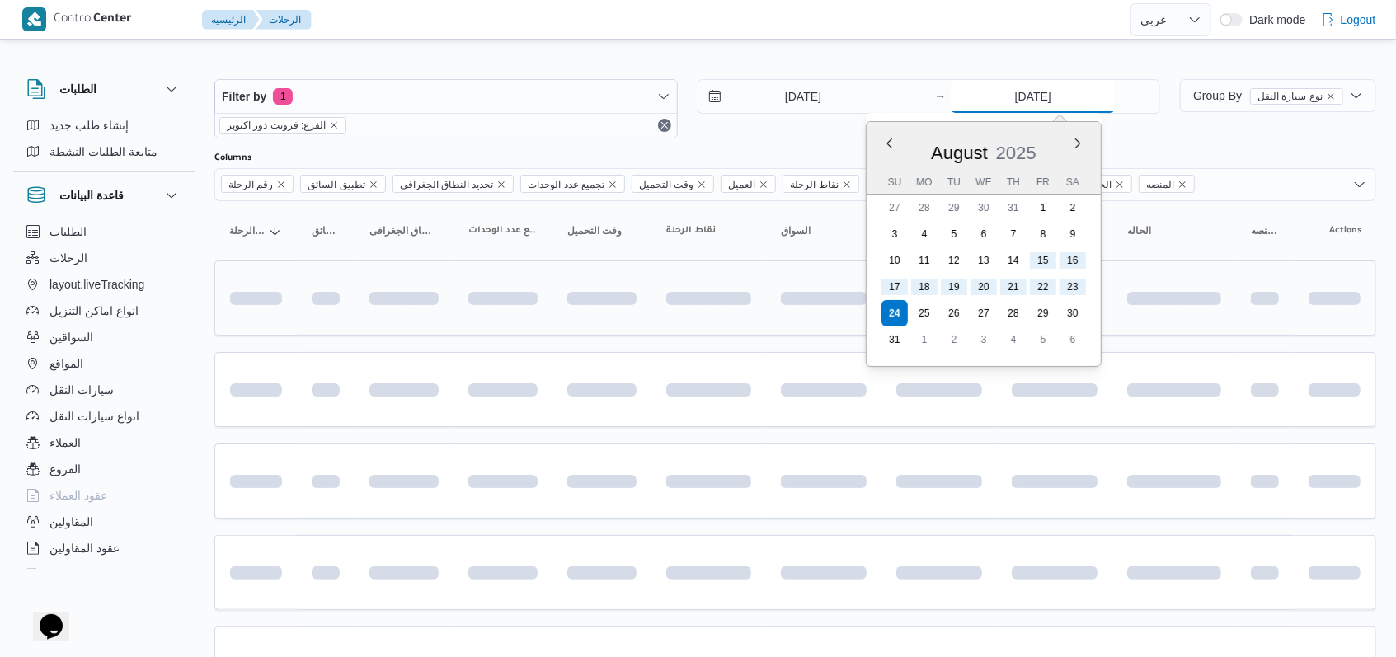
type input "15/8/2025"
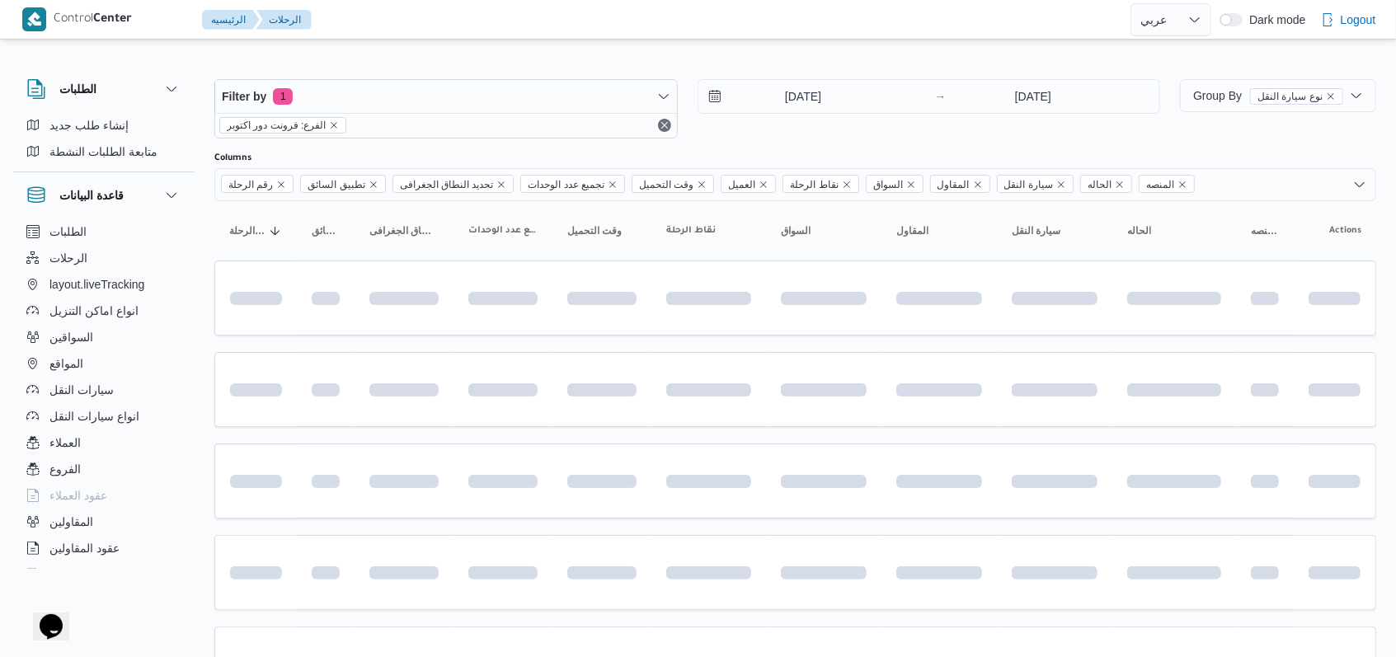
click at [807, 138] on div "Filter by 1 الفرع: فرونت دور اكتوبر 15/8/2025 → 15/8/2025" at bounding box center [688, 108] width 966 height 79
click at [798, 98] on input "15/8/2025" at bounding box center [792, 96] width 187 height 33
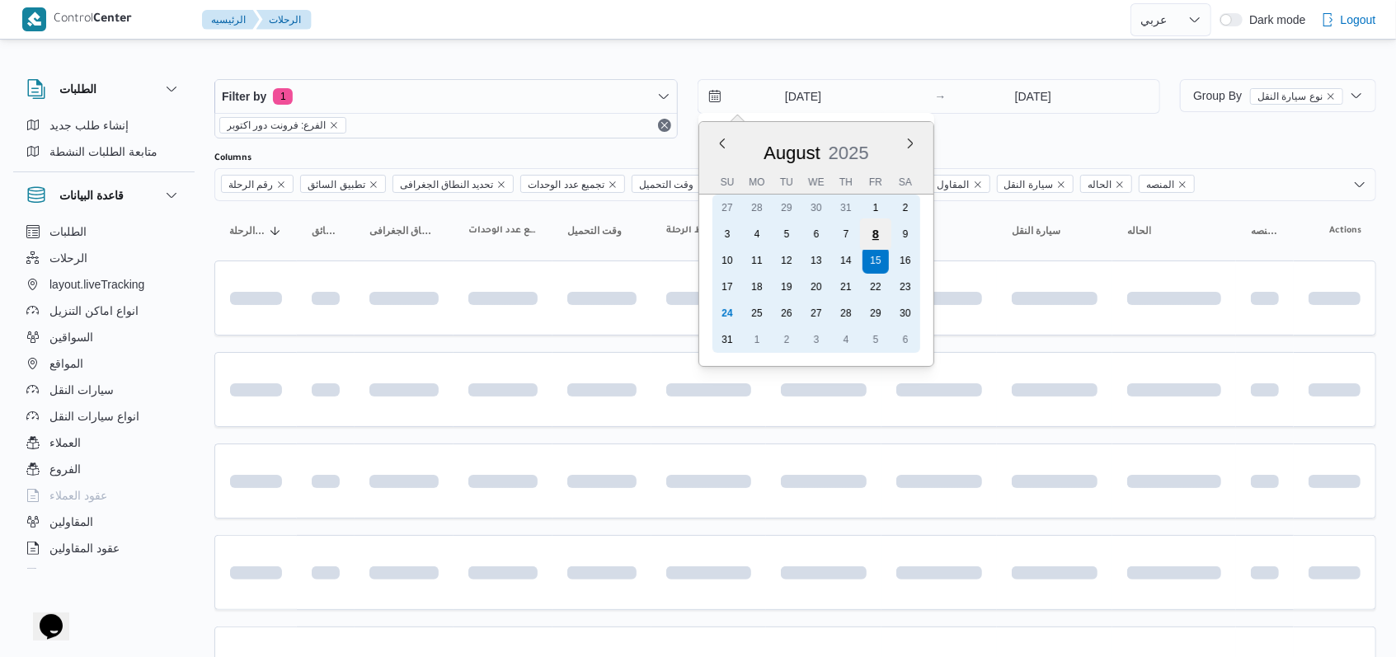
click at [871, 228] on div "8" at bounding box center [874, 234] width 31 height 31
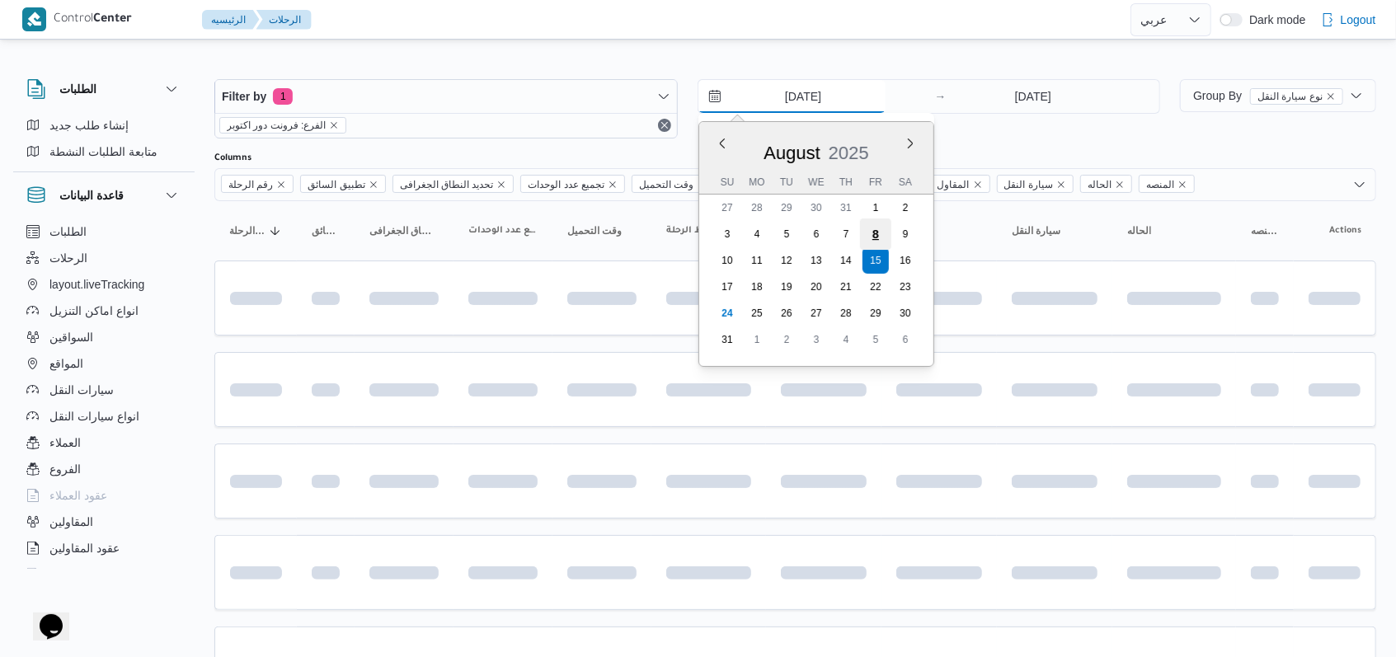
type input "8/8/2025"
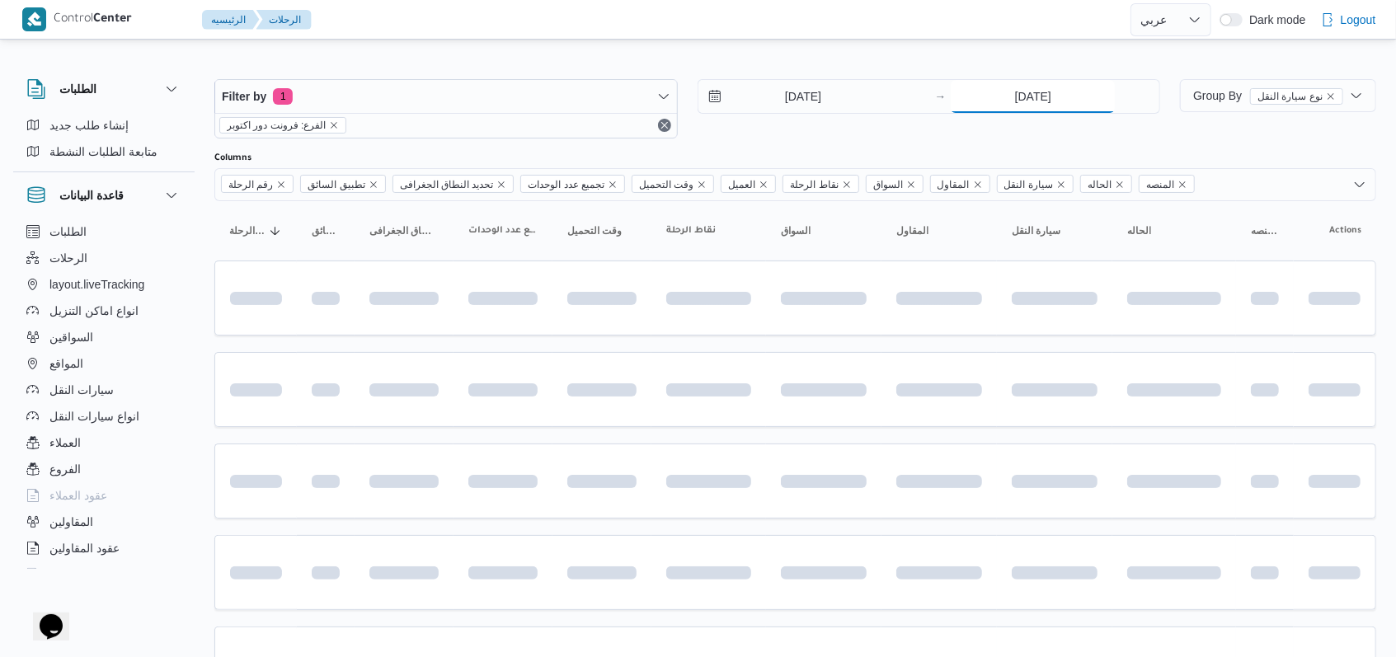
click at [1016, 89] on input "15/8/2025" at bounding box center [1033, 96] width 164 height 33
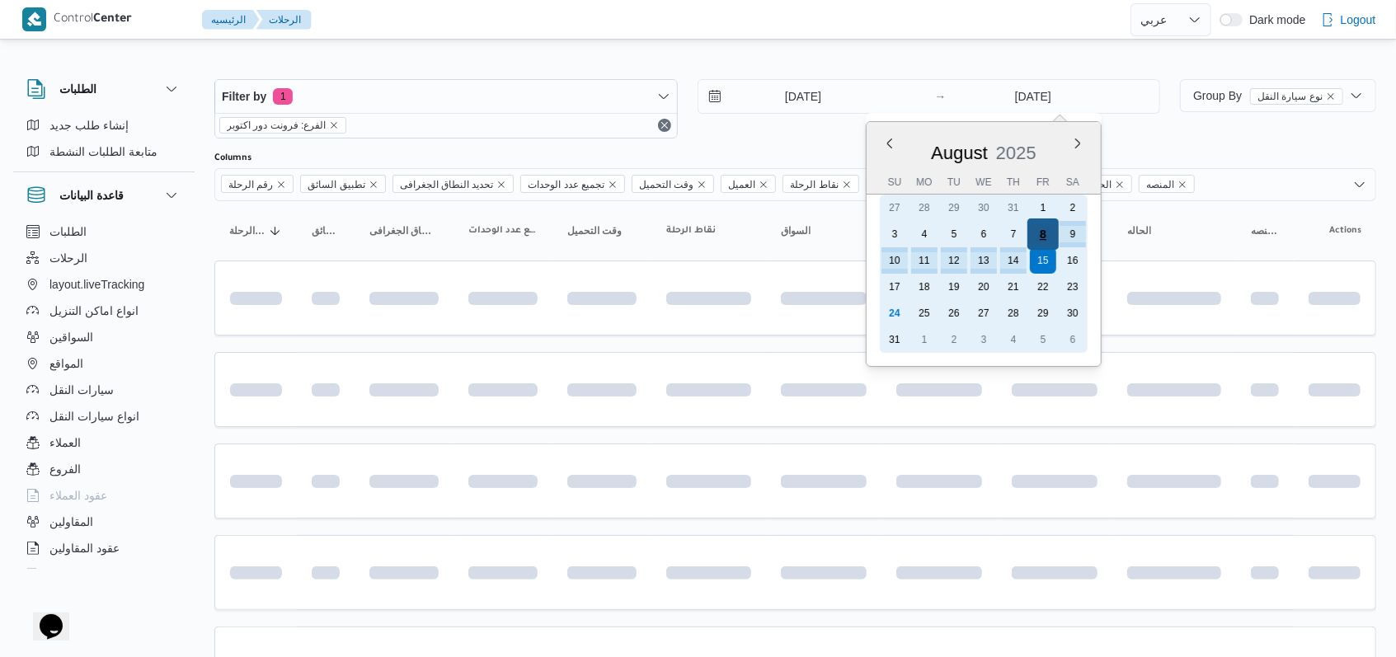
click at [1046, 239] on div "8" at bounding box center [1043, 234] width 31 height 31
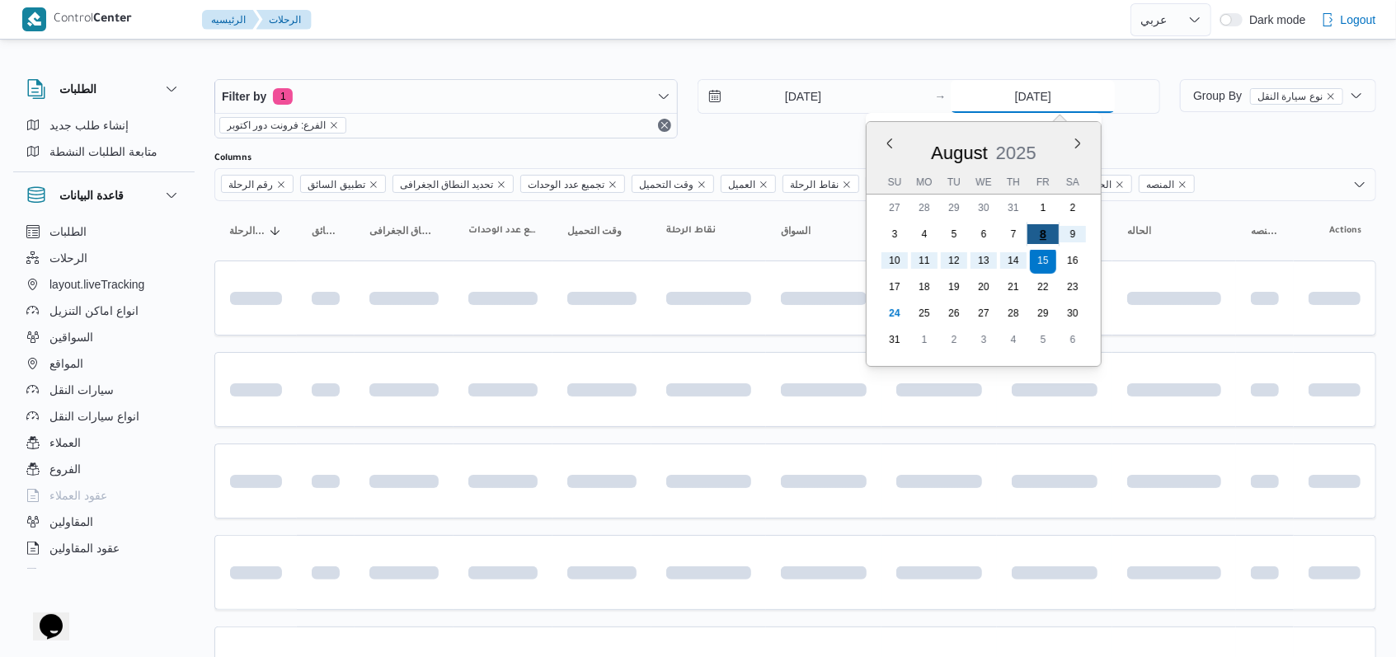
type input "8/8/2025"
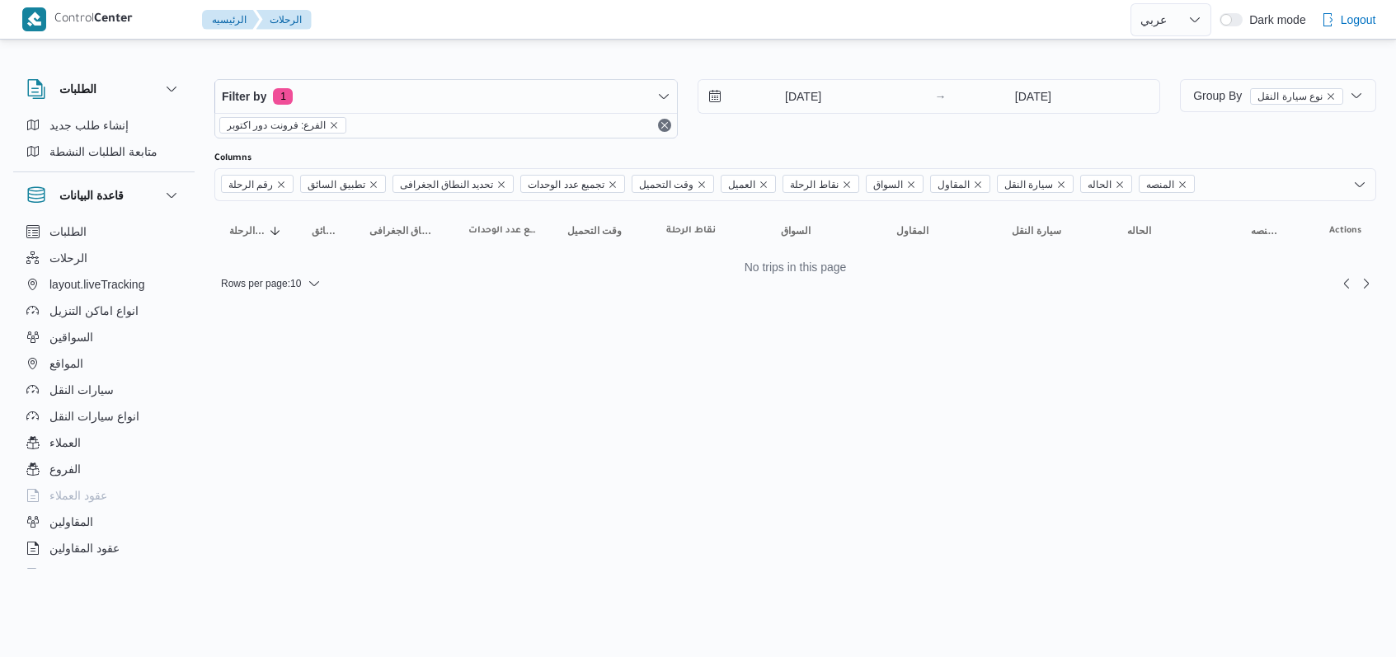
select select "ar"
click at [795, 99] on input "[DATE]" at bounding box center [797, 96] width 187 height 33
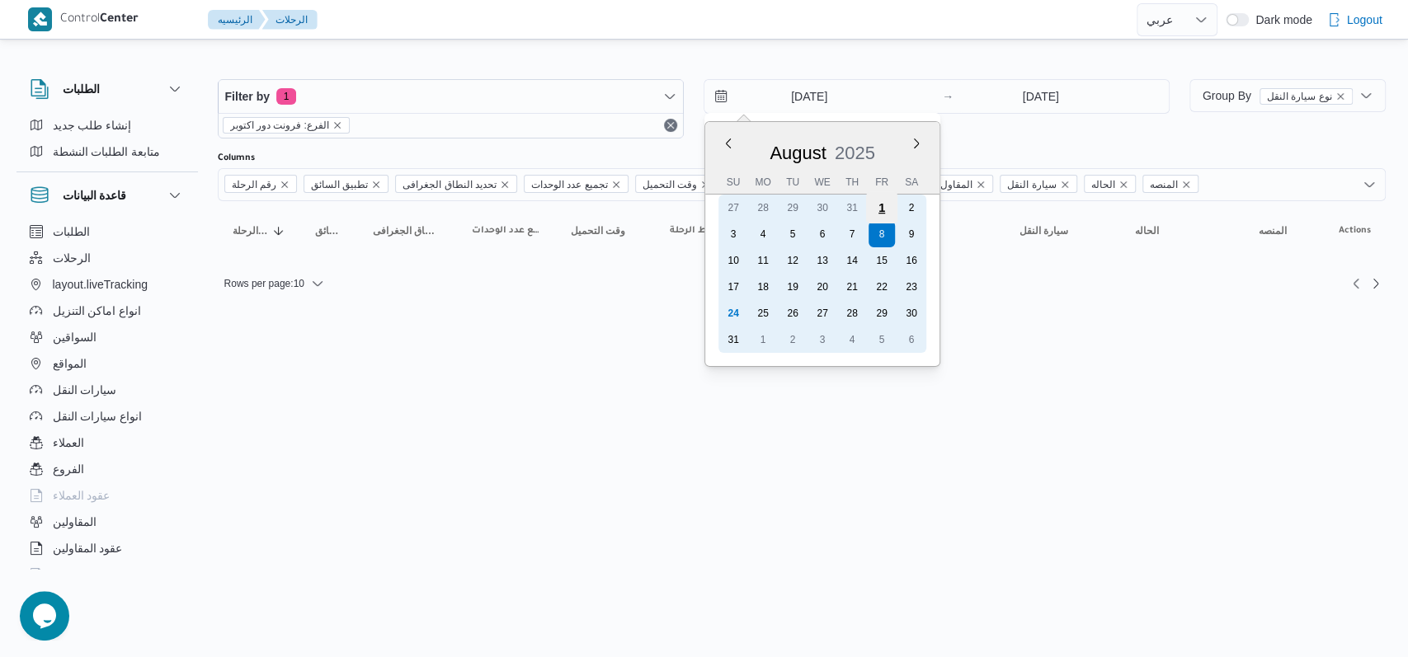
click at [890, 208] on div "1" at bounding box center [880, 207] width 31 height 31
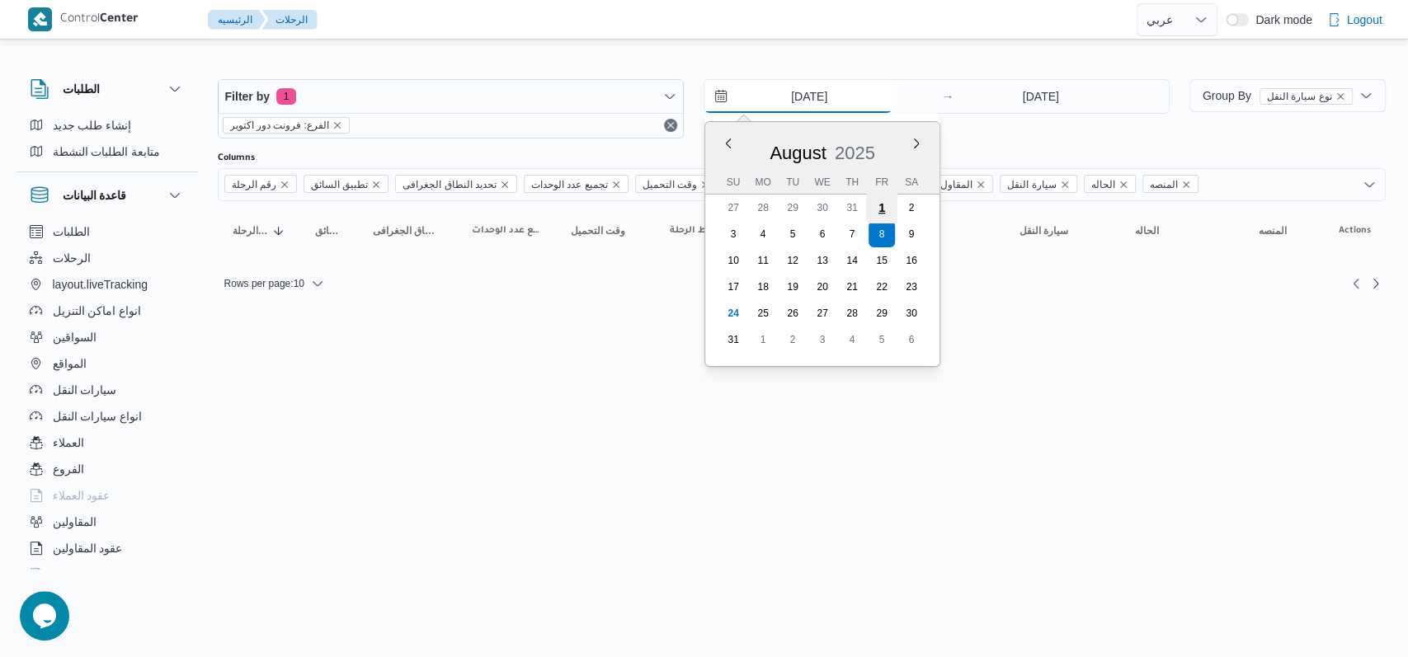
type input "[DATE]"
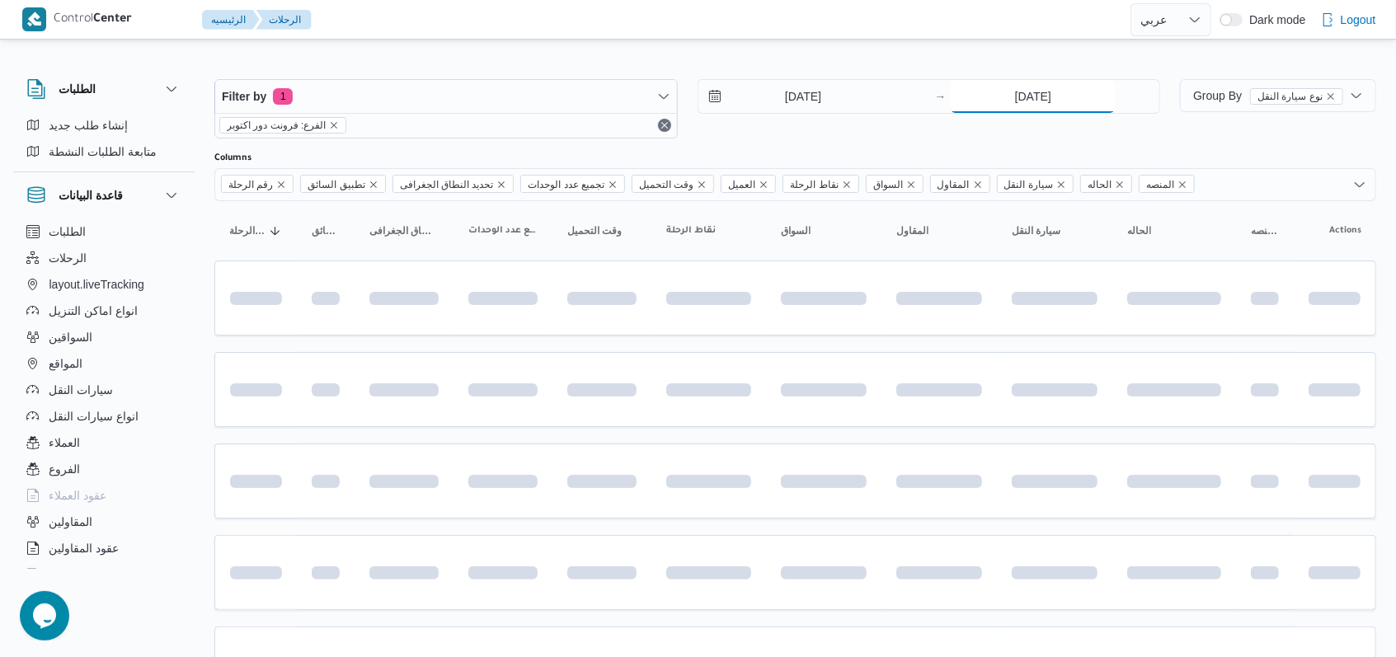
click at [1009, 109] on input "[DATE]" at bounding box center [1033, 96] width 164 height 33
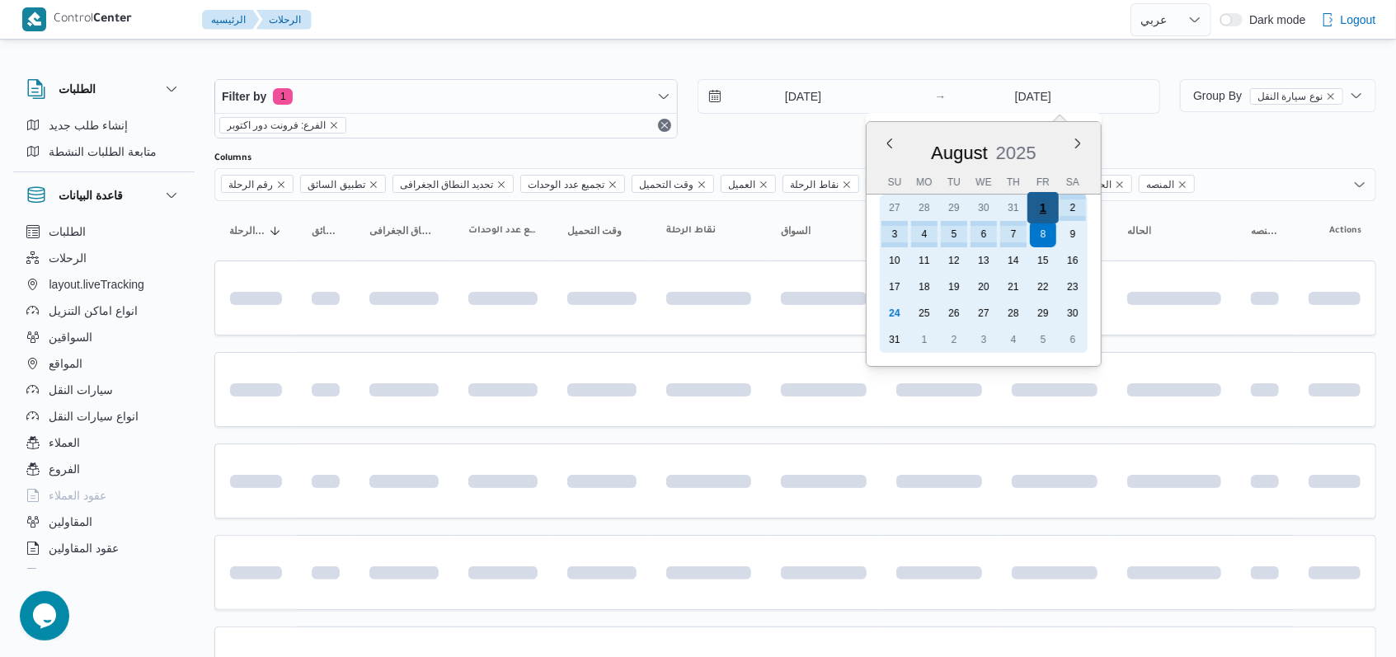
click at [1043, 214] on div "1" at bounding box center [1043, 207] width 31 height 31
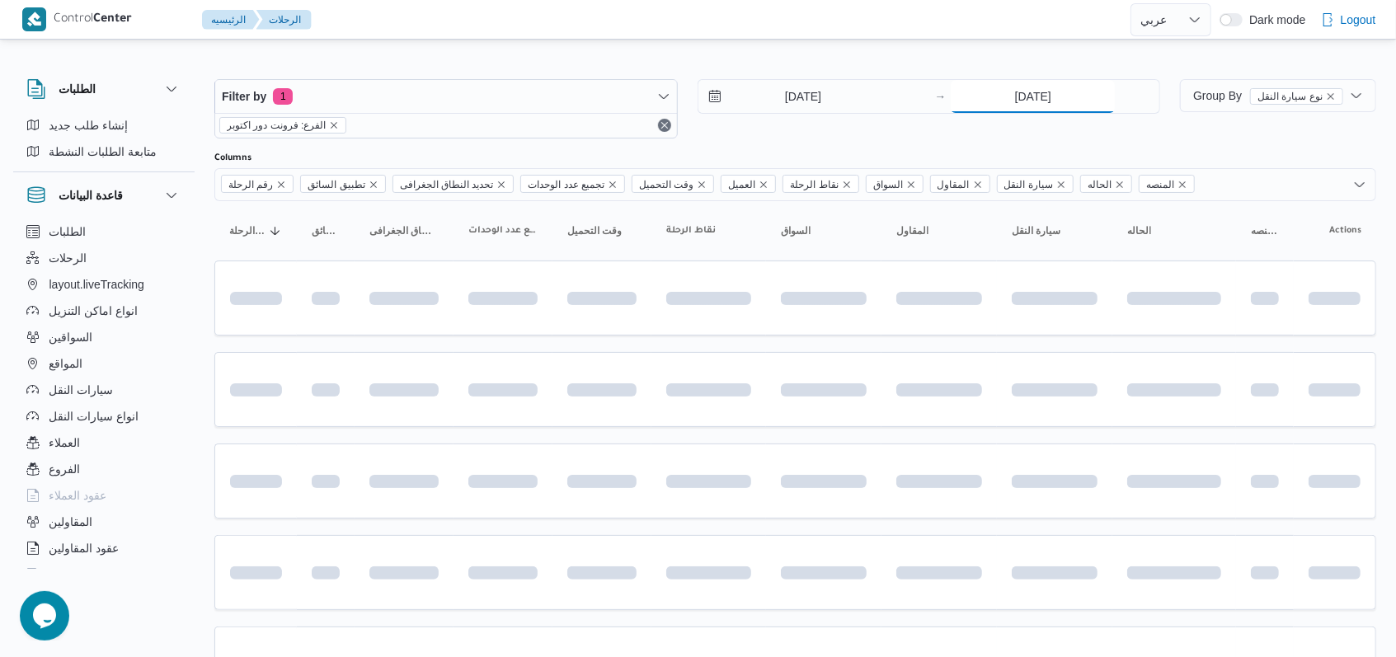
type input "[DATE]"
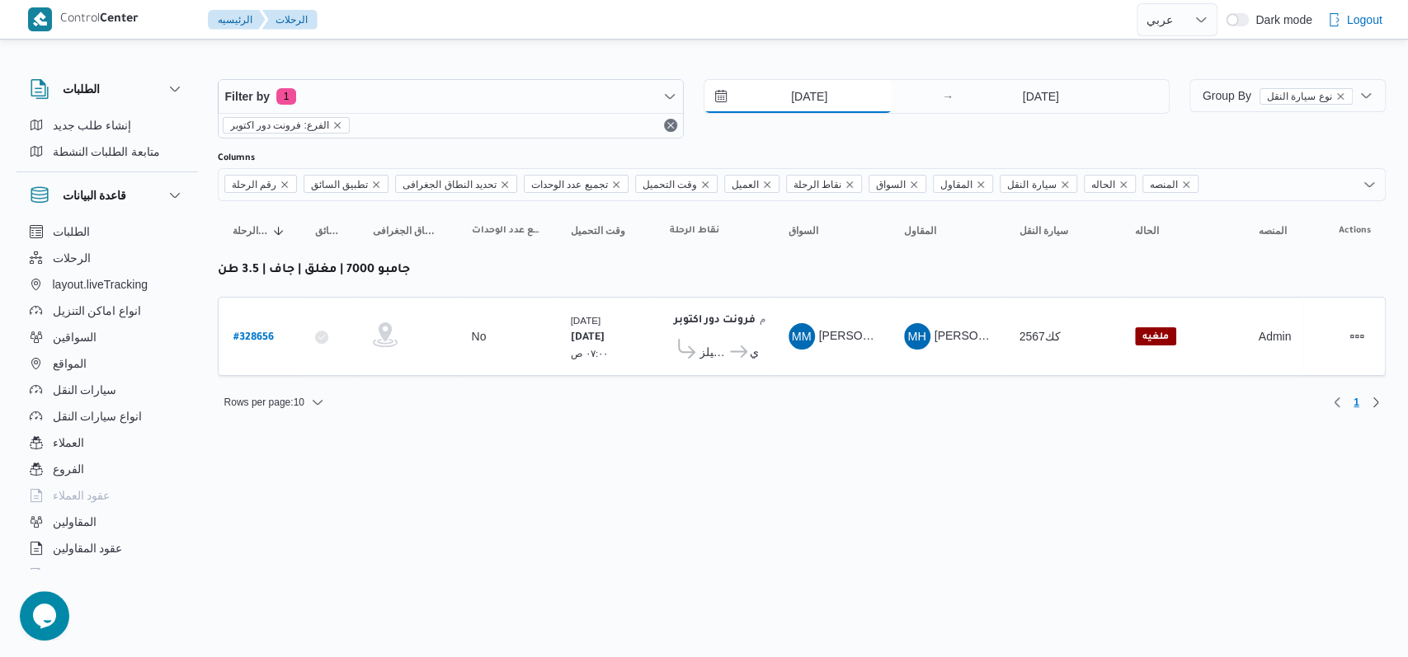
click at [807, 92] on input "[DATE]" at bounding box center [797, 96] width 187 height 33
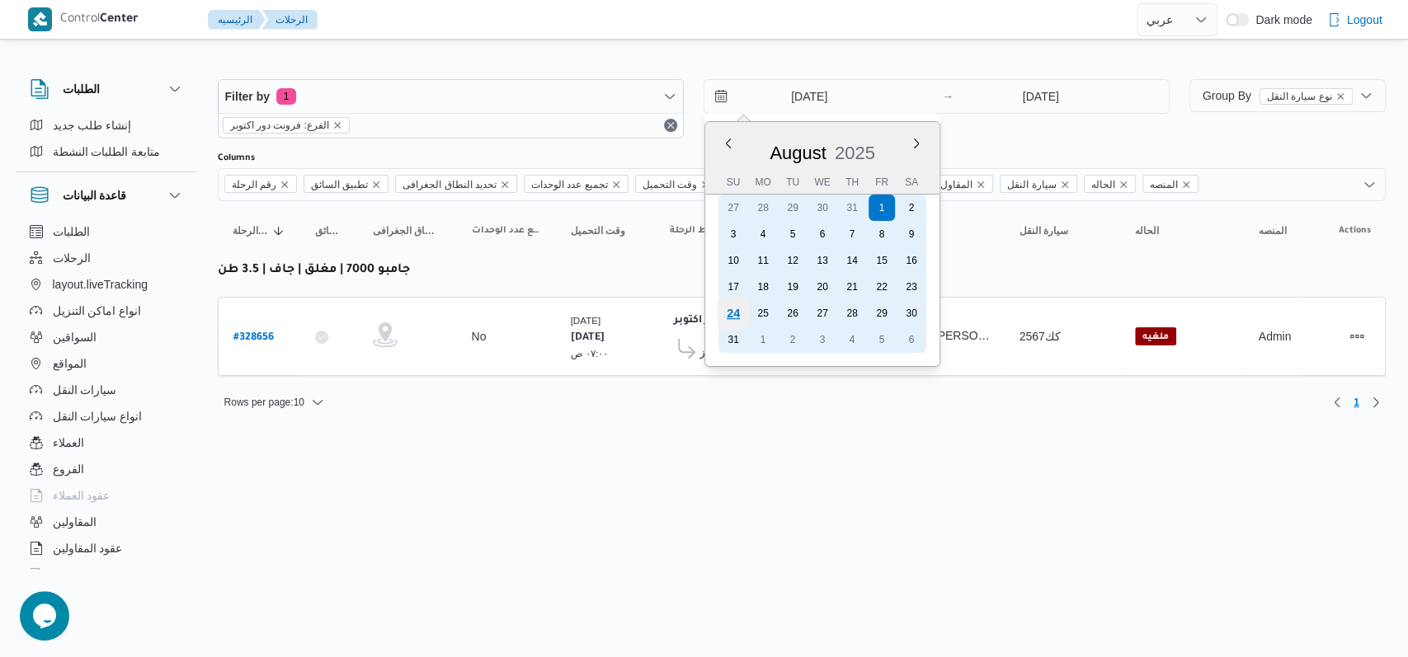
click at [737, 311] on div "24" at bounding box center [732, 313] width 31 height 31
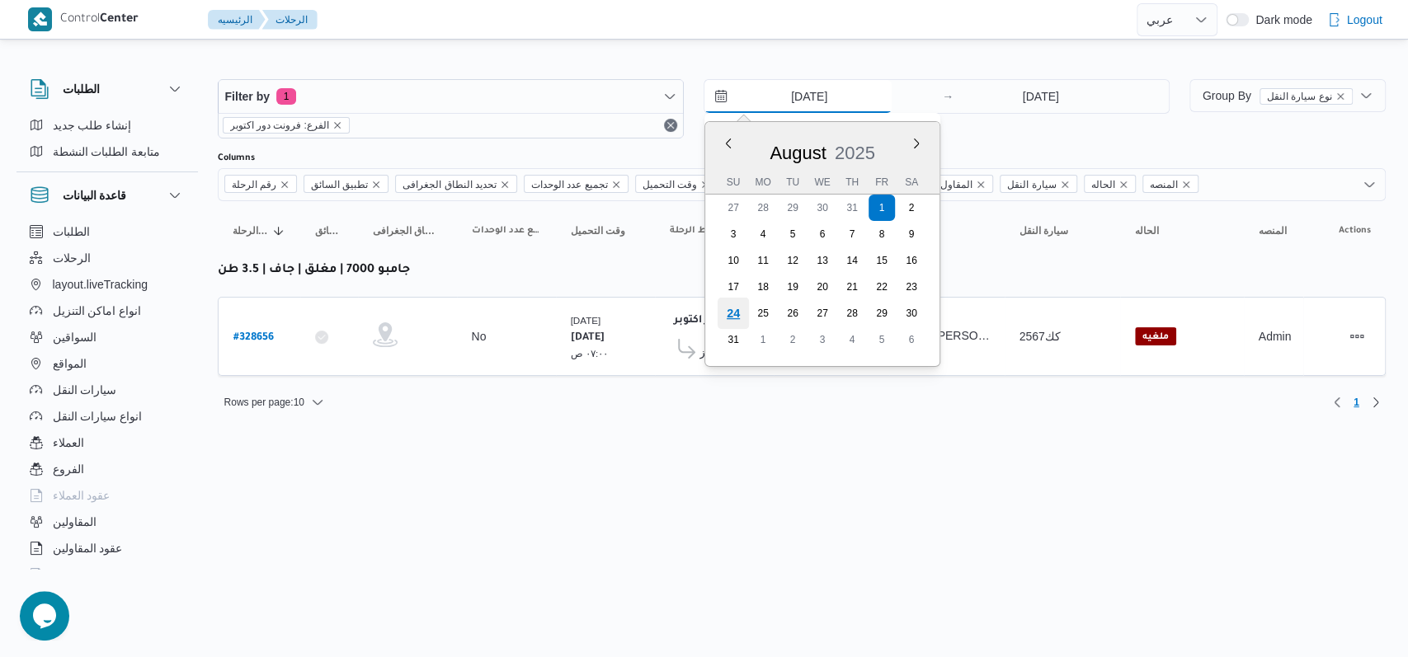
type input "[DATE]"
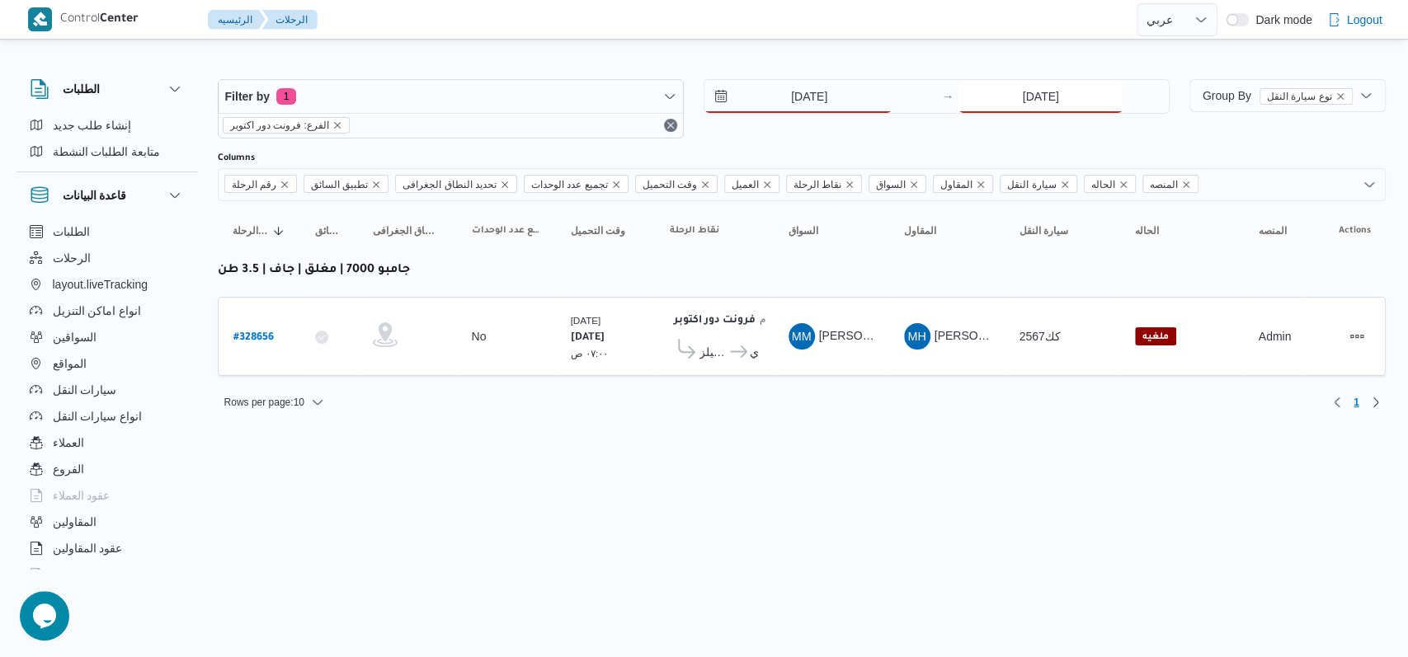
click at [1036, 103] on input "[DATE]" at bounding box center [1040, 96] width 164 height 33
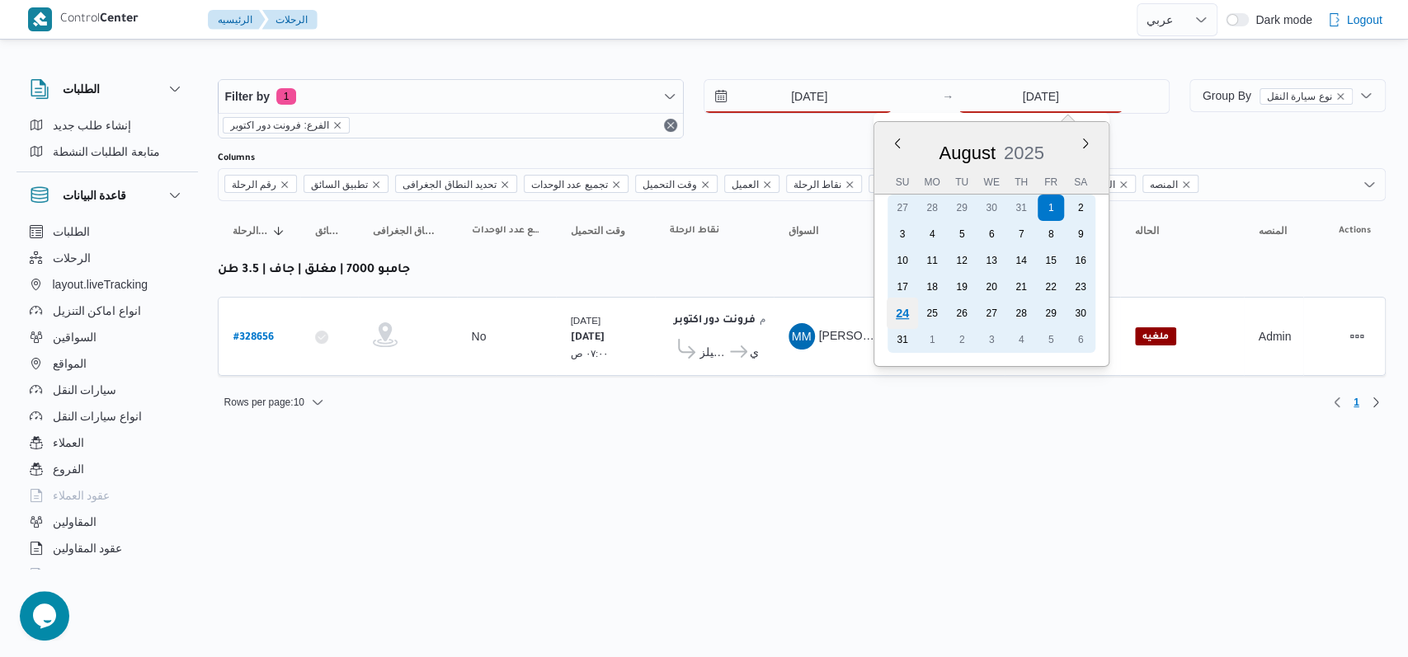
click at [906, 308] on div "24" at bounding box center [902, 313] width 31 height 31
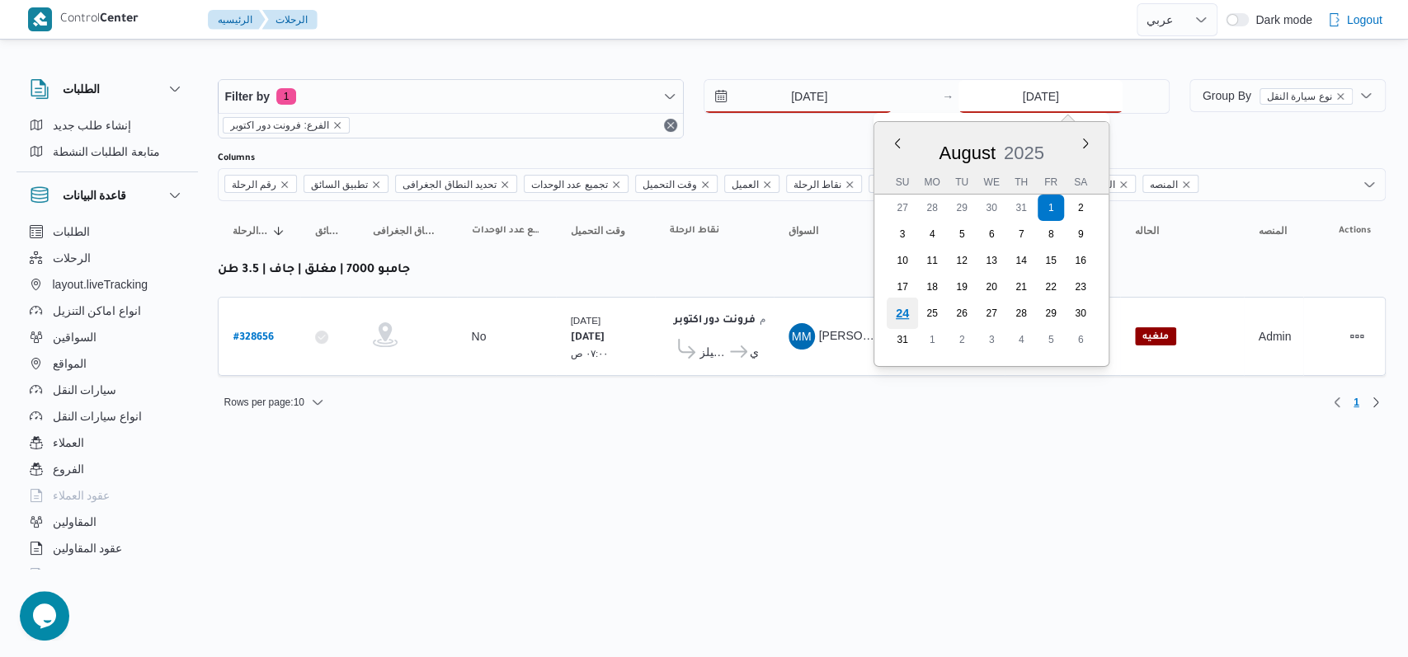
type input "[DATE]"
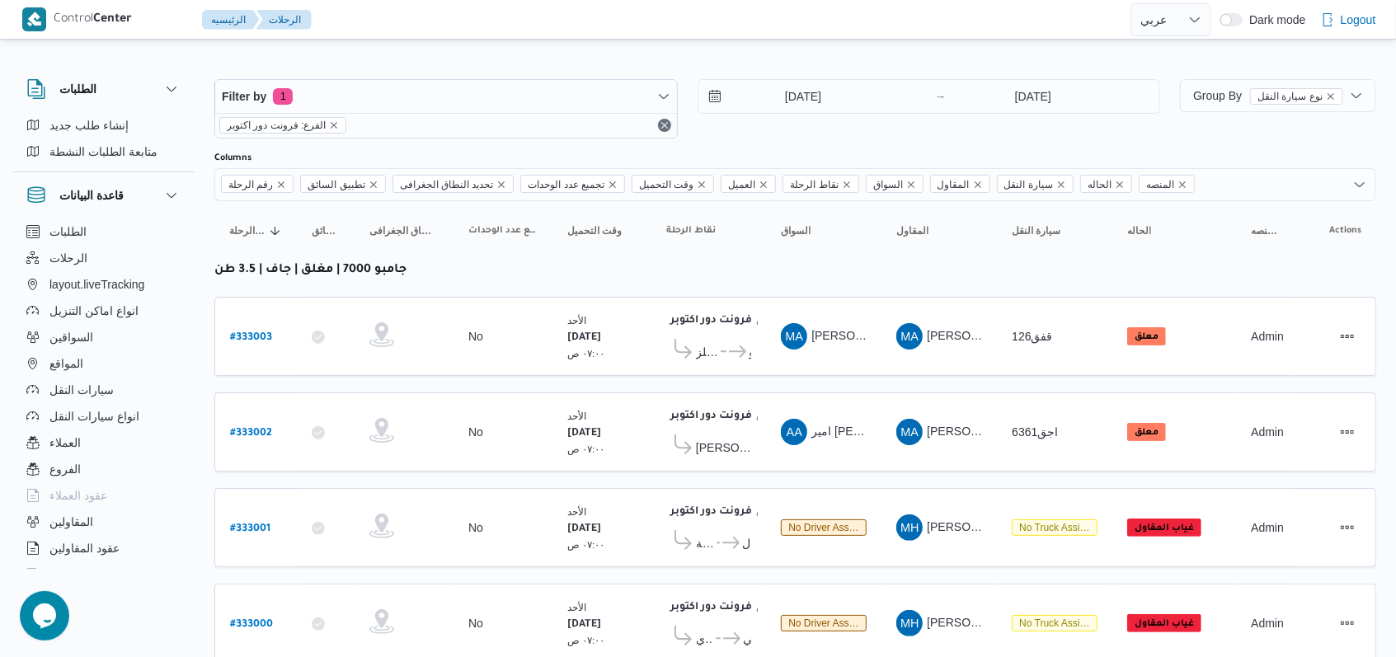
click at [818, 137] on div "[DATE] → [DATE]" at bounding box center [930, 108] width 464 height 59
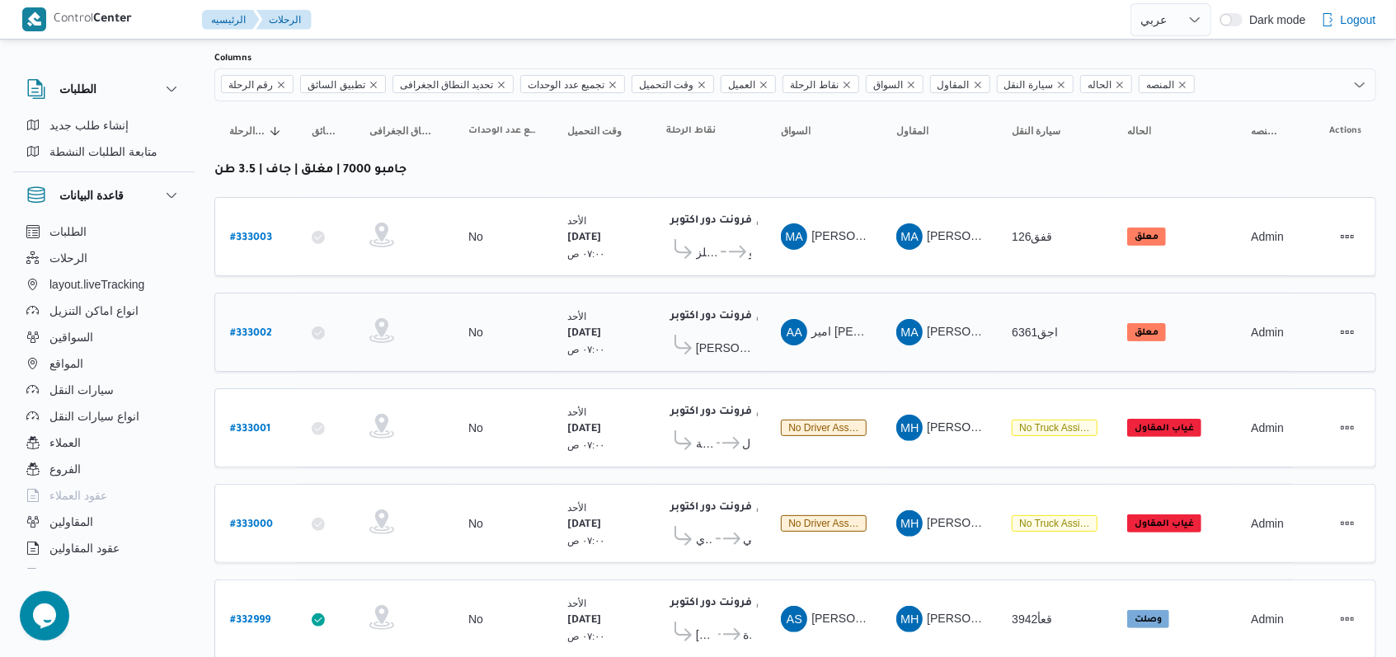
scroll to position [234, 0]
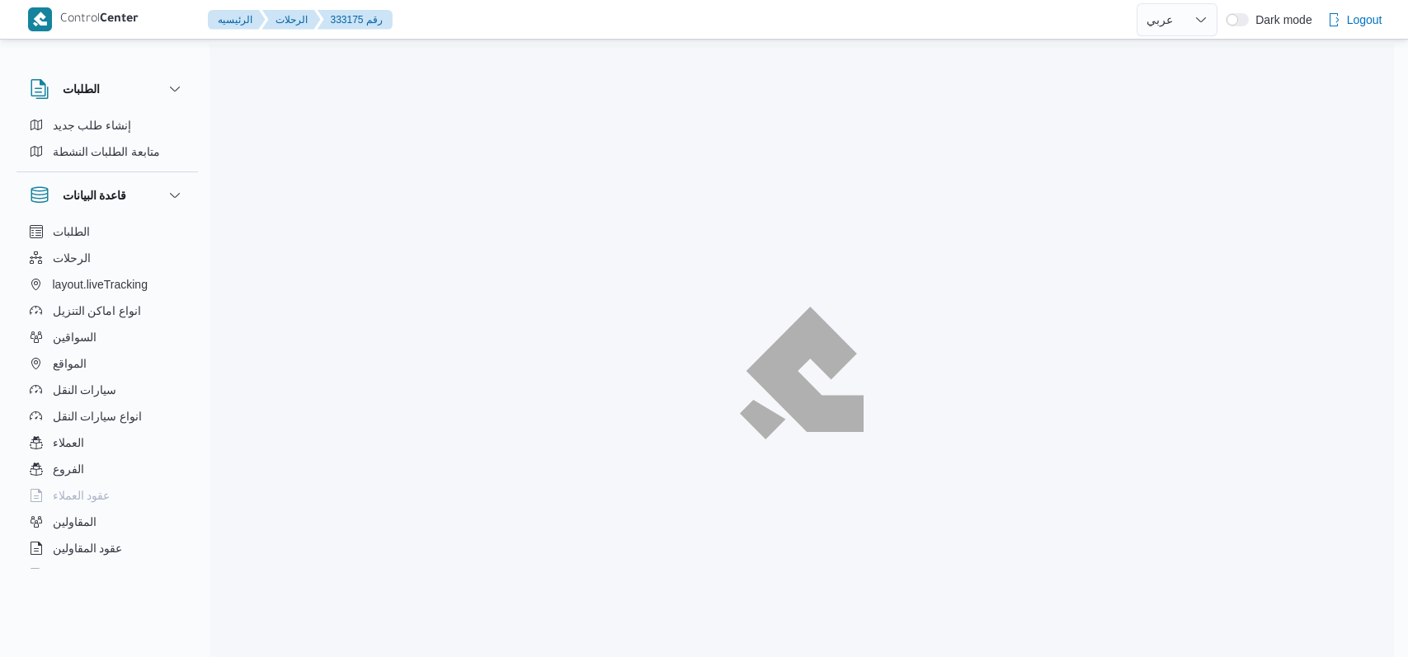
select select "ar"
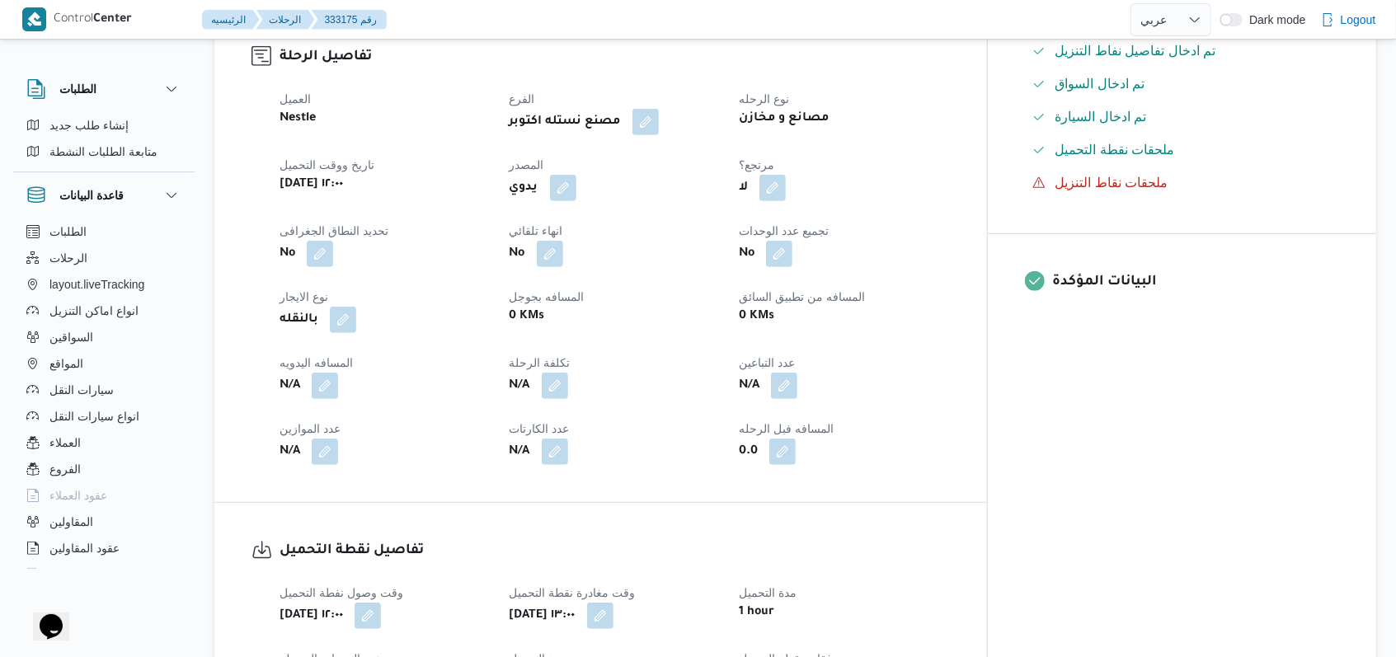
scroll to position [1099, 0]
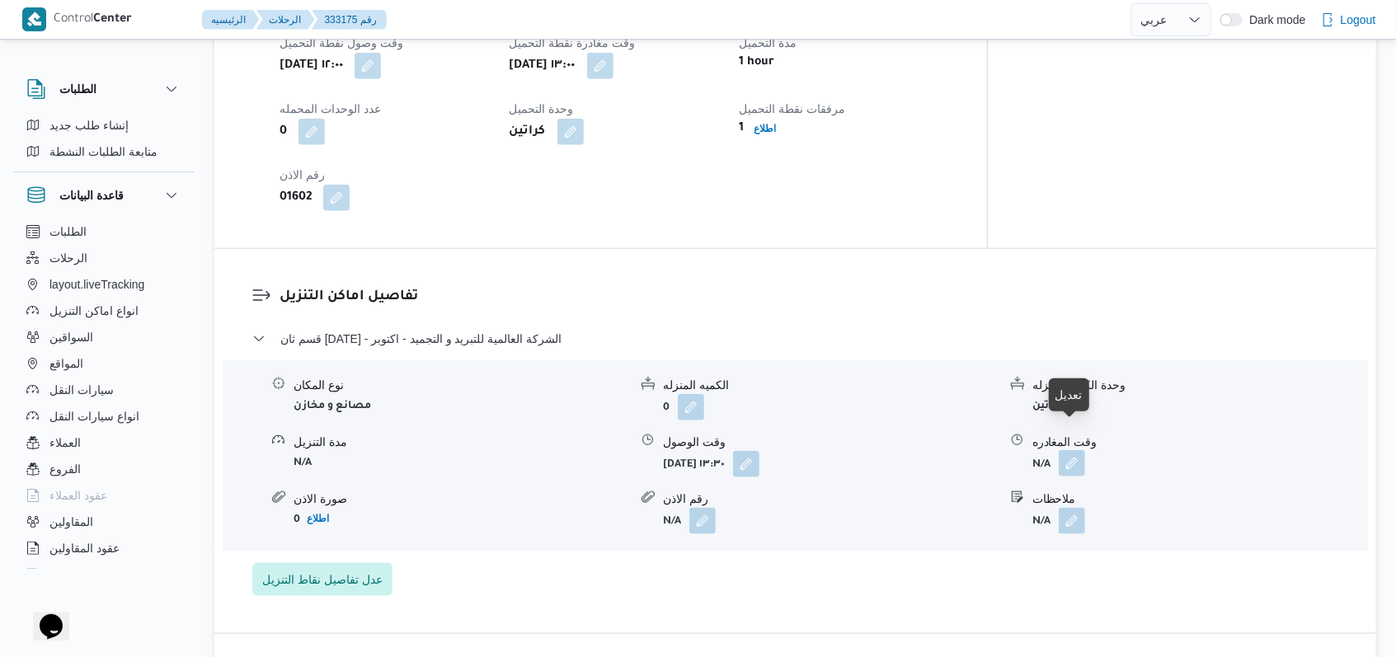
click at [1082, 450] on button "button" at bounding box center [1072, 463] width 26 height 26
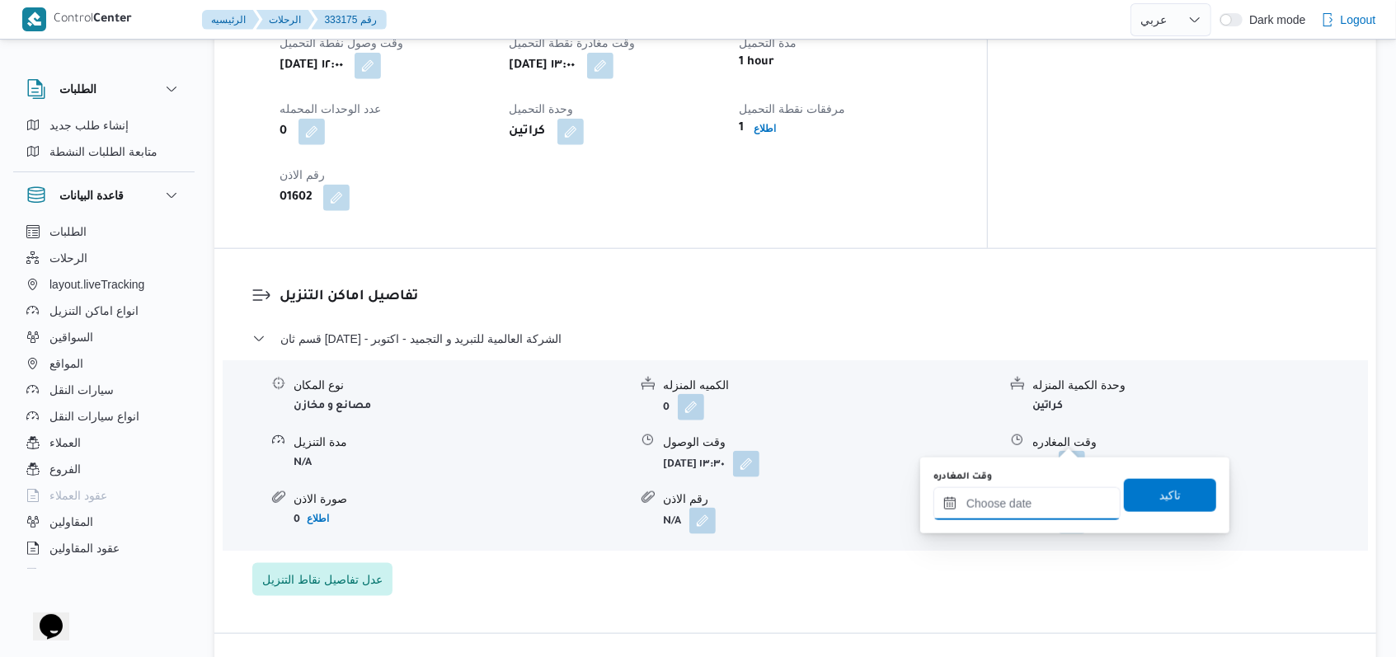
click at [1037, 503] on input "وقت المغادره" at bounding box center [1027, 503] width 187 height 33
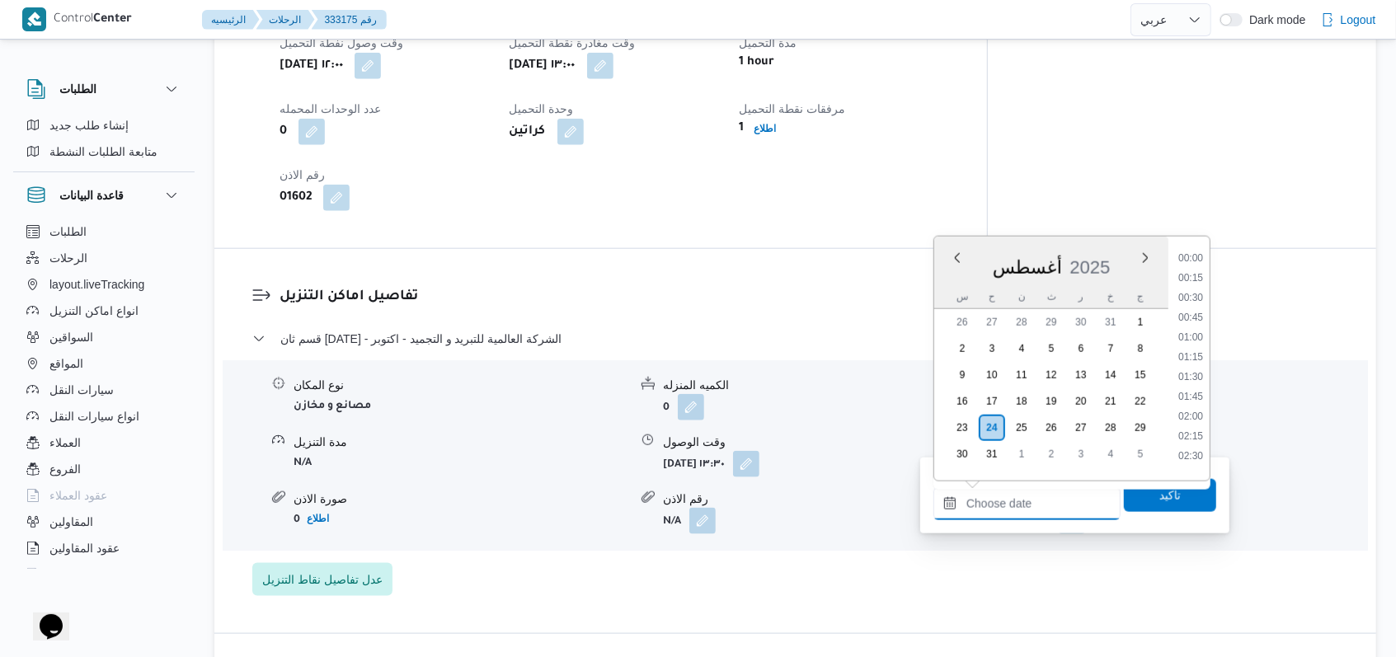
scroll to position [1154, 0]
click at [1191, 293] on li "15:00" at bounding box center [1191, 292] width 38 height 16
type input "[DATE] ١٥:٠٠"
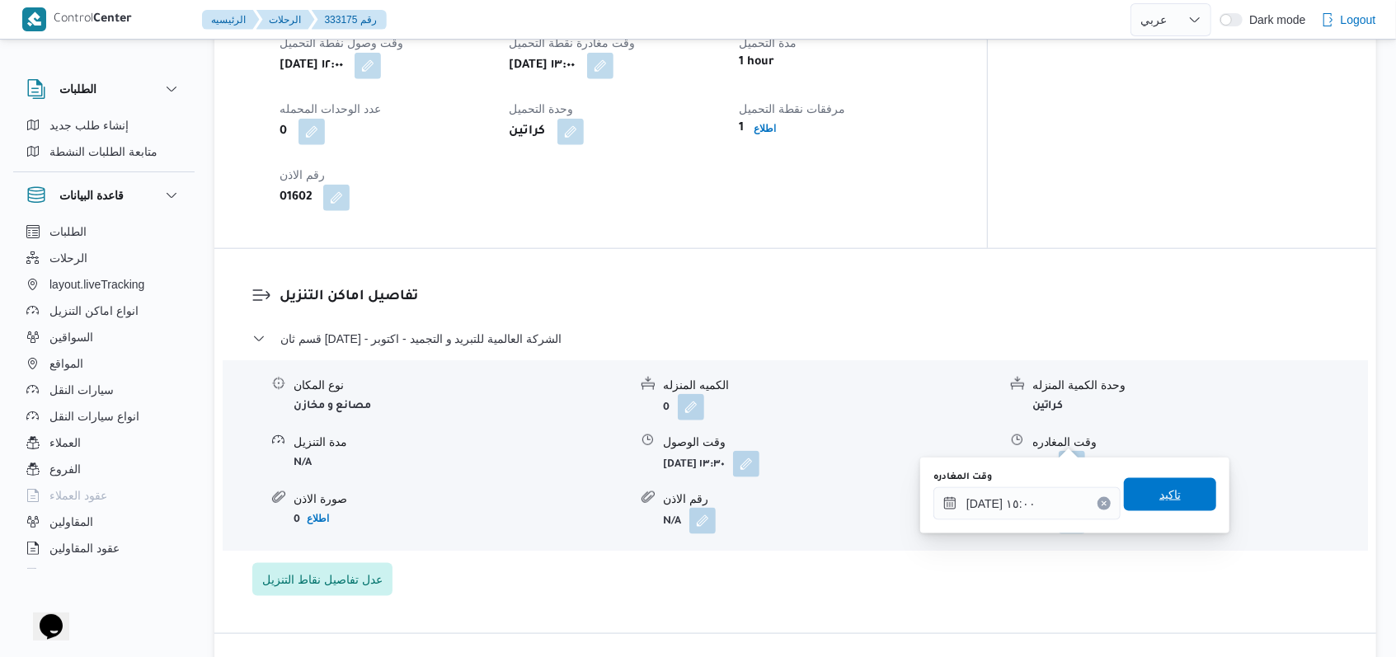
click at [1184, 493] on span "تاكيد" at bounding box center [1170, 494] width 92 height 33
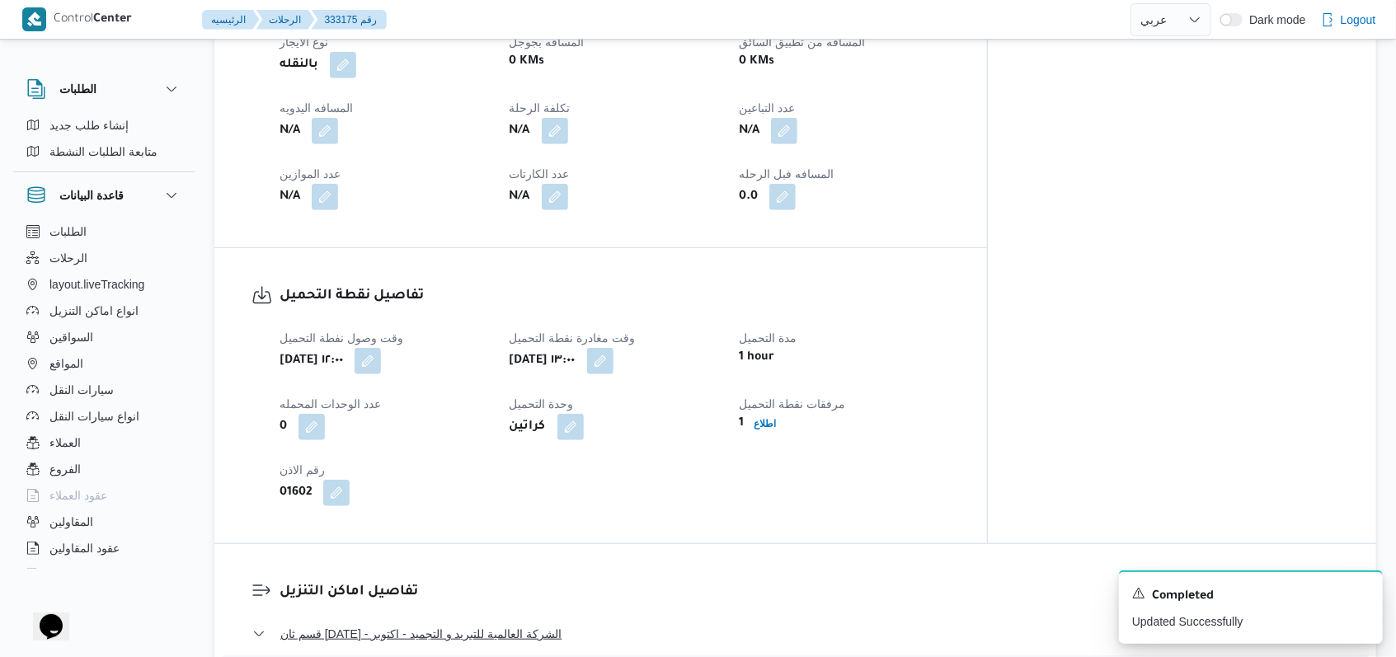
scroll to position [770, 0]
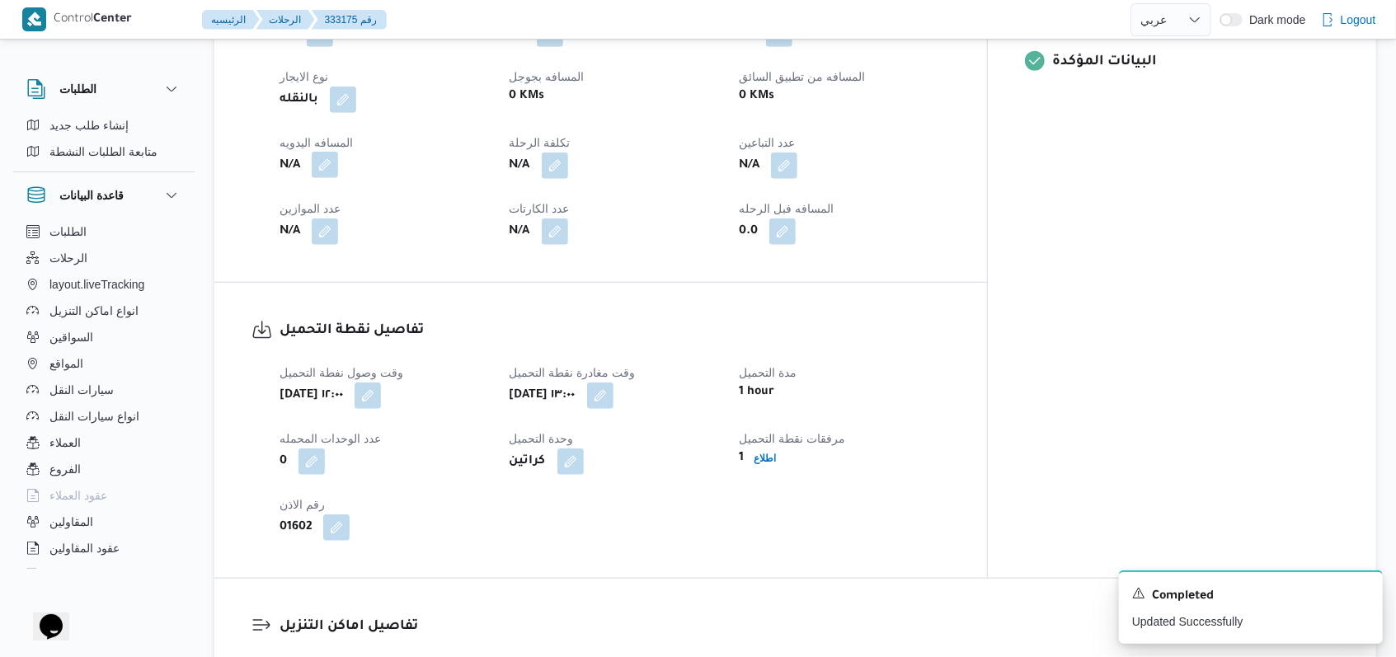
click at [317, 152] on button "button" at bounding box center [325, 165] width 26 height 26
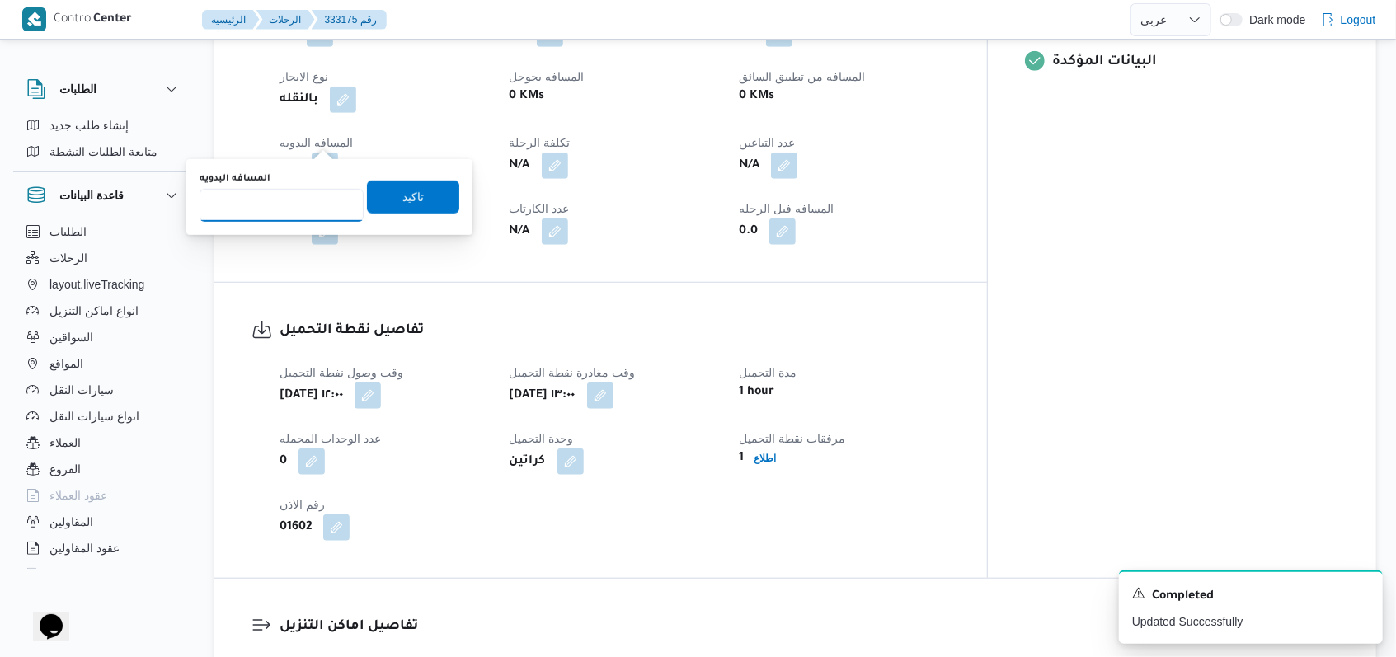
click at [286, 209] on input "المسافه اليدويه" at bounding box center [282, 205] width 164 height 33
type input "8"
click at [412, 195] on span "تاكيد" at bounding box center [413, 196] width 92 height 33
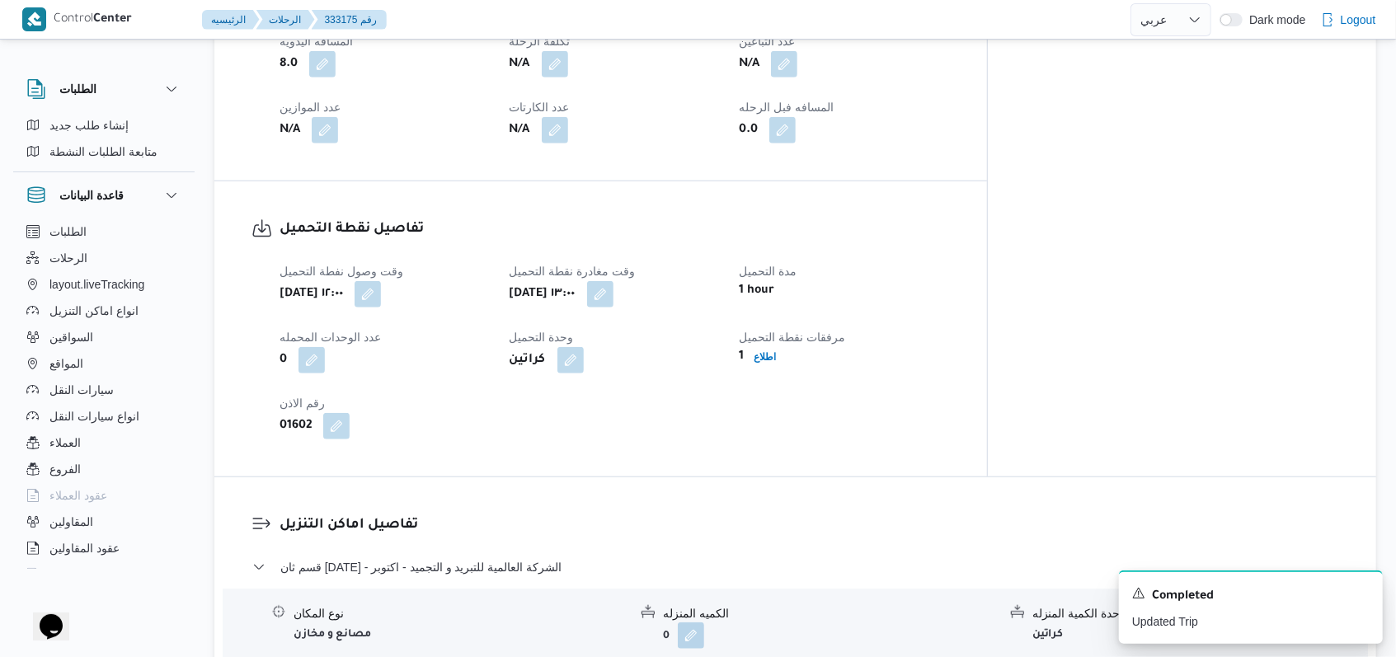
scroll to position [990, 0]
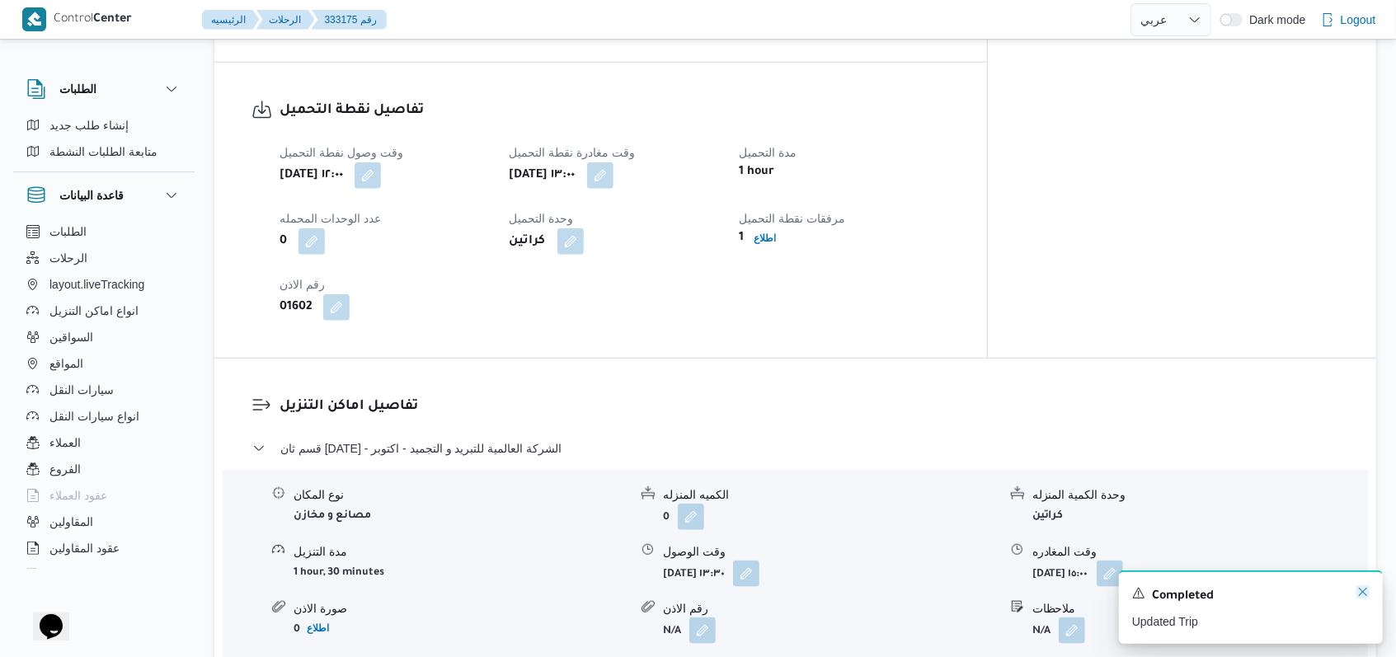
click at [1358, 595] on icon "Dismiss toast" at bounding box center [1363, 592] width 13 height 13
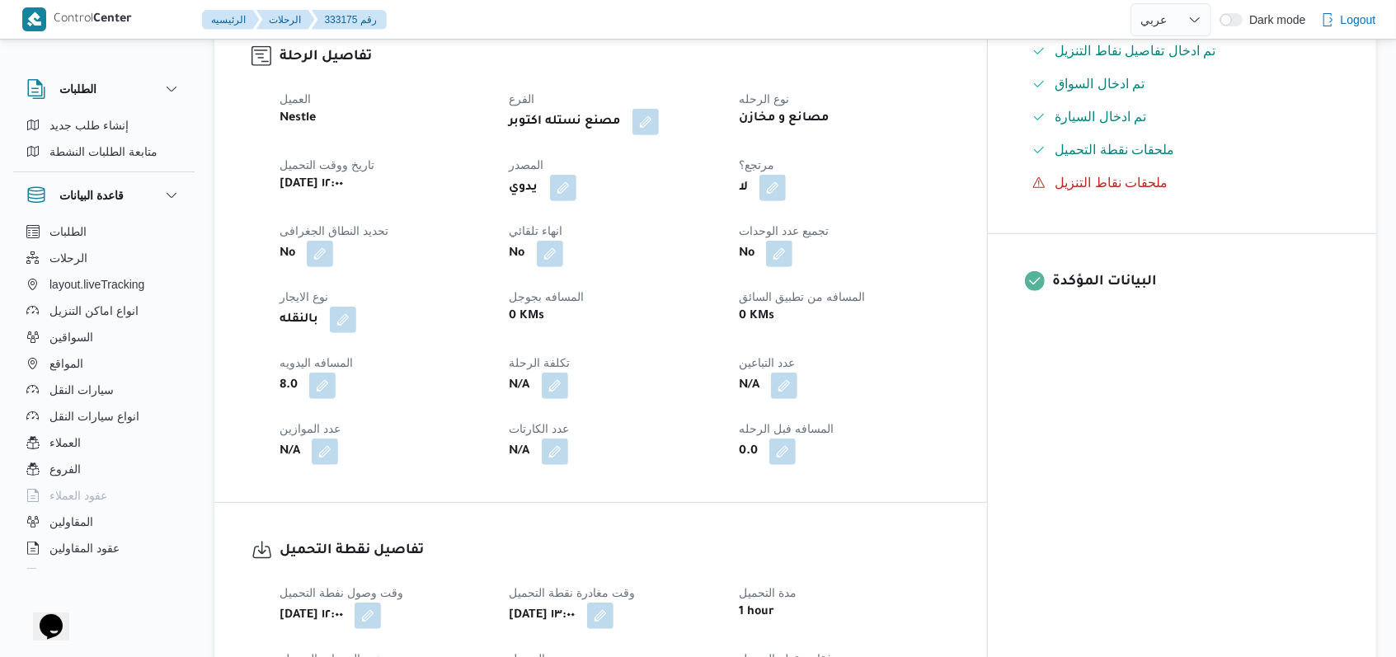
scroll to position [0, 0]
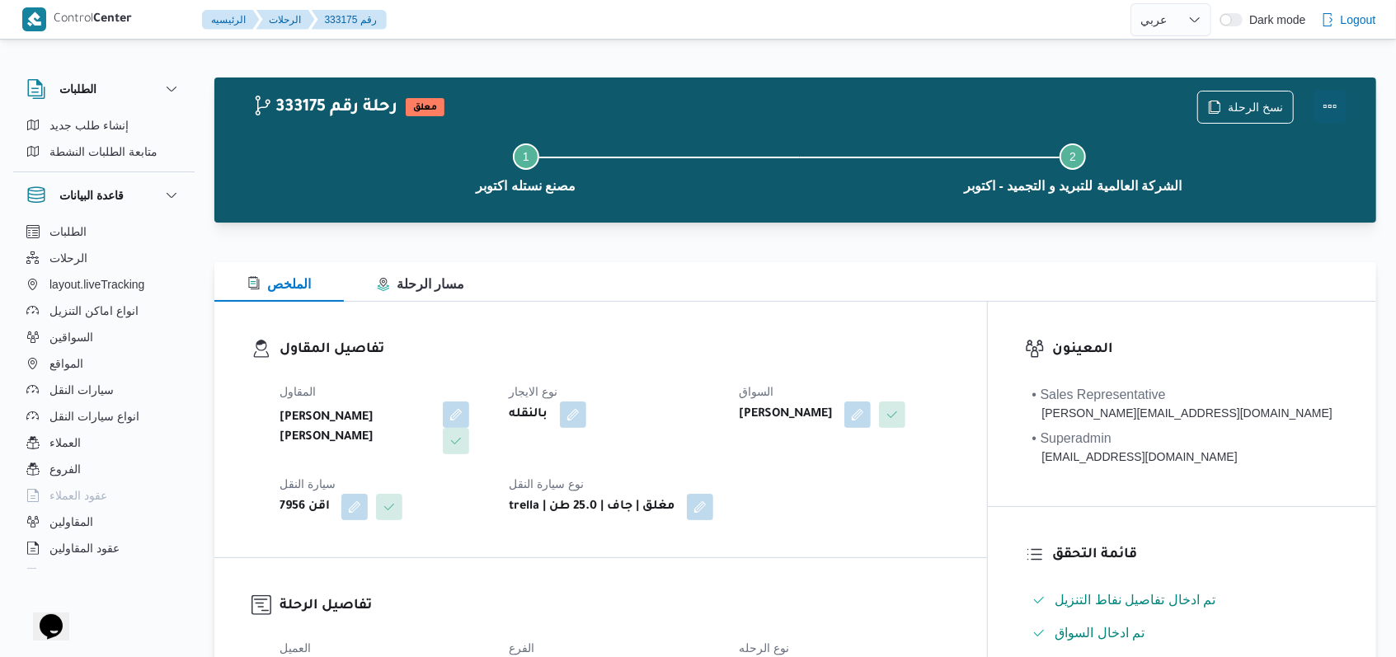
click at [1330, 99] on button "Actions" at bounding box center [1330, 106] width 33 height 33
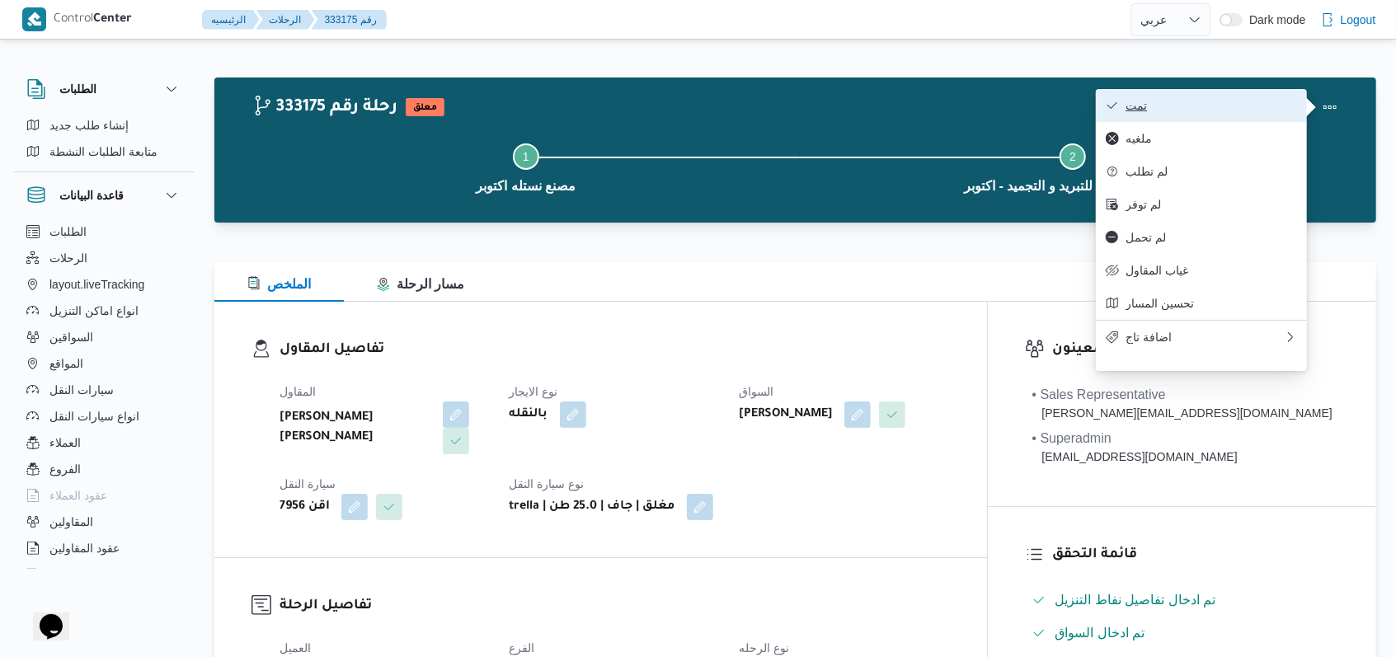
click at [1240, 102] on span "تمت" at bounding box center [1212, 105] width 172 height 13
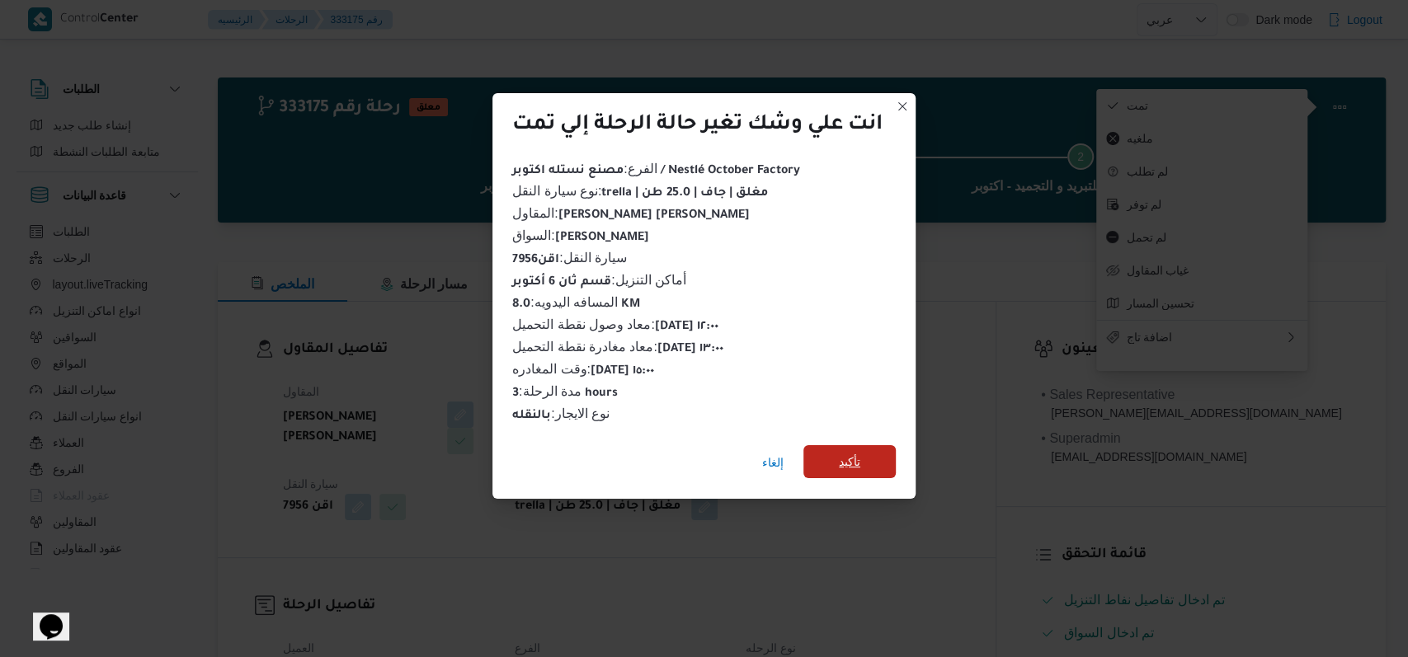
click at [869, 460] on span "تأكيد" at bounding box center [849, 461] width 92 height 33
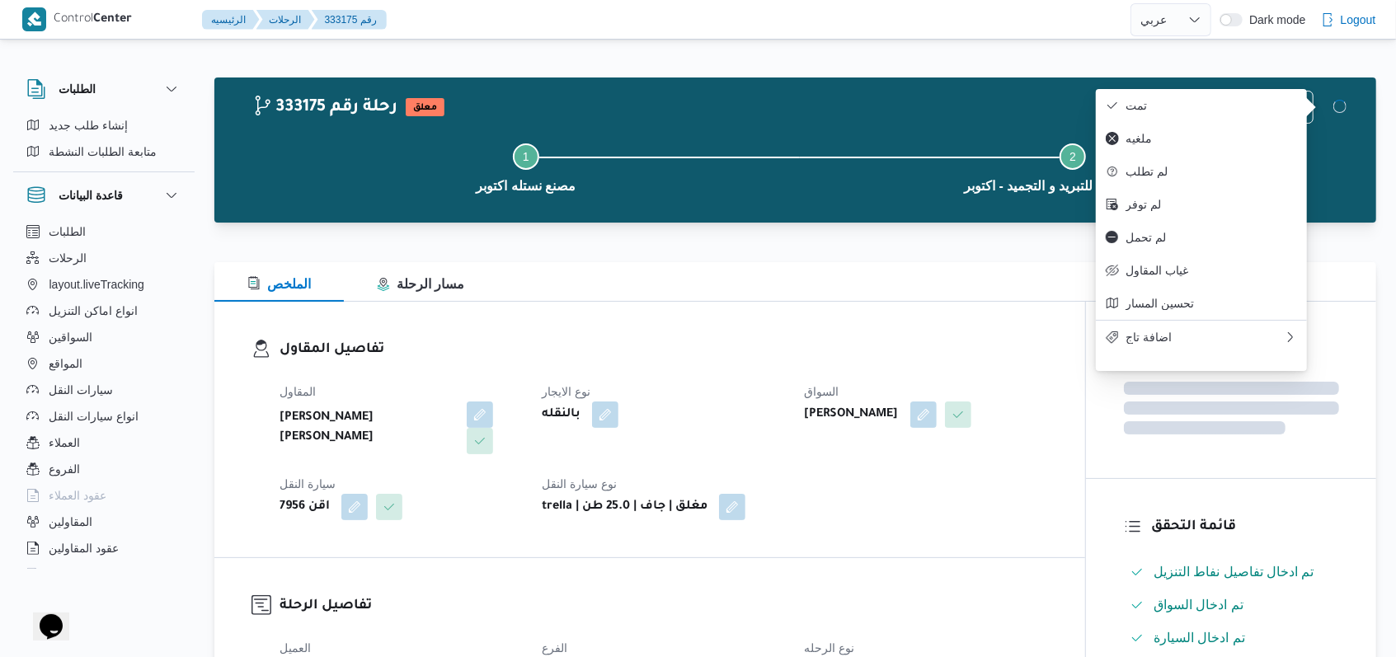
click at [873, 485] on div "المقاول هانى مجدى رئيس احمد نوع الايجار بالنقله السواق محمد مروان دياب سيارة ال…" at bounding box center [664, 451] width 788 height 158
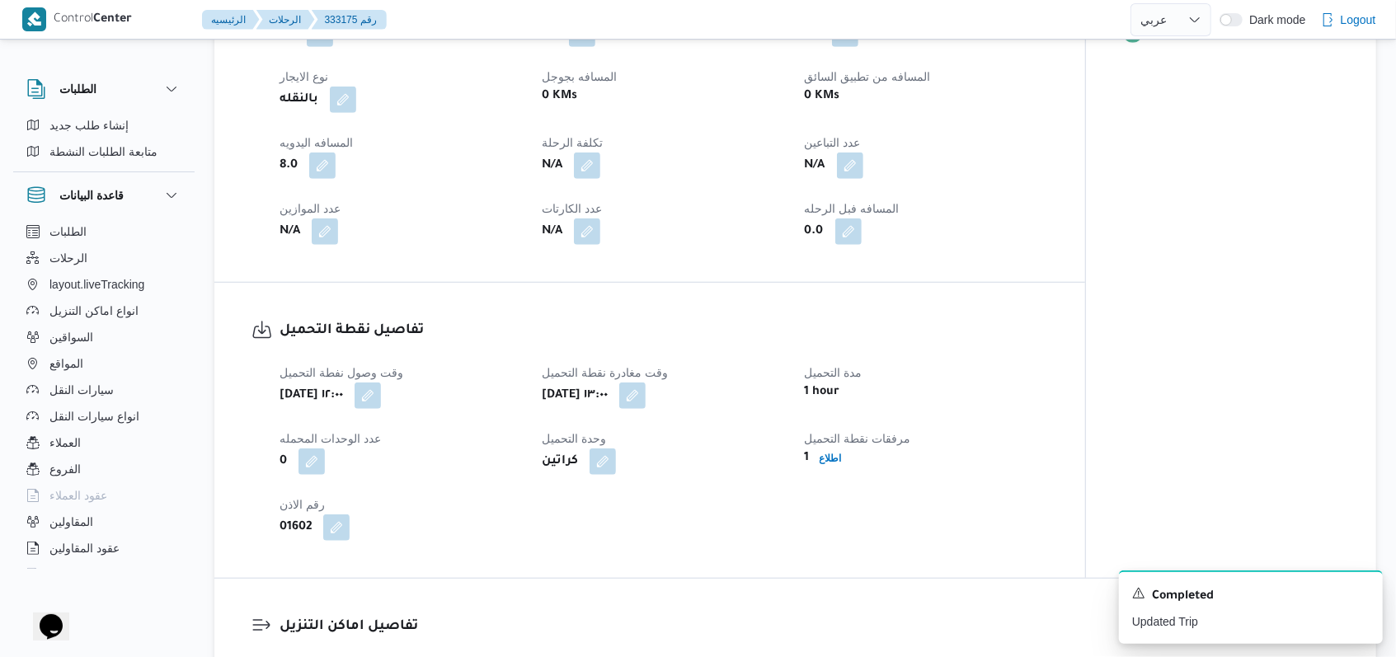
scroll to position [1209, 0]
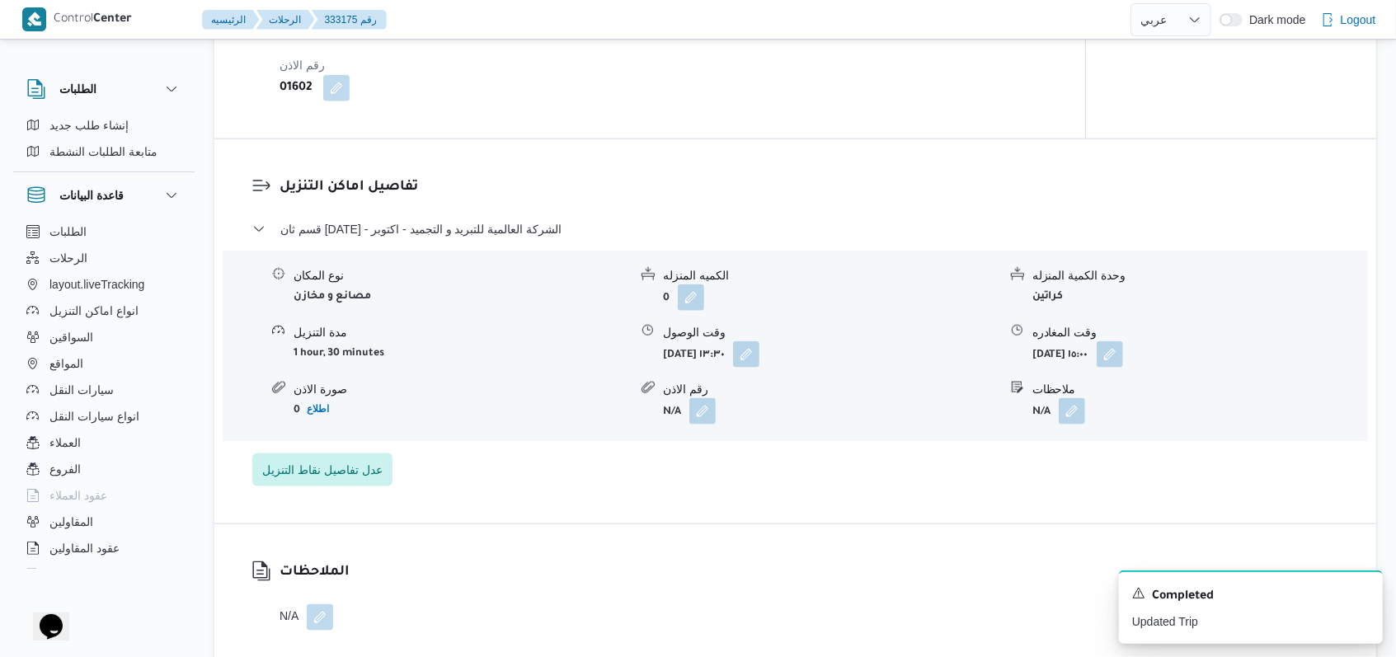
select select "ar"
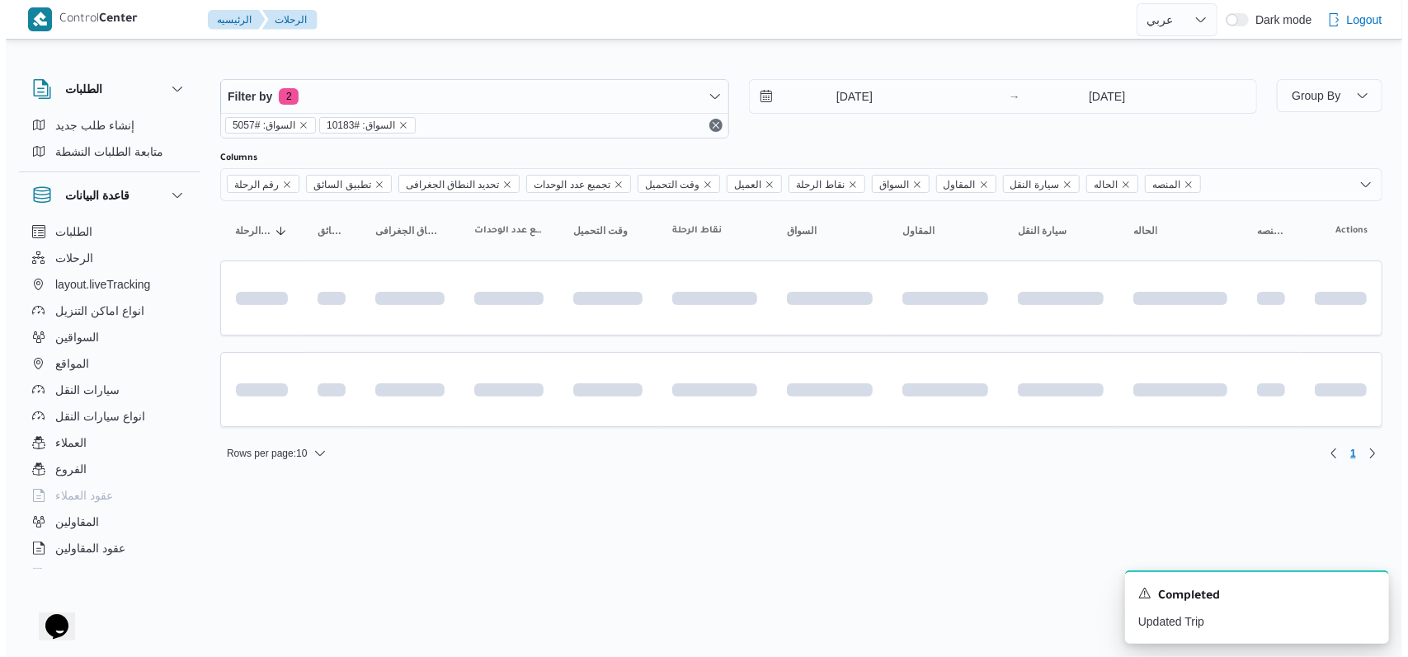
scroll to position [0, 0]
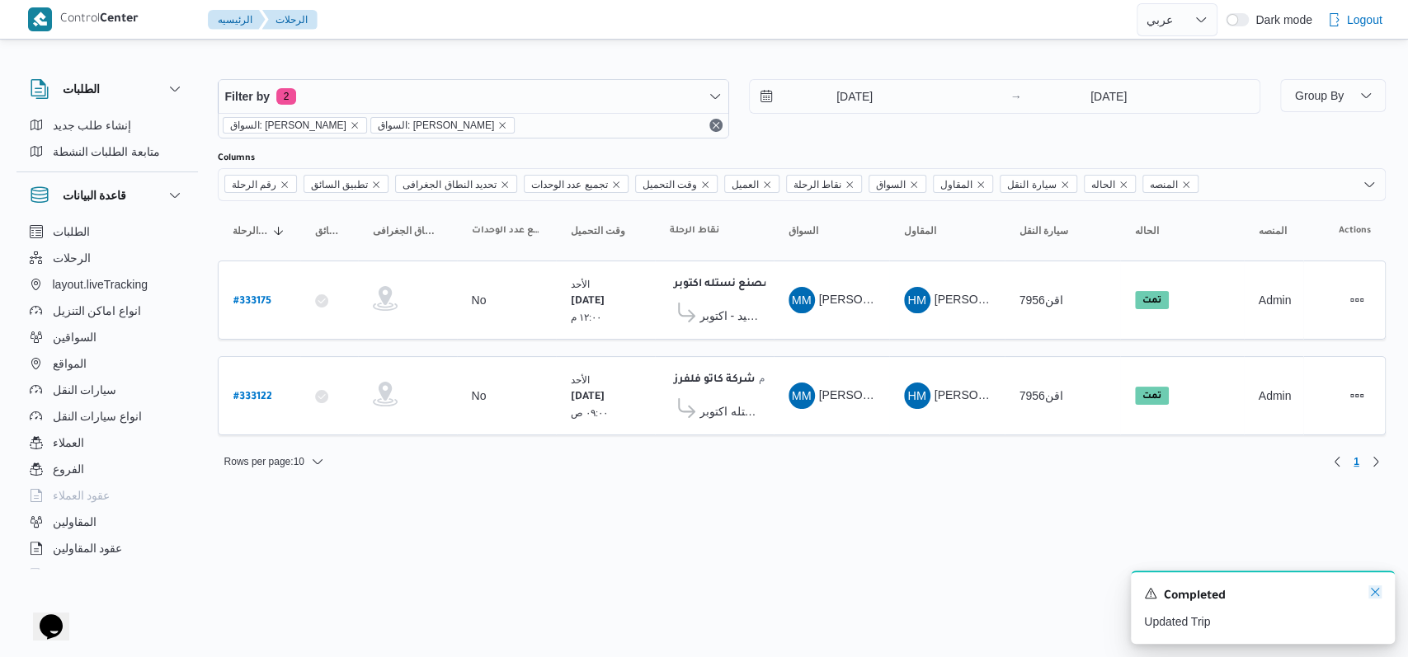
click at [1380, 596] on icon "Dismiss toast" at bounding box center [1374, 592] width 13 height 13
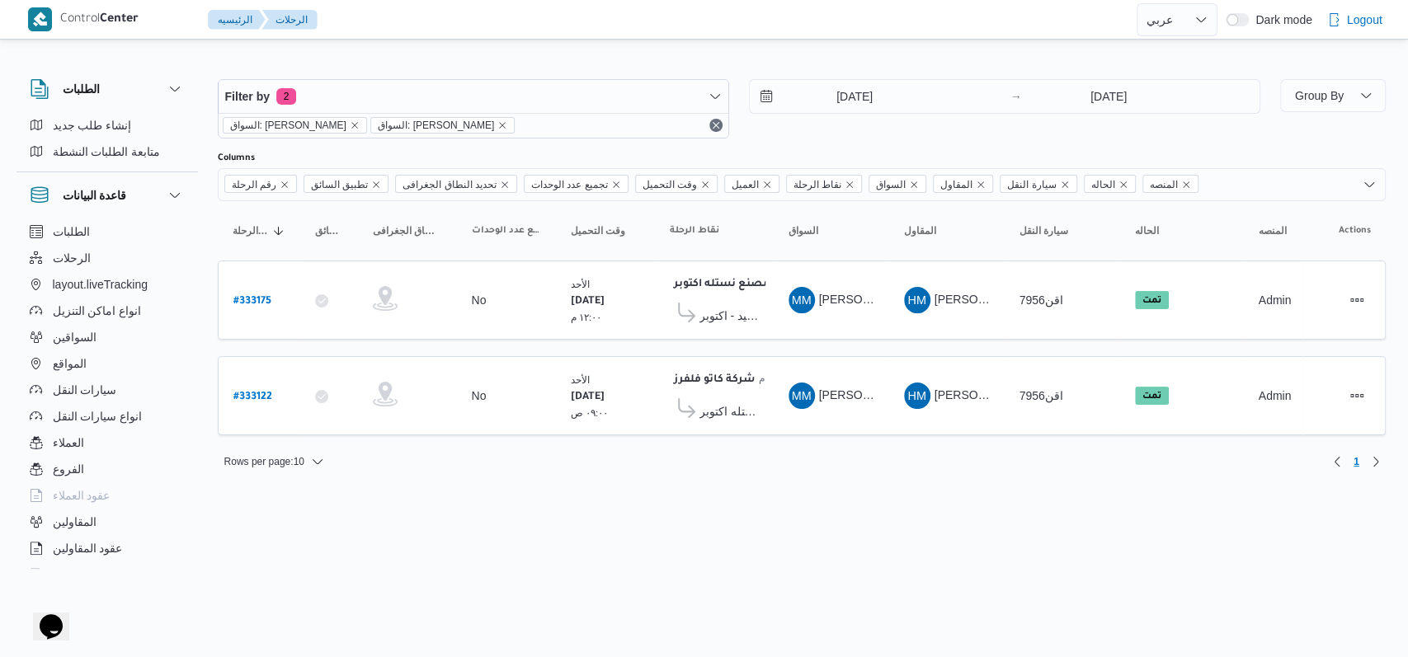
click at [1089, 552] on html "Control Center الرئيسيه الرحلات English عربي Dark mode Logout الطلبات إنشاء طلب…" at bounding box center [704, 328] width 1408 height 657
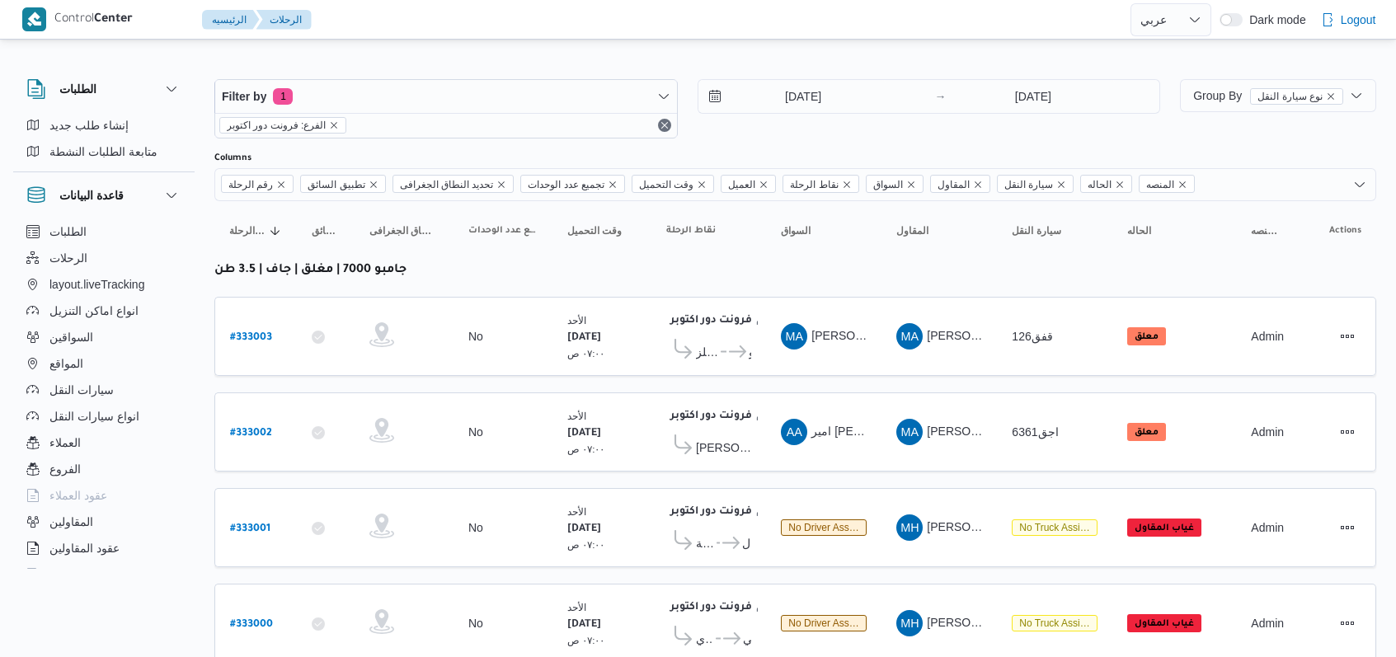
select select "ar"
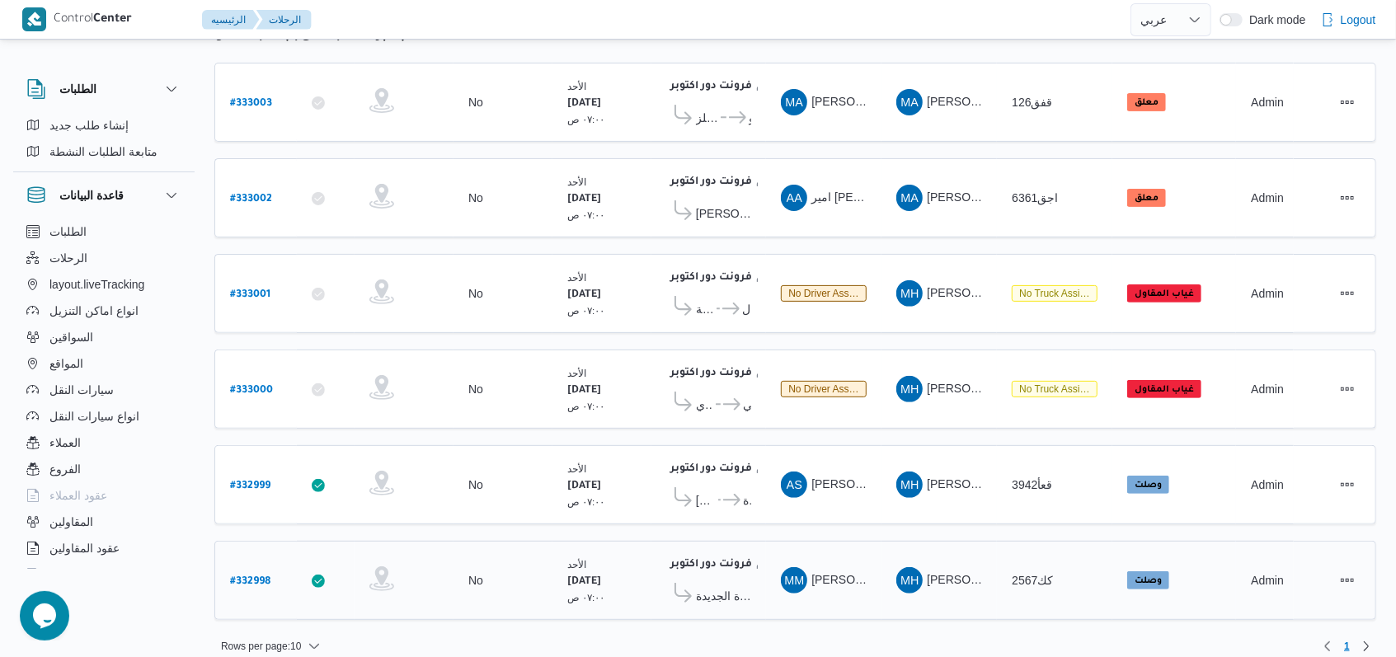
click at [257, 577] on b "# 332998" at bounding box center [250, 583] width 40 height 12
select select "ar"
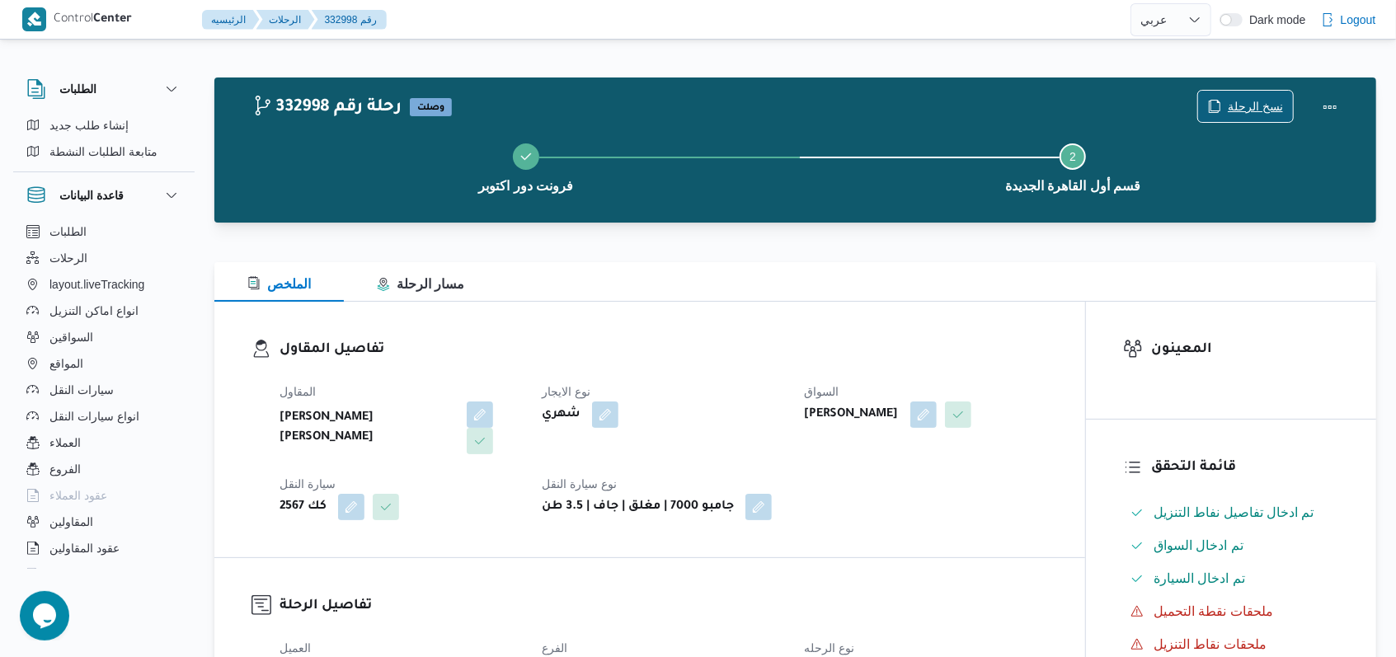
click at [1258, 94] on span "نسخ الرحلة" at bounding box center [1245, 106] width 95 height 31
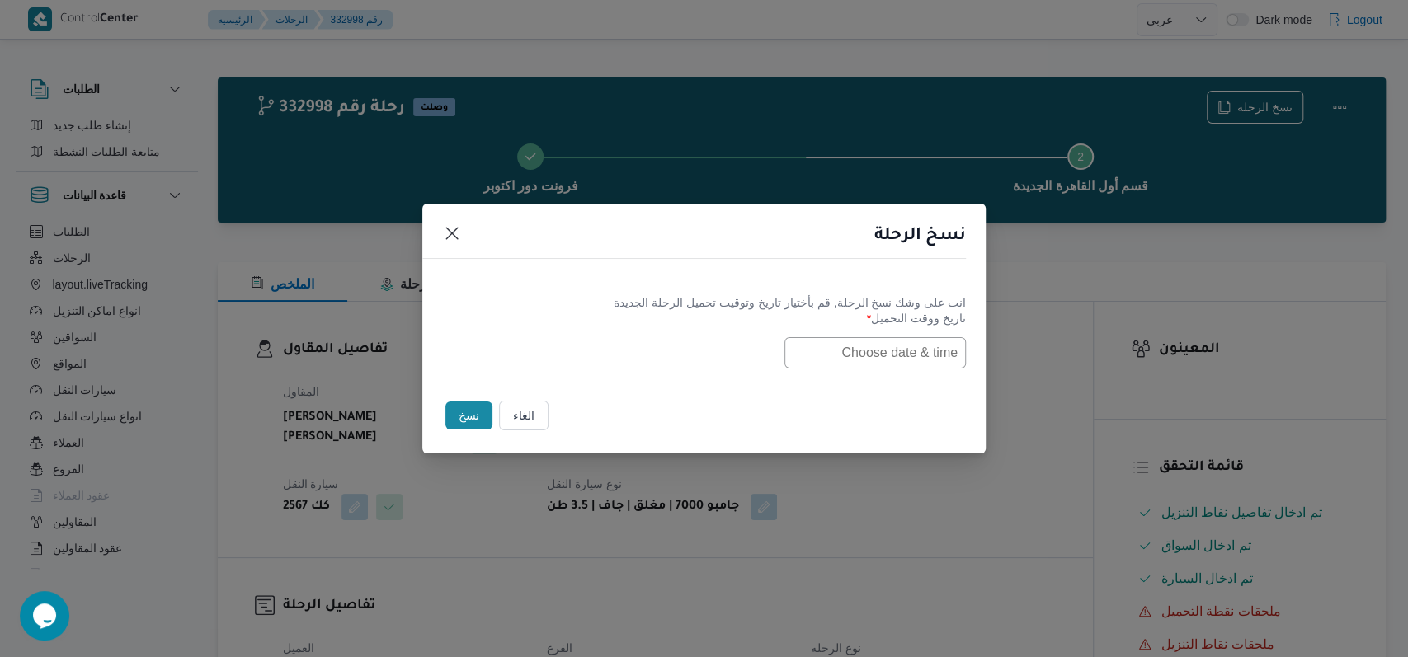
click at [529, 416] on button "الغاء" at bounding box center [523, 416] width 49 height 30
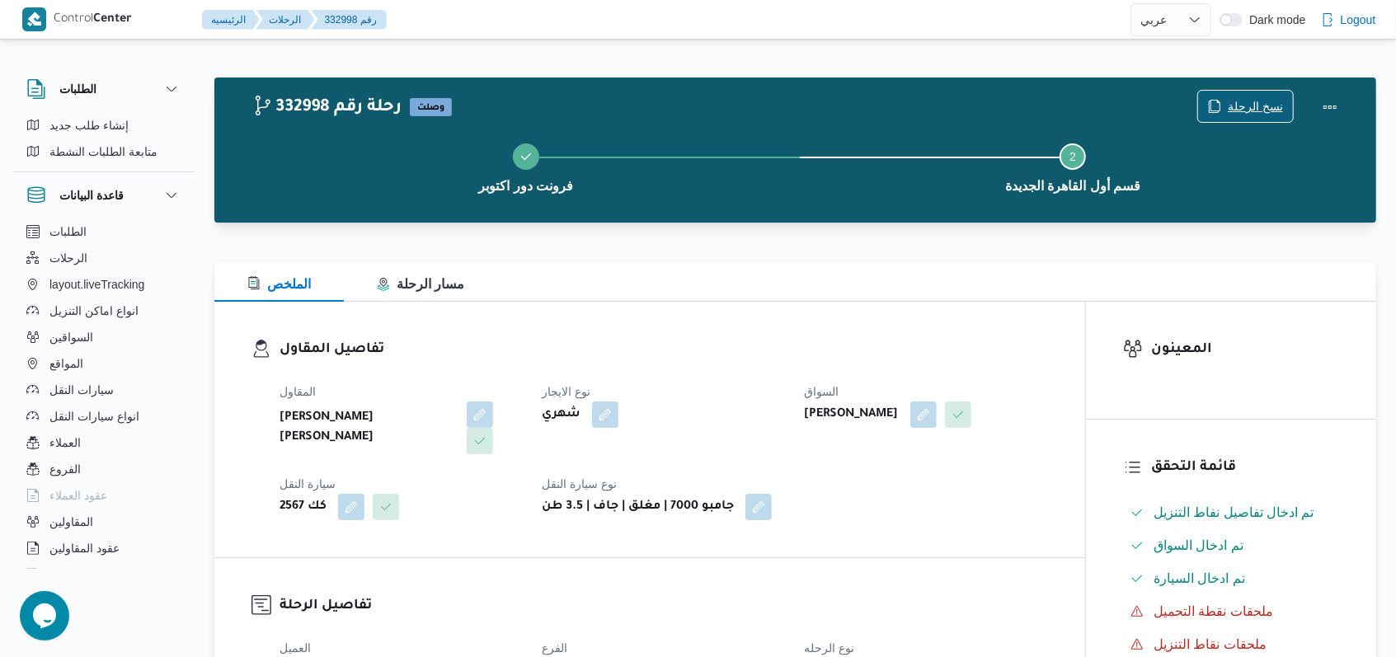
click at [1227, 109] on span "نسخ الرحلة" at bounding box center [1245, 106] width 95 height 31
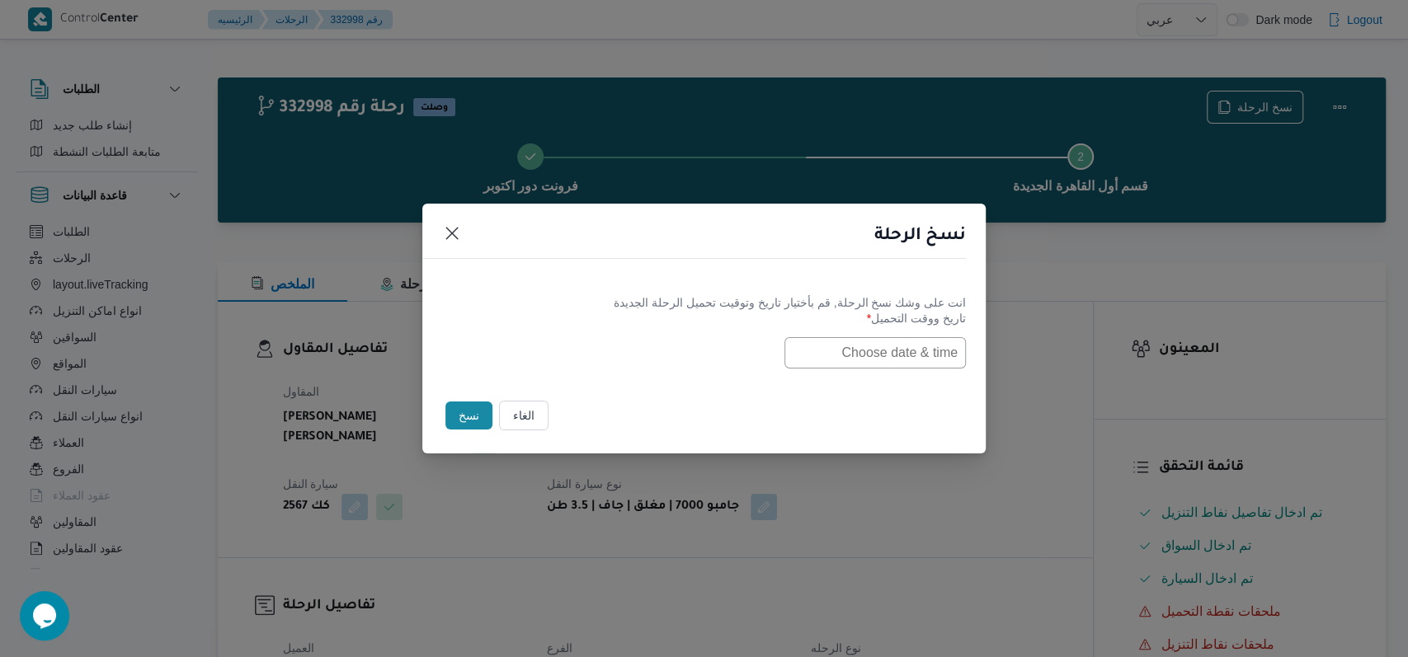
click at [851, 373] on div "انت على وشك نسخ الرحلة, قم بأختيار تاريخ وتوقيت تحميل الرحلة الجديدة تاريخ ووقت…" at bounding box center [703, 332] width 563 height 106
click at [871, 348] on input "text" at bounding box center [874, 352] width 181 height 31
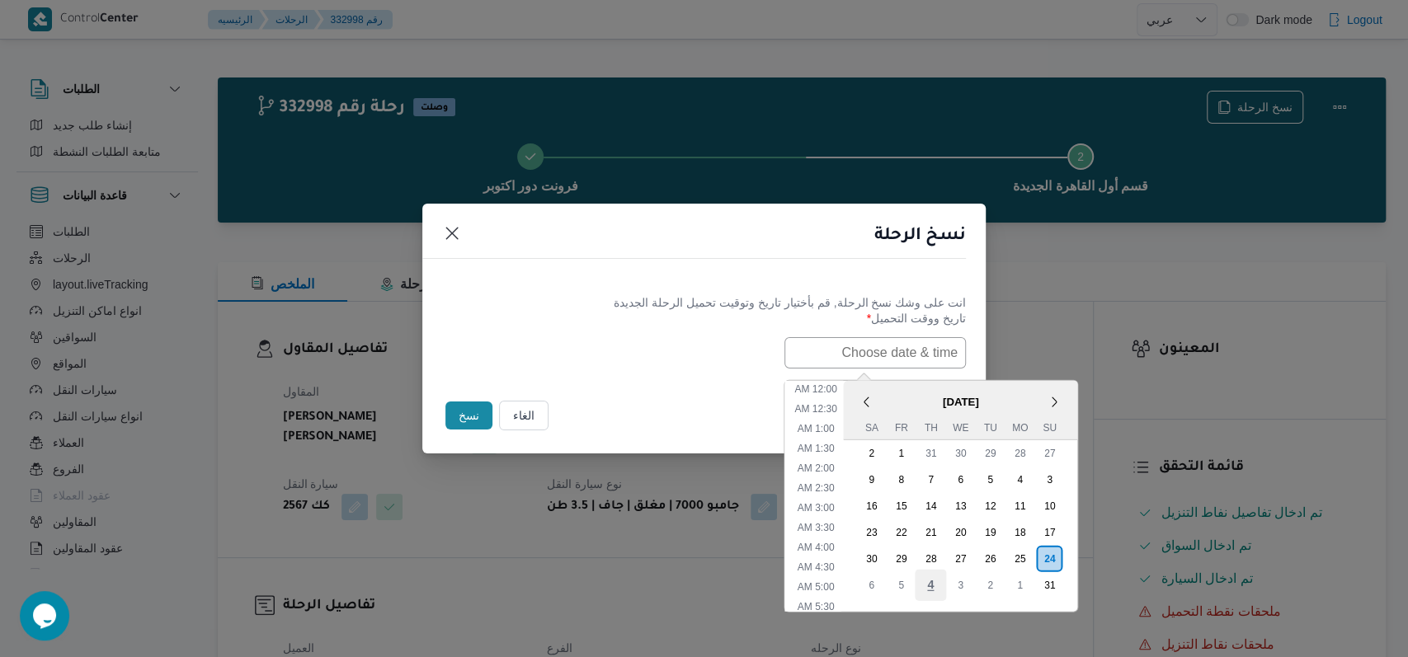
scroll to position [527, 0]
click at [1035, 555] on div "25" at bounding box center [1019, 558] width 31 height 31
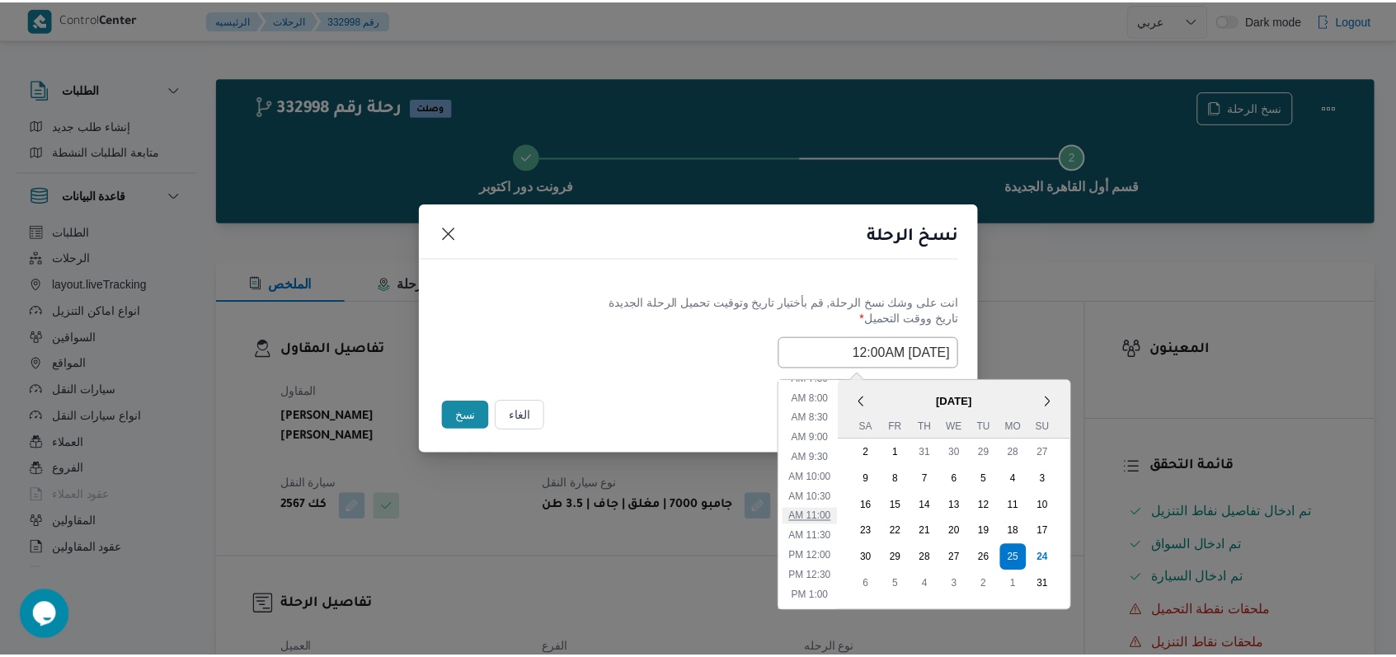
scroll to position [197, 0]
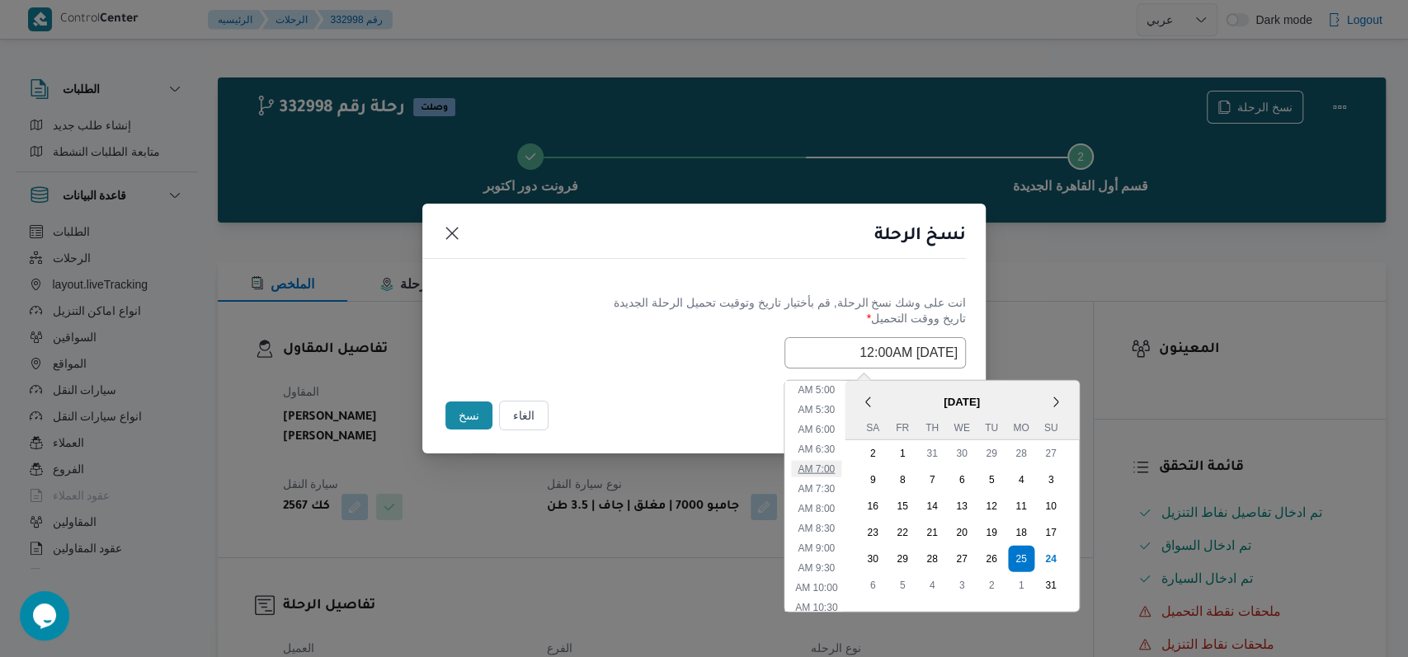
click at [838, 466] on li "7:00 AM" at bounding box center [816, 468] width 50 height 16
type input "[DATE] 7:00AM"
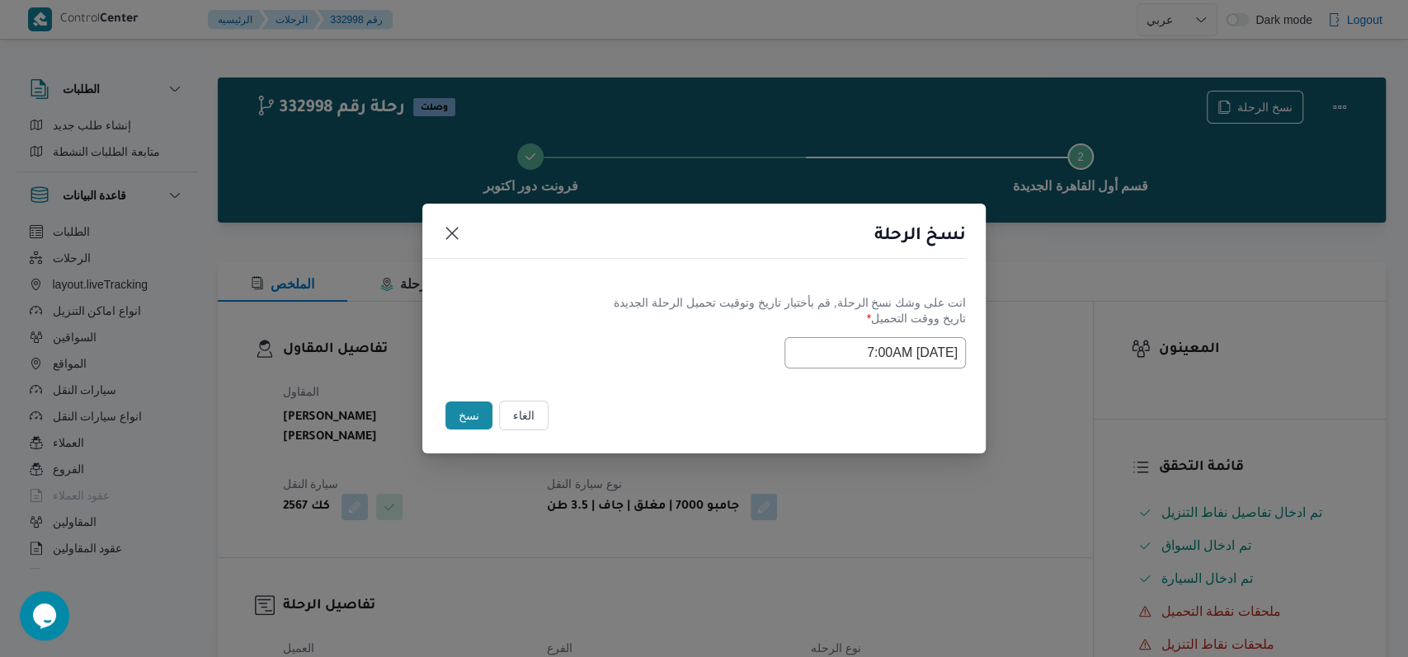
click at [657, 375] on div "انت على وشك نسخ الرحلة, [GEOGRAPHIC_DATA] بأختيار تاريخ وتوقيت تحميل الرحلة الج…" at bounding box center [703, 332] width 563 height 106
click at [461, 418] on button "نسخ" at bounding box center [468, 416] width 47 height 28
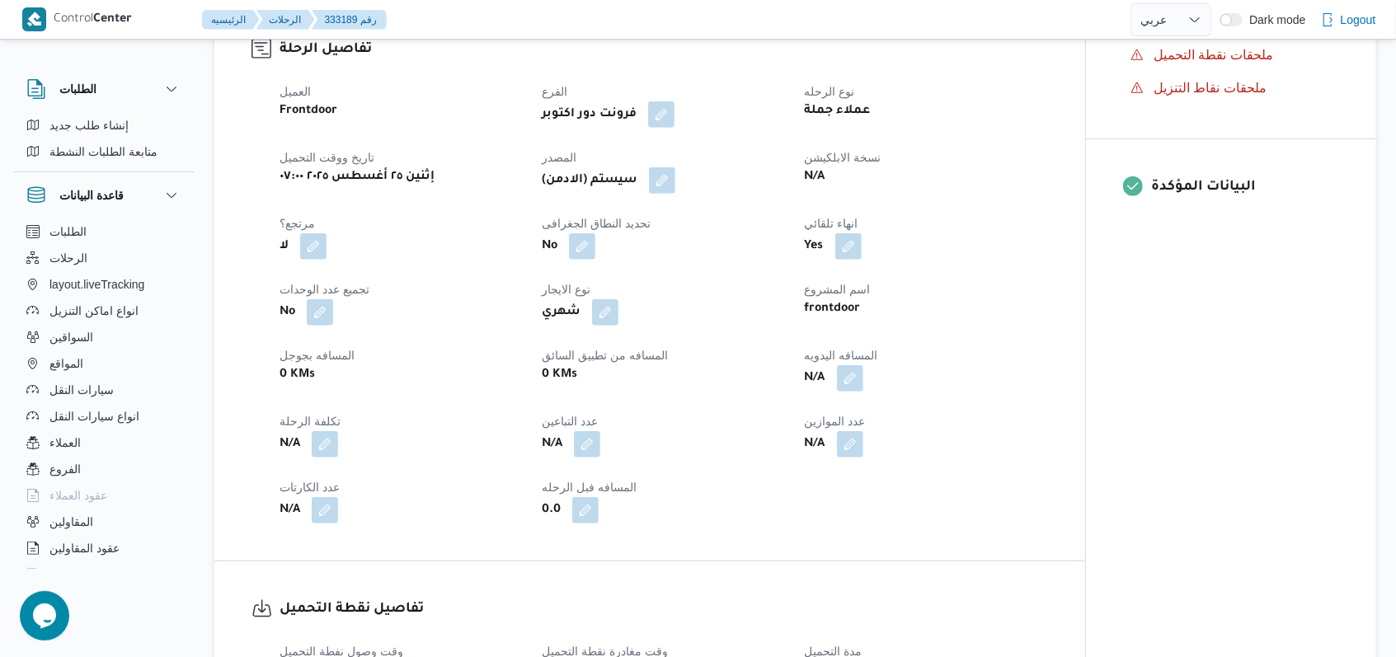
scroll to position [549, 0]
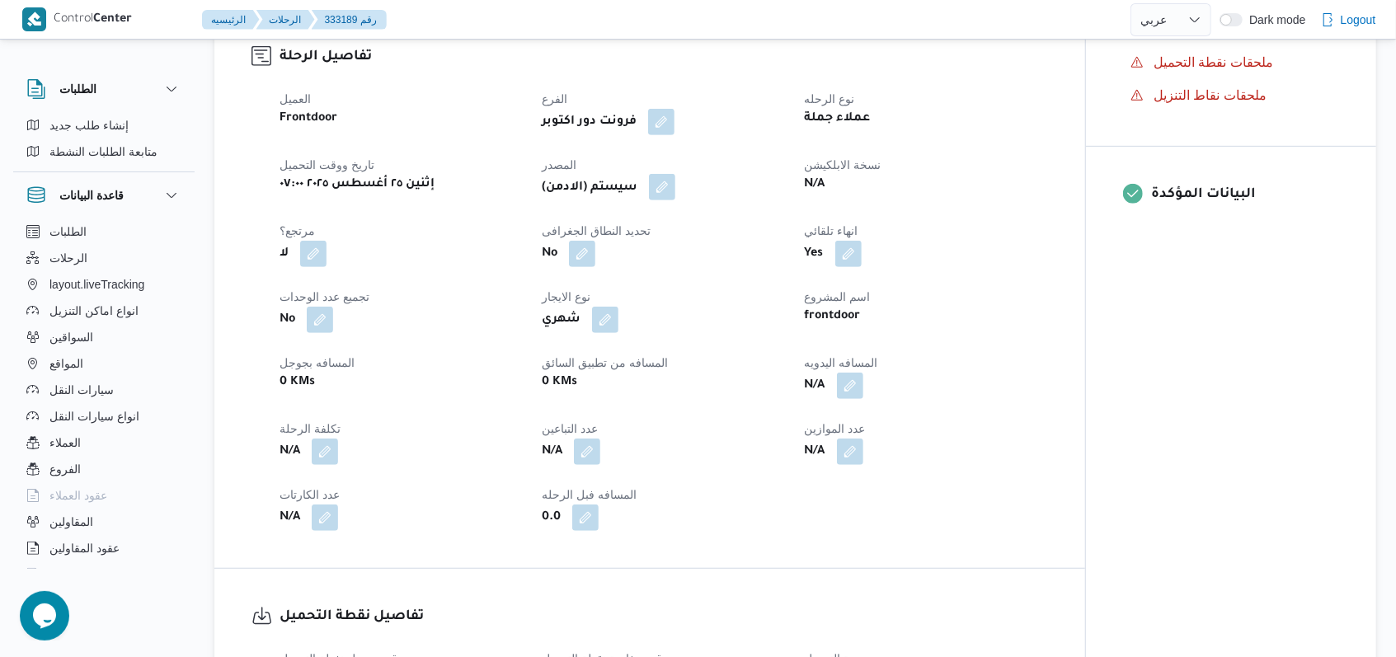
click at [671, 192] on button "button" at bounding box center [662, 187] width 26 height 26
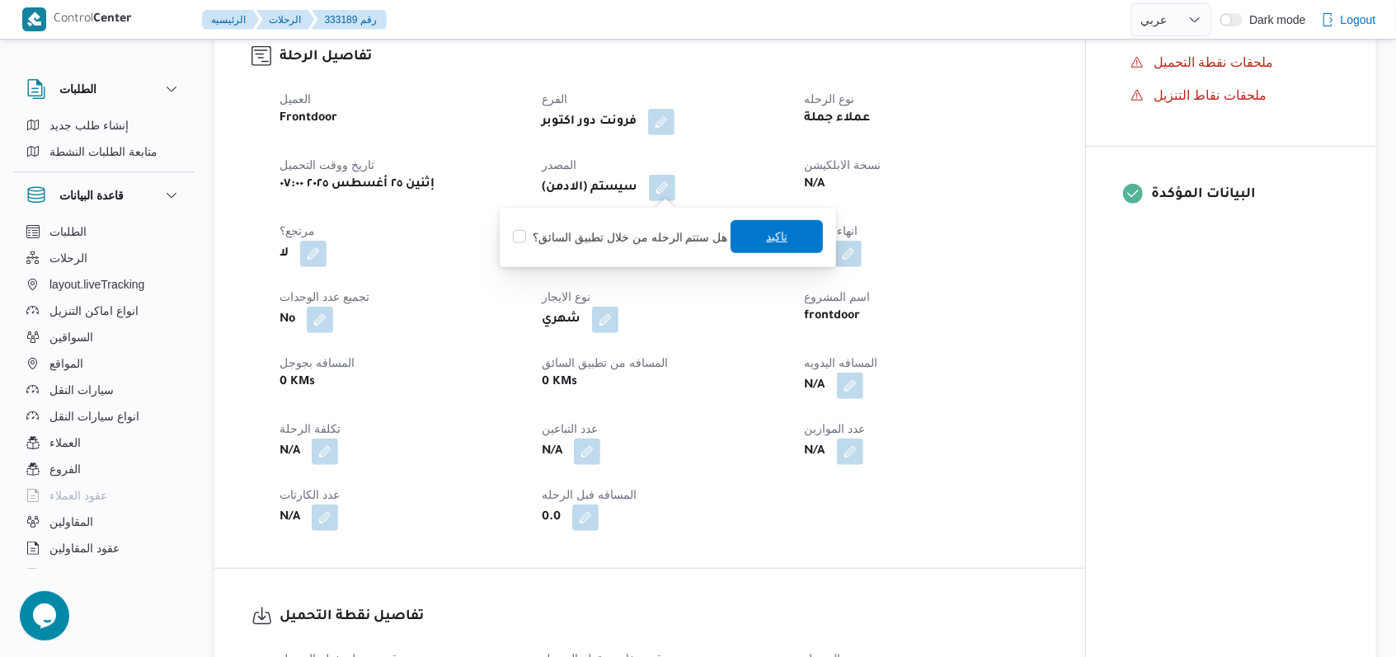
click at [765, 252] on span "تاكيد" at bounding box center [777, 236] width 92 height 33
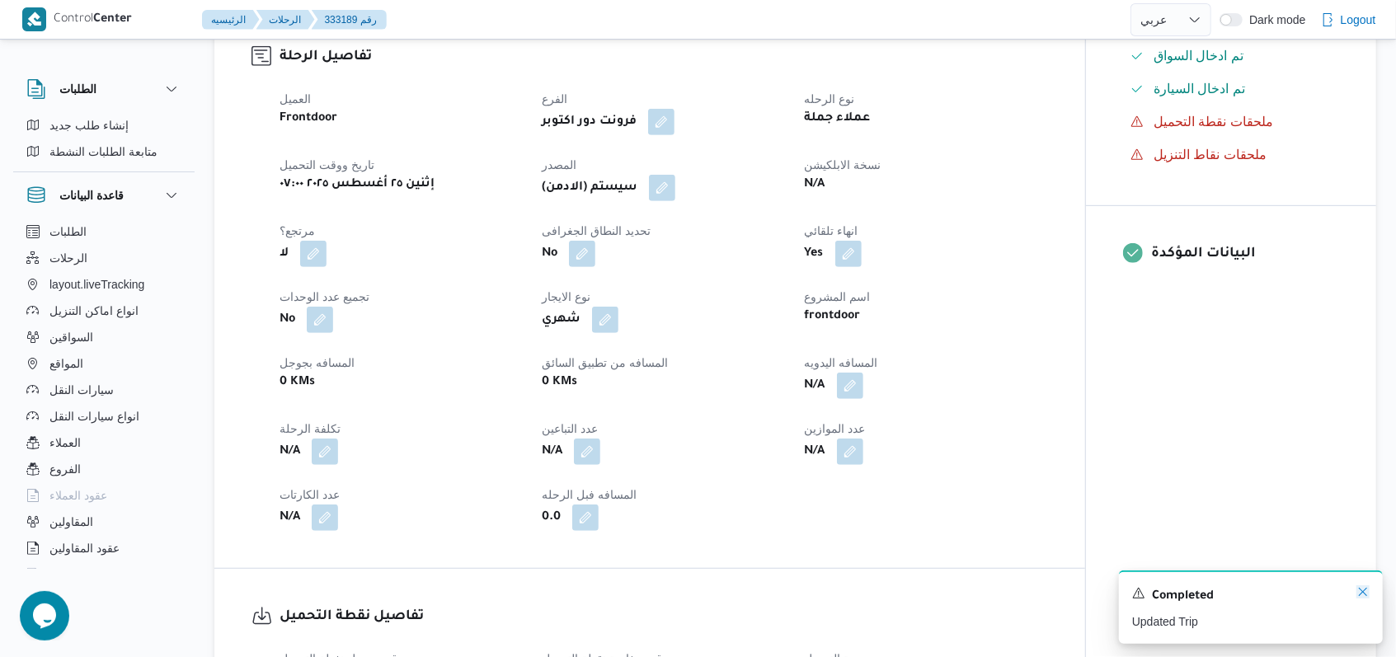
click at [1365, 599] on icon "Dismiss toast" at bounding box center [1363, 592] width 13 height 13
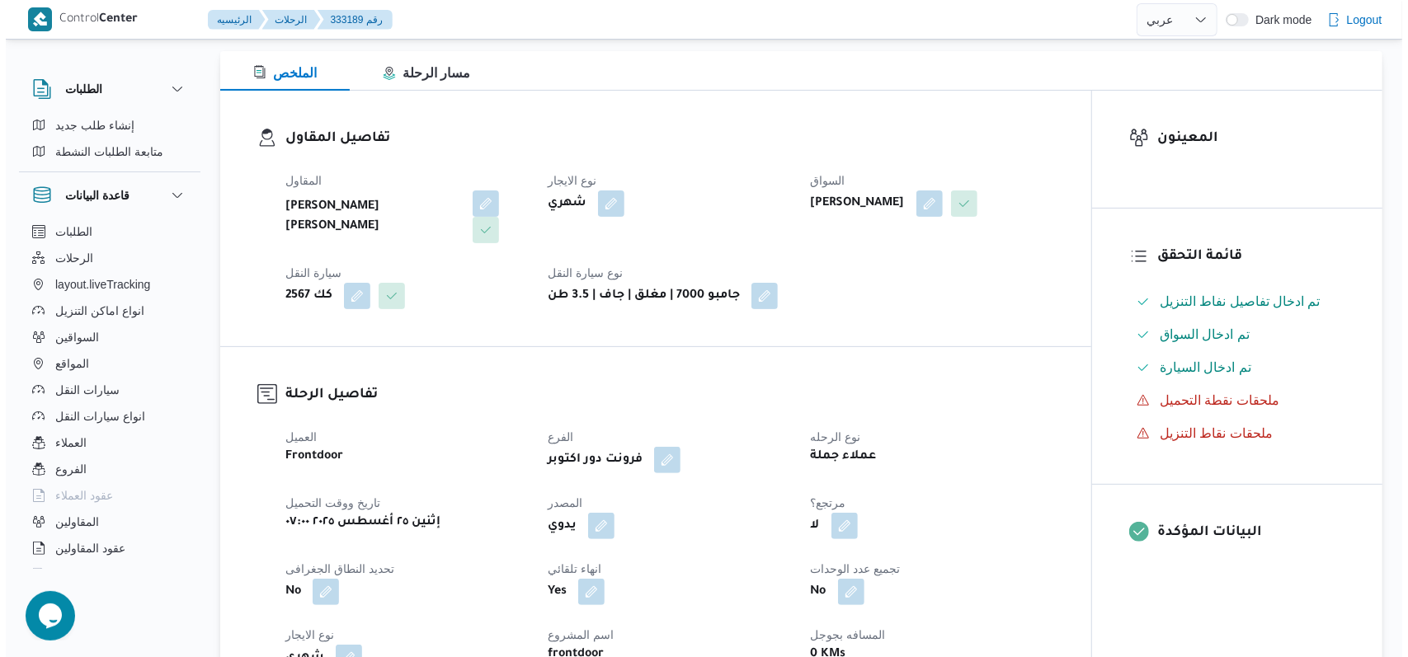
scroll to position [0, 0]
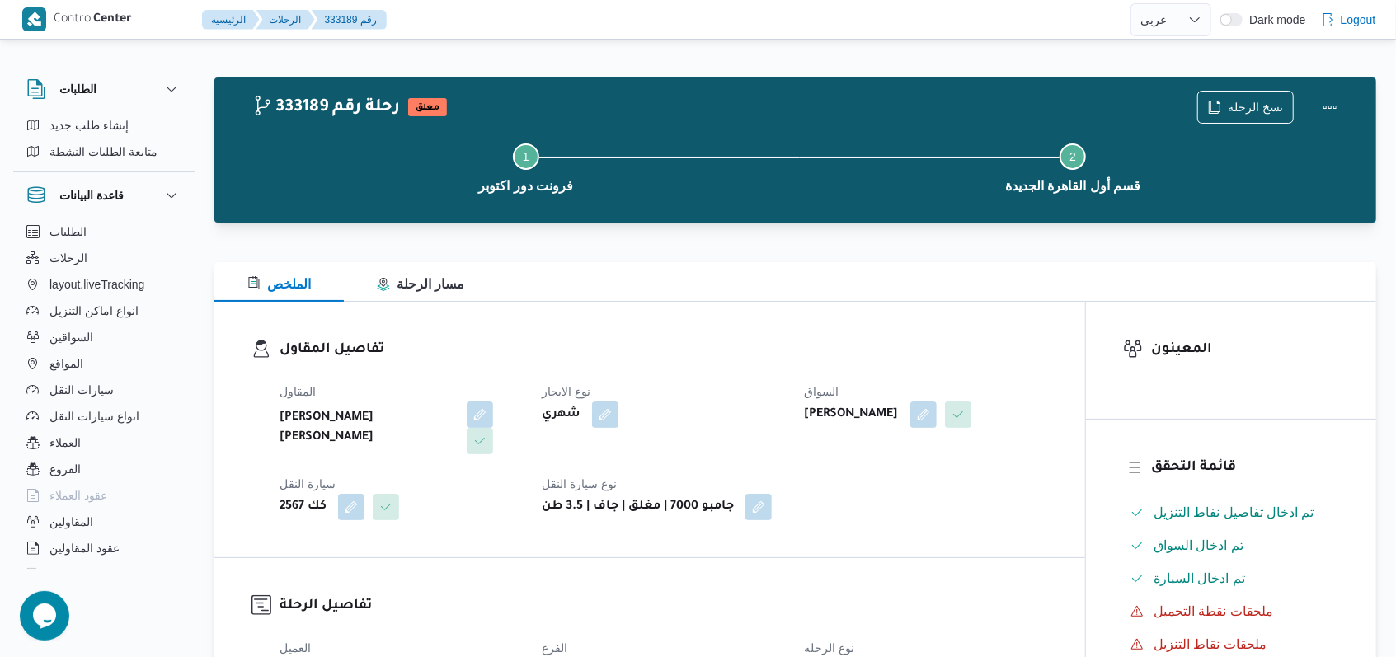
select select "ar"
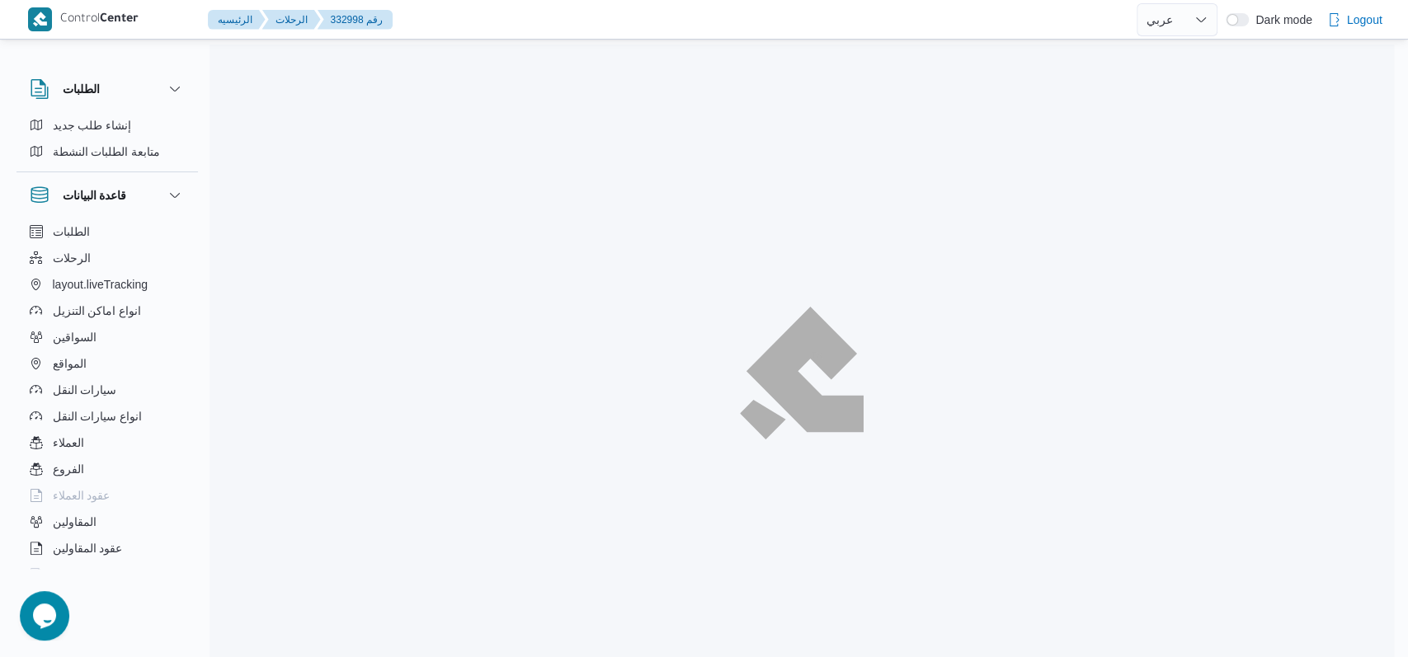
select select "ar"
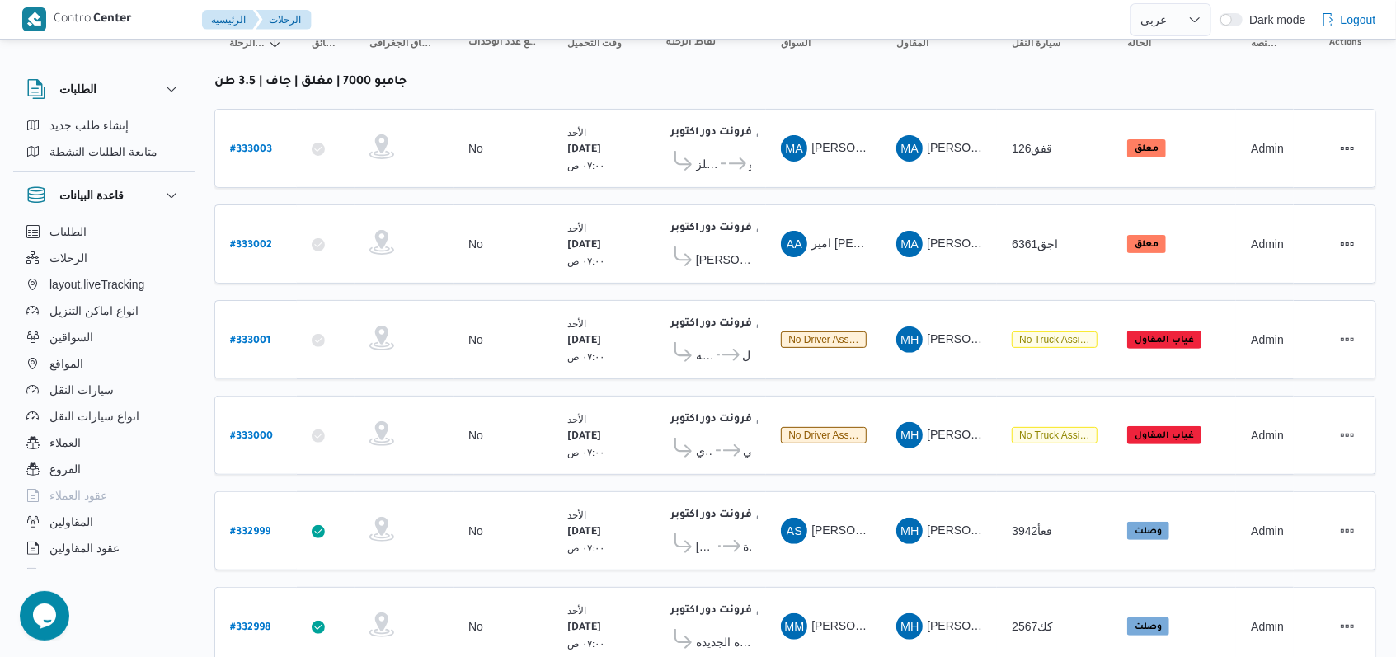
click at [840, 286] on table "رقم الرحلة Click to sort in ascending order تطبيق السائق Click to sort in ascen…" at bounding box center [795, 348] width 1162 height 670
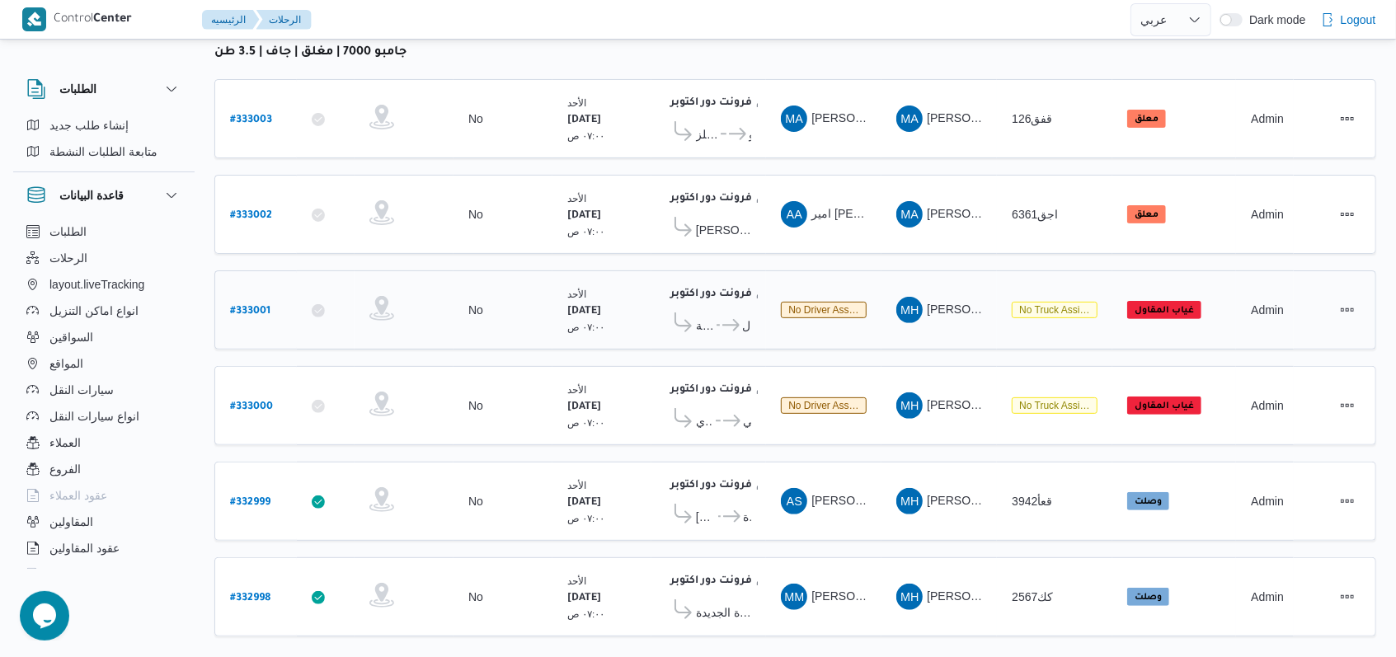
scroll to position [234, 0]
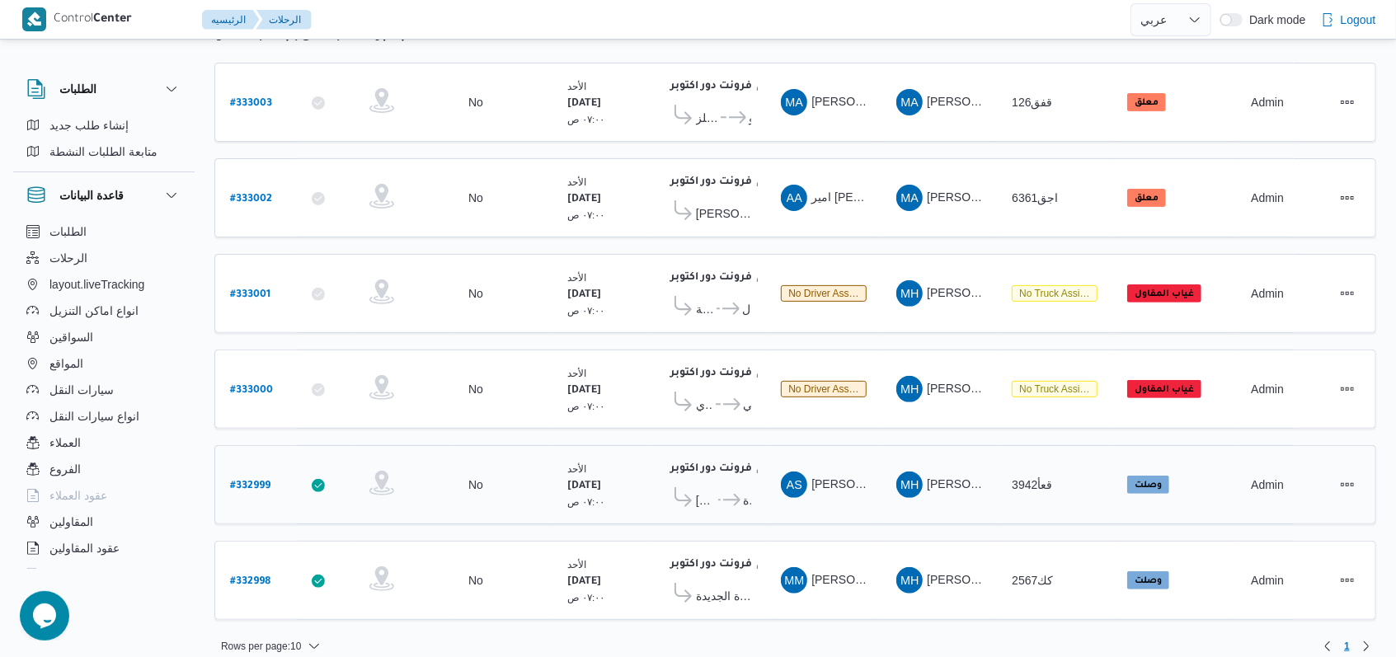
click at [260, 474] on link "# 332999" at bounding box center [250, 485] width 40 height 22
select select "ar"
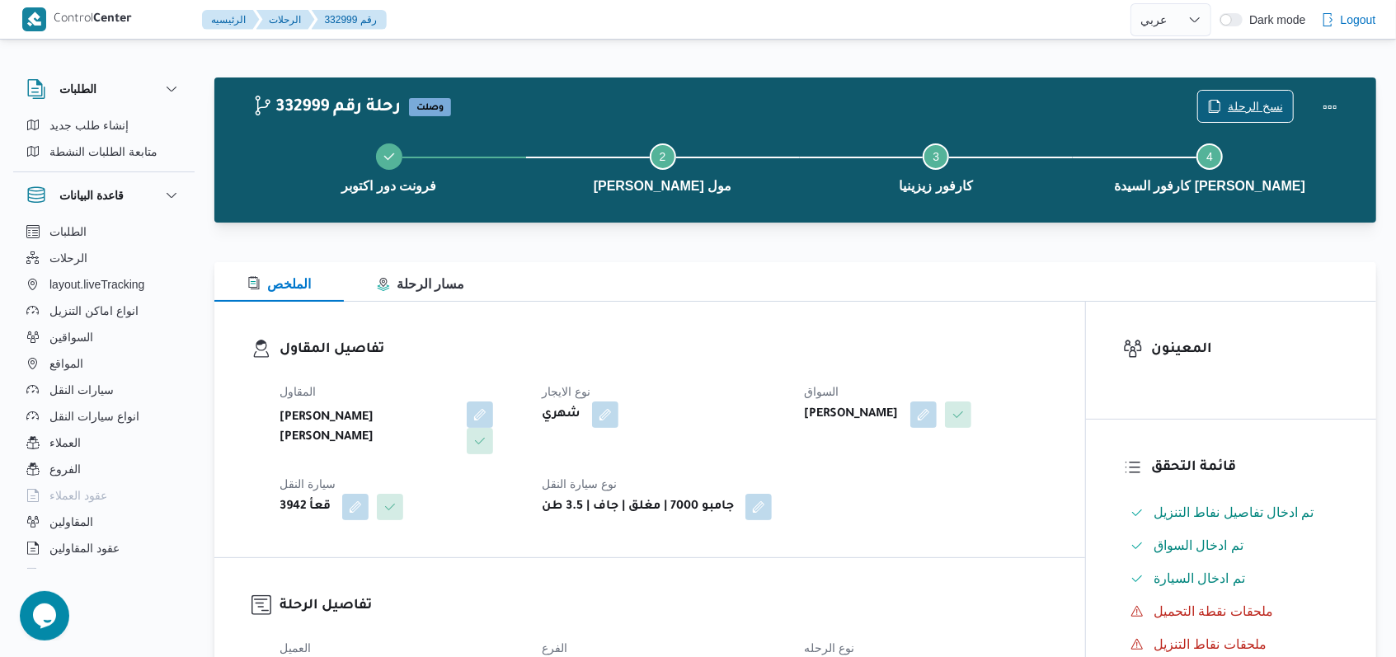
click at [1254, 110] on span "نسخ الرحلة" at bounding box center [1255, 106] width 55 height 20
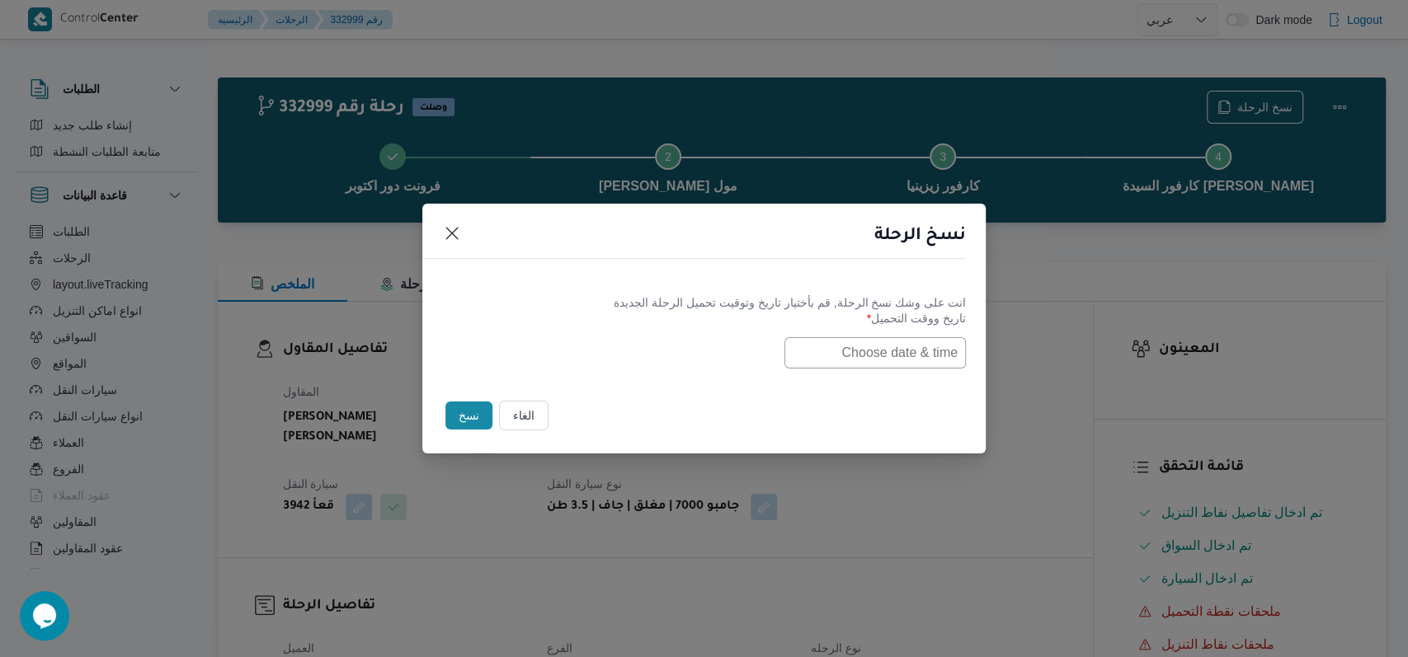
click at [882, 349] on input "text" at bounding box center [874, 352] width 181 height 31
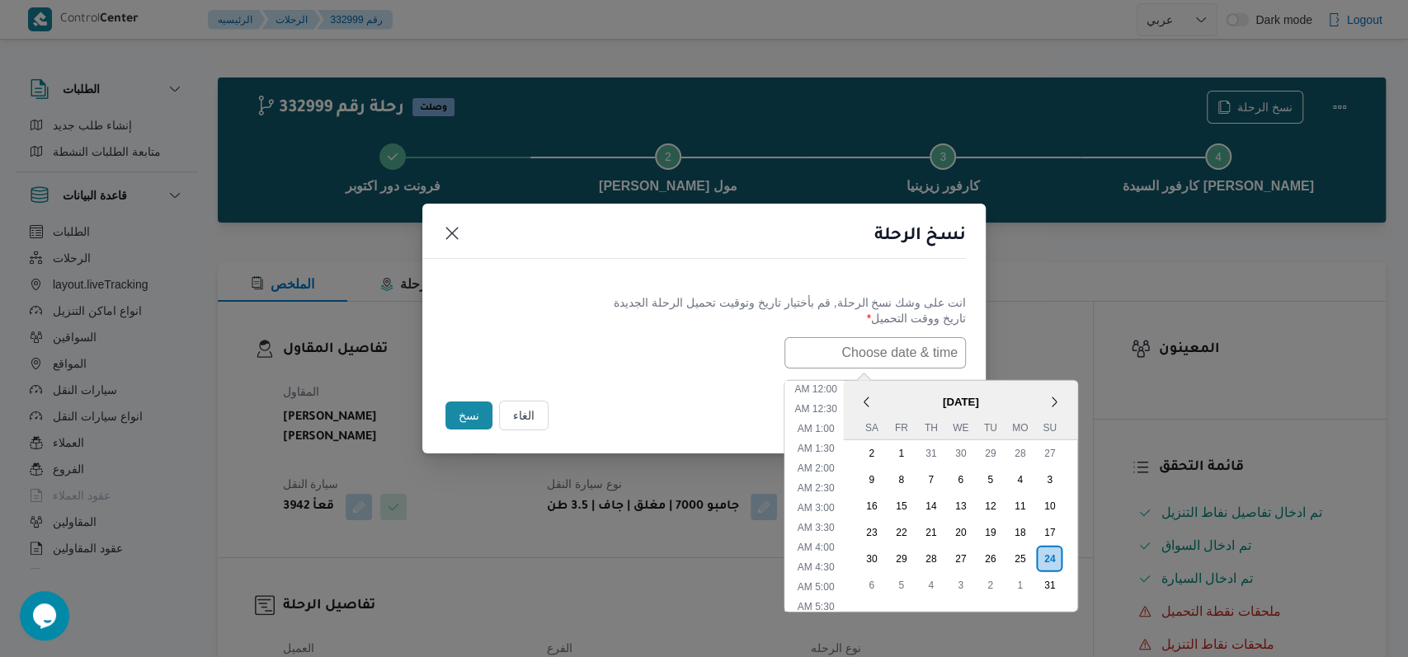
scroll to position [547, 0]
click at [1031, 558] on div "25" at bounding box center [1019, 558] width 31 height 31
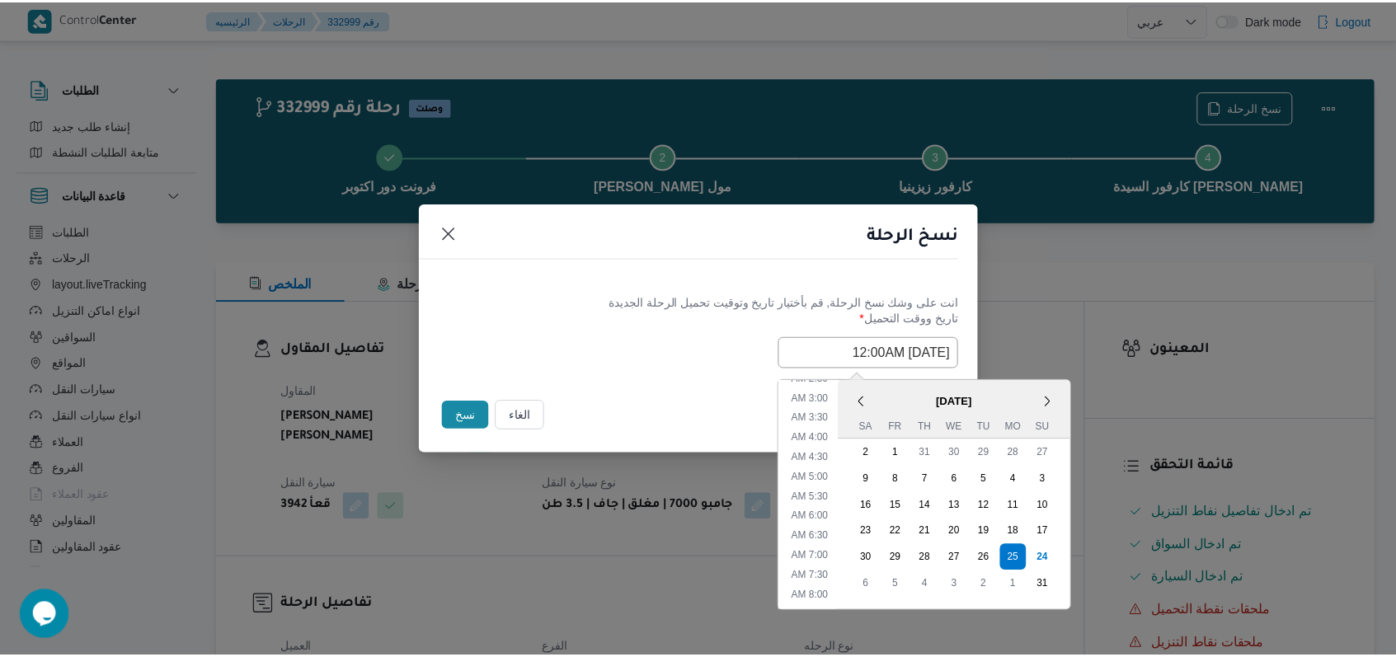
scroll to position [106, 0]
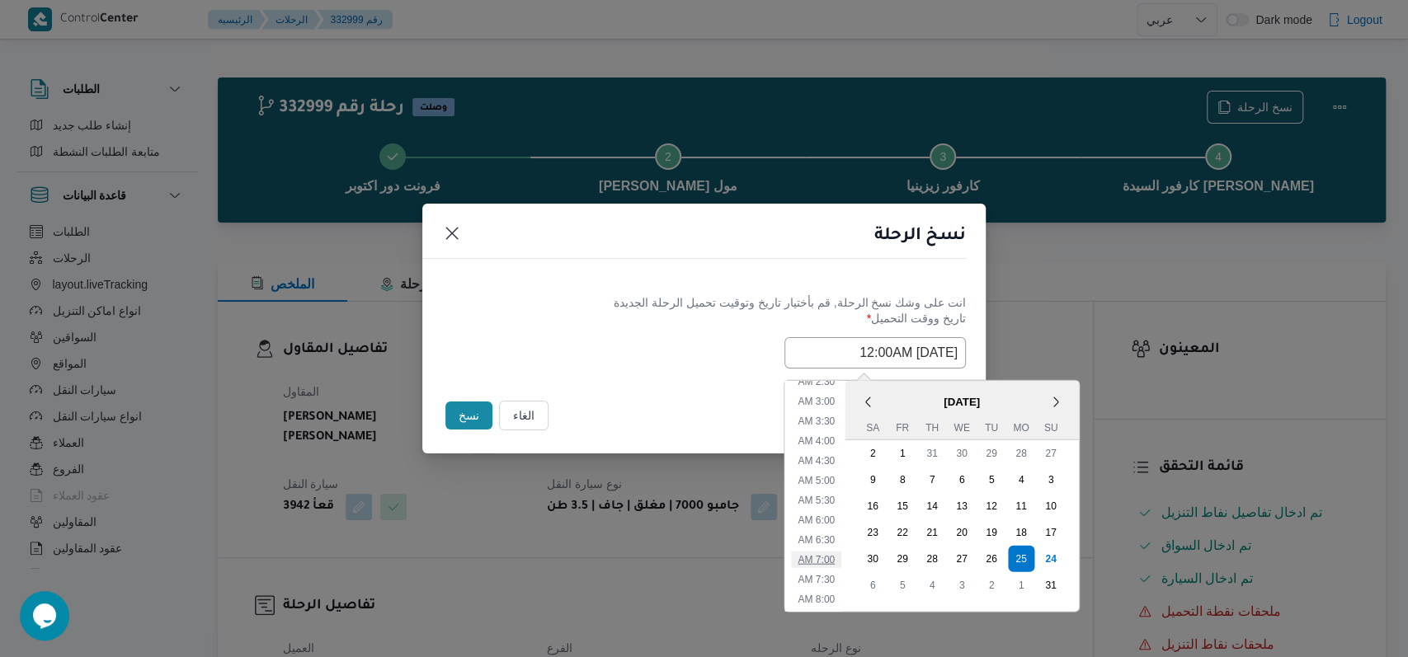
click at [839, 555] on li "7:00 AM" at bounding box center [816, 559] width 50 height 16
type input "25/08/2025 7:00AM"
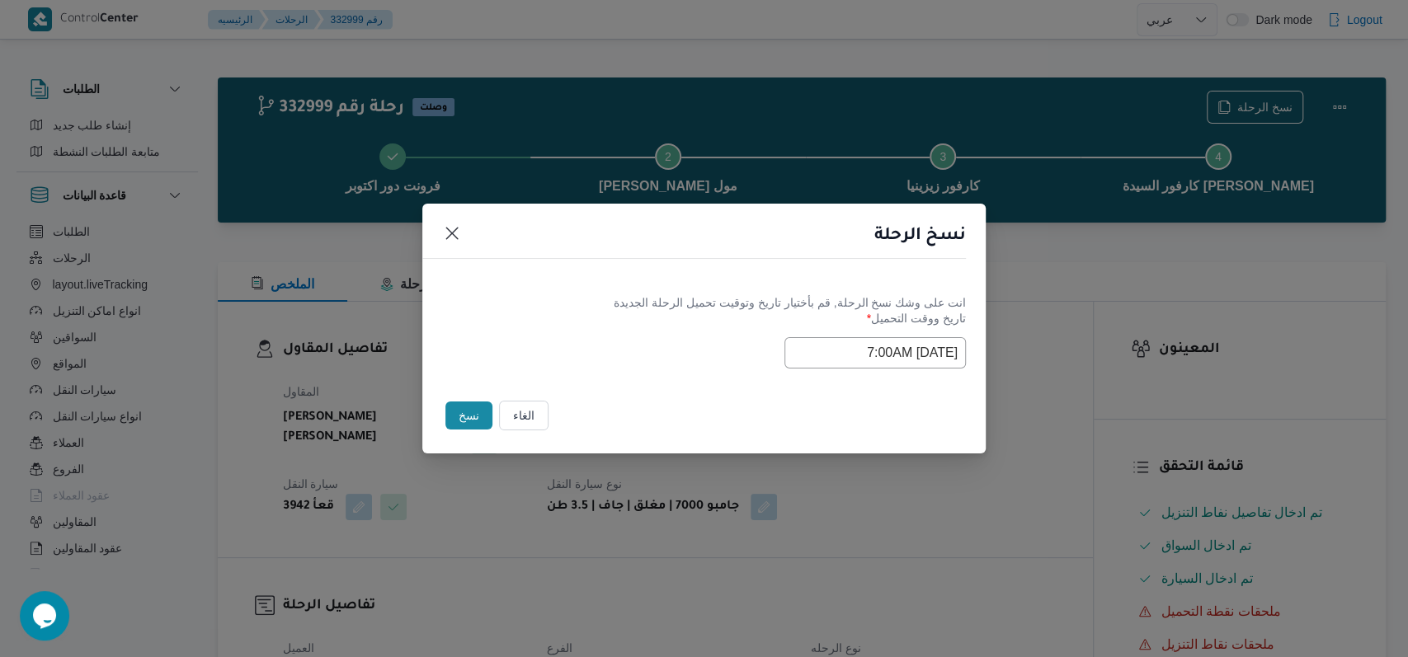
click at [716, 404] on footer "الغاء نسخ" at bounding box center [704, 416] width 524 height 36
click at [468, 419] on button "نسخ" at bounding box center [468, 416] width 47 height 28
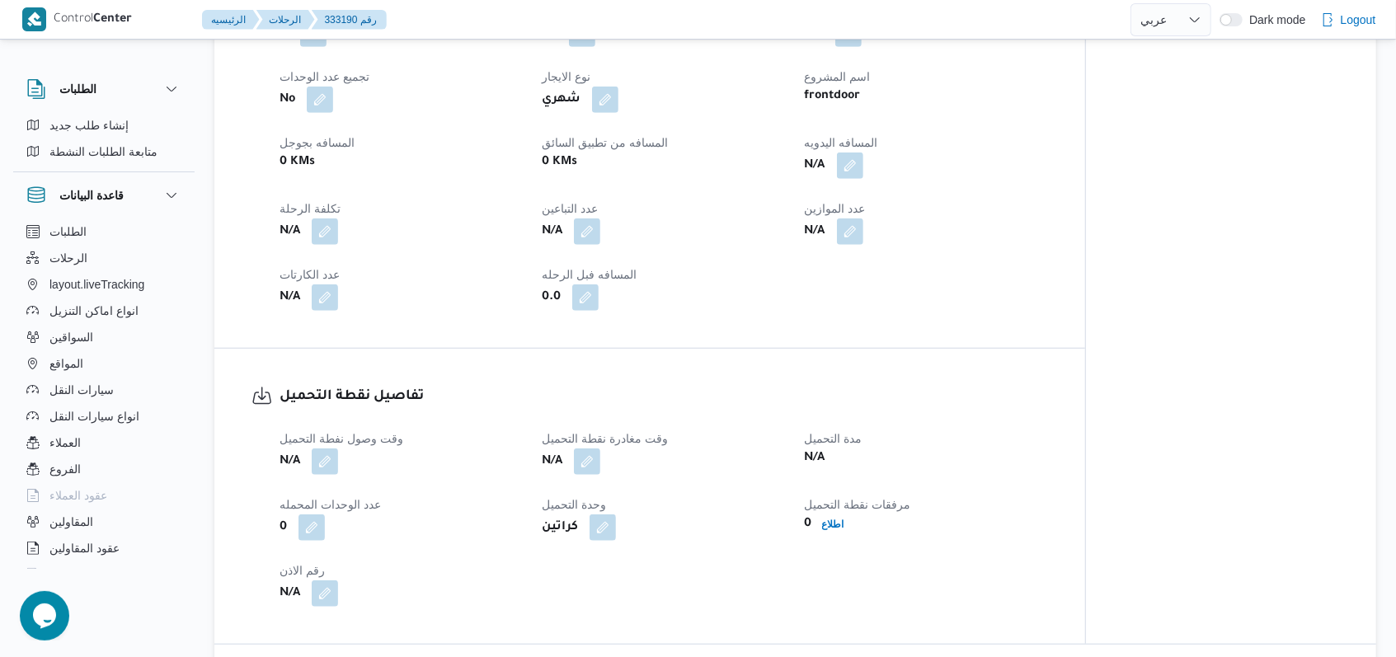
scroll to position [549, 0]
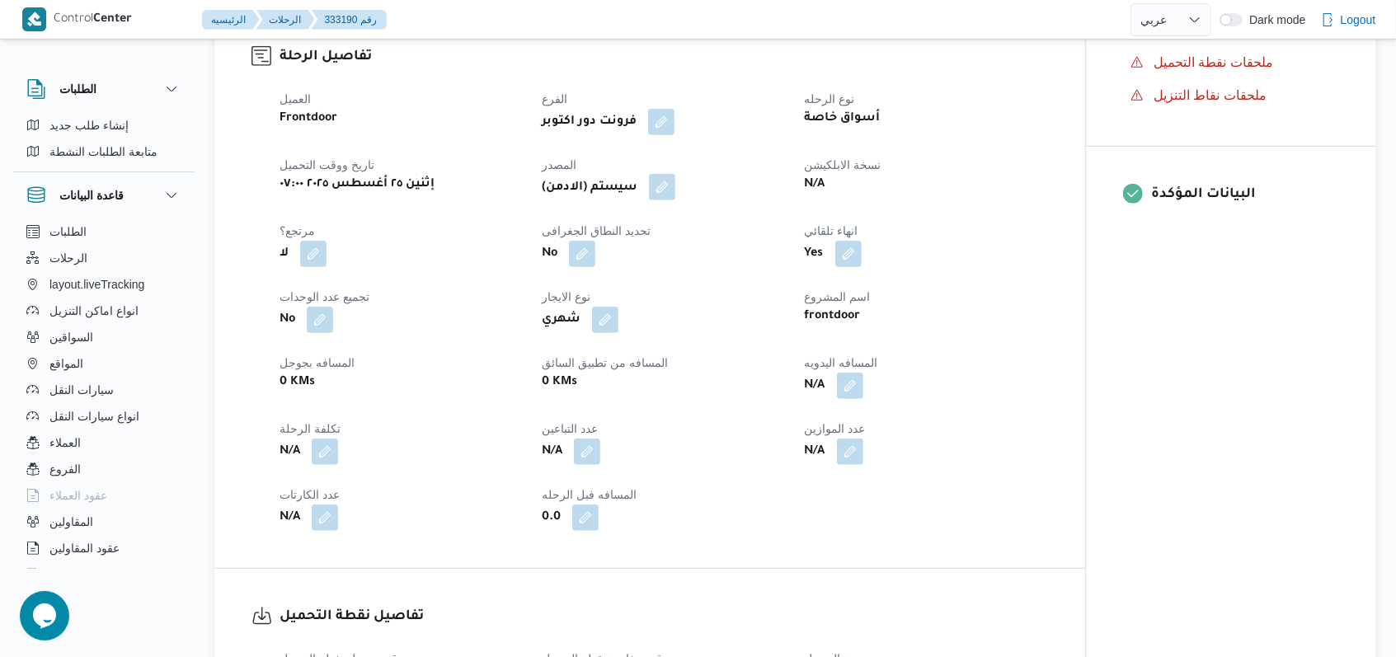
click at [675, 194] on button "button" at bounding box center [662, 187] width 26 height 26
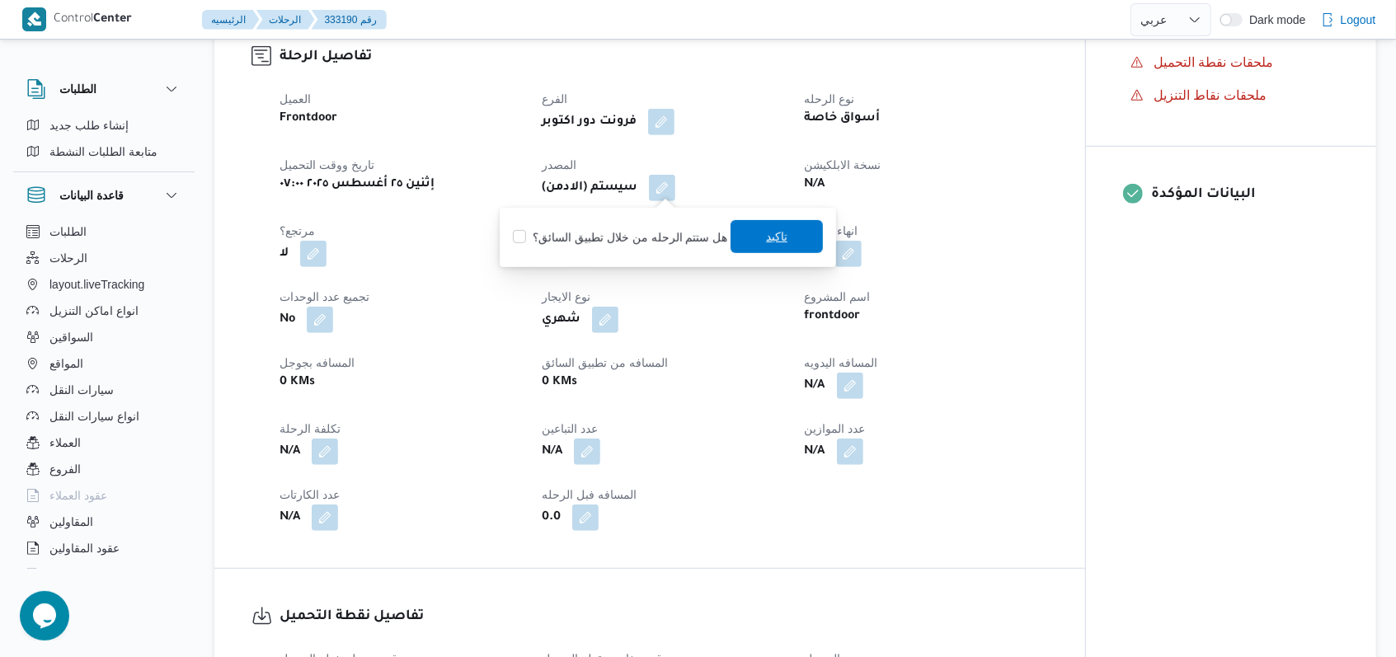
click at [766, 239] on span "تاكيد" at bounding box center [776, 237] width 21 height 20
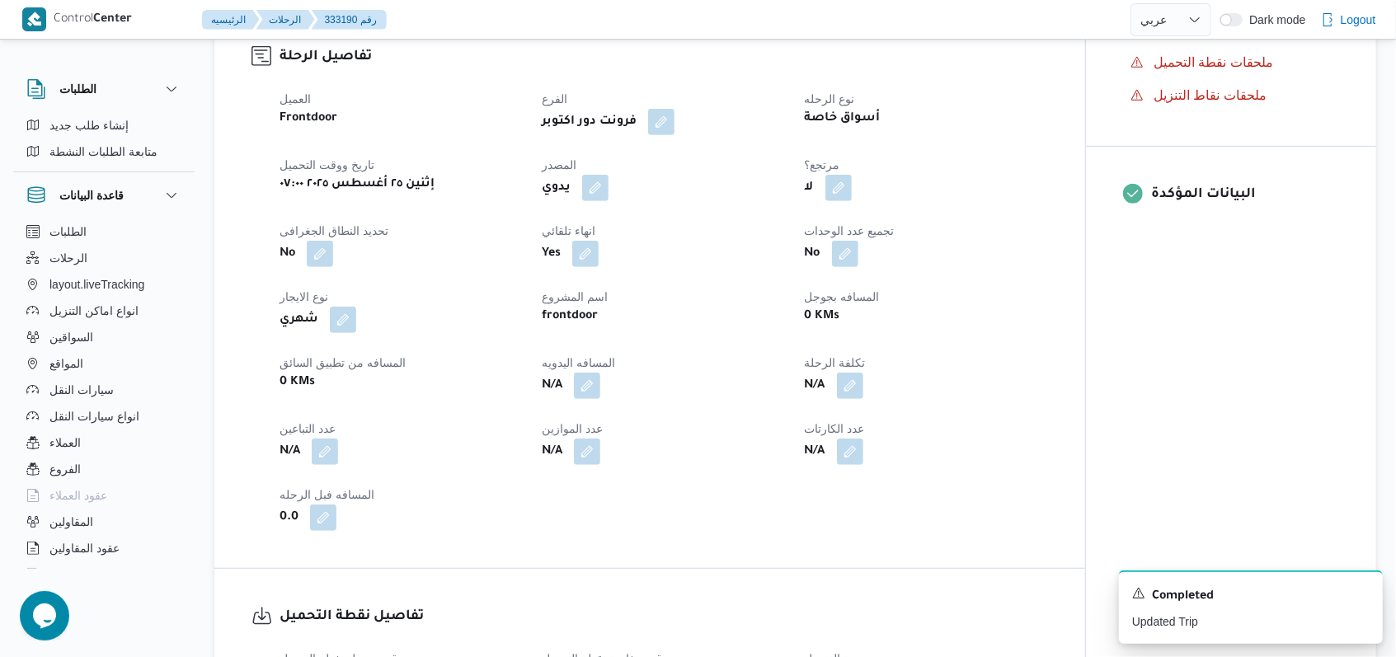
select select "ar"
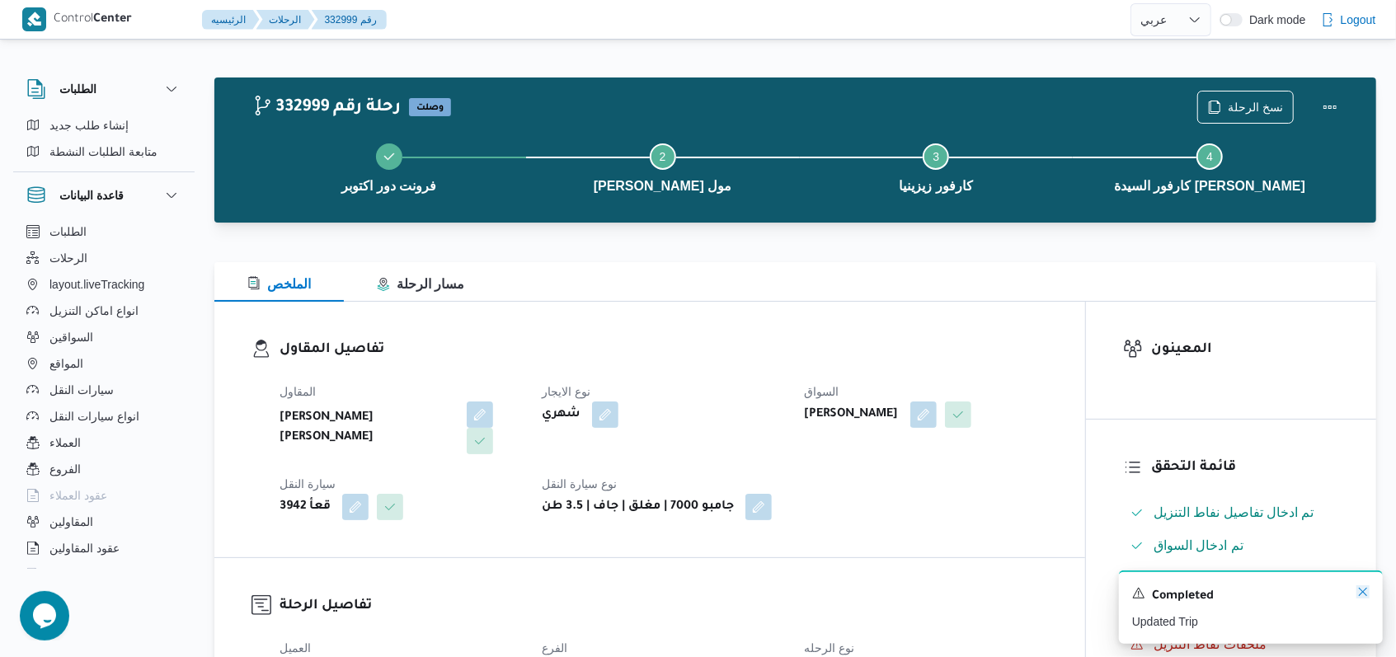
click at [1364, 595] on icon "Dismiss toast" at bounding box center [1363, 592] width 13 height 13
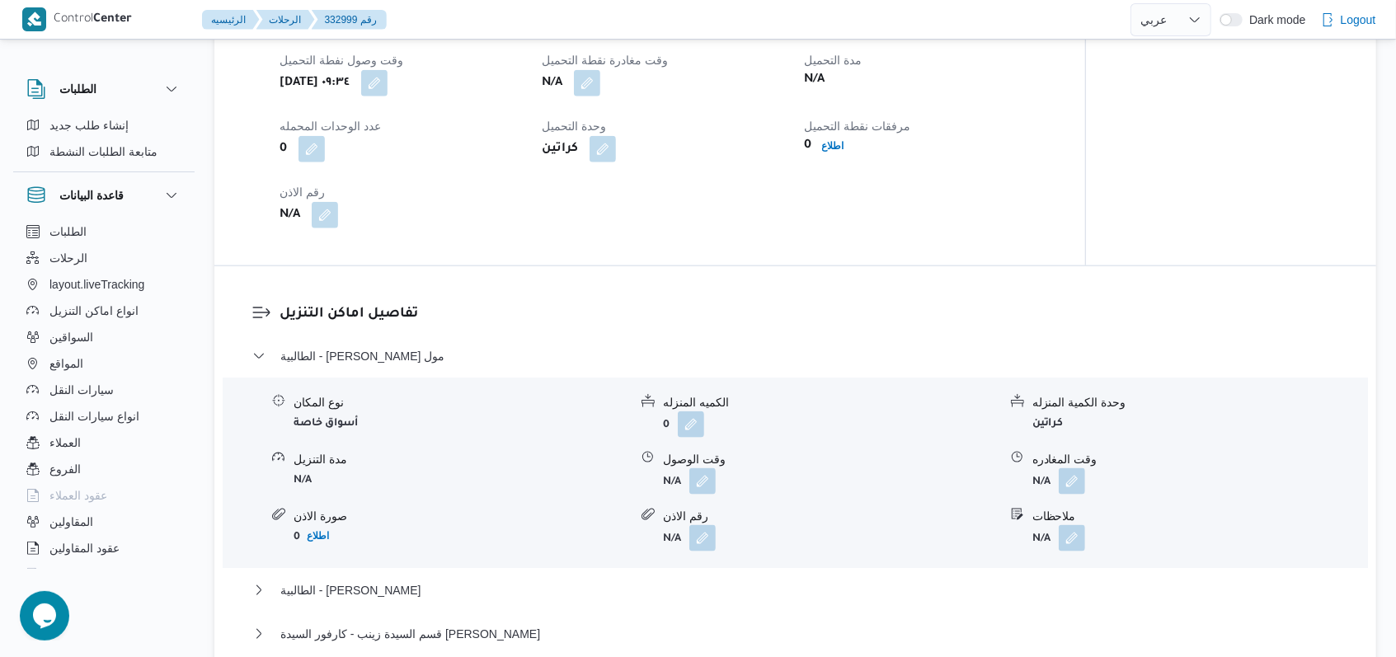
scroll to position [1209, 0]
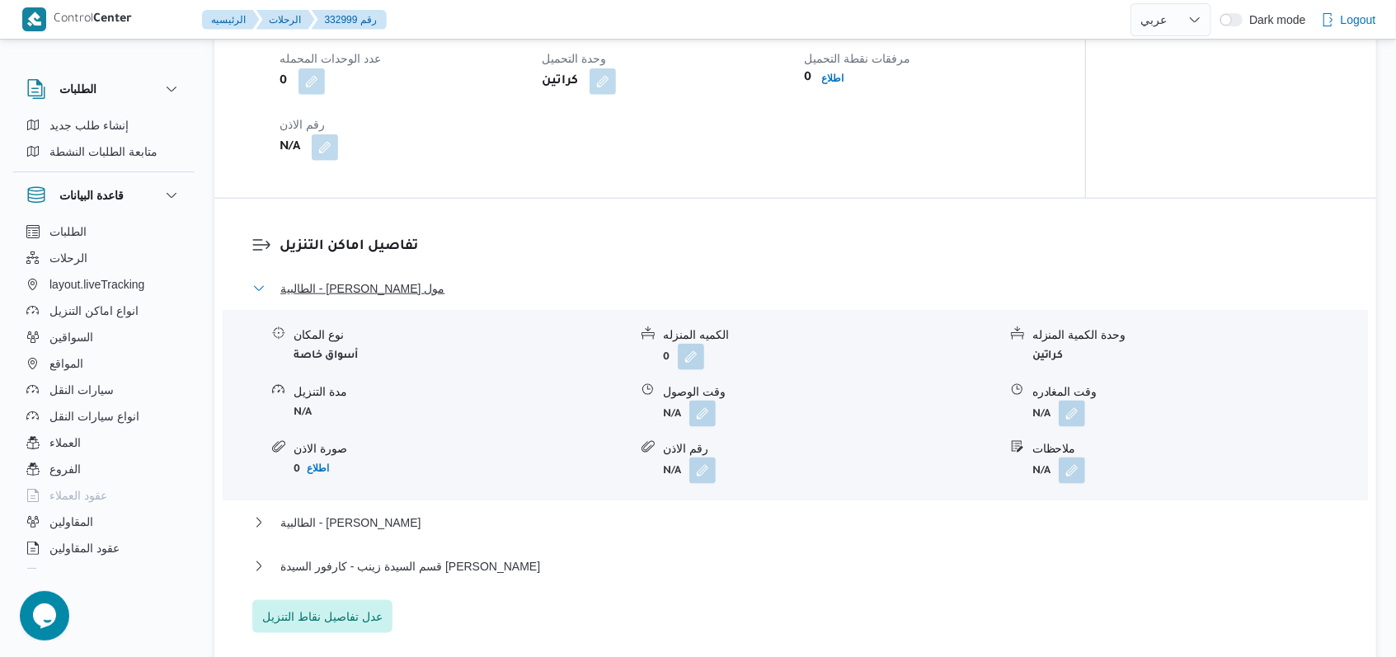
click at [379, 280] on span "الطالبية - كارفور بيراميدز مول" at bounding box center [362, 289] width 164 height 20
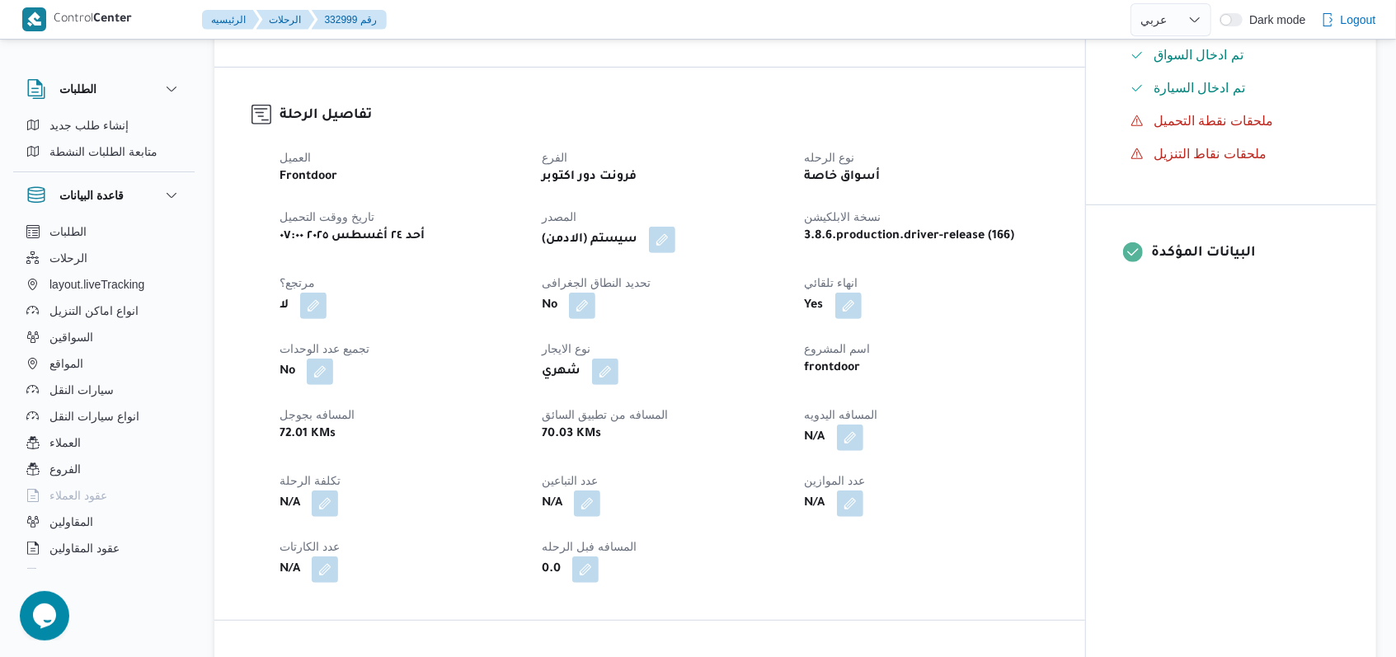
scroll to position [660, 0]
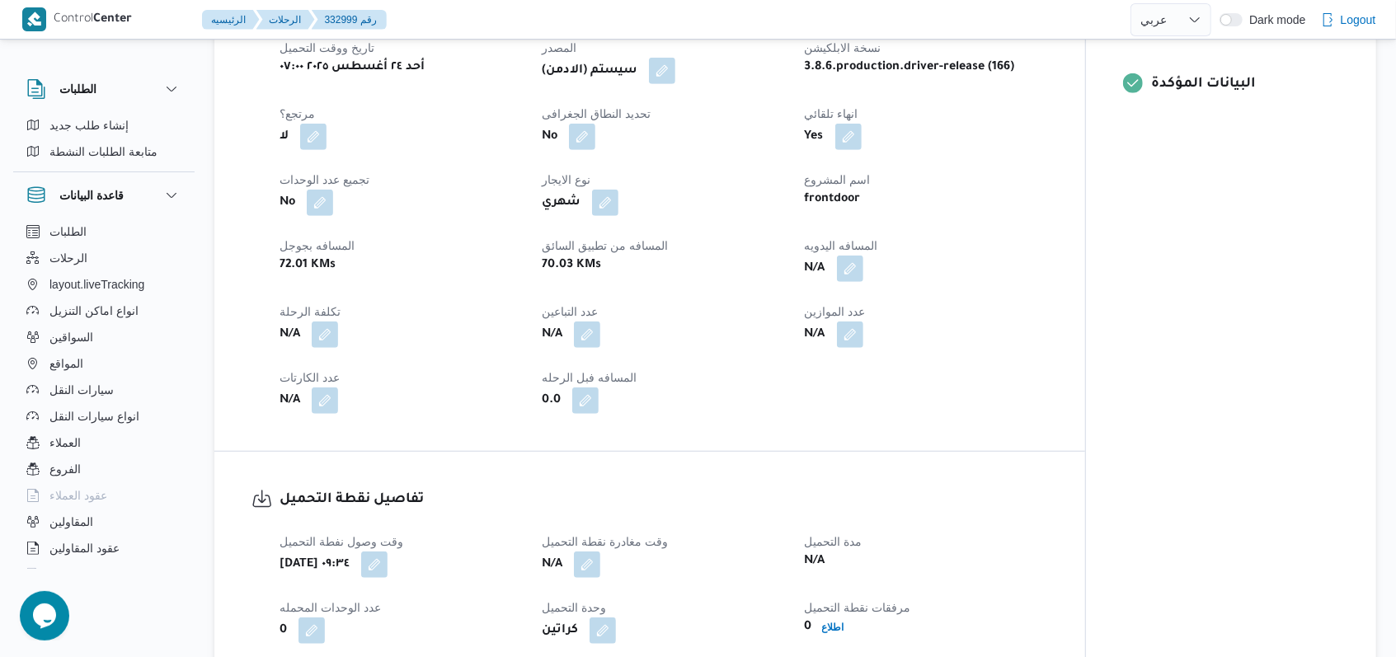
select select "ar"
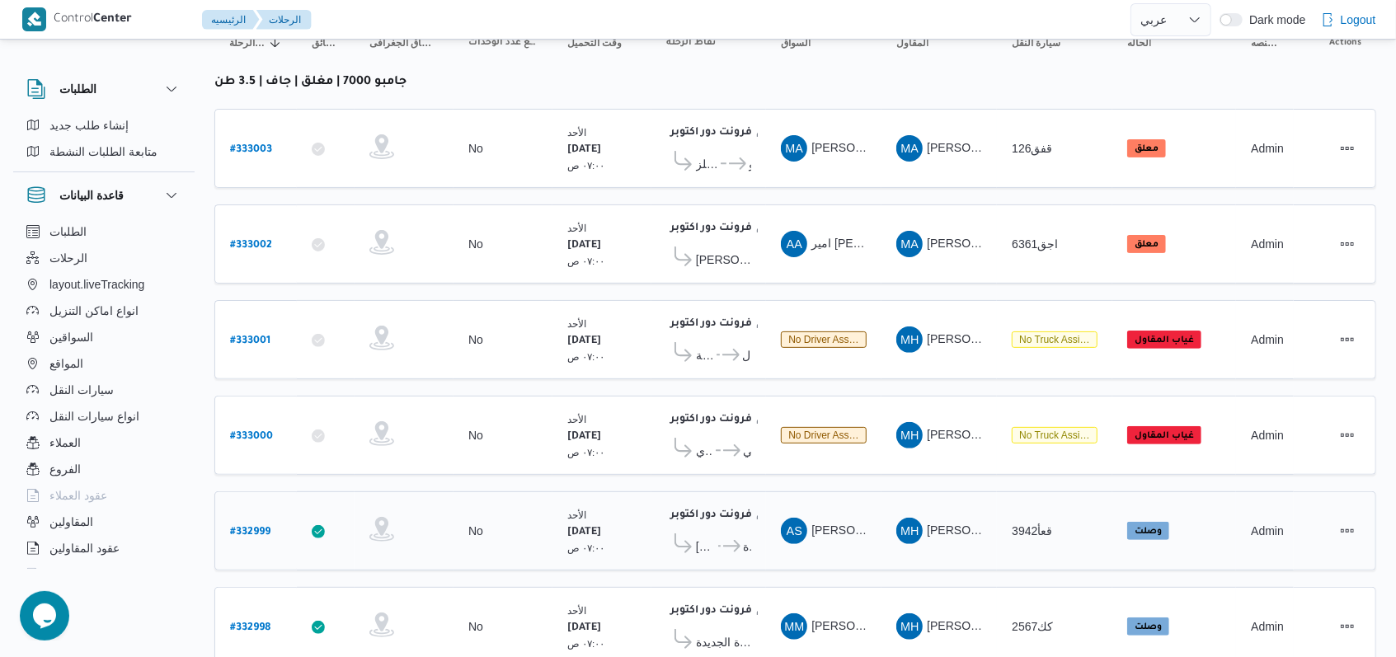
scroll to position [234, 0]
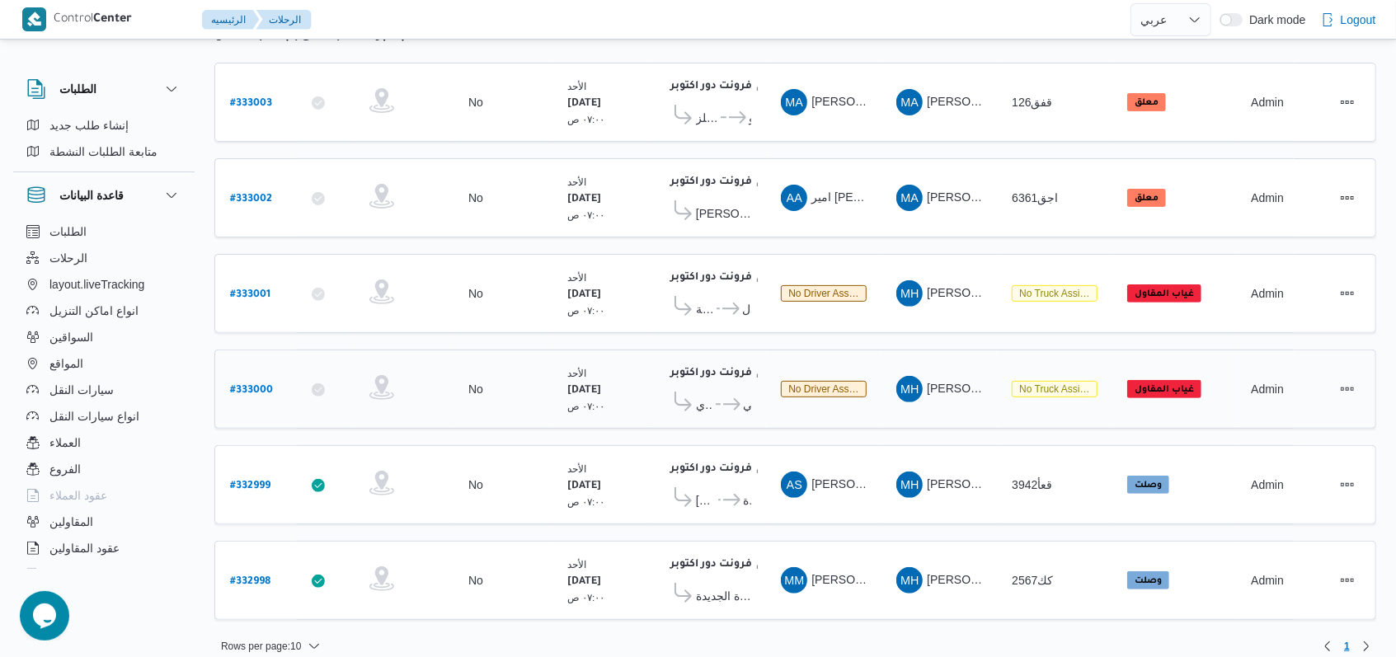
click at [264, 385] on b "# 333000" at bounding box center [251, 391] width 43 height 12
select select "ar"
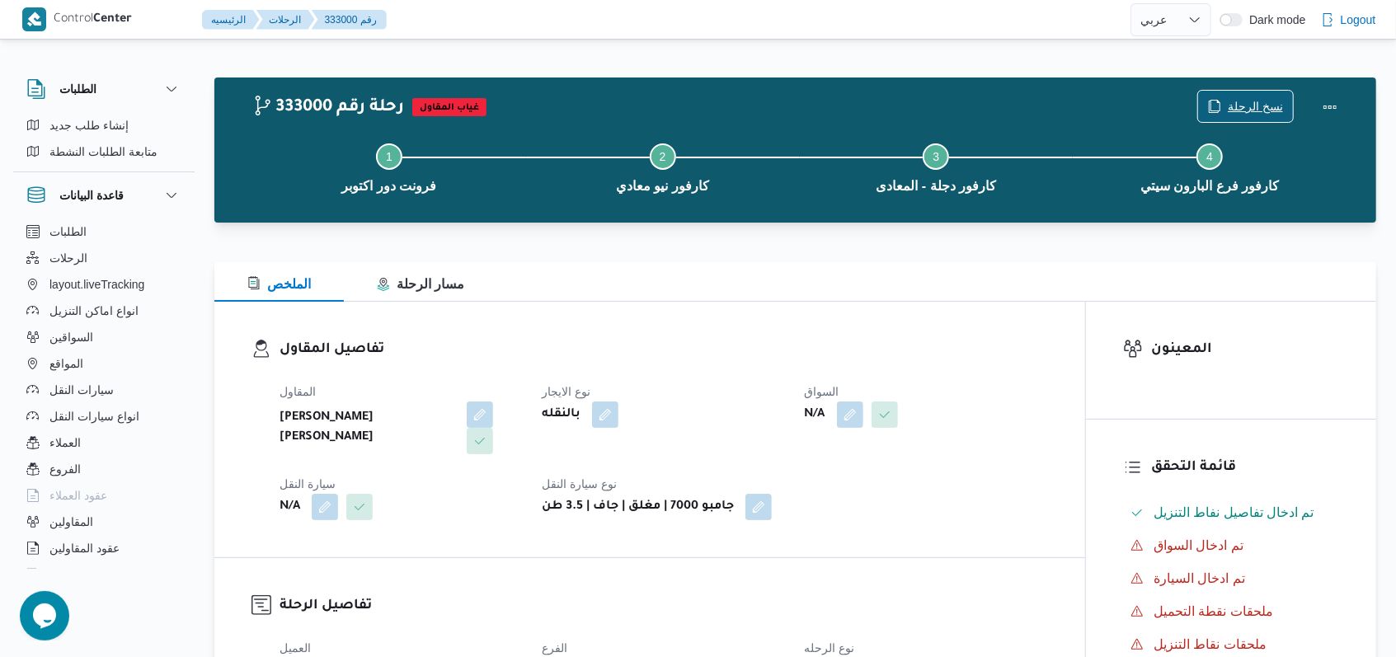
click at [1259, 101] on span "نسخ الرحلة" at bounding box center [1255, 106] width 55 height 20
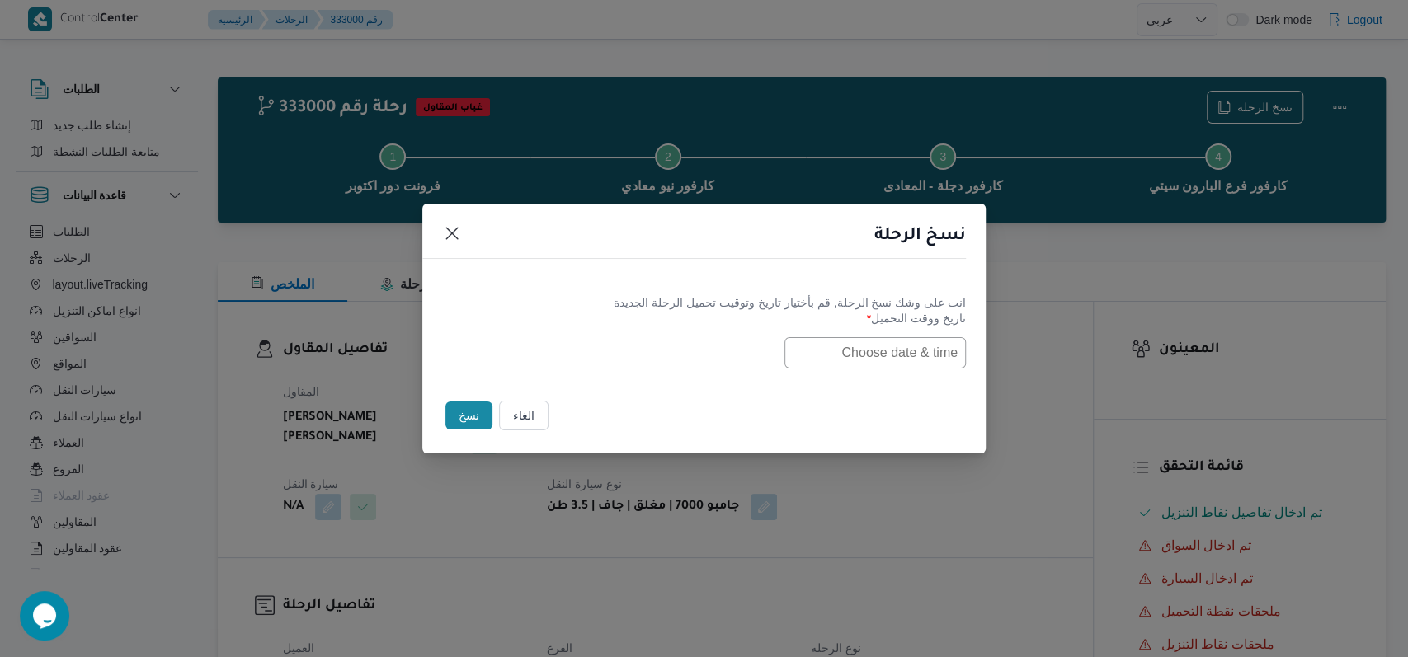
click at [876, 351] on input "text" at bounding box center [874, 352] width 181 height 31
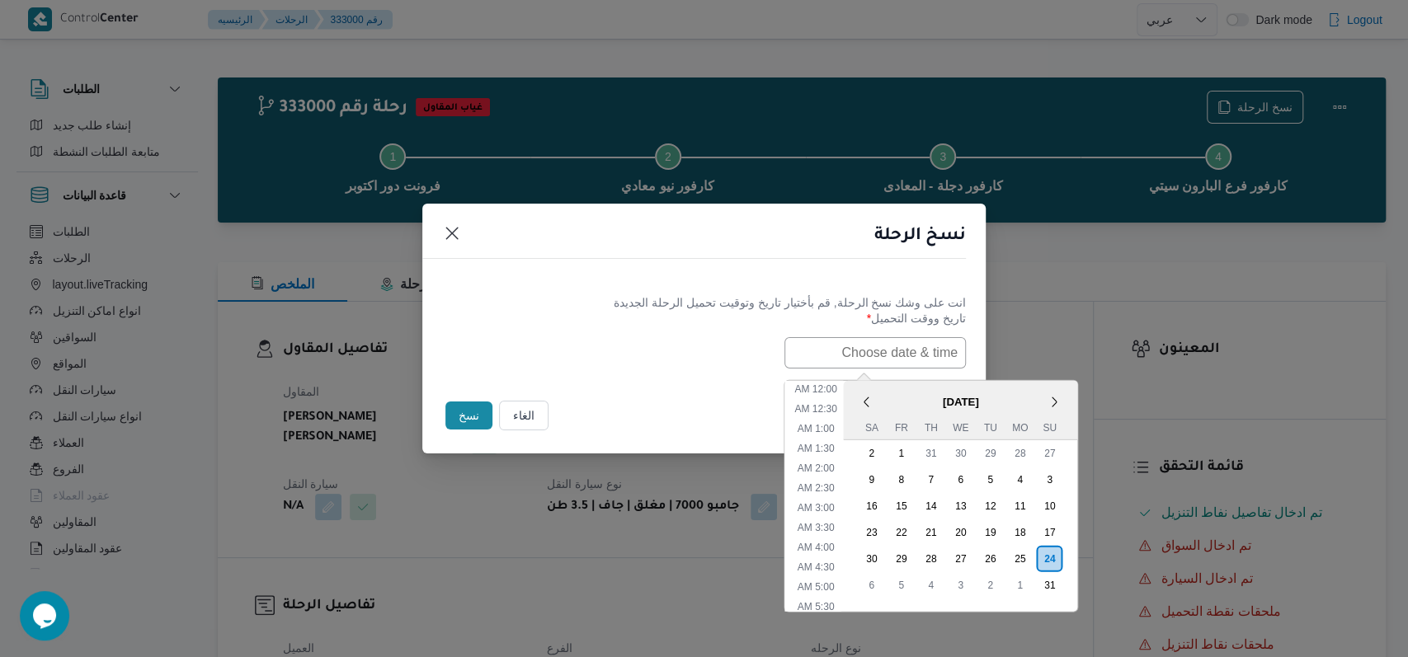
scroll to position [547, 0]
click at [1031, 547] on div "25" at bounding box center [1019, 558] width 31 height 31
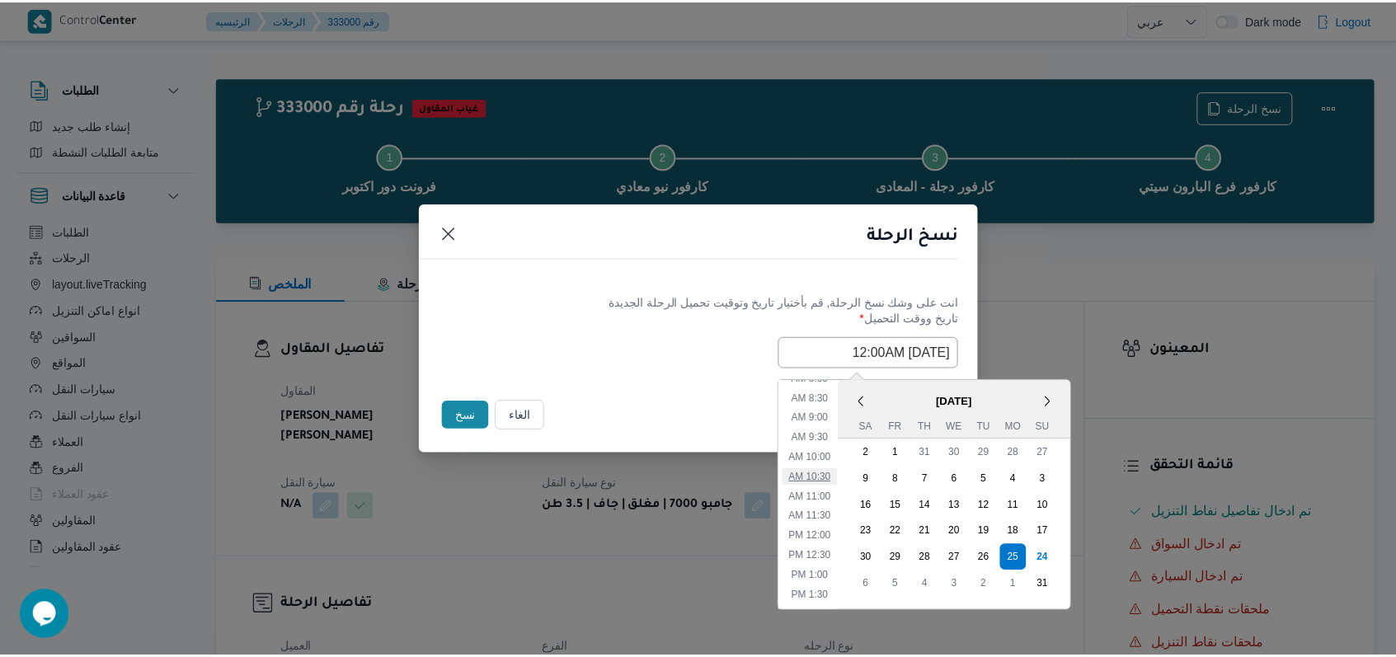
scroll to position [217, 0]
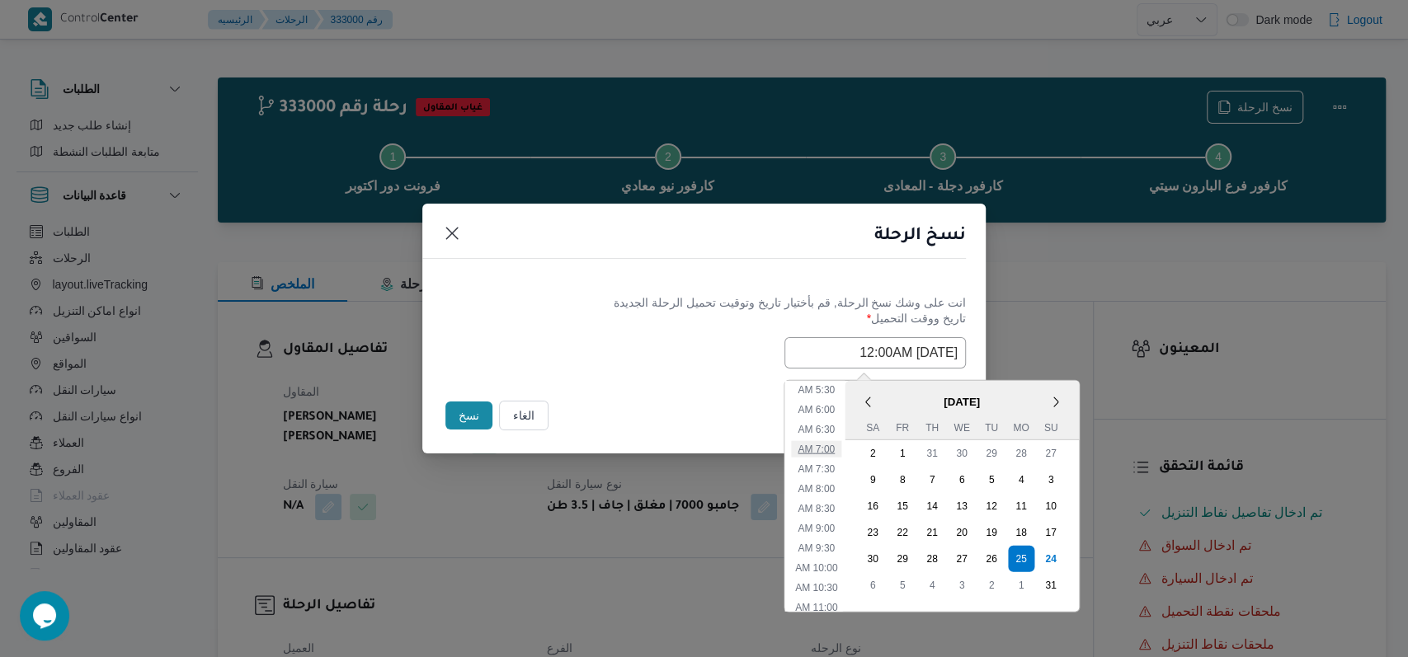
click at [841, 449] on li "7:00 AM" at bounding box center [816, 448] width 50 height 16
type input "25/08/2025 7:00AM"
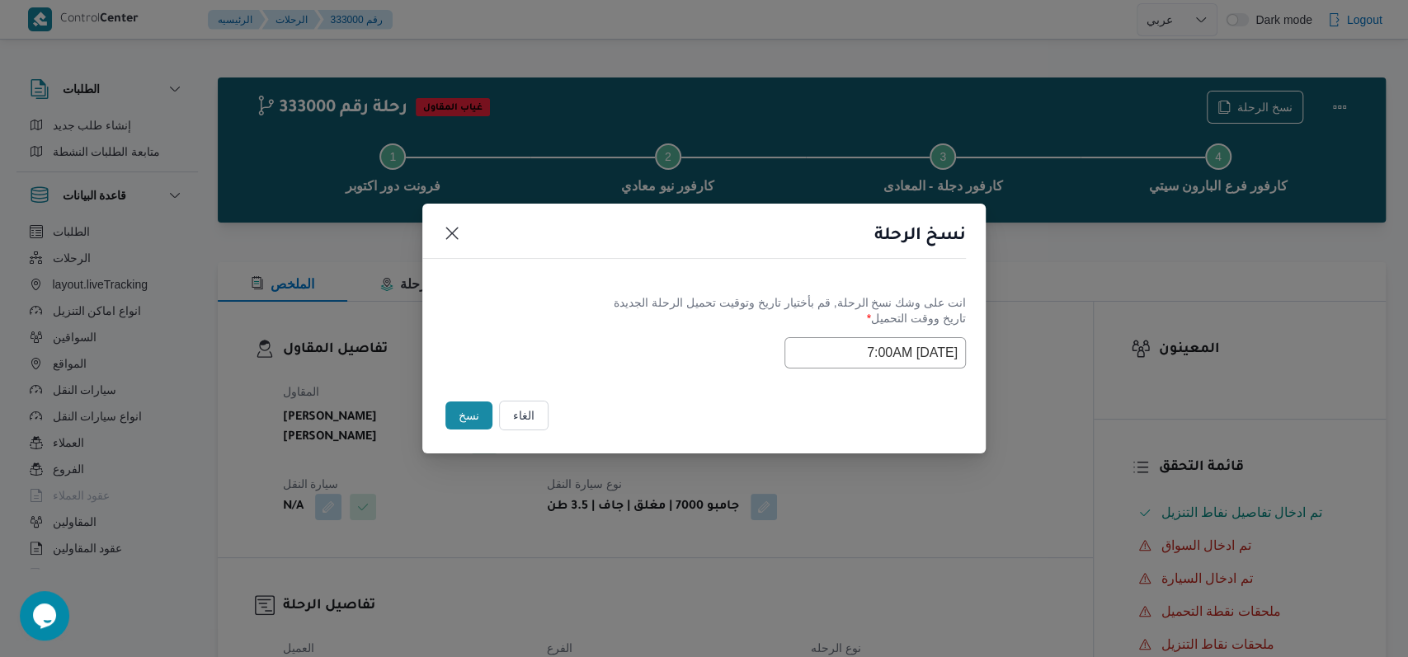
click at [646, 327] on label "تاريخ ووقت التحميل *" at bounding box center [704, 325] width 524 height 26
click at [470, 411] on button "نسخ" at bounding box center [468, 416] width 47 height 28
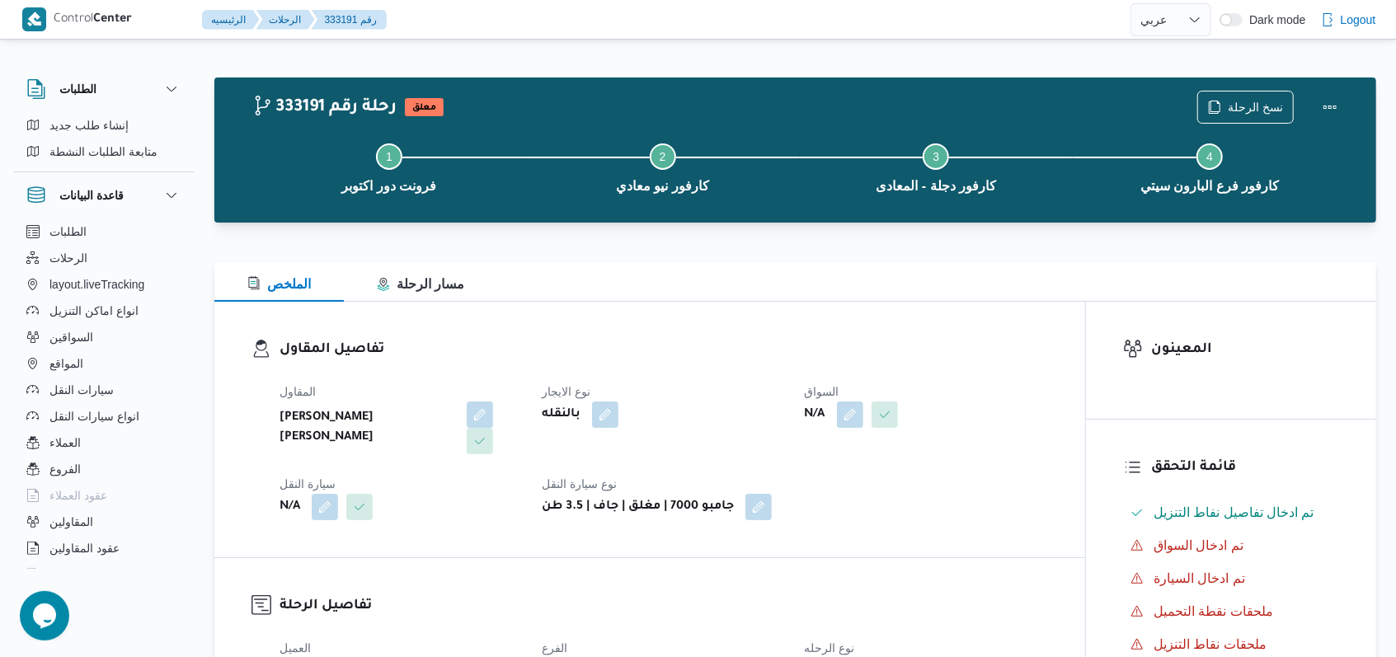
select select "ar"
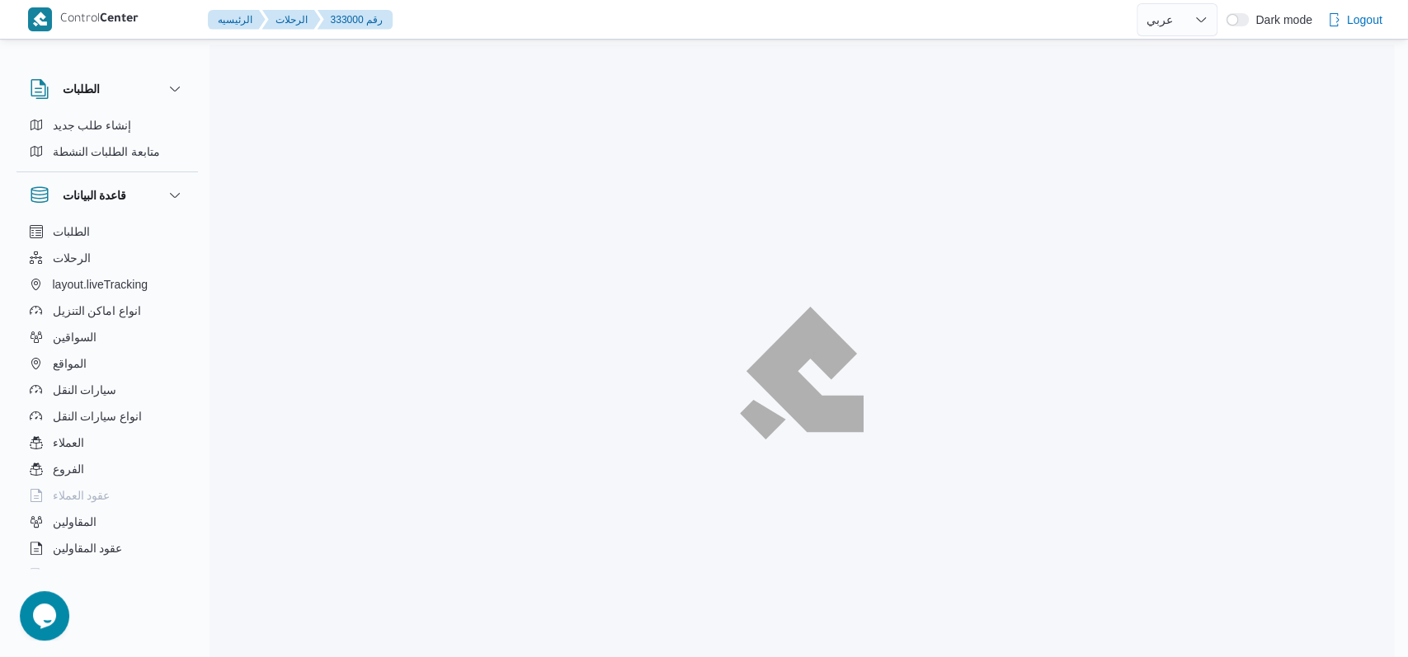
select select "ar"
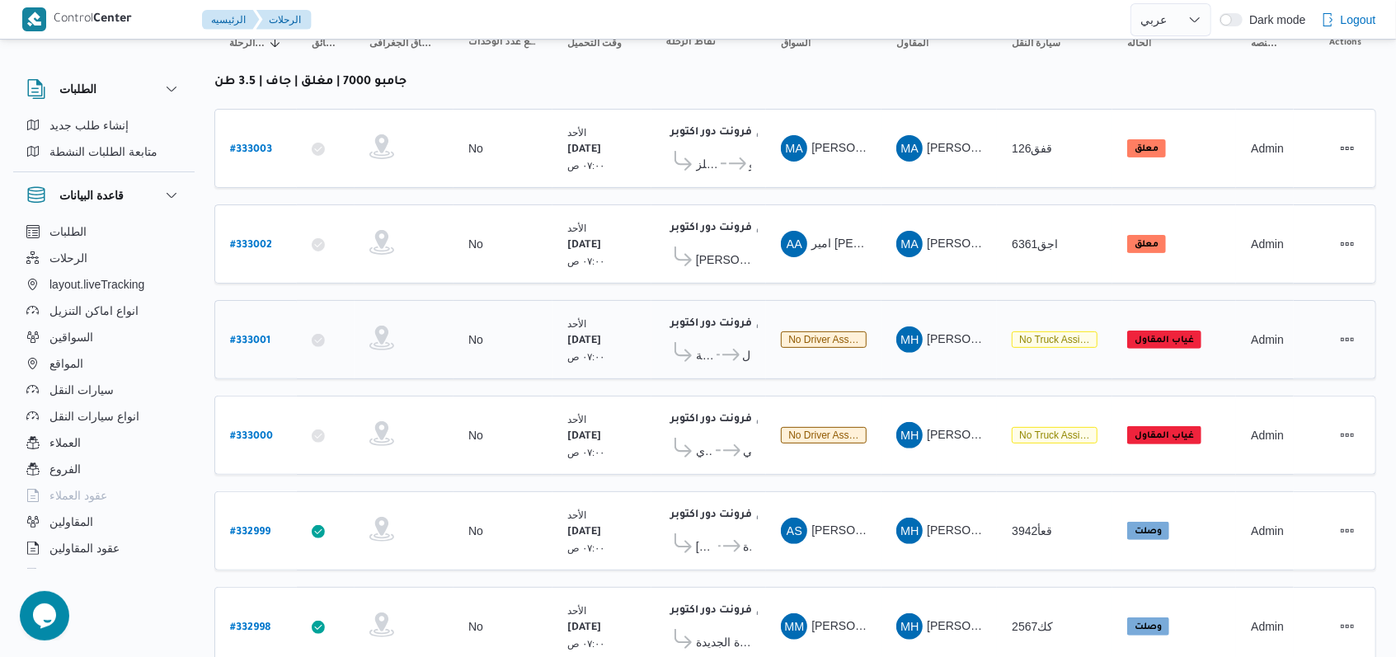
click at [261, 336] on b "# 333001" at bounding box center [250, 342] width 40 height 12
select select "ar"
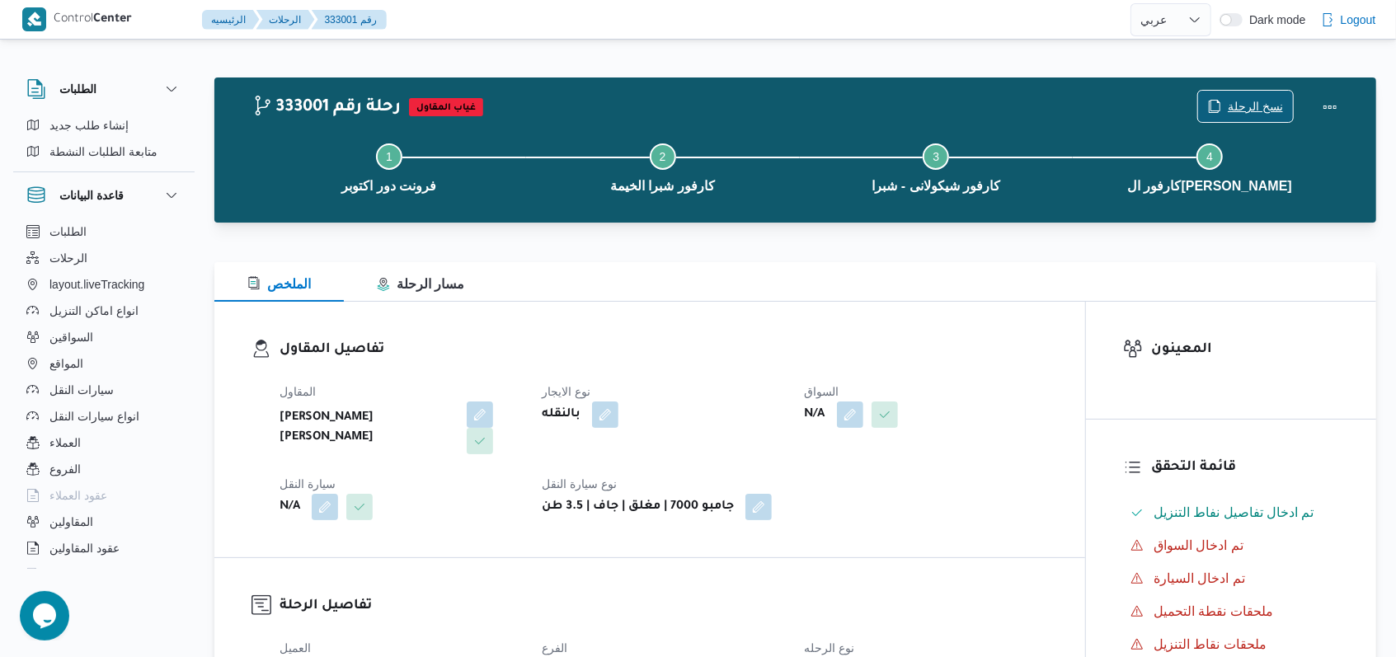
click at [1234, 111] on span "نسخ الرحلة" at bounding box center [1255, 106] width 55 height 20
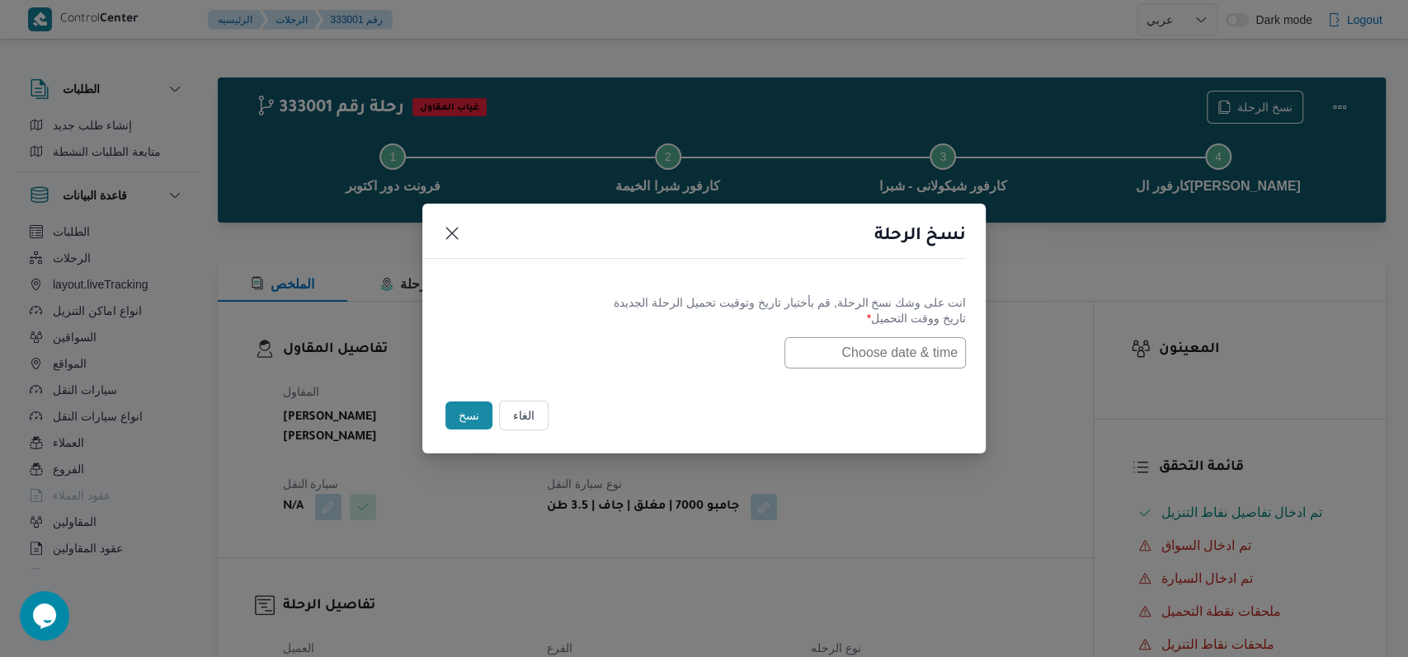
click at [907, 340] on input "text" at bounding box center [874, 352] width 181 height 31
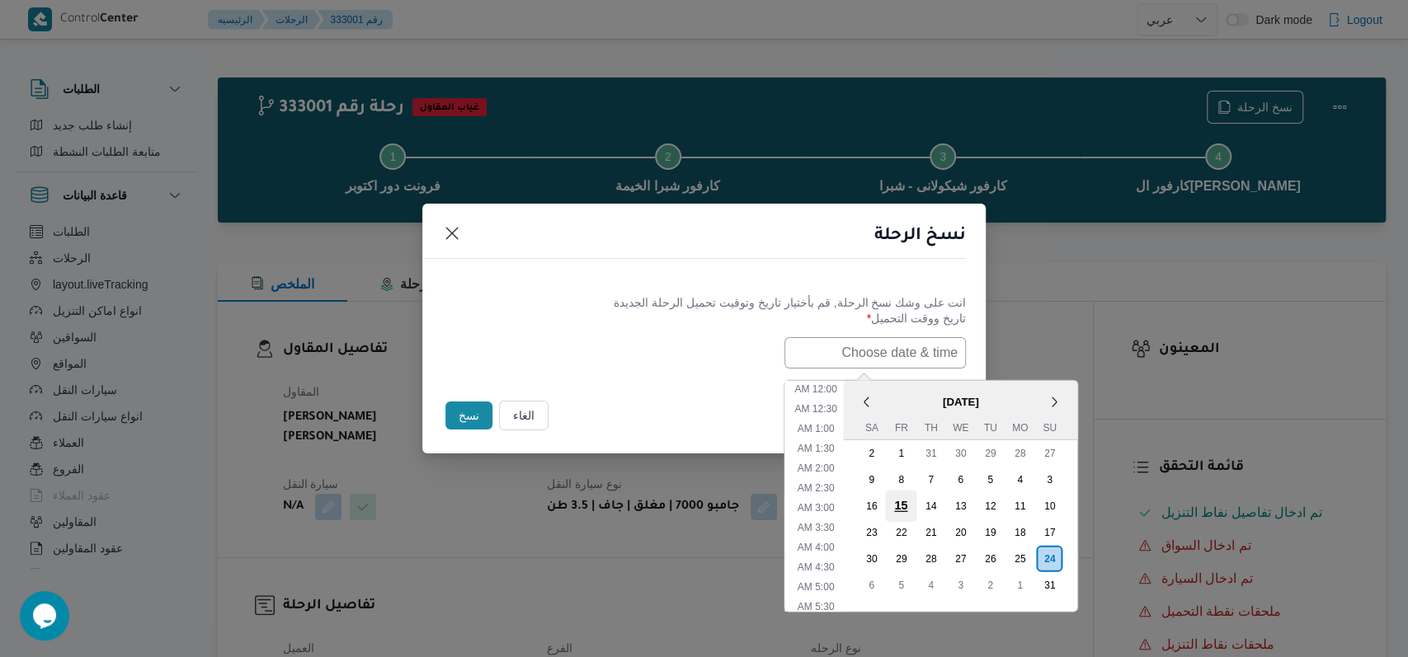
scroll to position [547, 0]
click at [1035, 544] on div "25" at bounding box center [1019, 558] width 31 height 31
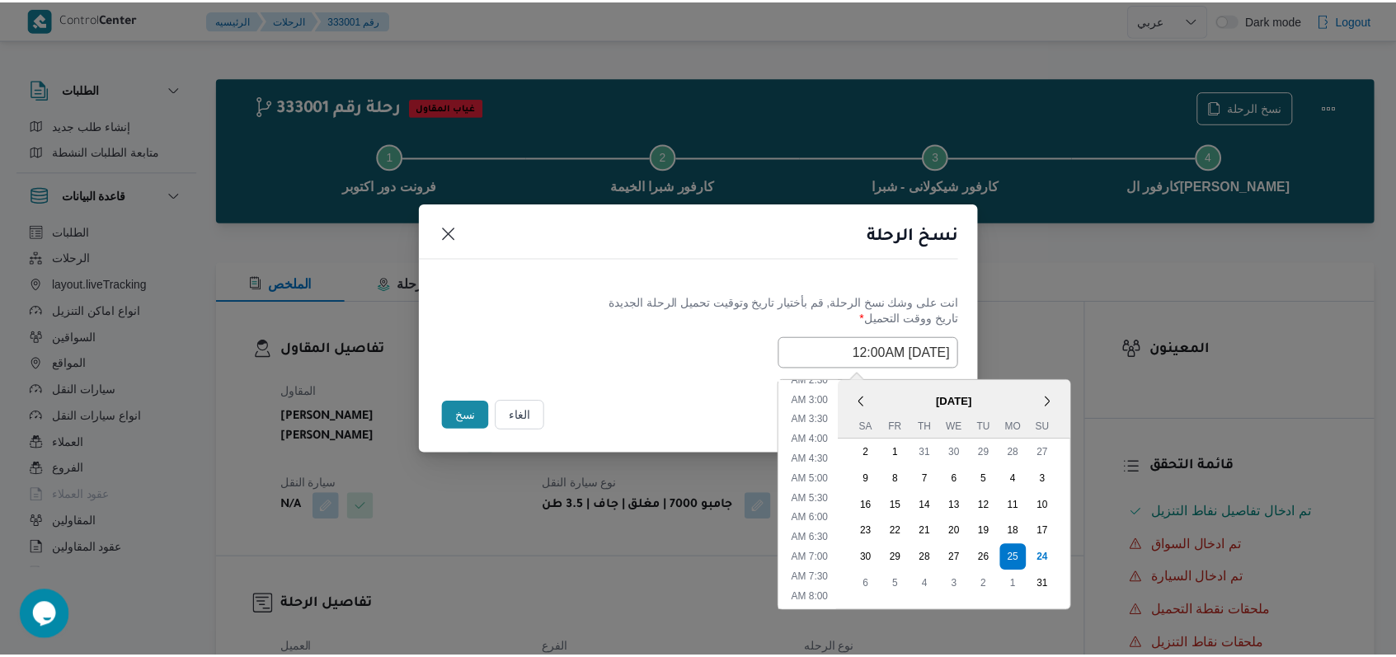
scroll to position [106, 0]
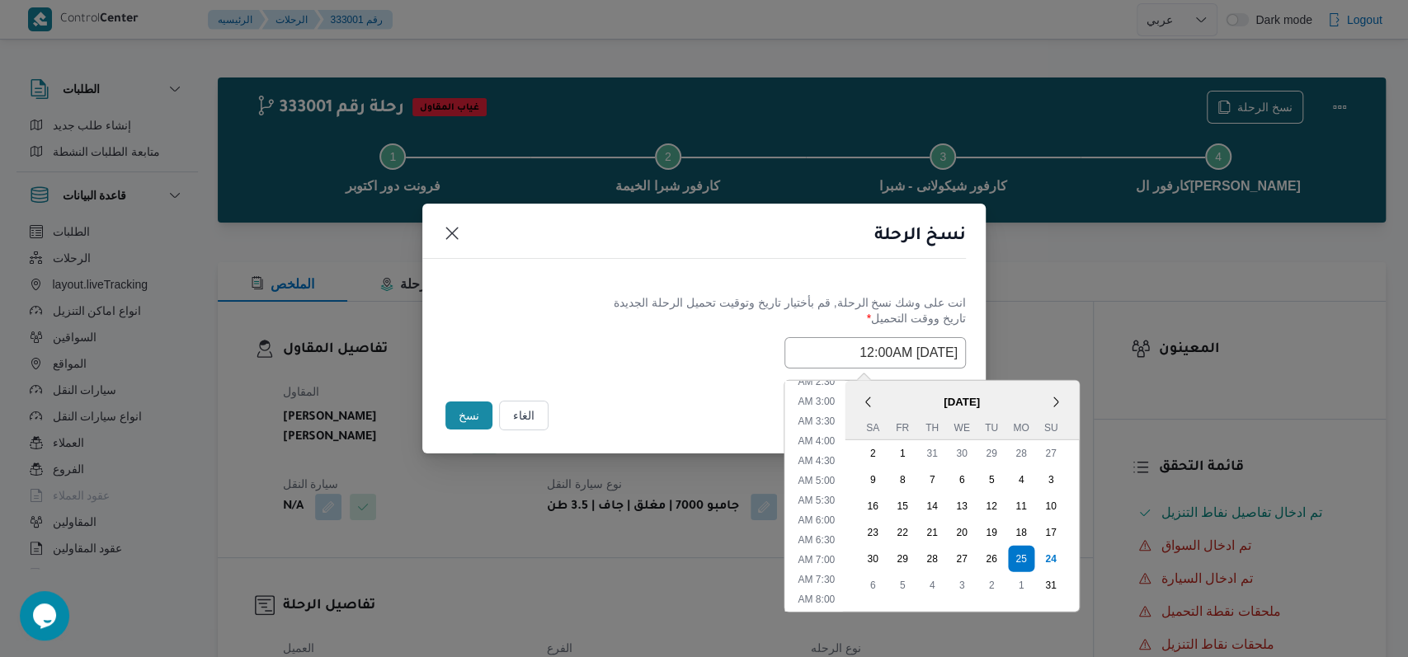
click at [843, 546] on ul "12:00 AM 12:30 AM 1:00 AM 1:30 AM 2:00 AM 2:30 AM 3:00 AM 3:30 AM 4:00 AM 4:30 …" at bounding box center [816, 495] width 57 height 231
click at [836, 558] on li "7:00 AM" at bounding box center [816, 559] width 50 height 16
type input "25/08/2025 7:00AM"
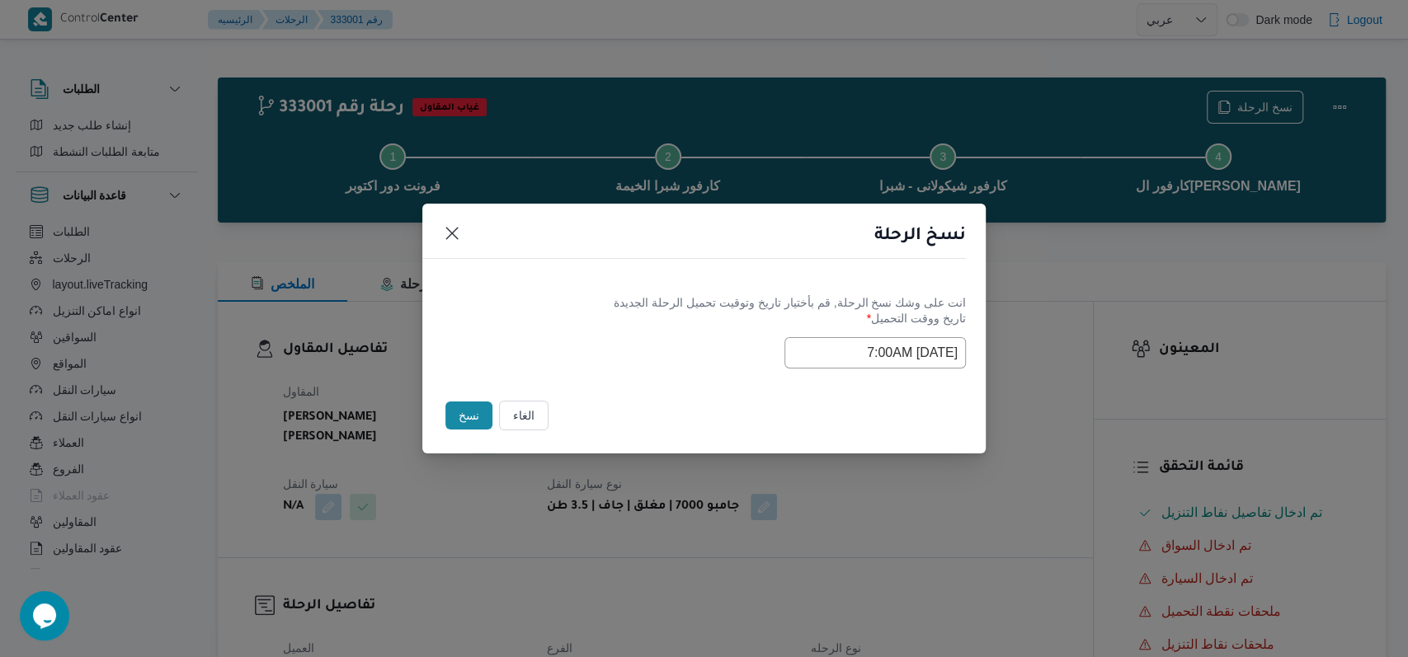
click at [650, 374] on div "انت على وشك نسخ الرحلة, قم بأختيار تاريخ وتوقيت تحميل الرحلة الجديدة تاريخ ووقت…" at bounding box center [703, 332] width 563 height 106
click at [475, 425] on button "نسخ" at bounding box center [468, 416] width 47 height 28
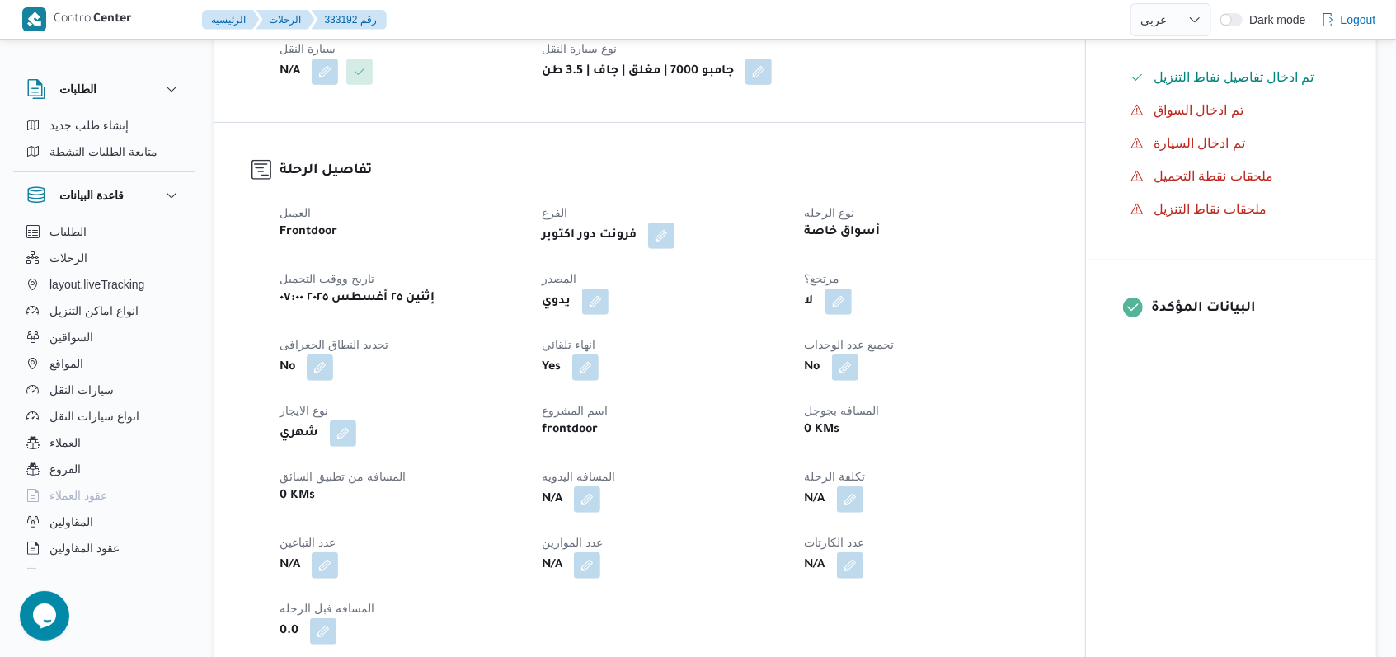
scroll to position [440, 0]
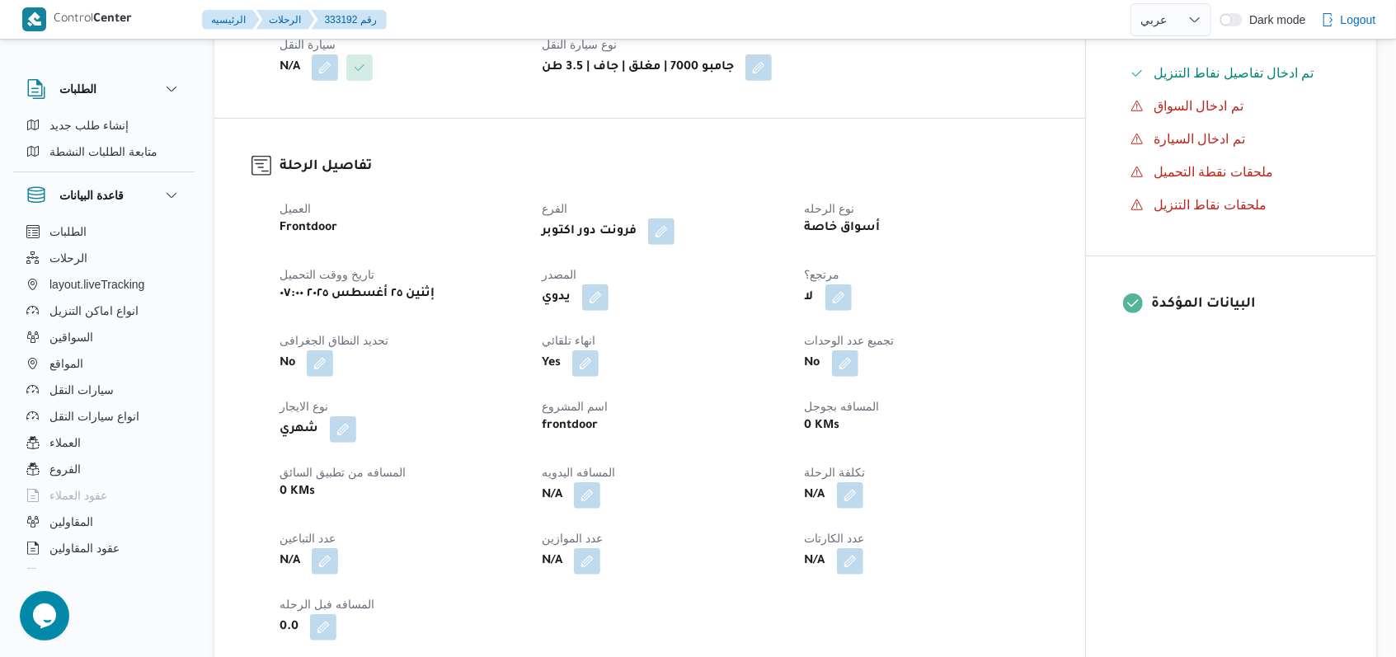
select select "ar"
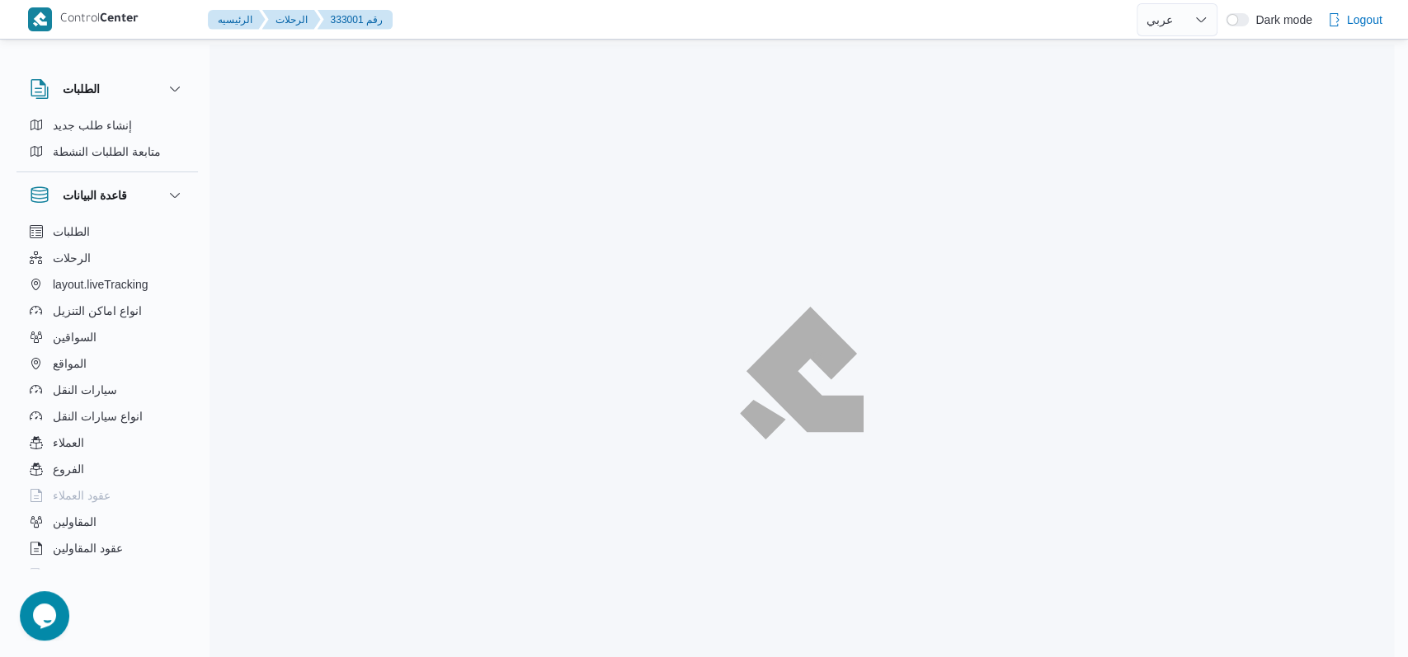
select select "ar"
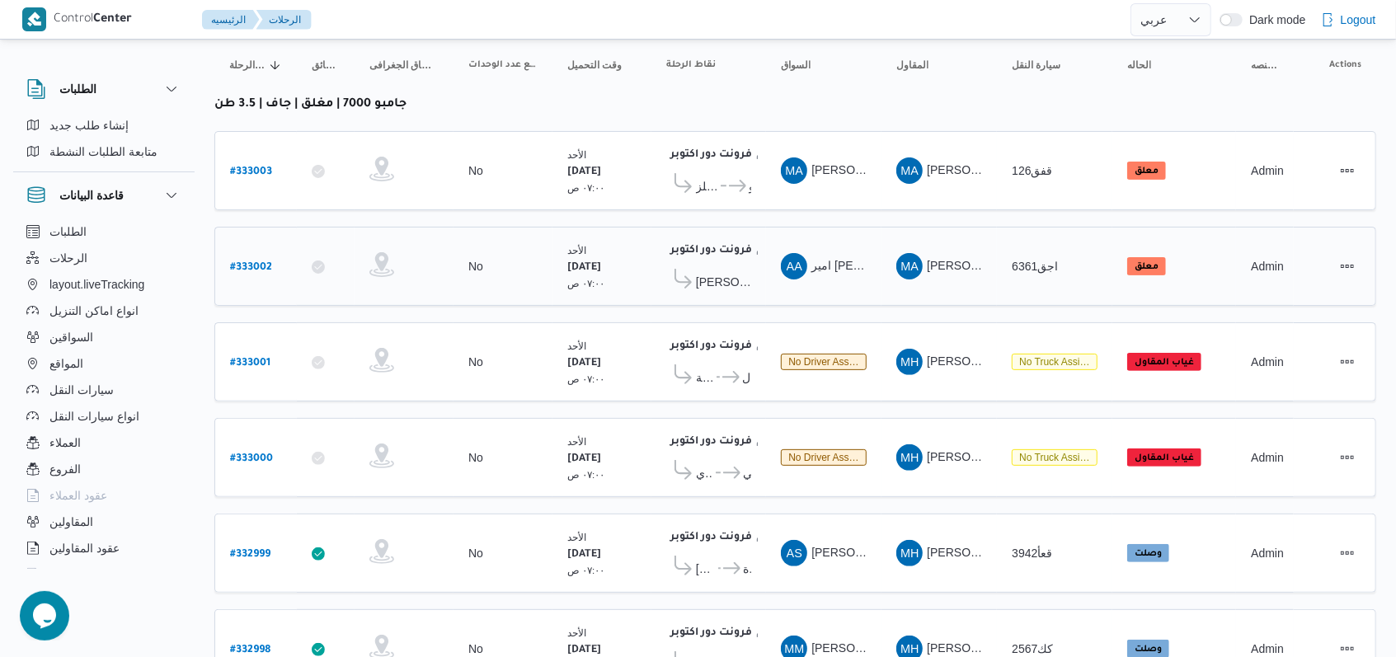
scroll to position [234, 0]
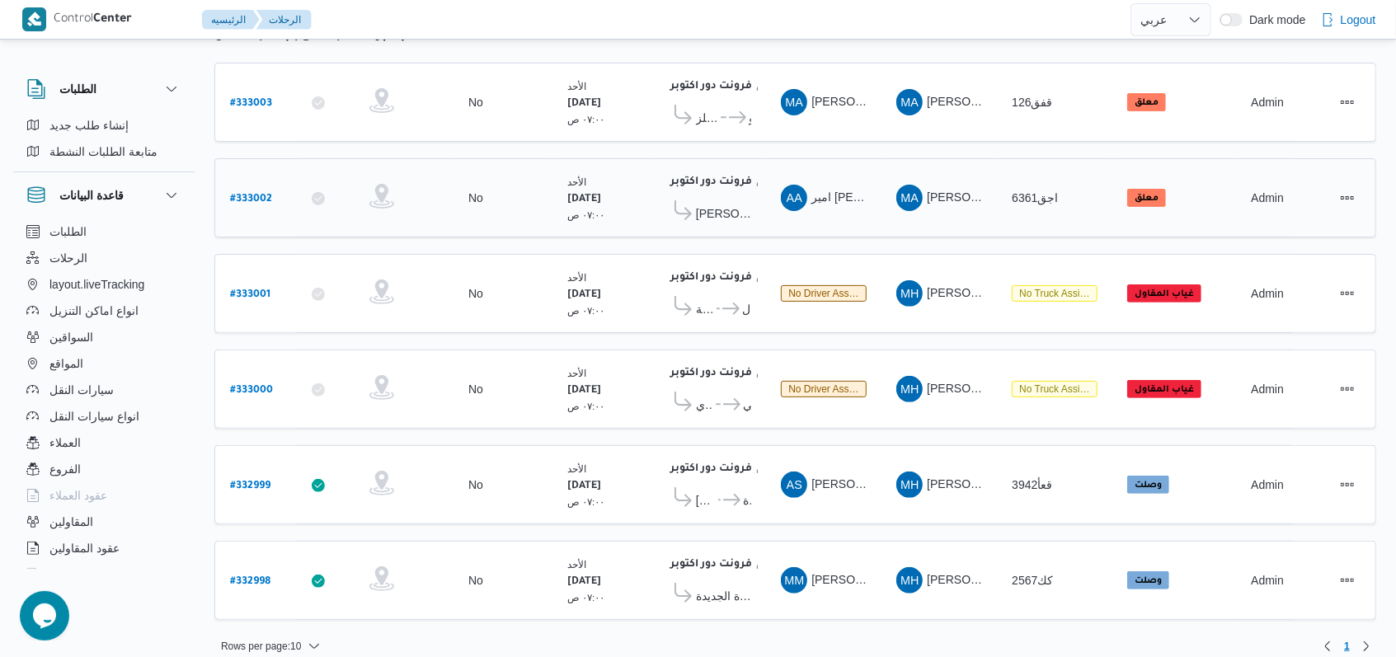
click at [264, 196] on b "# 333002" at bounding box center [251, 200] width 42 height 12
select select "ar"
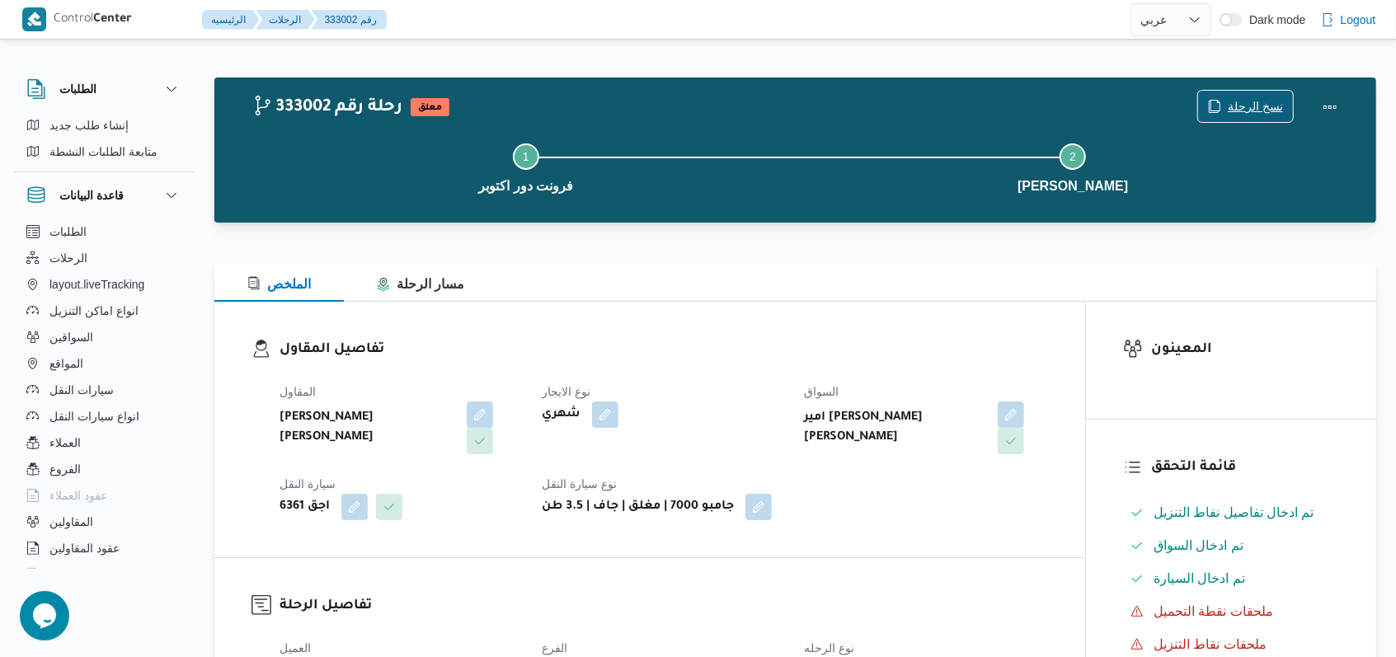
click at [1221, 101] on icon "button" at bounding box center [1214, 106] width 13 height 13
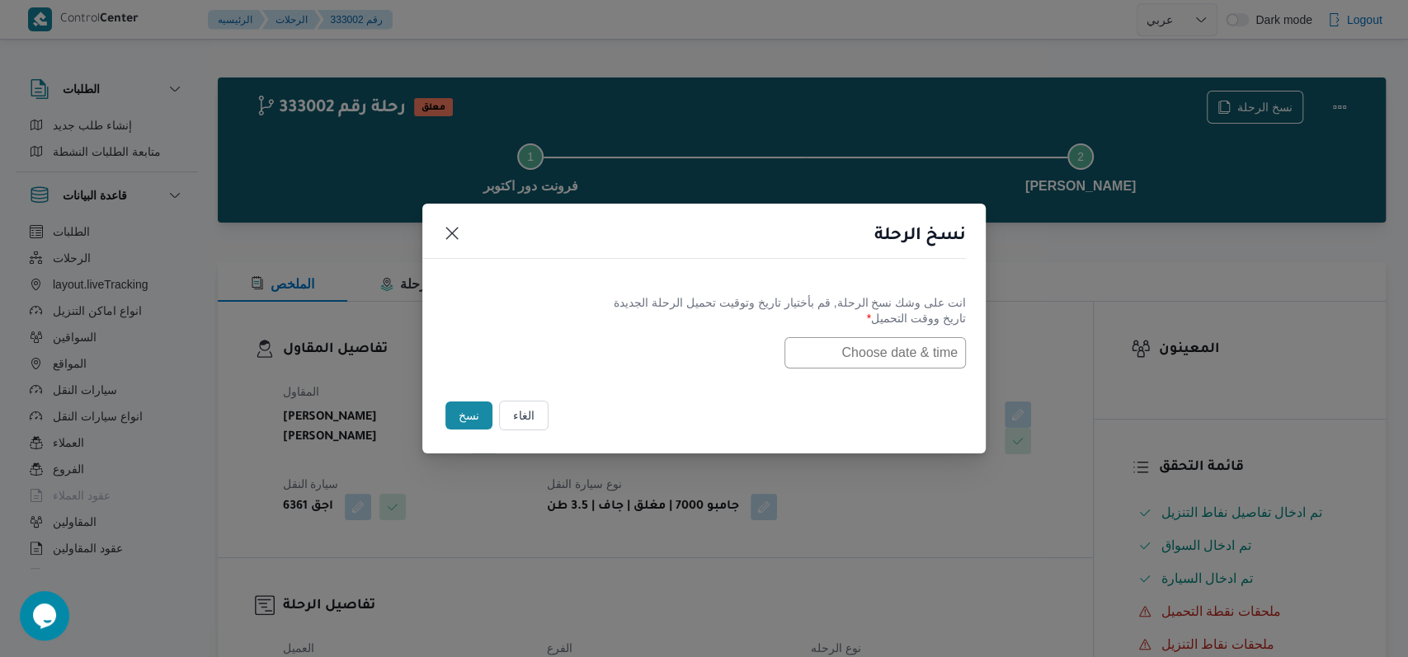
click at [845, 333] on label "تاريخ ووقت التحميل *" at bounding box center [704, 325] width 524 height 26
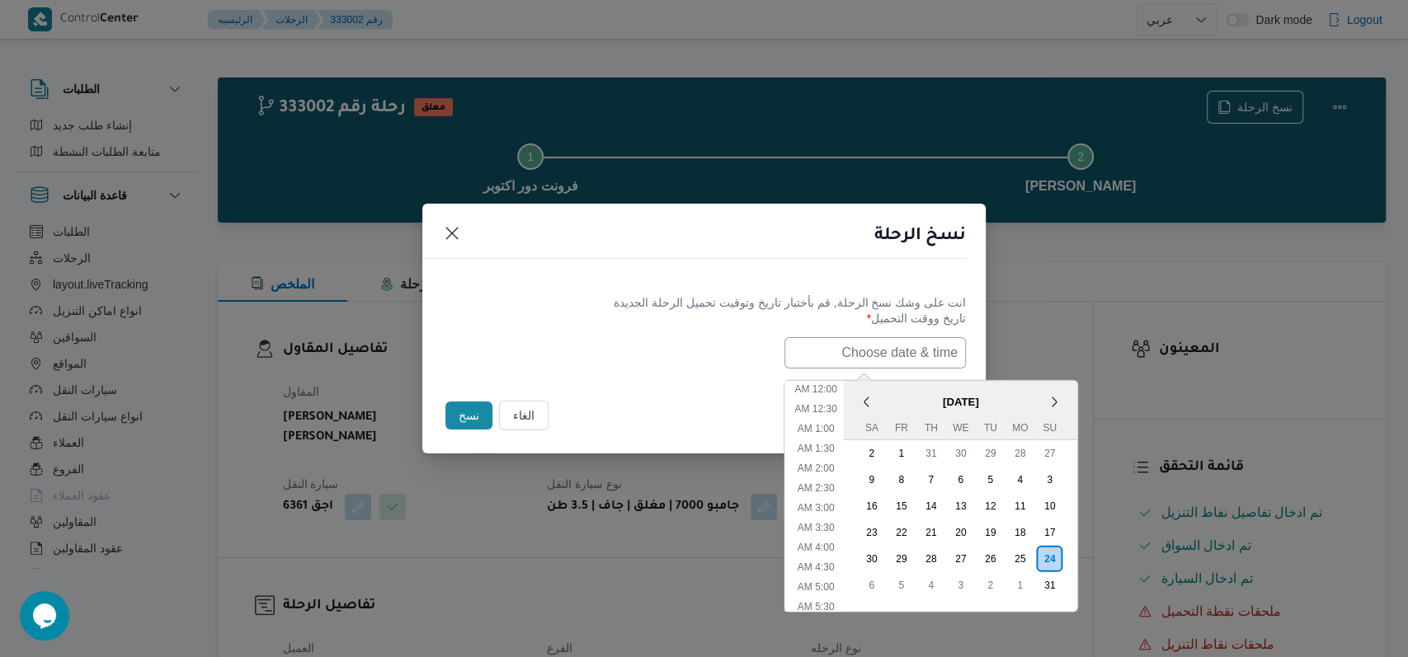
click at [854, 348] on input "text" at bounding box center [874, 352] width 181 height 31
click at [1025, 559] on div "25" at bounding box center [1019, 558] width 31 height 31
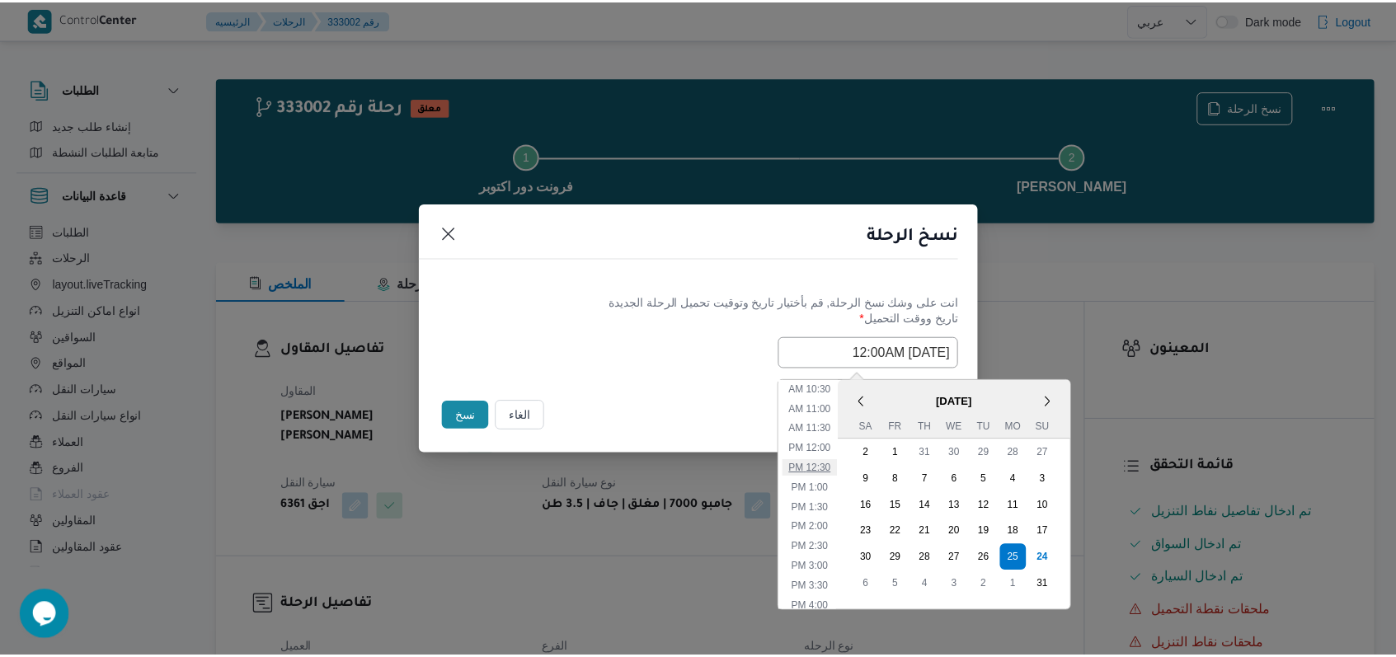
scroll to position [217, 0]
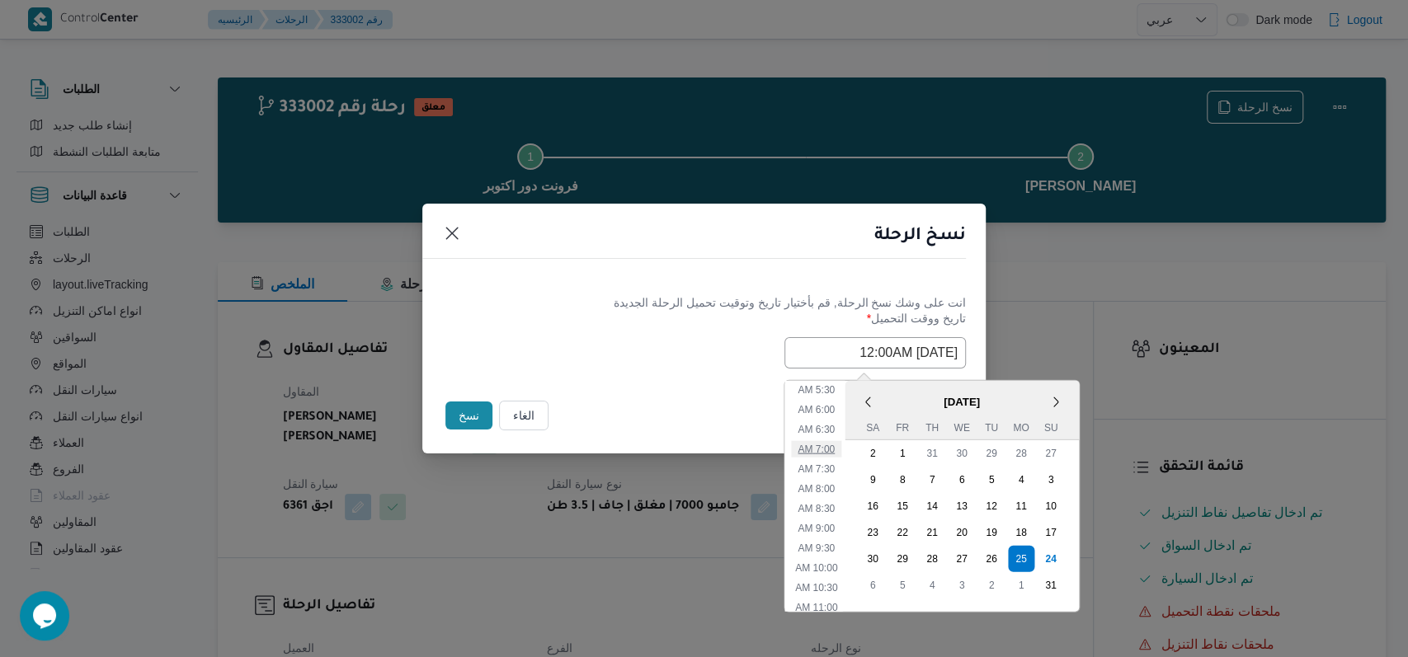
click at [833, 447] on li "7:00 AM" at bounding box center [816, 448] width 50 height 16
type input "25/08/2025 7:00AM"
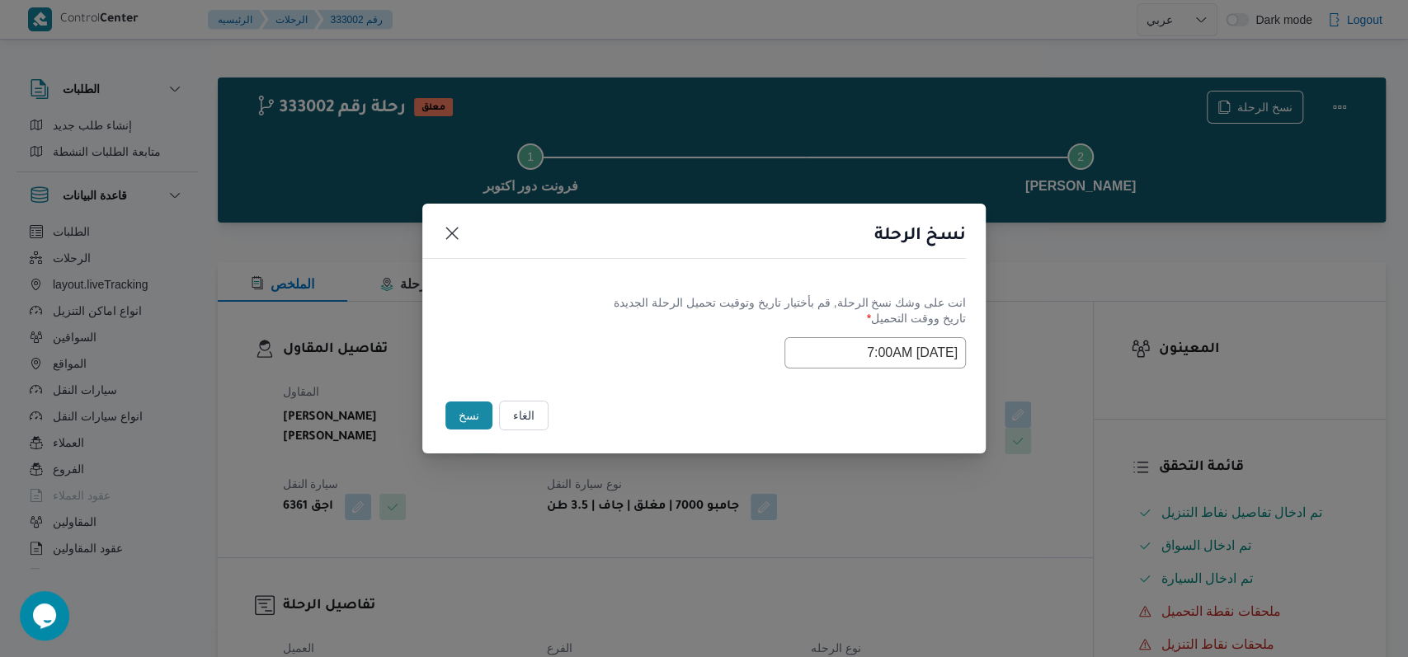
click at [587, 290] on div "انت على وشك نسخ الرحلة, قم بأختيار تاريخ وتوقيت تحميل الرحلة الجديدة تاريخ ووقت…" at bounding box center [703, 332] width 563 height 106
click at [466, 417] on button "نسخ" at bounding box center [468, 416] width 47 height 28
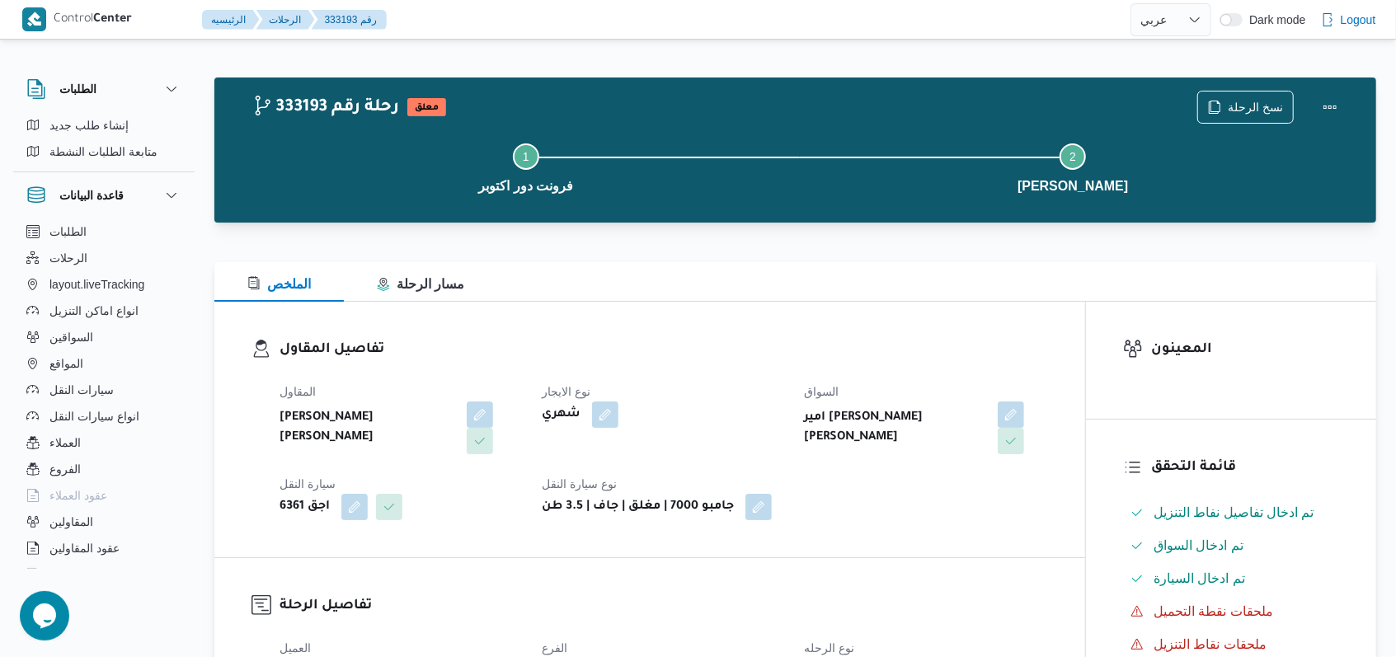
select select "ar"
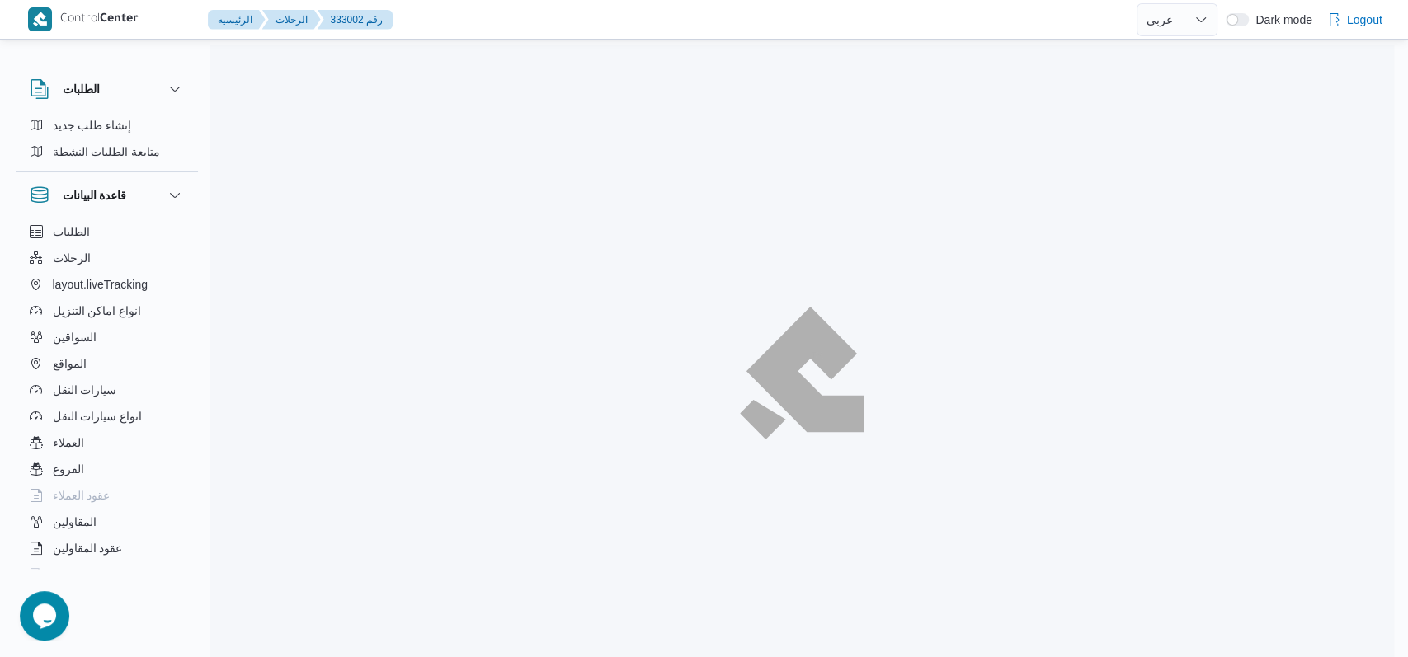
select select "ar"
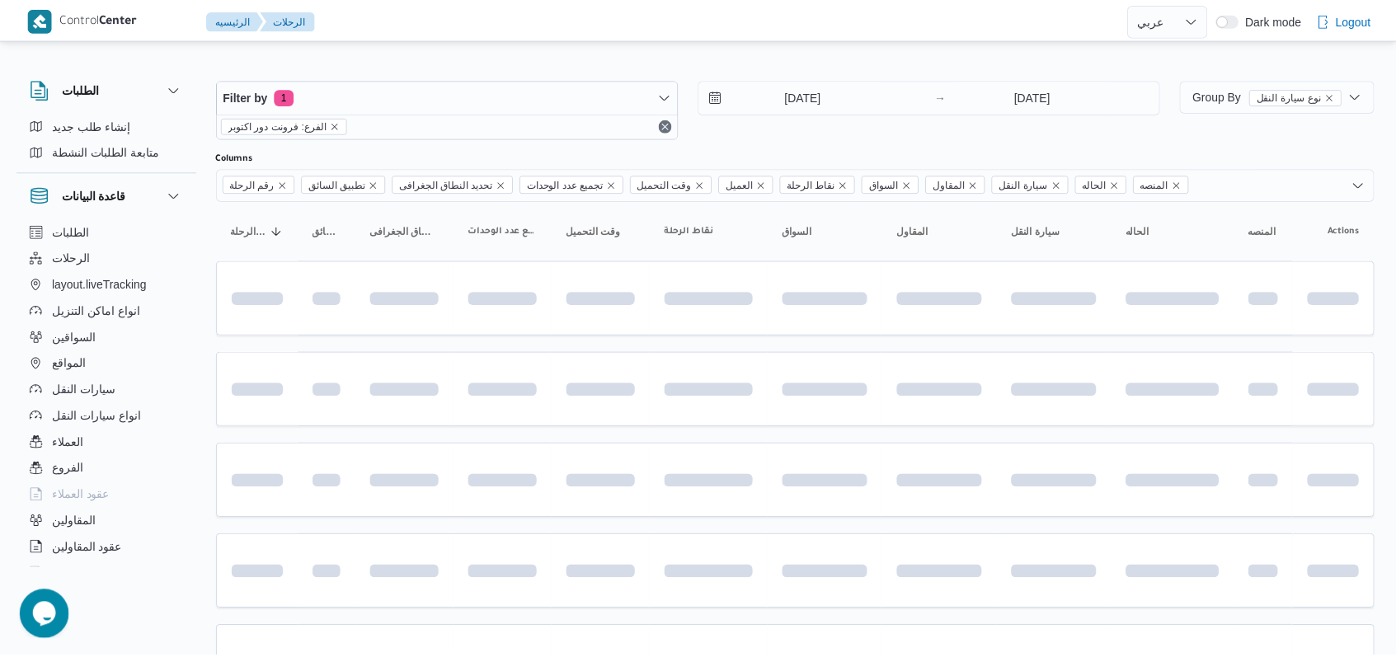
scroll to position [188, 0]
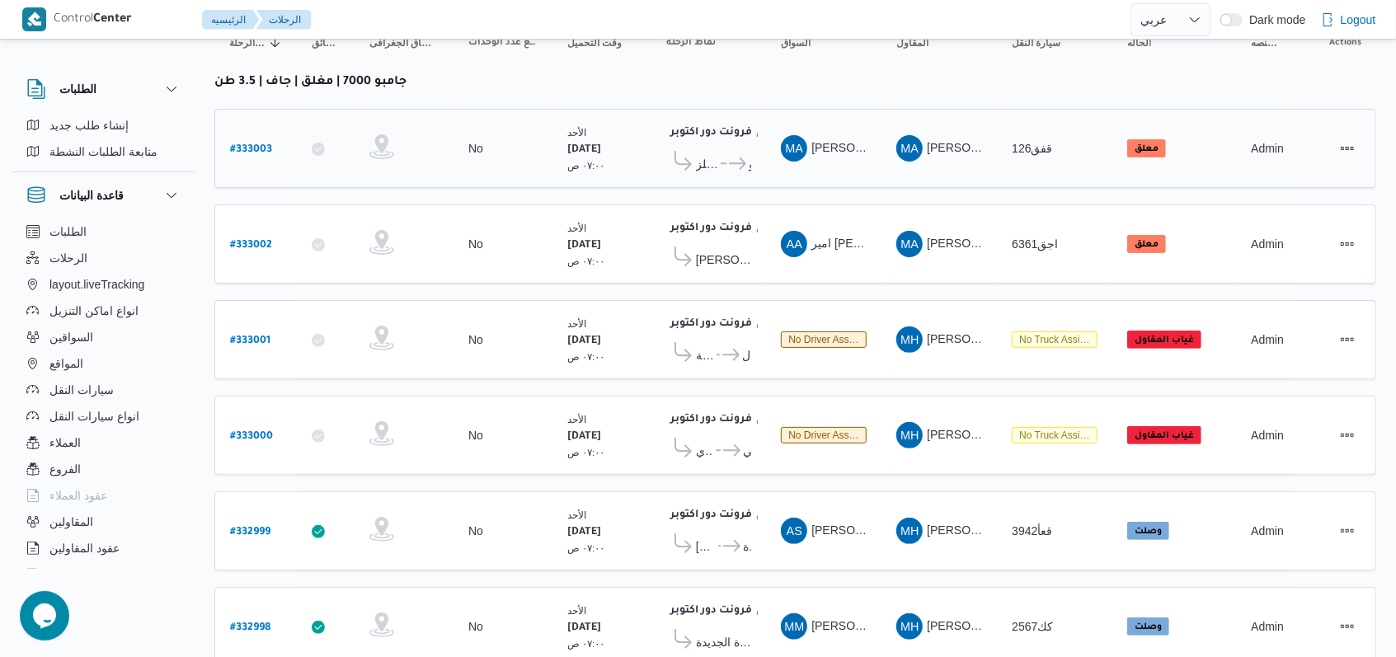
click at [244, 148] on b "# 333003" at bounding box center [251, 150] width 42 height 12
select select "ar"
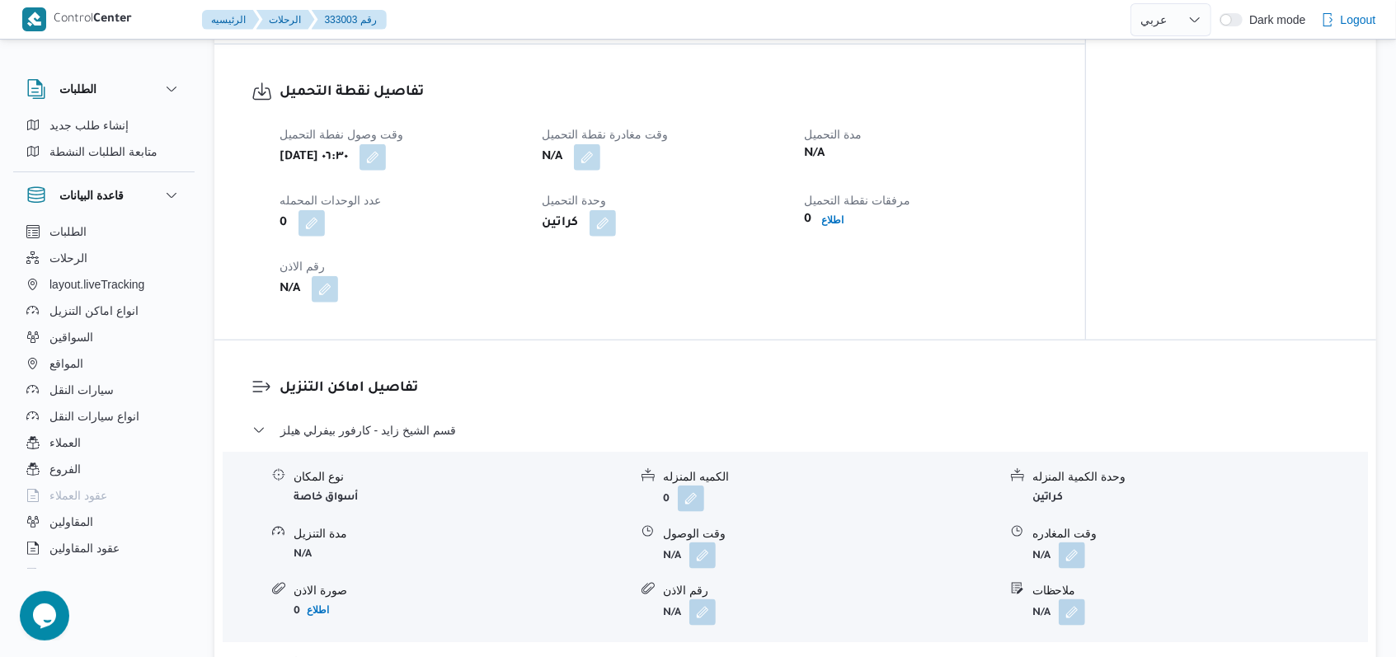
scroll to position [1068, 0]
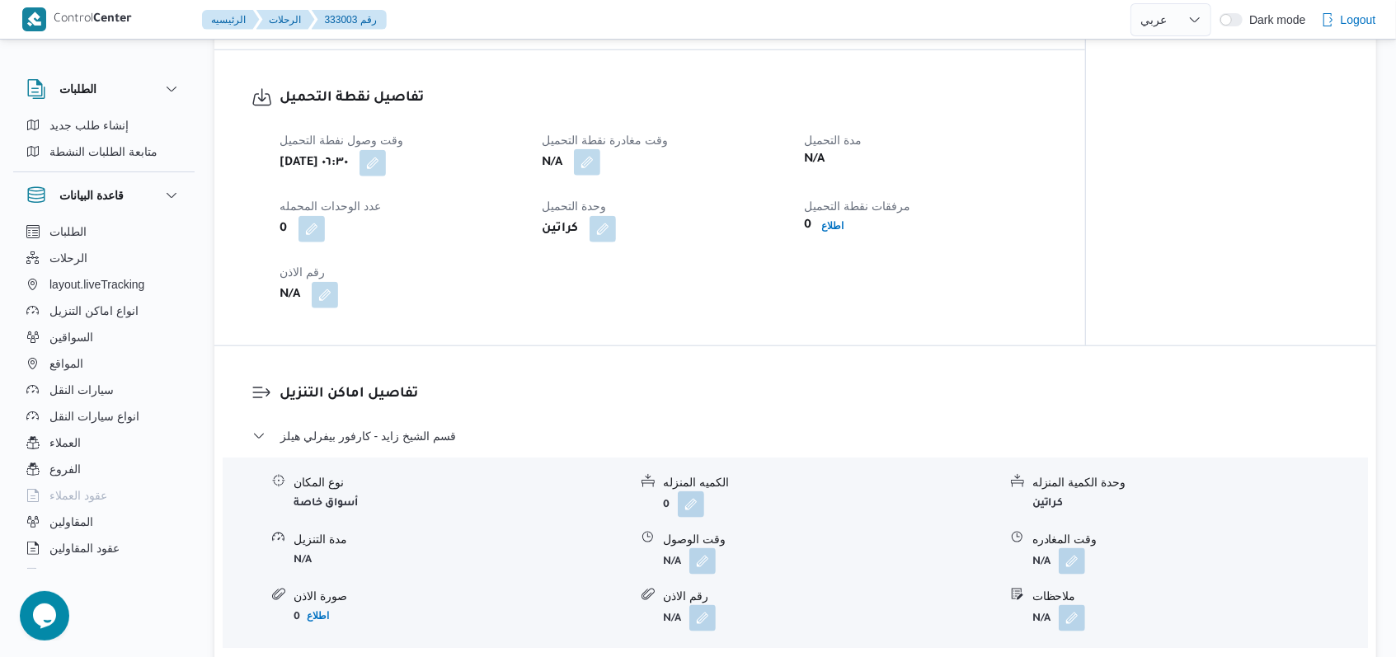
click at [598, 162] on button "button" at bounding box center [587, 162] width 26 height 26
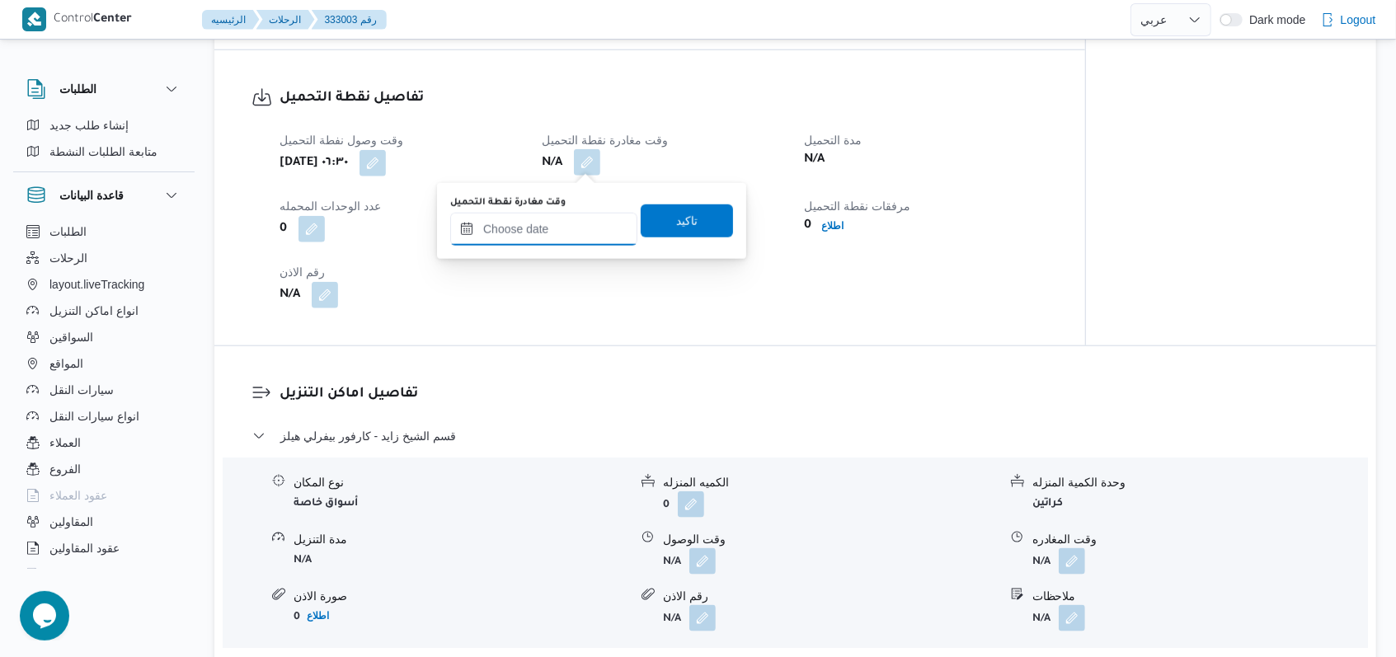
click at [560, 239] on input "وقت مغادرة نقطة التحميل" at bounding box center [543, 229] width 187 height 33
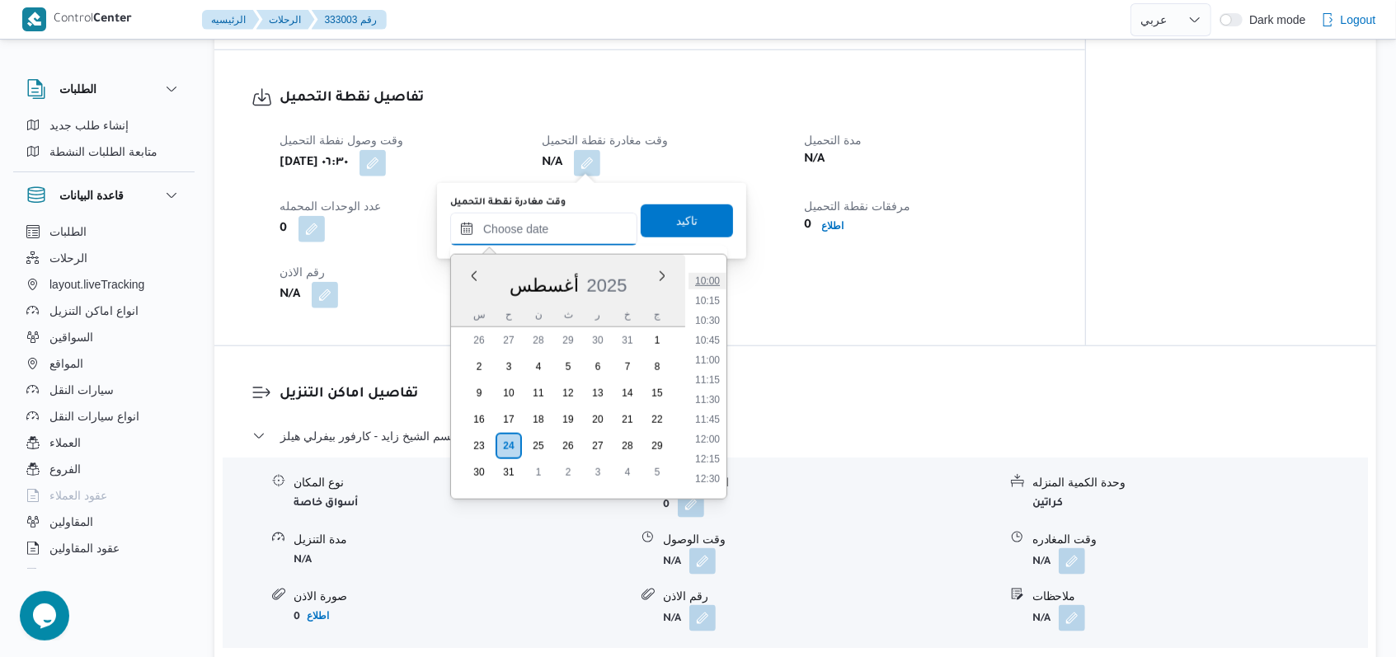
scroll to position [753, 0]
click at [713, 313] on li "10:00" at bounding box center [708, 315] width 38 height 16
type input "٢٤/٠٨/٢٠٢٥ ١٠:٠٠"
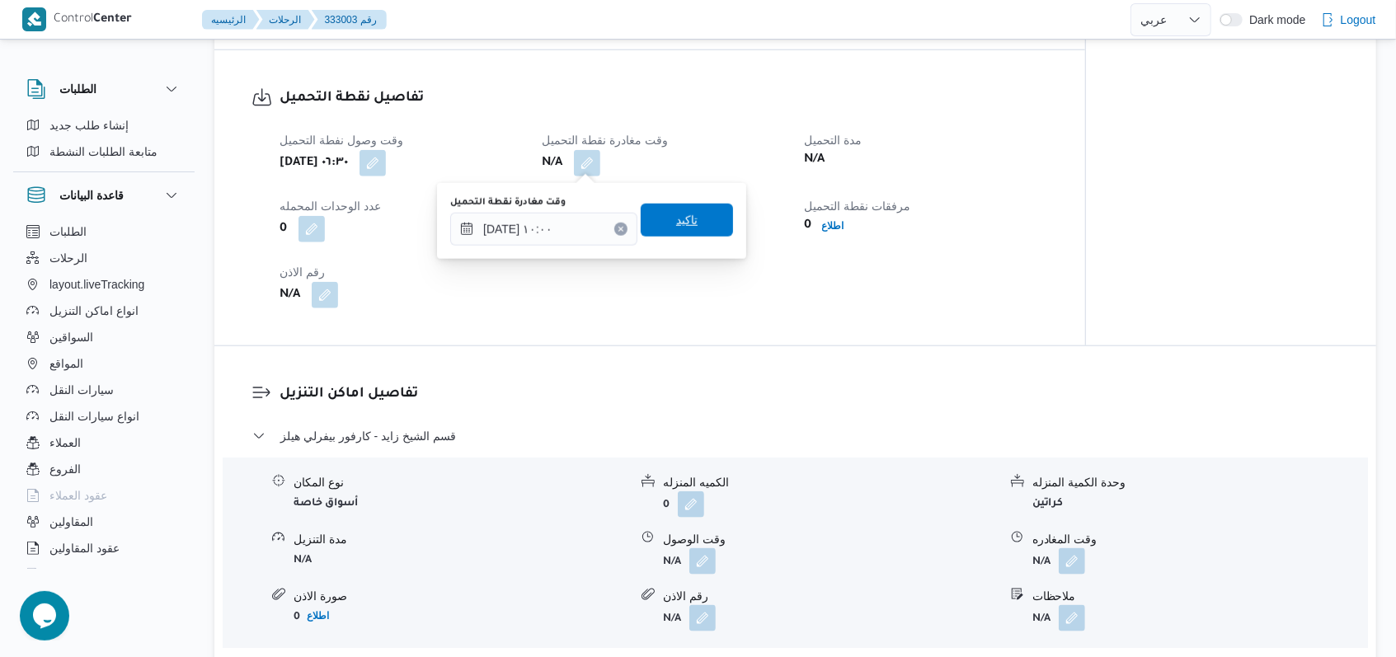
click at [706, 214] on span "تاكيد" at bounding box center [687, 220] width 92 height 33
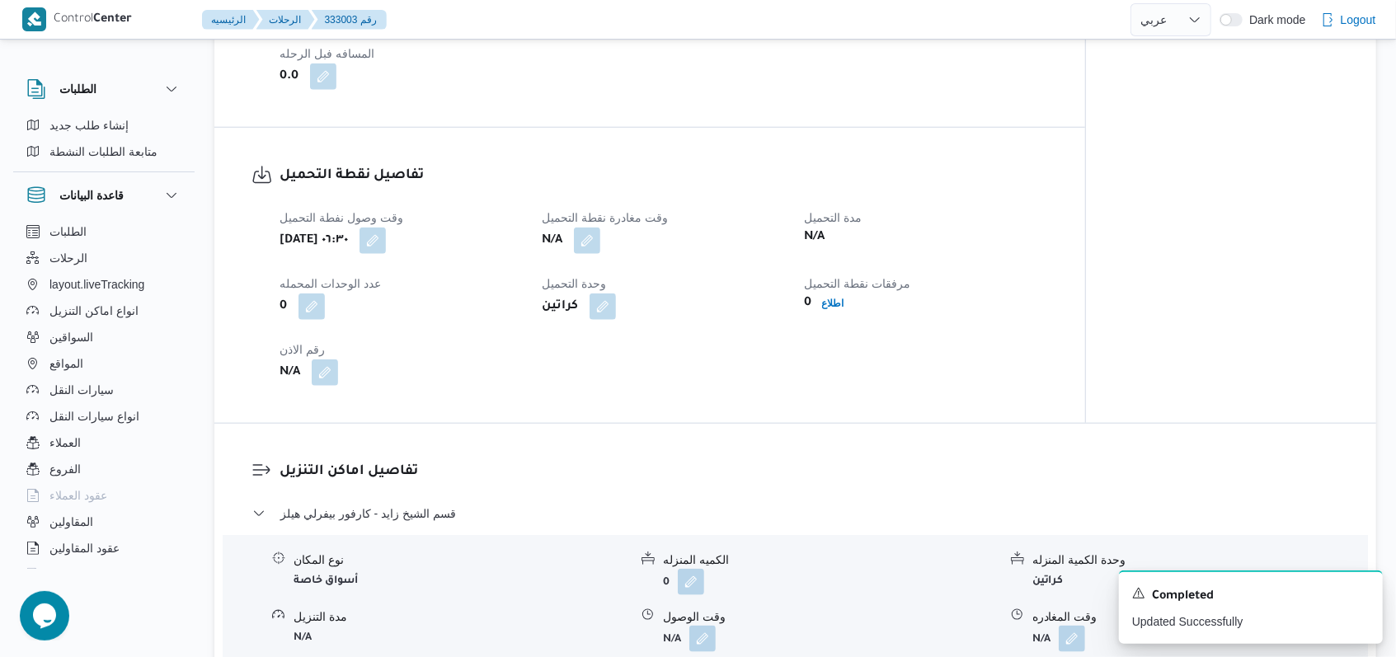
scroll to position [958, 0]
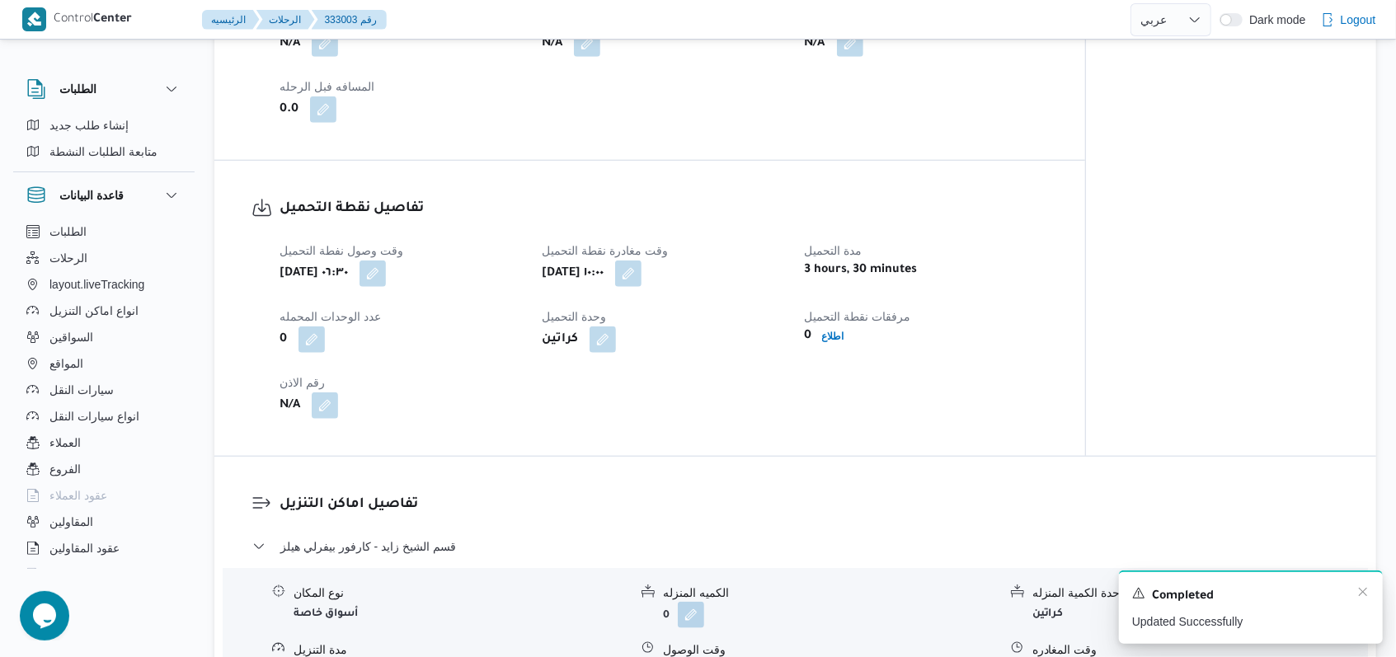
click at [1355, 596] on div "Completed" at bounding box center [1251, 596] width 238 height 21
click at [1363, 595] on icon "Dismiss toast" at bounding box center [1363, 592] width 8 height 8
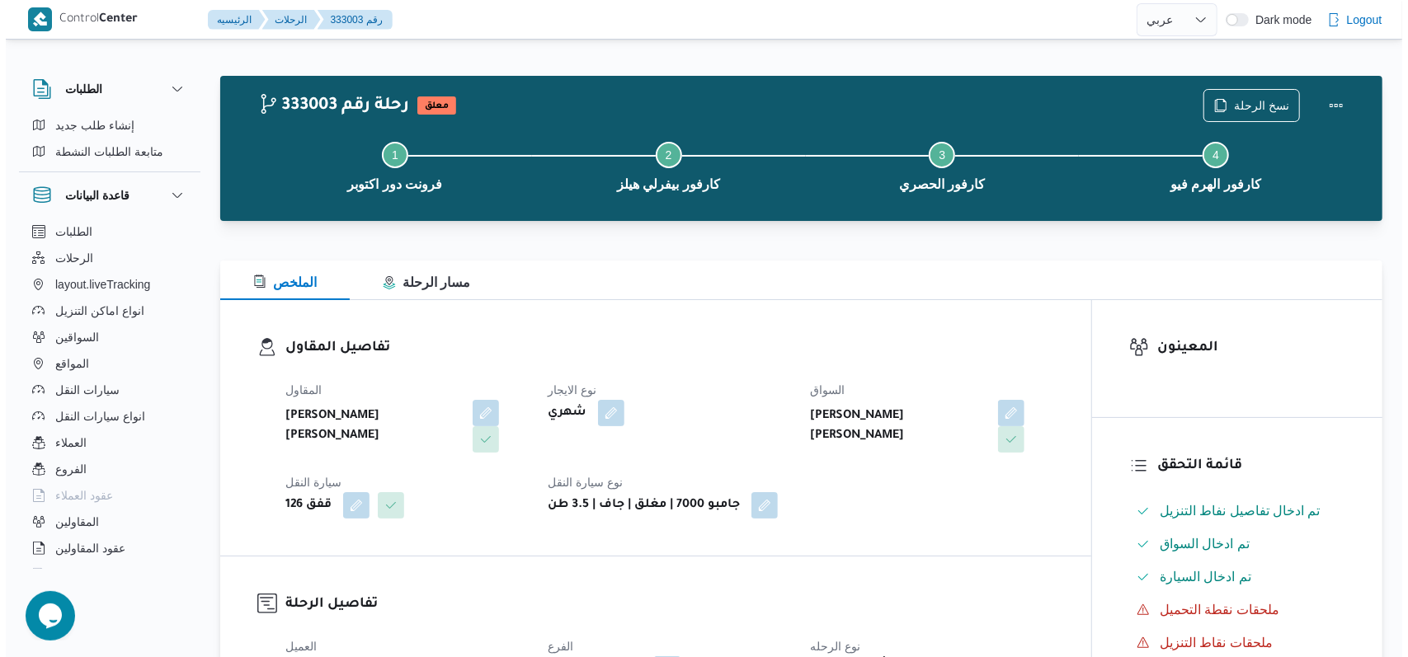
scroll to position [0, 0]
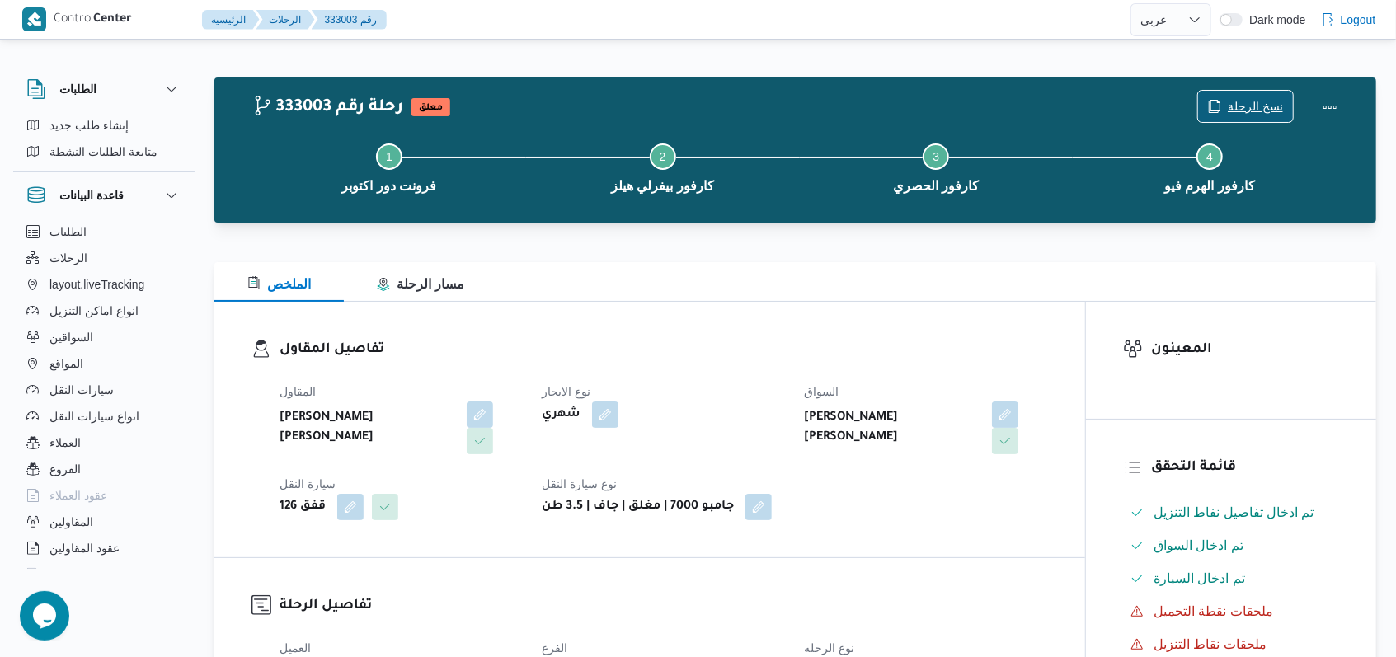
click at [1245, 110] on span "نسخ الرحلة" at bounding box center [1255, 106] width 55 height 20
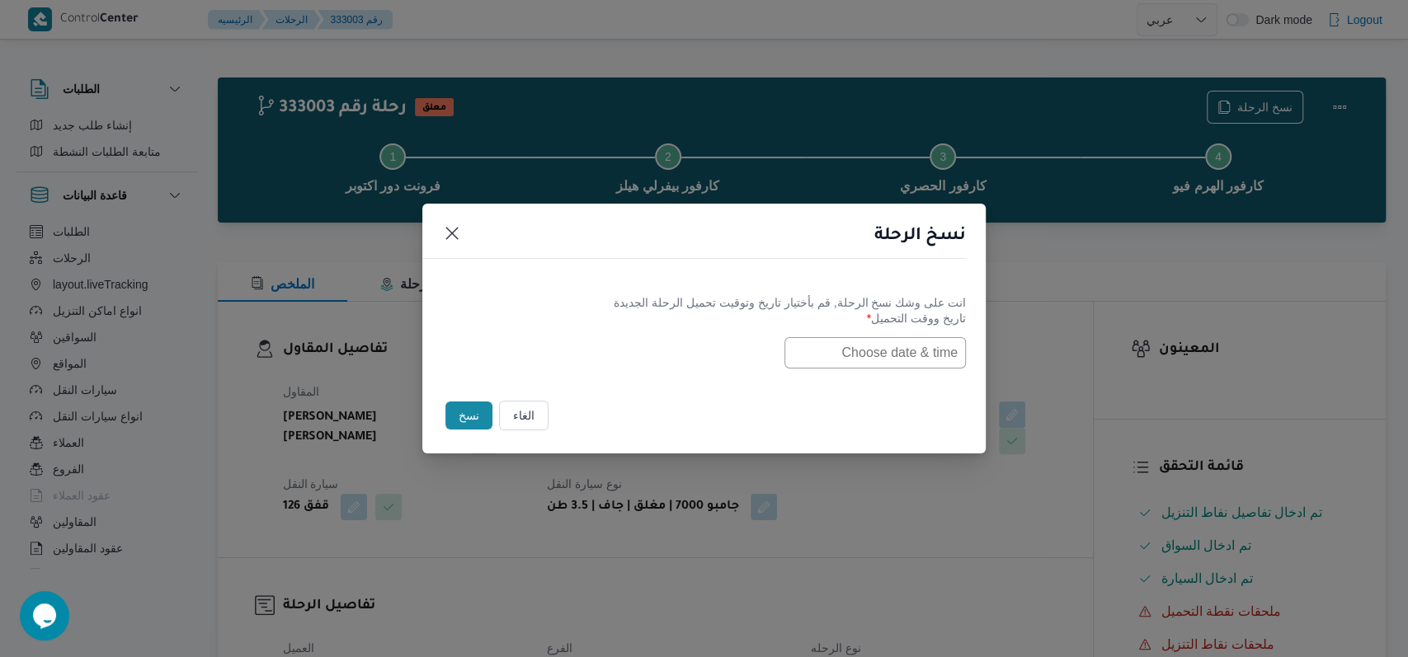
click at [901, 353] on input "text" at bounding box center [874, 352] width 181 height 31
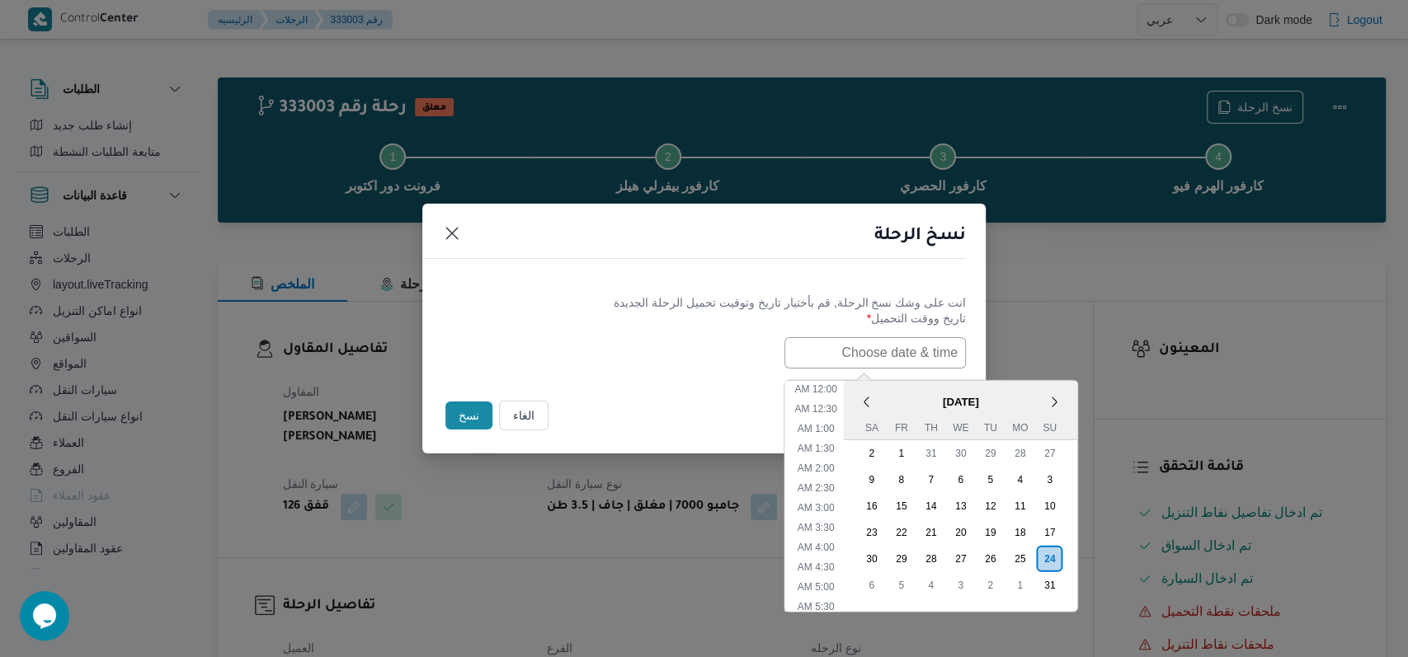
scroll to position [547, 0]
click at [1029, 556] on div "25" at bounding box center [1019, 558] width 31 height 31
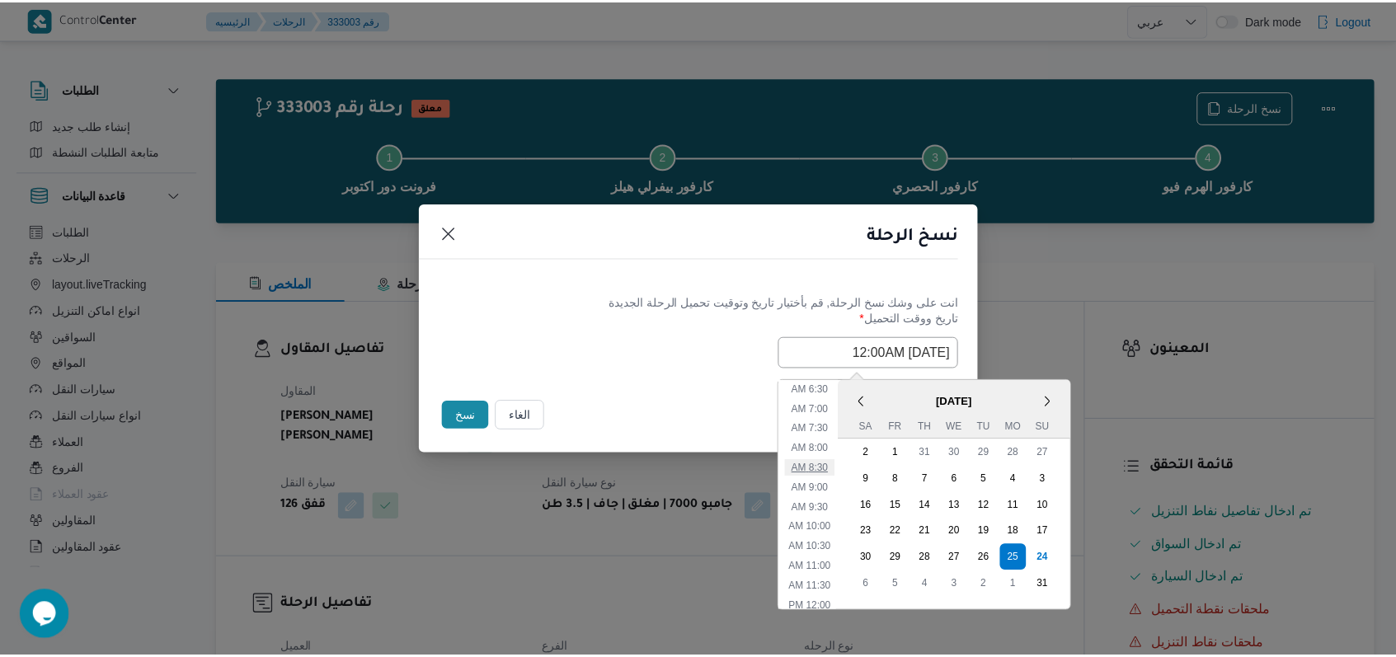
scroll to position [217, 0]
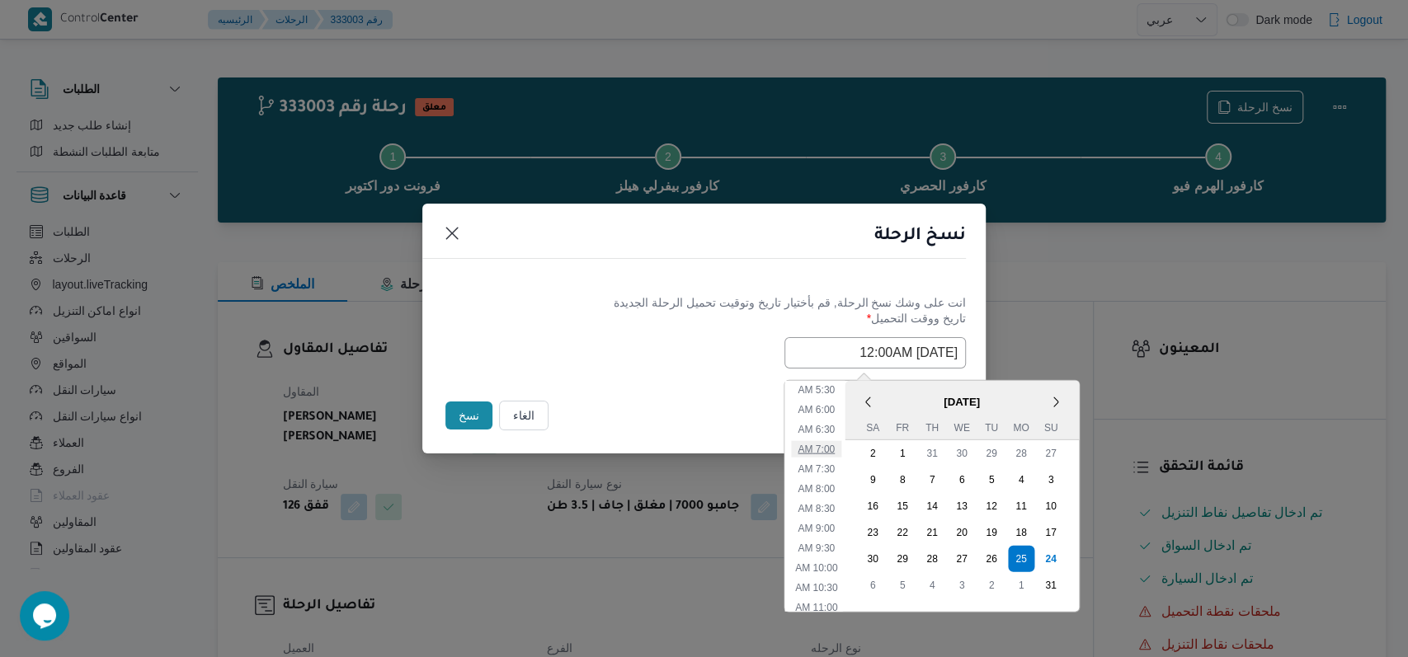
click at [837, 452] on li "7:00 AM" at bounding box center [816, 448] width 50 height 16
type input "25/08/2025 7:00AM"
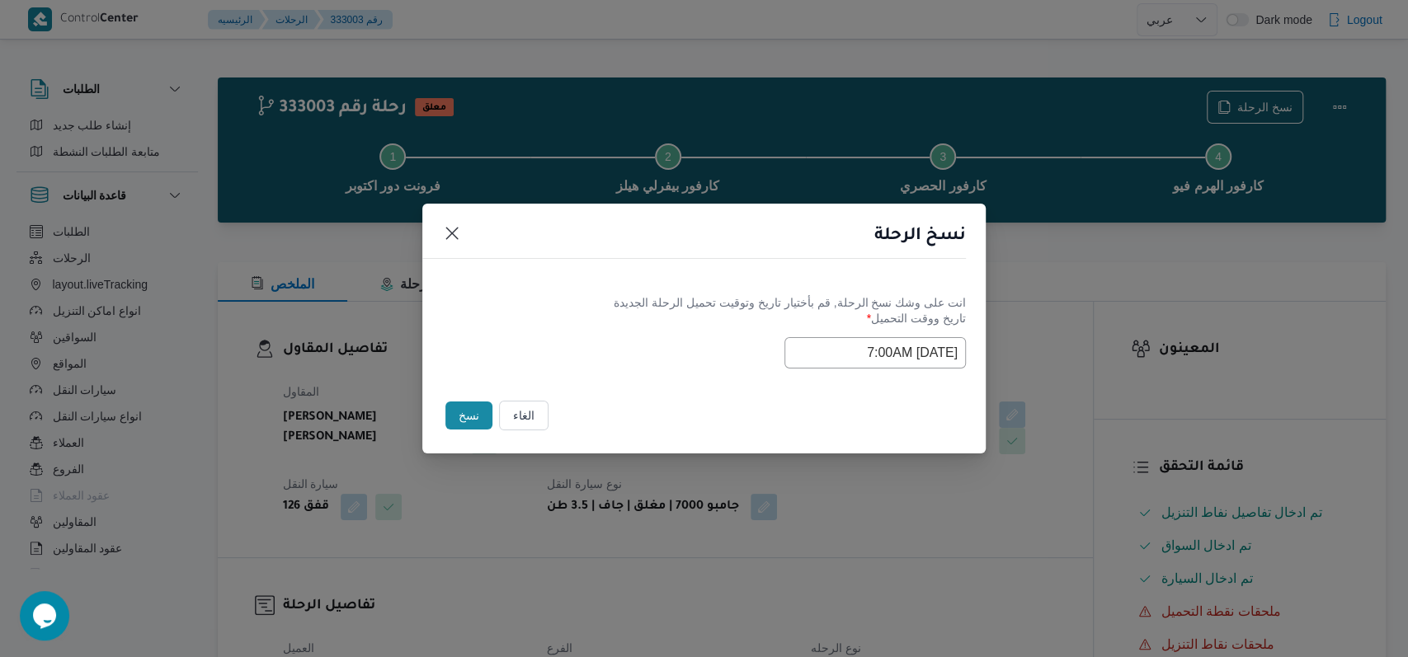
click at [633, 337] on div "Selected date: Monday, August 25th, 2025 at 7:00 AM 25/08/2025 7:00AM" at bounding box center [704, 352] width 524 height 31
click at [459, 415] on button "نسخ" at bounding box center [468, 416] width 47 height 28
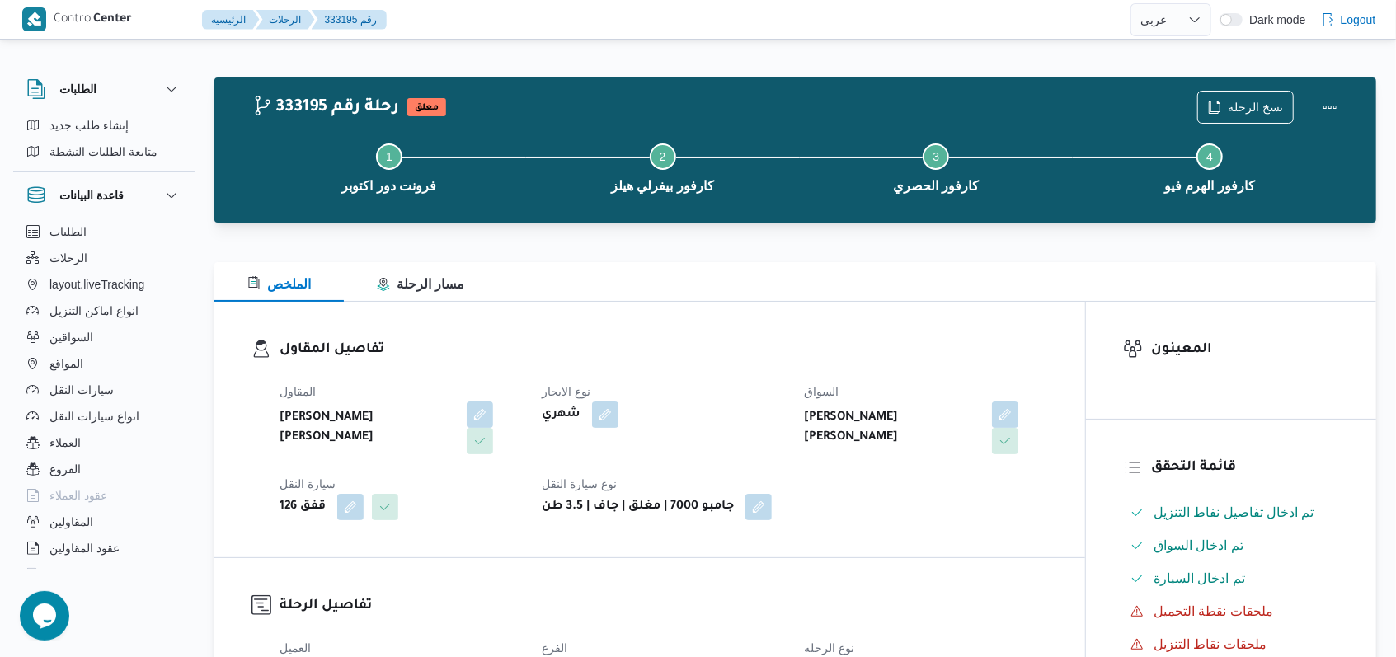
select select "ar"
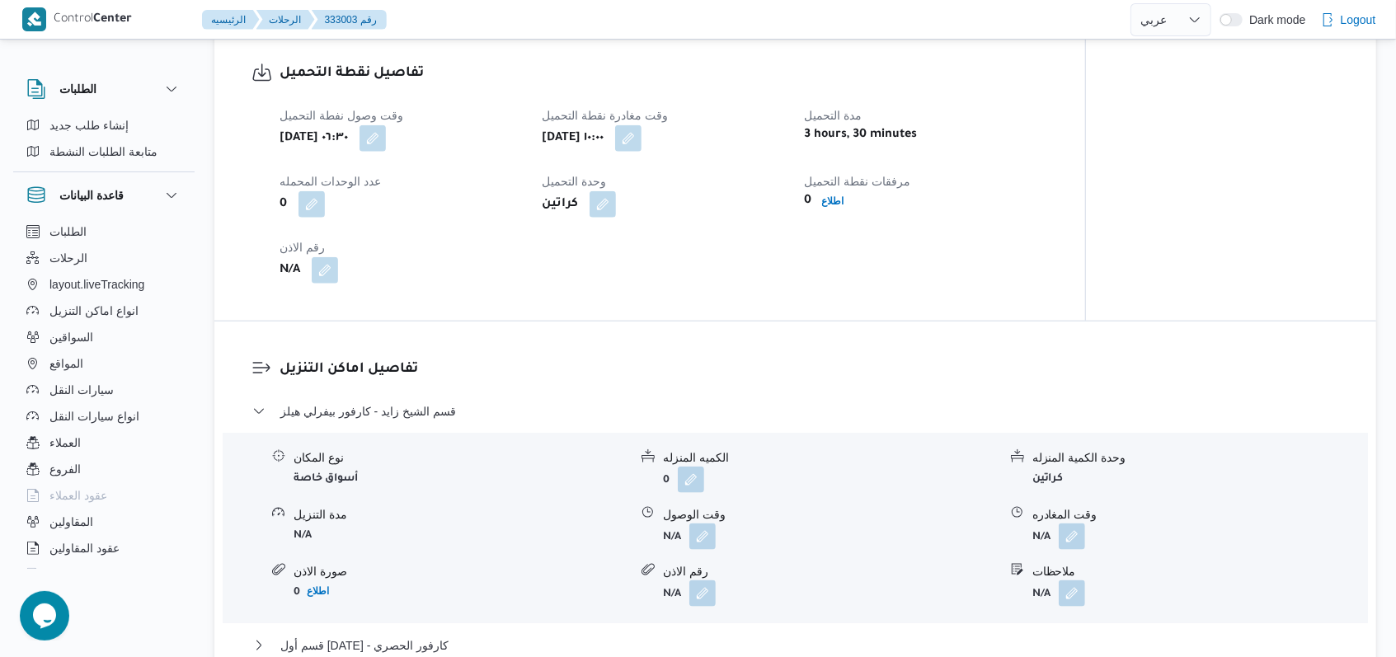
scroll to position [1099, 0]
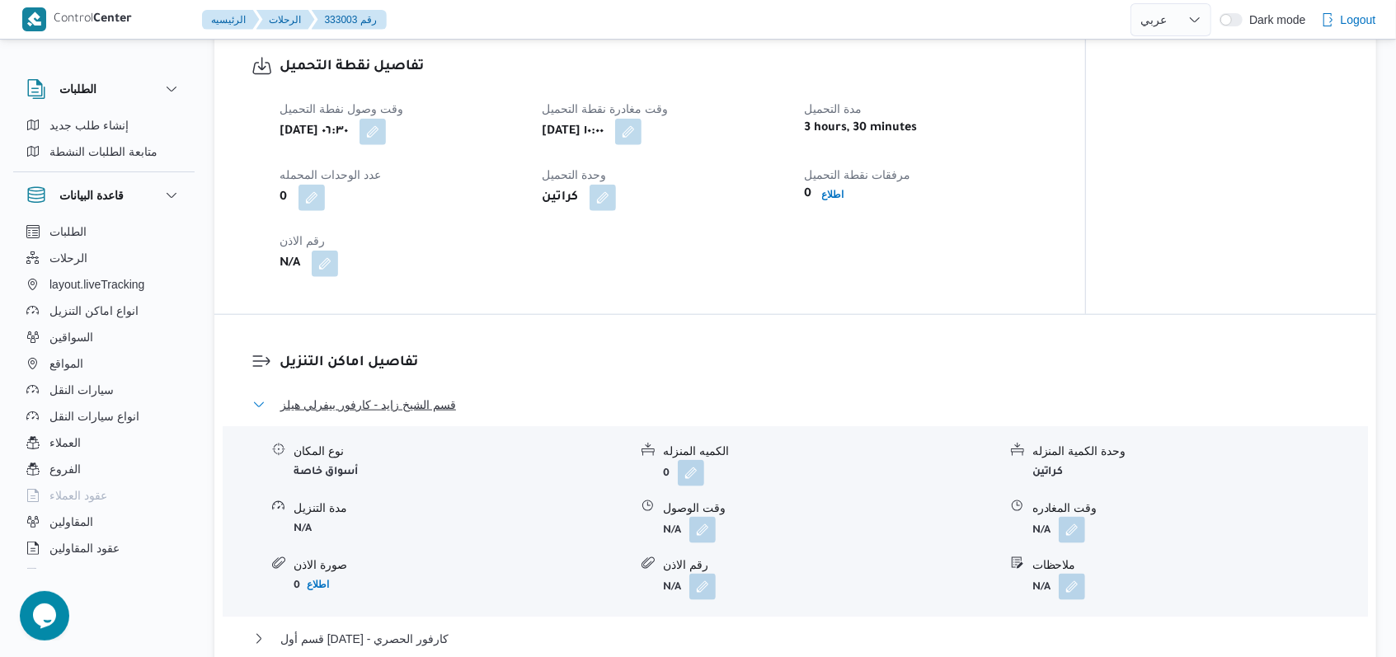
click at [445, 402] on span "قسم الشيخ زايد - كارفور بيفرلي هيلز" at bounding box center [368, 405] width 176 height 20
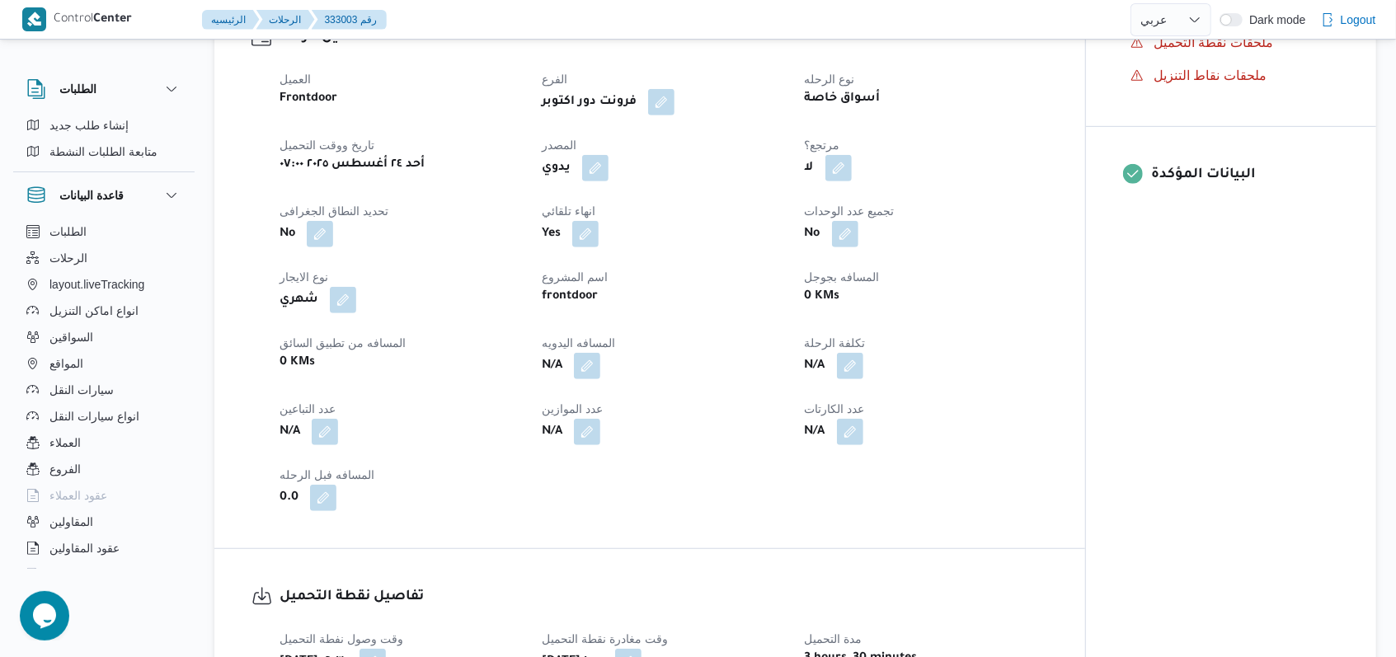
scroll to position [660, 0]
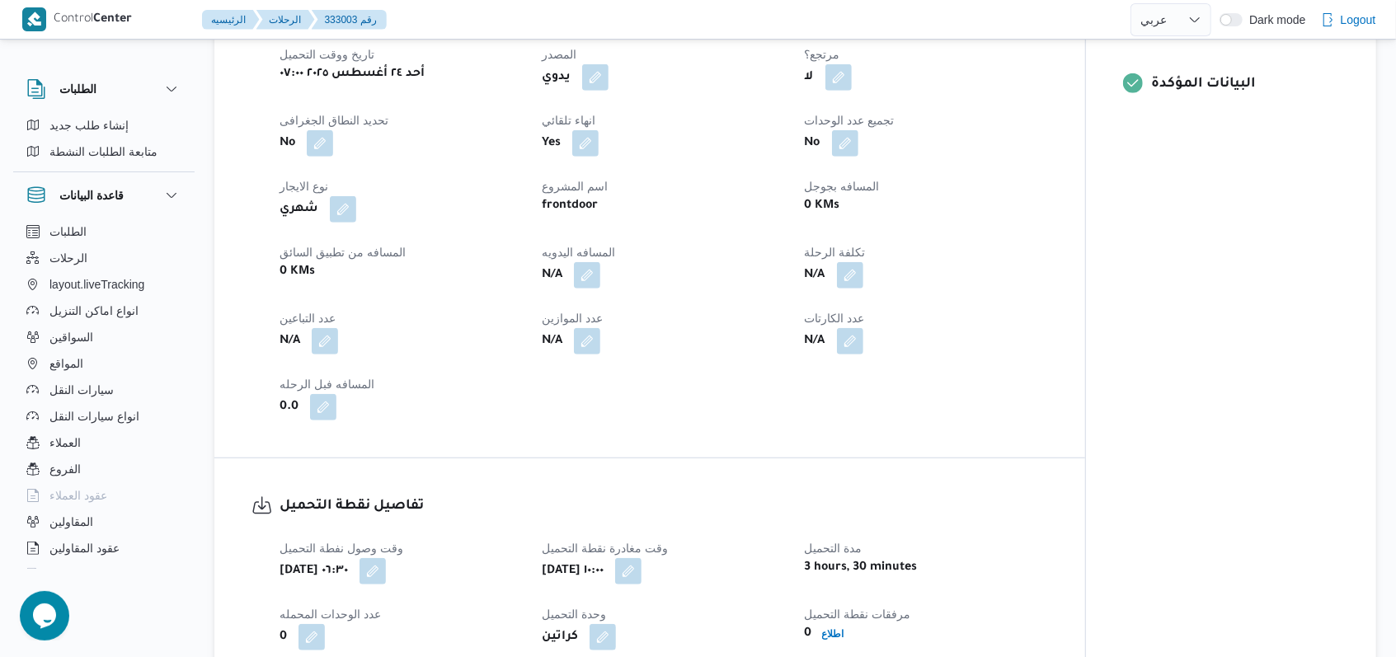
select select "ar"
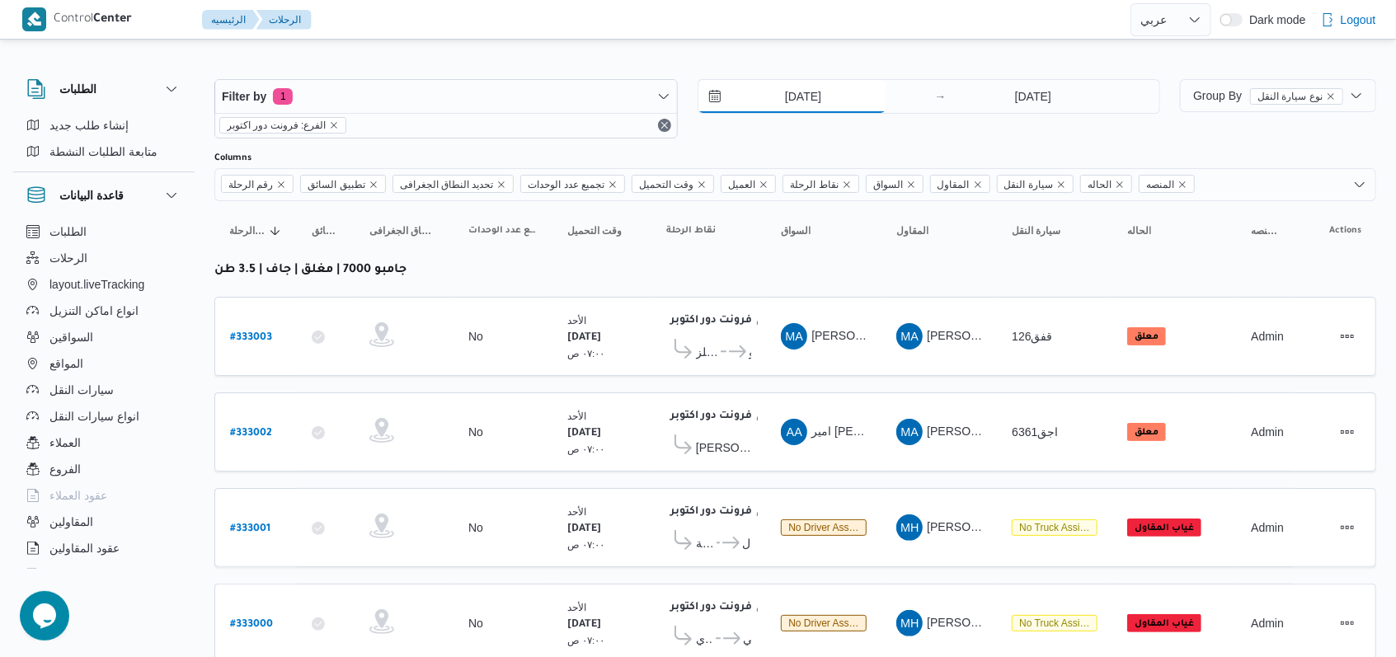
click at [802, 102] on input "[DATE]" at bounding box center [792, 96] width 187 height 33
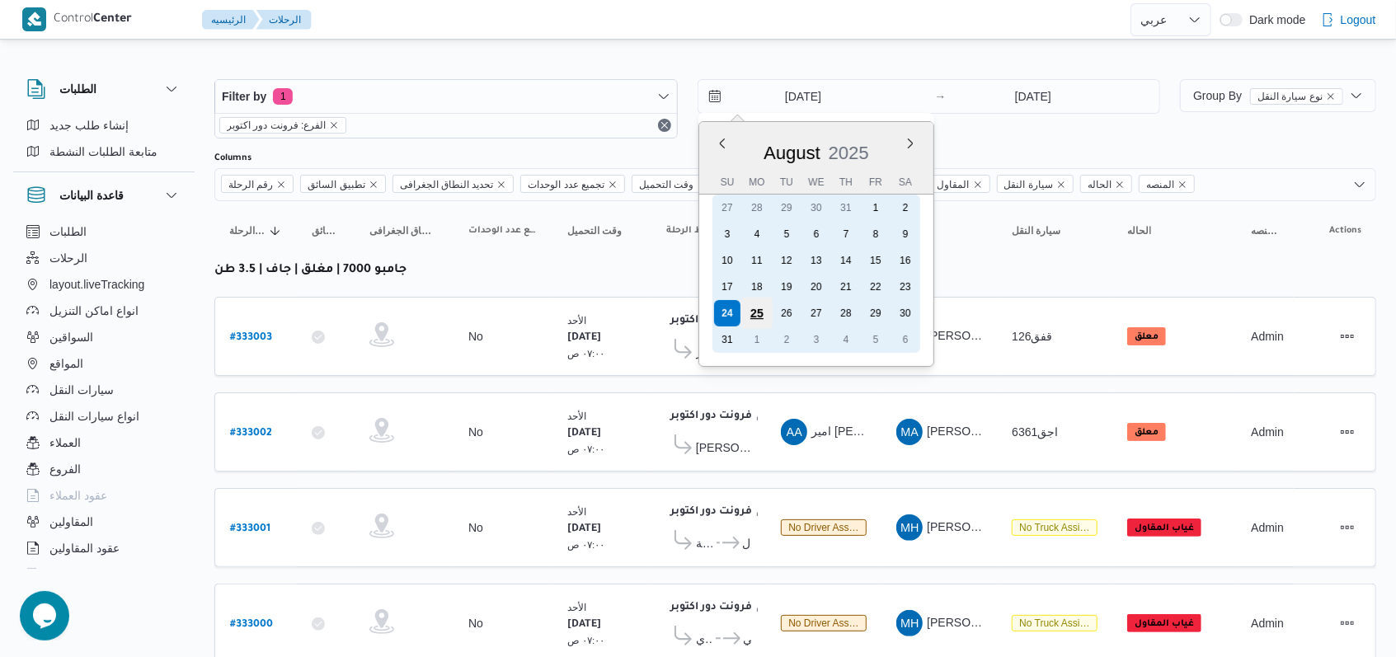
click at [758, 317] on div "25" at bounding box center [756, 313] width 31 height 31
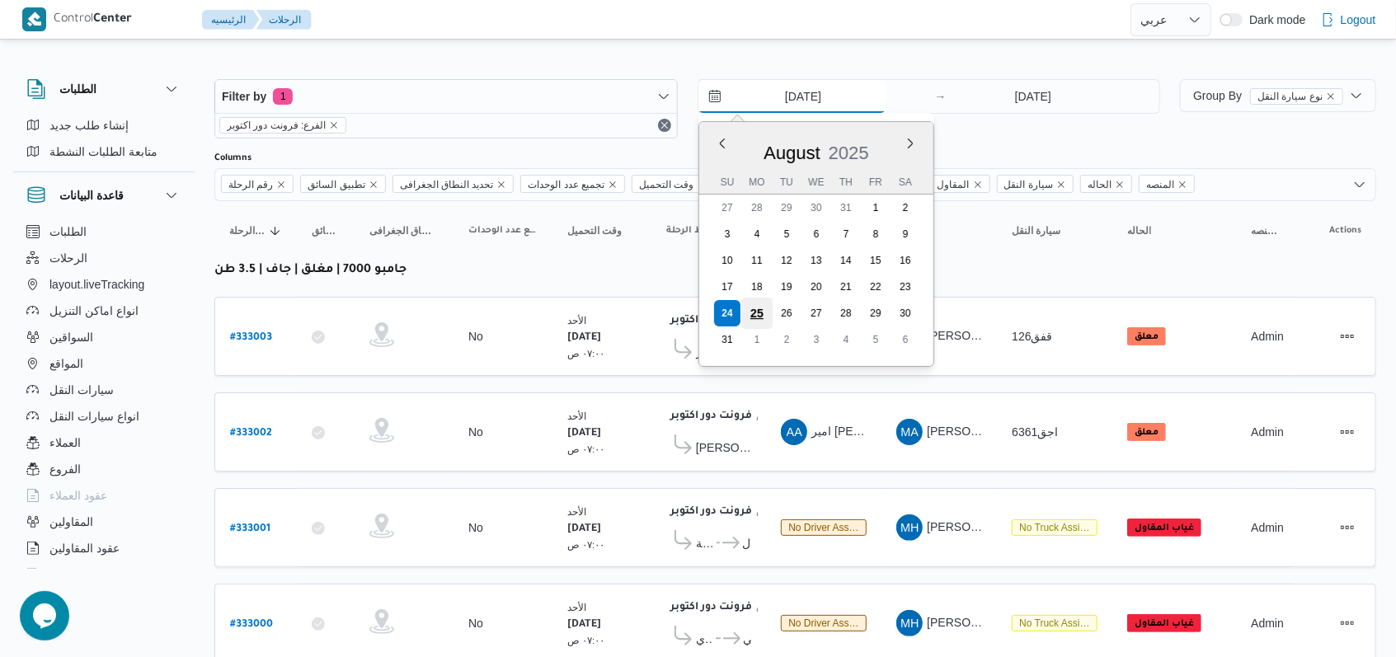
type input "25/8/2025"
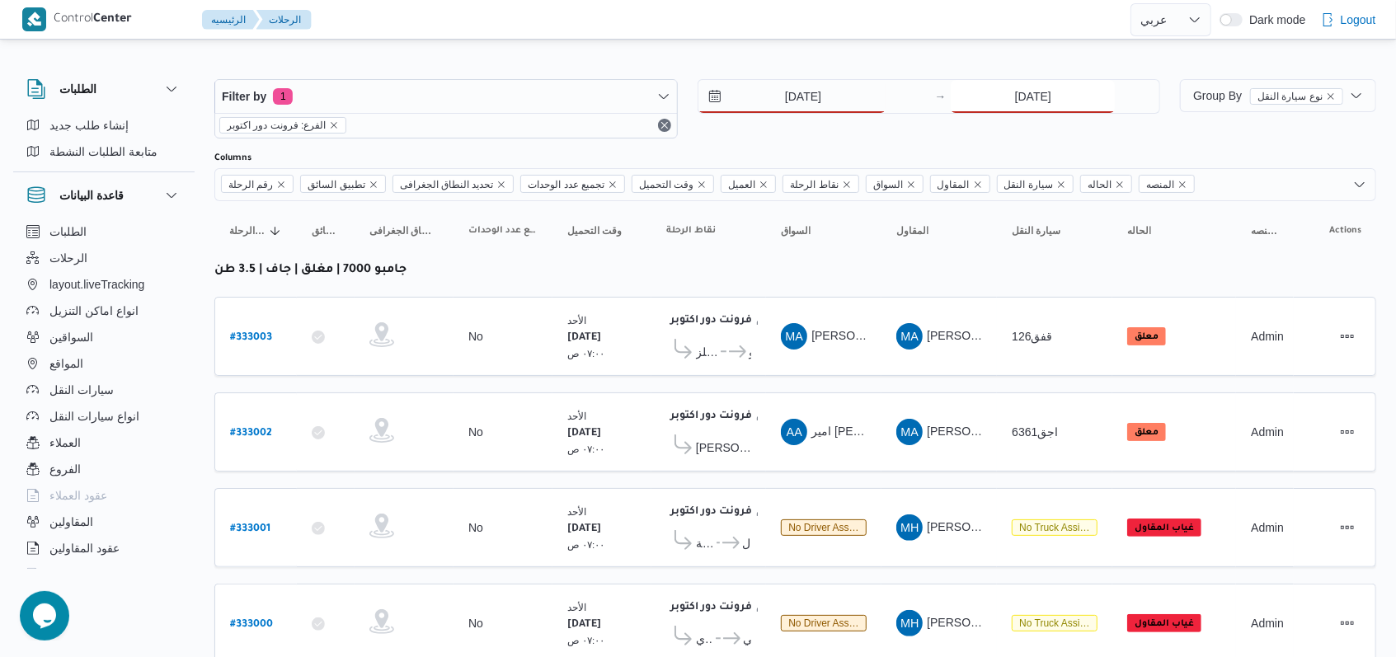
click at [1043, 96] on input "[DATE]" at bounding box center [1033, 96] width 164 height 33
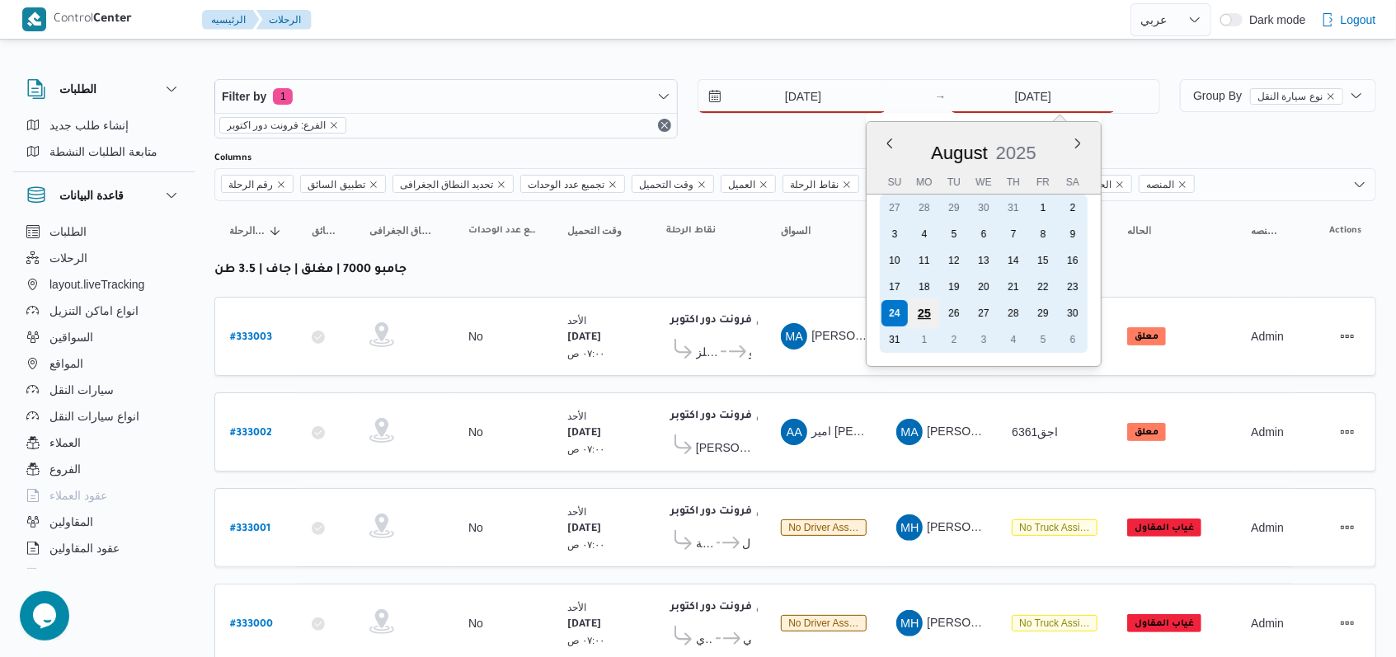
click at [930, 315] on div "25" at bounding box center [924, 313] width 31 height 31
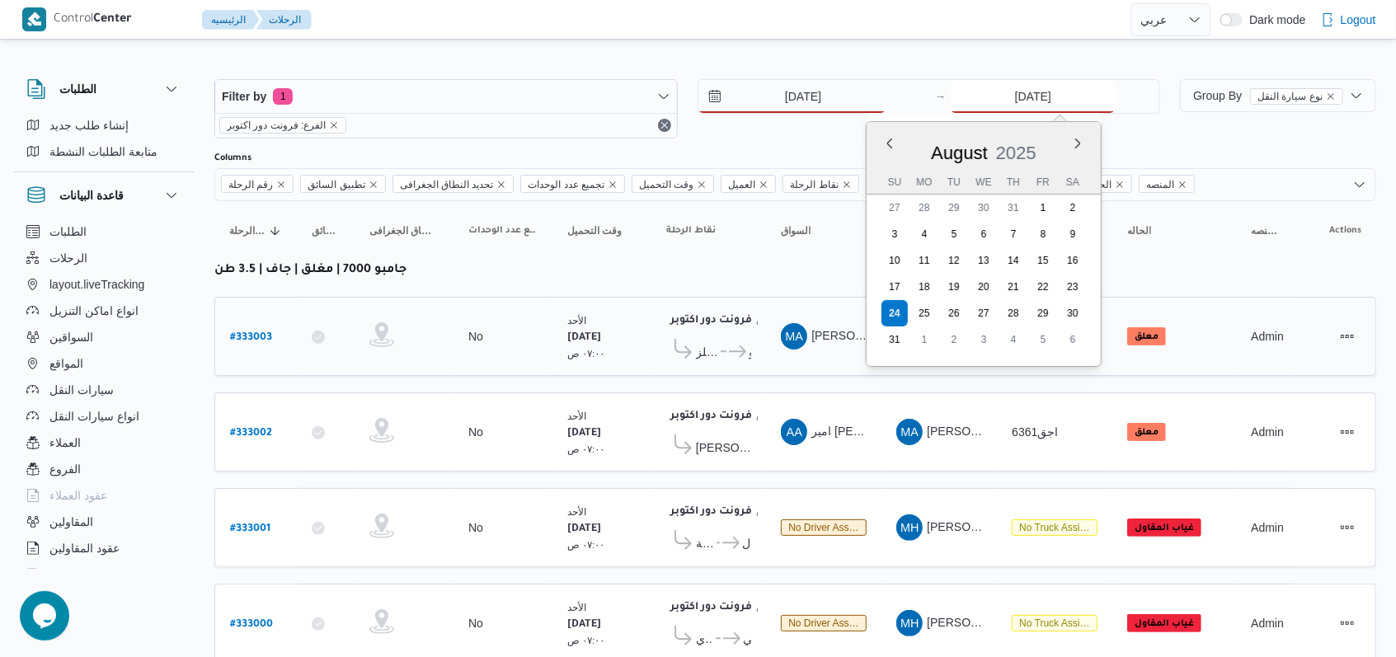
type input "25/8/2025"
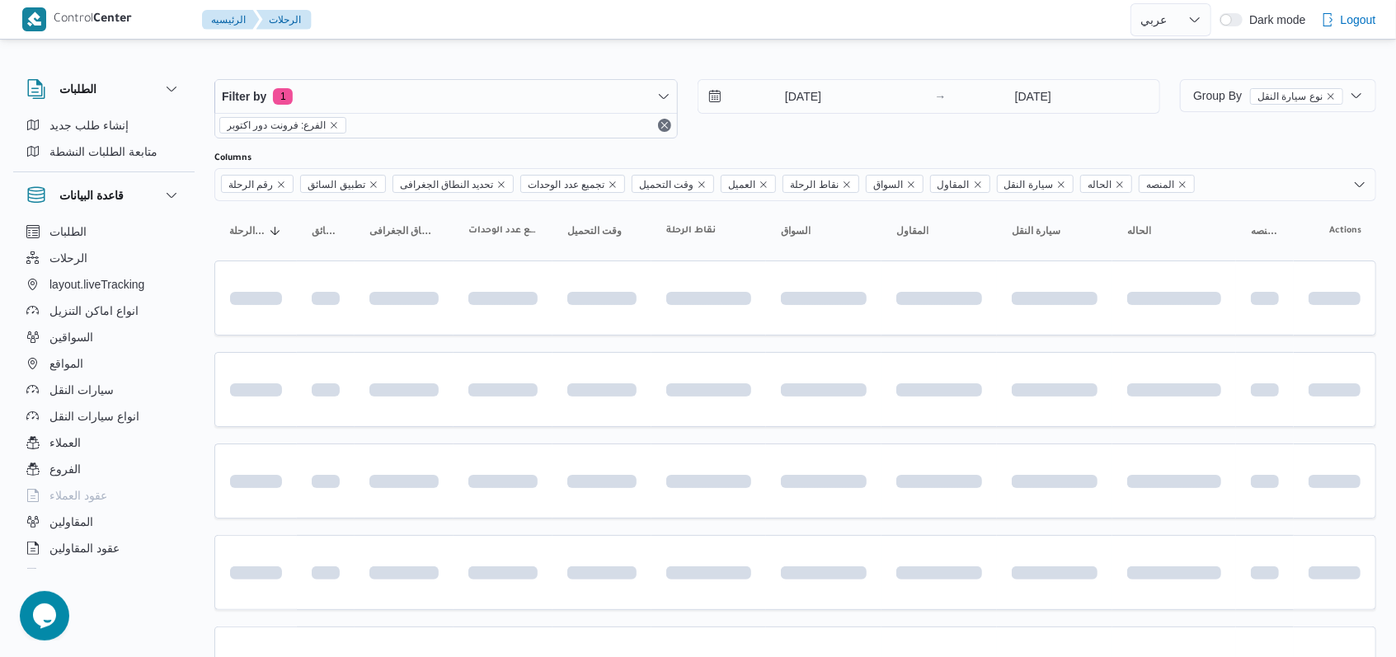
click at [804, 127] on div "25/8/2025 → 25/8/2025" at bounding box center [930, 108] width 464 height 59
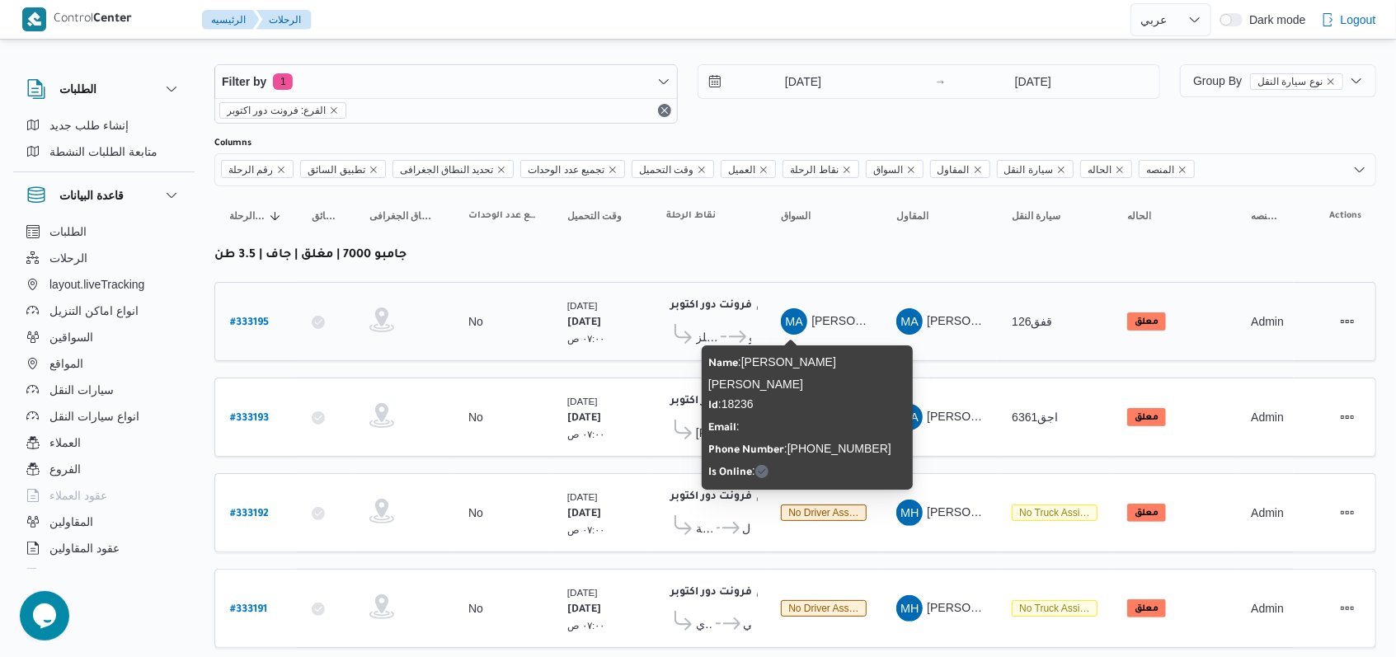
scroll to position [14, 0]
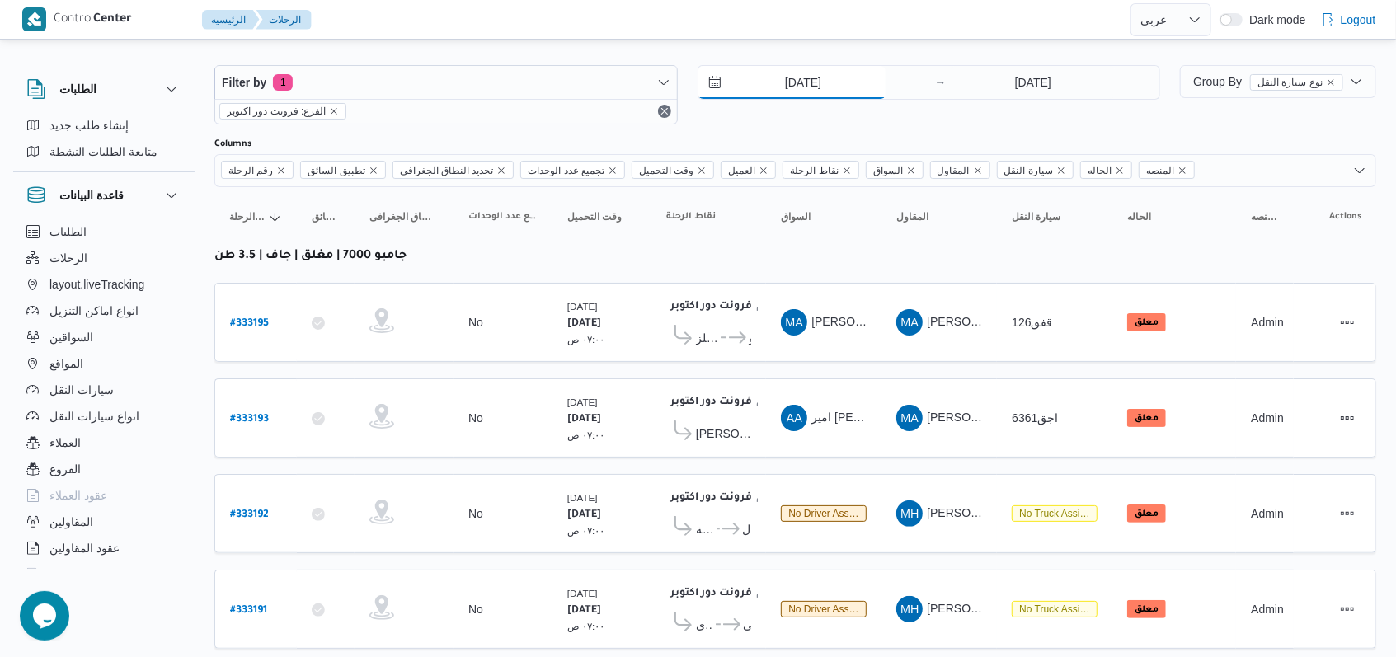
click at [815, 74] on input "25/8/2025" at bounding box center [792, 82] width 187 height 33
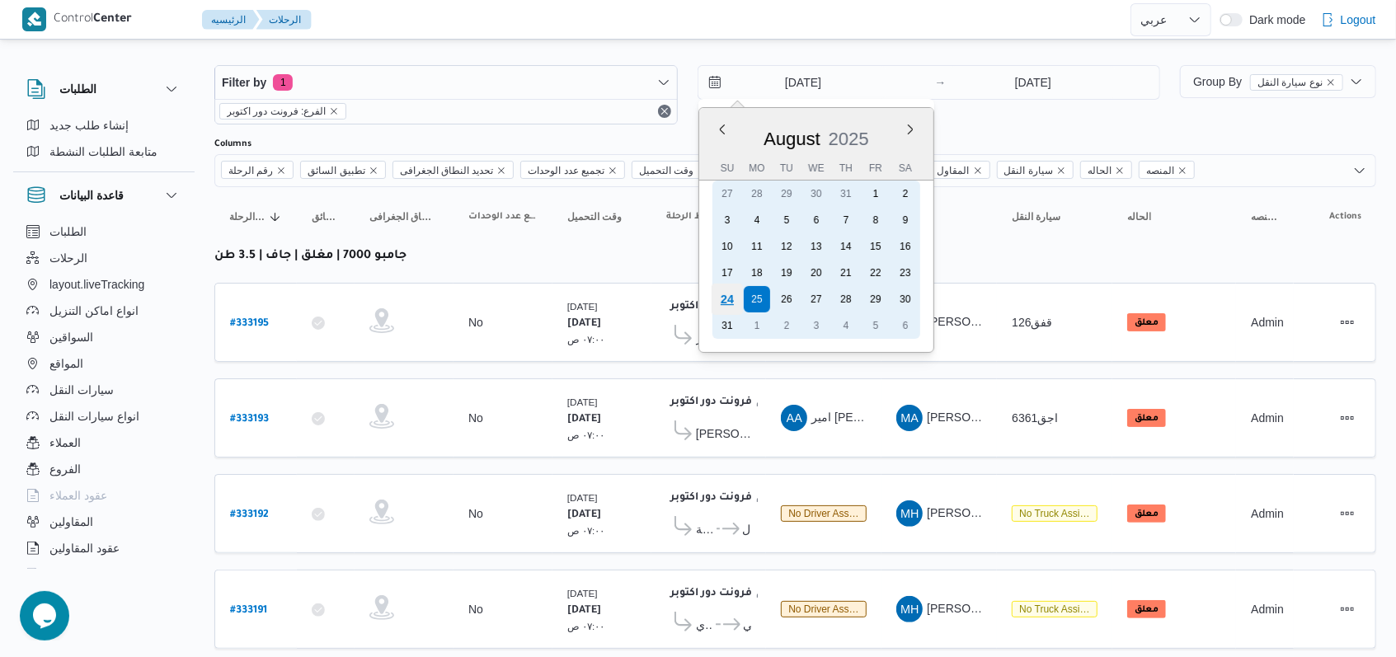
click at [726, 300] on div "24" at bounding box center [726, 299] width 31 height 31
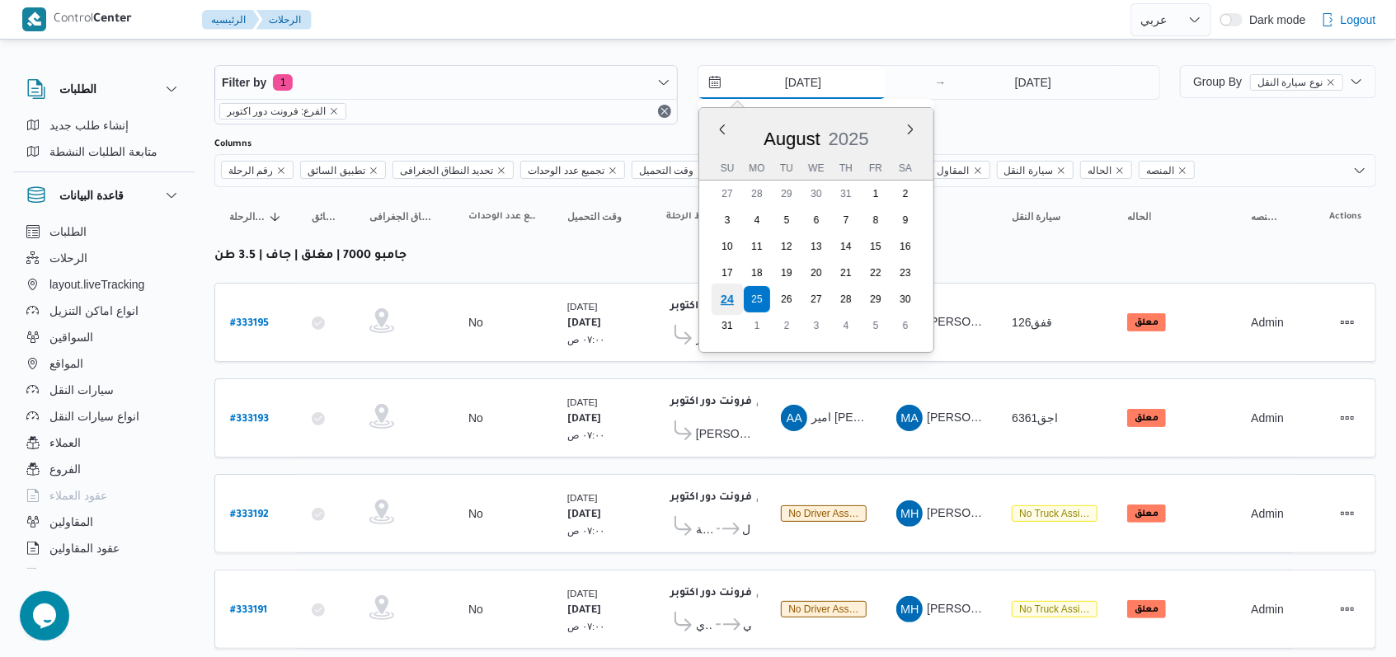
type input "[DATE]"
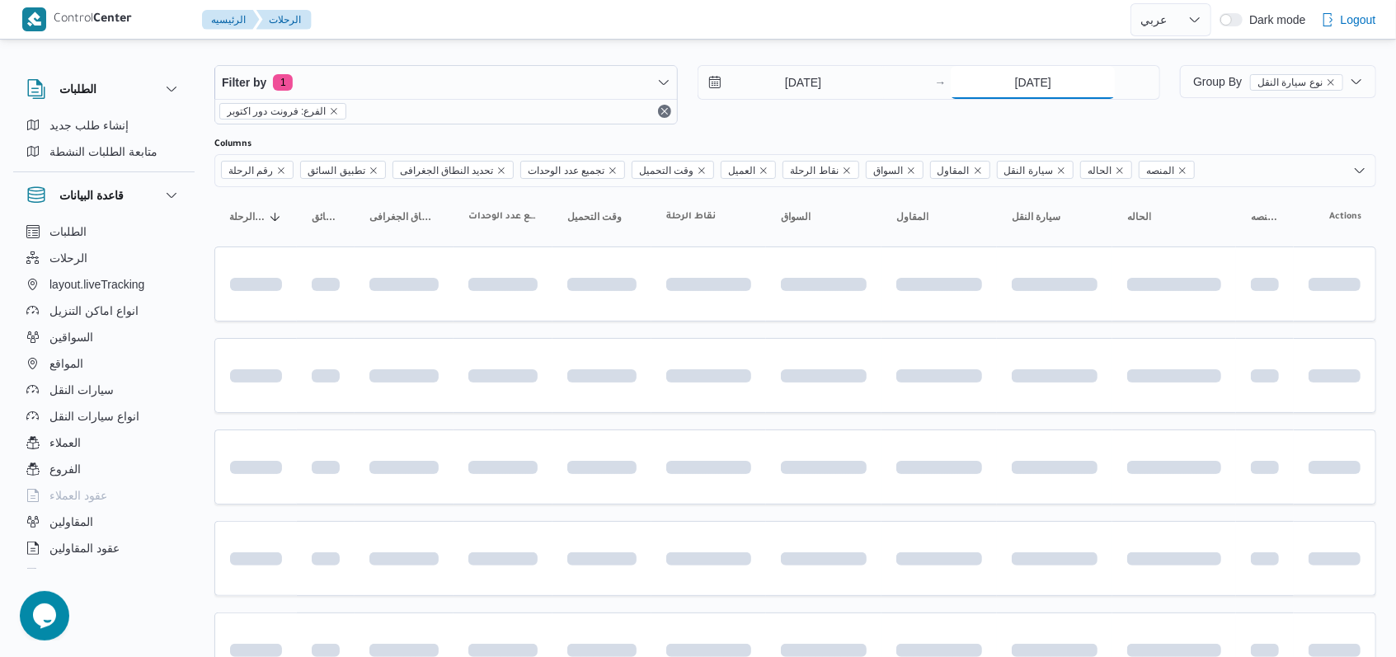
click at [1006, 75] on input "25/8/2025" at bounding box center [1033, 82] width 164 height 33
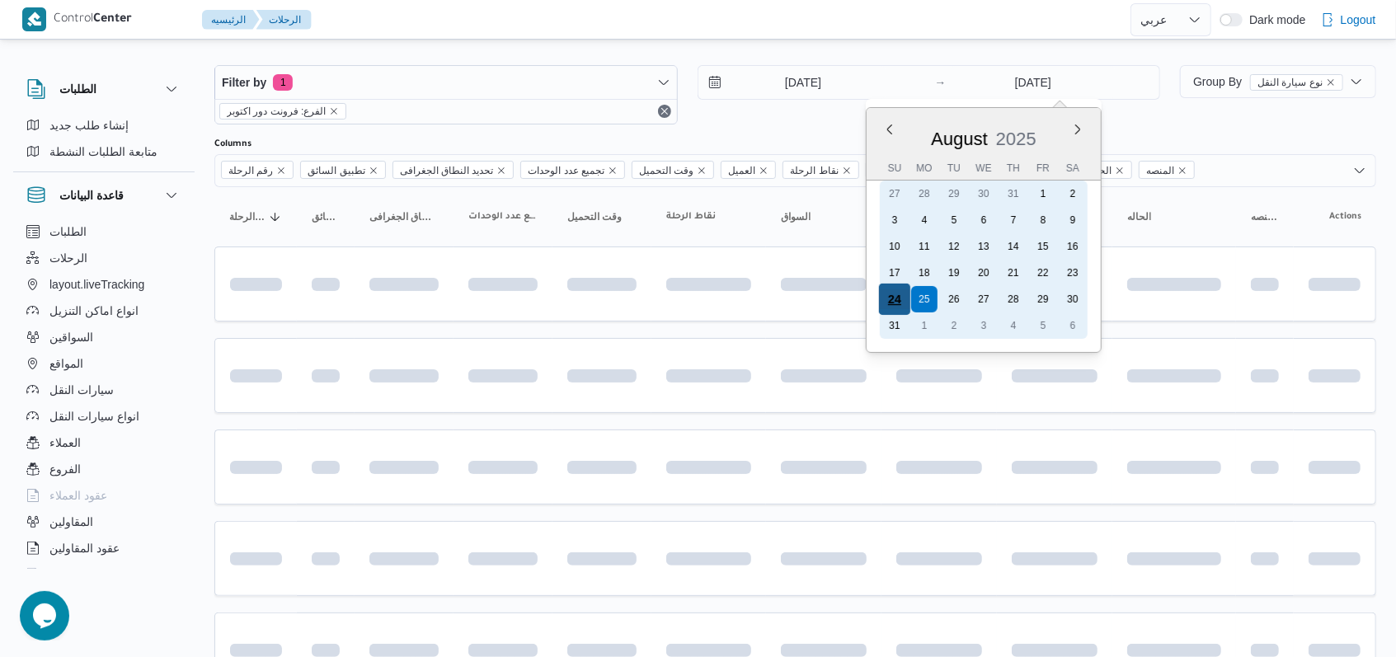
click at [893, 304] on div "24" at bounding box center [894, 299] width 31 height 31
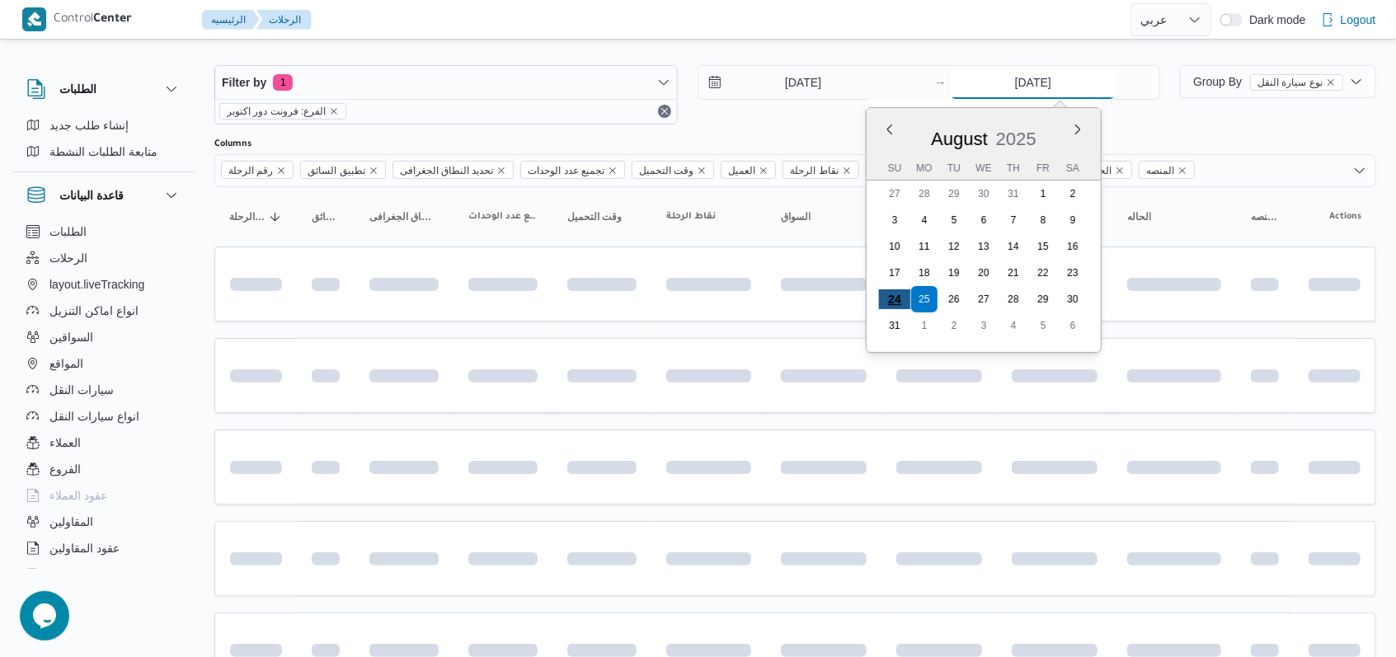
type input "[DATE]"
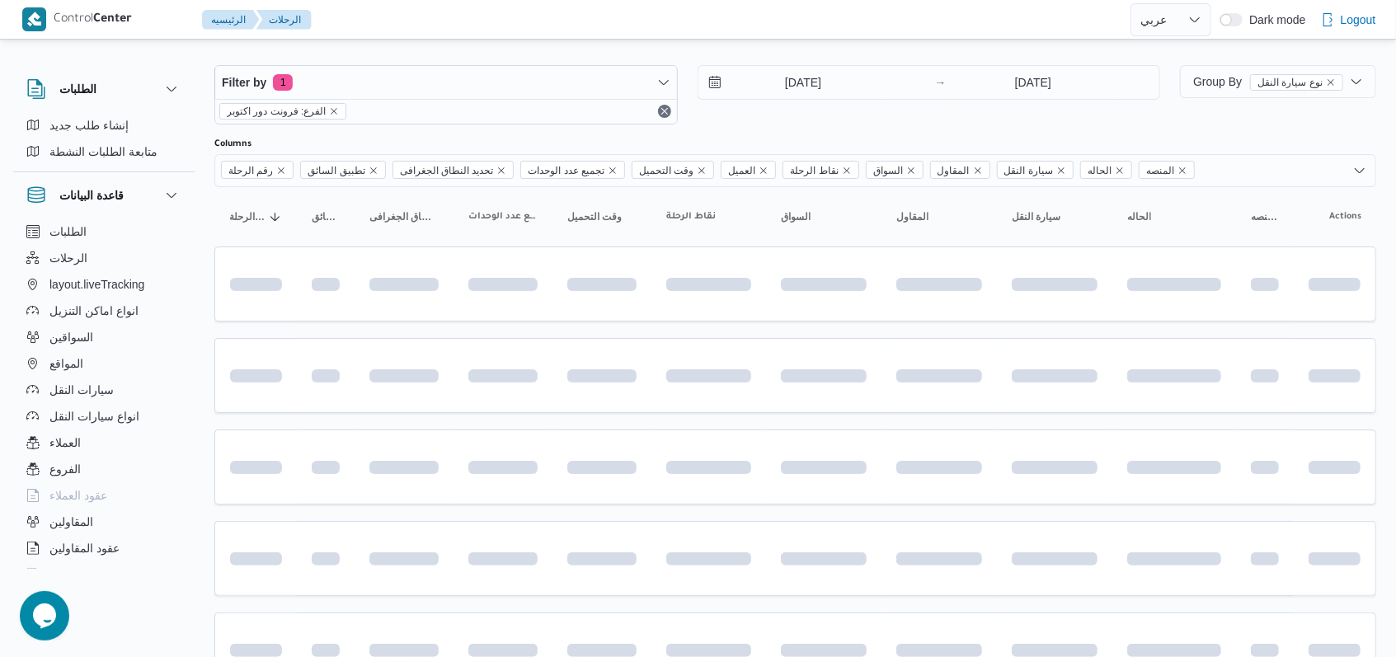
click at [796, 124] on div "Filter by 1 الفرع: فرونت دور اكتوبر 24/8/2025 → 24/8/2025" at bounding box center [688, 94] width 966 height 79
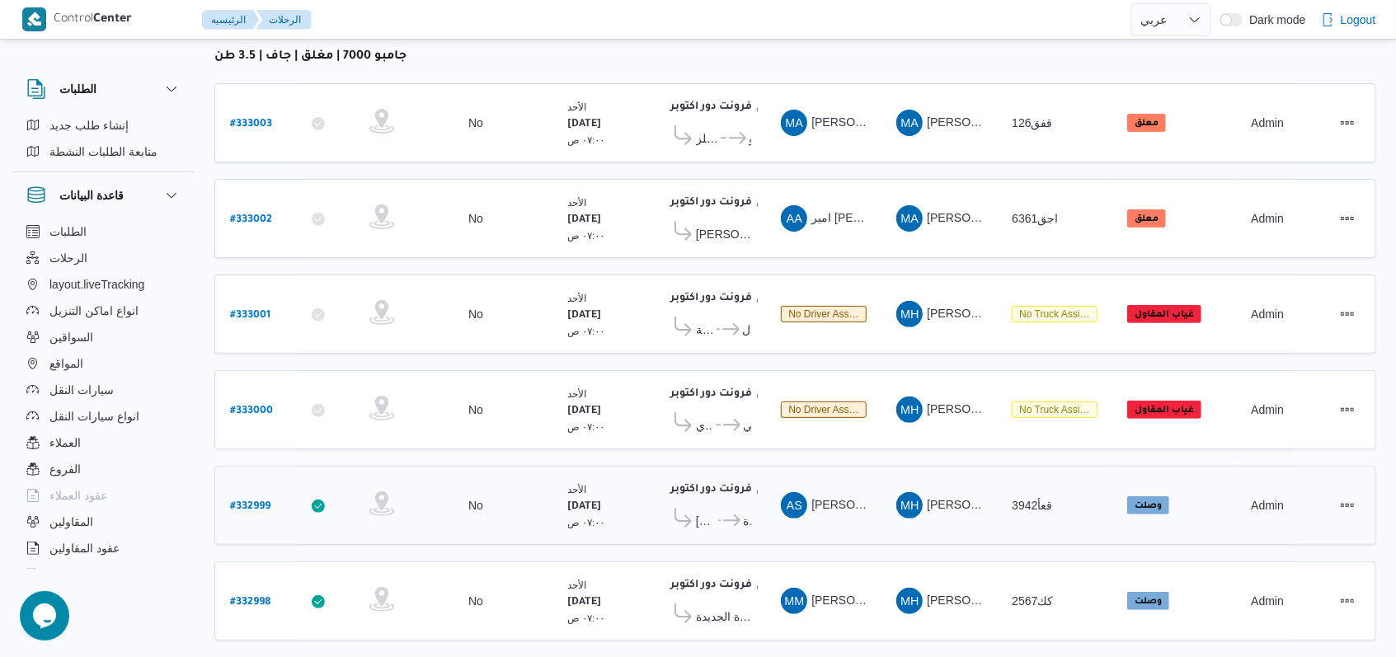
scroll to position [234, 0]
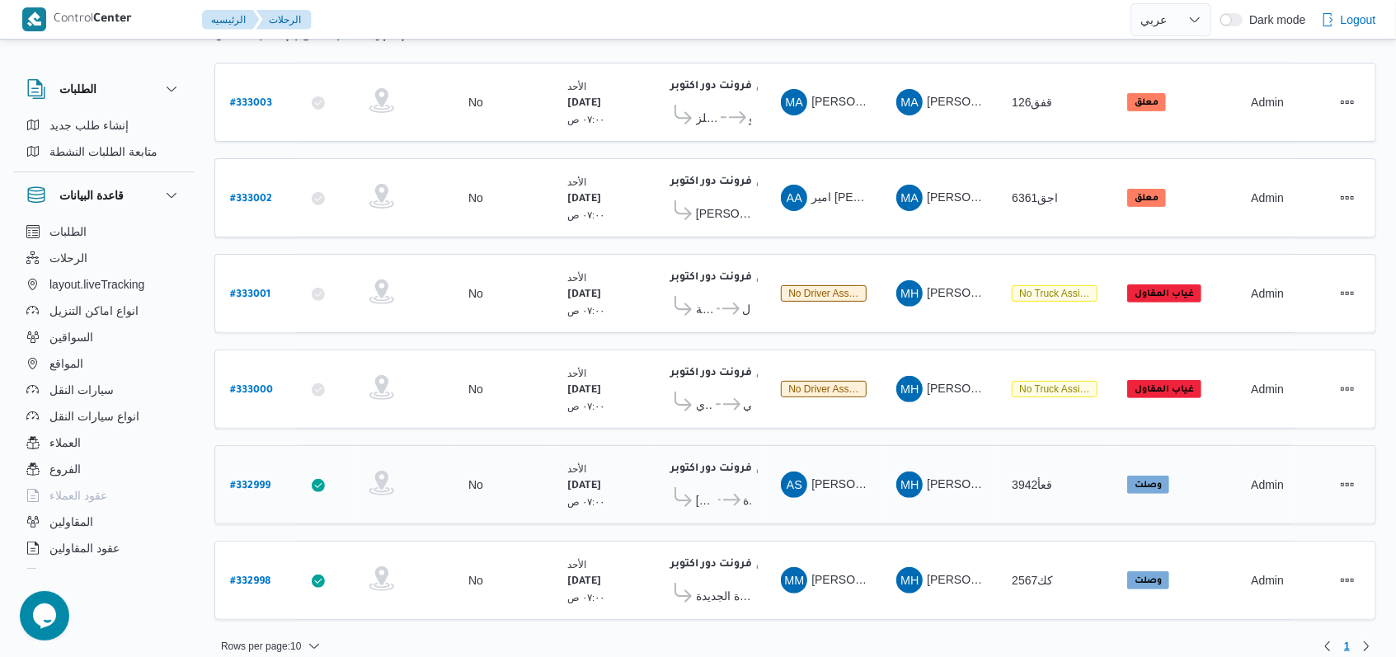
click at [258, 481] on b "# 332999" at bounding box center [250, 487] width 40 height 12
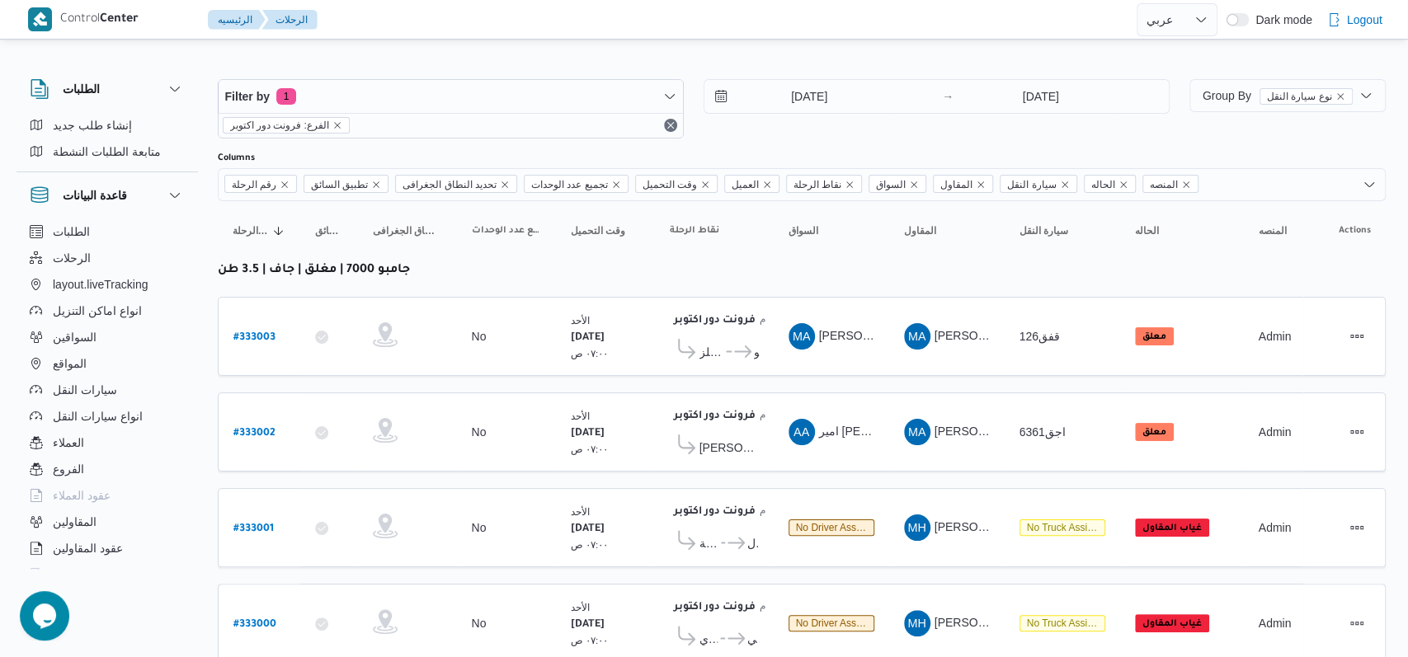
select select "ar"
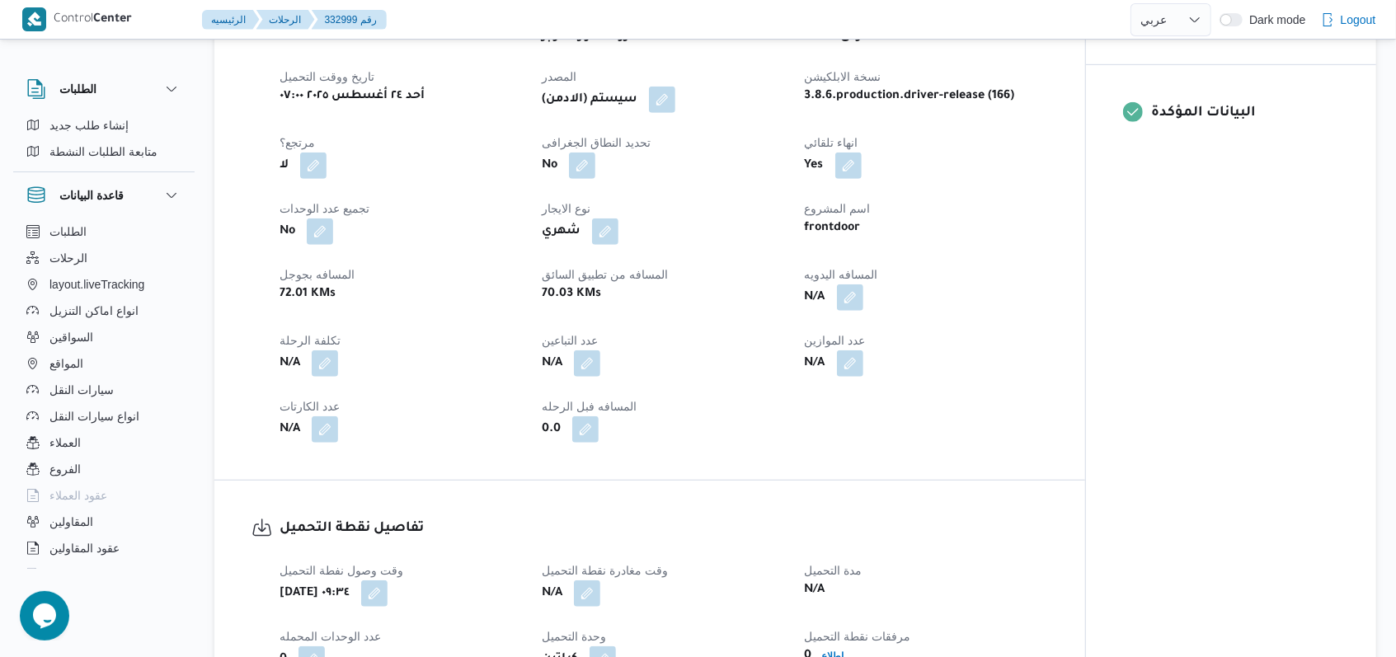
scroll to position [990, 0]
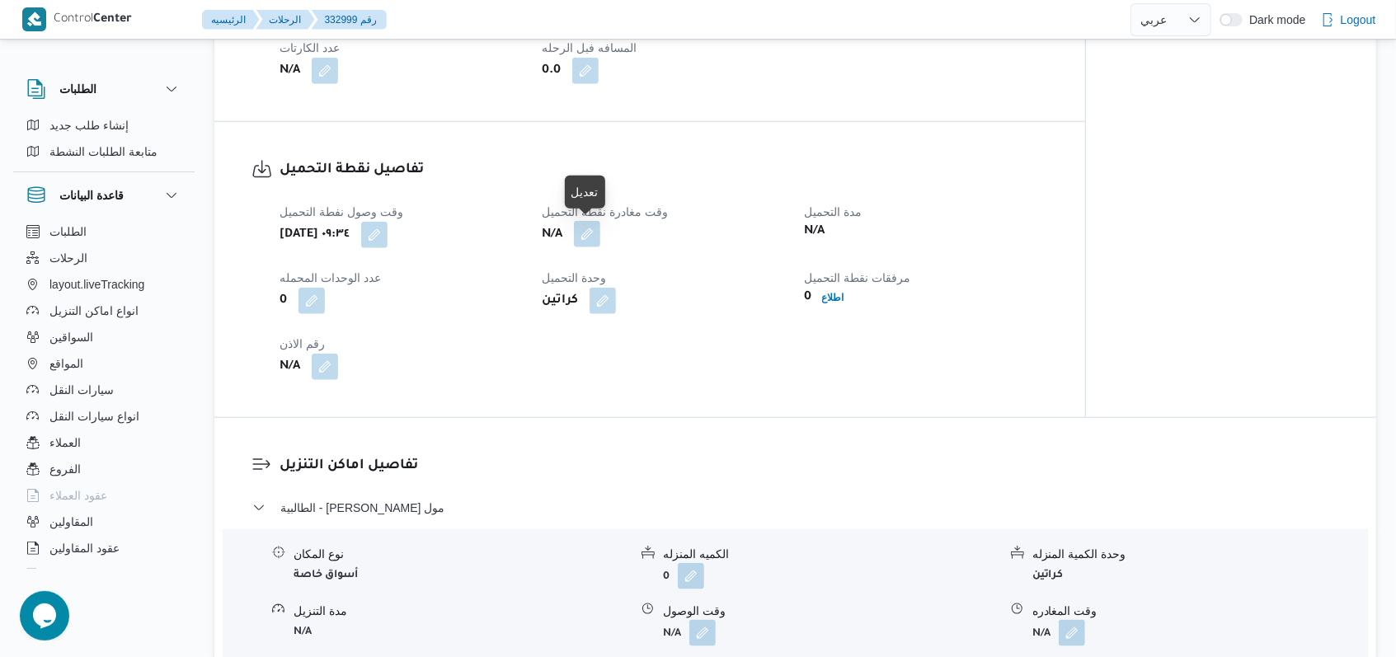
click at [590, 244] on button "button" at bounding box center [587, 234] width 26 height 26
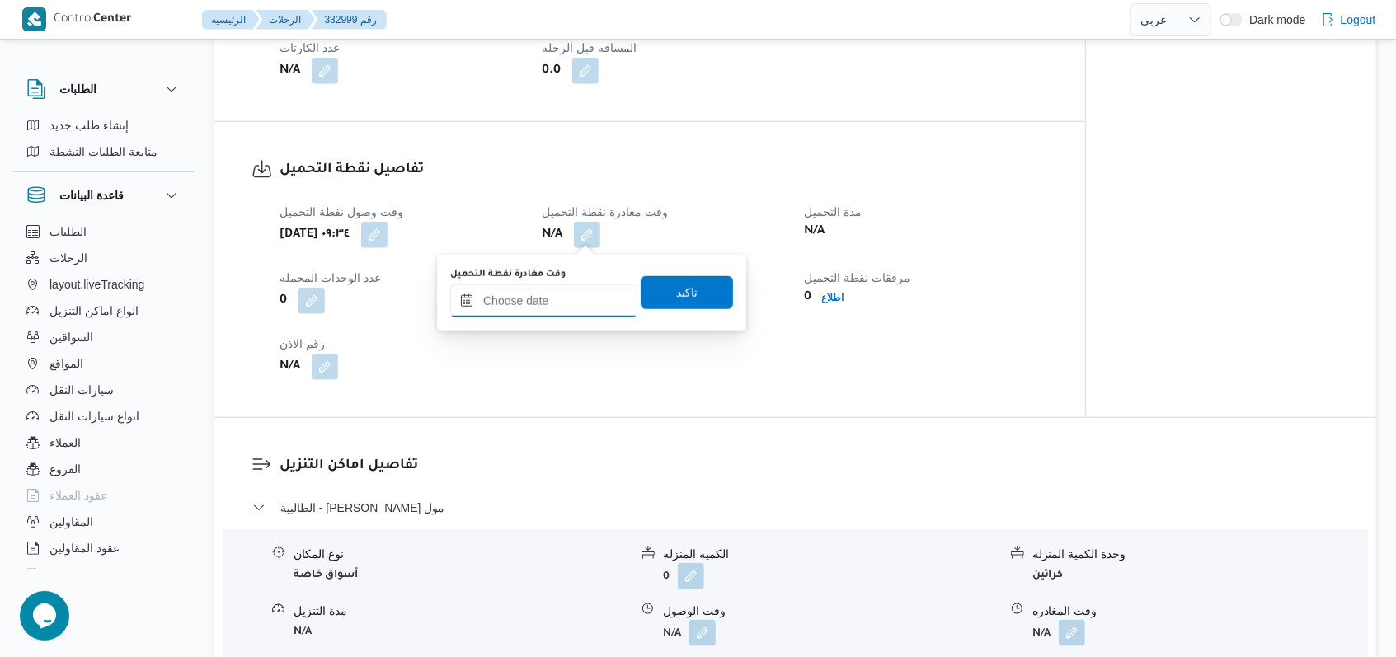
click at [523, 307] on input "وقت مغادرة نقطة التحميل" at bounding box center [543, 301] width 187 height 33
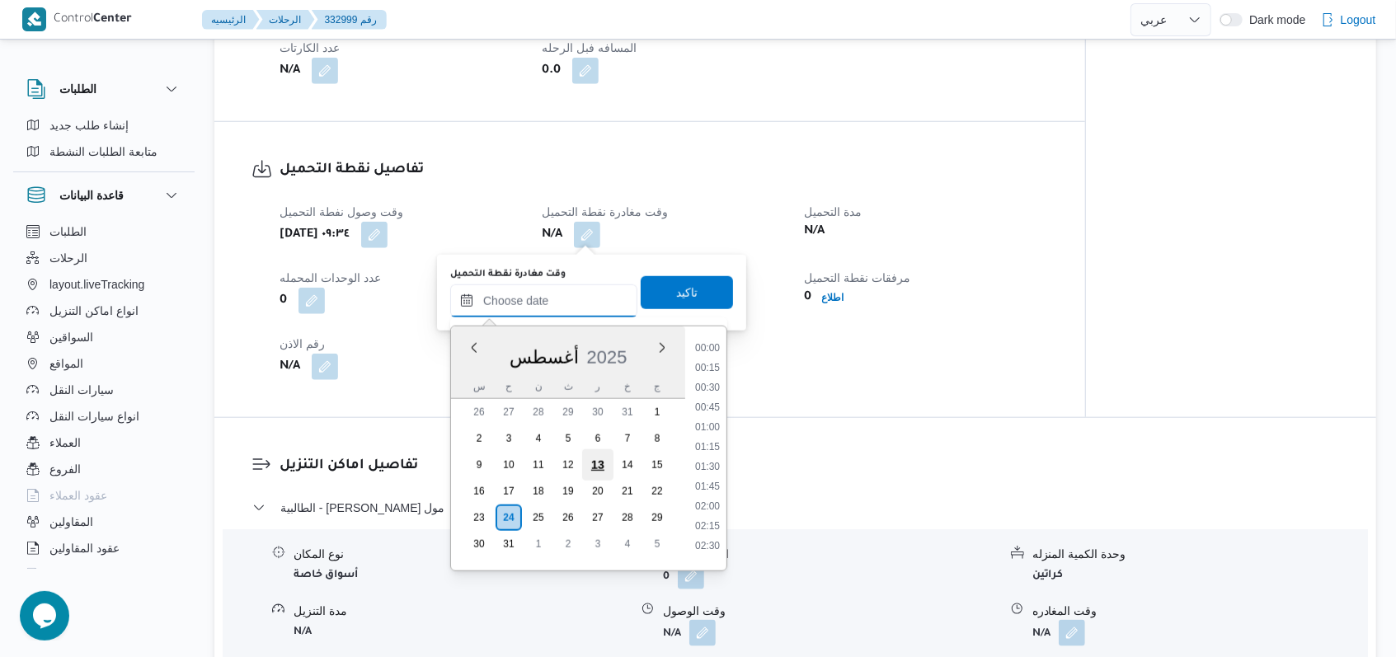
scroll to position [1193, 0]
click at [713, 341] on li "15:00" at bounding box center [708, 342] width 38 height 16
type input "٢٤/٠٨/٢٠٢٥ ١٥:٠٠"
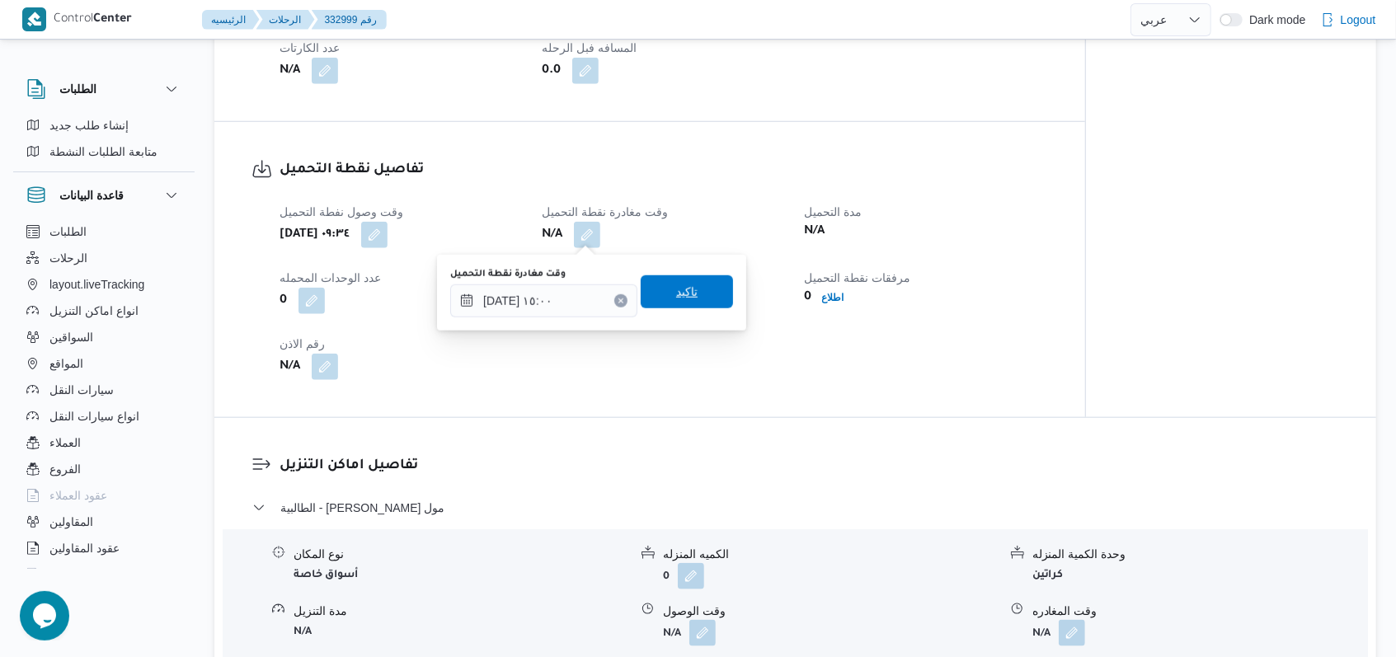
click at [707, 306] on span "تاكيد" at bounding box center [687, 291] width 92 height 33
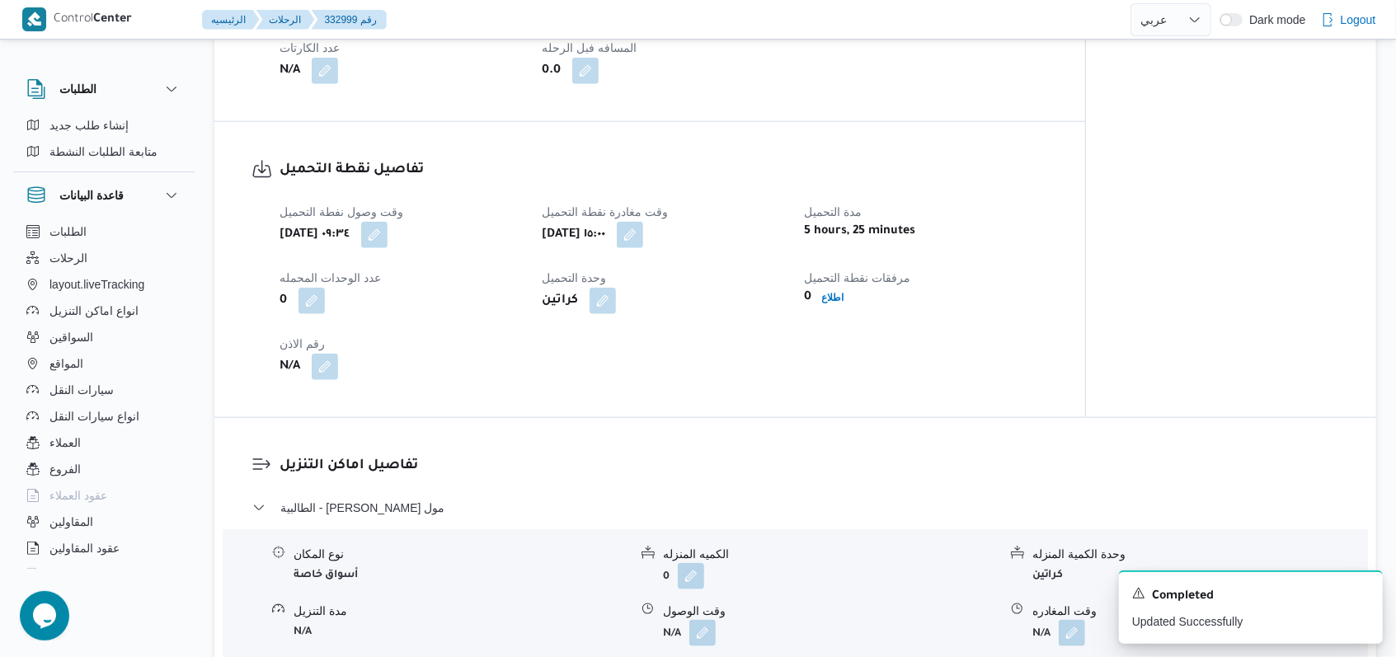
select select "ar"
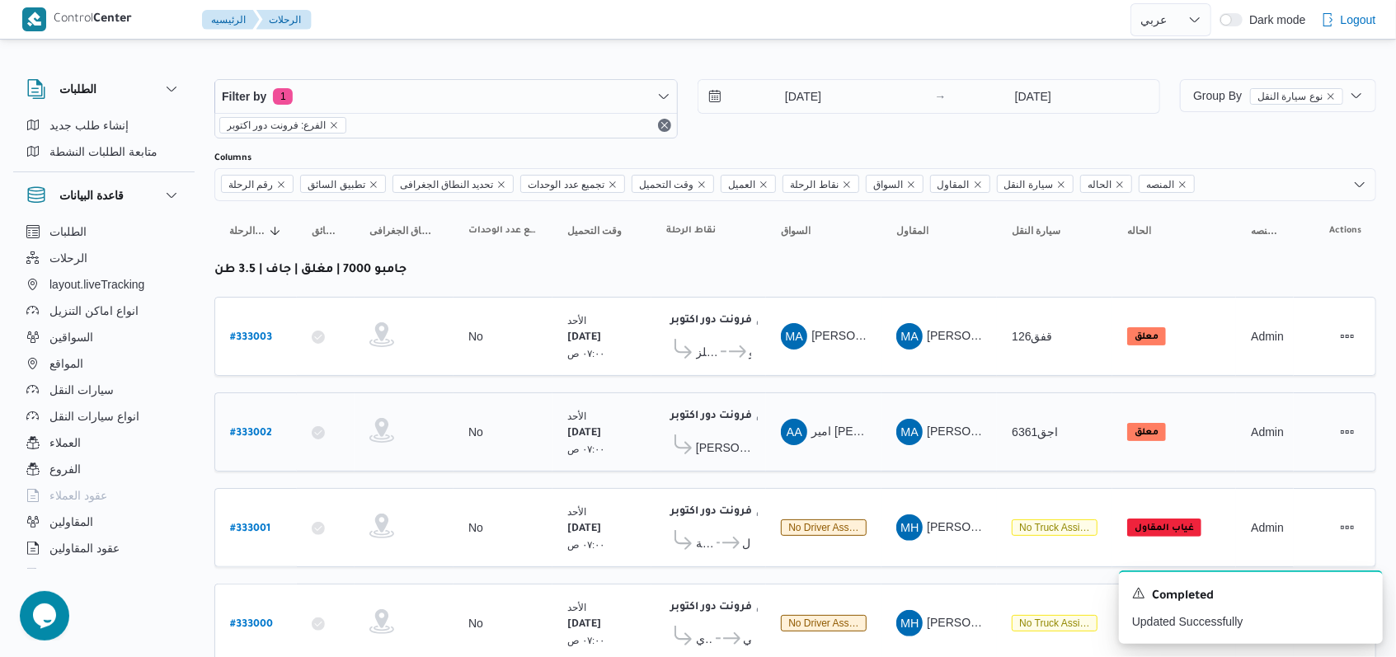
click at [265, 428] on b "# 333002" at bounding box center [251, 434] width 42 height 12
select select "ar"
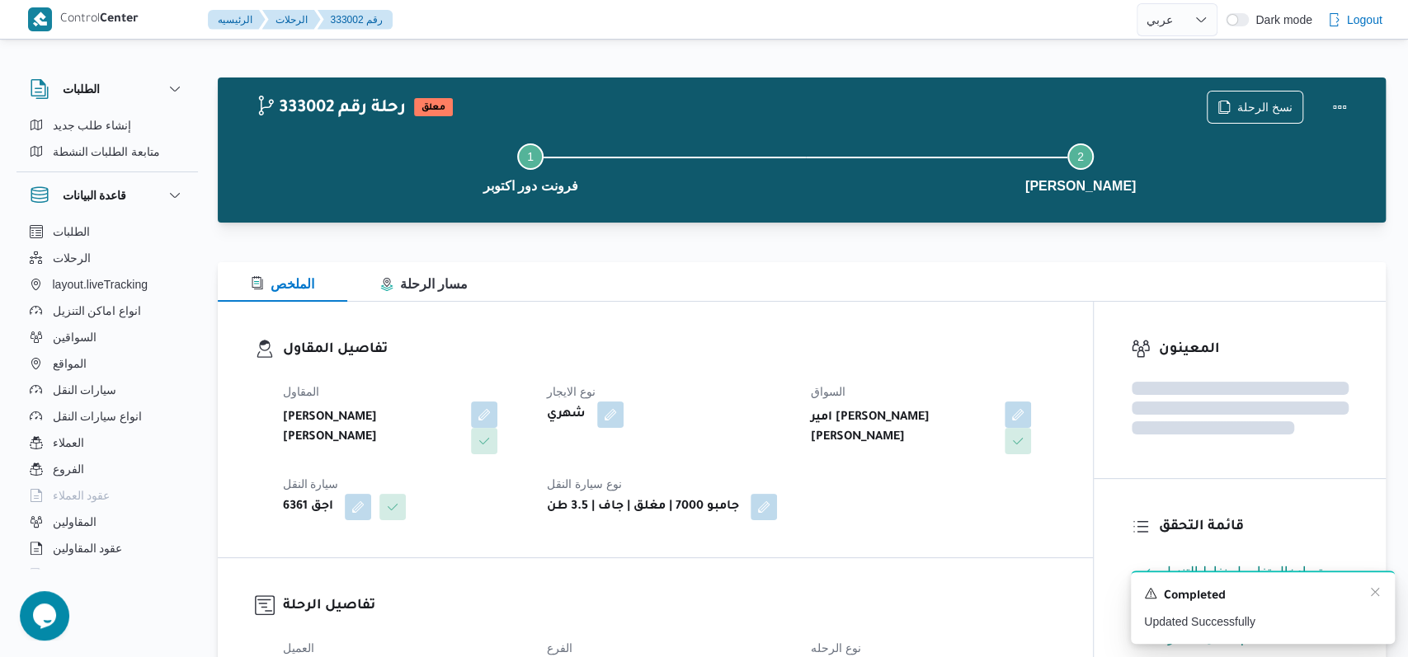
click at [1372, 594] on div "A new notification appears Completed Updated Successfully" at bounding box center [1263, 607] width 264 height 73
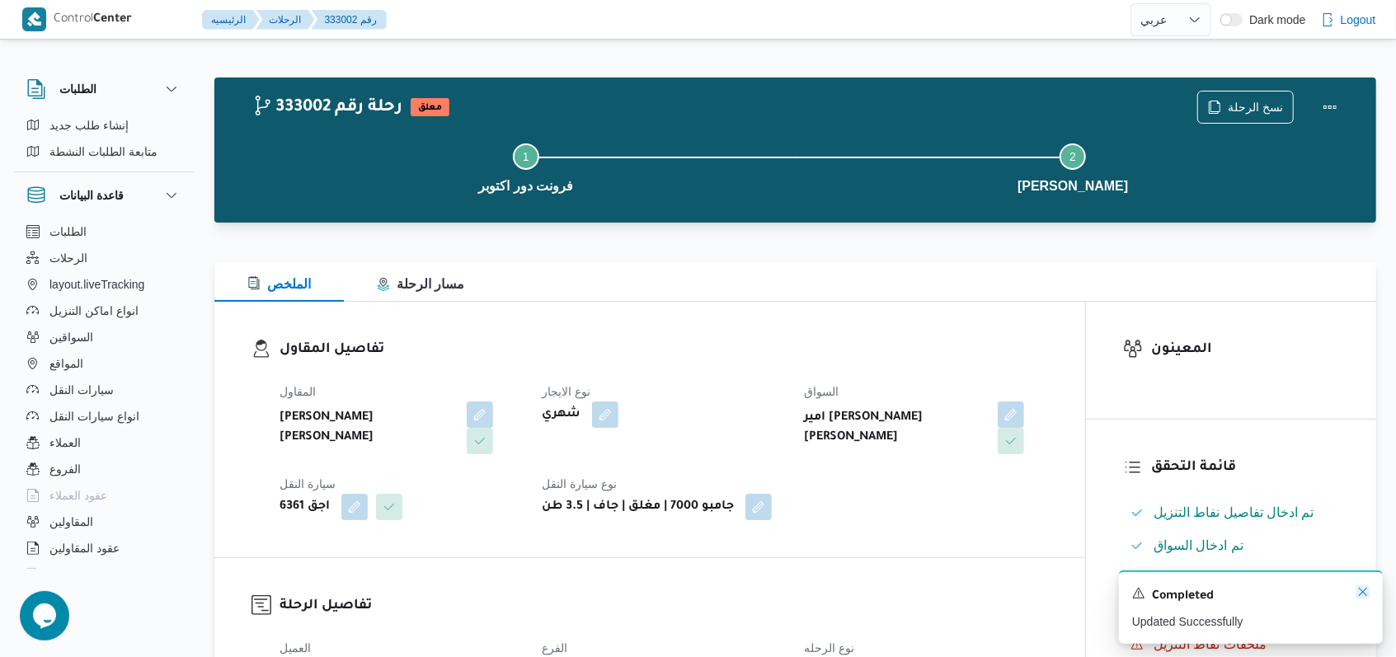
click at [1366, 598] on icon "Dismiss toast" at bounding box center [1363, 592] width 13 height 13
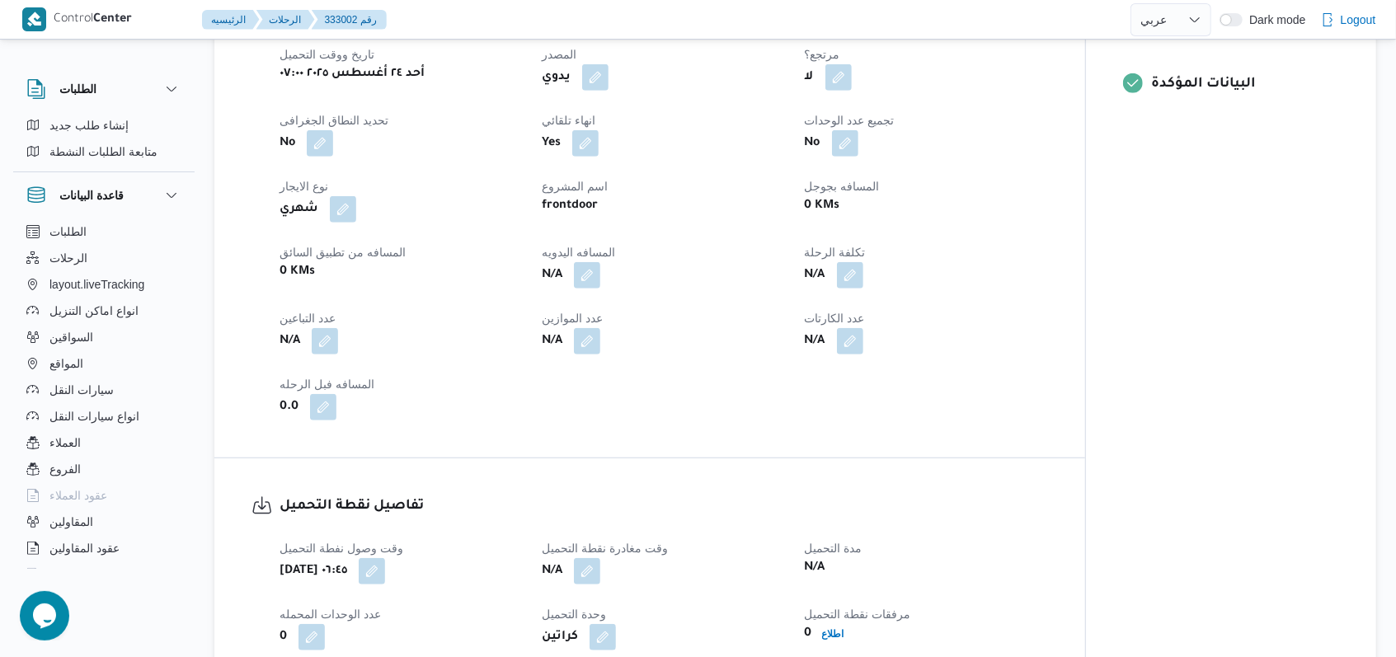
scroll to position [770, 0]
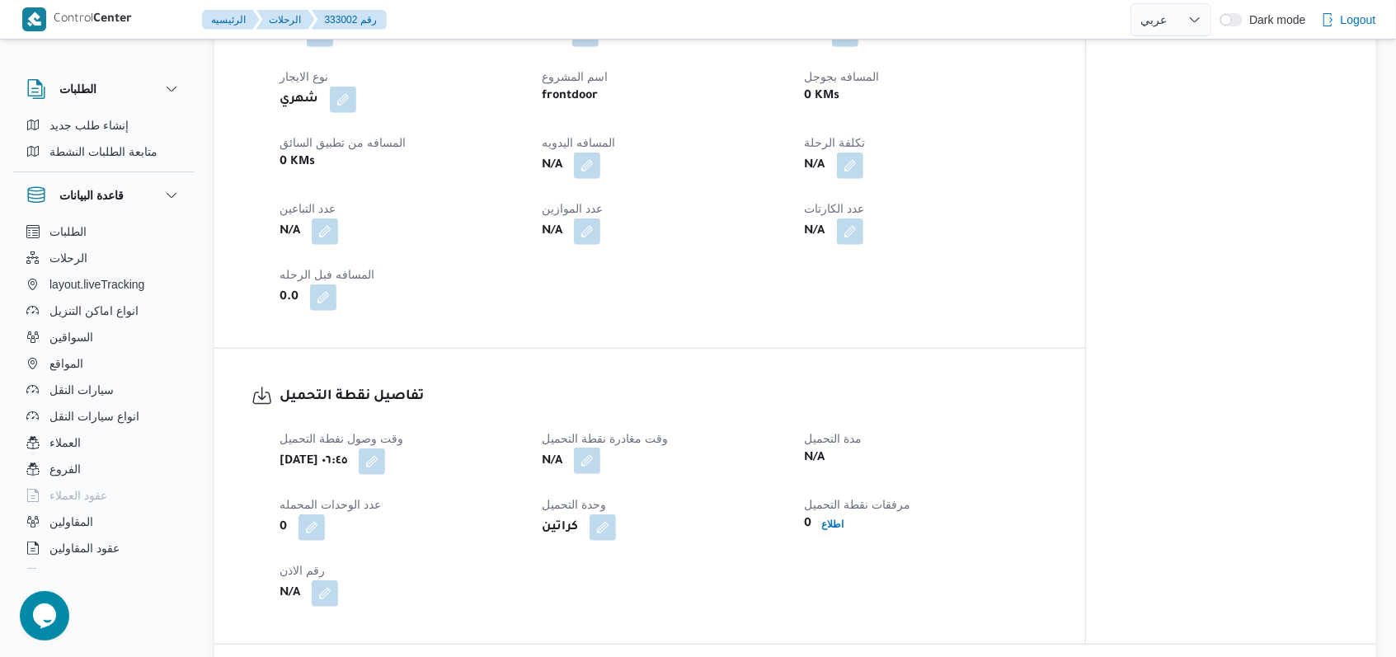
click at [589, 472] on button "button" at bounding box center [587, 461] width 26 height 26
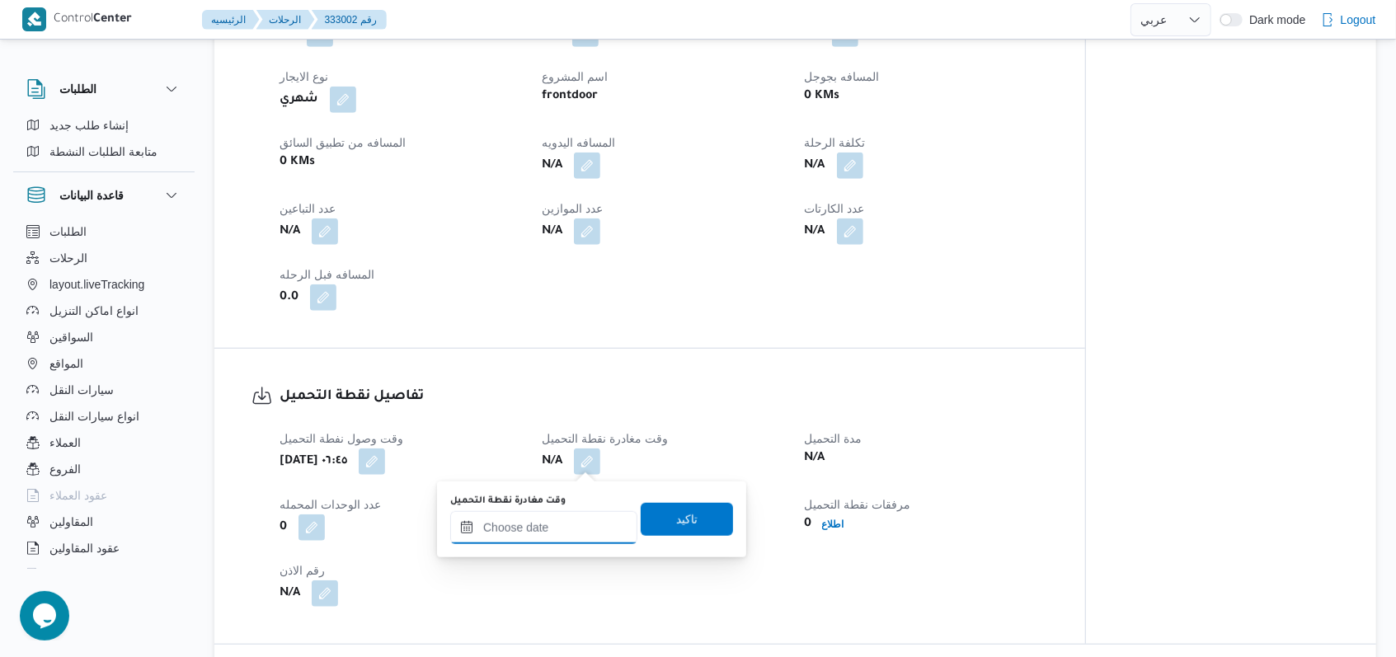
click at [571, 525] on input "وقت مغادرة نقطة التحميل" at bounding box center [543, 527] width 187 height 33
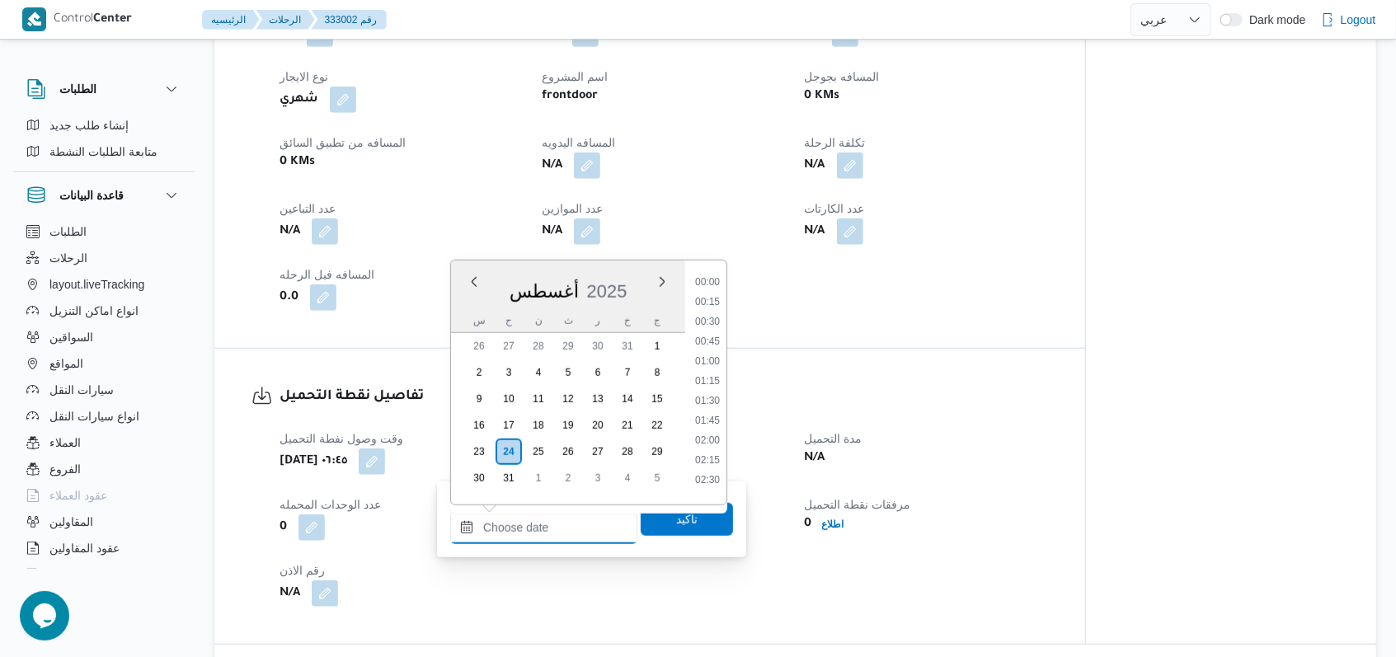
scroll to position [1193, 0]
click at [713, 272] on div "Time 00:00 00:15 00:30 00:45 01:00 01:15 01:30 01:45 02:00 02:15 02:30 02:45 03…" at bounding box center [705, 383] width 41 height 244
click at [713, 276] on li "15:00" at bounding box center [708, 276] width 38 height 16
type input "٢٤/٠٨/٢٠٢٥ ١٥:٠٠"
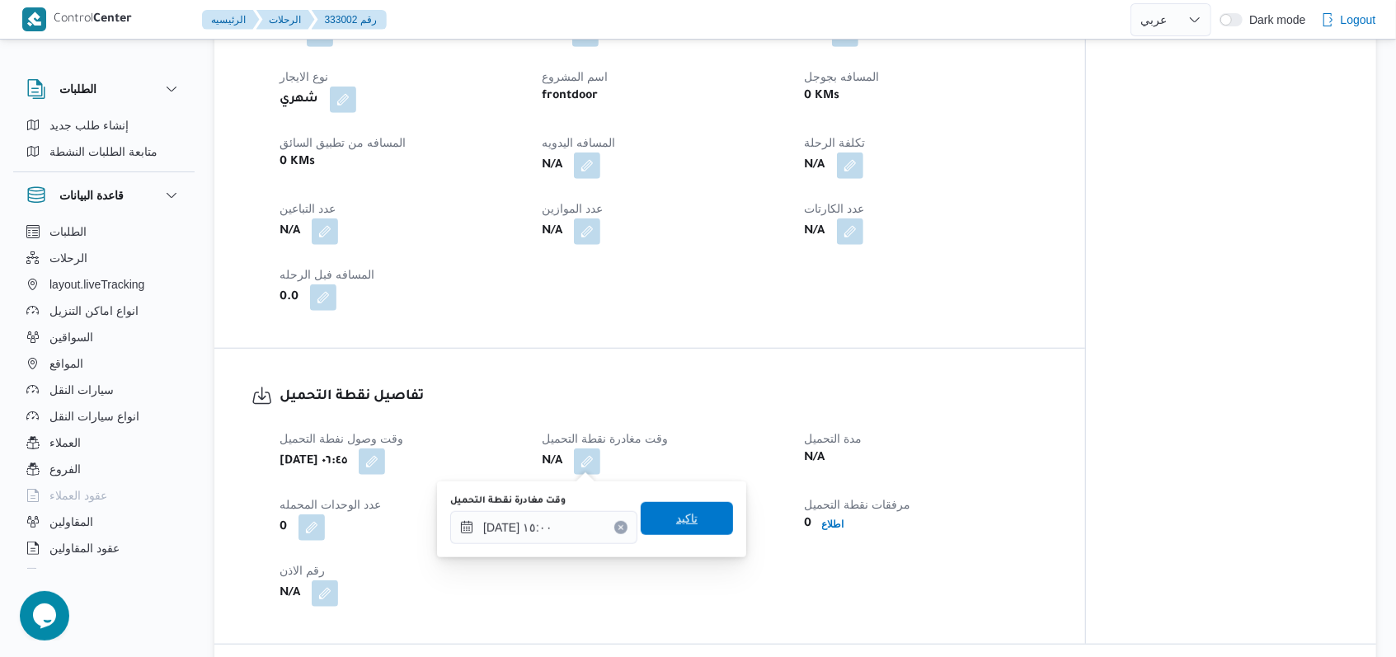
click at [685, 522] on span "تاكيد" at bounding box center [687, 518] width 92 height 33
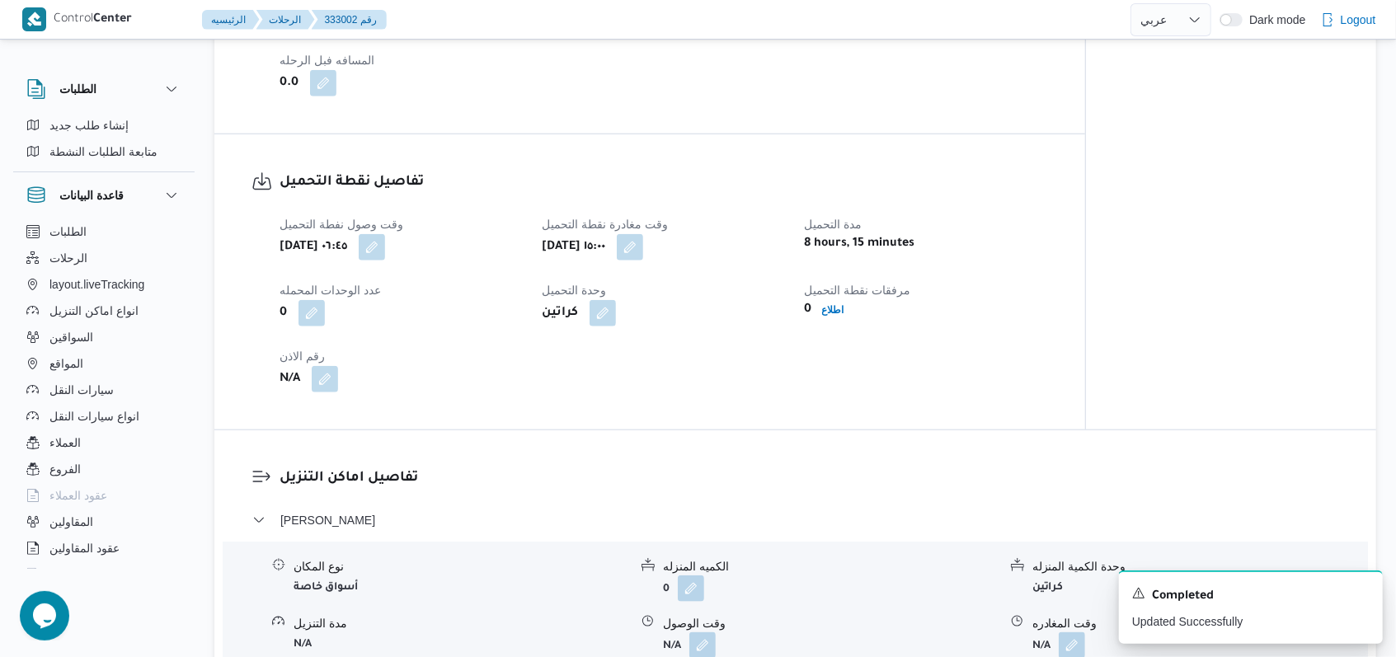
scroll to position [879, 0]
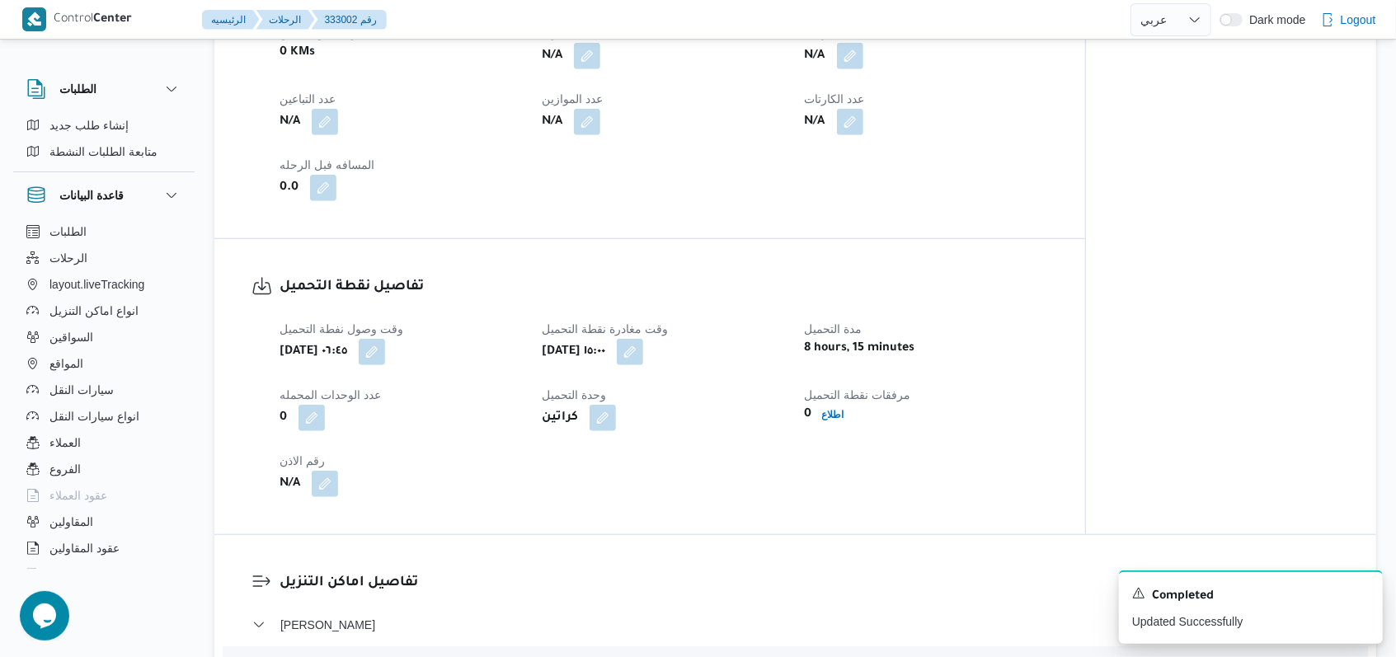
select select "ar"
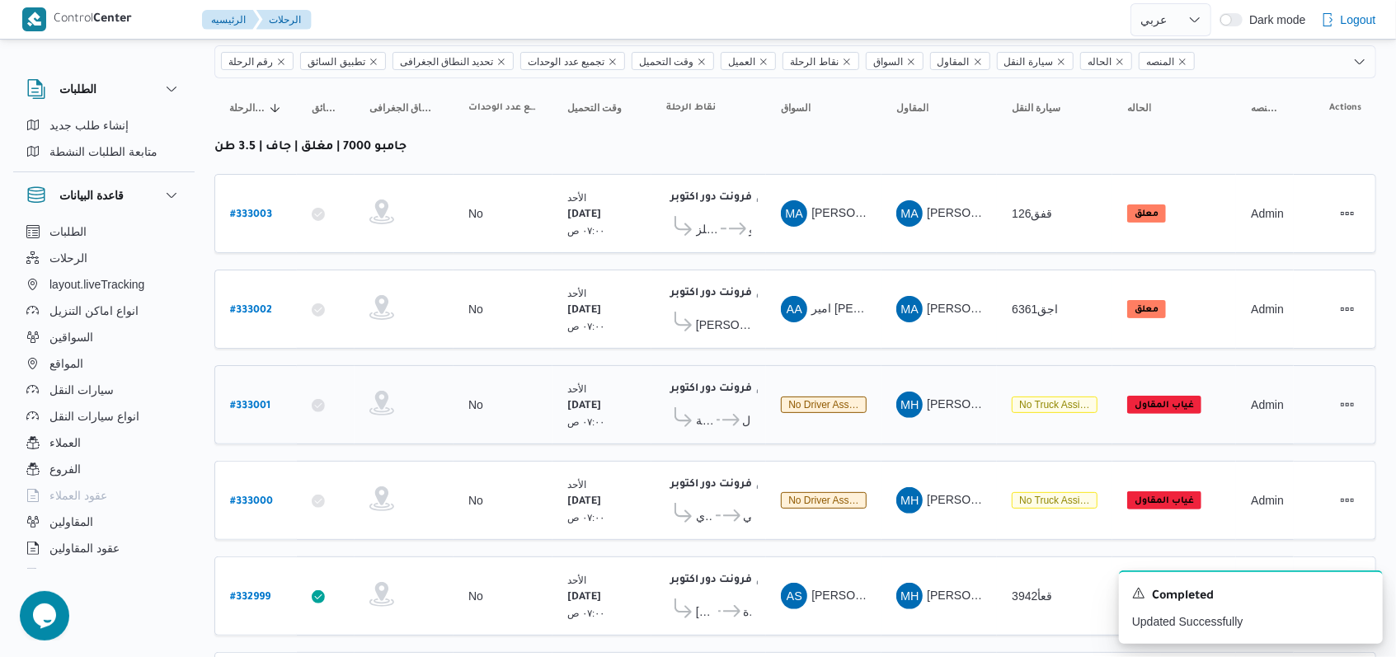
scroll to position [234, 0]
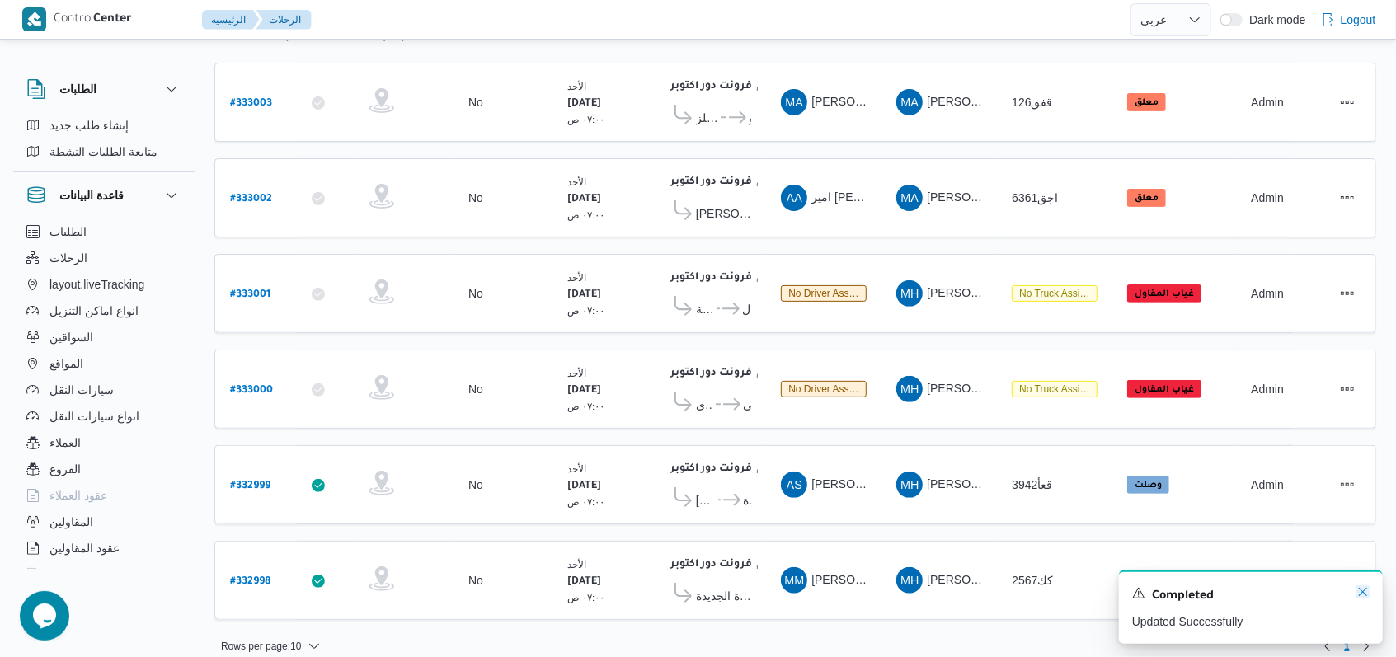
click at [1359, 595] on icon "Dismiss toast" at bounding box center [1363, 592] width 13 height 13
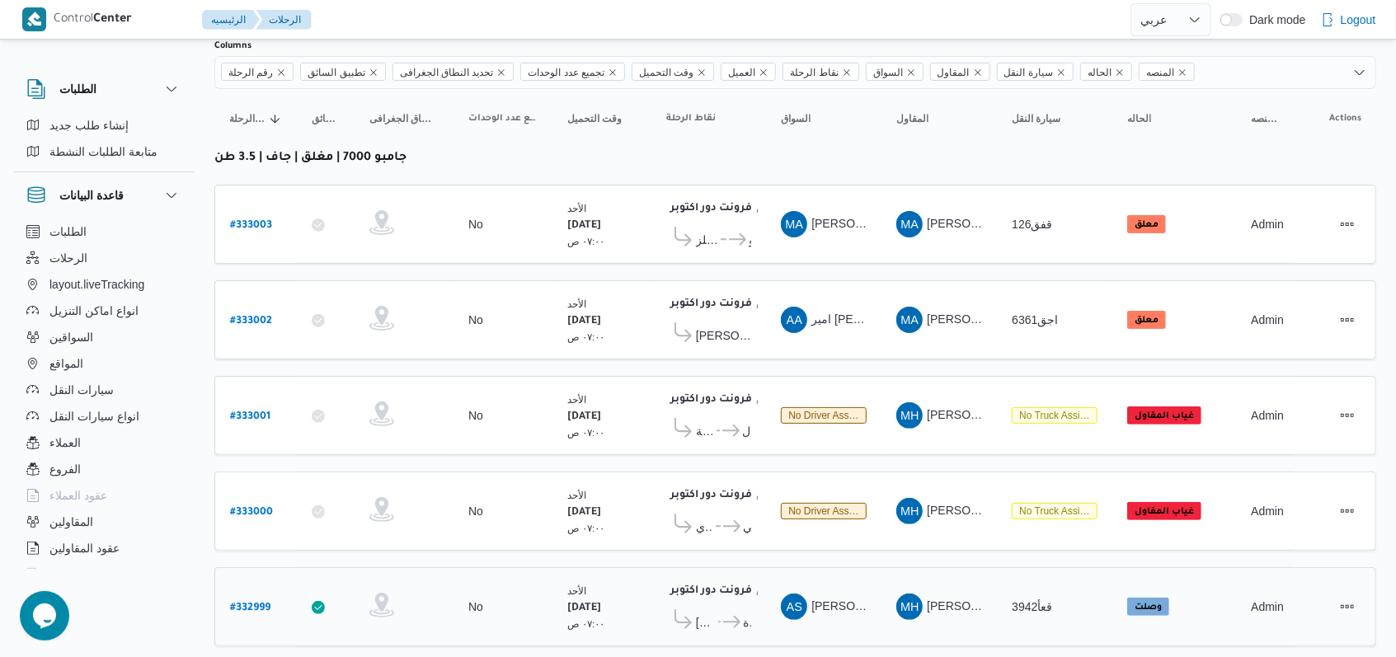
scroll to position [14, 0]
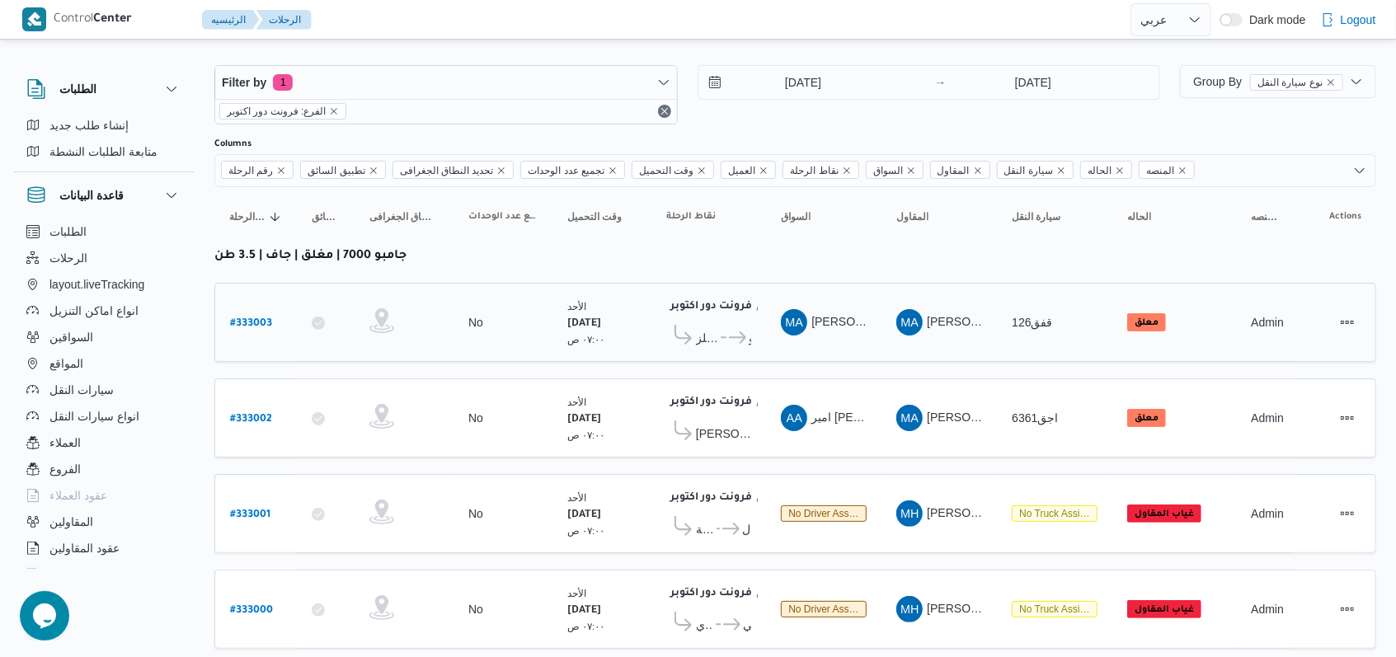
click at [266, 318] on b "# 333003" at bounding box center [251, 324] width 42 height 12
select select "ar"
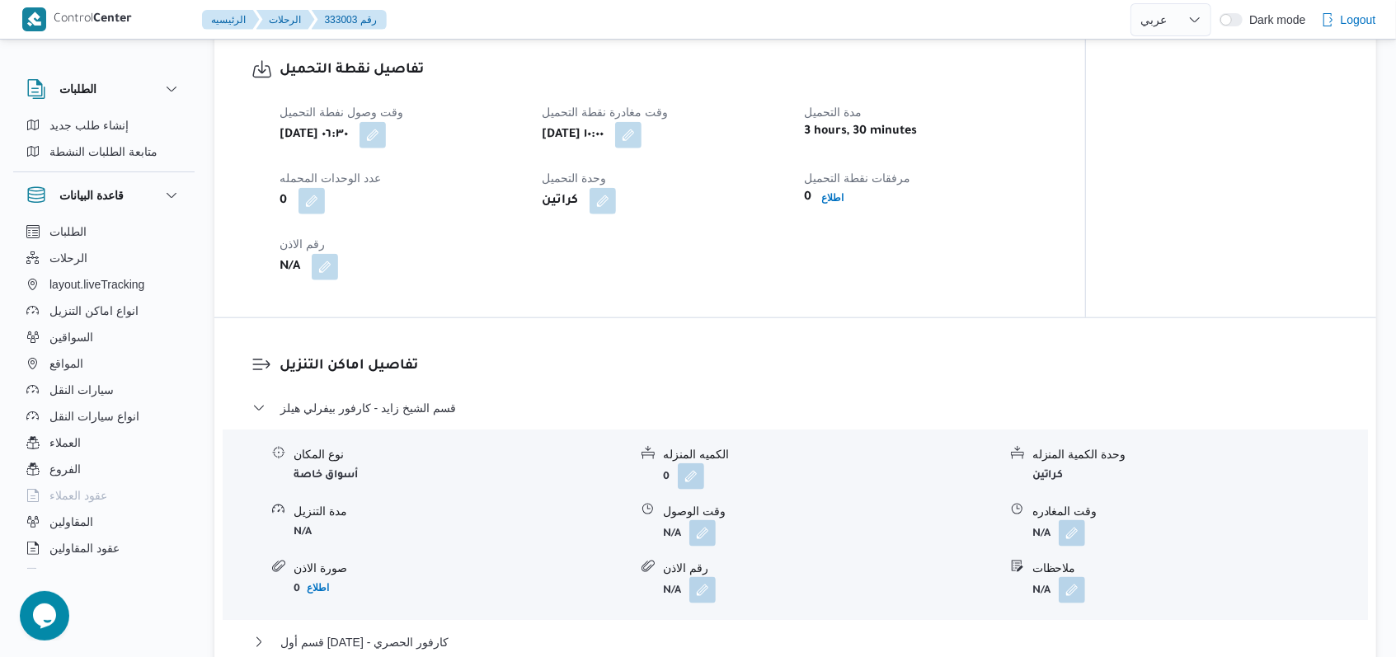
scroll to position [1114, 0]
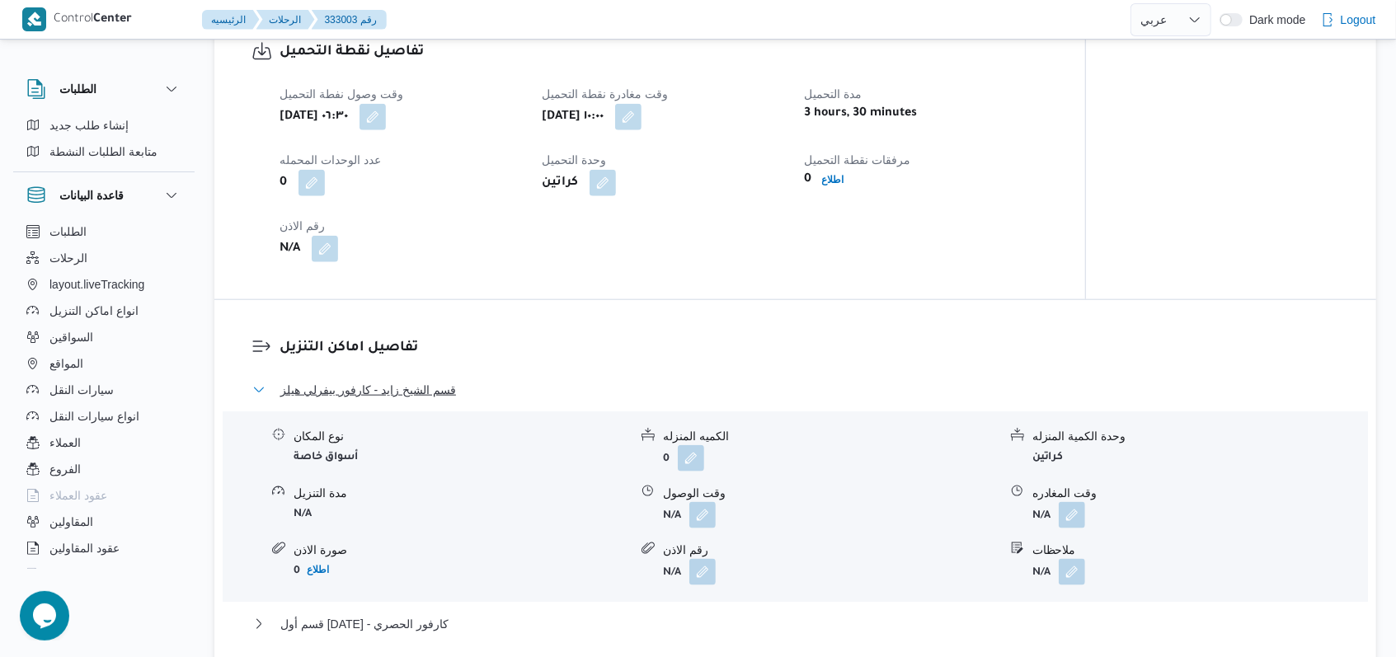
click at [421, 388] on span "قسم الشيخ زايد - كارفور بيفرلي هيلز" at bounding box center [368, 390] width 176 height 20
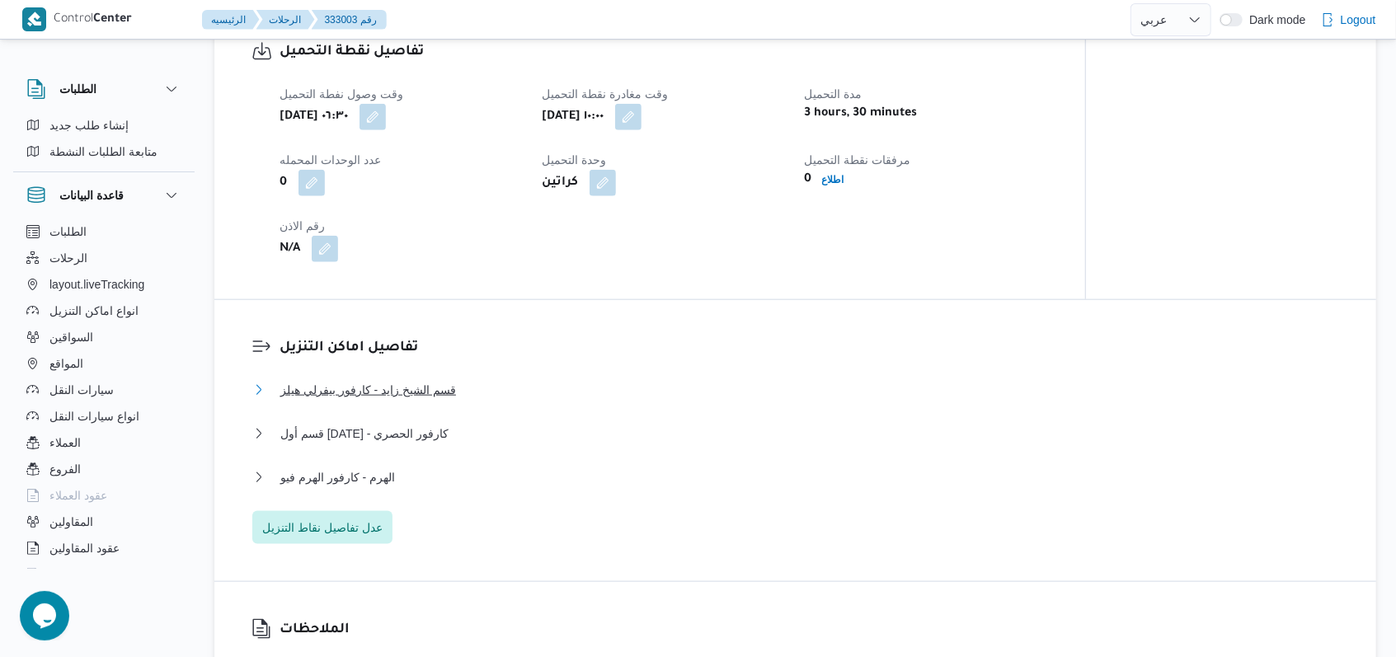
click at [407, 388] on span "قسم الشيخ زايد - كارفور بيفرلي هيلز" at bounding box center [368, 390] width 176 height 20
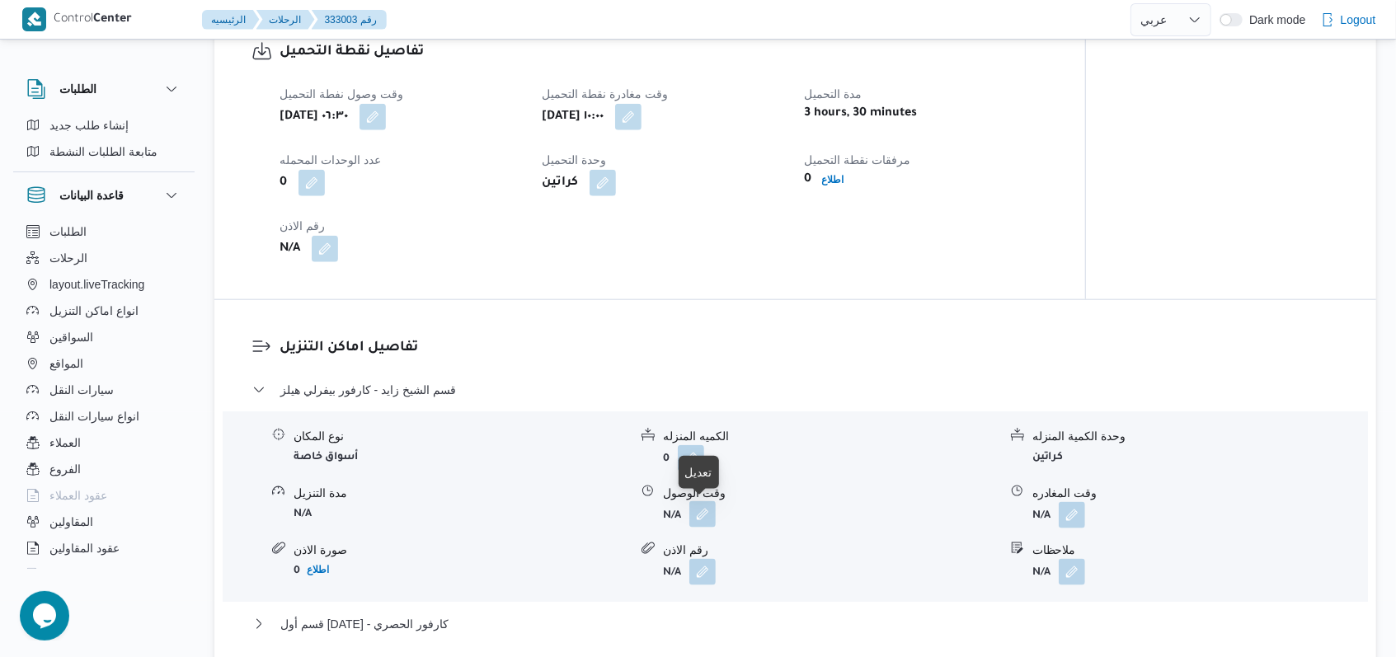
click at [706, 514] on button "button" at bounding box center [703, 514] width 26 height 26
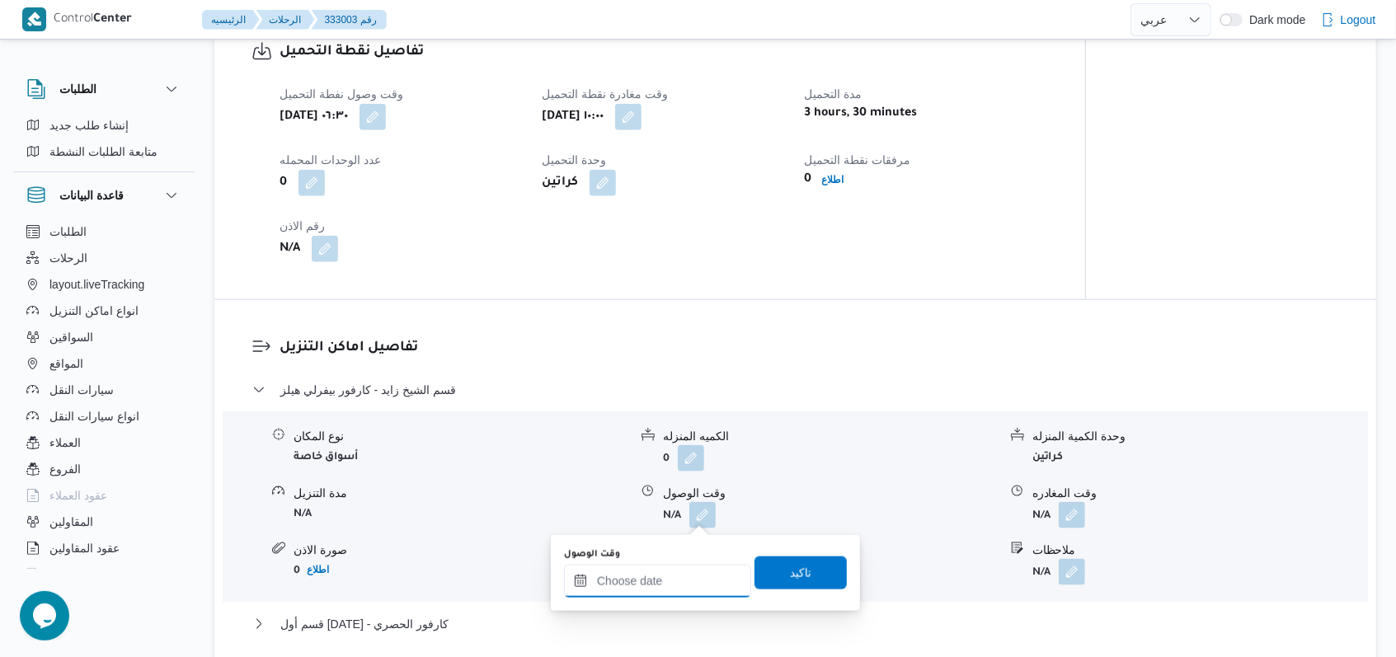
click at [671, 579] on input "وقت الوصول" at bounding box center [657, 581] width 187 height 33
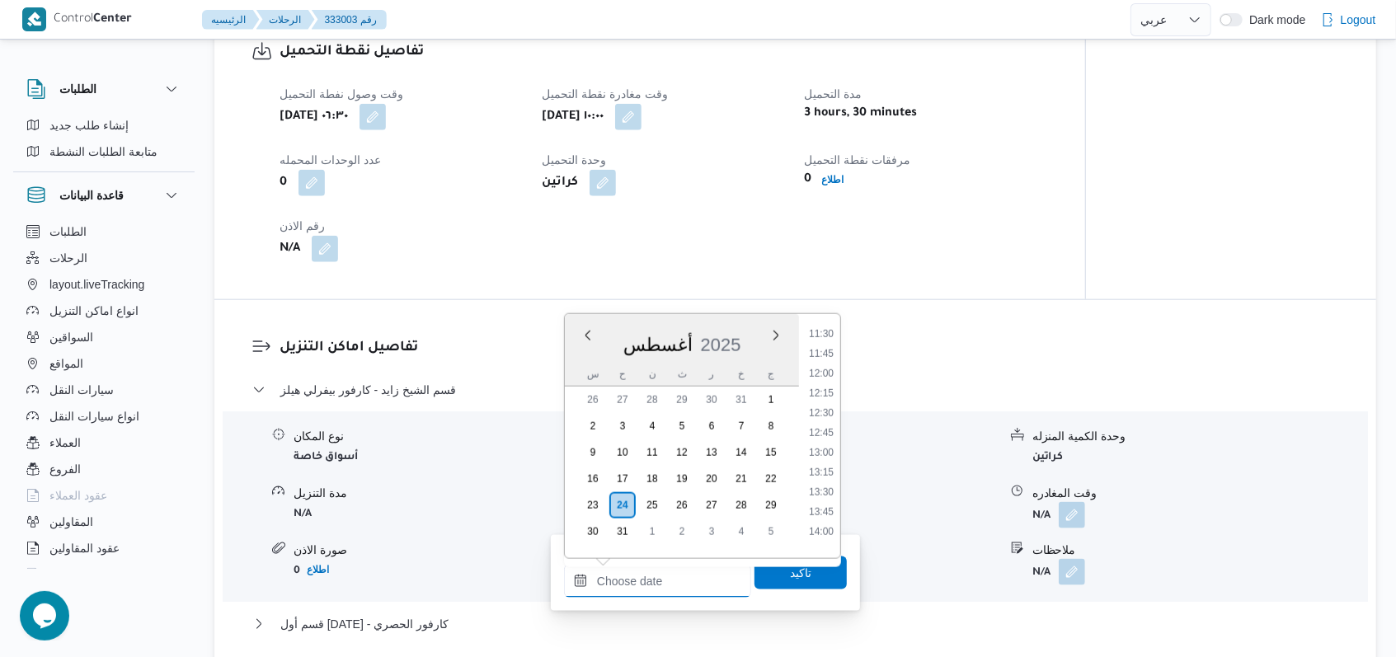
scroll to position [864, 0]
click at [832, 346] on li "11:00" at bounding box center [821, 343] width 38 height 16
type input "٢٤/٠٨/٢٠٢٥ ١١:٠٠"
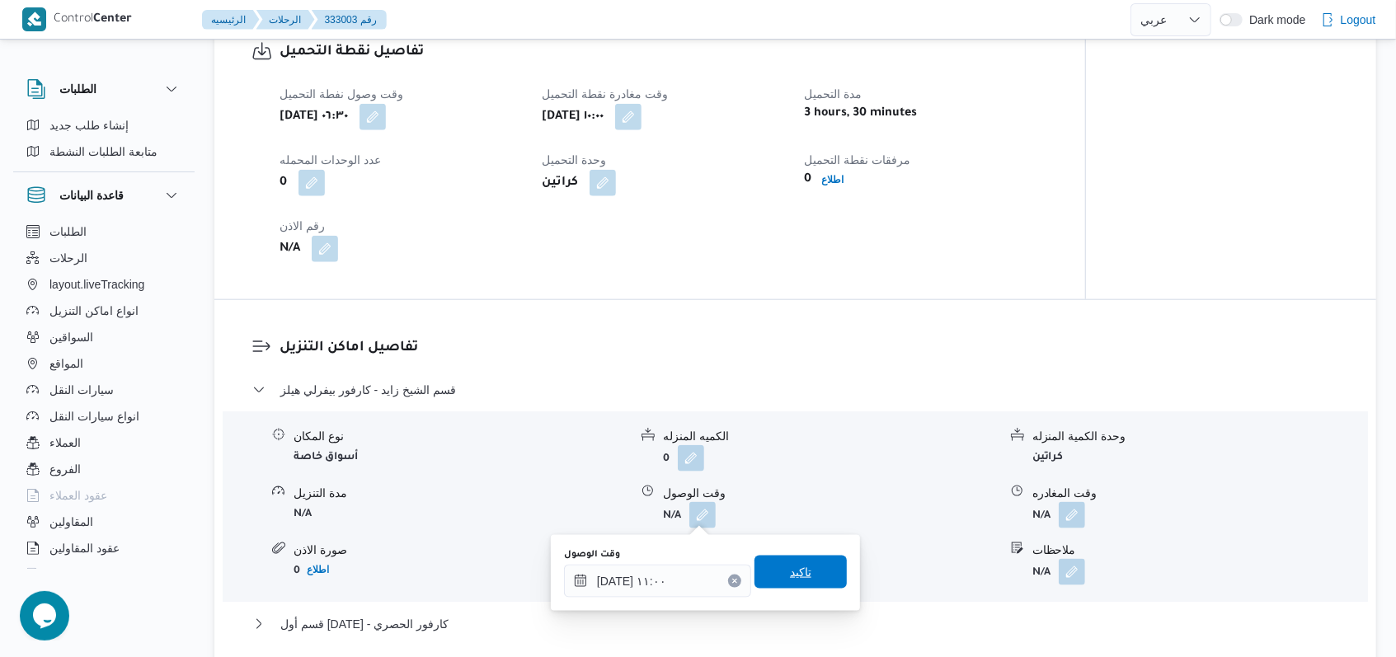
click at [790, 568] on span "تاكيد" at bounding box center [800, 572] width 21 height 20
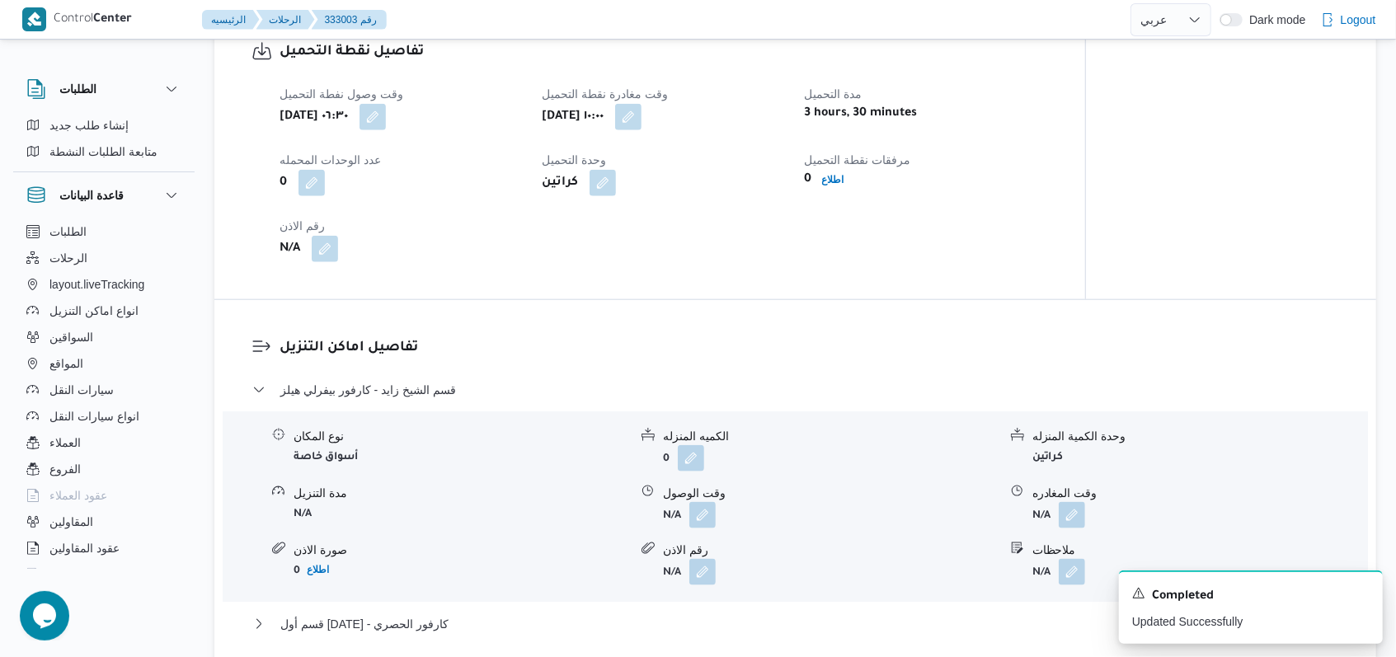
scroll to position [1334, 0]
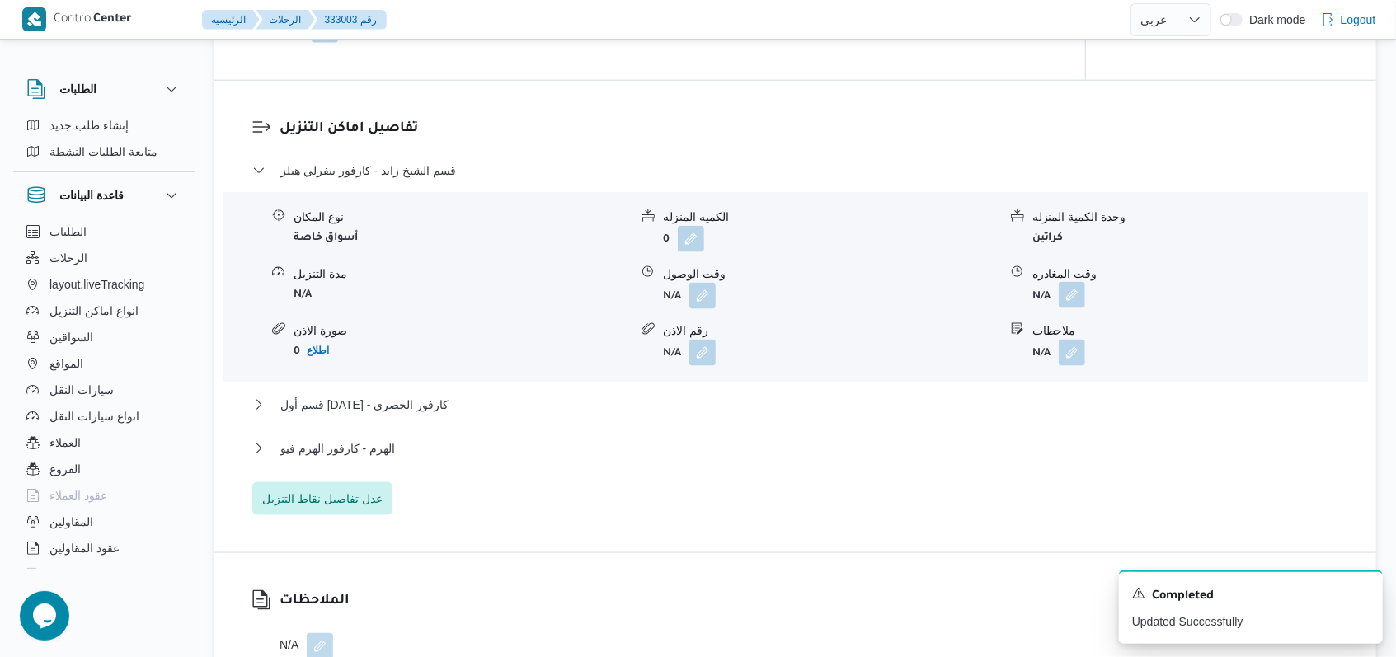
click at [1072, 300] on button "button" at bounding box center [1072, 295] width 26 height 26
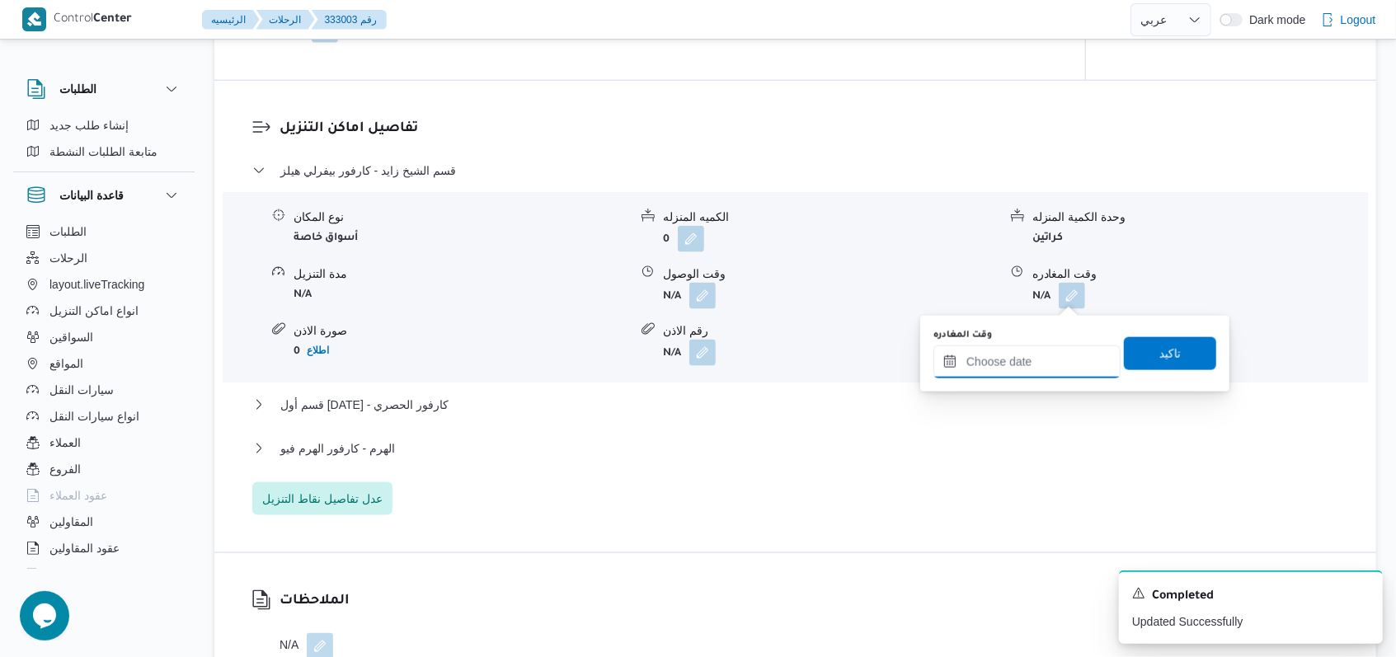
click at [1028, 355] on input "وقت المغادره" at bounding box center [1027, 362] width 187 height 33
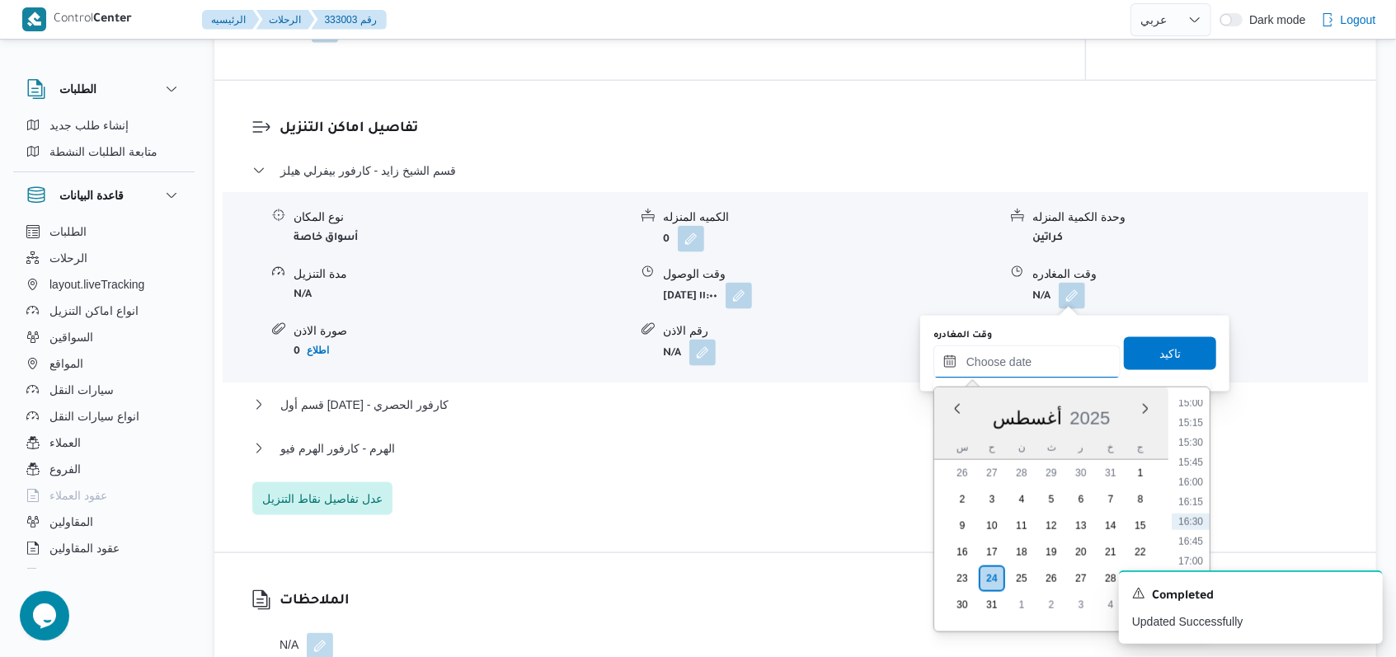
scroll to position [1083, 0]
click at [1200, 431] on li "14:00" at bounding box center [1191, 434] width 38 height 16
type input "٢٤/٠٨/٢٠٢٥ ١٤:٠٠"
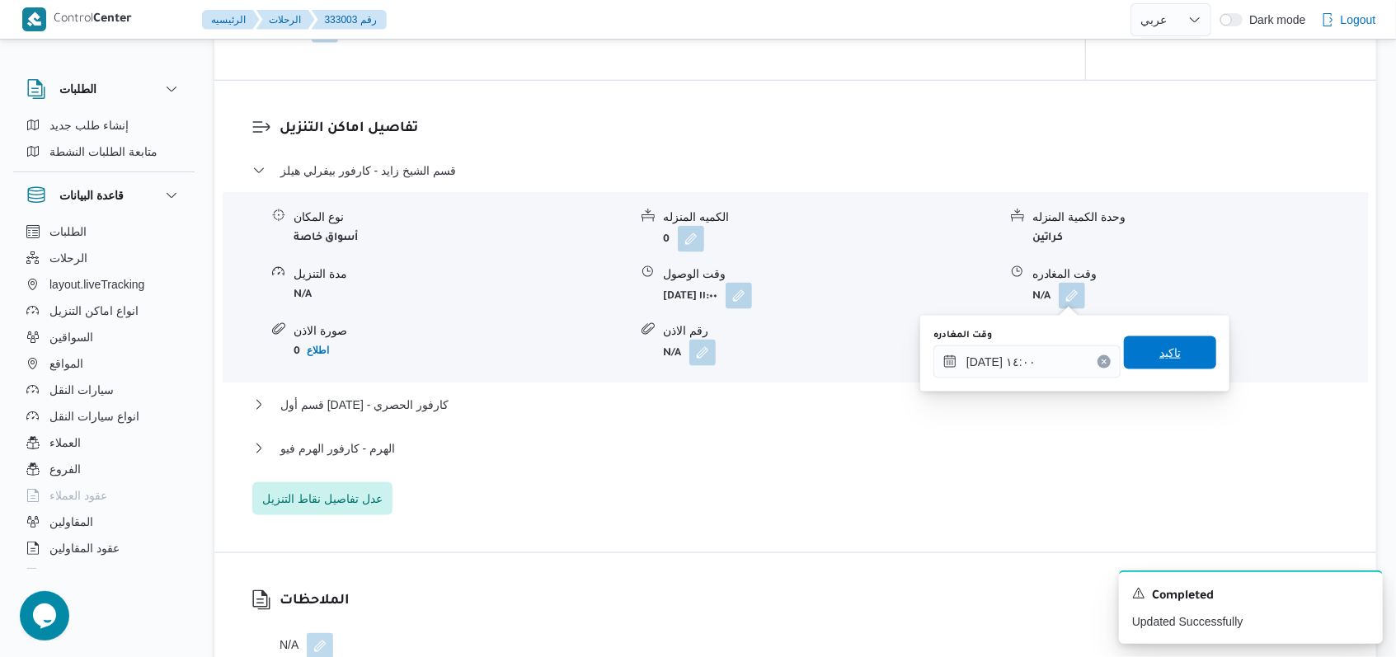
click at [1182, 365] on span "تاكيد" at bounding box center [1170, 353] width 92 height 33
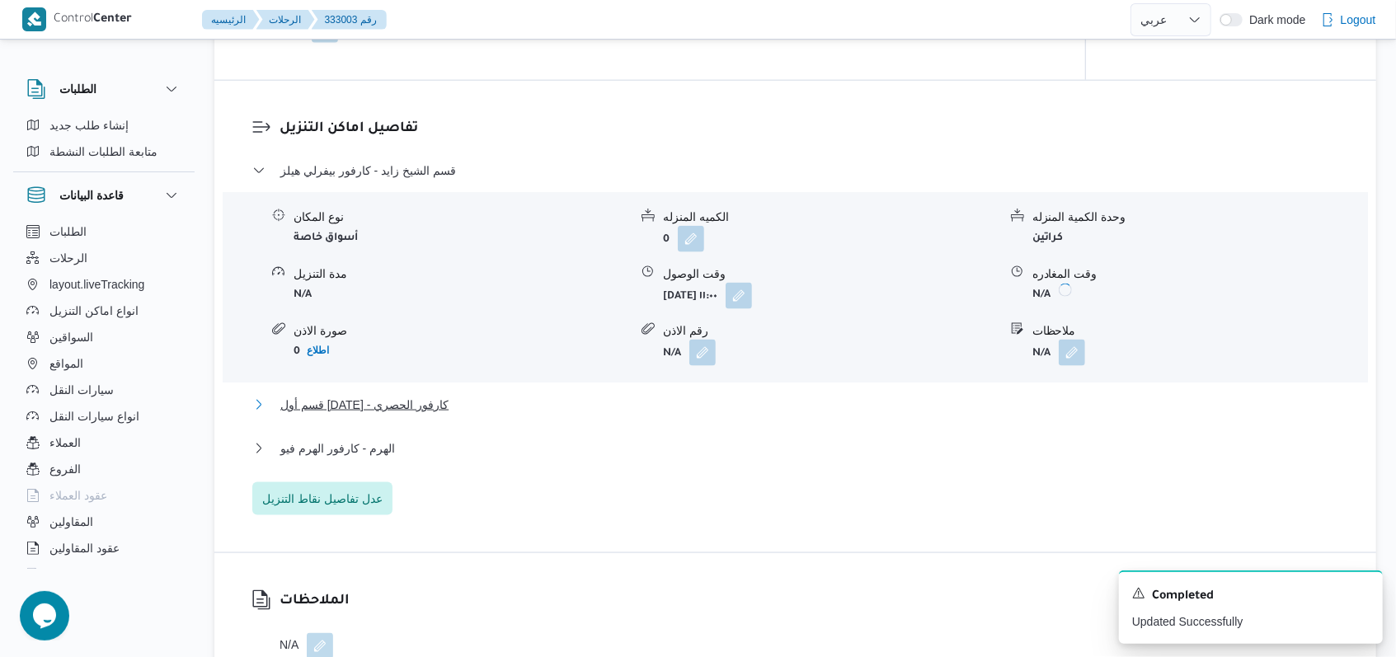
click at [407, 411] on span "قسم أول 6 أكتوبر - كارفور الحصري" at bounding box center [364, 405] width 168 height 20
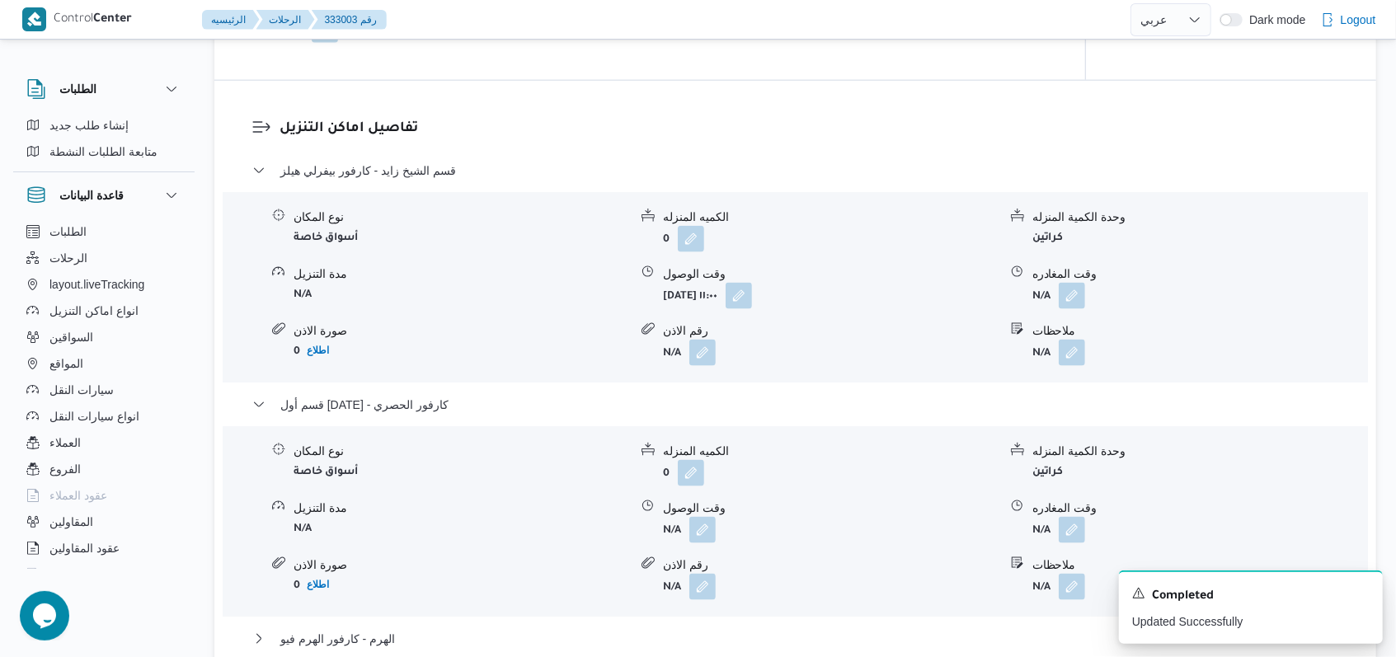
scroll to position [1554, 0]
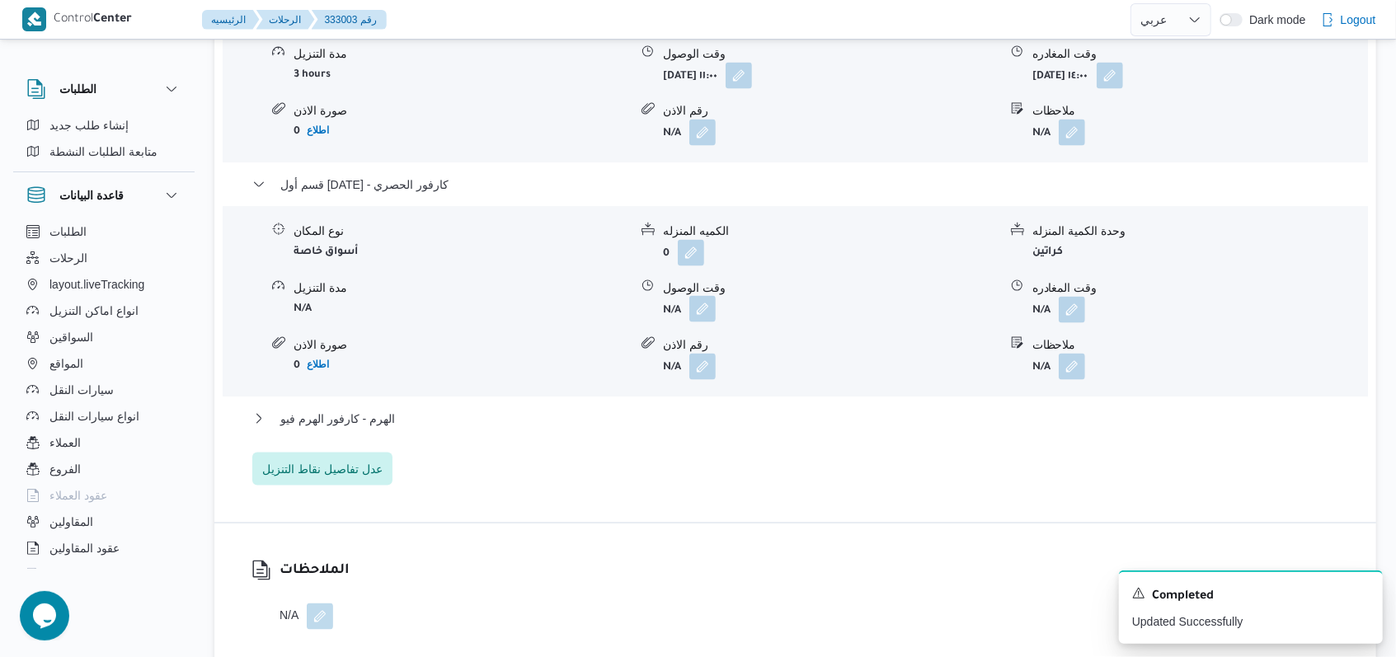
click at [691, 317] on button "button" at bounding box center [703, 309] width 26 height 26
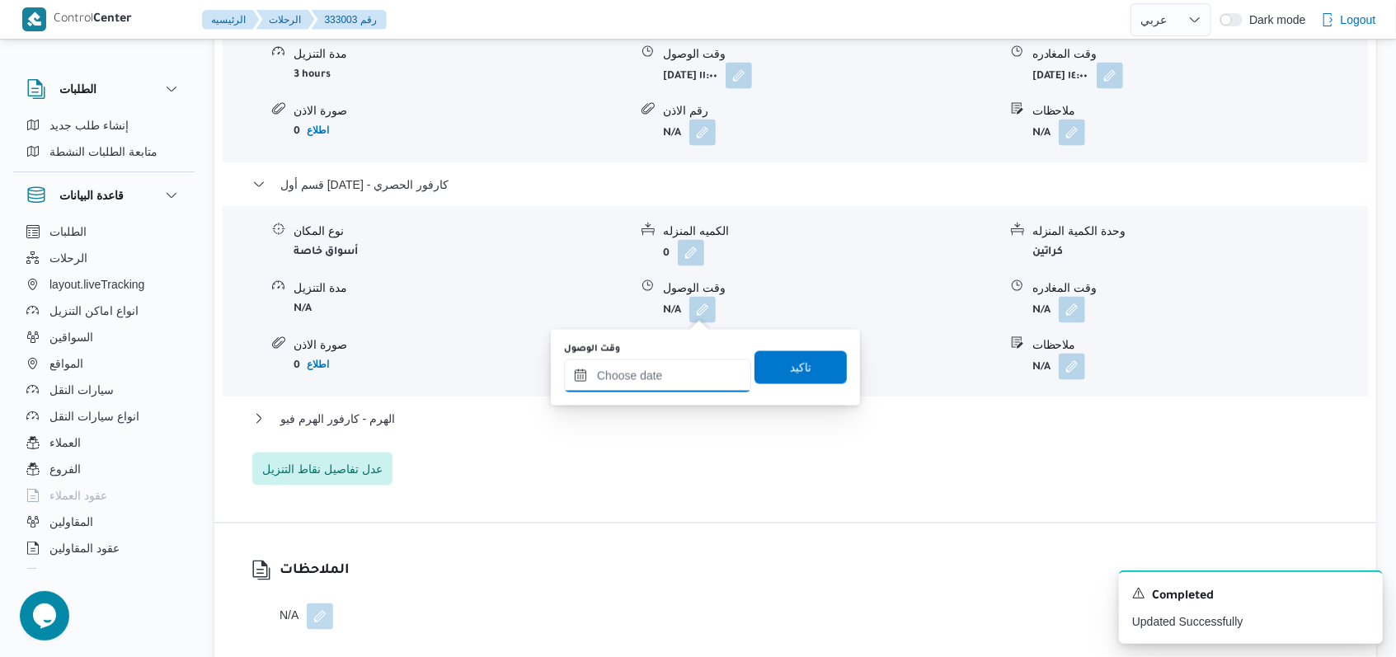
click at [658, 379] on input "وقت الوصول" at bounding box center [657, 376] width 187 height 33
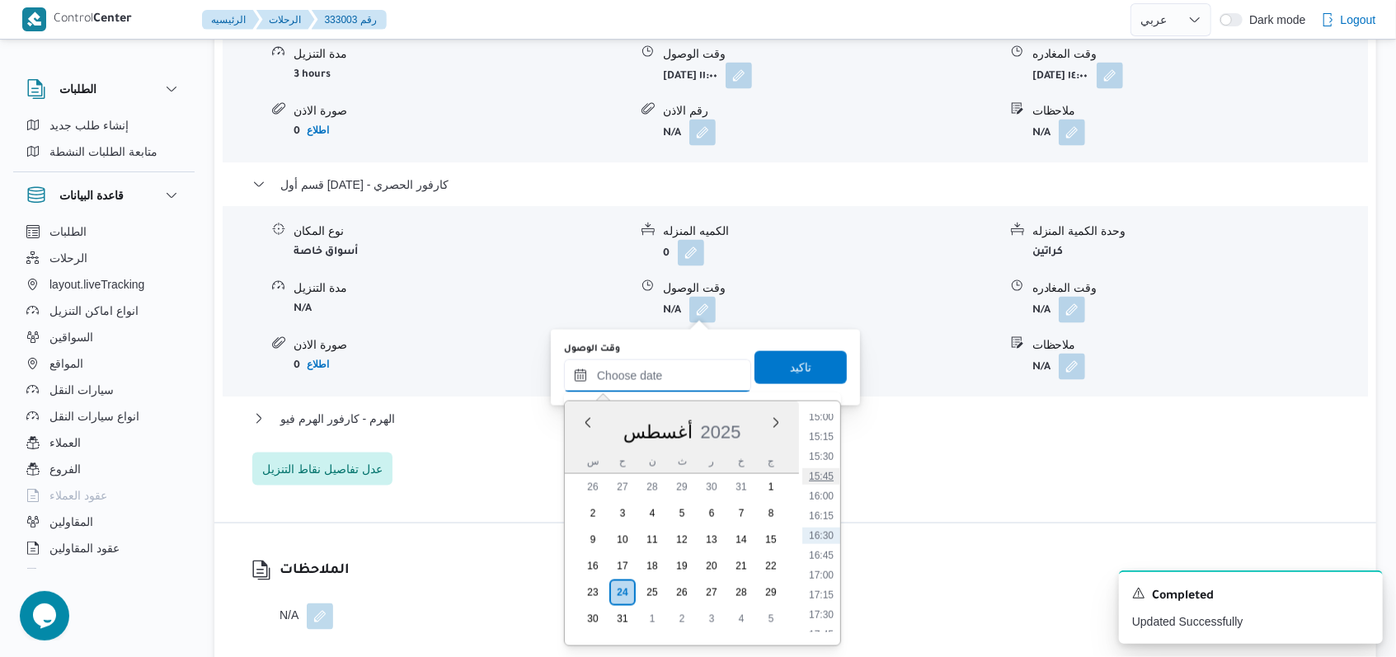
scroll to position [1083, 0]
click at [830, 496] on ul "00:00 00:15 00:30 00:45 01:00 01:15 01:30 01:45 02:00 02:15 02:30 02:45 03:00 0…" at bounding box center [821, 524] width 38 height 218
click at [827, 493] on li "14:30" at bounding box center [821, 488] width 38 height 16
type input "٢٤/٠٨/٢٠٢٥ ١٤:٣٠"
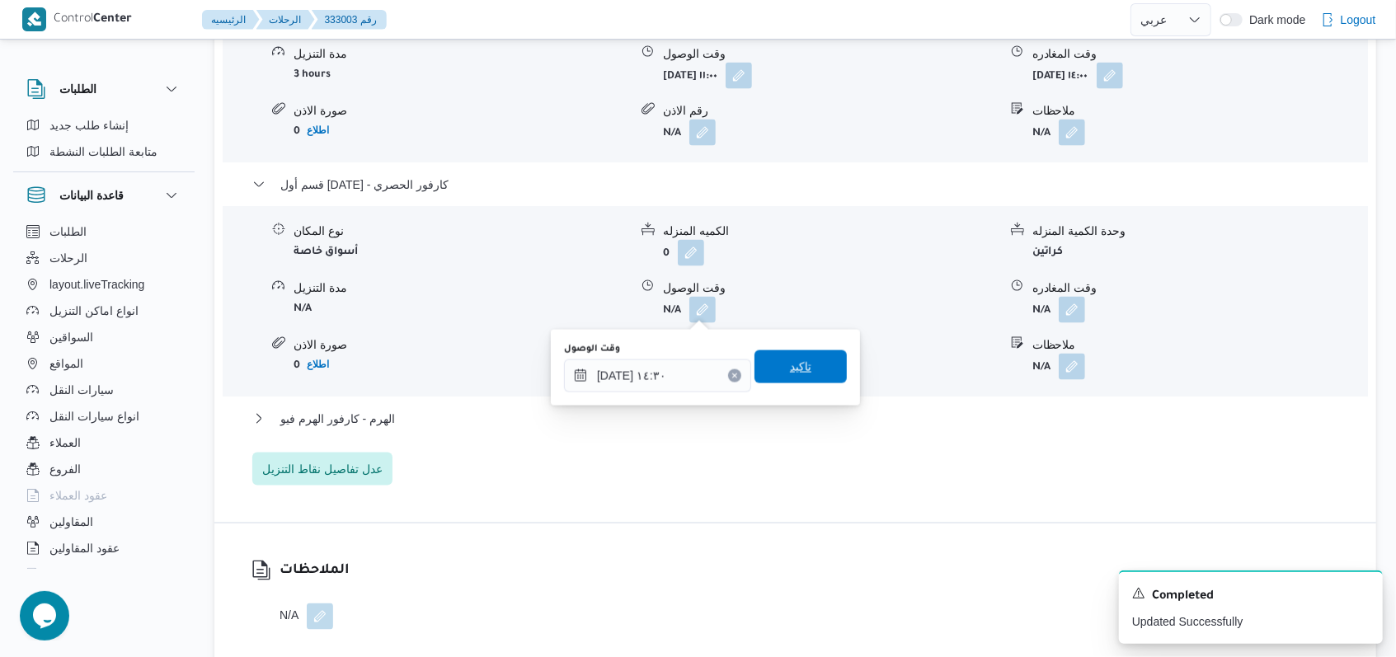
click at [804, 373] on span "تاكيد" at bounding box center [801, 367] width 92 height 33
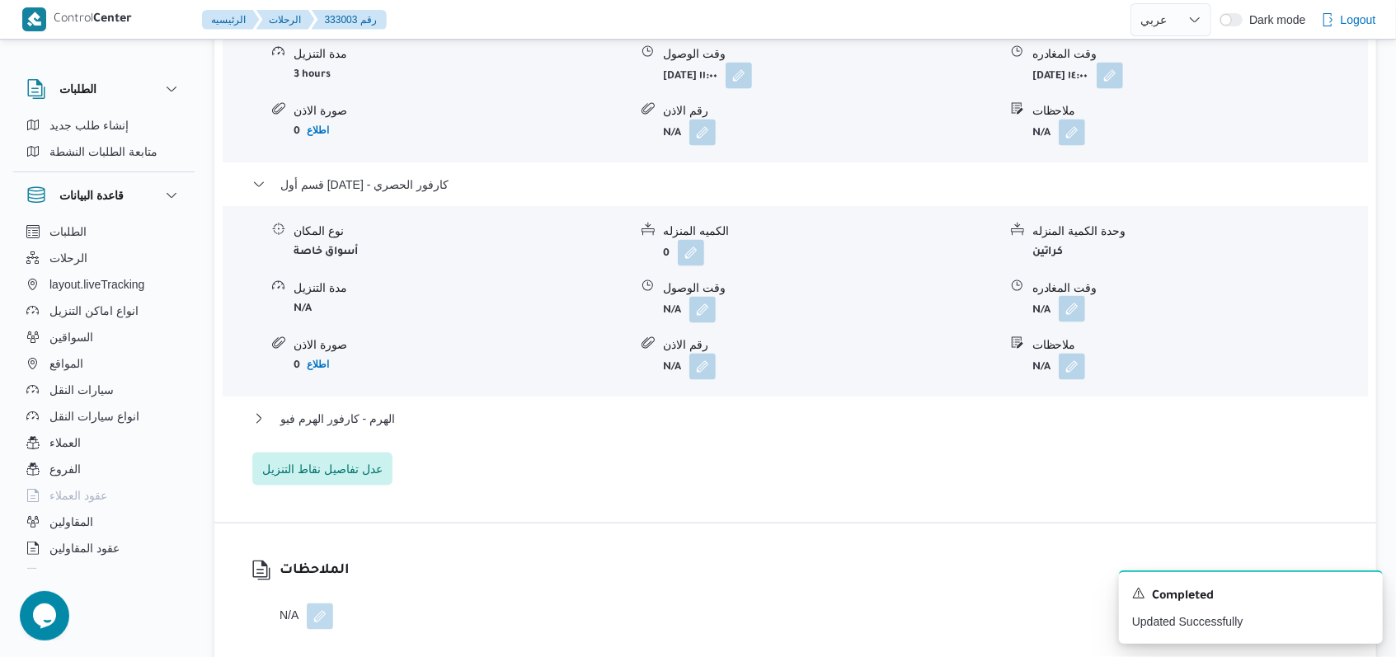
click at [1072, 308] on button "button" at bounding box center [1072, 309] width 26 height 26
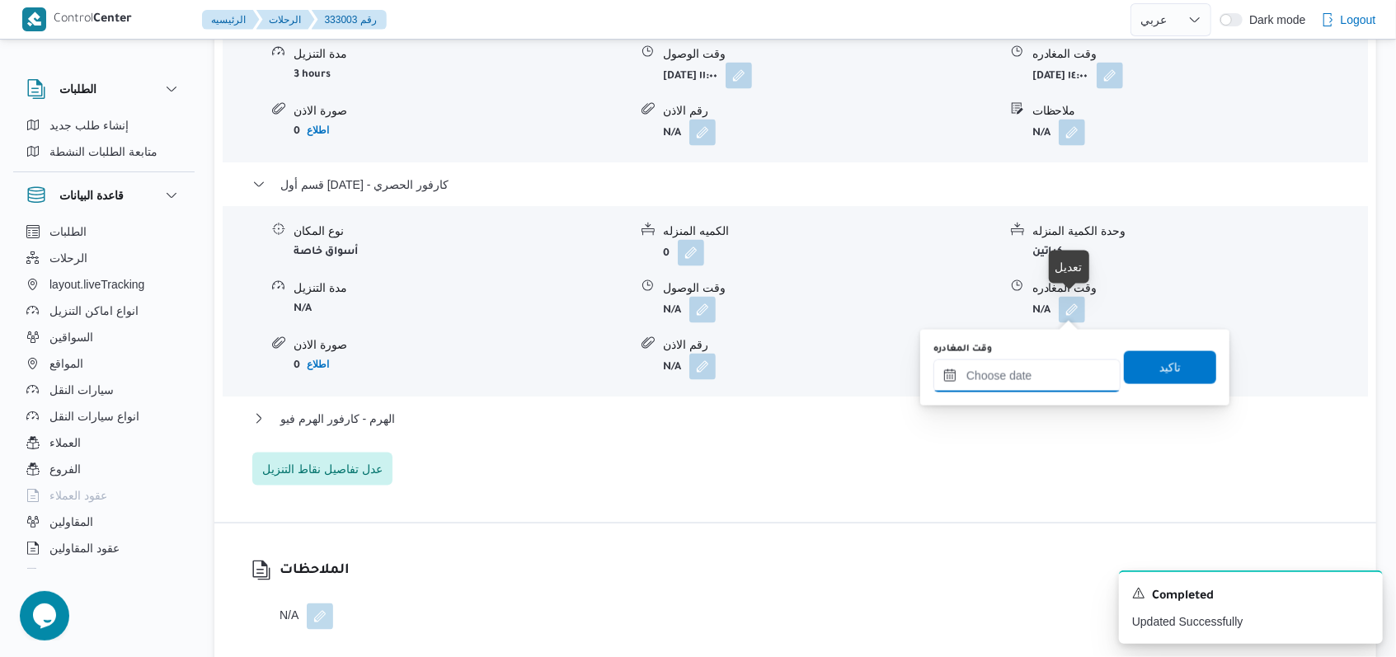
click at [1039, 369] on input "وقت المغادره" at bounding box center [1027, 376] width 187 height 33
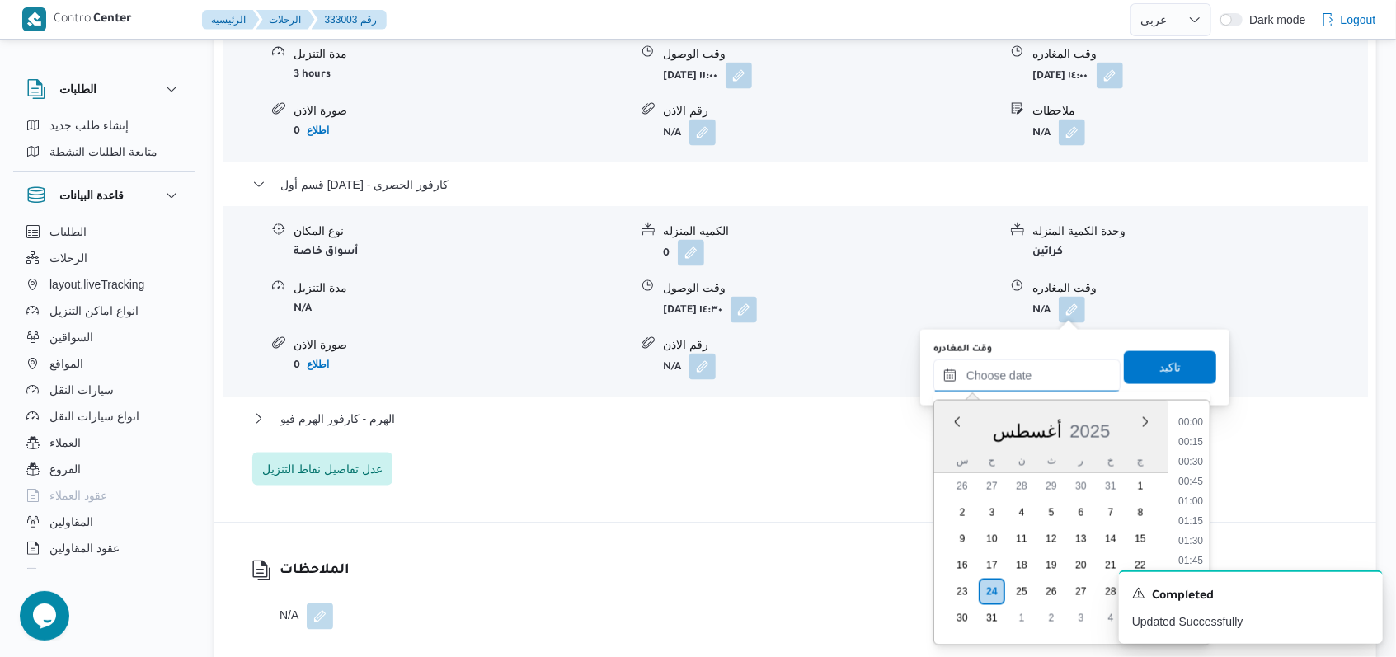
scroll to position [1193, 0]
click at [1181, 455] on li "15:30" at bounding box center [1191, 456] width 38 height 16
type input "[DATE] ١٥:٣٠"
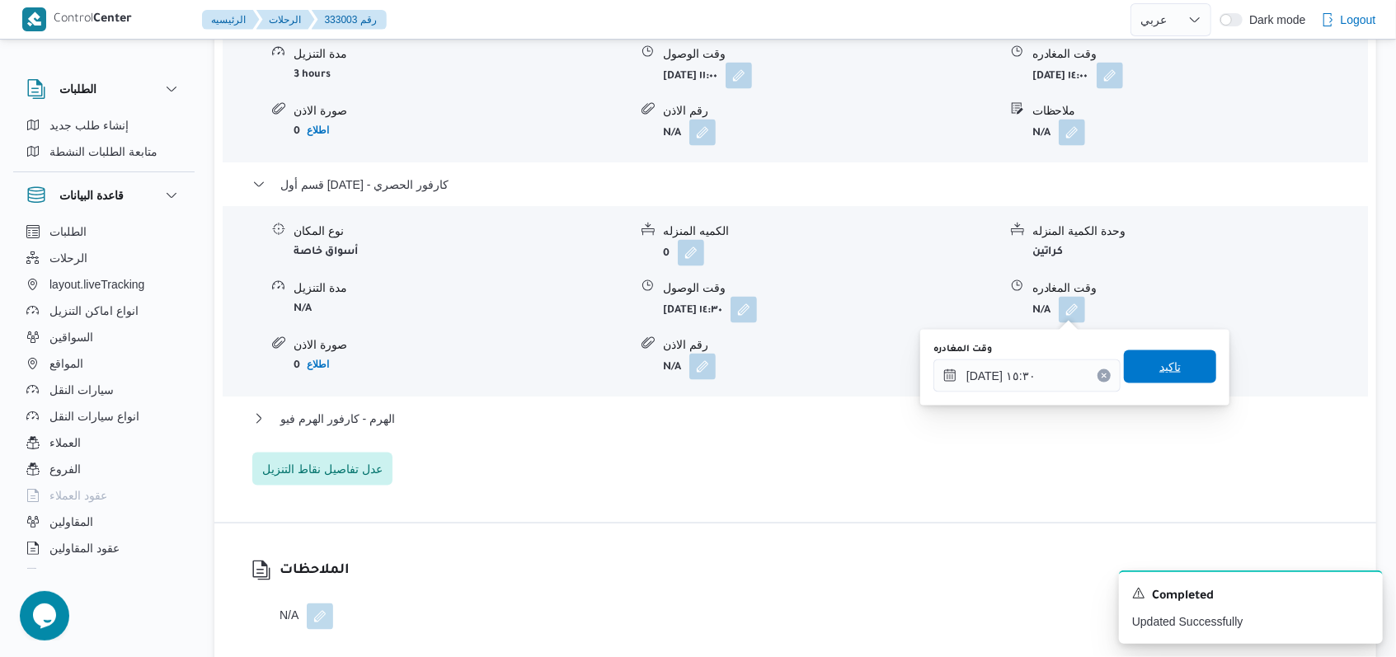
click at [1164, 379] on span "تاكيد" at bounding box center [1170, 367] width 92 height 33
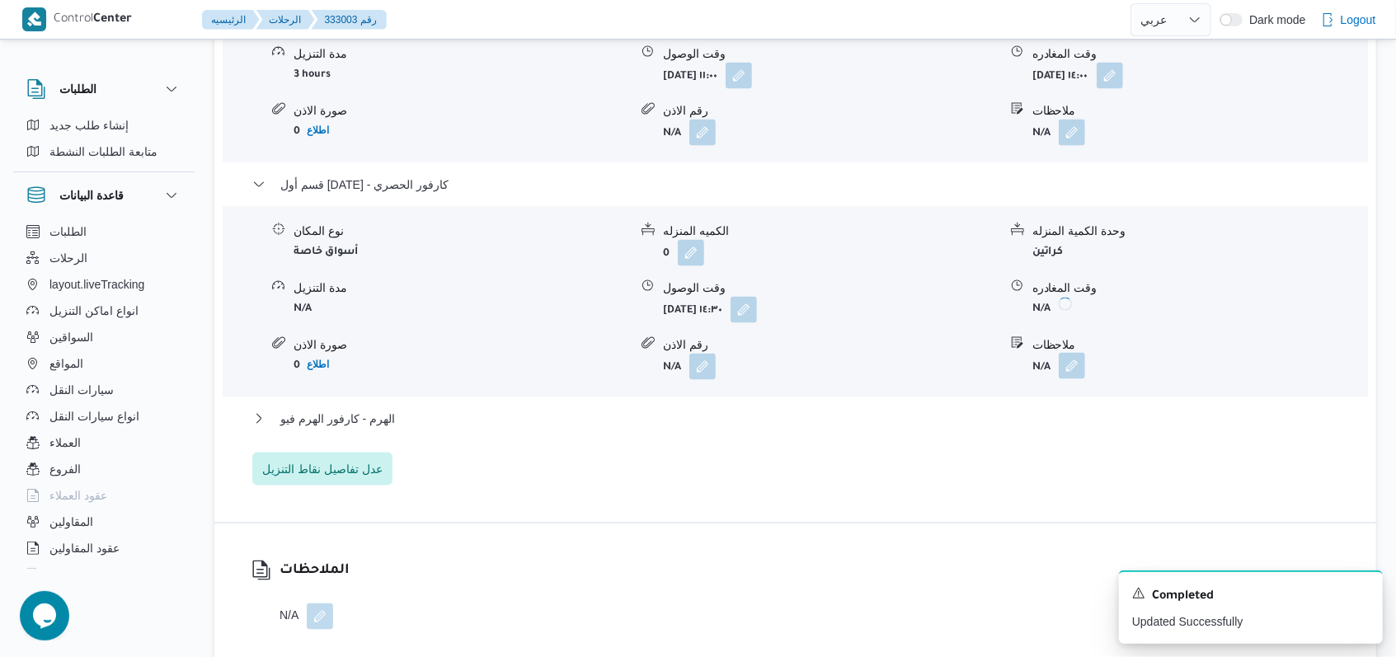
click at [1075, 374] on button "button" at bounding box center [1072, 366] width 26 height 26
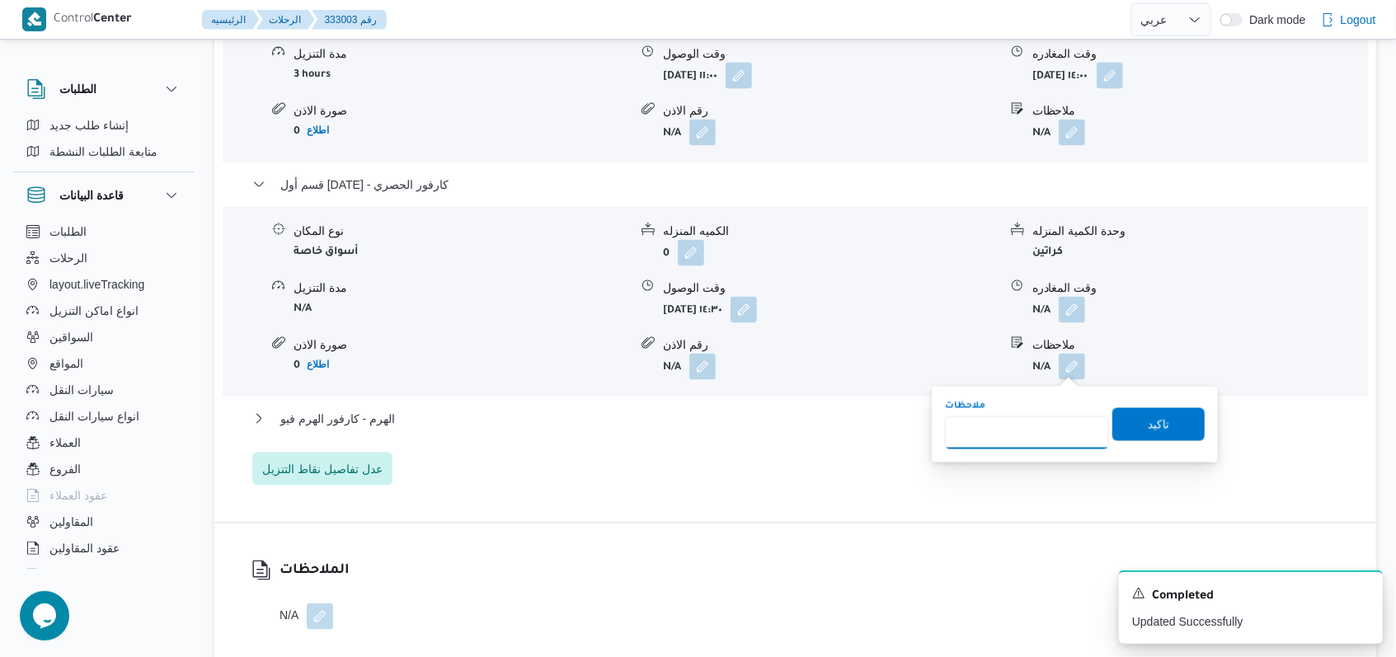
click at [1027, 440] on input "ملاحظات" at bounding box center [1027, 433] width 164 height 33
type input "الفرع لم يسلم"
click at [1148, 415] on span "تاكيد" at bounding box center [1158, 424] width 21 height 20
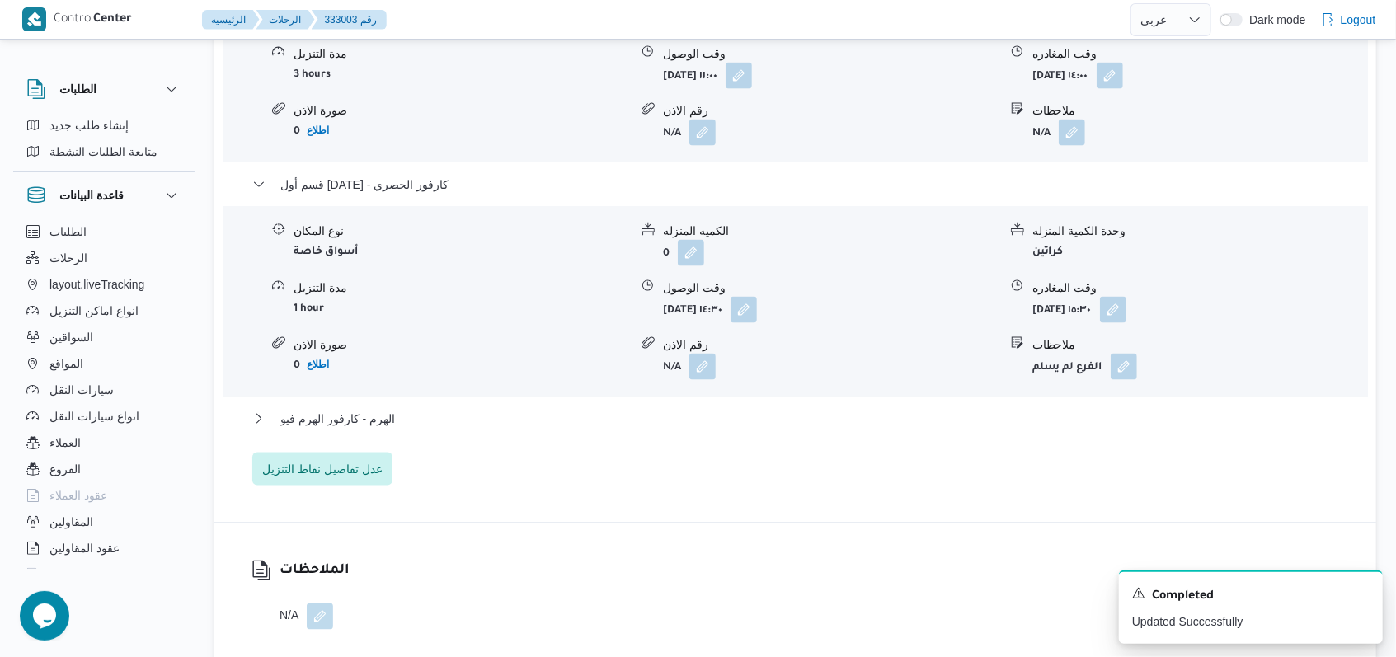
select select "ar"
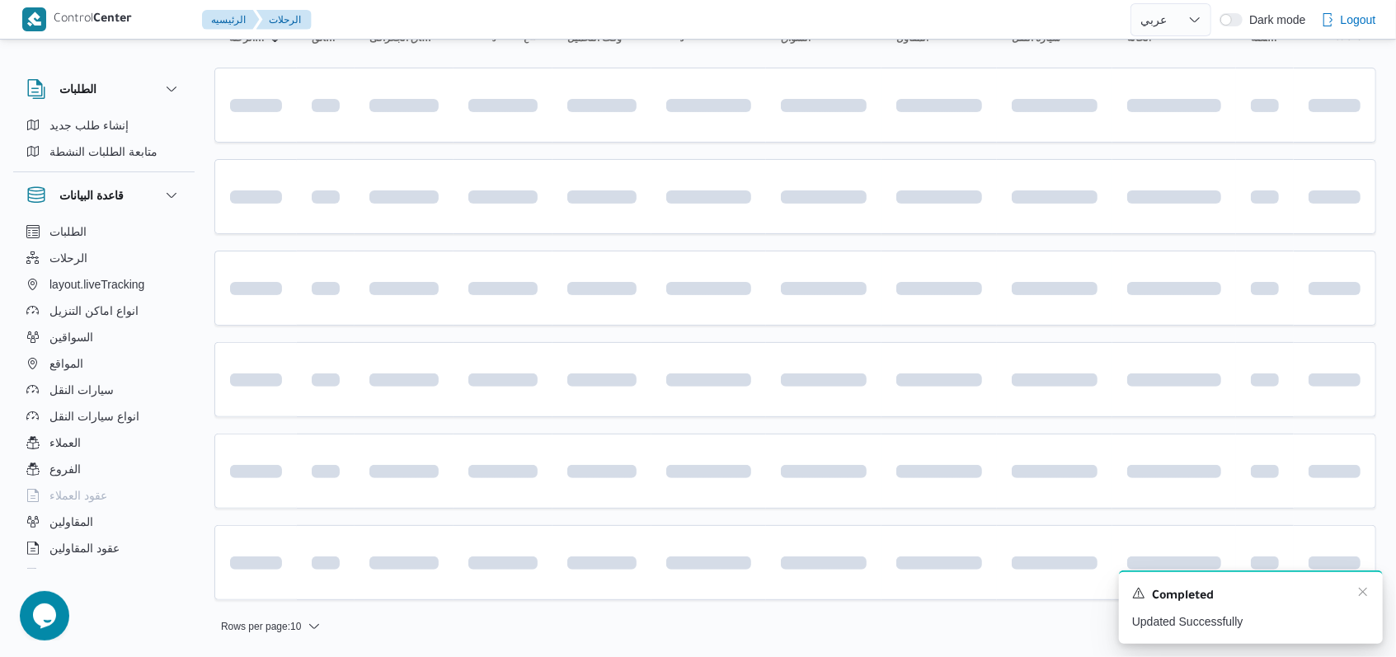
scroll to position [14, 0]
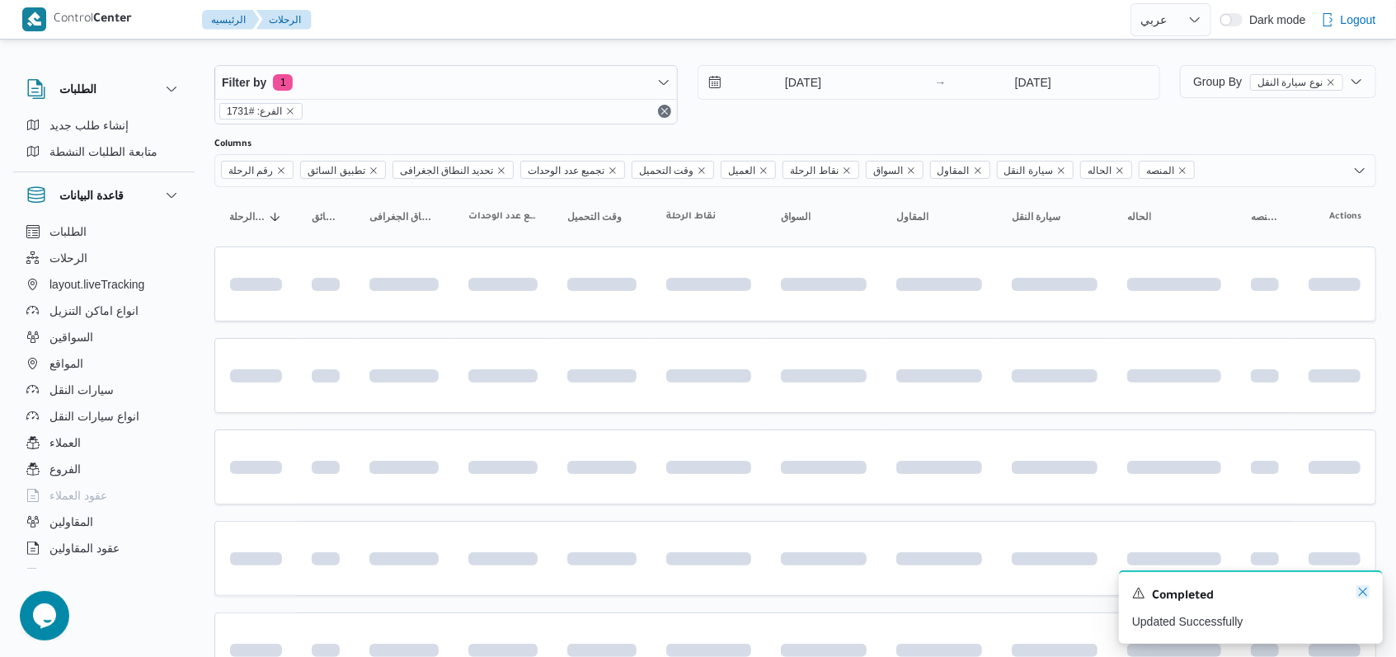
click at [1363, 590] on icon "Dismiss toast" at bounding box center [1363, 592] width 13 height 13
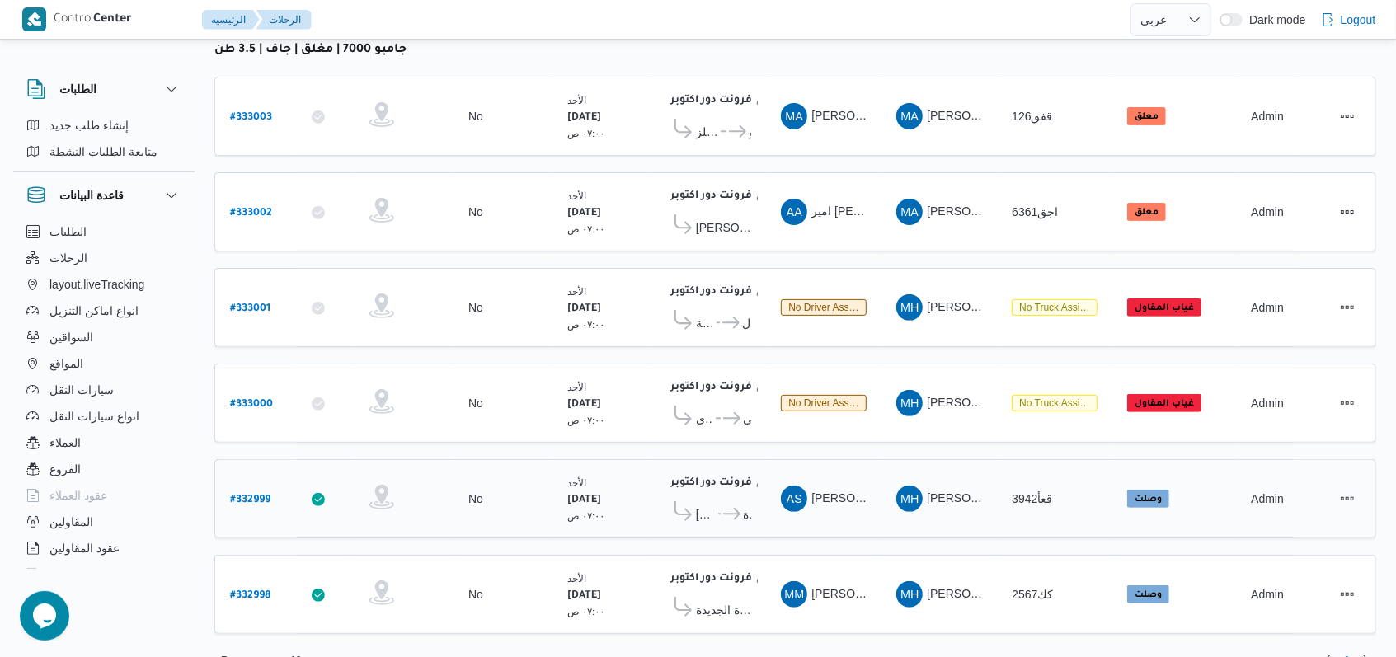
scroll to position [234, 0]
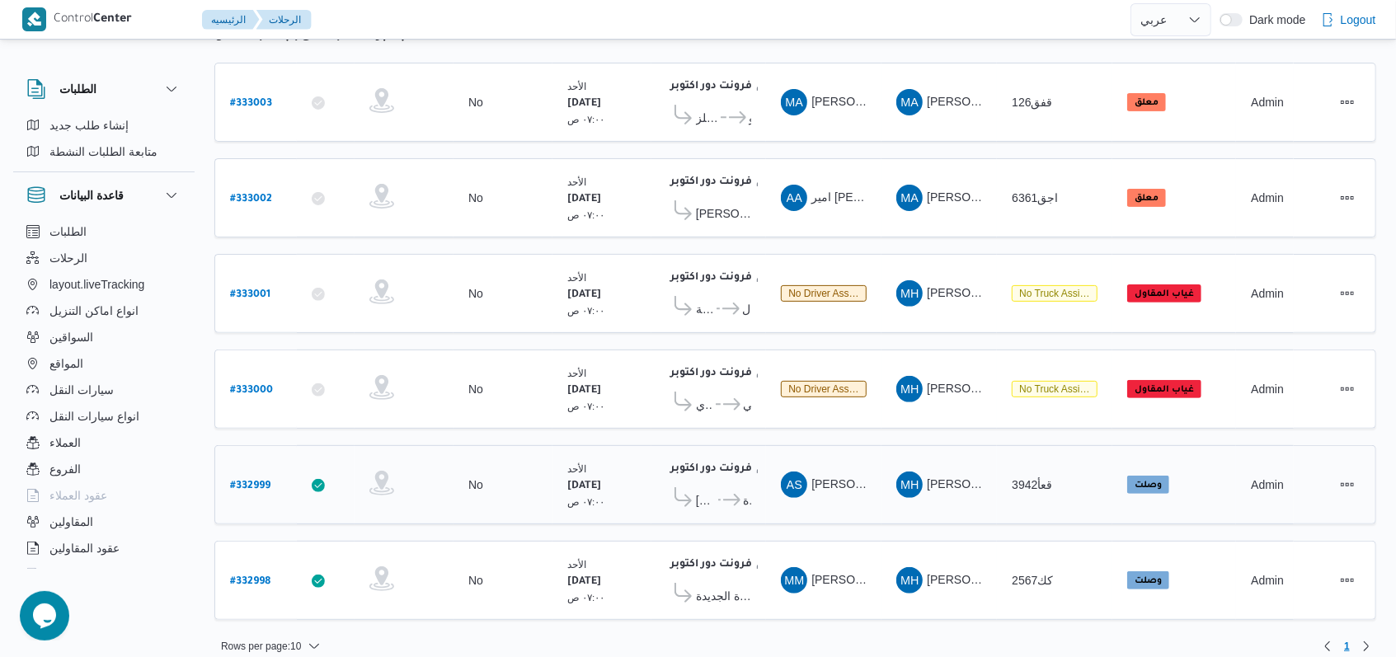
click at [257, 481] on b "# 332999" at bounding box center [250, 487] width 40 height 12
select select "ar"
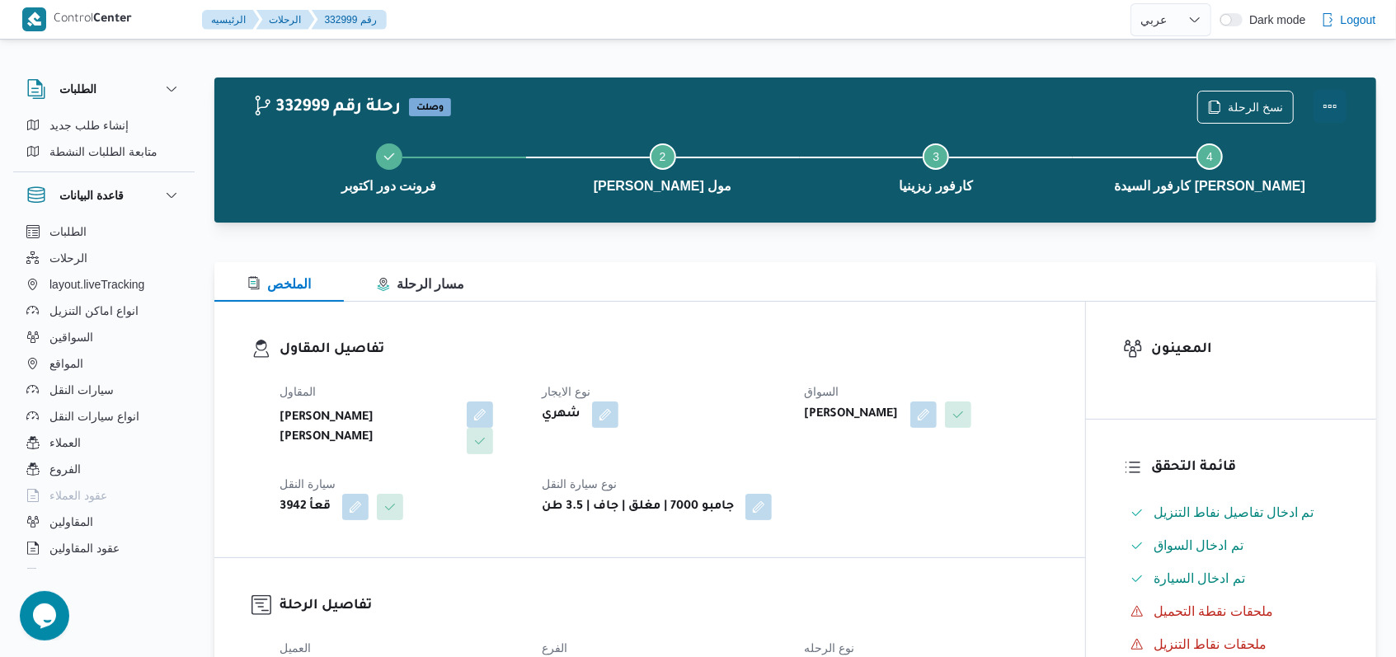
click at [1334, 116] on button "Actions" at bounding box center [1330, 106] width 33 height 33
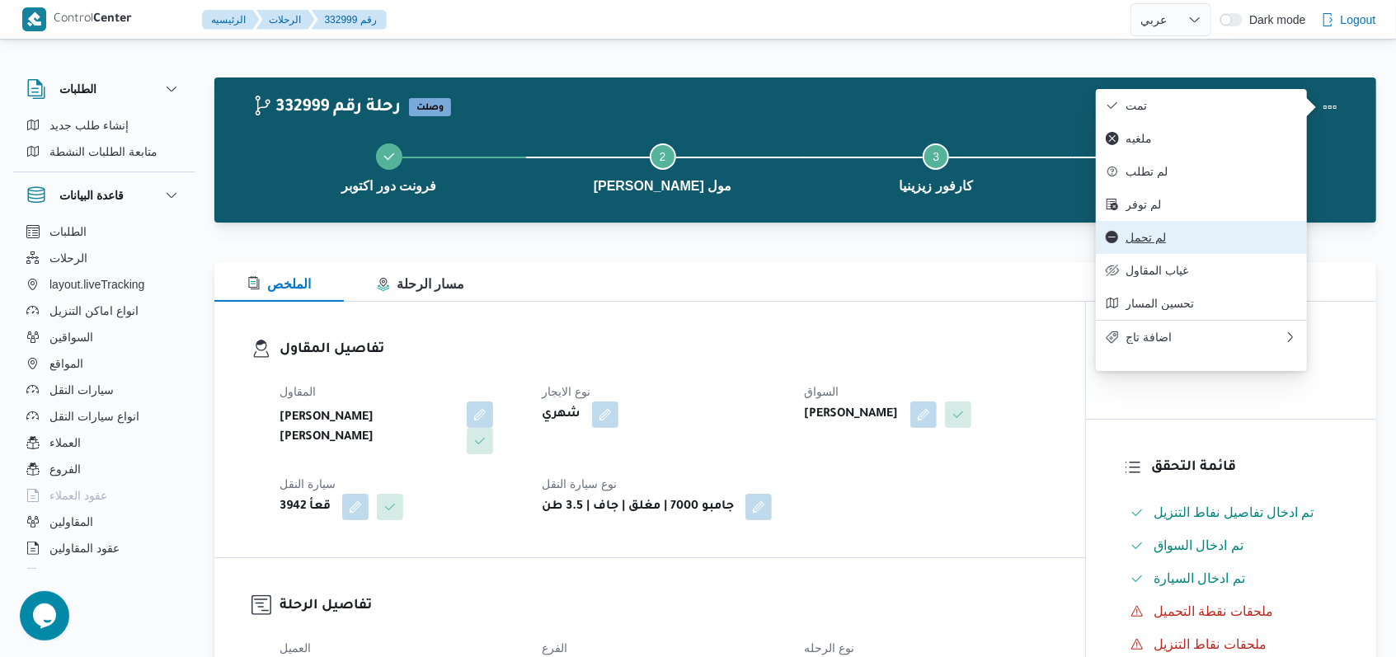
click at [1172, 244] on span "لم تحمل" at bounding box center [1212, 237] width 172 height 13
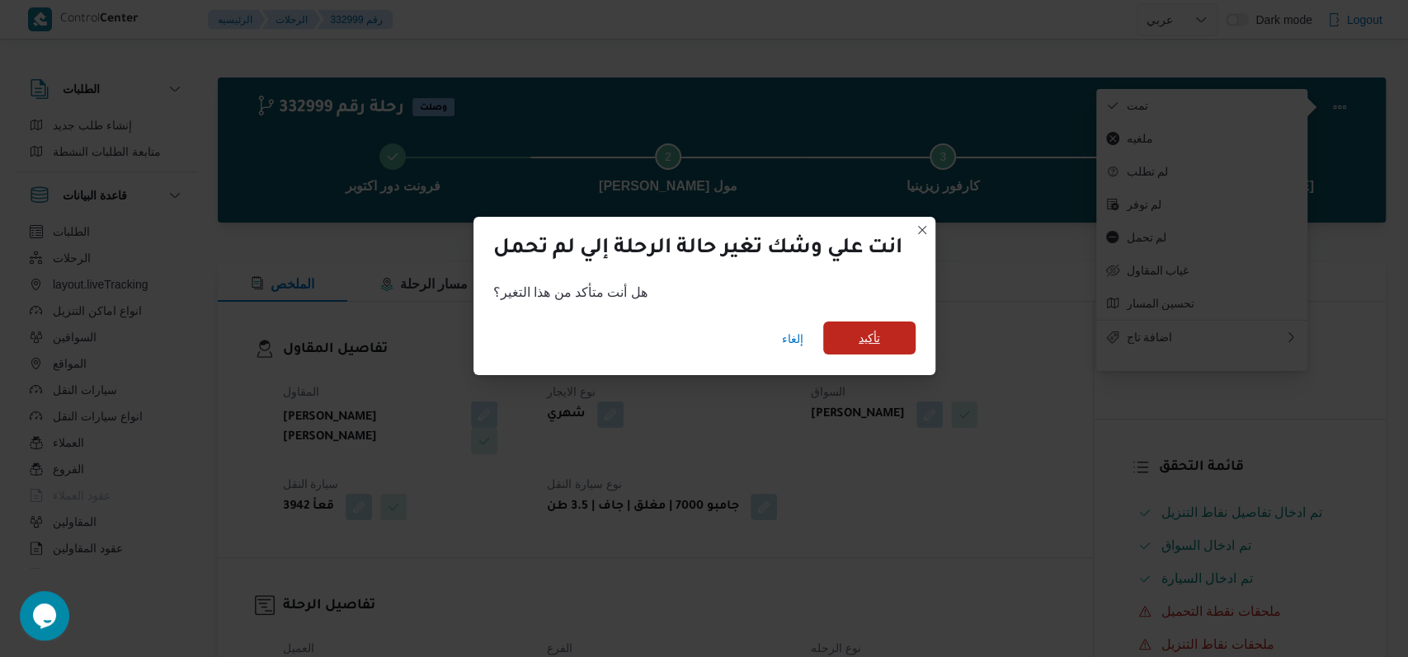
click at [866, 332] on span "تأكيد" at bounding box center [869, 338] width 21 height 20
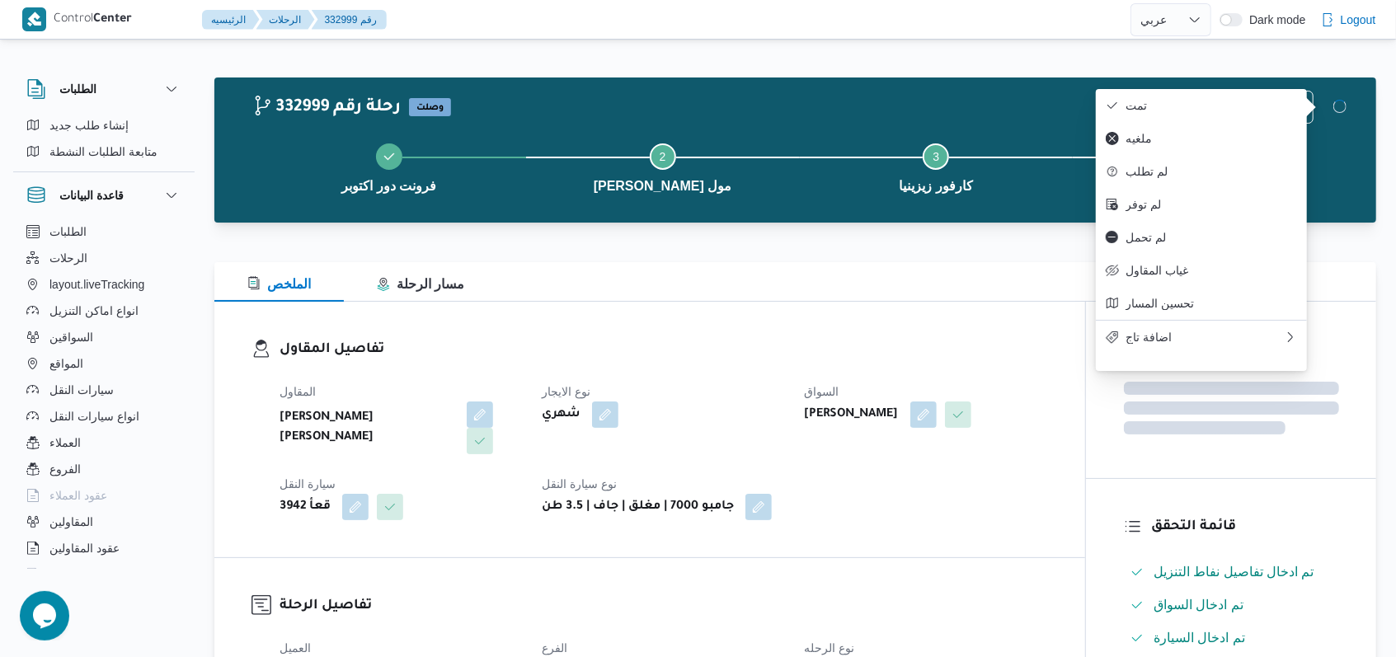
click at [932, 346] on h3 "تفاصيل المقاول" at bounding box center [664, 350] width 769 height 22
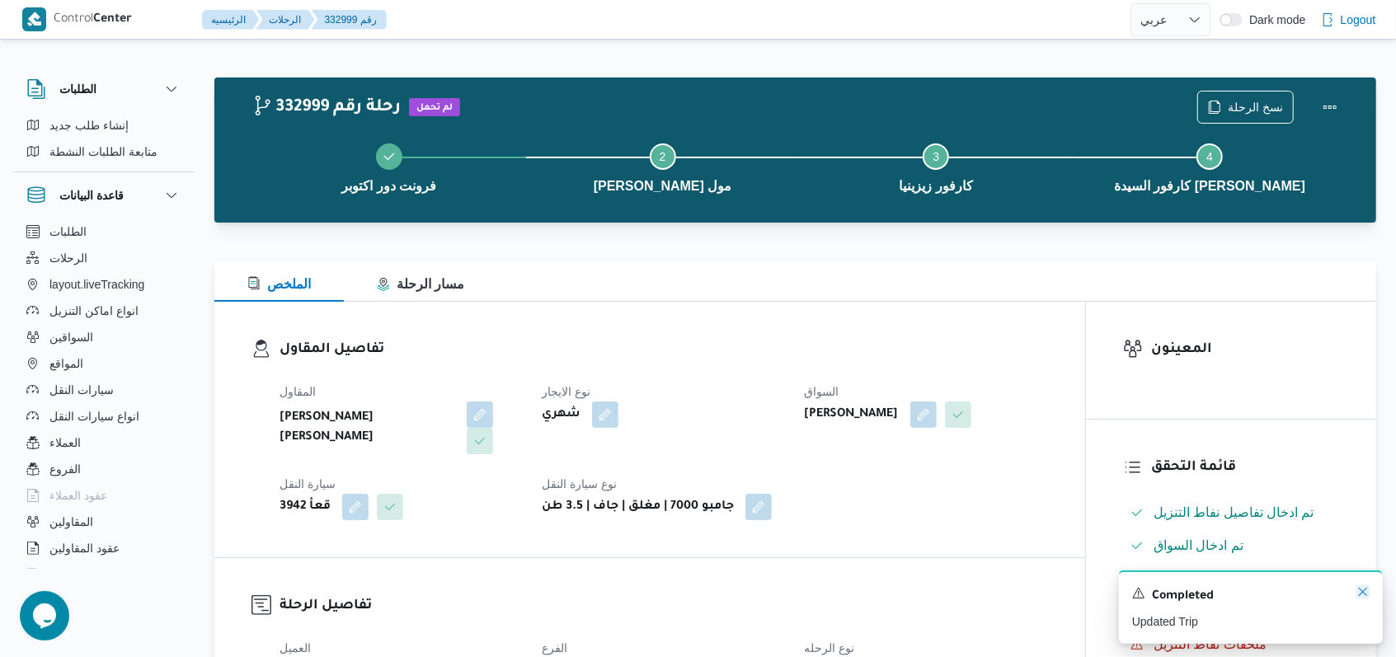
click at [1360, 593] on icon "Dismiss toast" at bounding box center [1363, 592] width 13 height 13
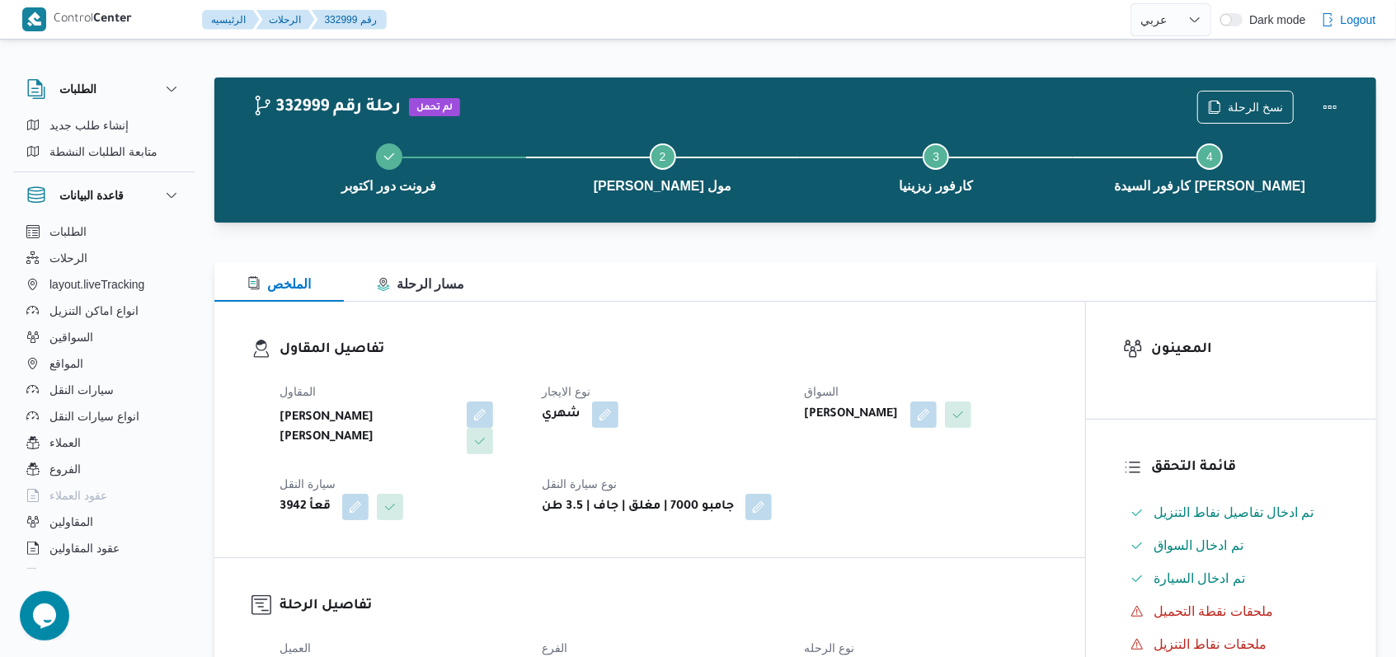
select select "ar"
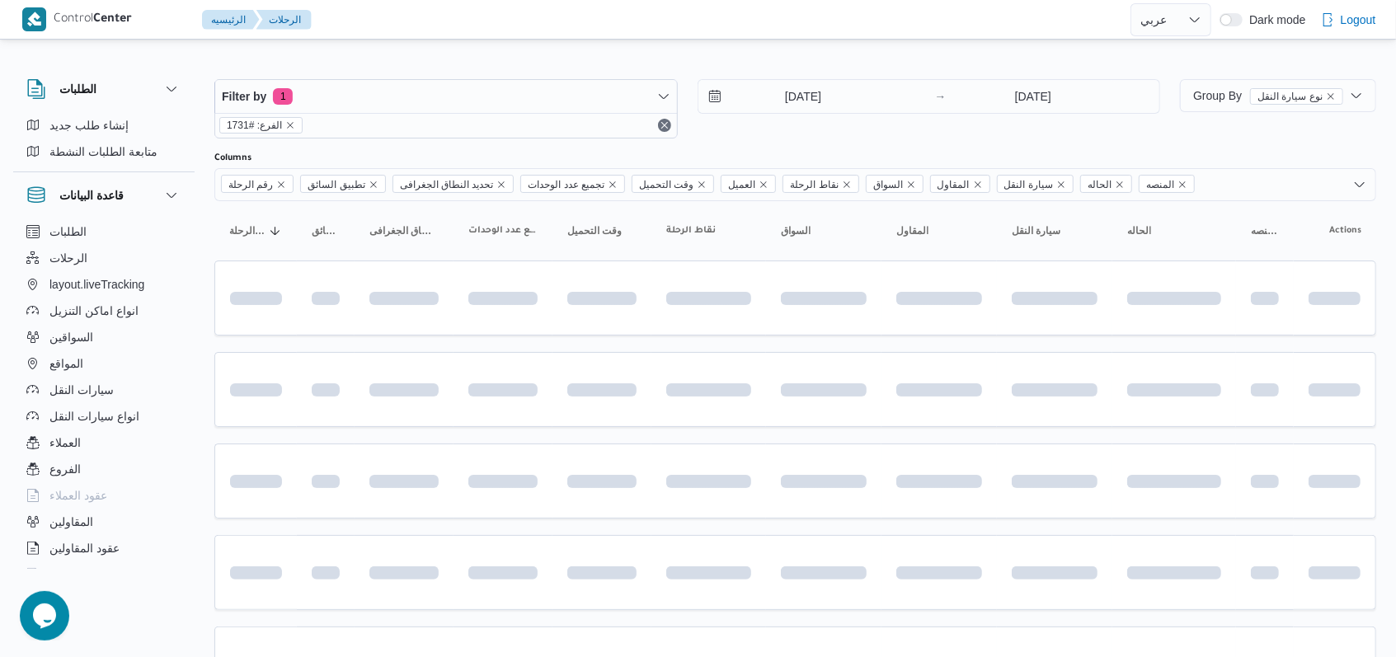
scroll to position [188, 0]
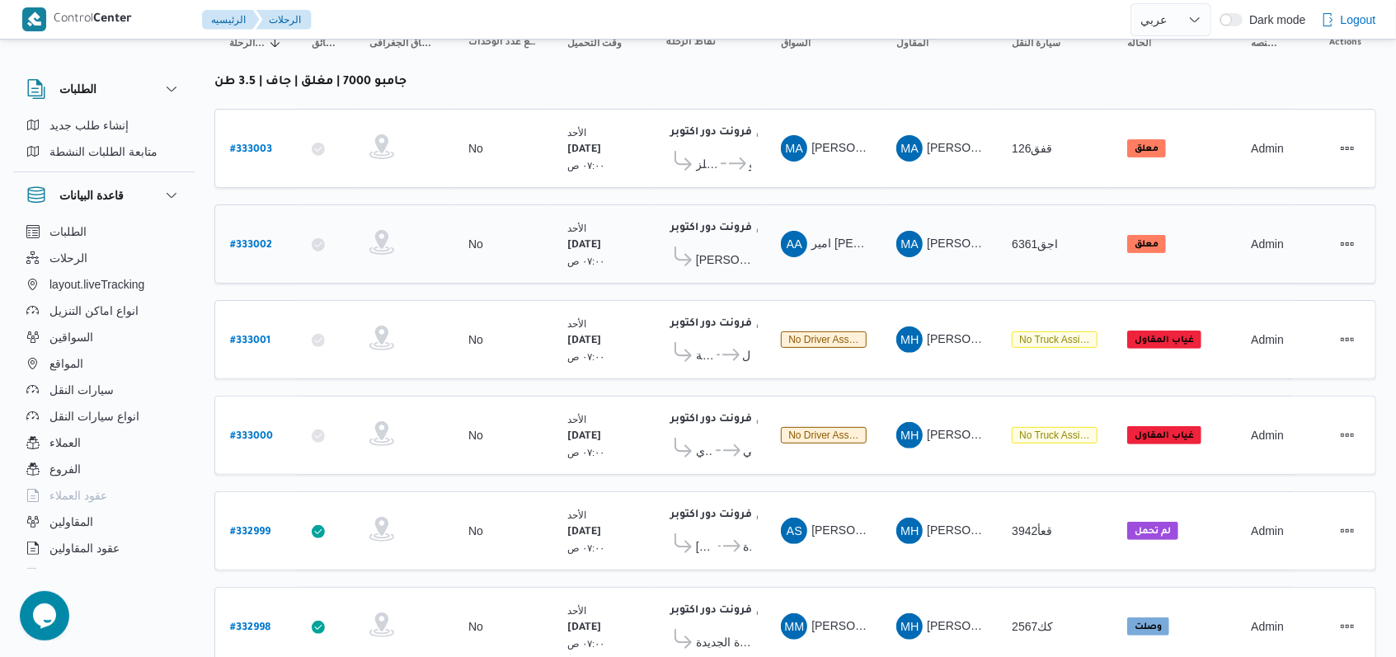
click at [266, 241] on b "# 333002" at bounding box center [251, 246] width 42 height 12
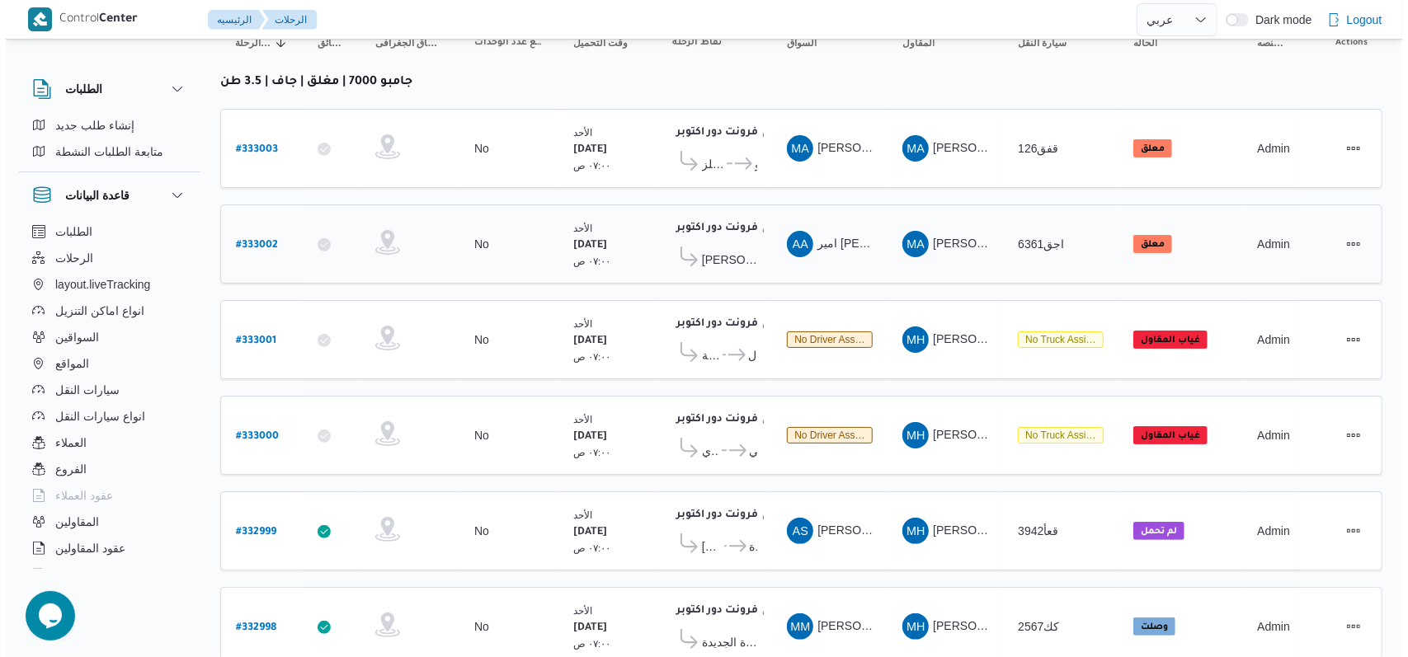
scroll to position [45, 0]
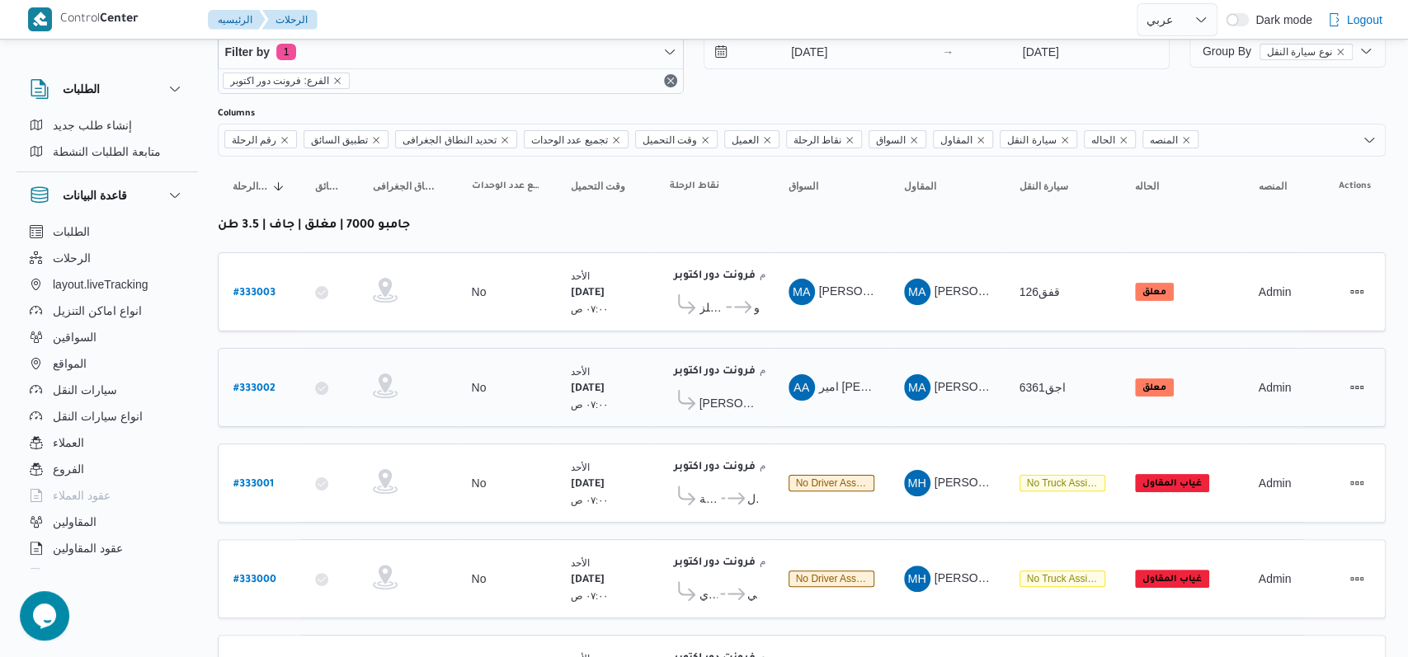
select select "ar"
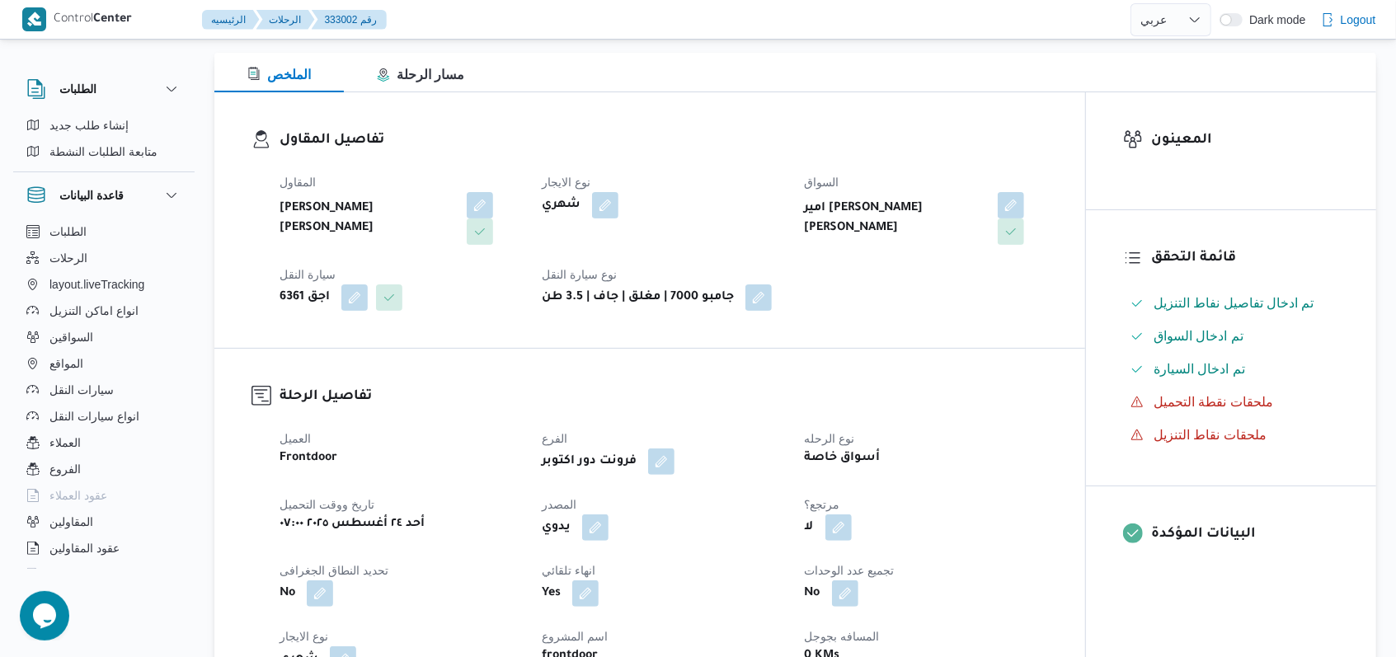
scroll to position [0, 0]
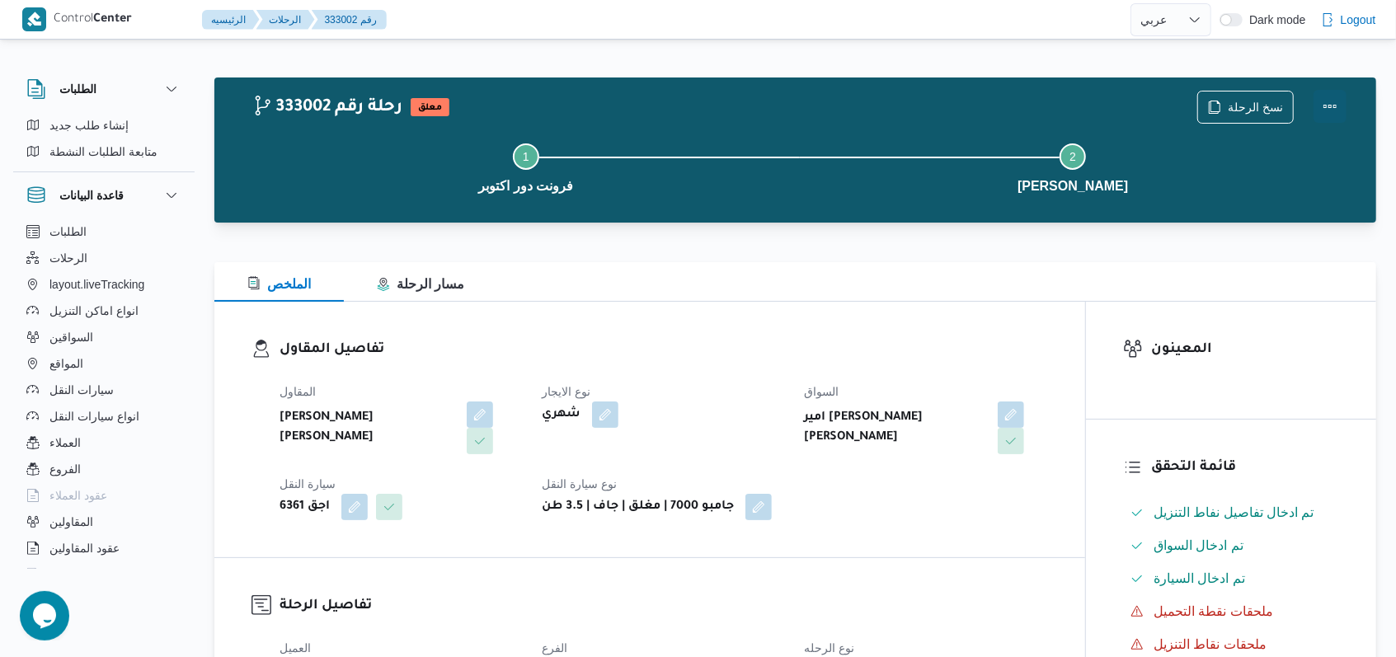
click at [1325, 113] on button "Actions" at bounding box center [1330, 106] width 33 height 33
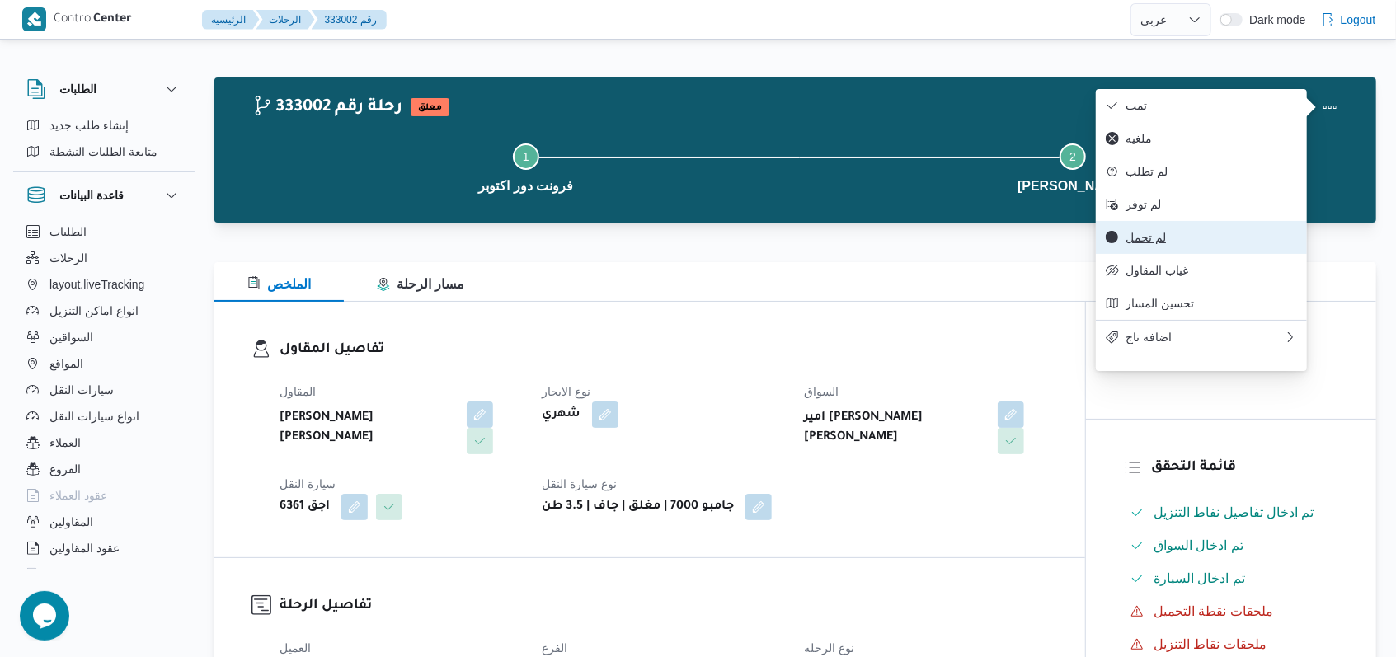
click at [1161, 244] on span "لم تحمل" at bounding box center [1212, 237] width 172 height 13
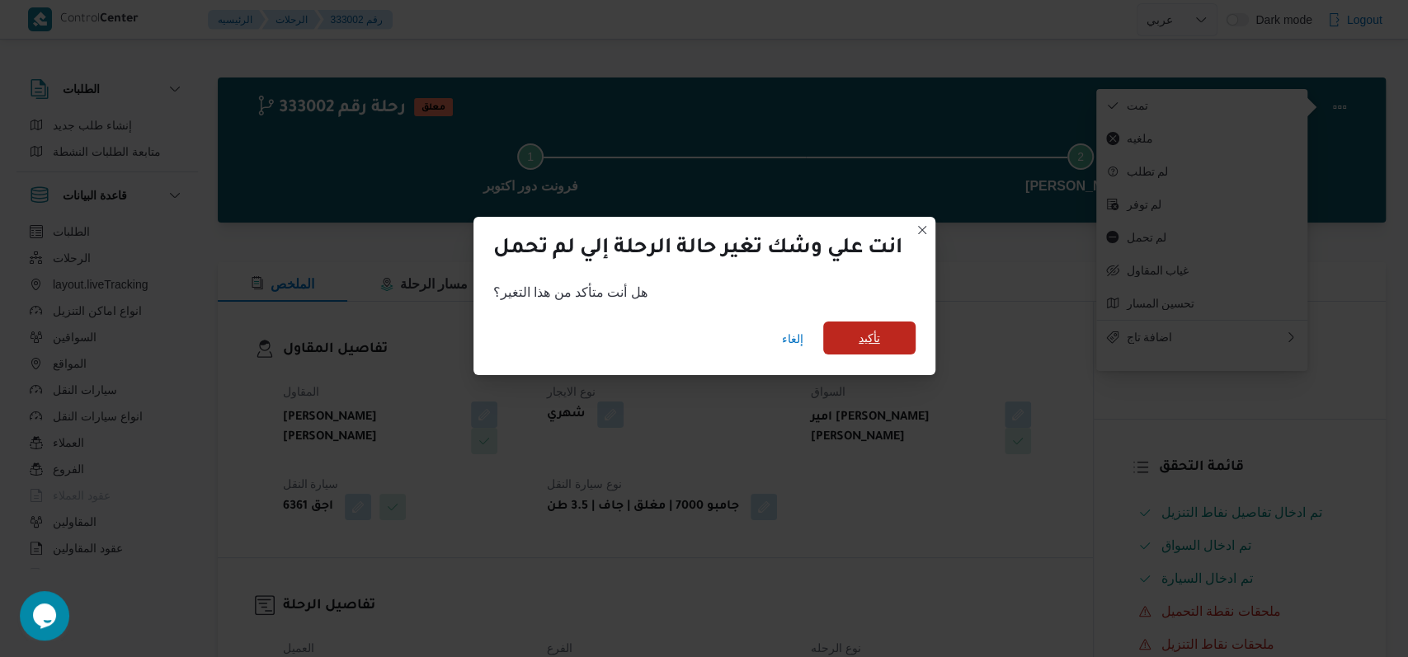
click at [887, 333] on span "تأكيد" at bounding box center [869, 338] width 92 height 33
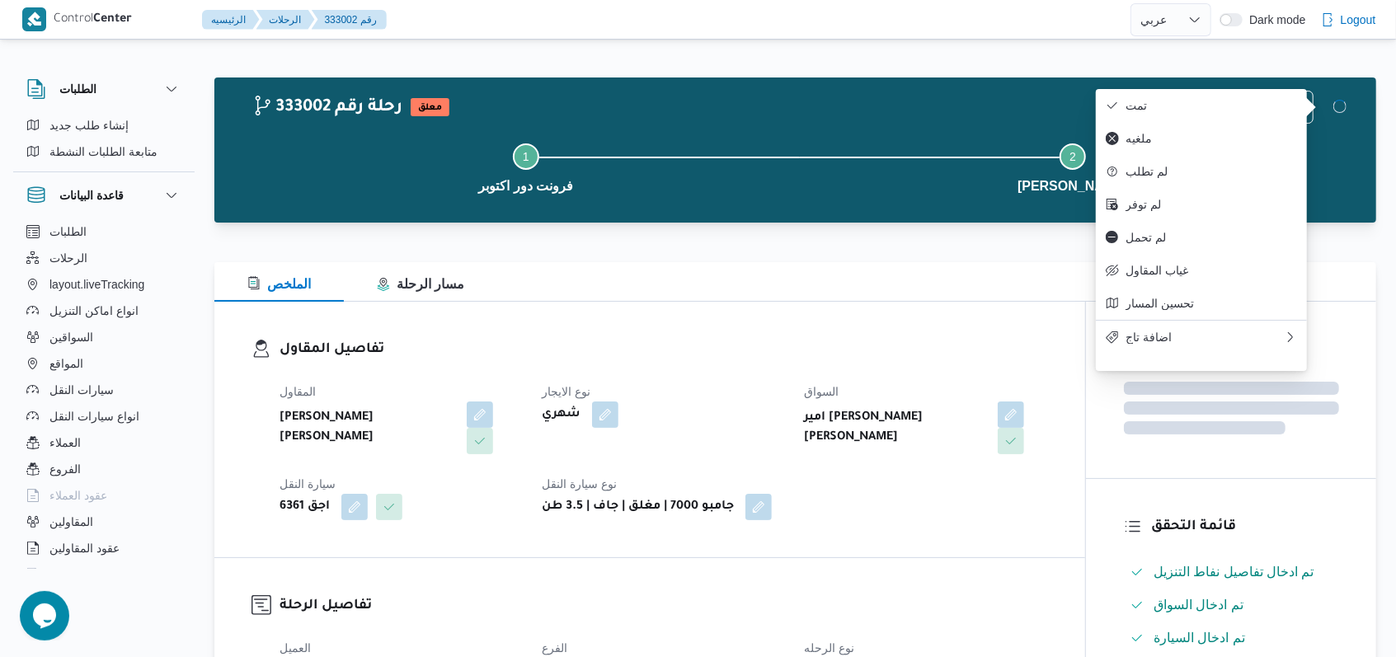
click at [916, 350] on h3 "تفاصيل المقاول" at bounding box center [664, 350] width 769 height 22
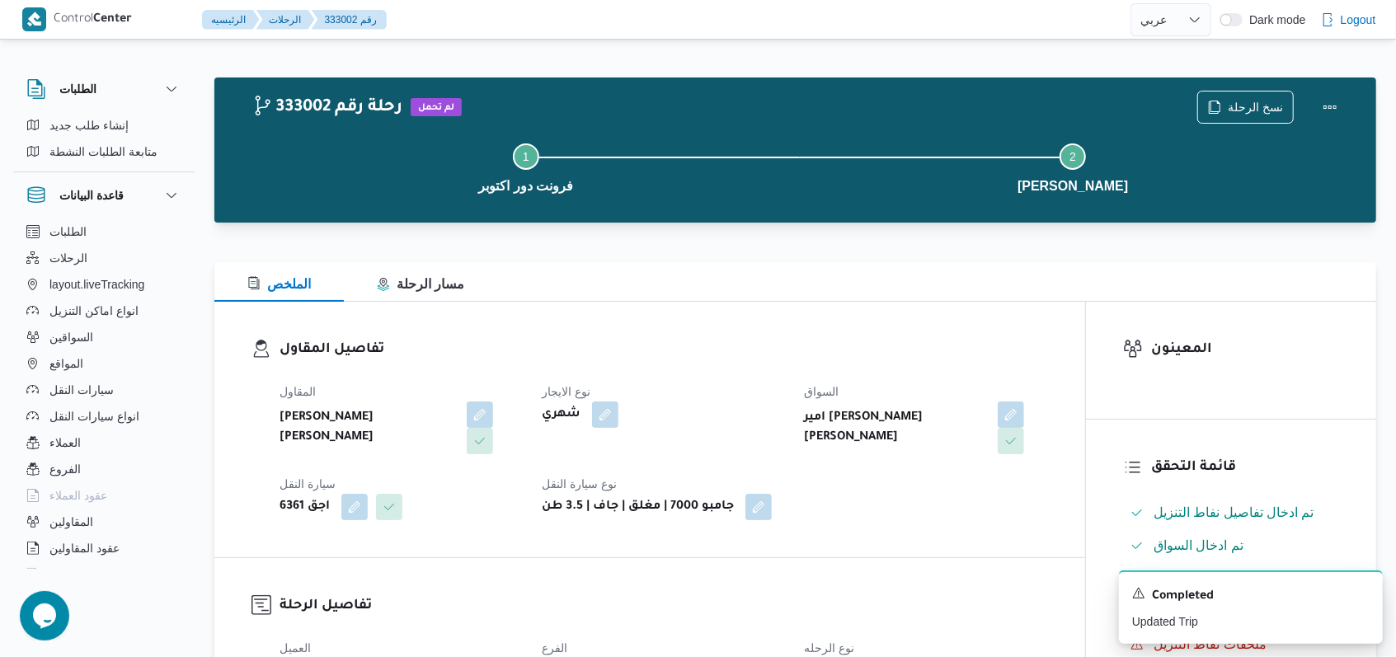
select select "ar"
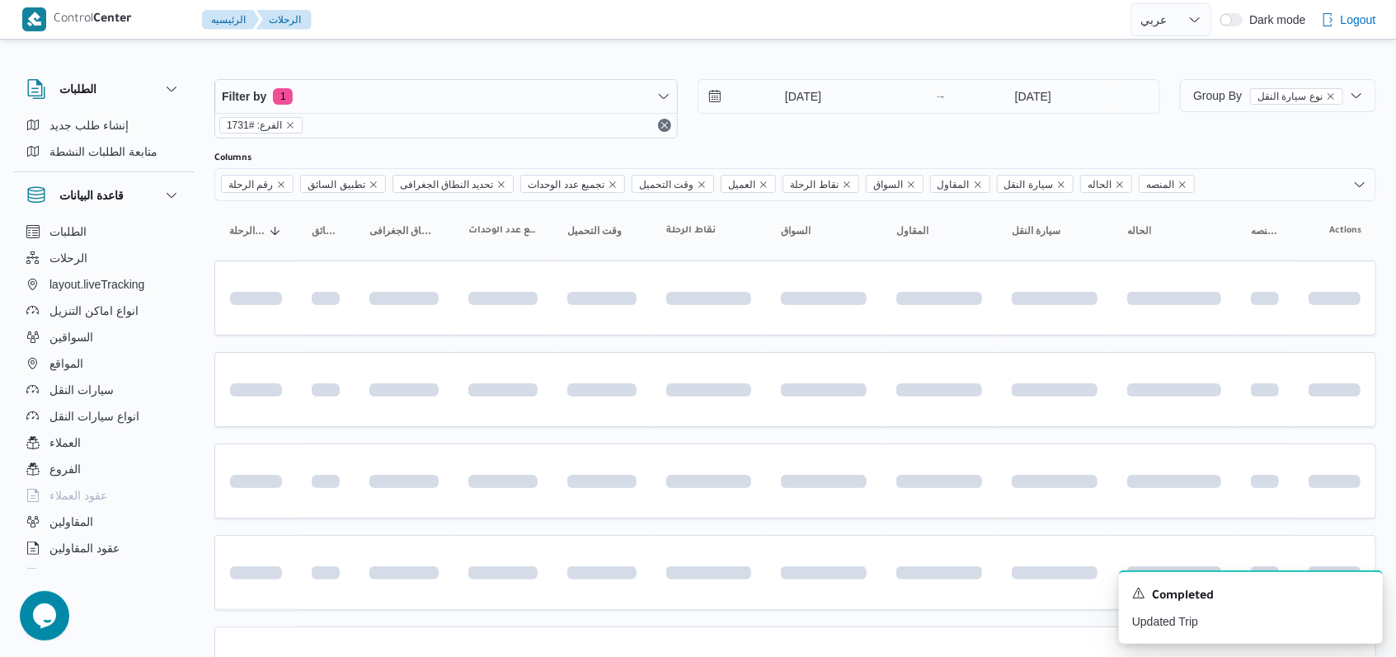
scroll to position [188, 0]
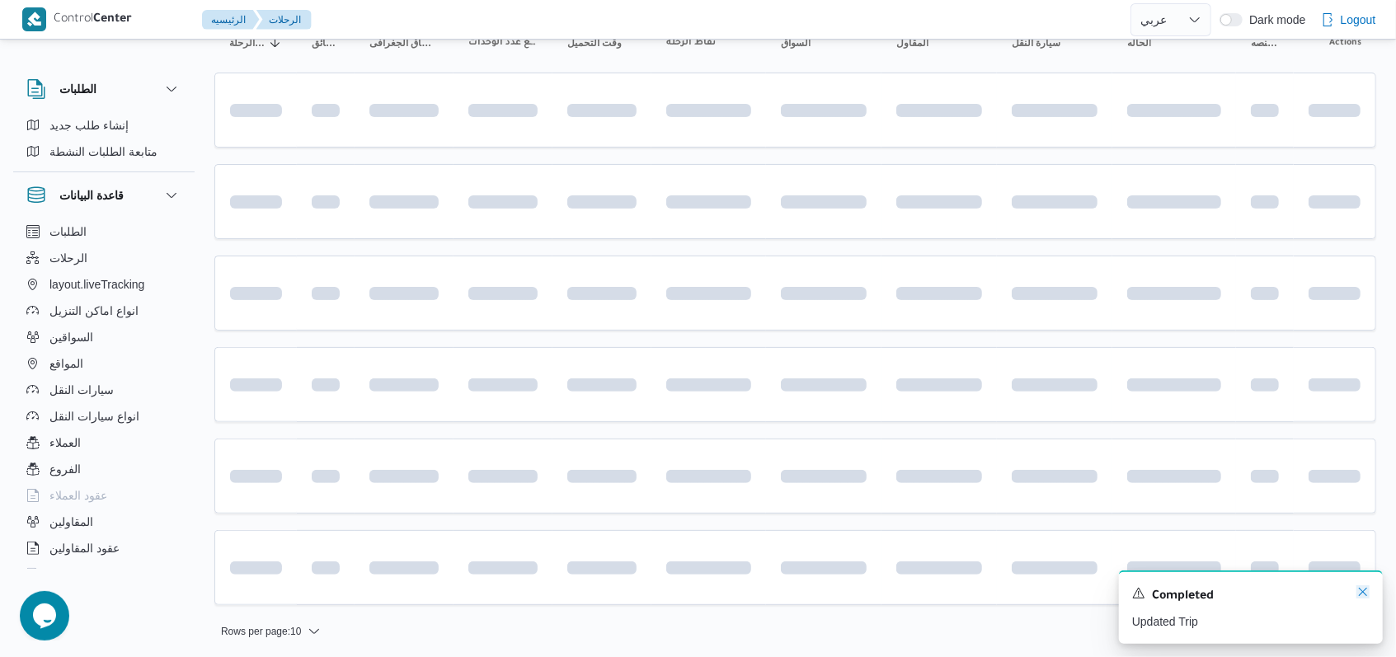
click at [1360, 593] on icon "Dismiss toast" at bounding box center [1363, 592] width 13 height 13
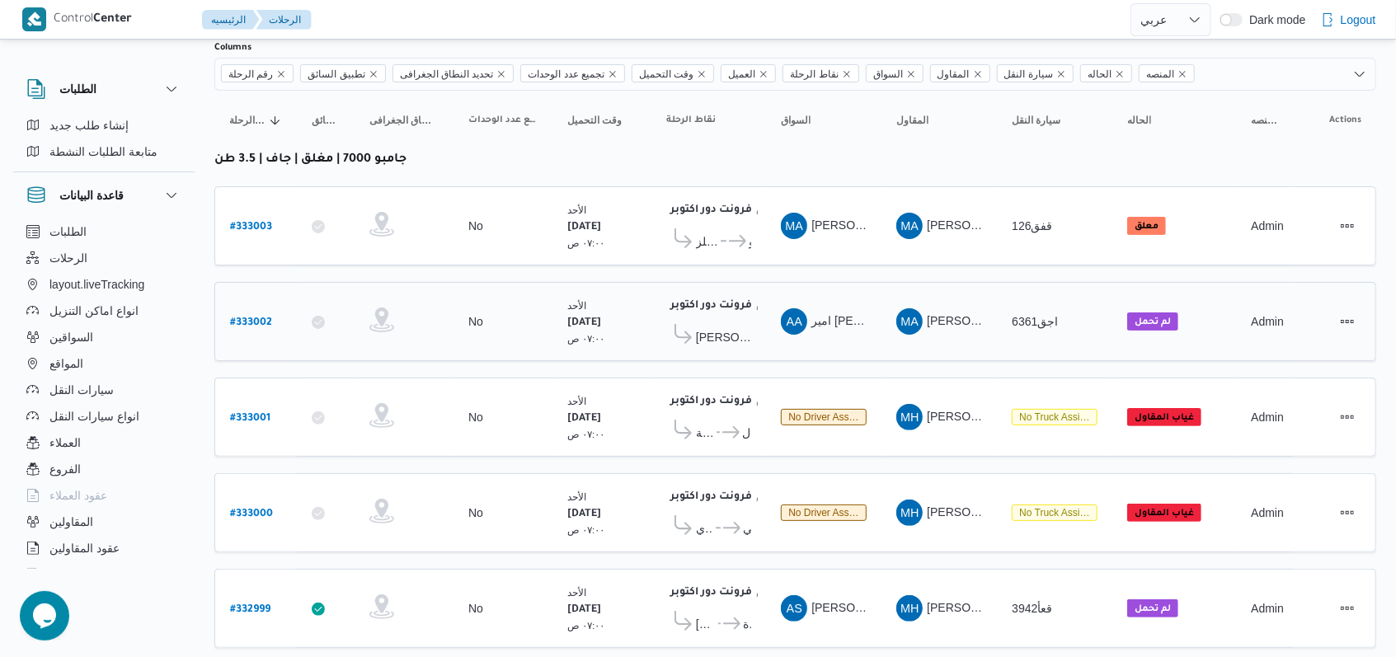
scroll to position [0, 0]
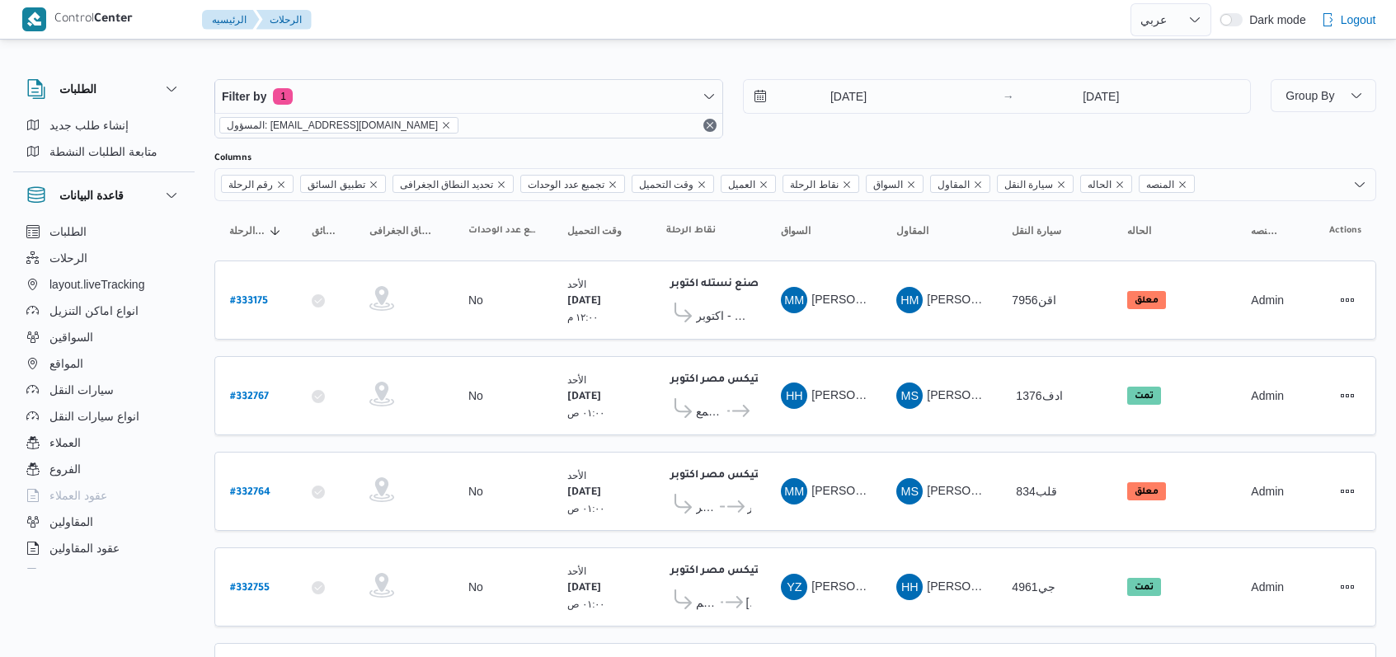
select select "ar"
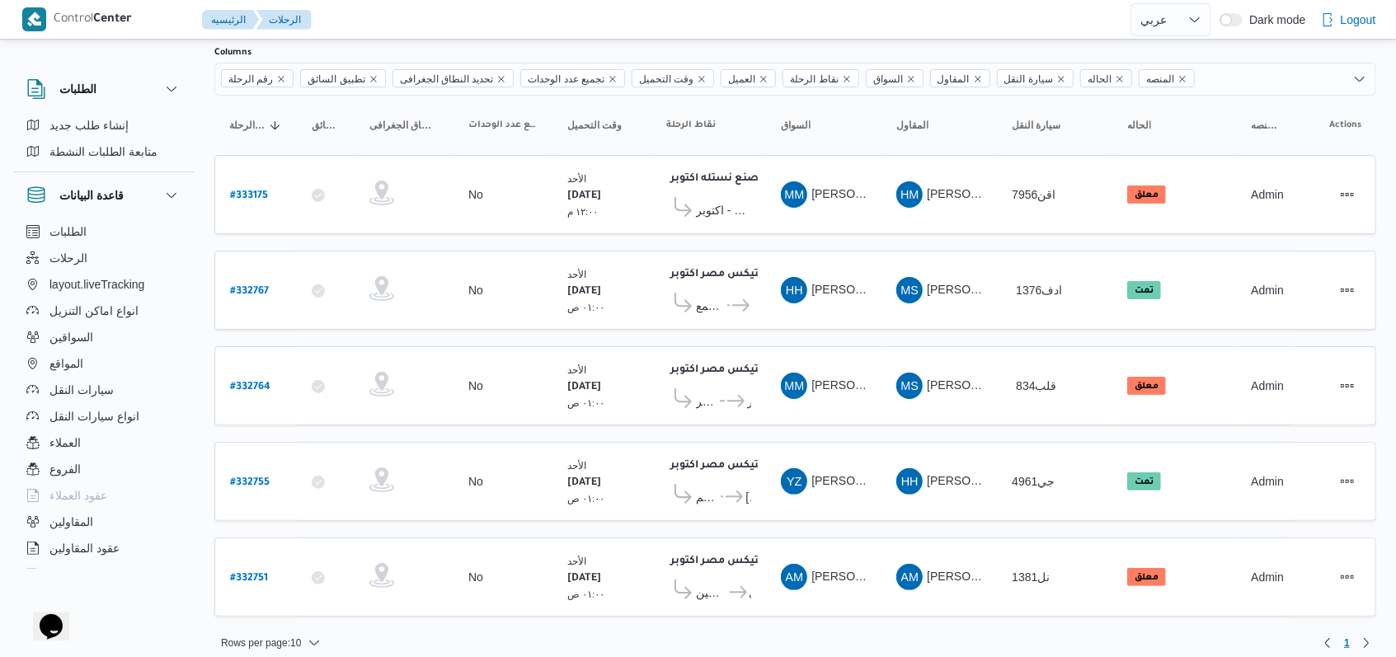
scroll to position [106, 0]
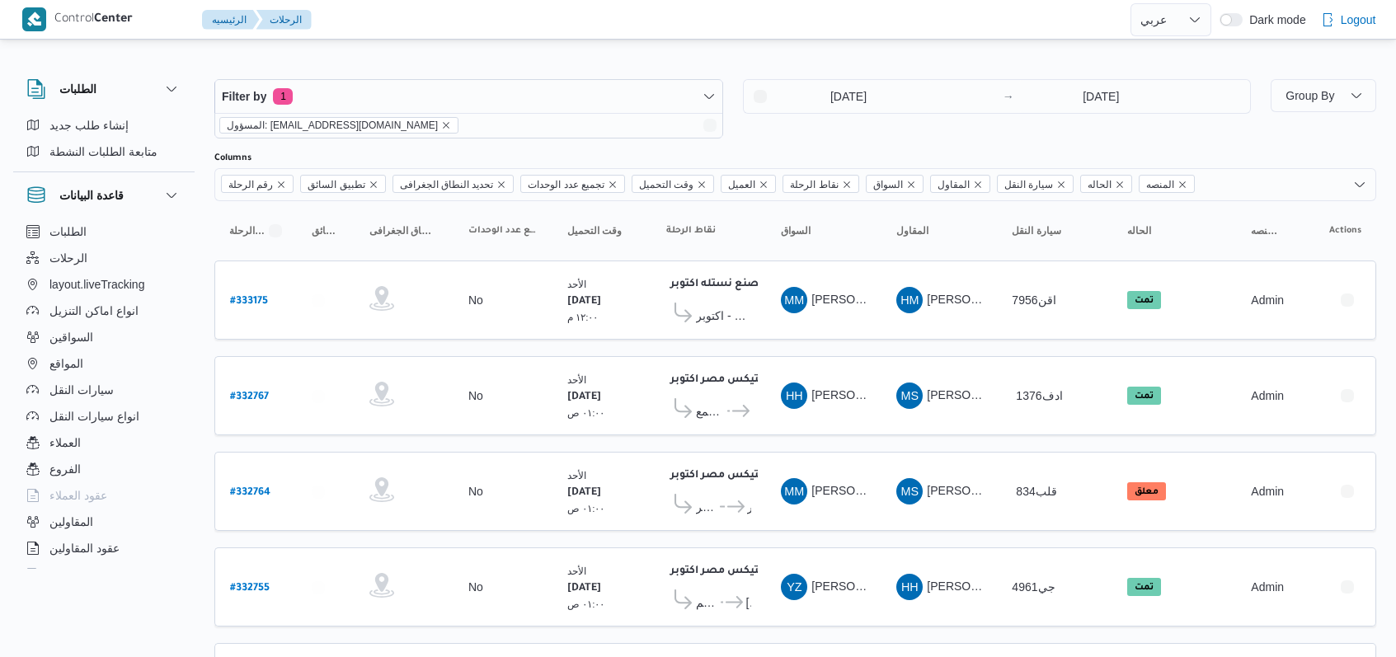
select select "ar"
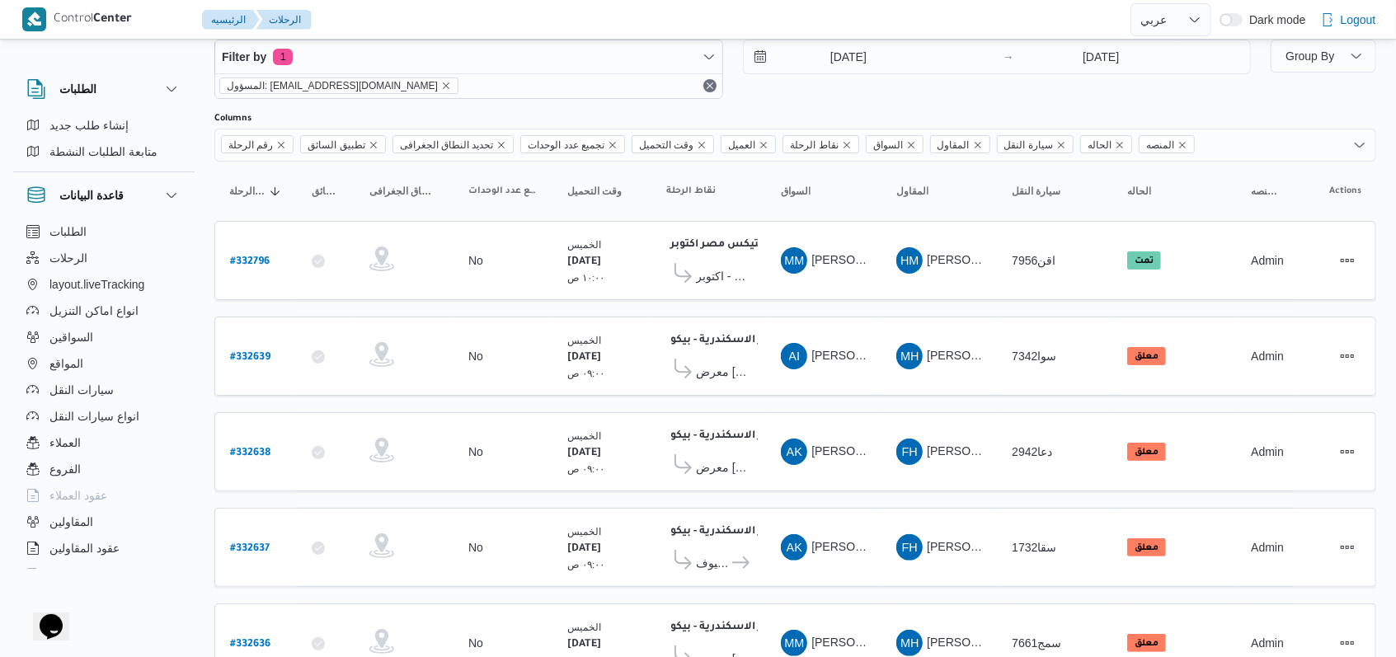
scroll to position [40, 0]
click at [850, 64] on input "[DATE]" at bounding box center [837, 56] width 187 height 33
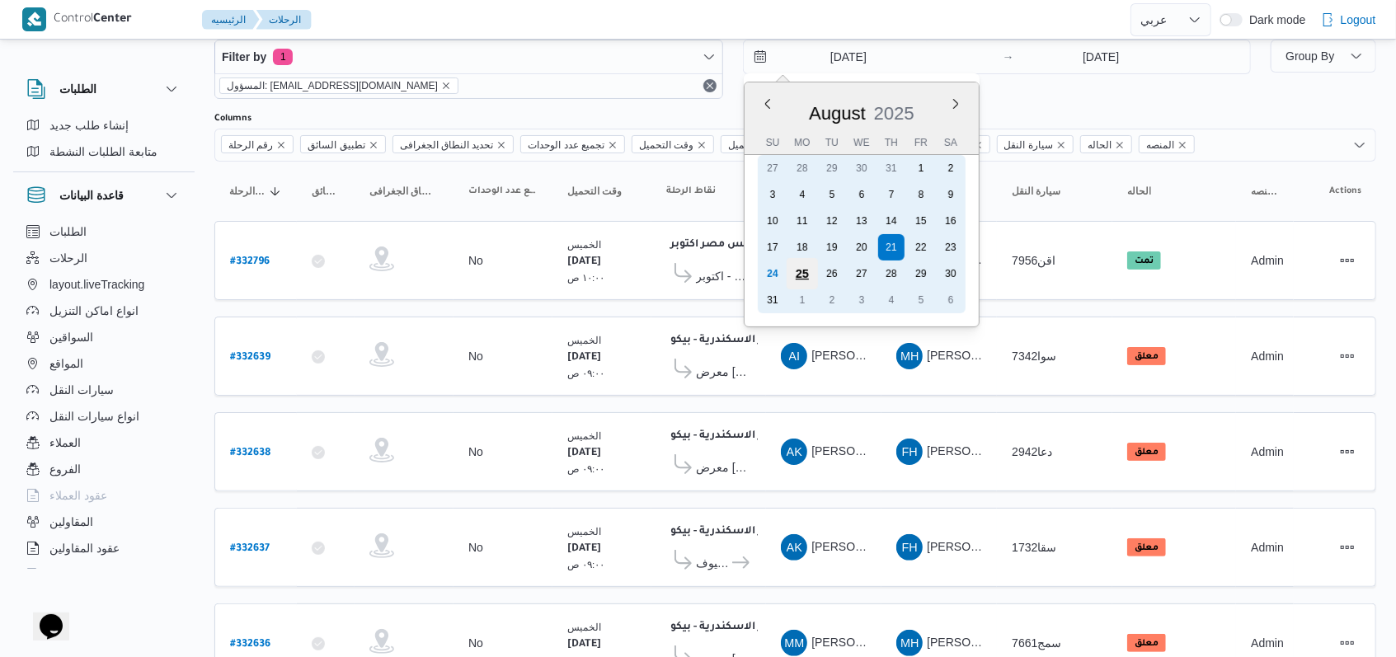
click at [807, 274] on div "25" at bounding box center [801, 273] width 31 height 31
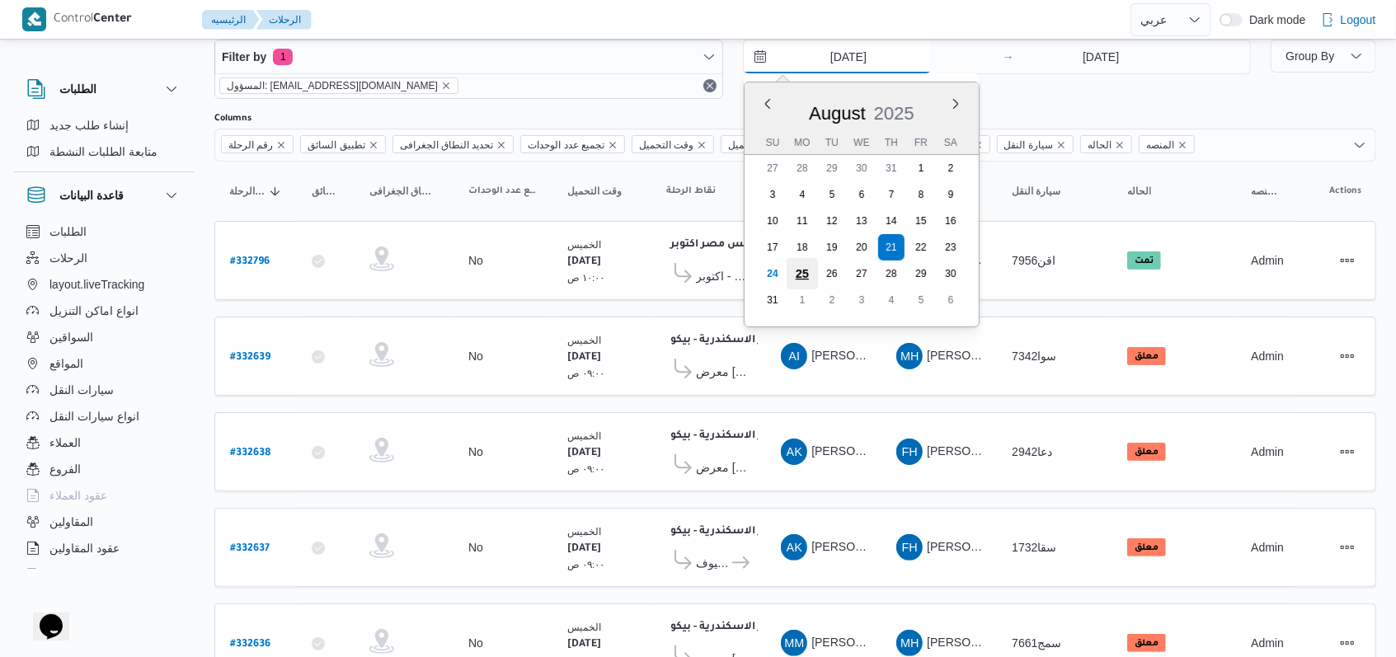
type input "[DATE]"
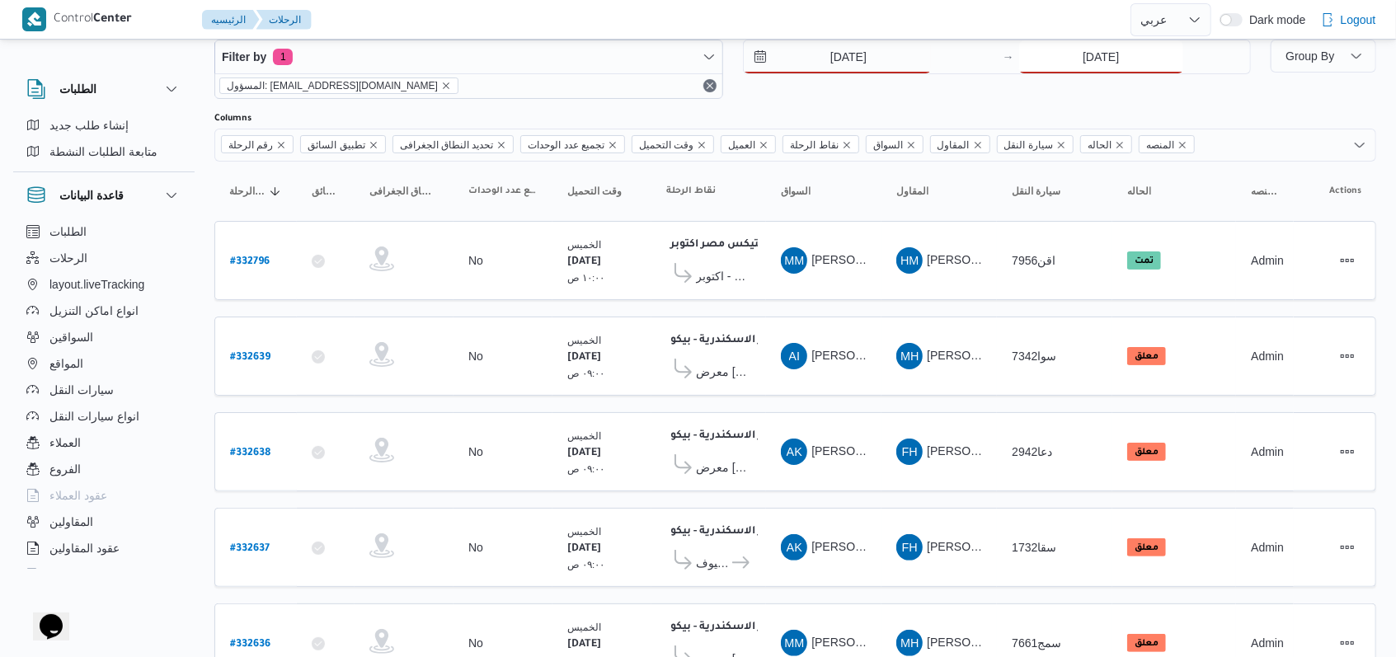
click at [1090, 49] on input "[DATE]" at bounding box center [1101, 56] width 164 height 33
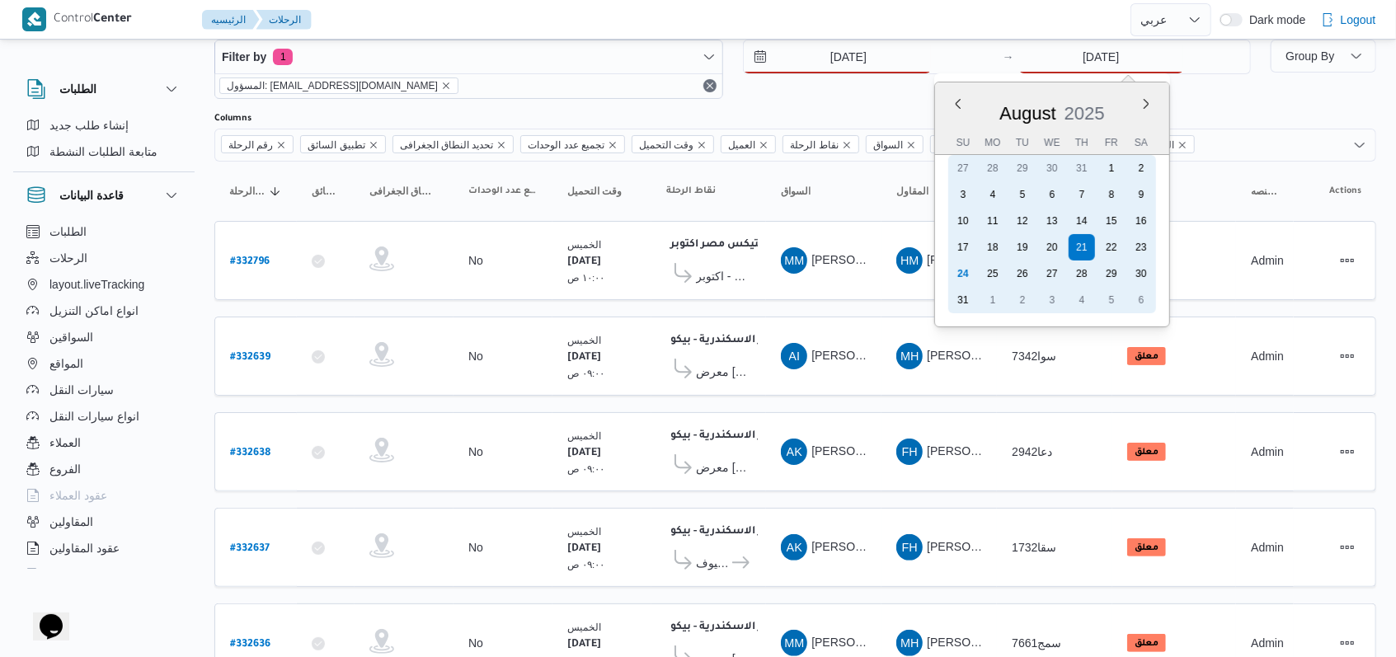
click at [989, 276] on div "25" at bounding box center [993, 274] width 26 height 26
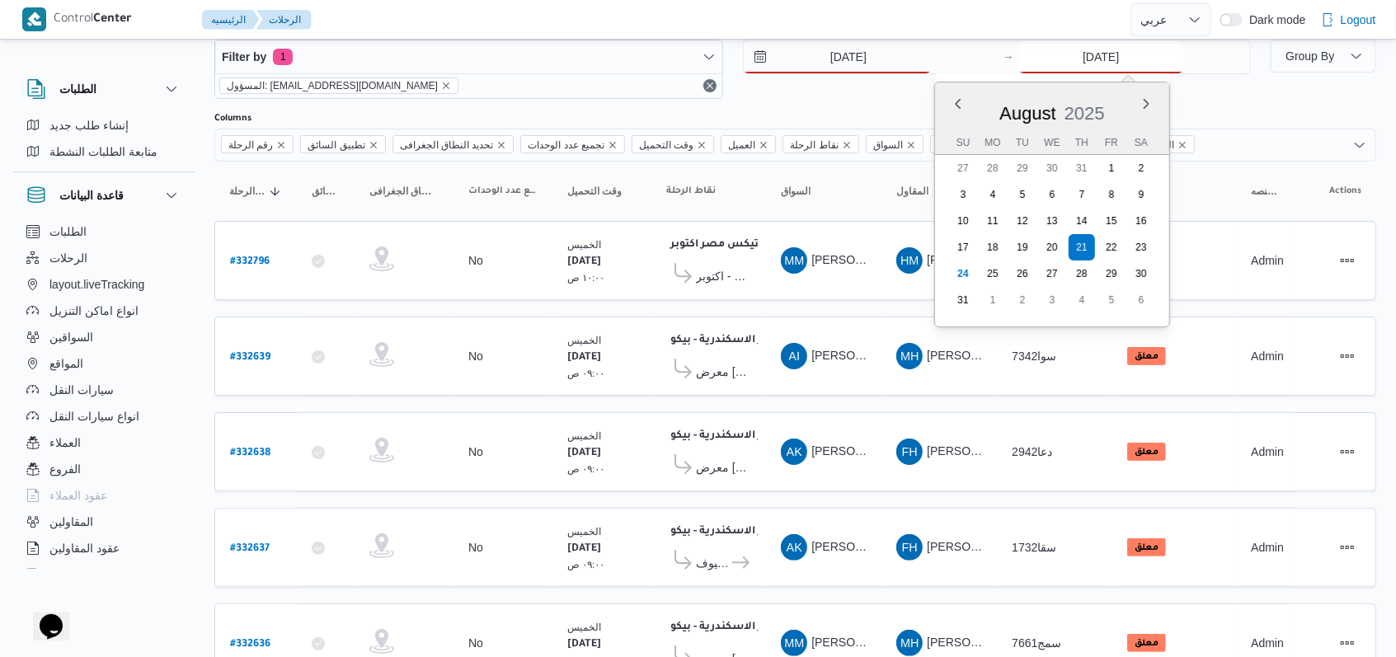
type input "25/8/2025"
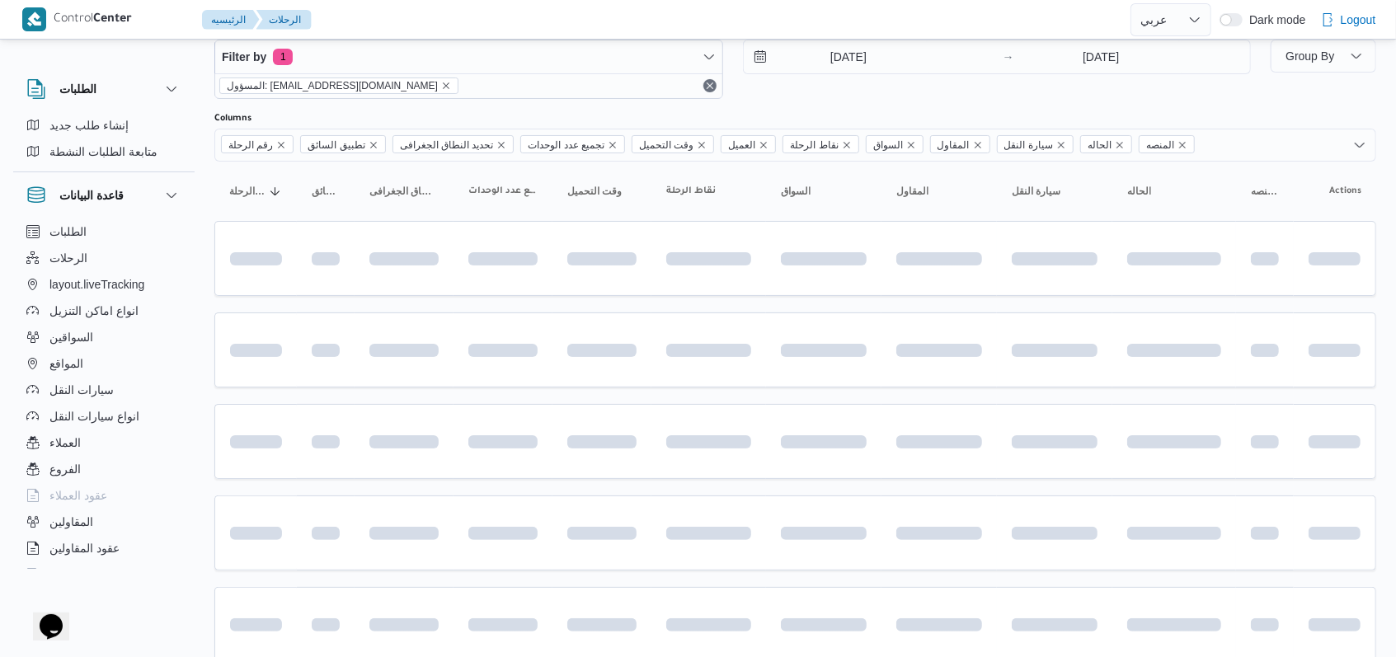
click at [865, 89] on div "25/8/2025 → 25/8/2025" at bounding box center [997, 69] width 509 height 59
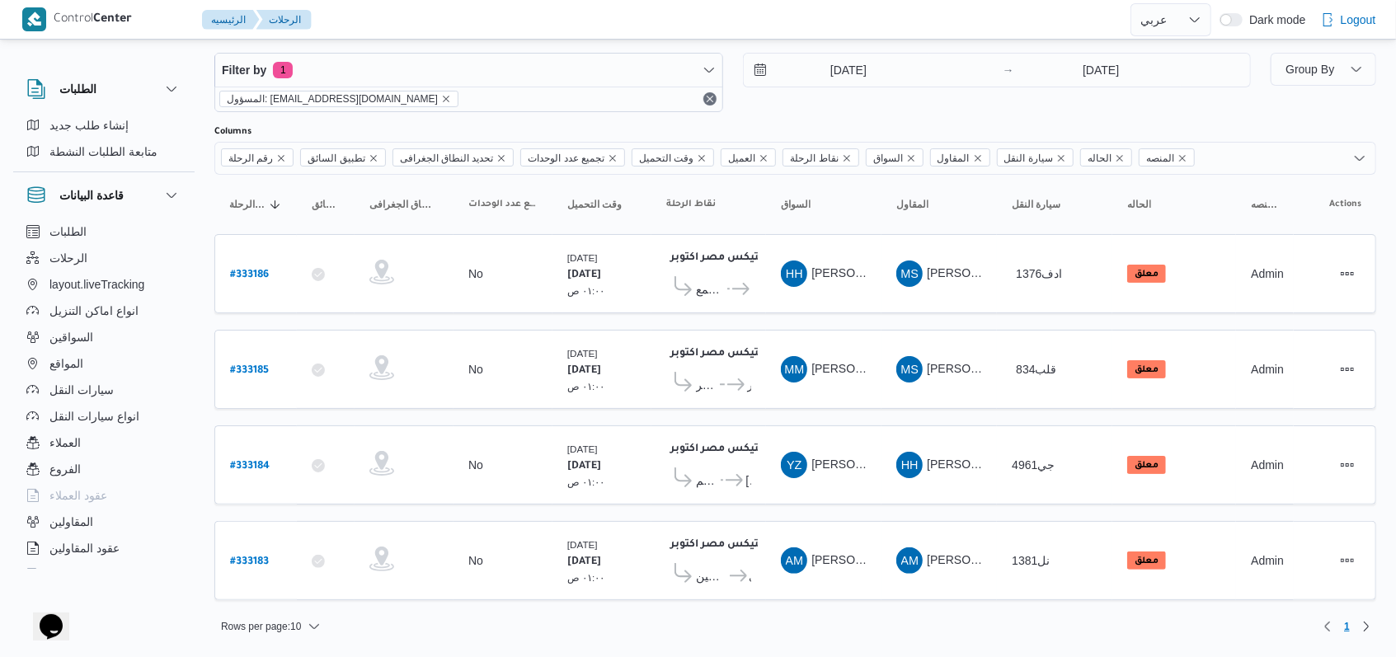
scroll to position [13, 0]
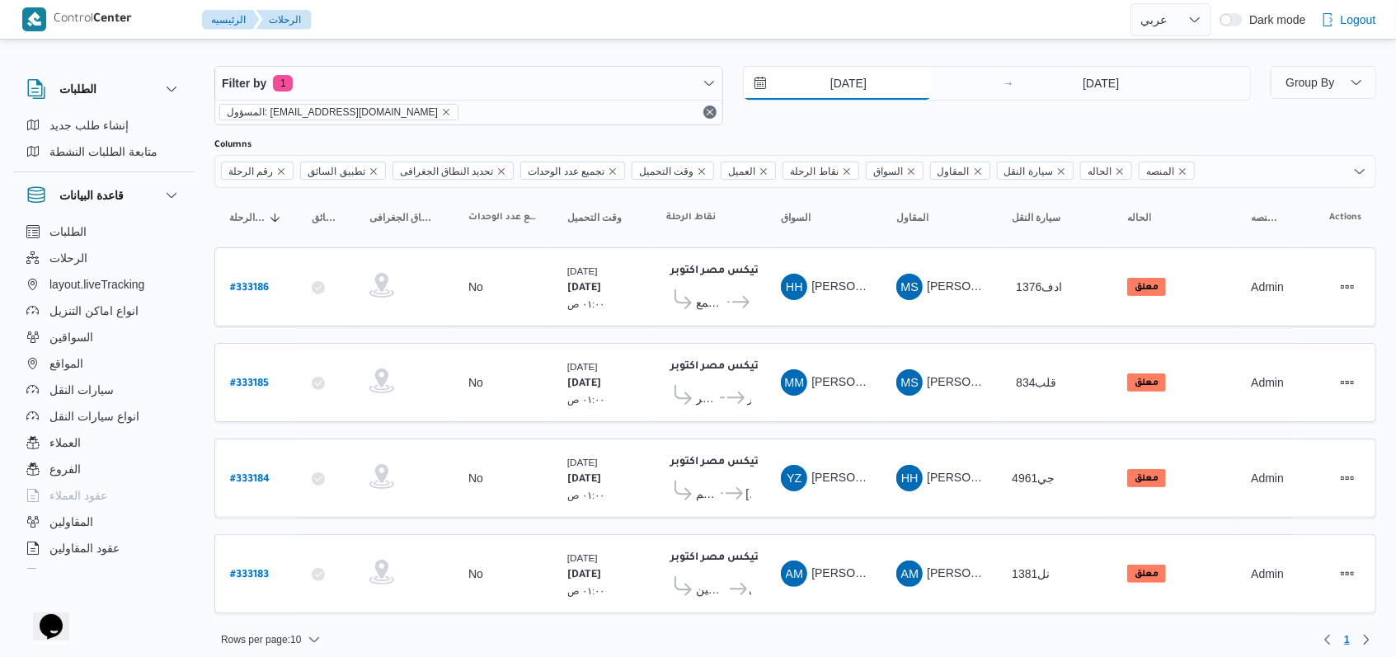
click at [831, 81] on input "25/8/2025" at bounding box center [837, 83] width 187 height 33
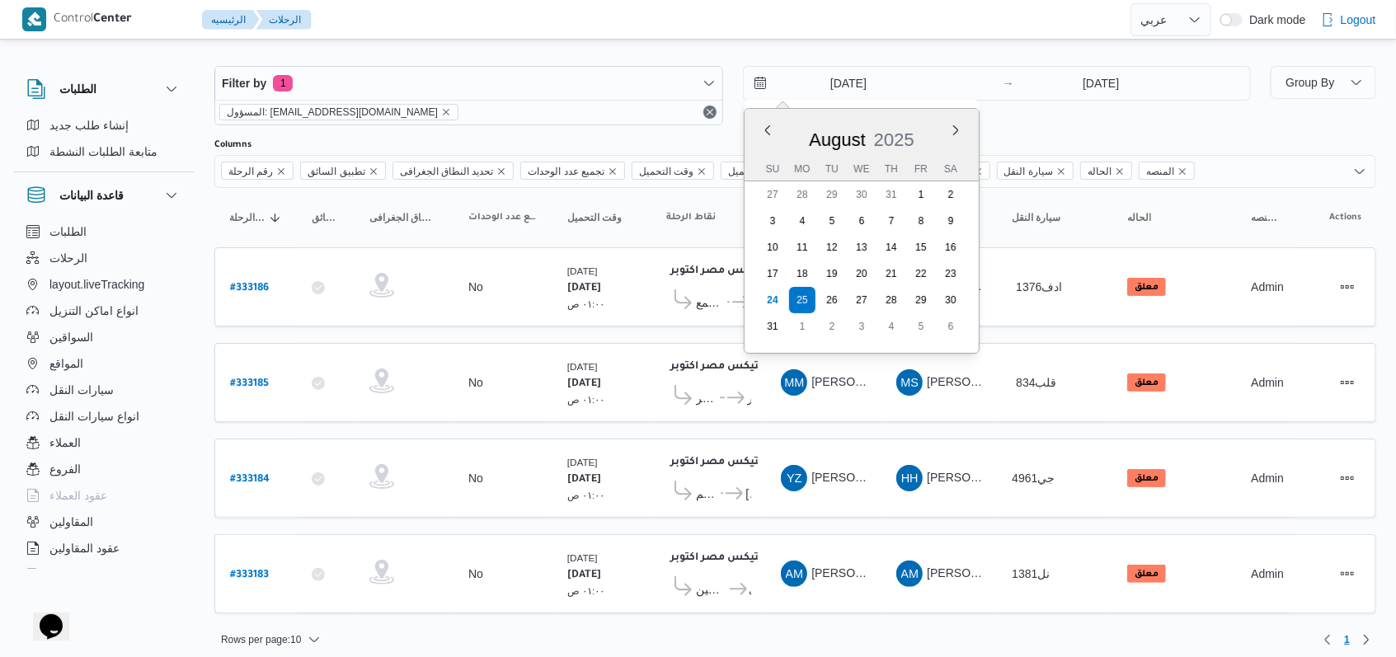
click at [1023, 130] on div "Filter by 1 المسؤول: mostafa.elrouby@illa.com.eg 25/8/2025 Previous Month Next …" at bounding box center [733, 95] width 1057 height 79
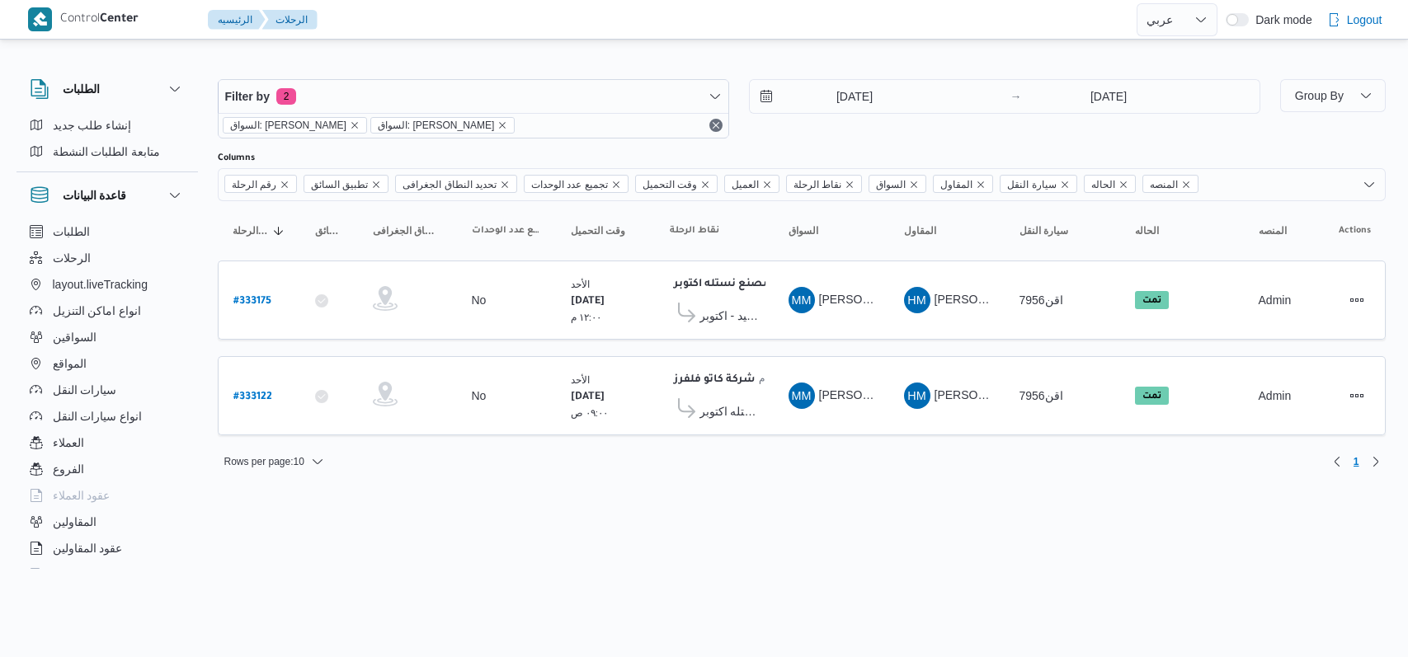
select select "ar"
click at [257, 395] on b "# 333122" at bounding box center [252, 398] width 39 height 12
select select "ar"
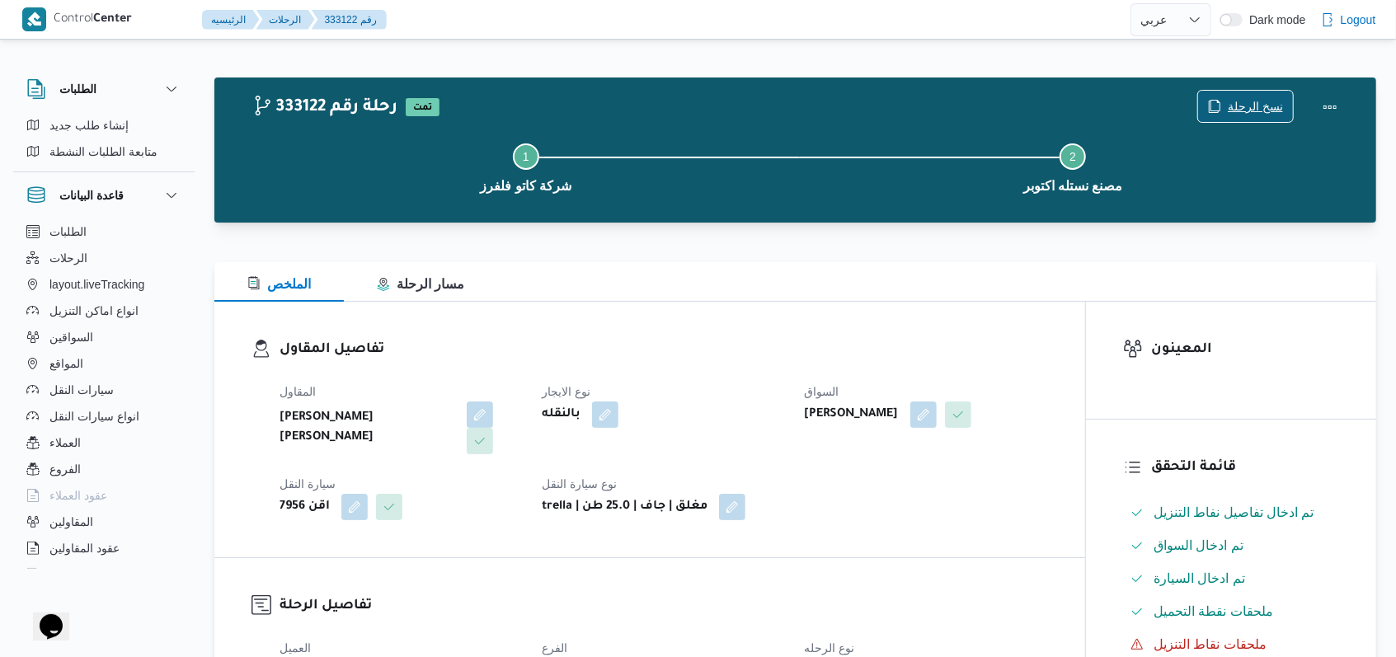
click at [1251, 96] on span "نسخ الرحلة" at bounding box center [1245, 106] width 95 height 31
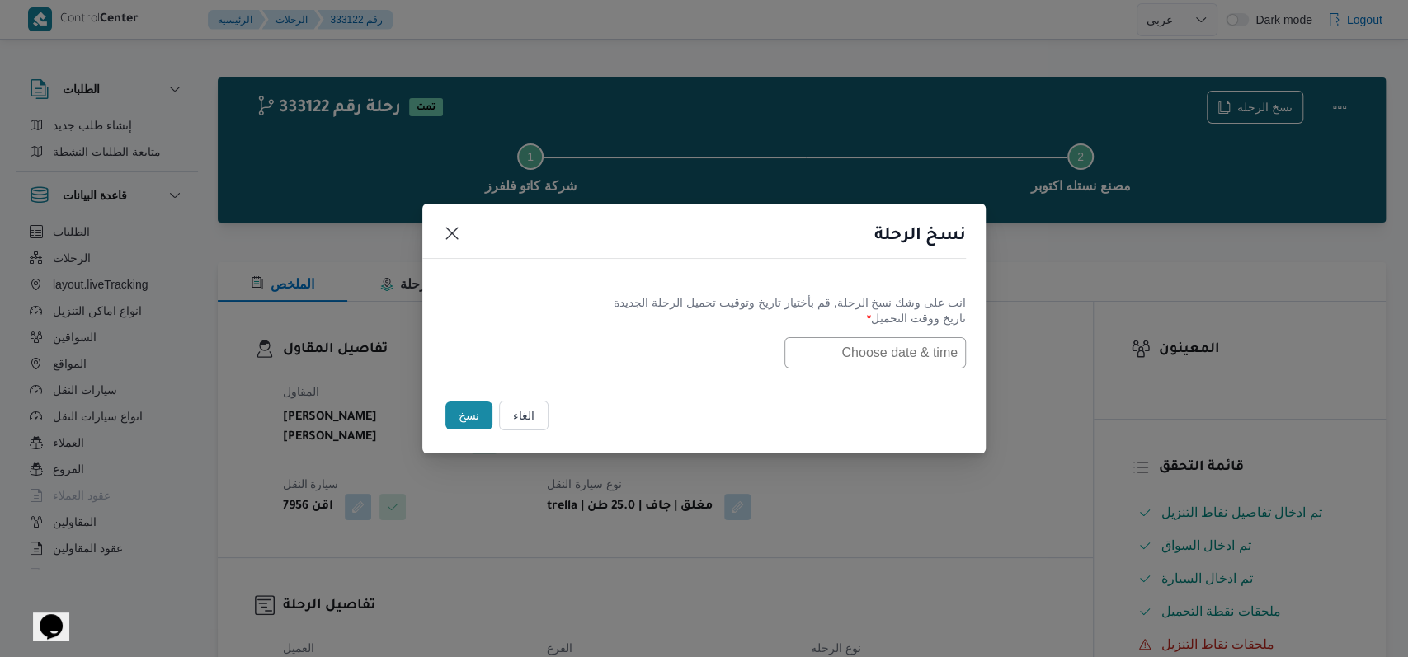
click at [825, 360] on input "text" at bounding box center [874, 352] width 181 height 31
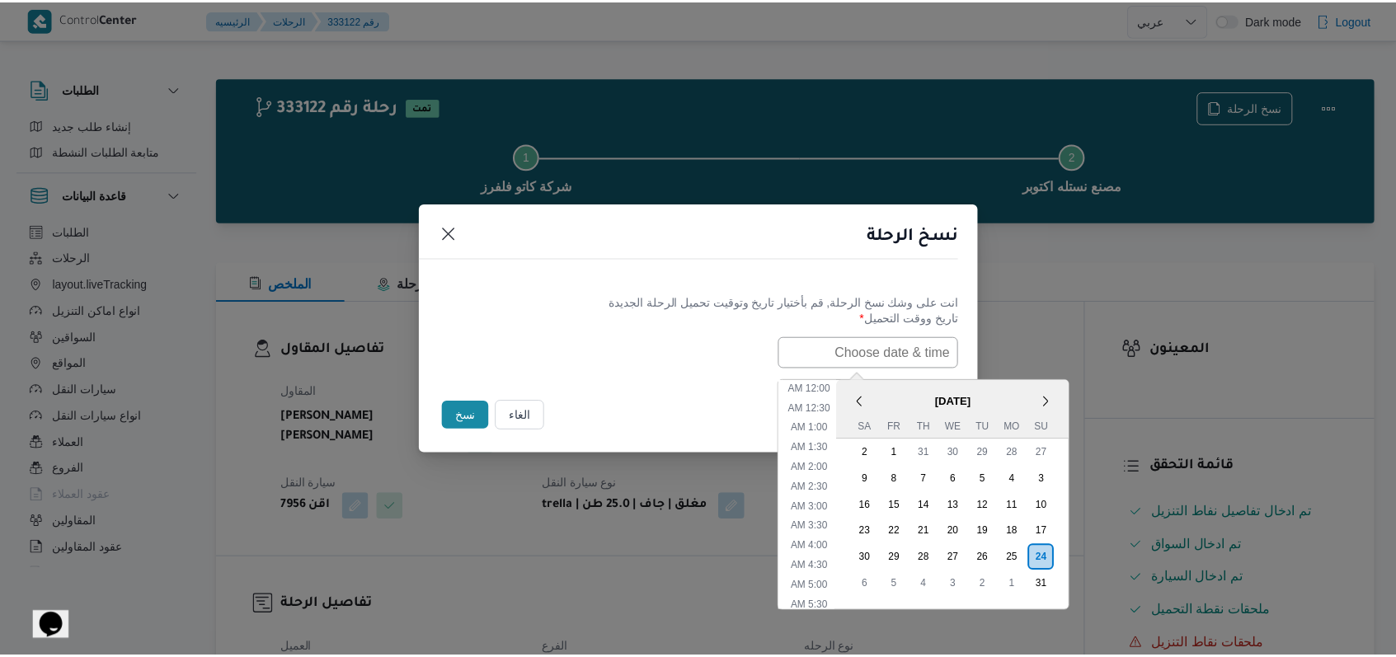
scroll to position [547, 0]
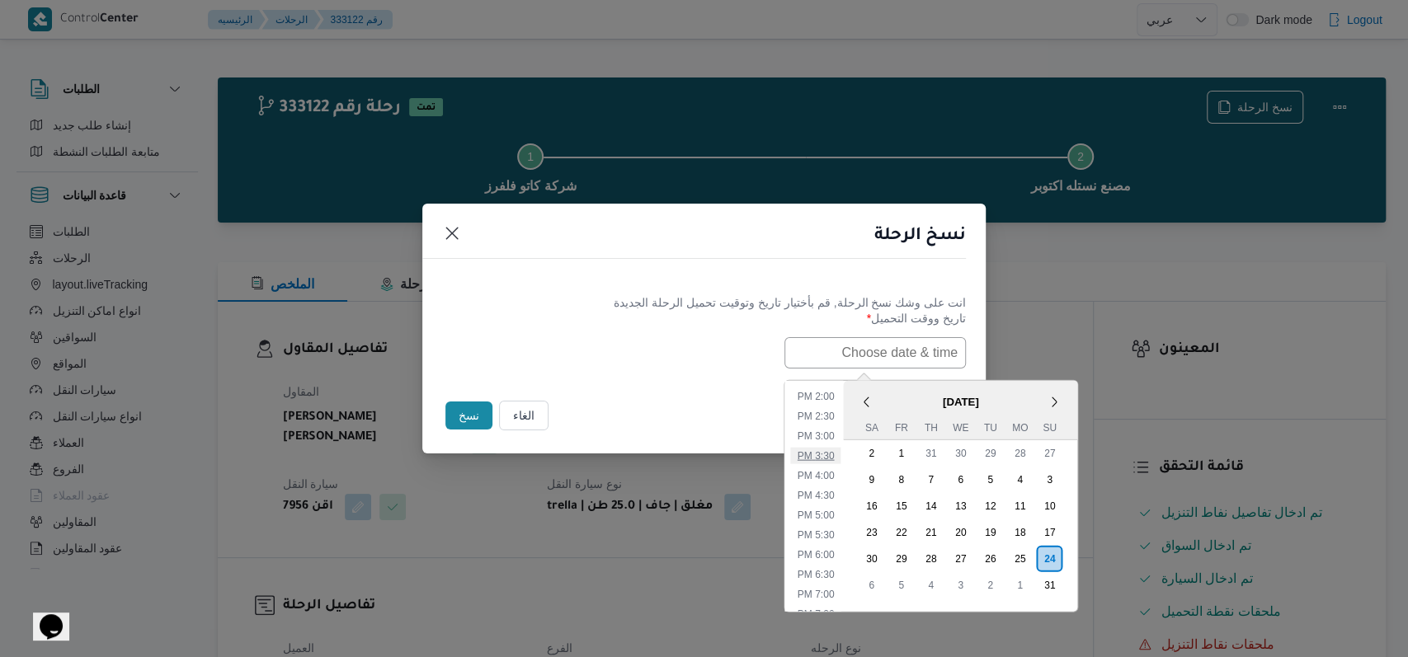
click at [837, 452] on li "3:30 PM" at bounding box center [816, 455] width 50 height 16
type input "[DATE] 3:30PM"
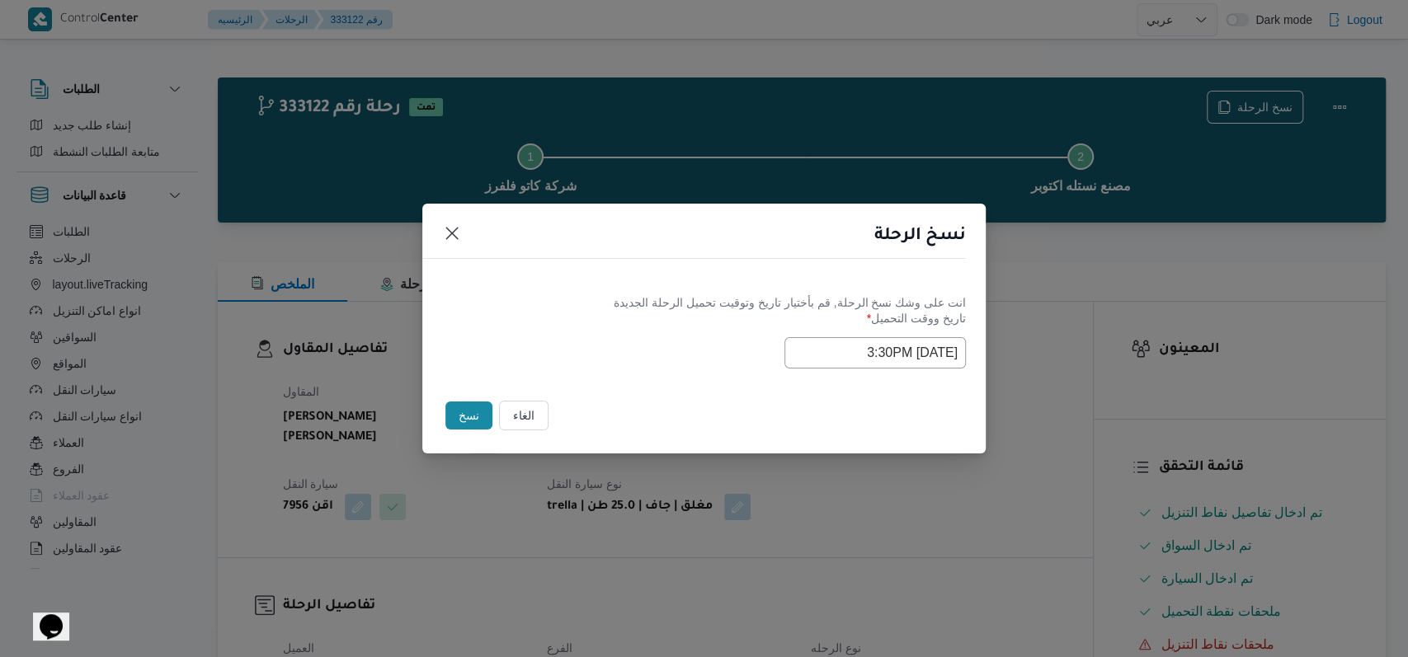
click at [472, 405] on button "نسخ" at bounding box center [468, 416] width 47 height 28
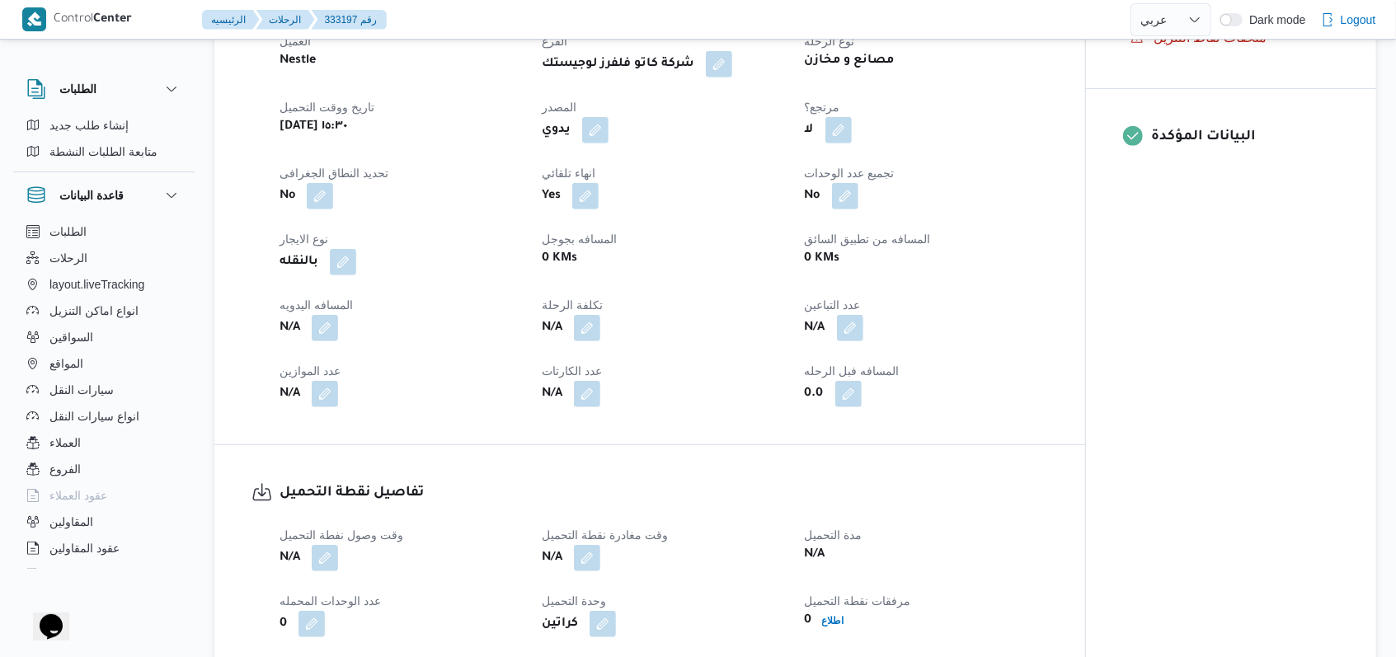
scroll to position [879, 0]
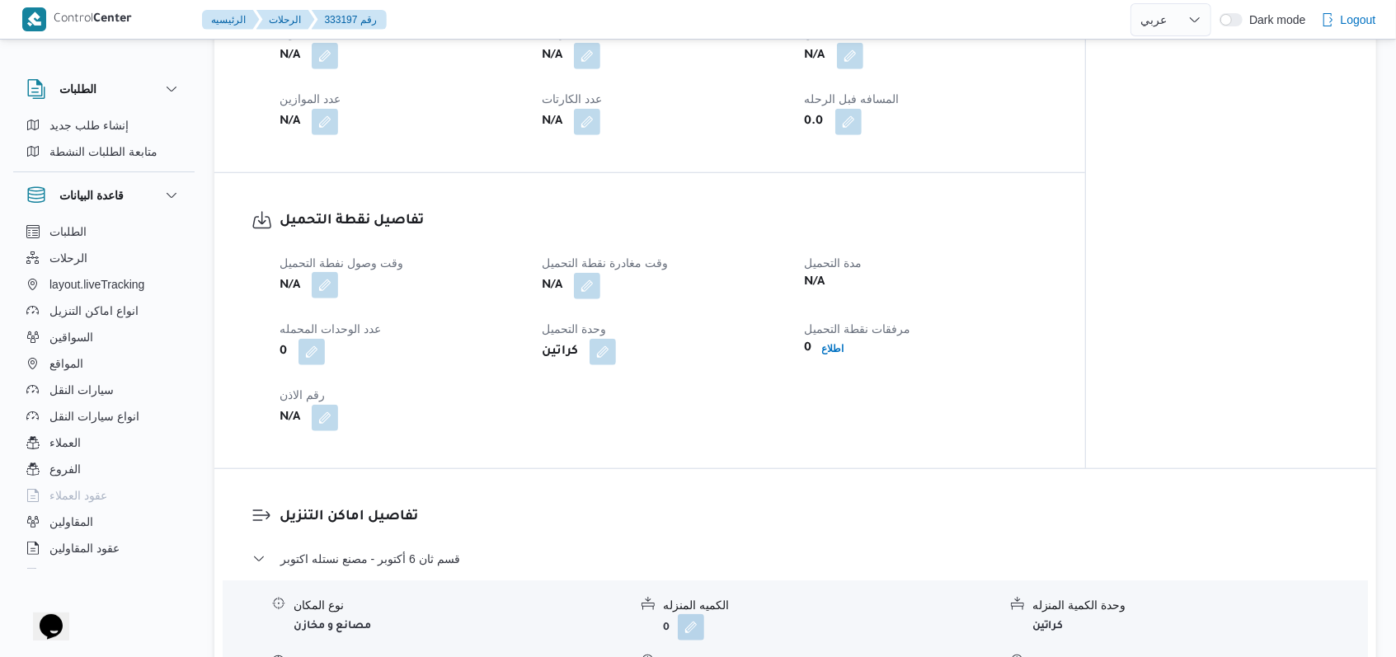
click at [335, 272] on button "button" at bounding box center [325, 285] width 26 height 26
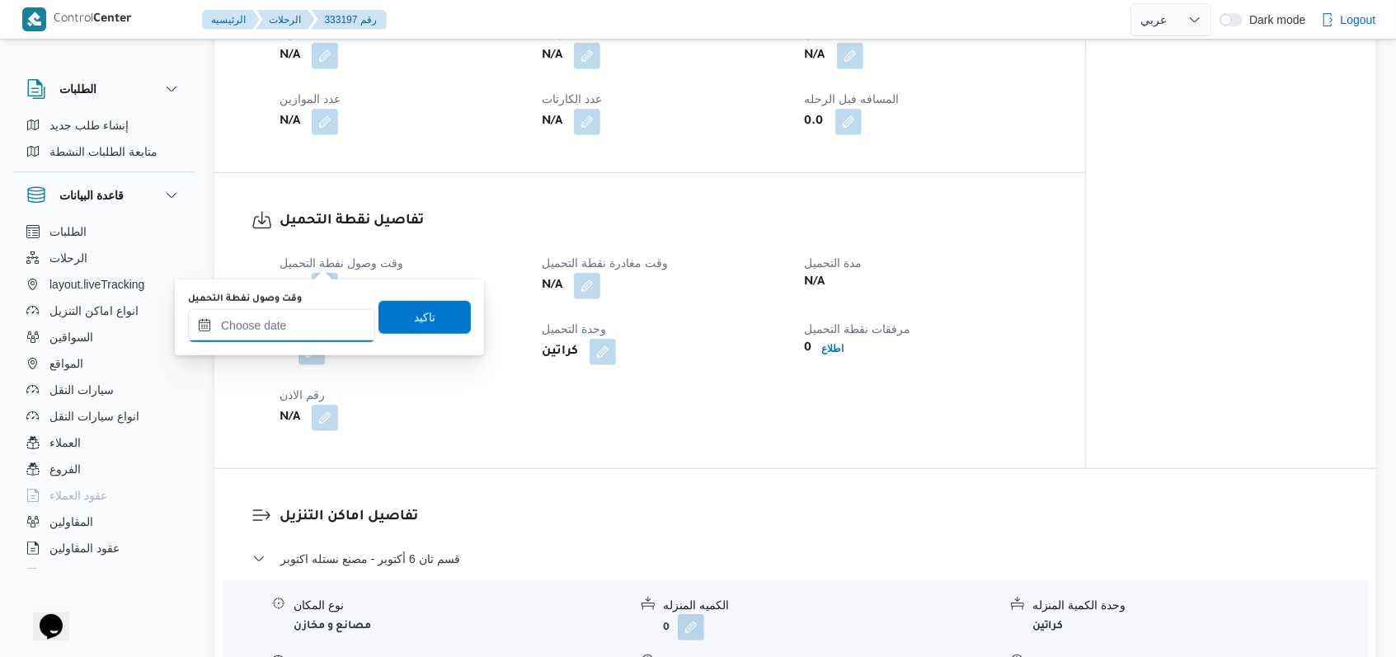
click at [308, 315] on input "وقت وصول نفطة التحميل" at bounding box center [281, 325] width 187 height 33
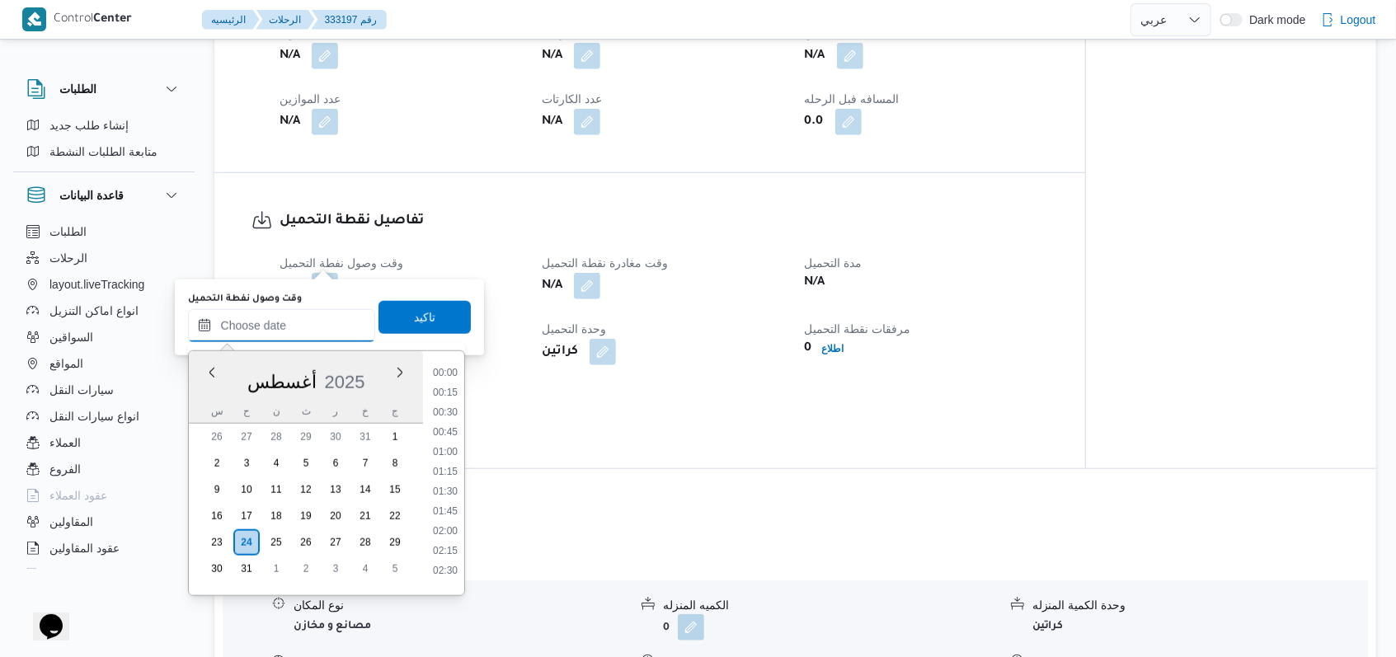
scroll to position [1193, 0]
click at [447, 405] on li "15:30" at bounding box center [445, 406] width 38 height 16
type input "[DATE] ١٥:٣٠"
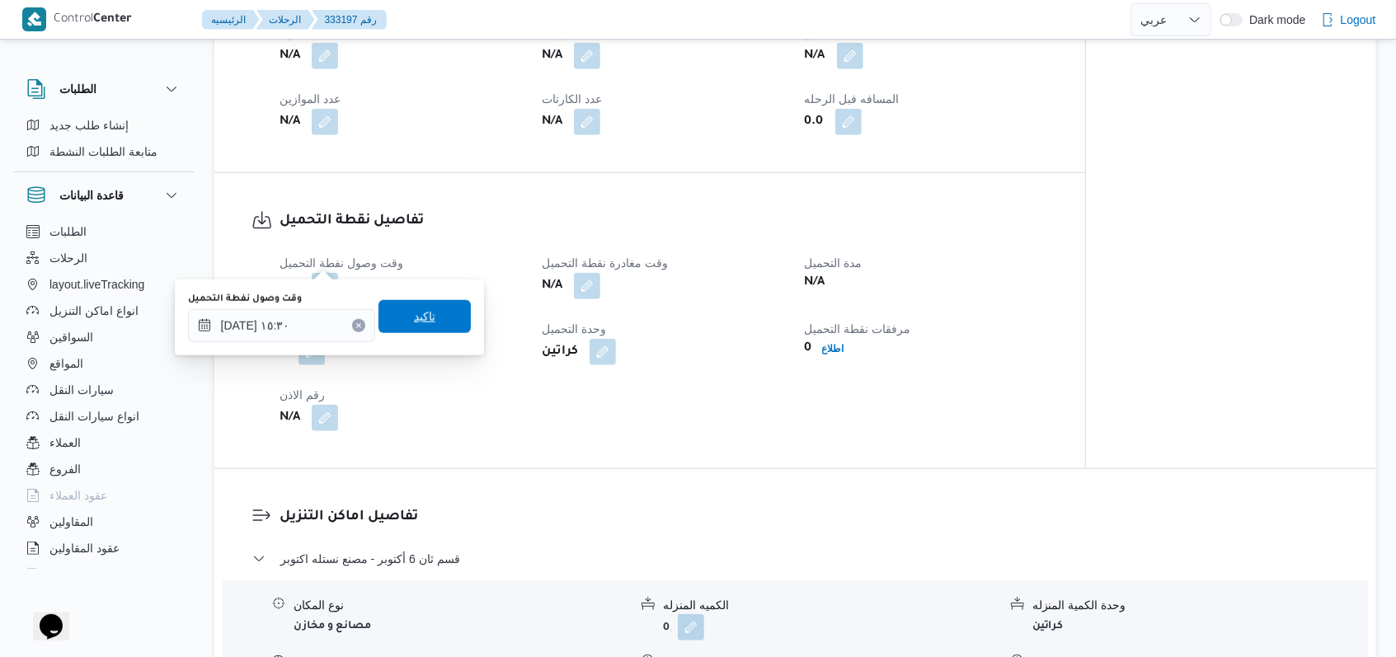
click at [433, 308] on span "تاكيد" at bounding box center [425, 316] width 92 height 33
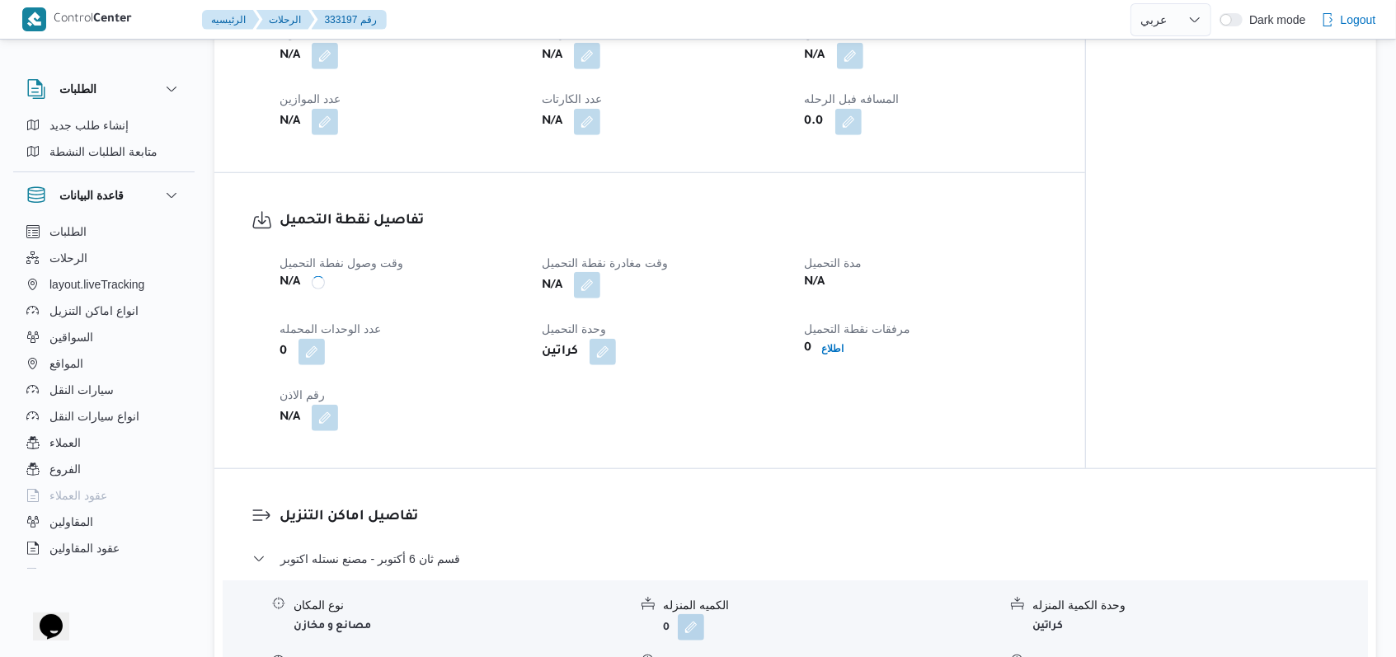
click at [577, 272] on button "button" at bounding box center [587, 285] width 26 height 26
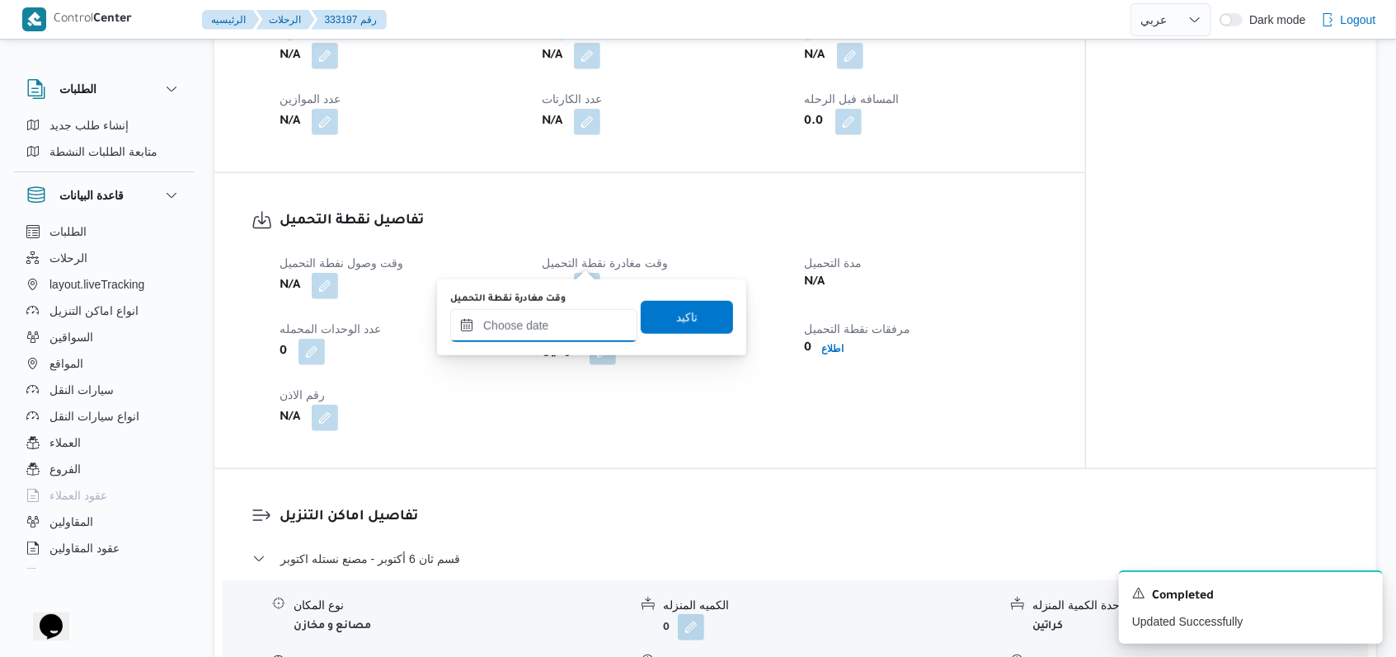
click at [536, 332] on input "وقت مغادرة نقطة التحميل" at bounding box center [543, 325] width 187 height 33
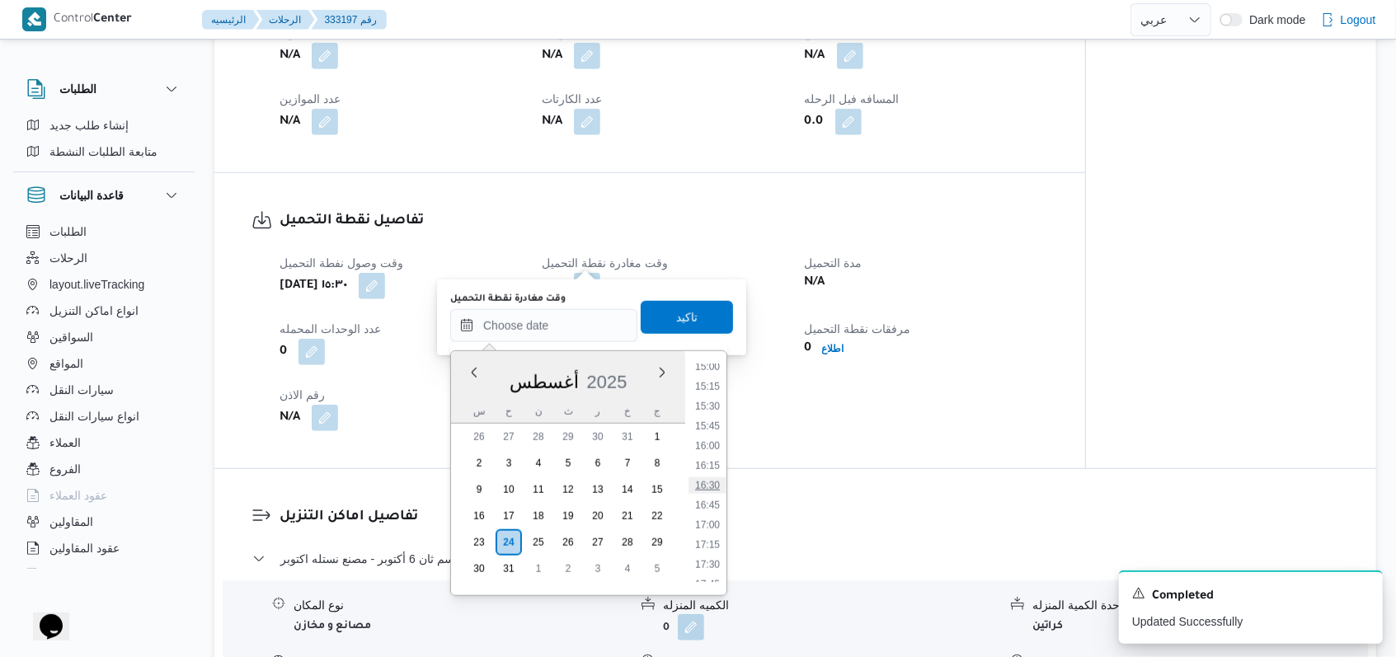
click at [715, 482] on li "16:30" at bounding box center [708, 486] width 38 height 16
type input "[DATE] ١٦:٣٠"
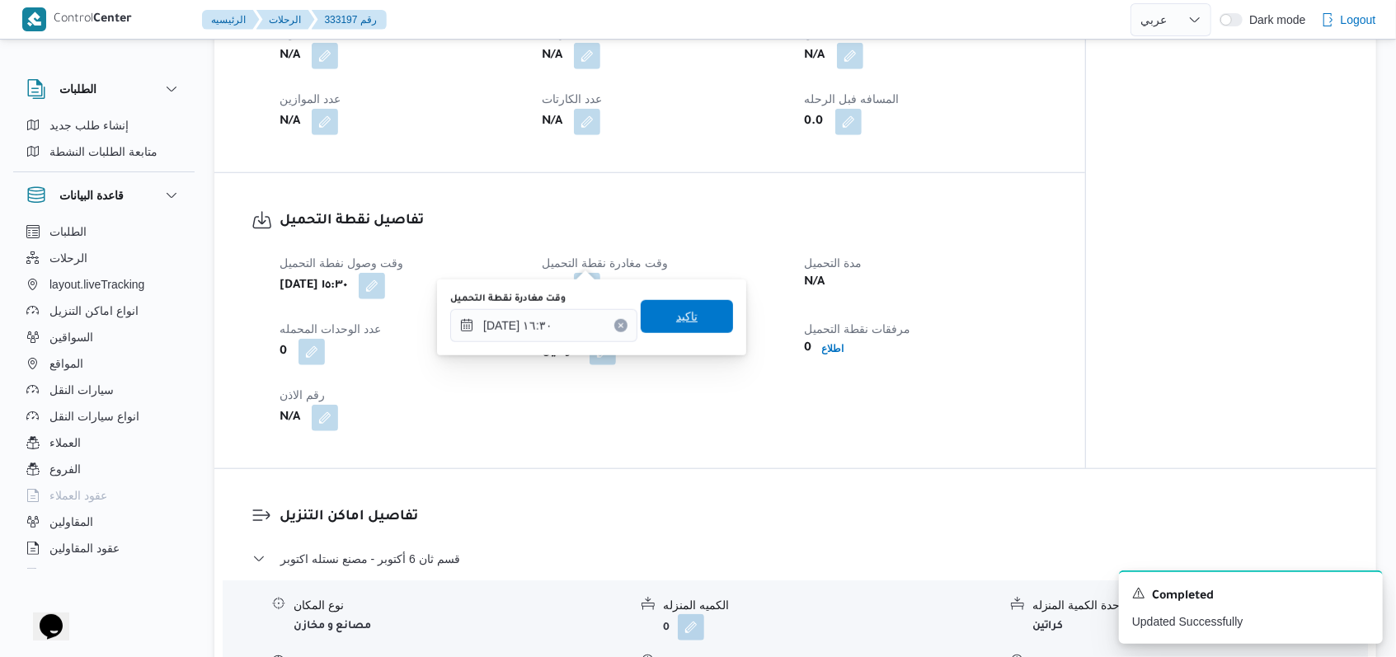
click at [704, 325] on span "تاكيد" at bounding box center [687, 316] width 92 height 33
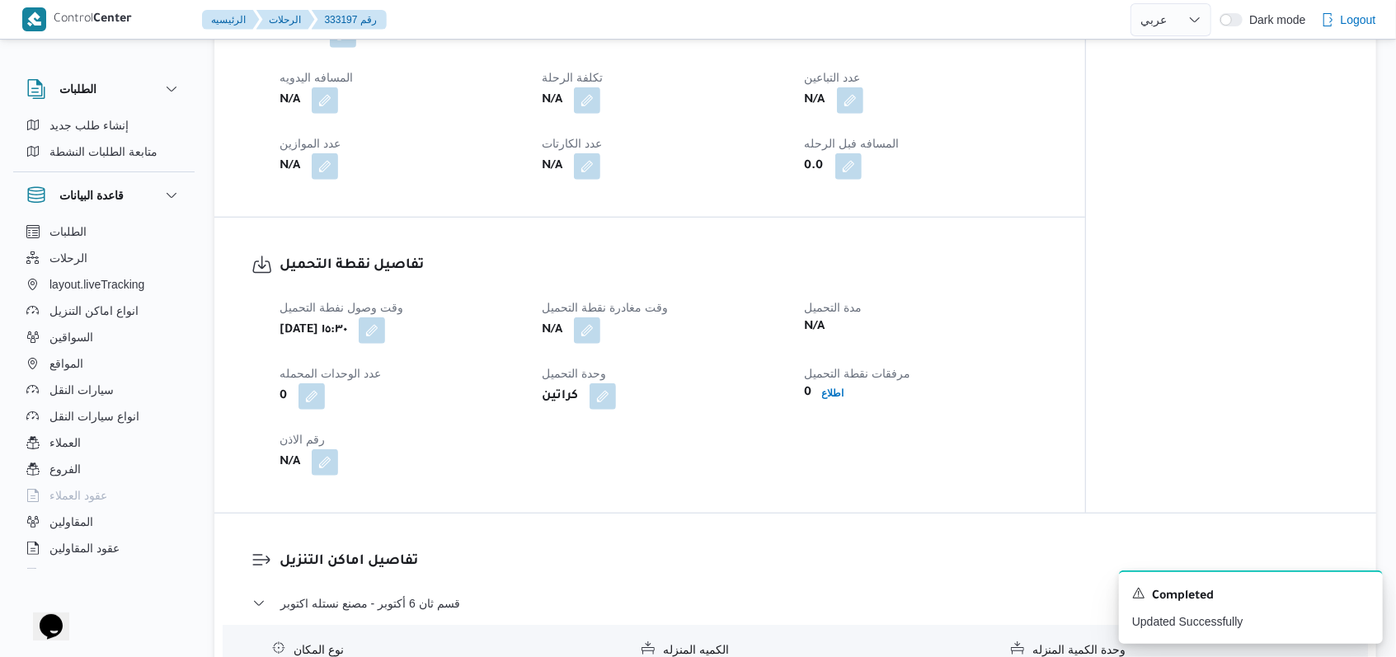
scroll to position [1099, 0]
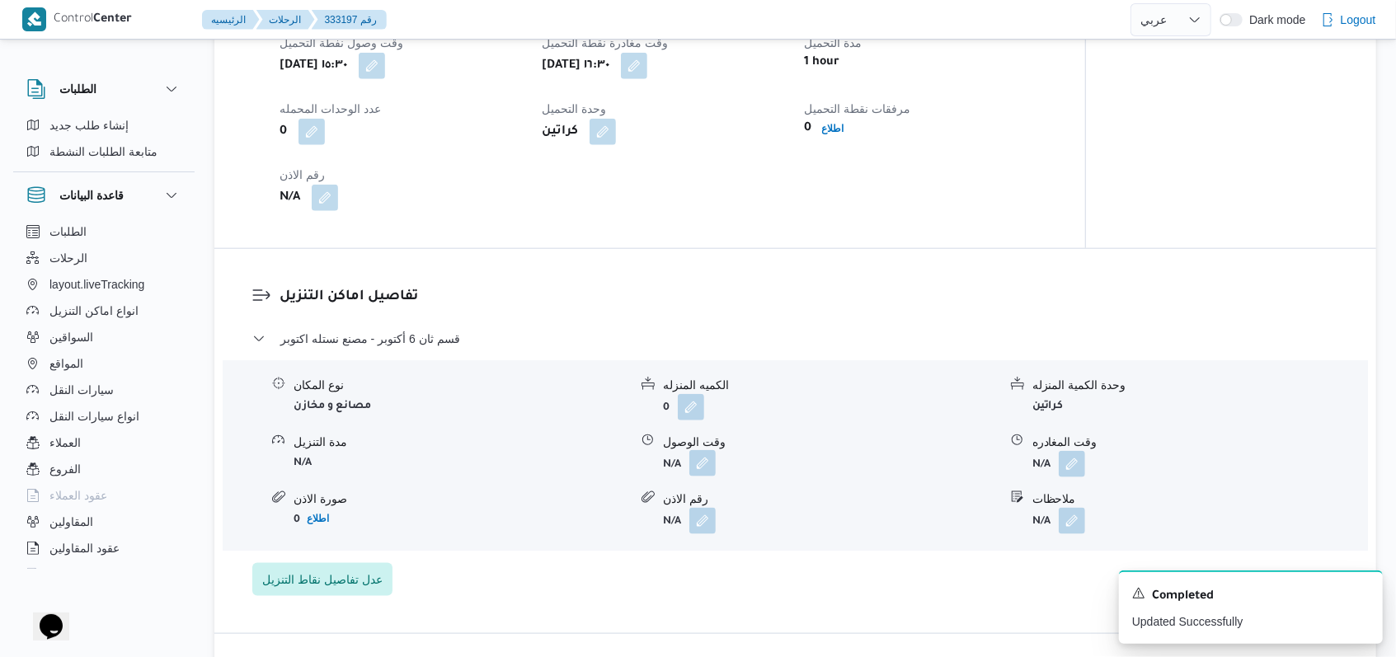
click at [710, 450] on button "button" at bounding box center [703, 463] width 26 height 26
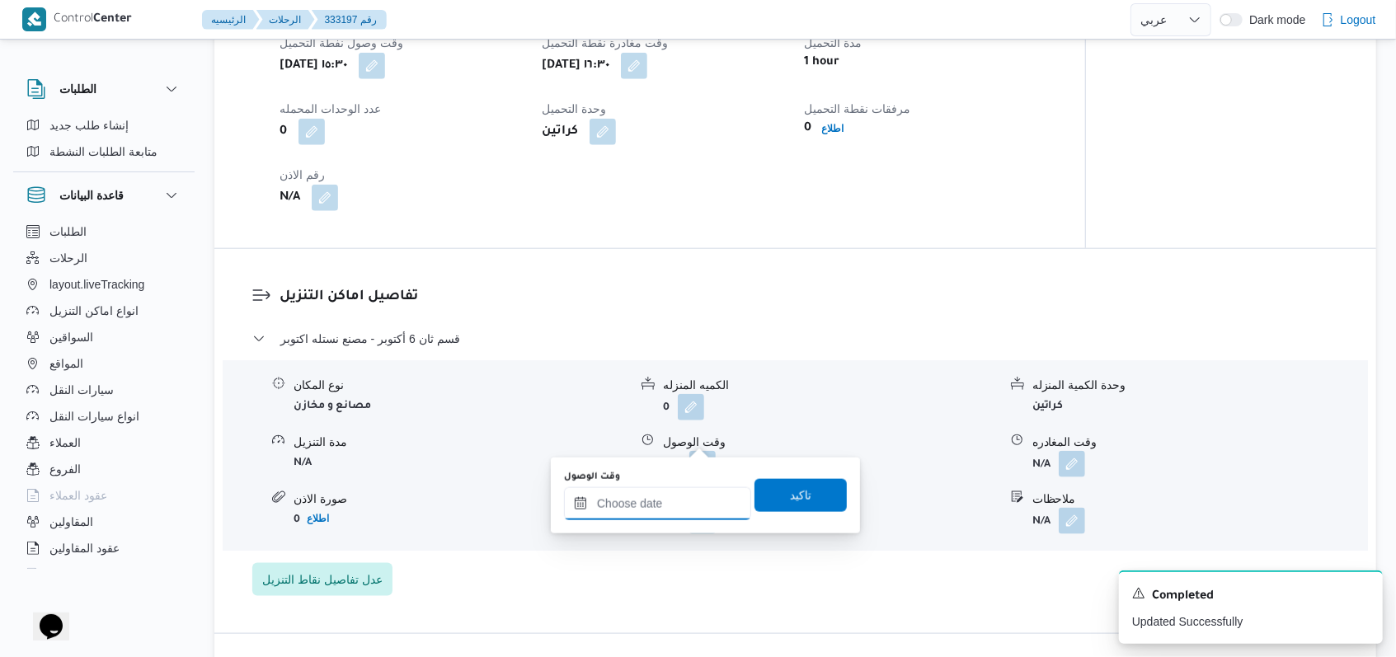
click at [668, 506] on input "وقت الوصول" at bounding box center [657, 503] width 187 height 33
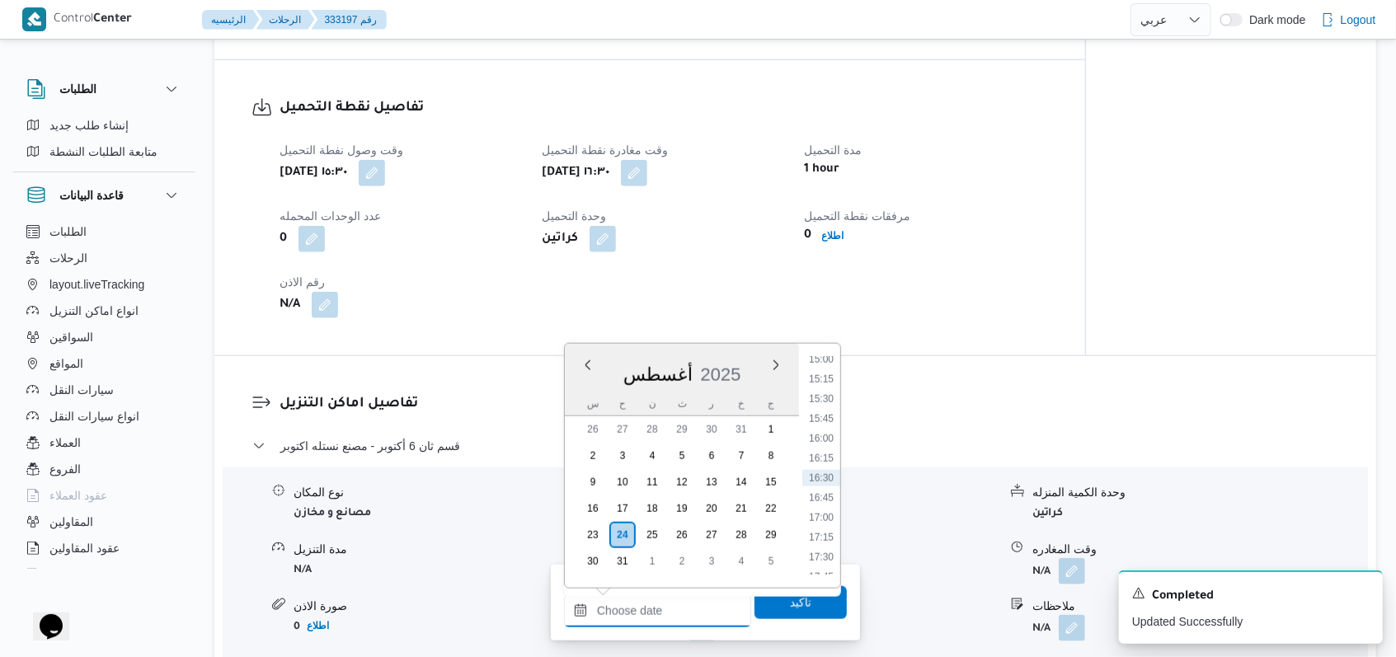
scroll to position [990, 0]
click at [822, 519] on li "17:00" at bounding box center [821, 520] width 38 height 16
type input "[DATE] ١٧:٠٠"
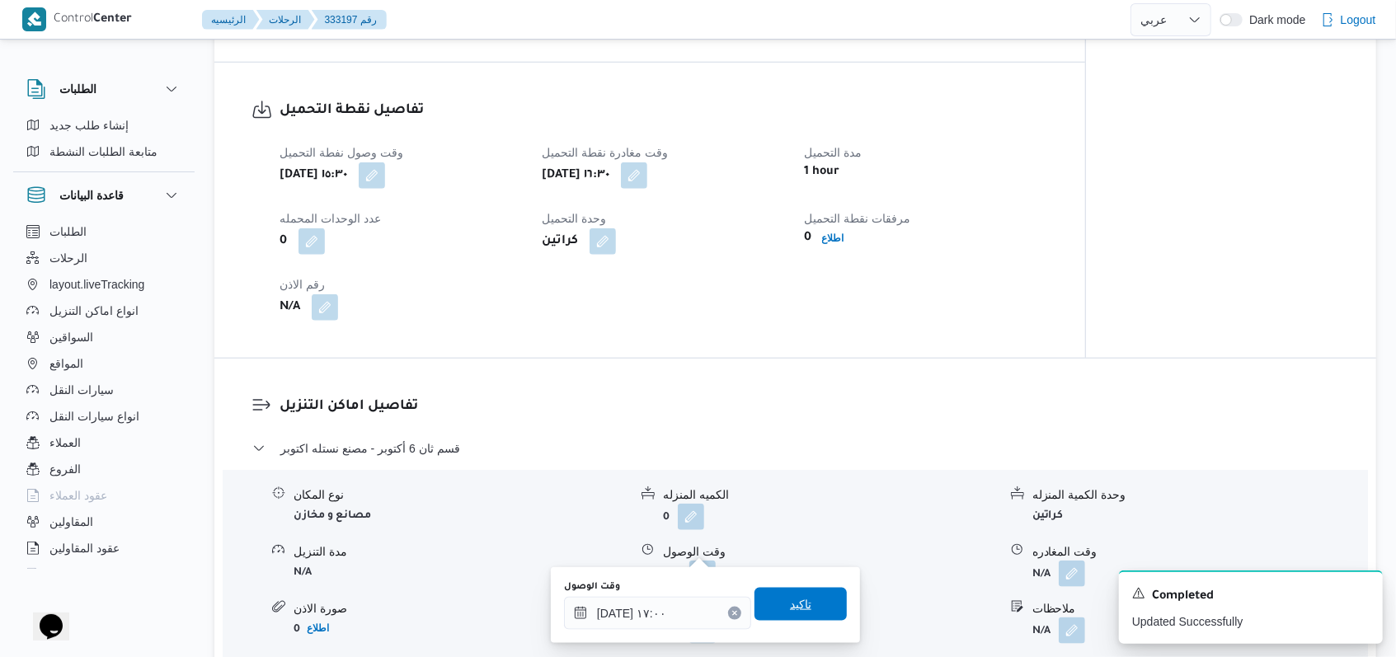
click at [808, 603] on span "تاكيد" at bounding box center [801, 604] width 92 height 33
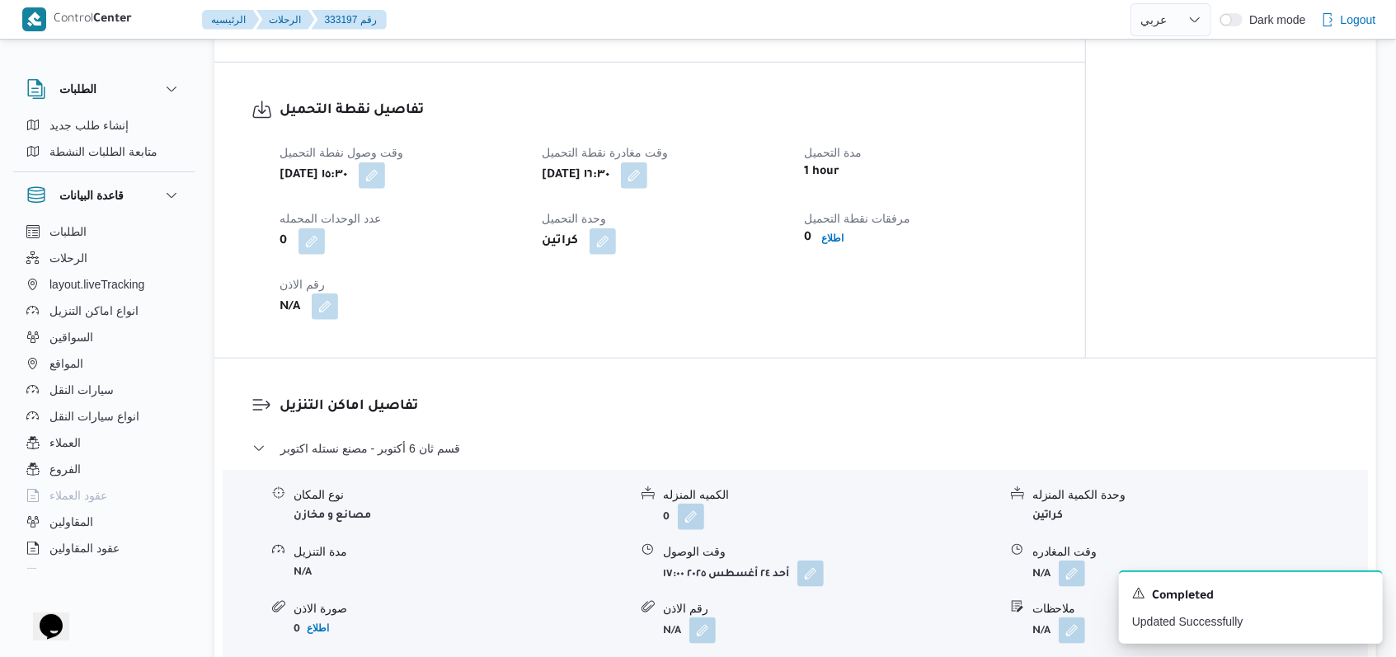
click at [335, 294] on button "button" at bounding box center [325, 307] width 26 height 26
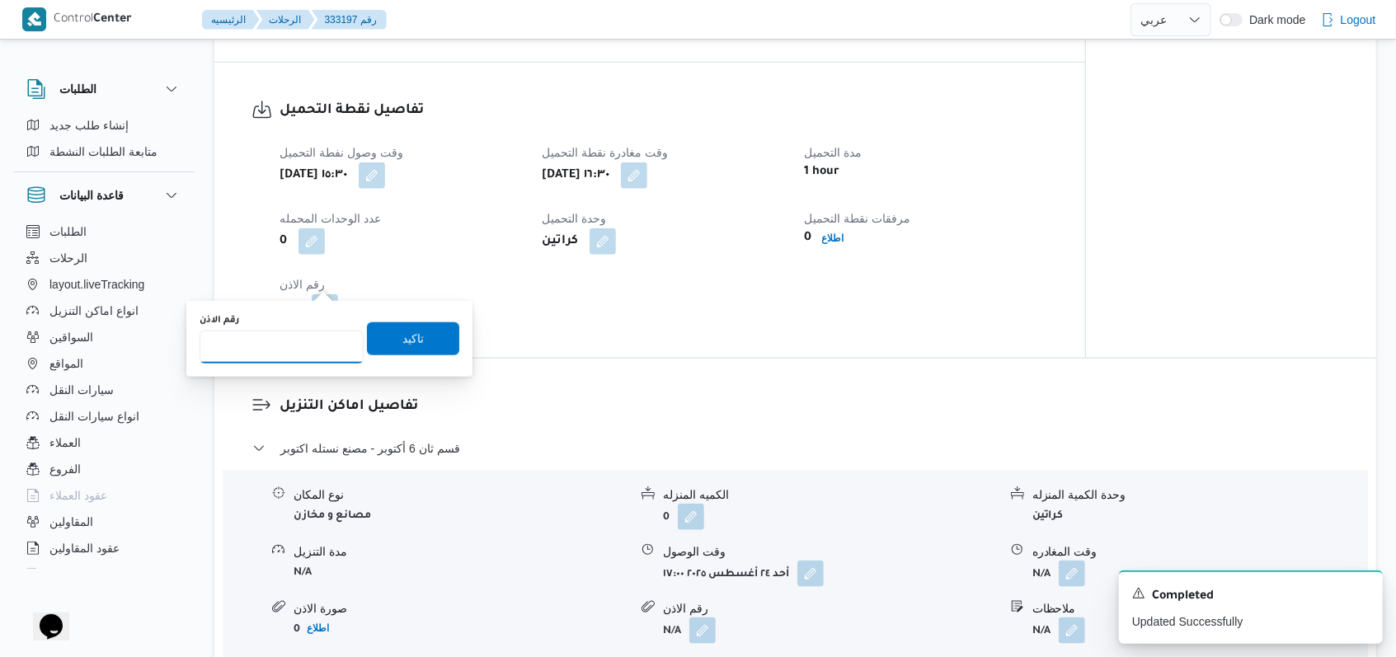
click at [304, 347] on input "رقم الاذن" at bounding box center [282, 347] width 164 height 33
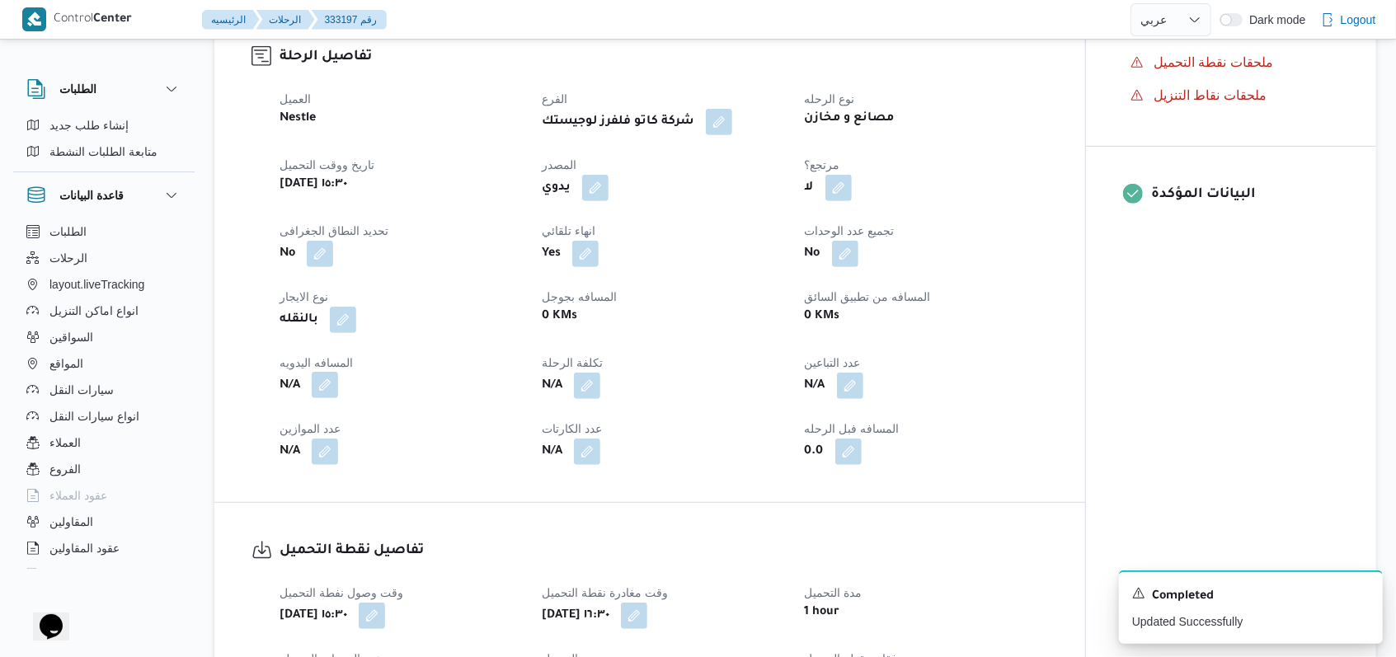
click at [325, 372] on button "button" at bounding box center [325, 385] width 26 height 26
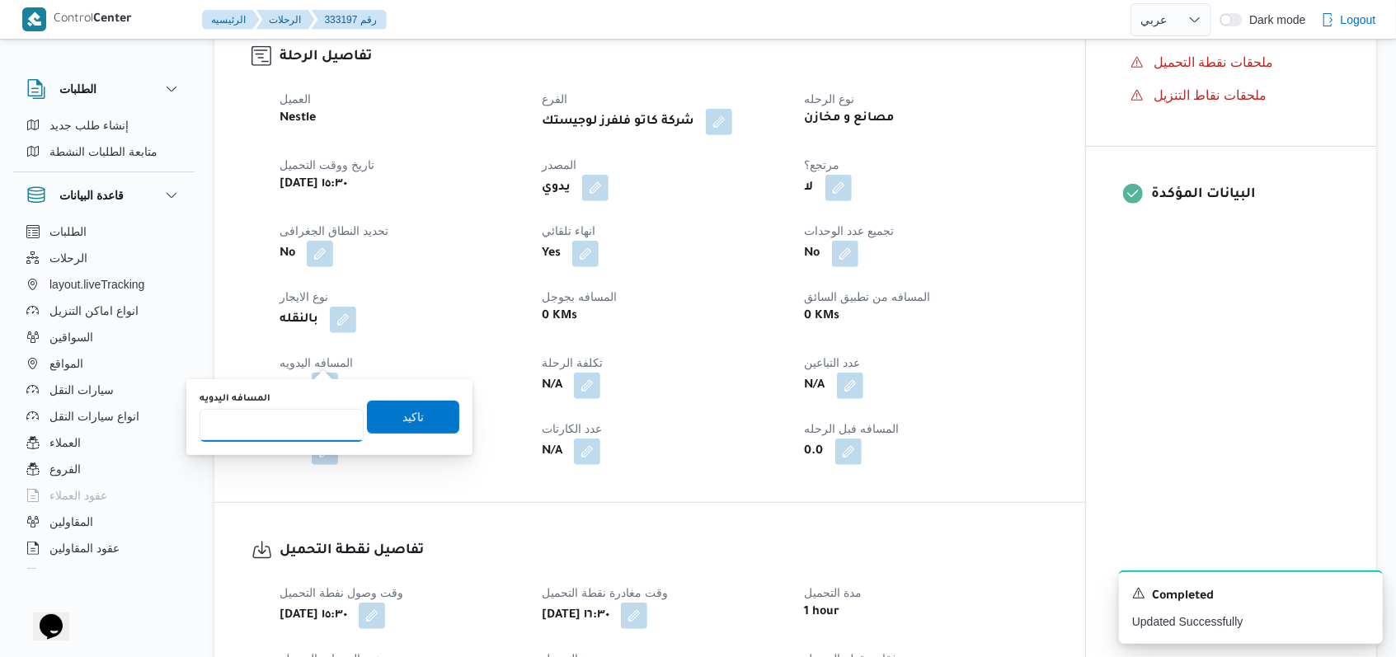
click at [279, 435] on input "المسافه اليدويه" at bounding box center [282, 425] width 164 height 33
type input "8"
click at [367, 413] on span "تاكيد" at bounding box center [413, 416] width 92 height 33
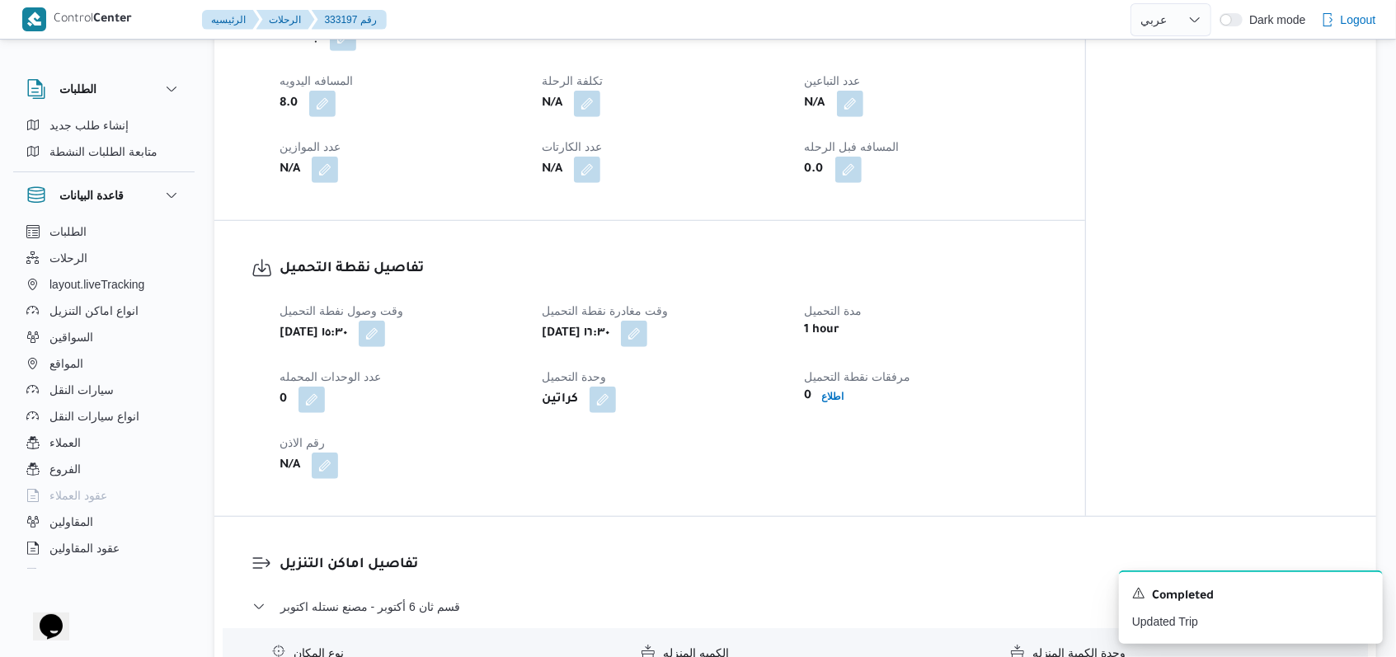
scroll to position [770, 0]
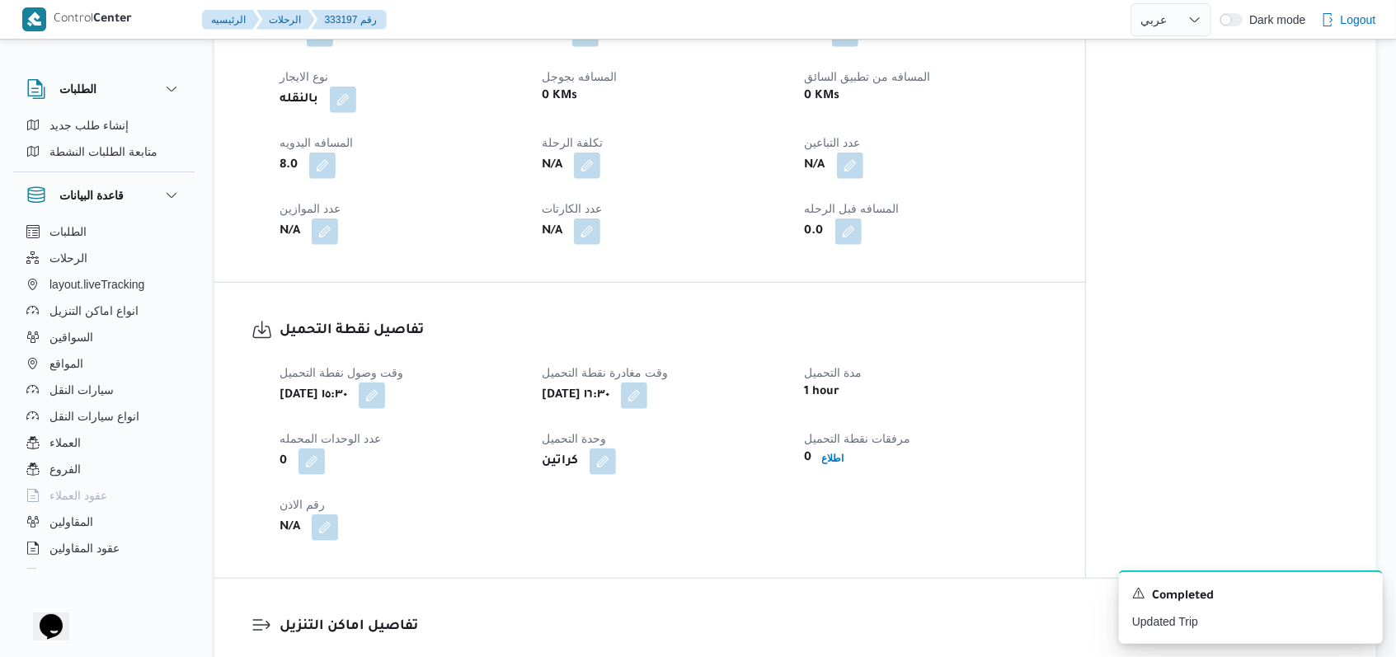
click at [309, 515] on span at bounding box center [321, 528] width 35 height 26
click at [329, 514] on button "button" at bounding box center [325, 527] width 26 height 26
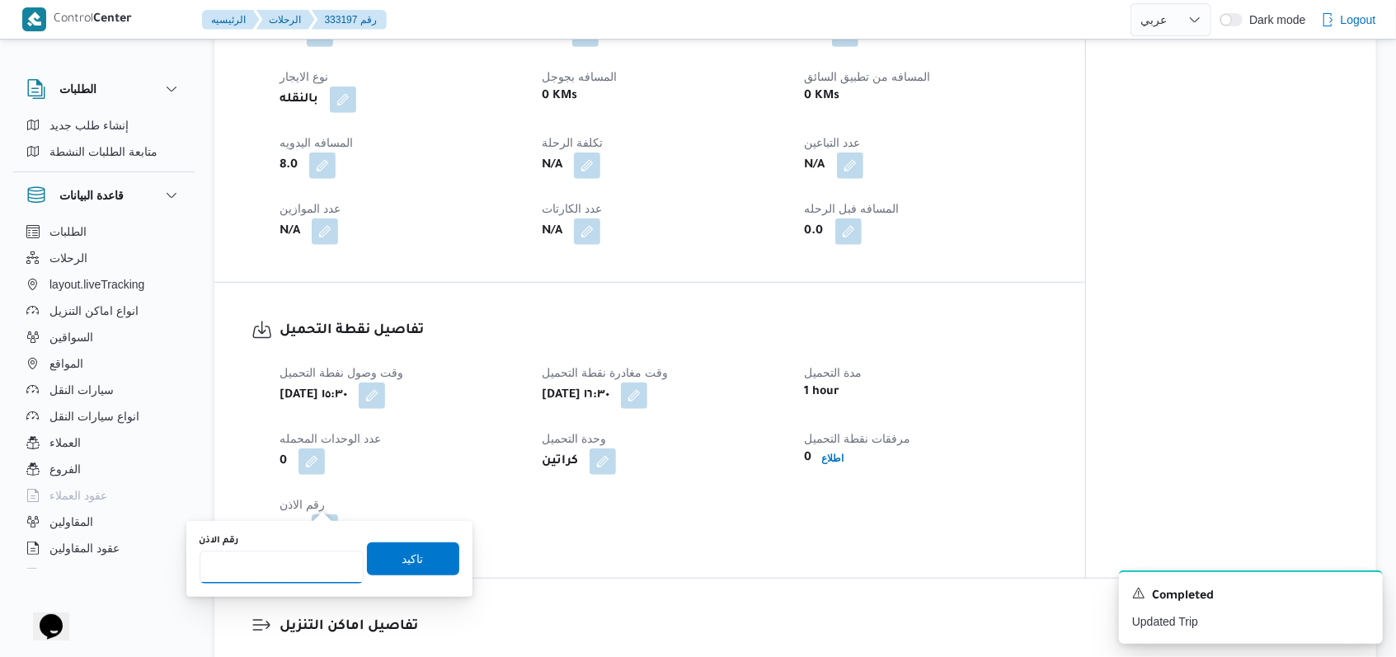
click at [289, 561] on input "رقم الاذن" at bounding box center [282, 567] width 164 height 33
type input "08543"
click at [402, 553] on span "تاكيد" at bounding box center [412, 558] width 21 height 20
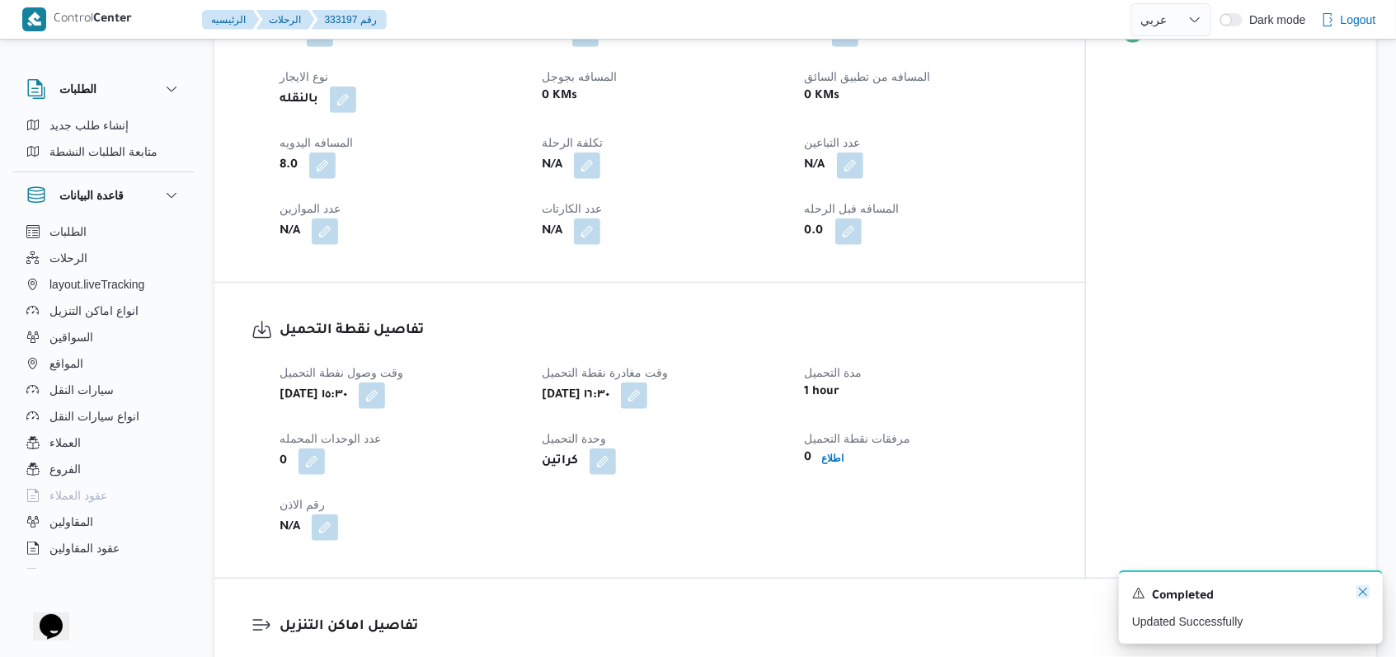
click at [1363, 592] on icon "Dismiss toast" at bounding box center [1363, 592] width 13 height 13
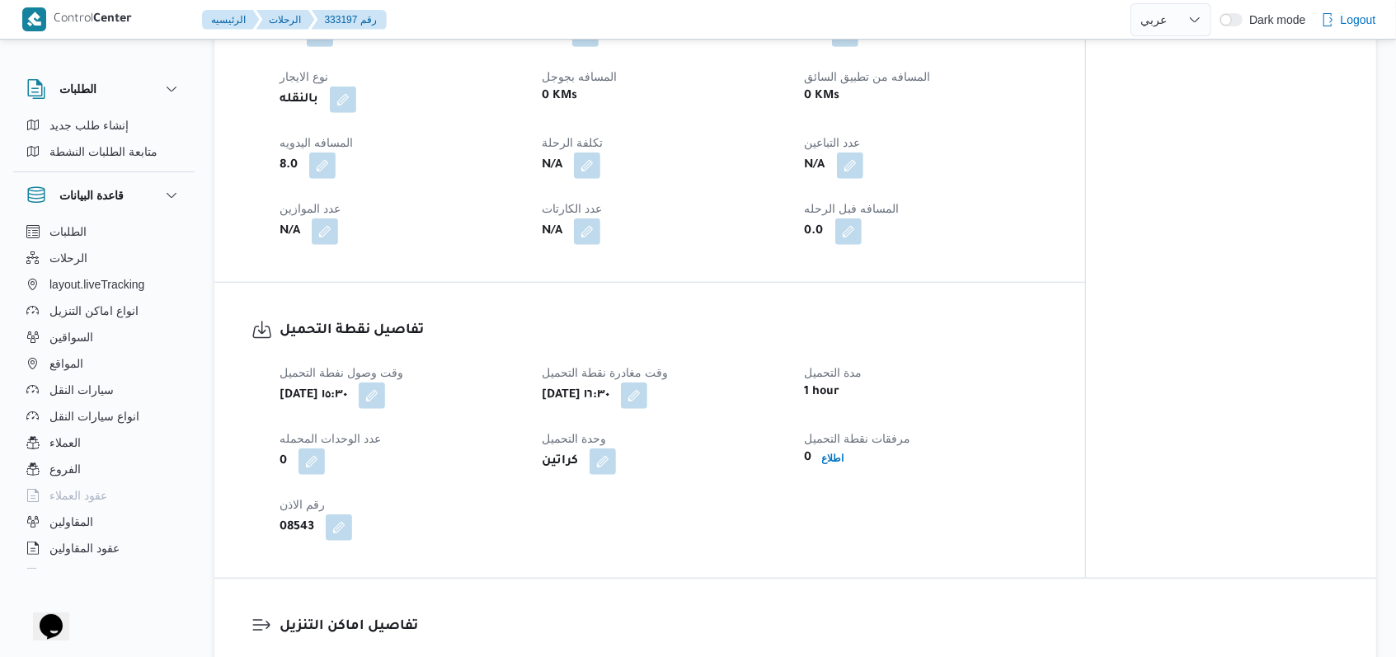
click at [834, 444] on div "مرفقات نقطة التحميل 0 اطلاع" at bounding box center [926, 452] width 242 height 46
click at [832, 449] on span "اطلاع" at bounding box center [833, 459] width 22 height 20
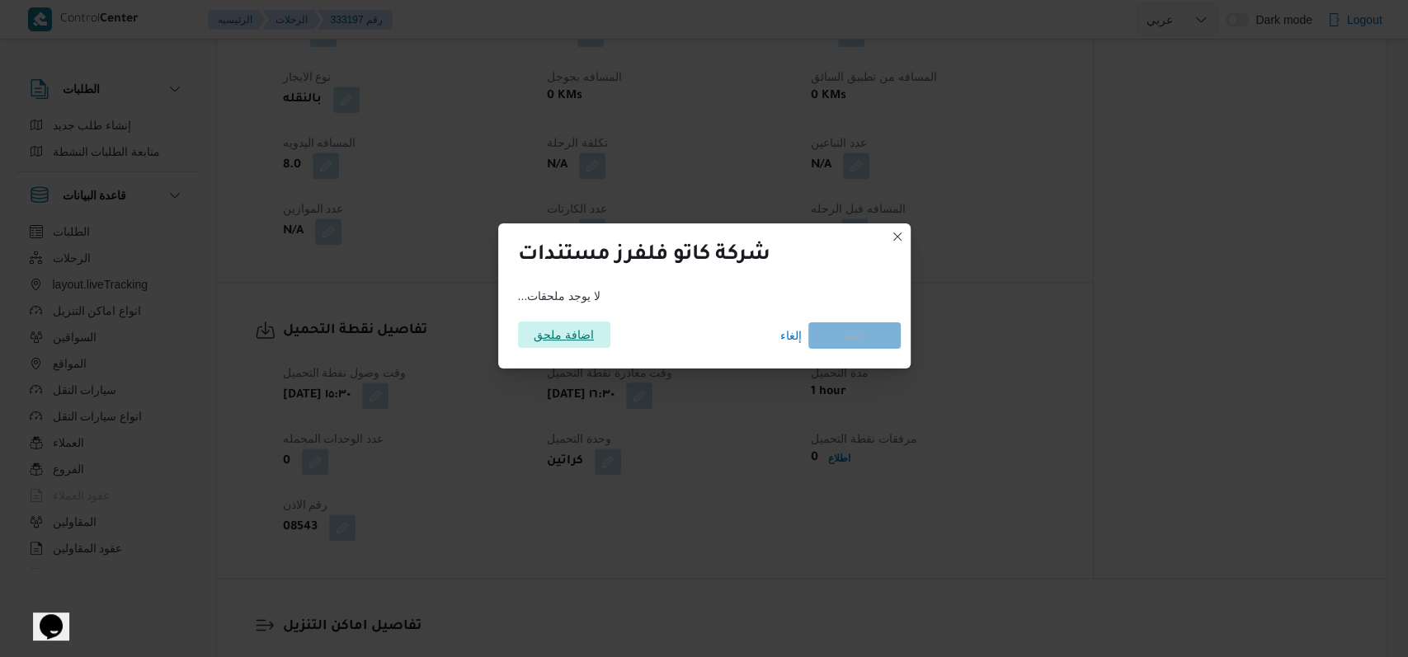
click at [582, 336] on span "اضافة ملحق" at bounding box center [564, 335] width 60 height 26
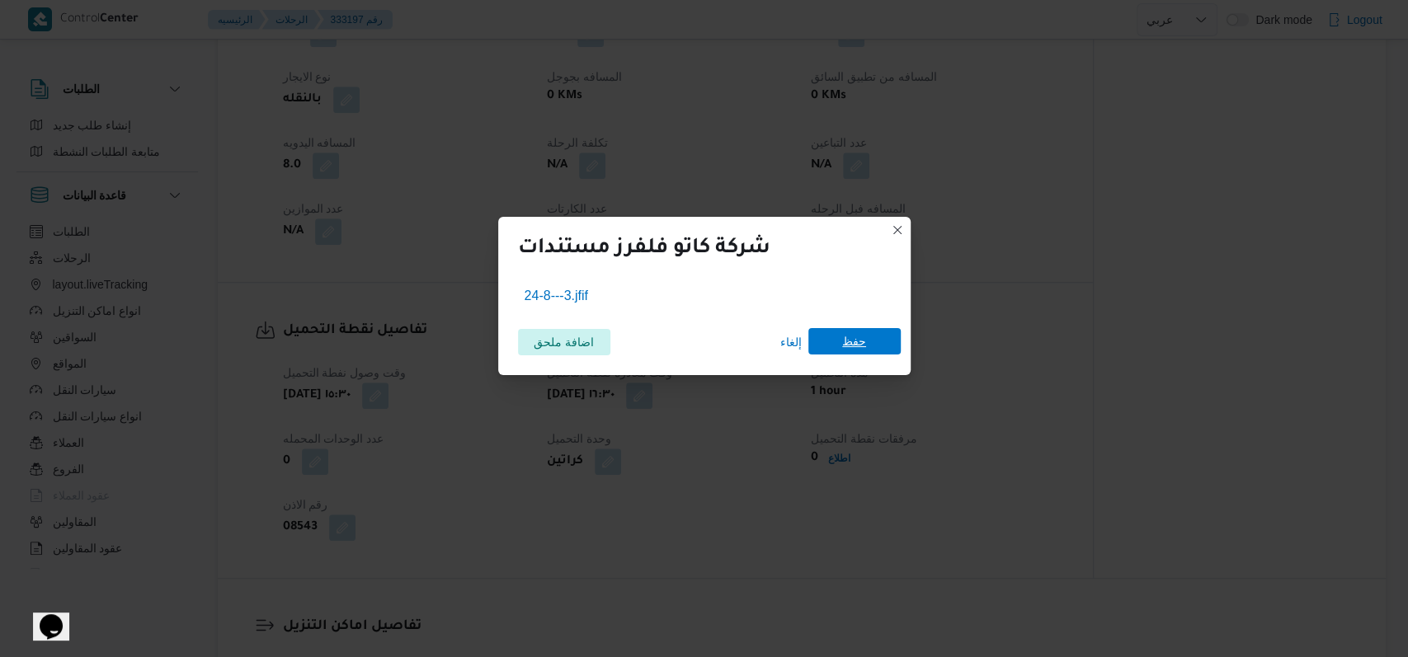
click at [867, 347] on span "حفظ" at bounding box center [854, 341] width 92 height 26
click at [977, 360] on div "شركة كاتو فلفرز مستندات 24-8---3.jfif اضافة ملحق إلغاء حفظ" at bounding box center [704, 328] width 1408 height 657
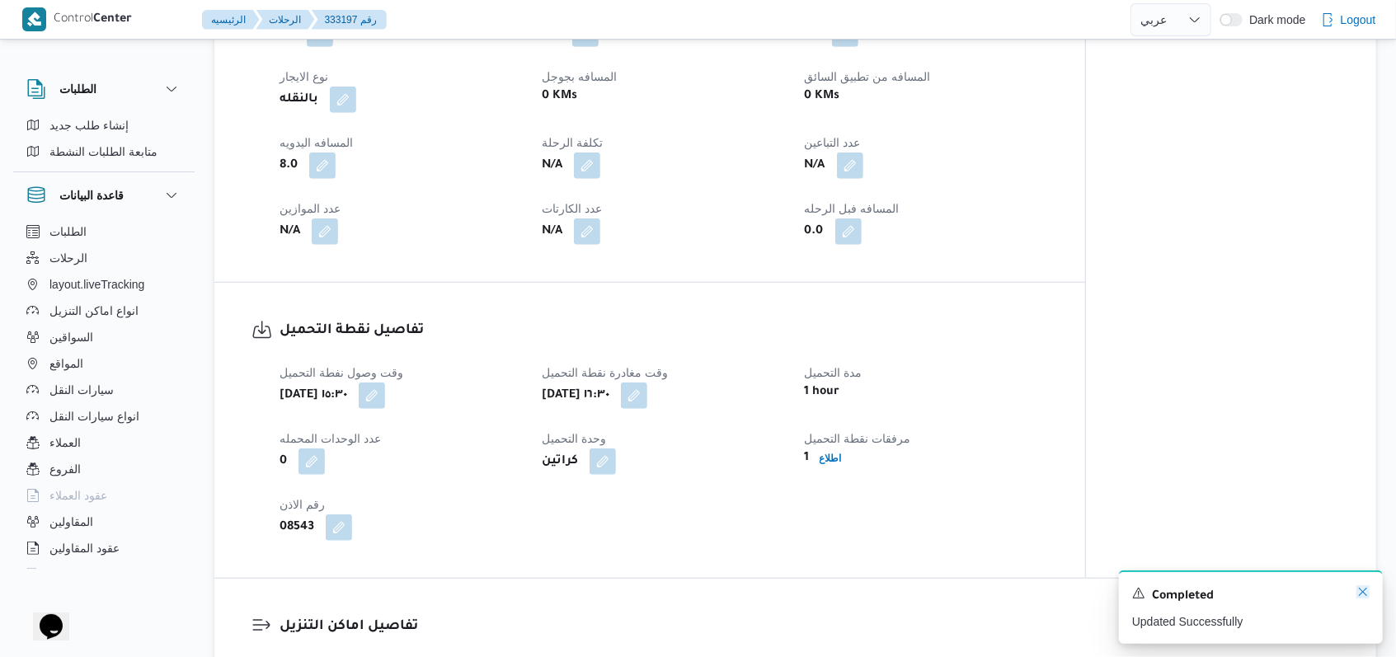
click at [1366, 593] on icon "Dismiss toast" at bounding box center [1363, 592] width 13 height 13
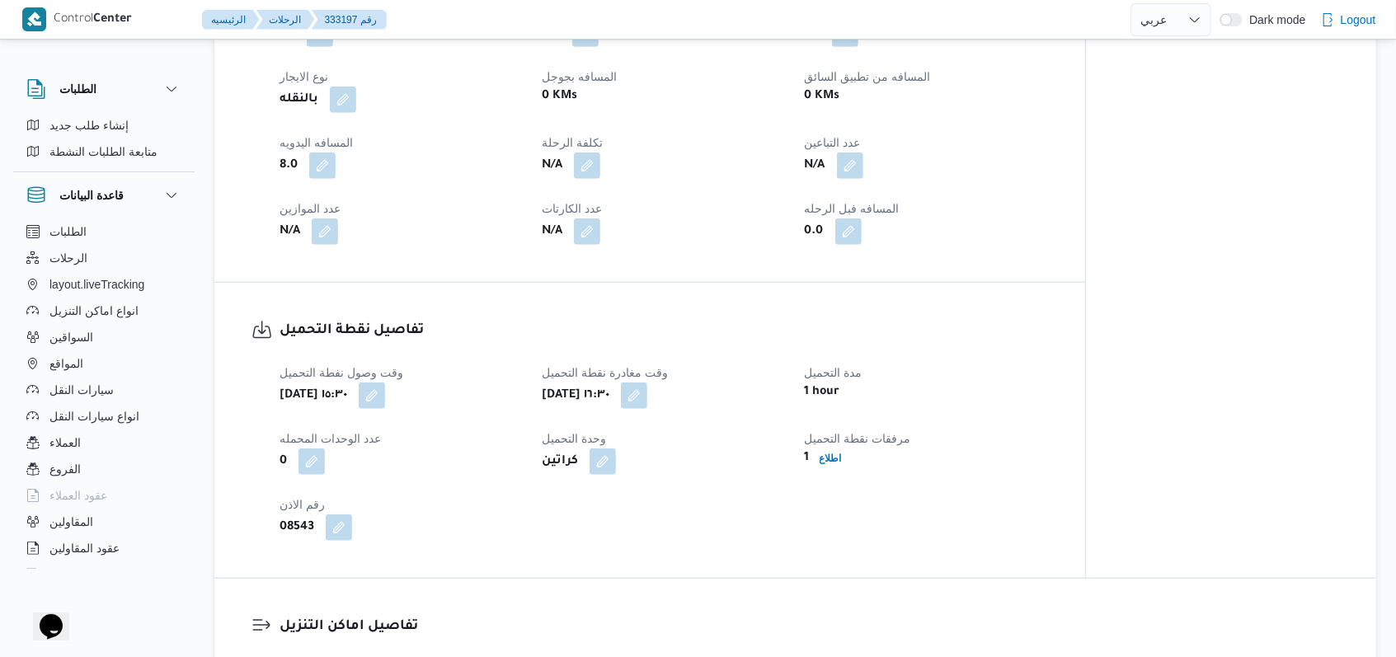
click at [725, 471] on div "وقت وصول نفطة التحميل [DATE] ١٥:٣٠ وقت مغادرة نقطة التحميل [DATE] ١٦:٣٠ مدة الت…" at bounding box center [664, 452] width 788 height 198
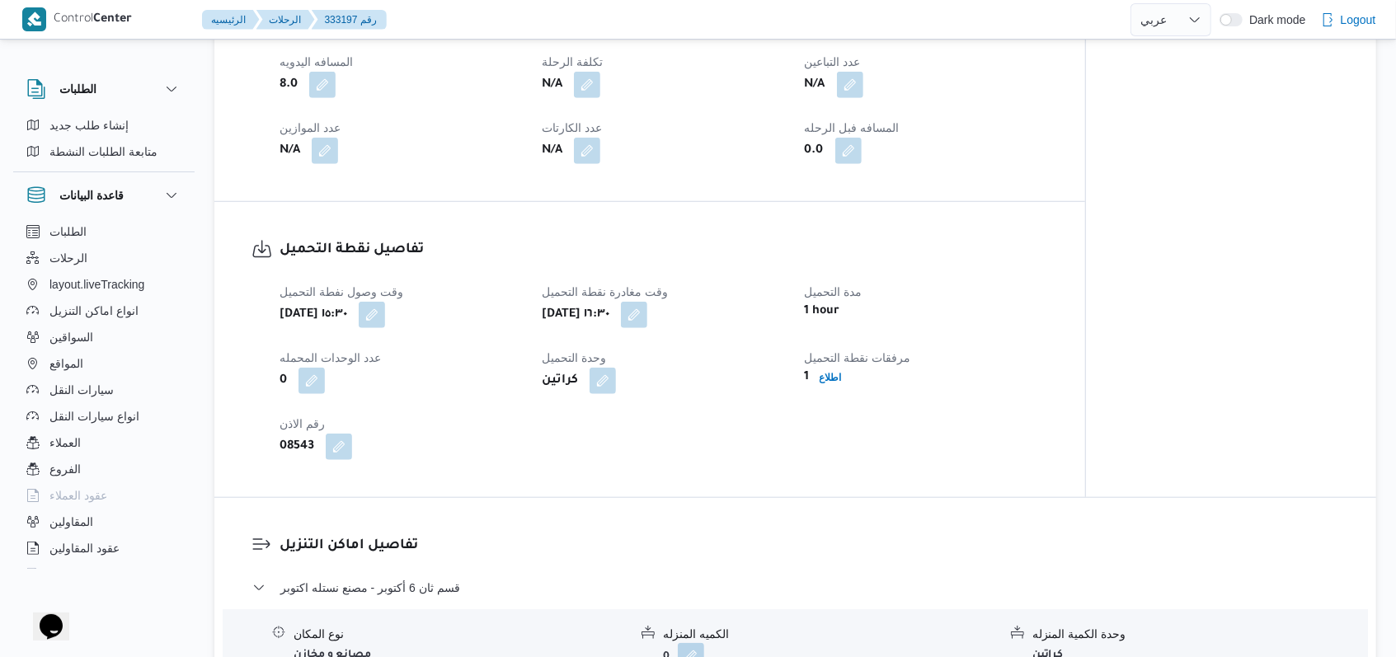
scroll to position [990, 0]
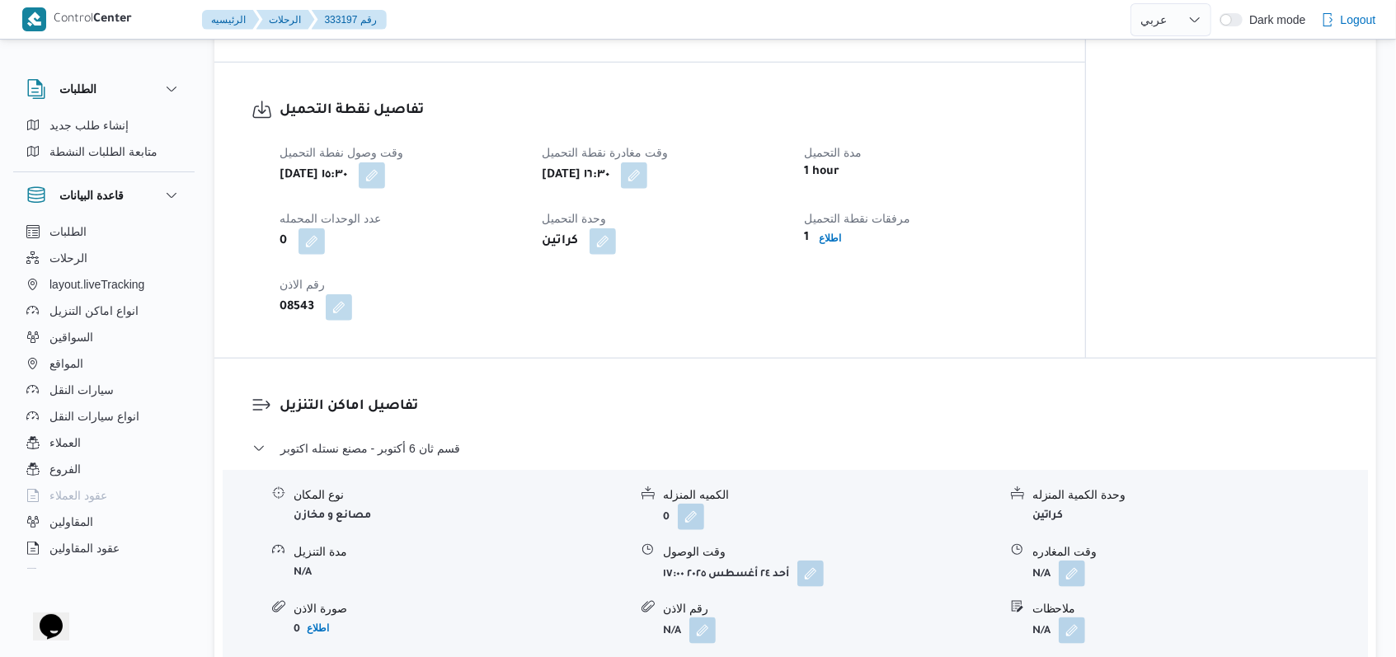
select select "ar"
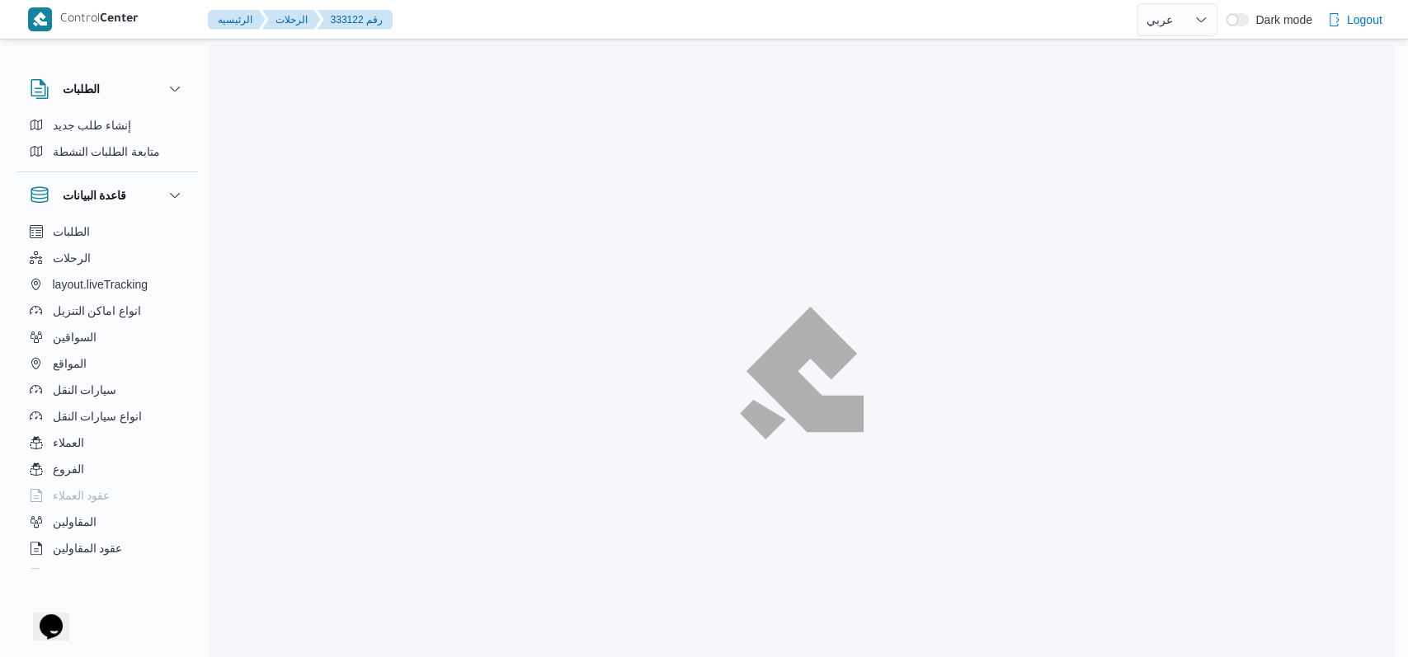
select select "ar"
